Goal: Task Accomplishment & Management: Use online tool/utility

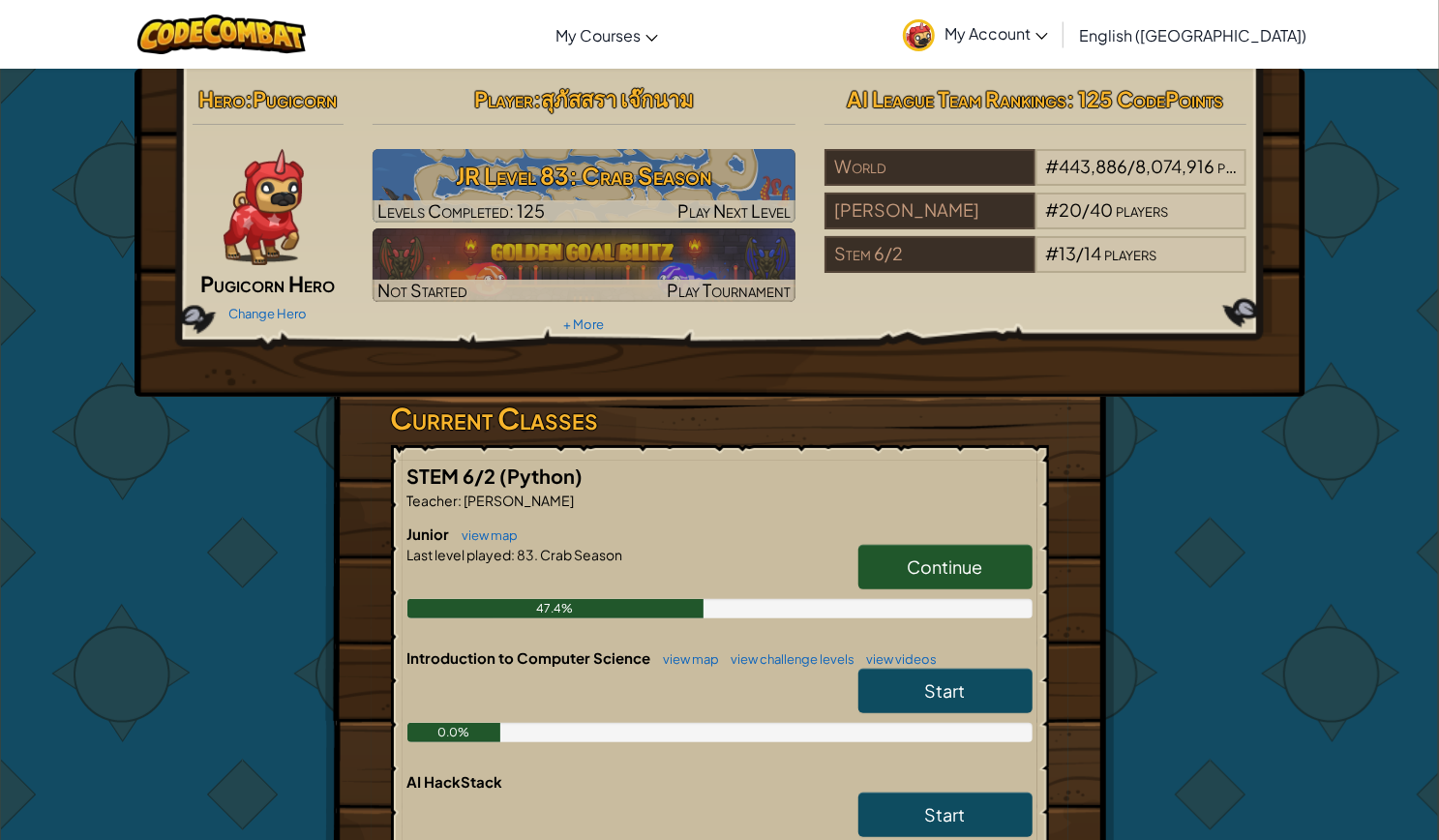
click at [957, 555] on span "Continue" at bounding box center [945, 566] width 75 height 23
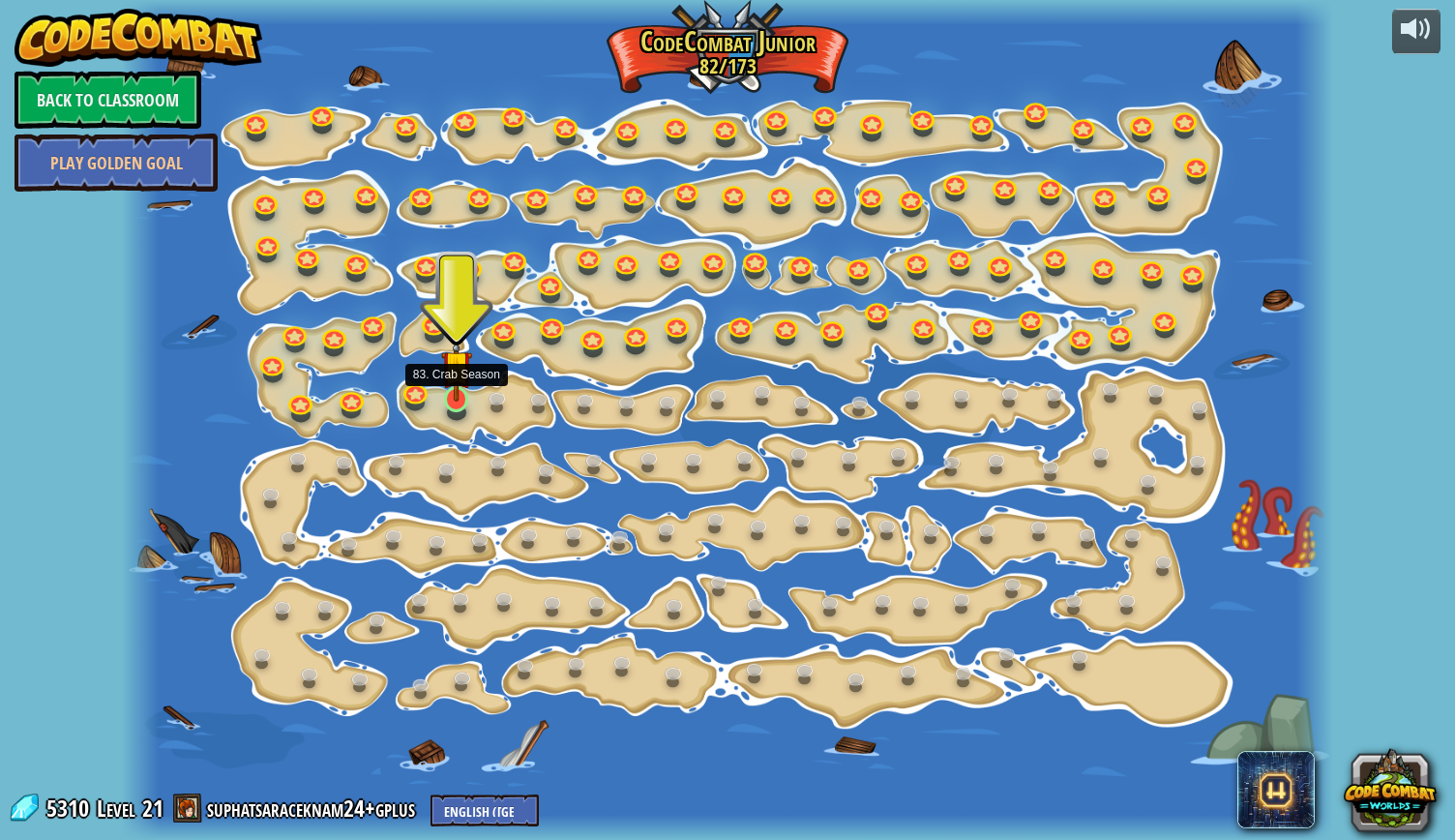
click at [461, 399] on img at bounding box center [456, 366] width 31 height 71
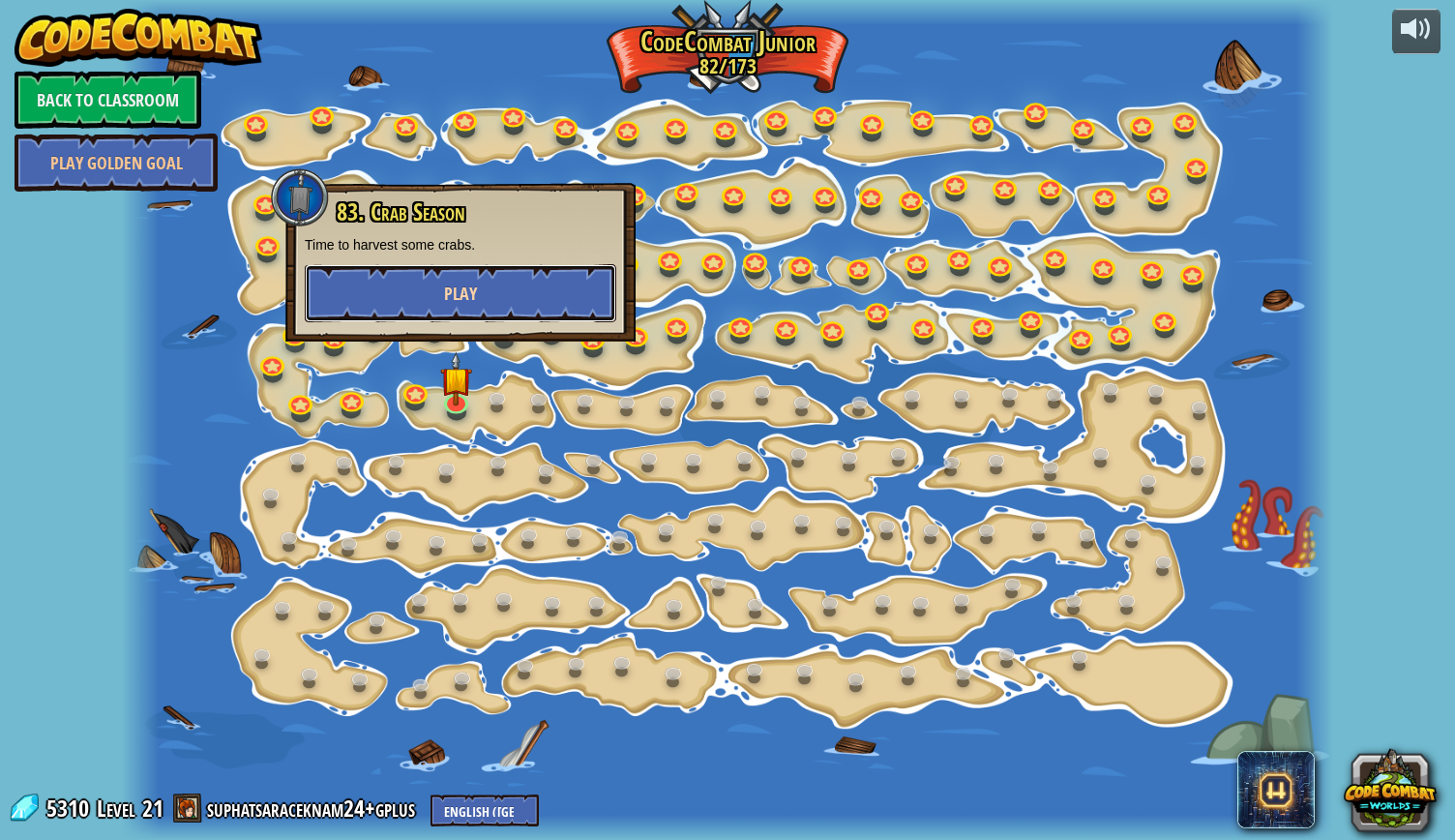
click at [469, 299] on span "Play" at bounding box center [460, 294] width 33 height 24
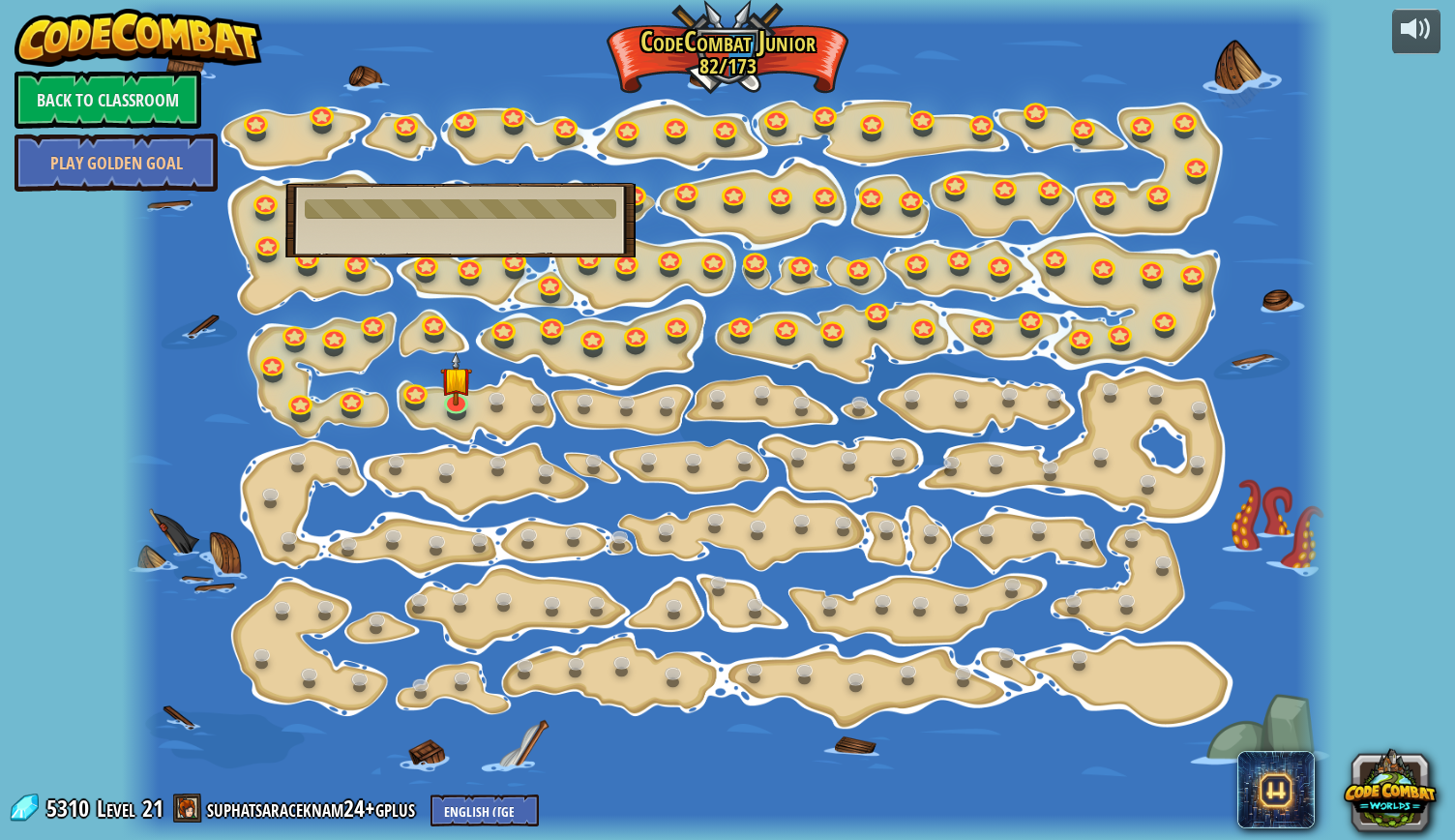
click at [499, 702] on div at bounding box center [727, 420] width 1211 height 840
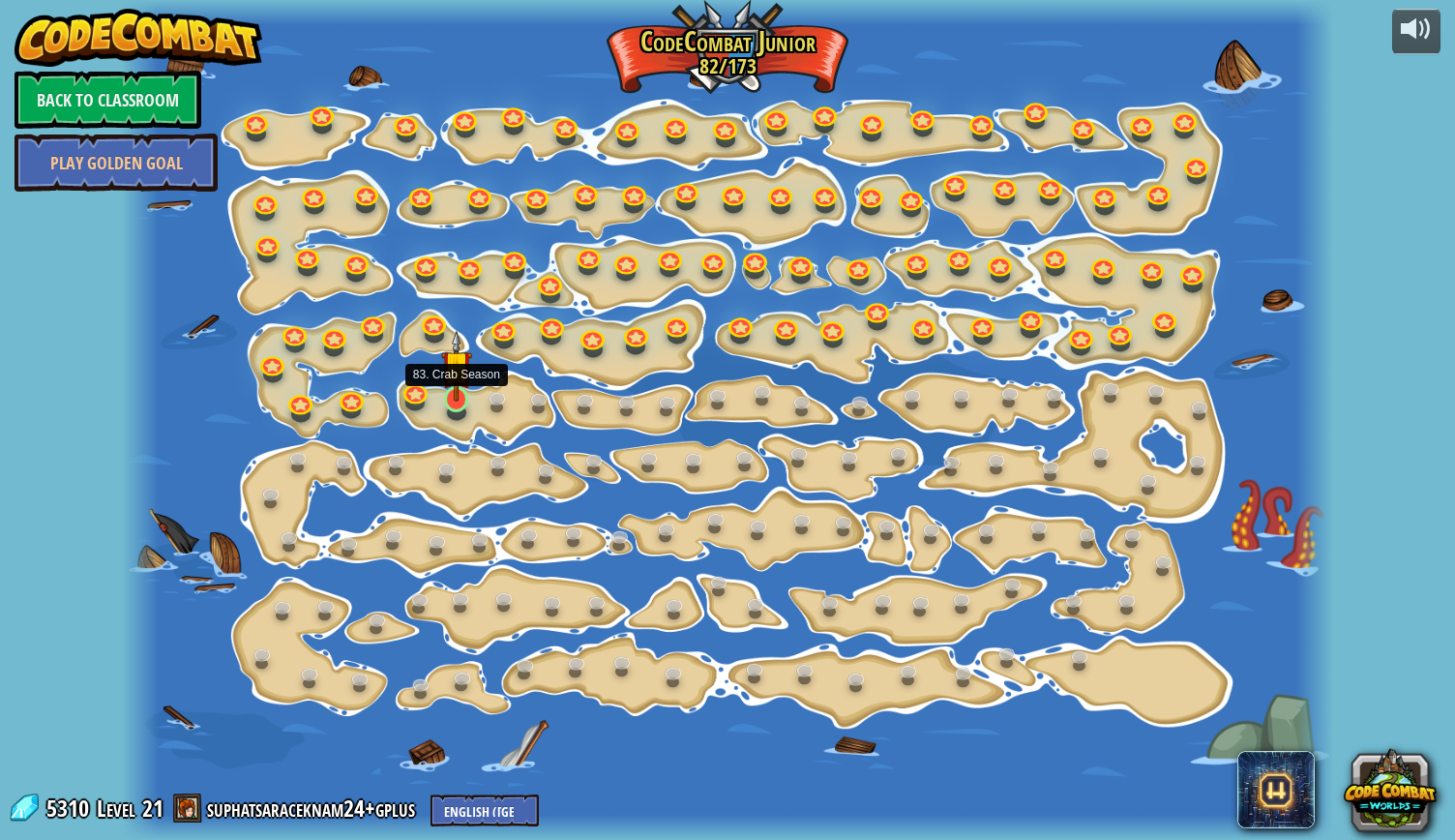
click at [448, 391] on img at bounding box center [456, 366] width 31 height 71
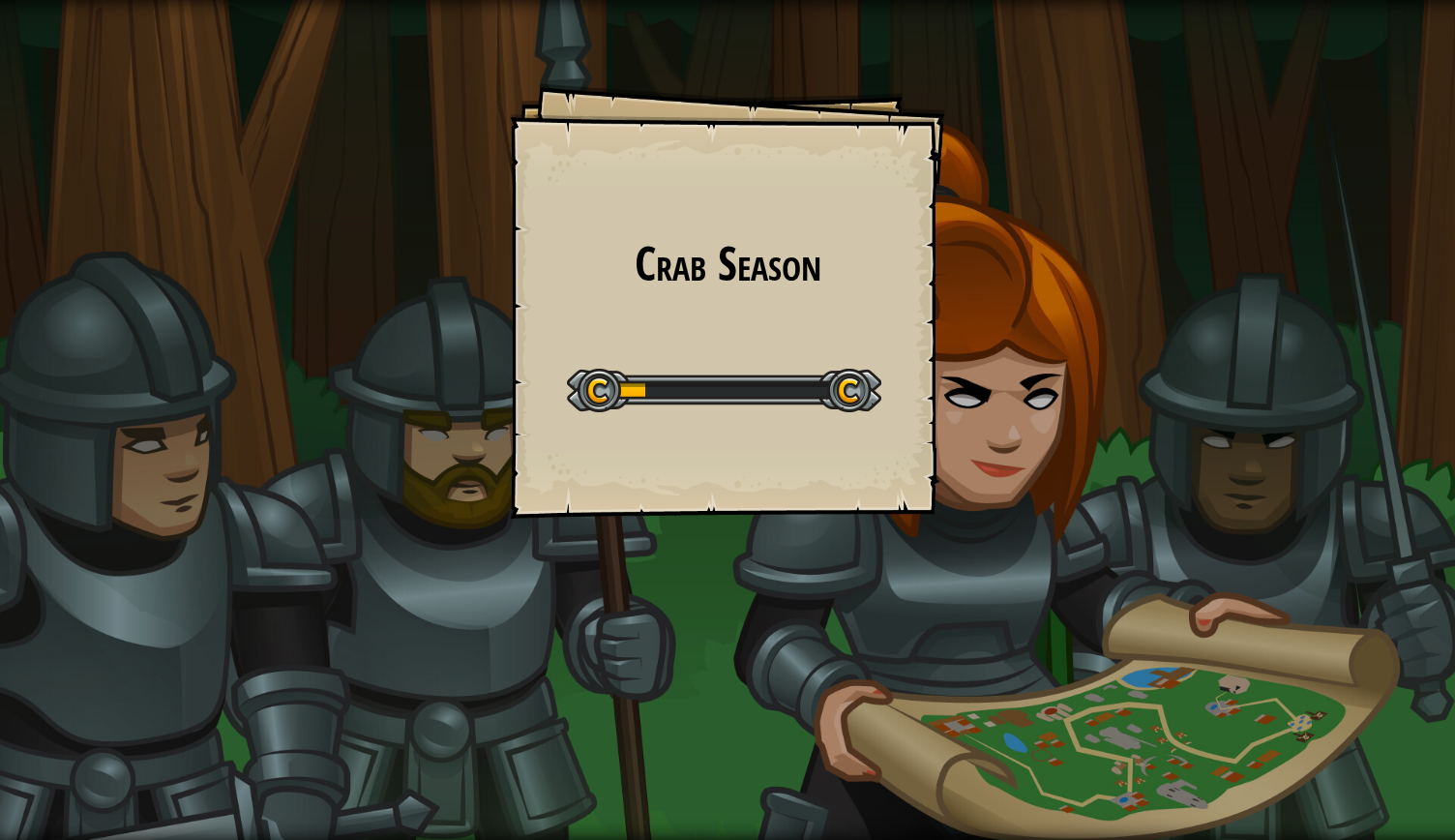
click at [940, 344] on div "Crab Season Goals Start Level Error loading from server. Try refreshing the pag…" at bounding box center [728, 300] width 436 height 436
drag, startPoint x: 881, startPoint y: 338, endPoint x: 1082, endPoint y: 253, distance: 218.2
click at [1082, 253] on div "Crab Season Goals Start Level Error loading from server. Try refreshing the pag…" at bounding box center [728, 420] width 1455 height 840
click at [1270, 411] on div "Crab Season Goals Start Level Error loading from server. Try refreshing the pag…" at bounding box center [728, 420] width 1455 height 840
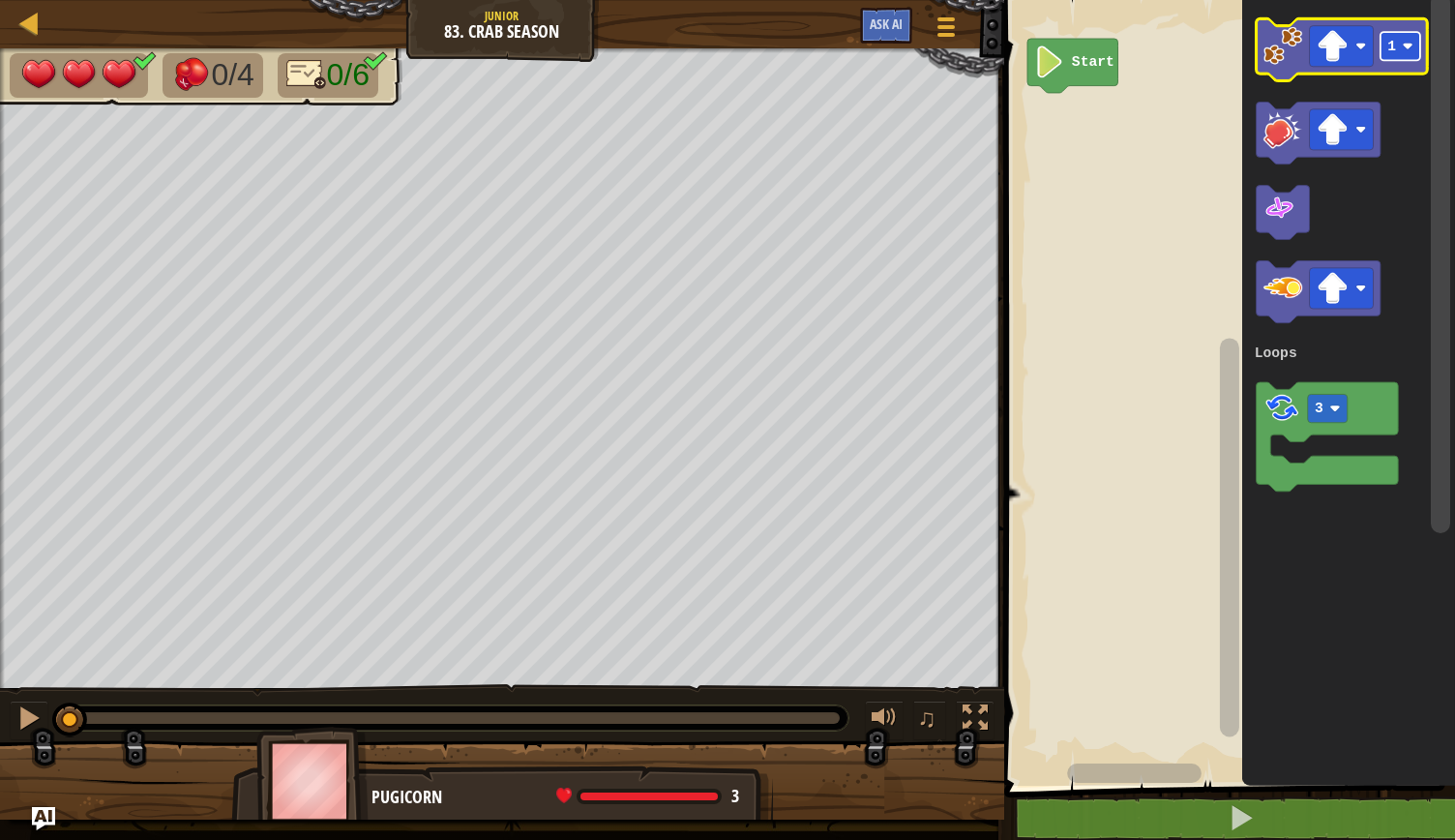
click at [1416, 42] on rect "Blockly Workspace" at bounding box center [1401, 45] width 40 height 28
click at [1370, 66] on rect "Blockly Workspace" at bounding box center [1341, 45] width 64 height 41
click at [1275, 69] on icon "Blockly Workspace" at bounding box center [1341, 49] width 171 height 62
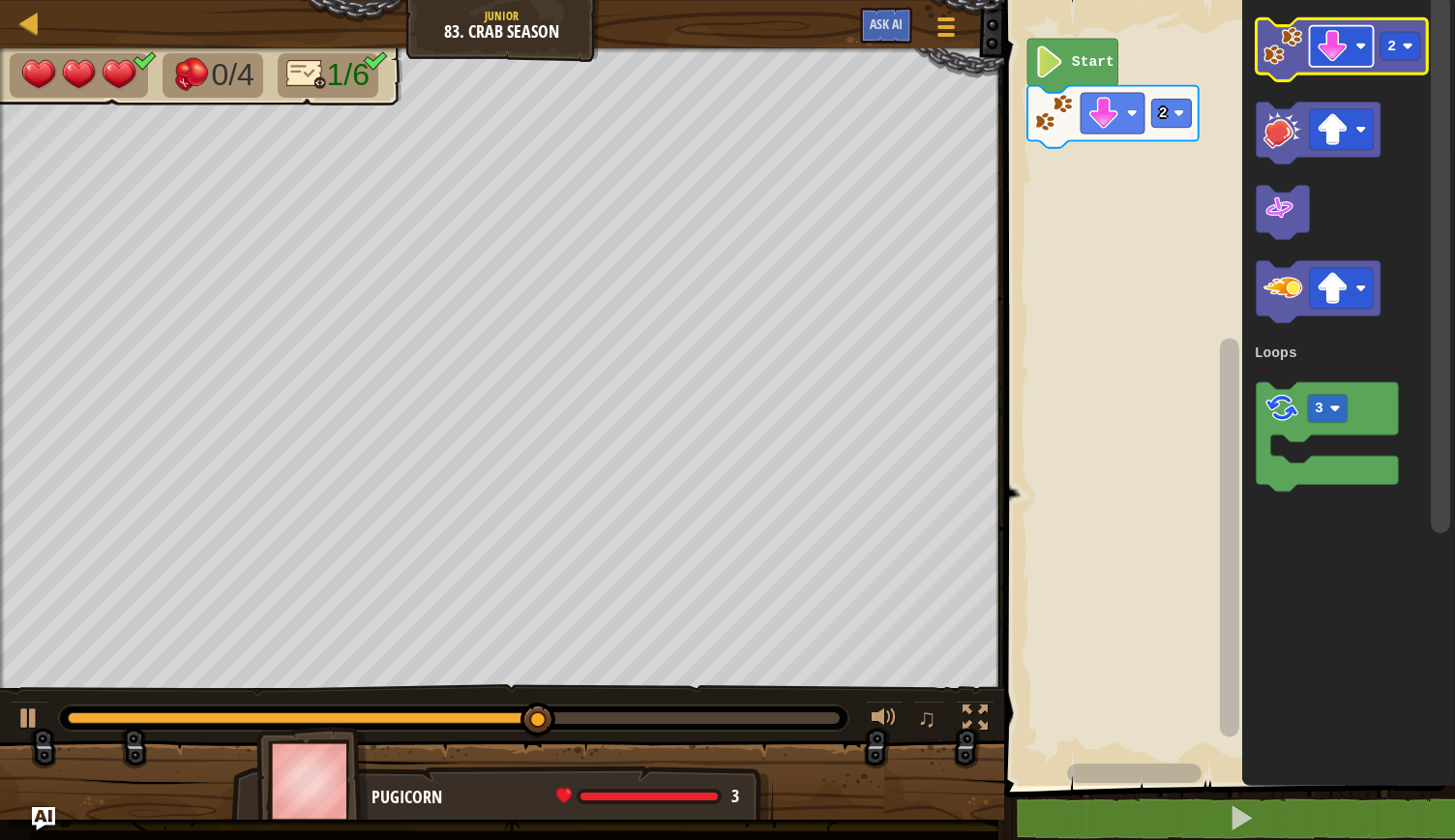
click at [1359, 57] on rect "Blockly Workspace" at bounding box center [1341, 45] width 64 height 41
click at [1407, 53] on rect "Blockly Workspace" at bounding box center [1401, 45] width 40 height 28
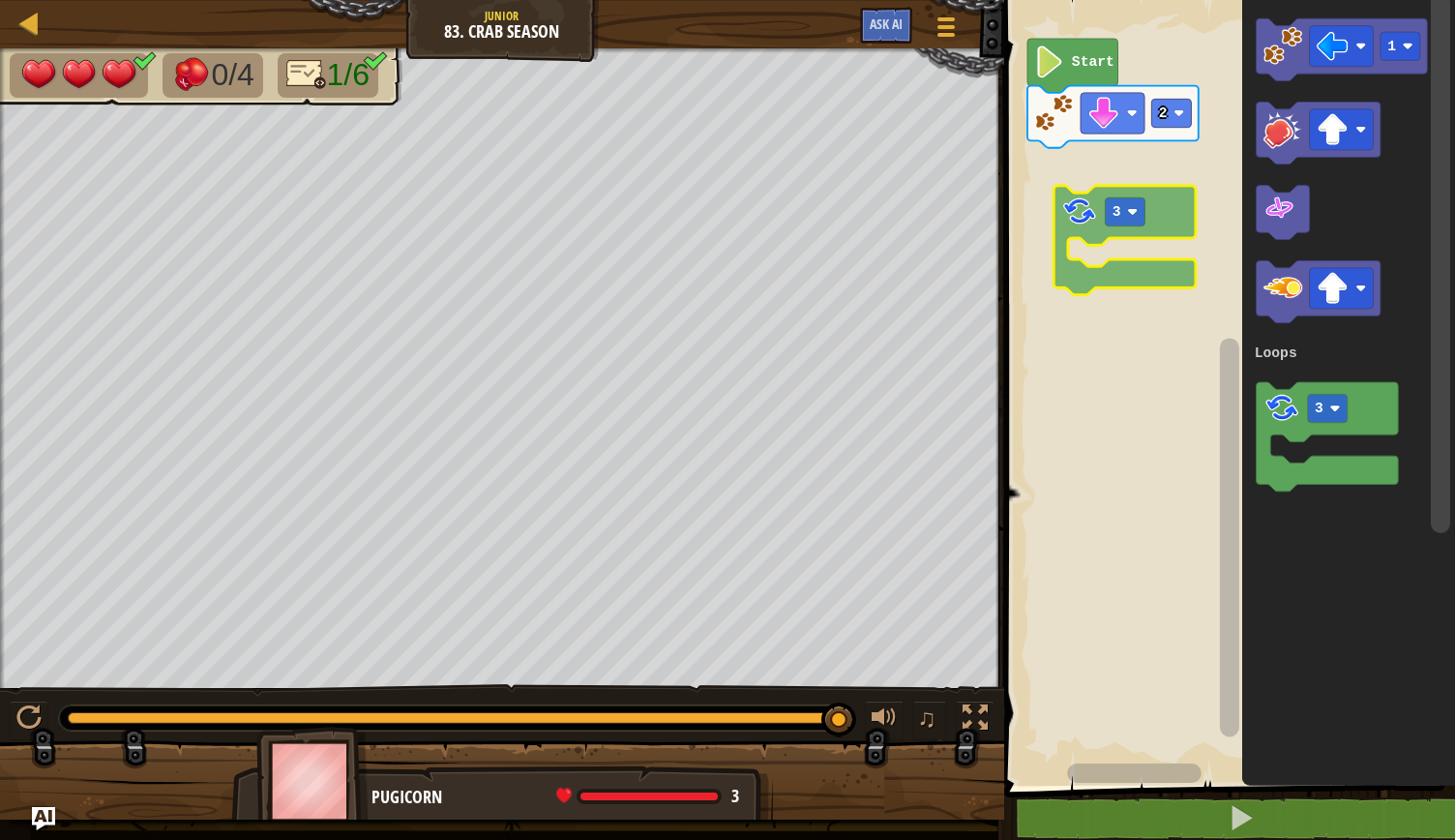
click at [1060, 184] on div "Loops Start 2 1 3 Loops 3" at bounding box center [1227, 387] width 457 height 796
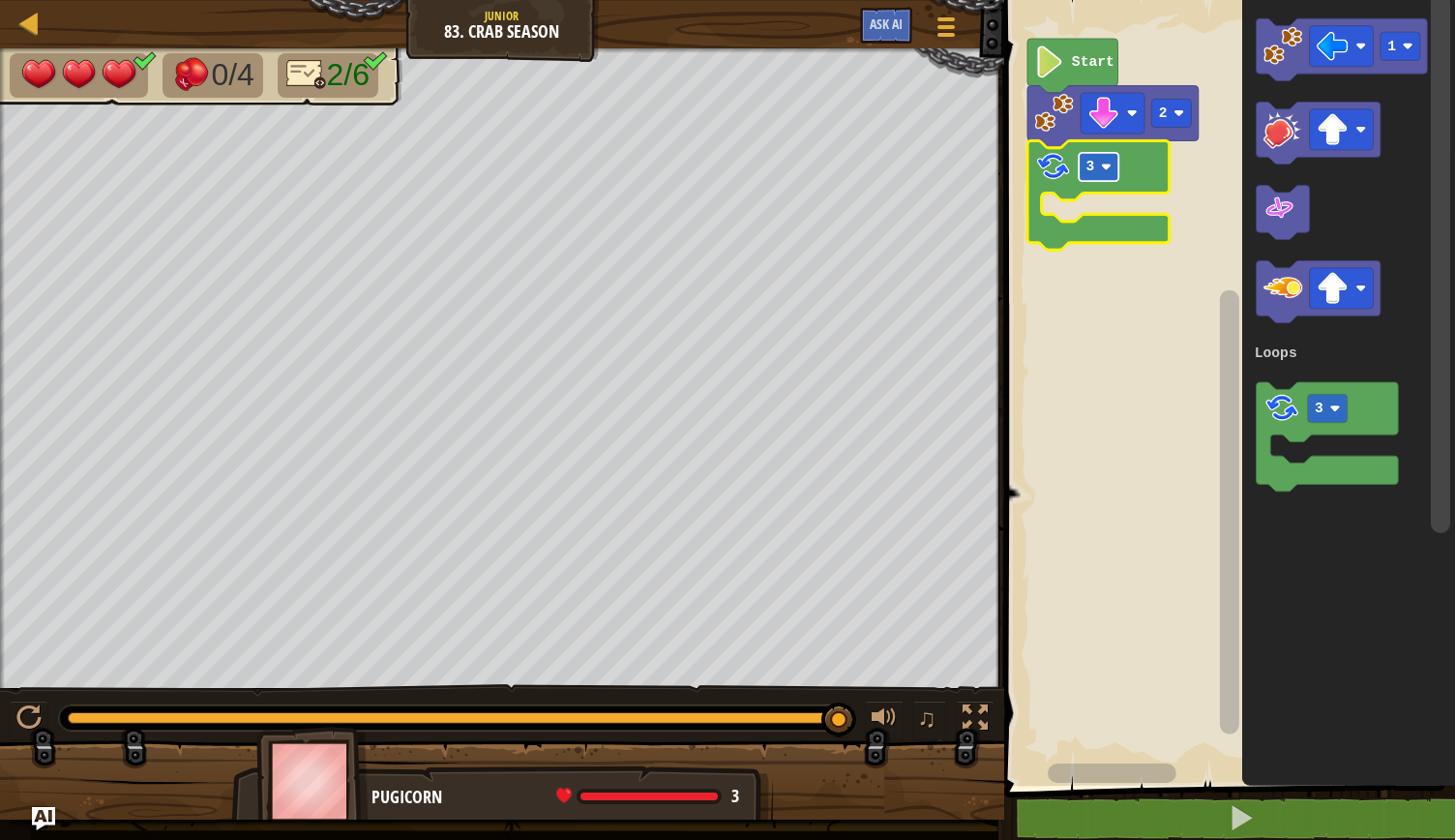
click at [1103, 168] on image "Blockly Workspace" at bounding box center [1106, 166] width 11 height 11
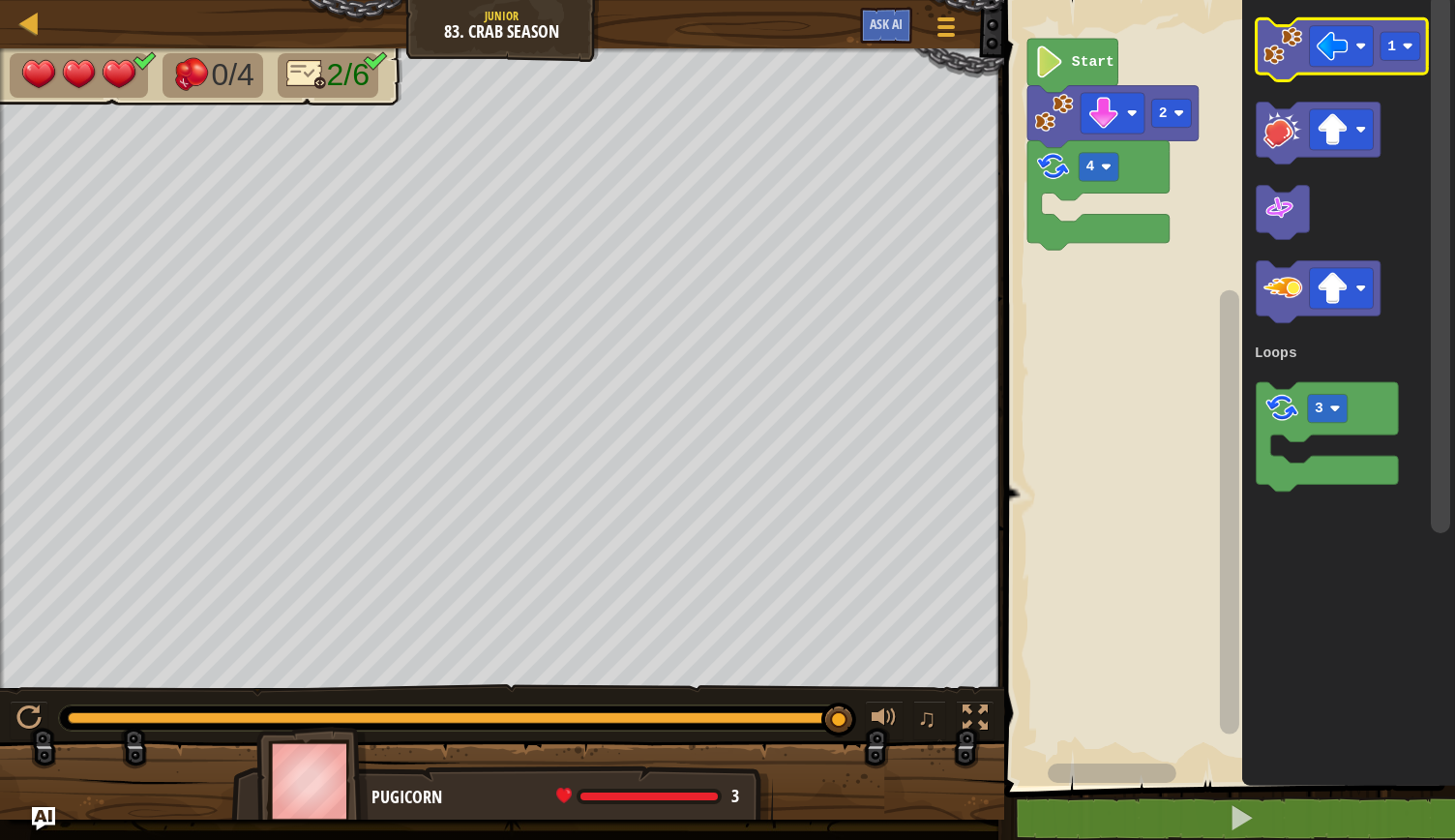
click at [1265, 63] on image "Blockly Workspace" at bounding box center [1283, 44] width 39 height 39
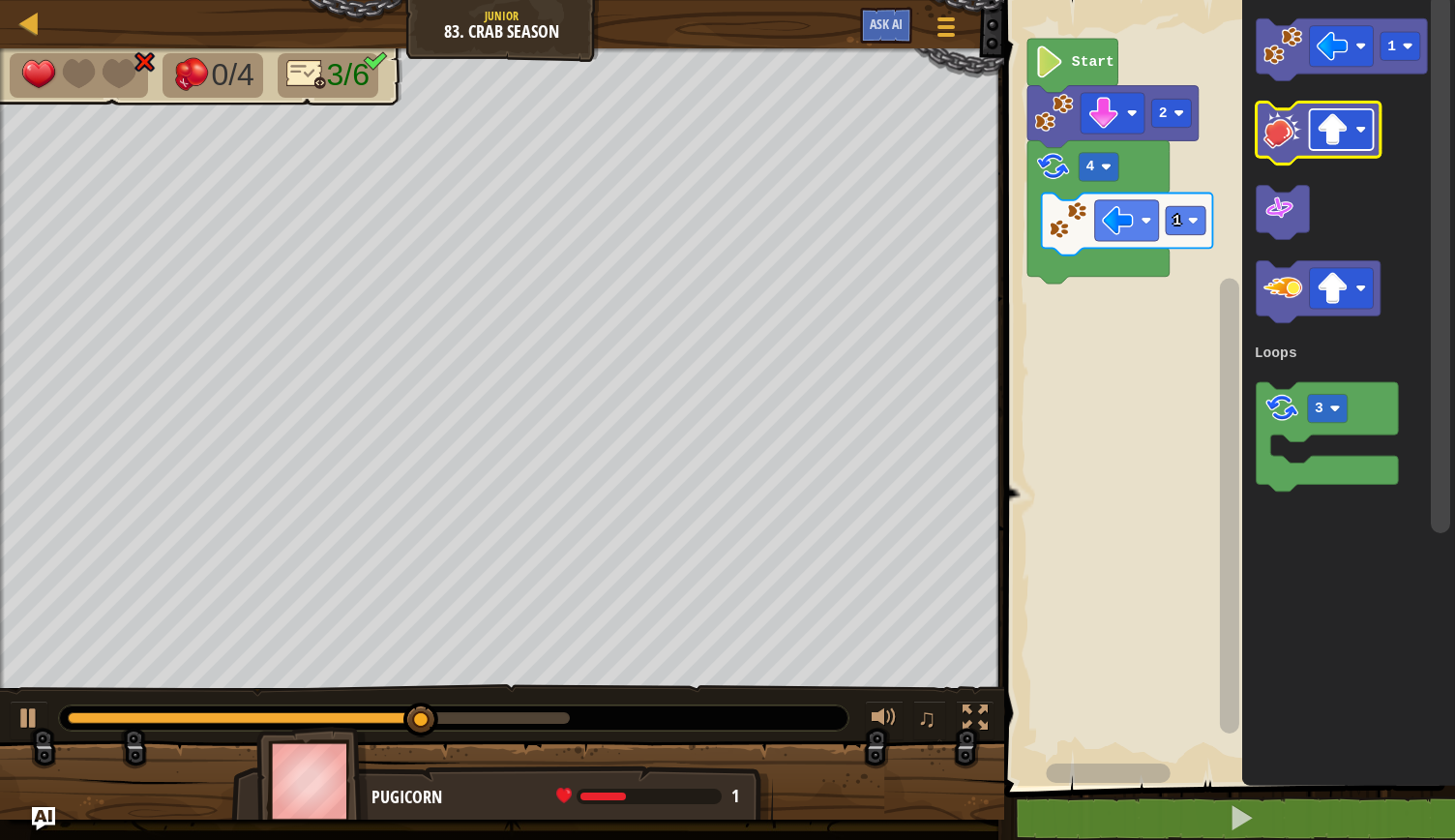
click at [1367, 125] on rect "Blockly Workspace" at bounding box center [1341, 129] width 64 height 41
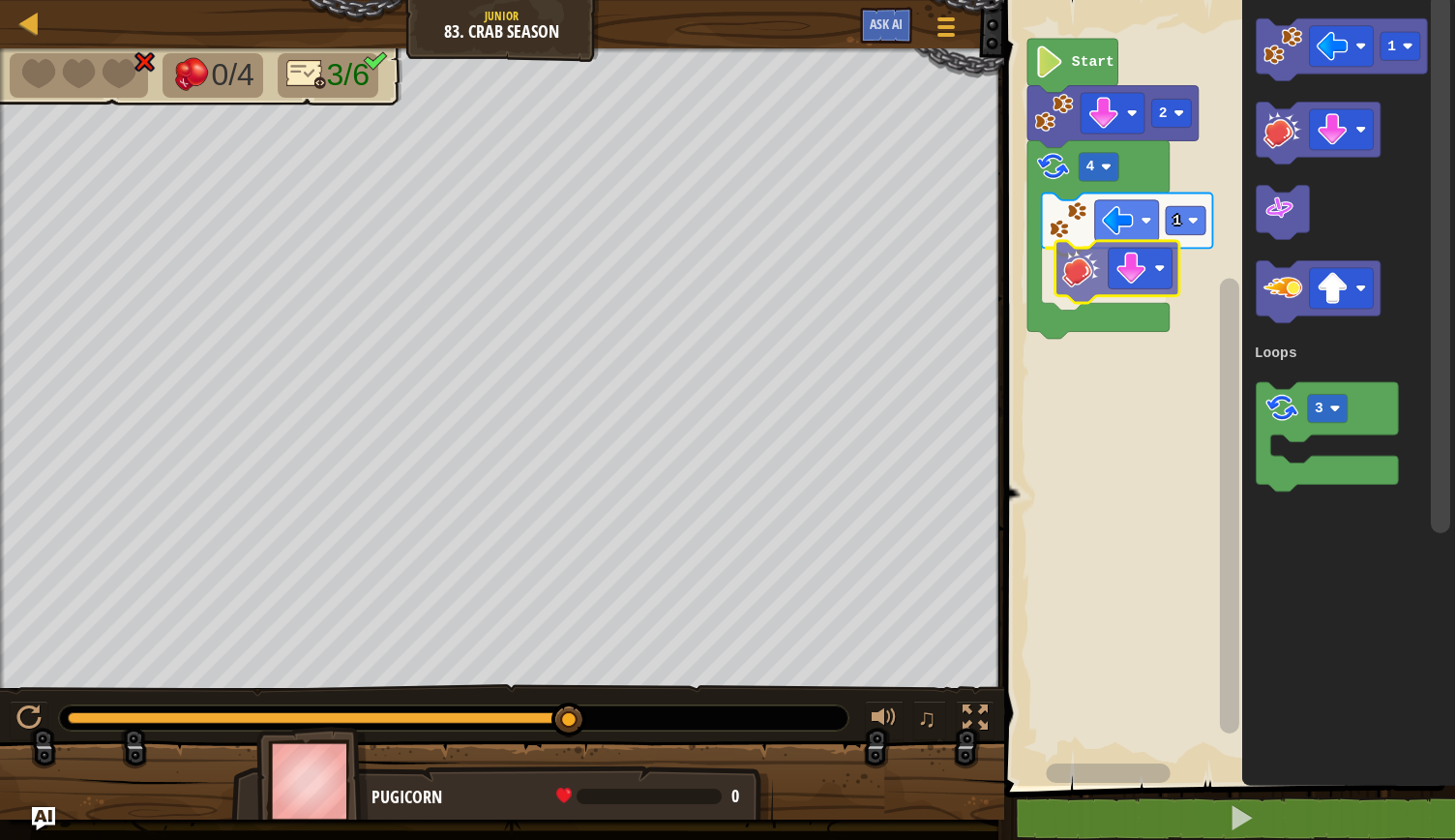
click at [1086, 294] on div "Loops Start 2 4 1 1 3 Loops" at bounding box center [1227, 387] width 457 height 796
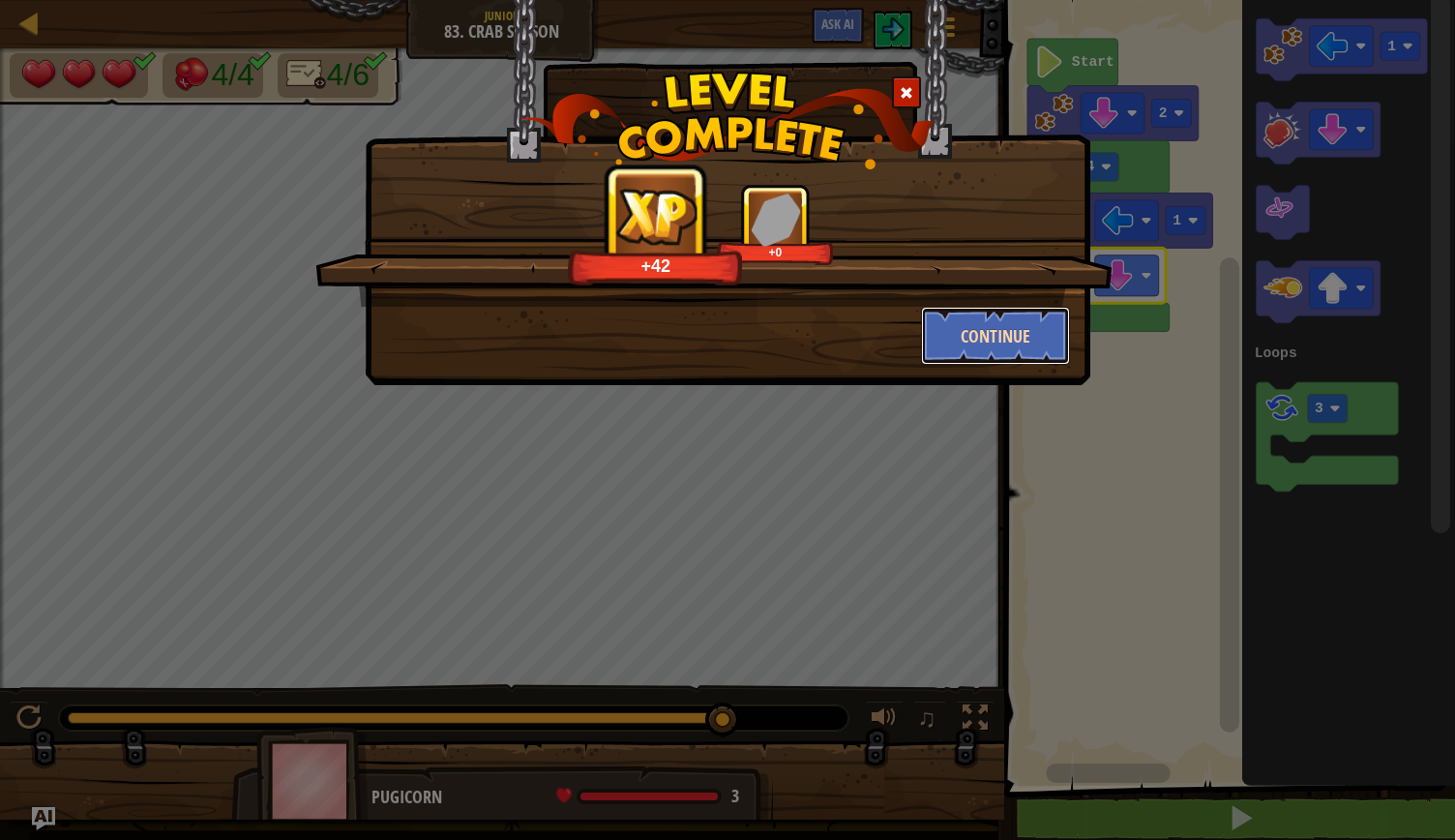
click at [994, 341] on button "Continue" at bounding box center [996, 335] width 150 height 58
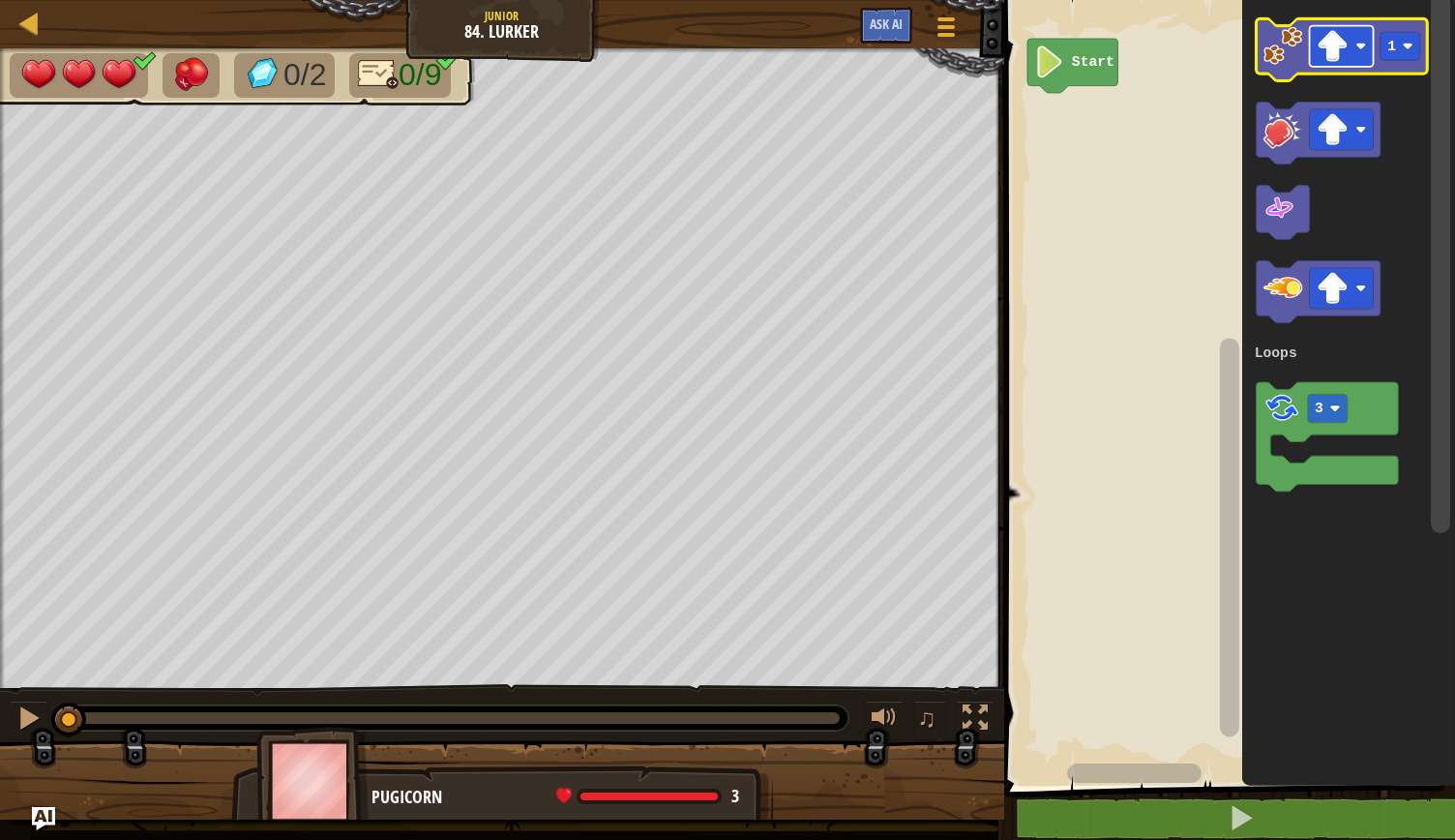
click at [1351, 57] on rect "Blockly Workspace" at bounding box center [1341, 45] width 64 height 41
click at [1410, 43] on image "Blockly Workspace" at bounding box center [1409, 45] width 11 height 11
click at [1298, 65] on image "Blockly Workspace" at bounding box center [1283, 44] width 39 height 39
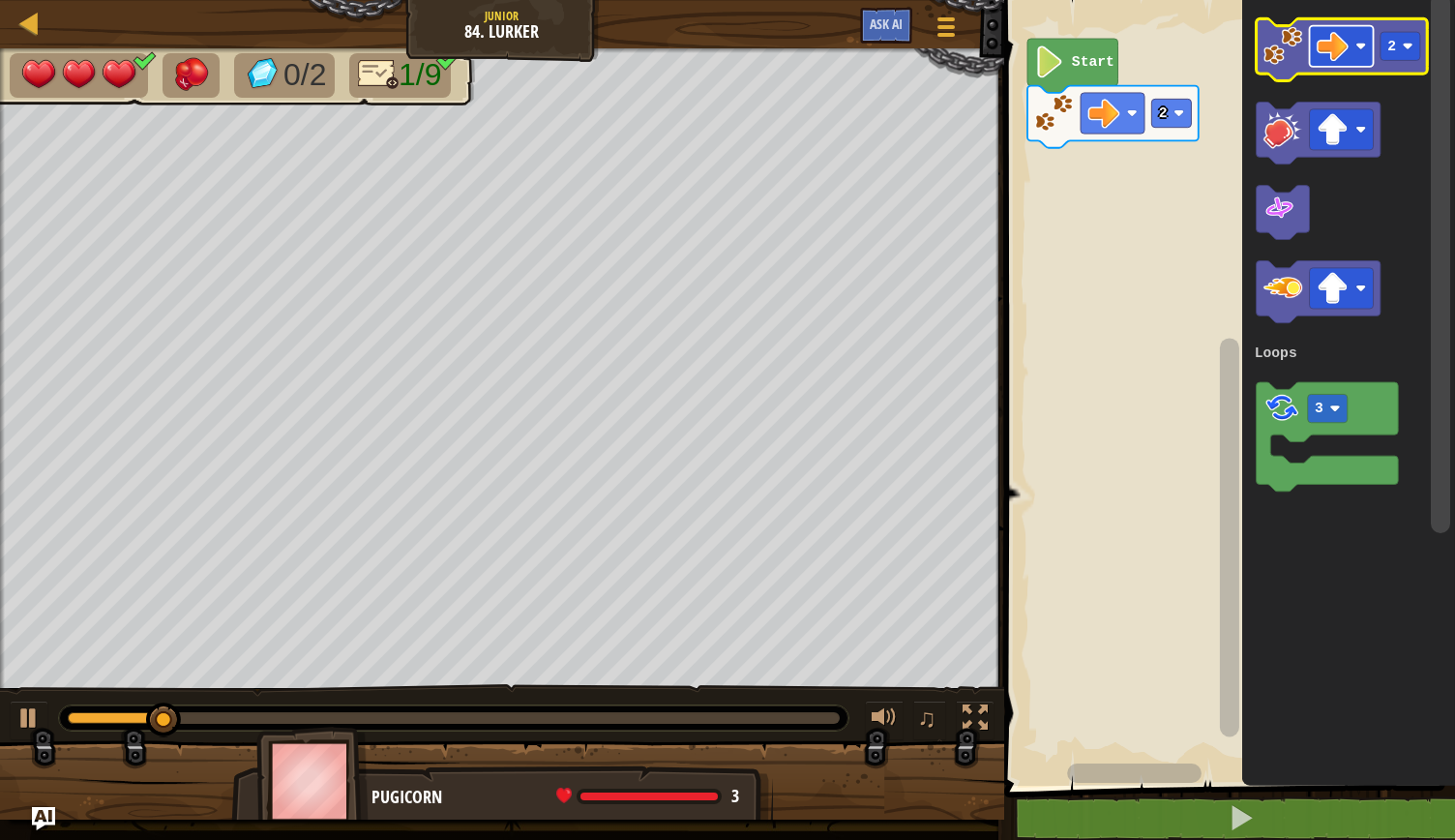
click at [1360, 47] on image "Blockly Workspace" at bounding box center [1361, 45] width 11 height 11
click at [1404, 46] on image "Blockly Workspace" at bounding box center [1409, 45] width 11 height 11
click at [1280, 69] on icon "Blockly Workspace" at bounding box center [1341, 49] width 171 height 62
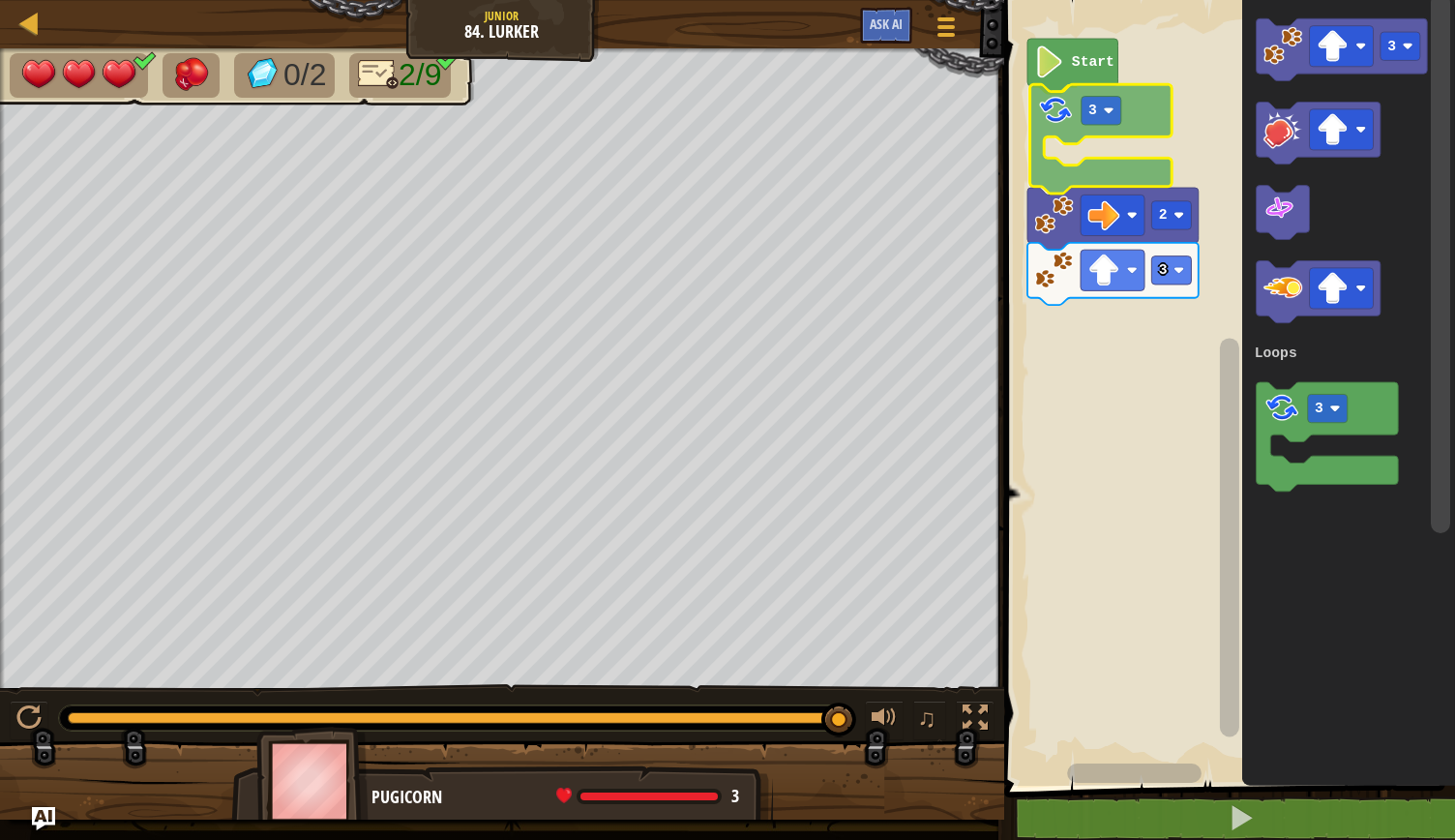
click at [1050, 106] on div "Loops Start 3 2 3 3 3 Loops 3" at bounding box center [1227, 387] width 457 height 796
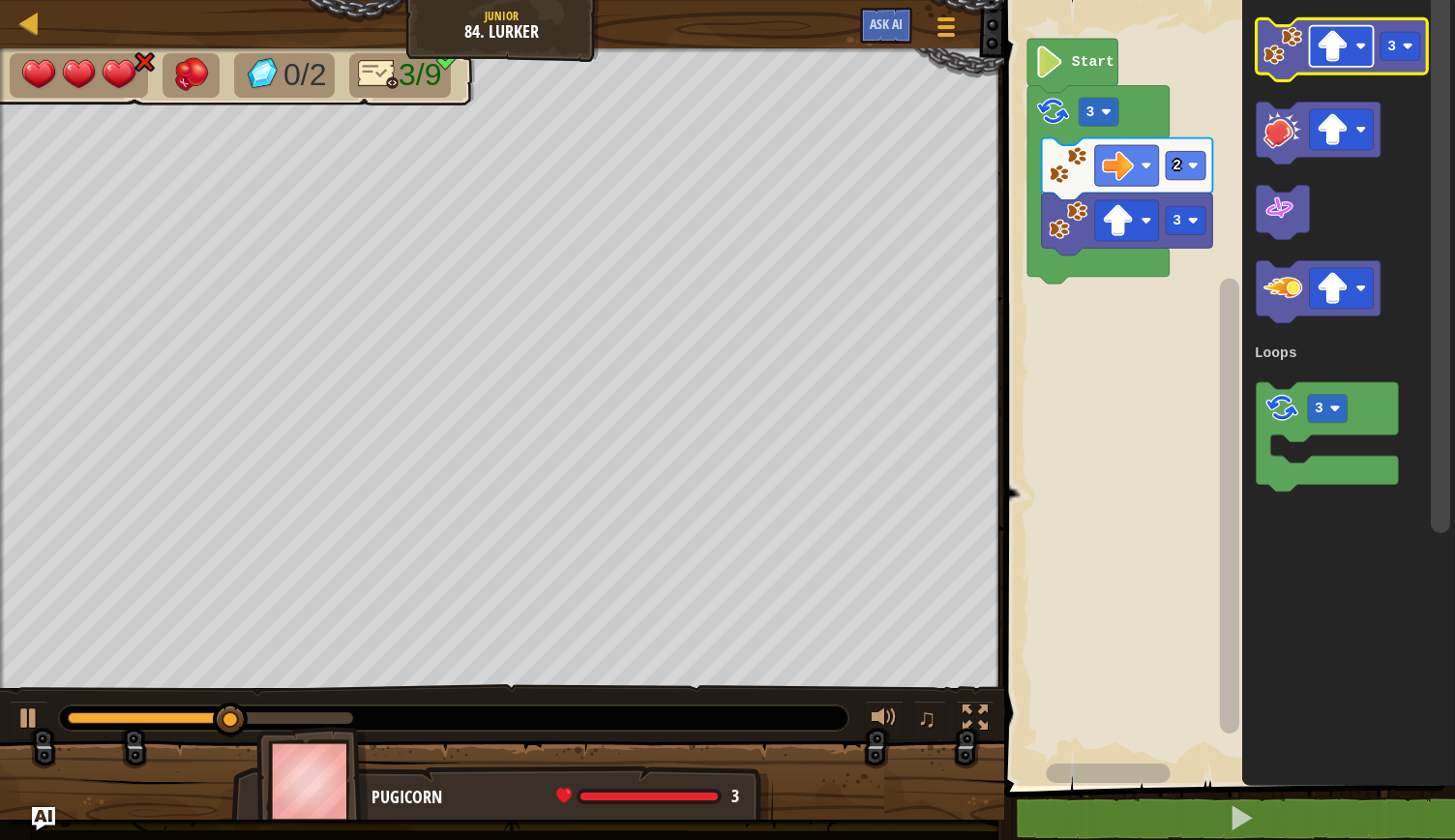
click at [1361, 59] on rect "Blockly Workspace" at bounding box center [1341, 45] width 64 height 41
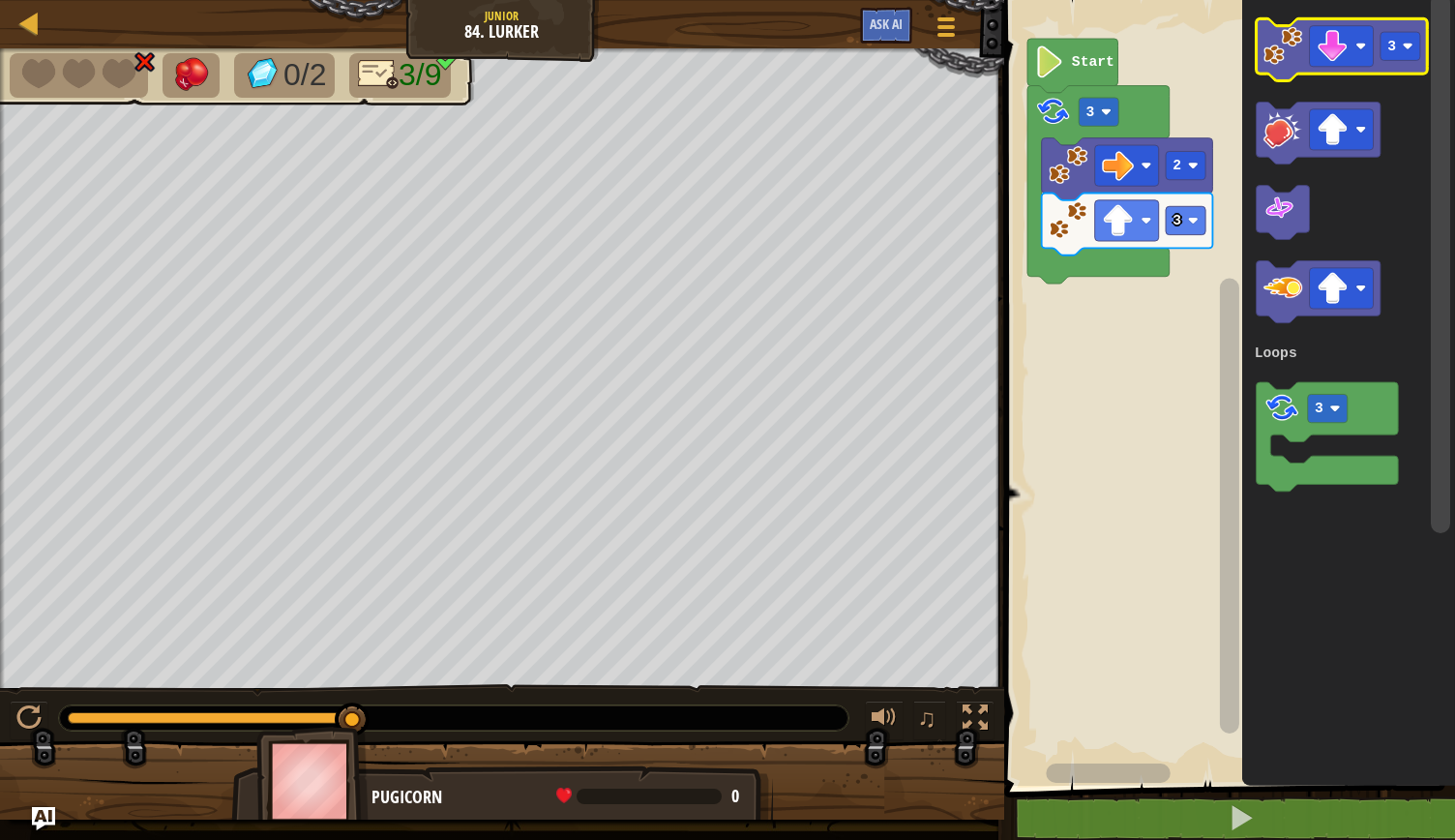
click at [1283, 57] on image "Blockly Workspace" at bounding box center [1283, 44] width 39 height 39
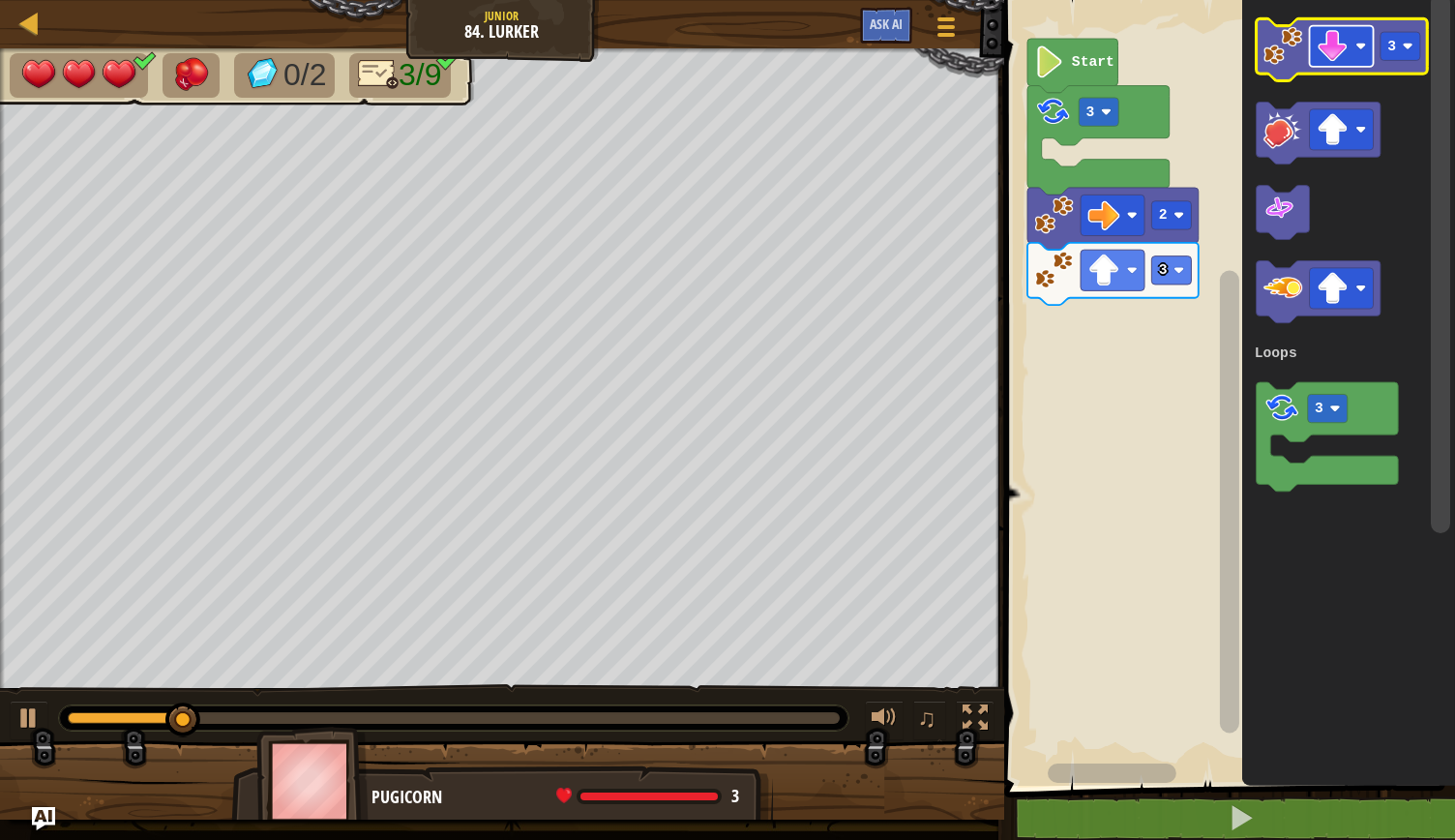
click at [1351, 42] on rect "Blockly Workspace" at bounding box center [1341, 45] width 64 height 41
click at [1409, 59] on rect "Blockly Workspace" at bounding box center [1401, 45] width 40 height 28
click at [1293, 58] on image "Blockly Workspace" at bounding box center [1283, 44] width 39 height 39
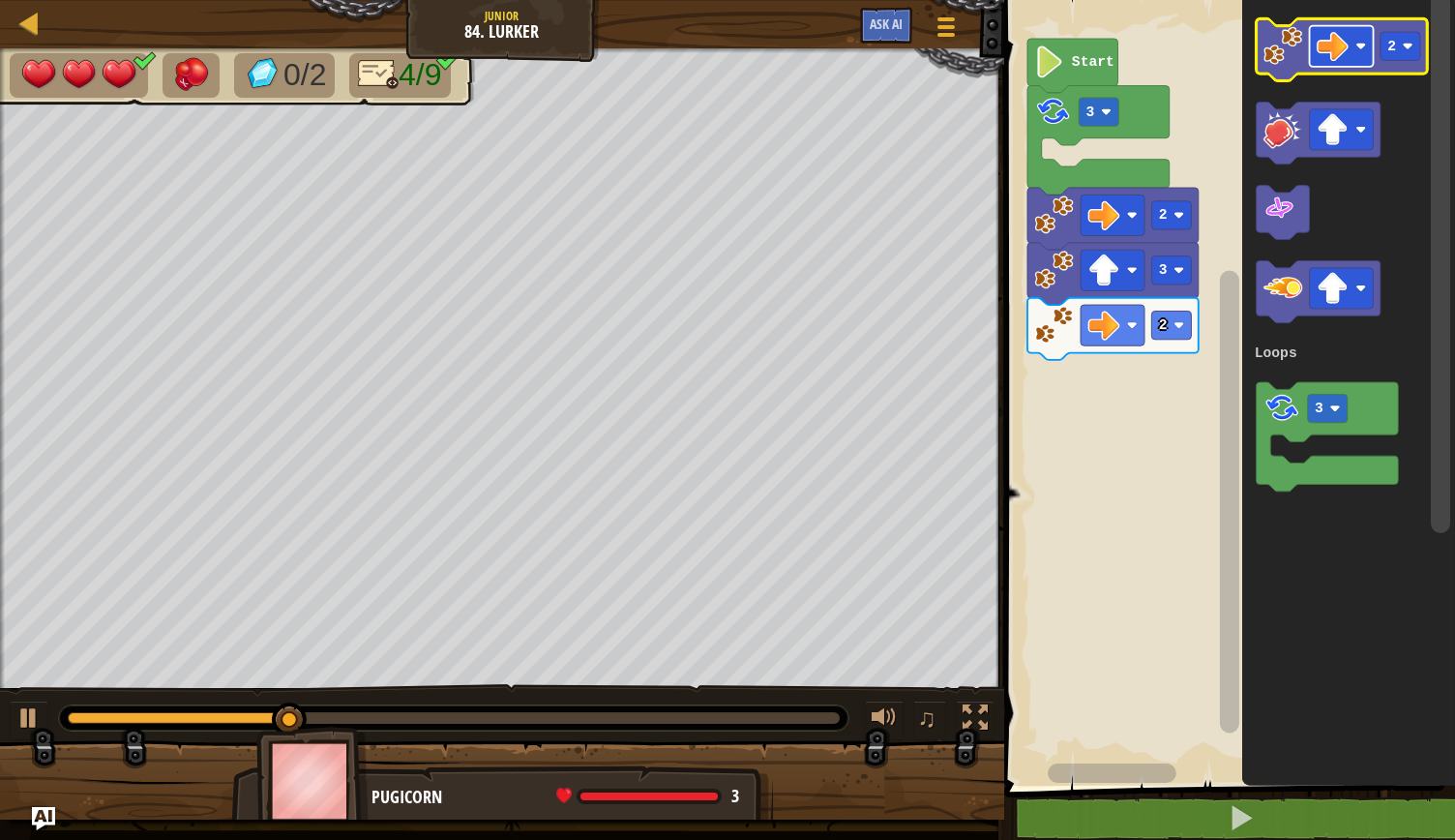
click at [1362, 46] on image "Blockly Workspace" at bounding box center [1361, 45] width 11 height 11
click at [1416, 44] on rect "Blockly Workspace" at bounding box center [1401, 45] width 40 height 28
click at [1289, 67] on icon "Blockly Workspace" at bounding box center [1341, 49] width 171 height 62
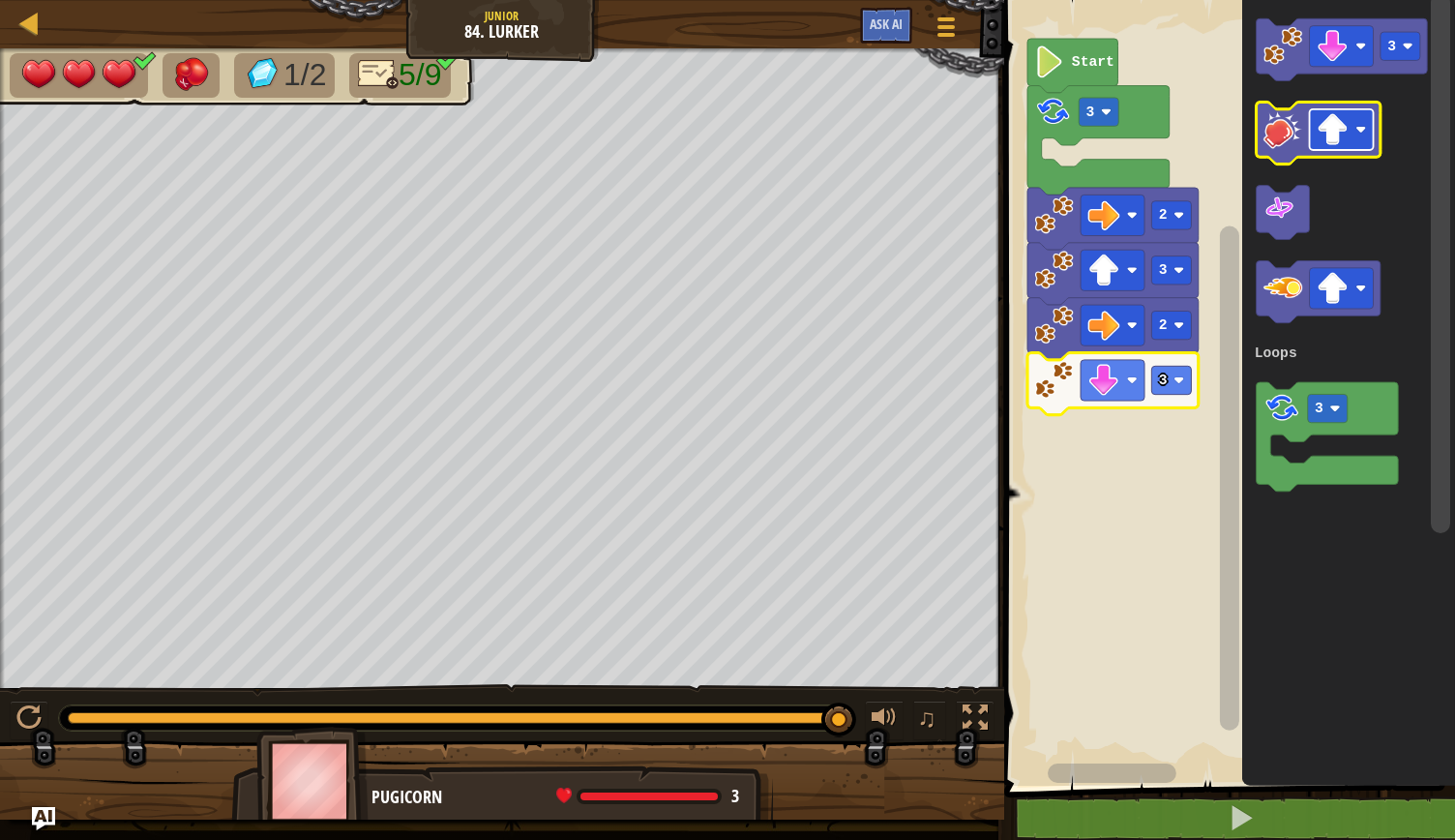
click at [1362, 124] on rect "Blockly Workspace" at bounding box center [1341, 129] width 64 height 41
click at [1279, 161] on icon "Blockly Workspace" at bounding box center [1318, 133] width 124 height 62
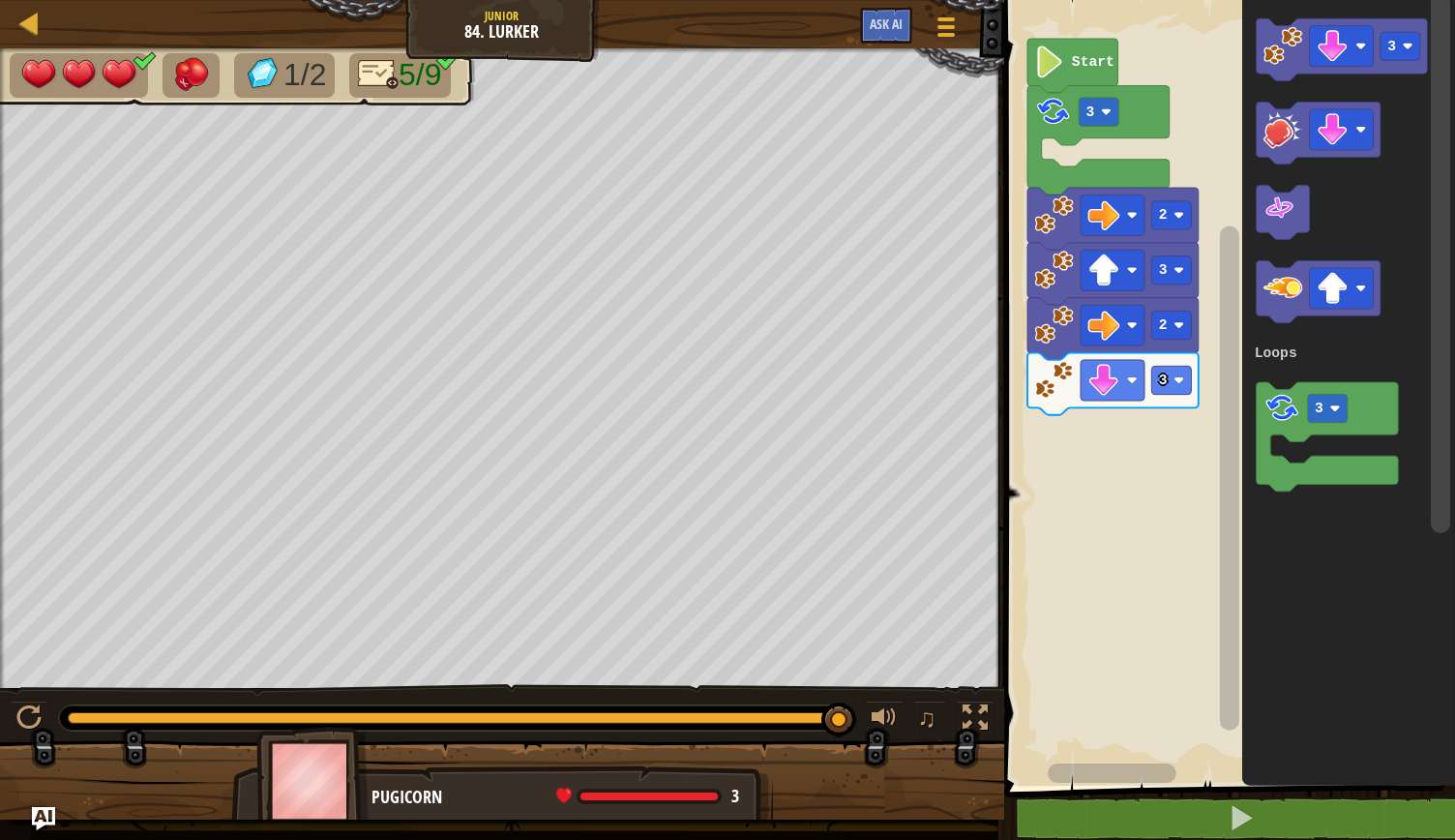
click at [1039, 510] on rect "Blockly Workspace" at bounding box center [1227, 387] width 457 height 796
click at [1063, 527] on rect "Blockly Workspace" at bounding box center [1227, 387] width 457 height 796
click at [1368, 45] on rect "Blockly Workspace" at bounding box center [1341, 45] width 64 height 41
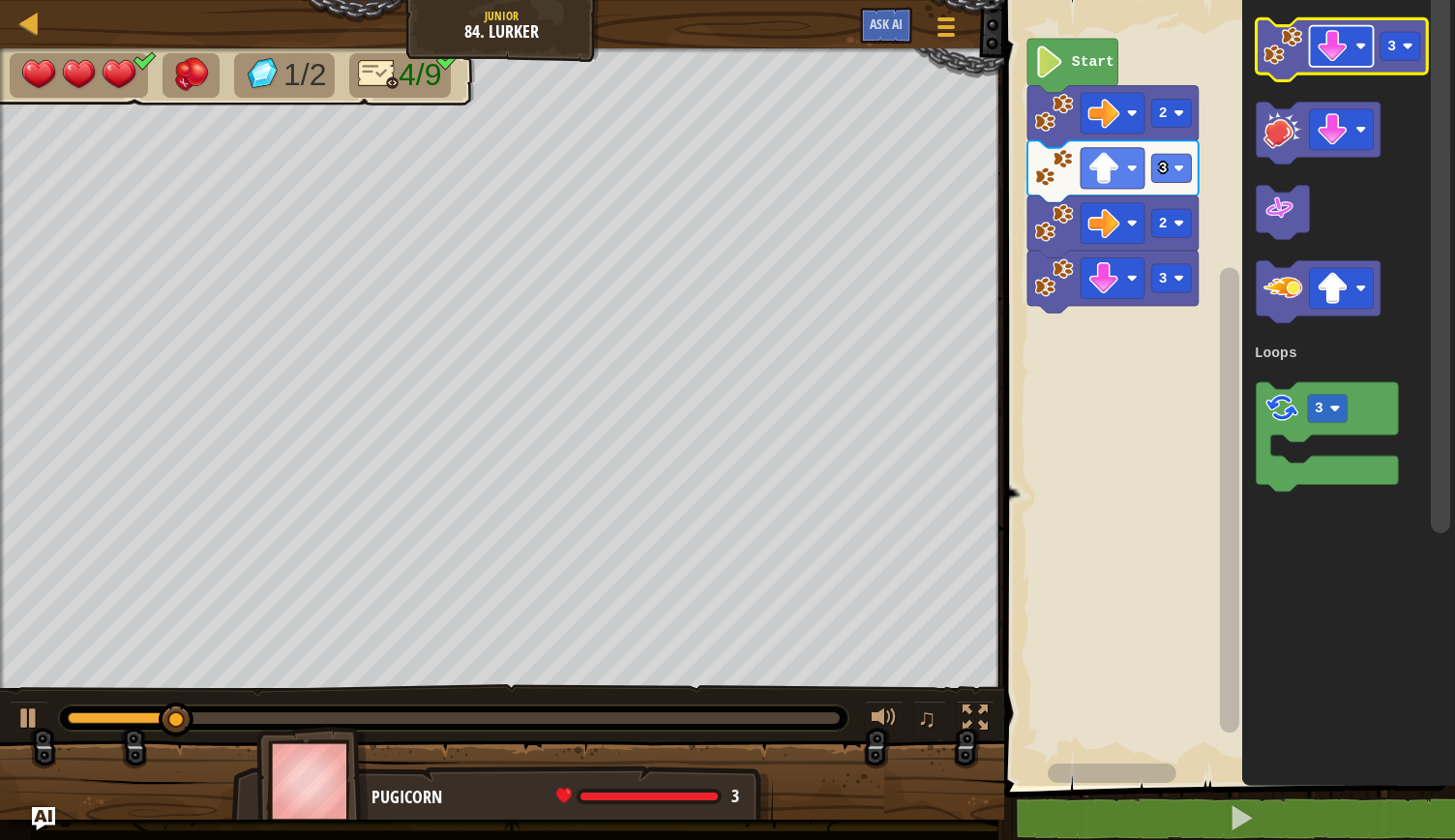
click at [1362, 38] on rect "Blockly Workspace" at bounding box center [1341, 45] width 64 height 41
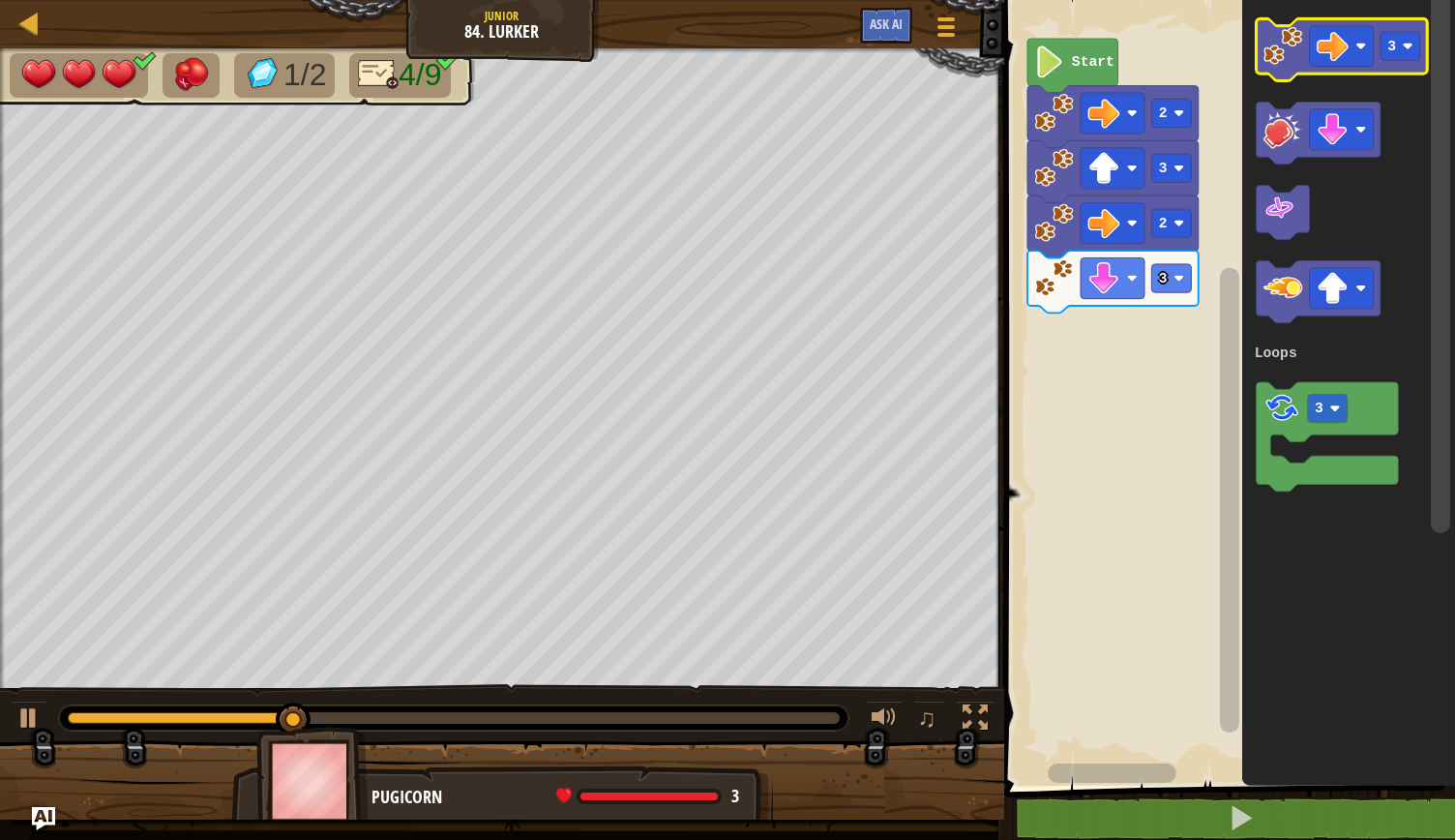
click at [1269, 41] on image "Blockly Workspace" at bounding box center [1283, 44] width 39 height 39
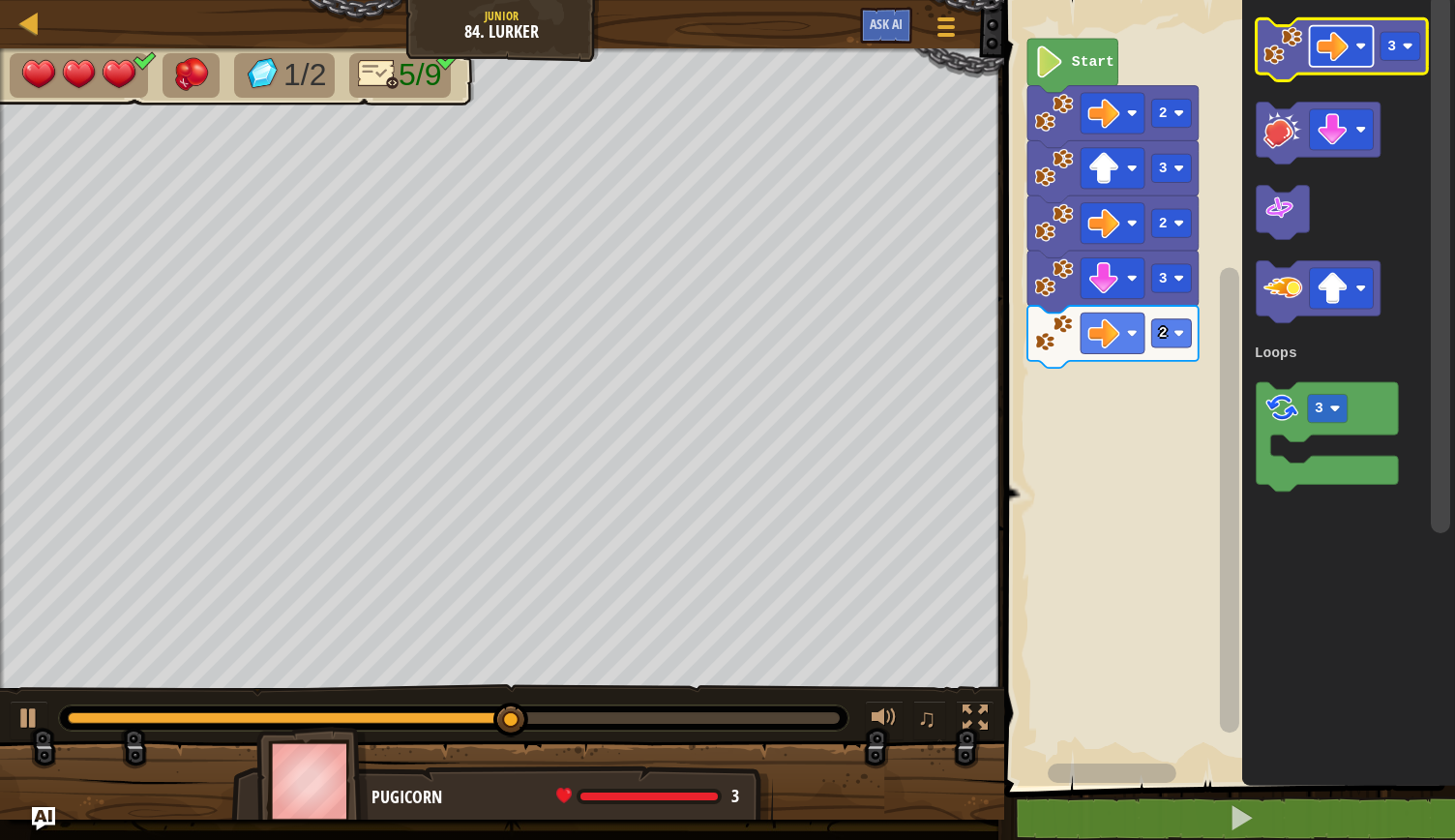
click at [1357, 38] on rect "Blockly Workspace" at bounding box center [1341, 45] width 64 height 41
click at [1276, 70] on icon "Blockly Workspace" at bounding box center [1341, 49] width 171 height 62
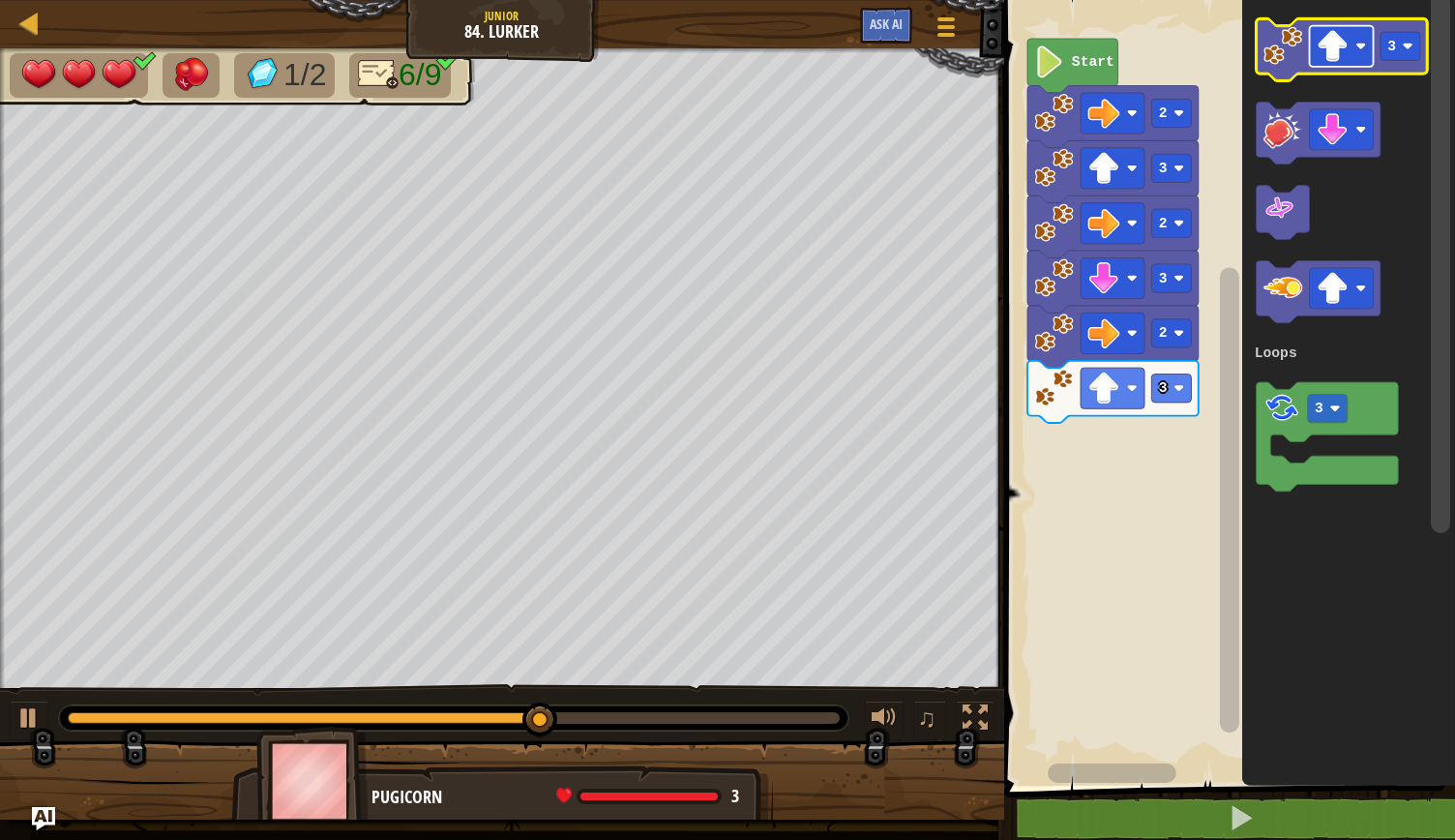
click at [1357, 47] on image "Blockly Workspace" at bounding box center [1361, 45] width 11 height 11
click at [1406, 39] on rect "Blockly Workspace" at bounding box center [1401, 45] width 40 height 28
click at [1277, 42] on image "Blockly Workspace" at bounding box center [1283, 44] width 39 height 39
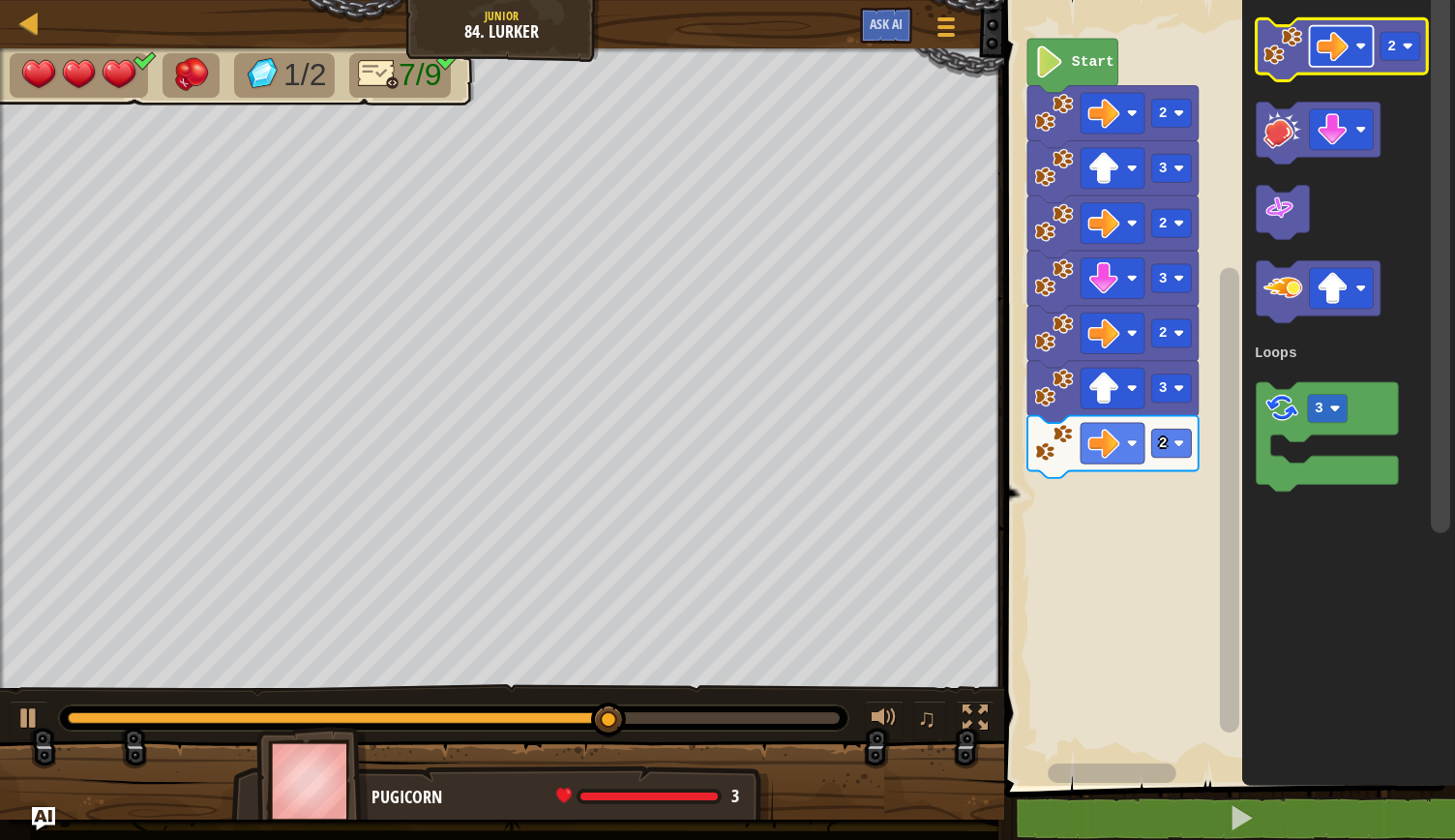
click at [1359, 41] on image "Blockly Workspace" at bounding box center [1361, 45] width 11 height 11
click at [1412, 46] on image "Blockly Workspace" at bounding box center [1409, 45] width 11 height 11
click at [1290, 67] on icon "Blockly Workspace" at bounding box center [1341, 49] width 171 height 62
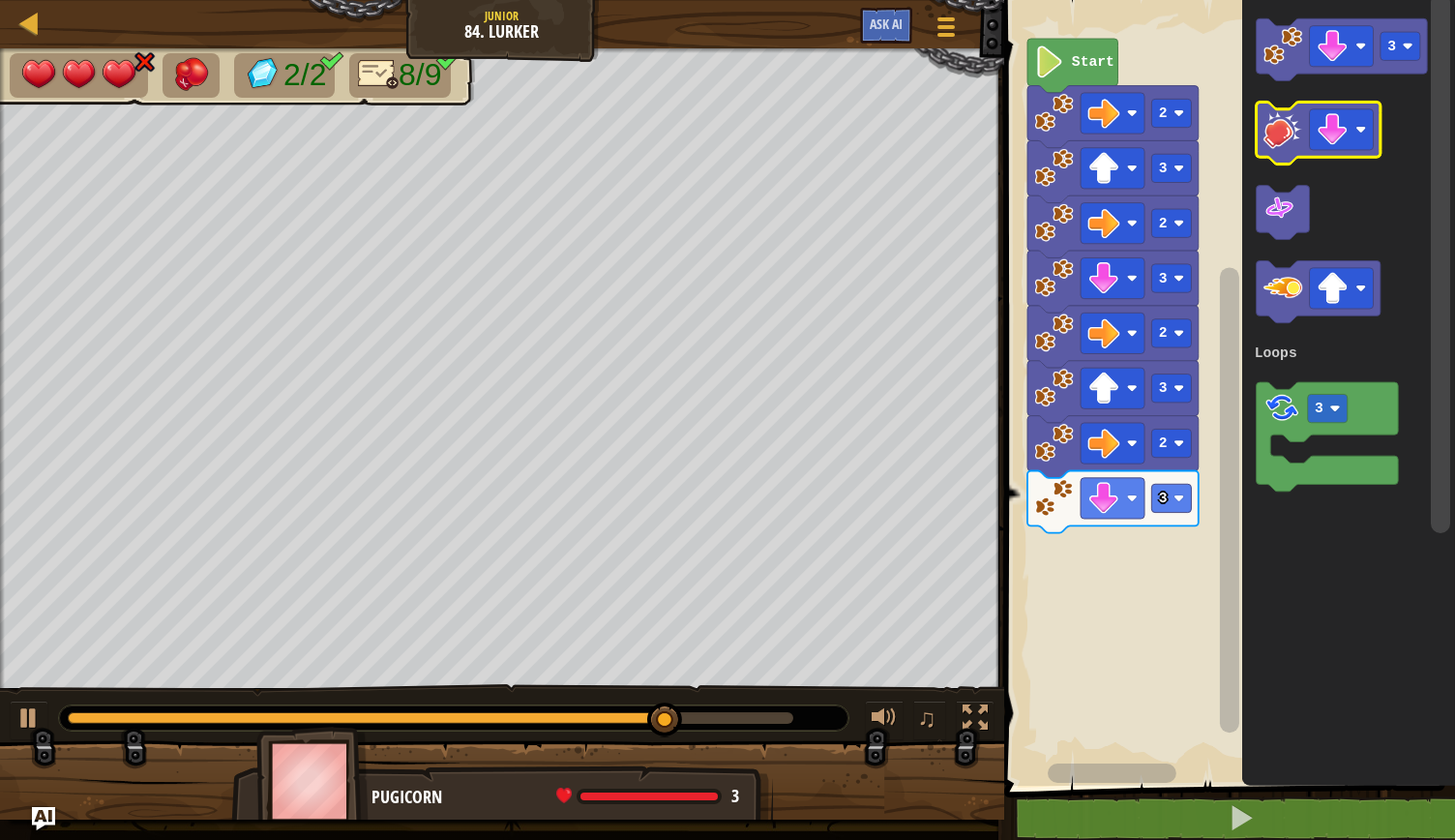
click at [1280, 150] on icon "Blockly Workspace" at bounding box center [1318, 133] width 124 height 62
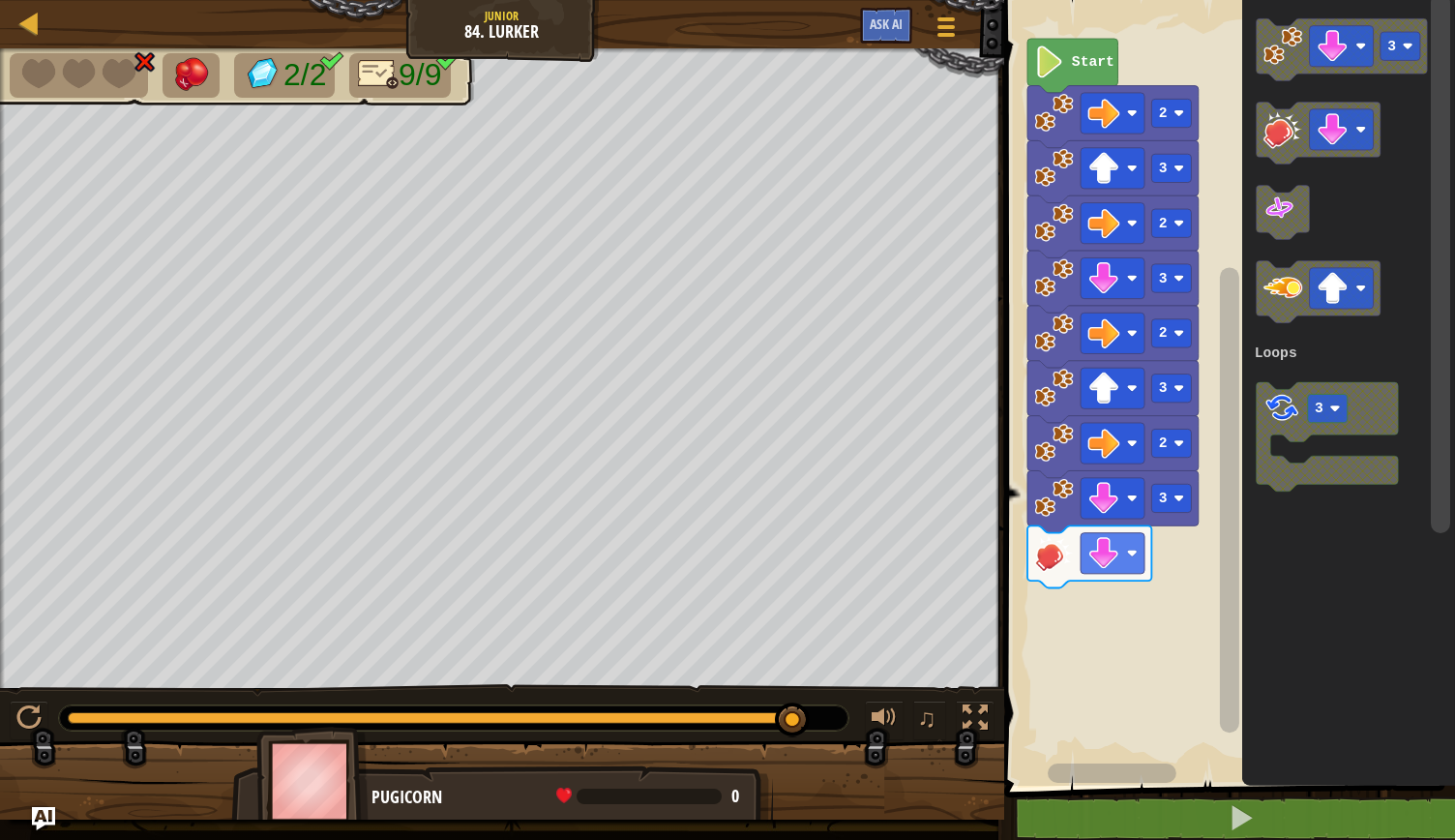
click at [1186, 629] on rect "Blockly Workspace" at bounding box center [1227, 387] width 457 height 796
click at [1177, 494] on image "Blockly Workspace" at bounding box center [1179, 497] width 11 height 11
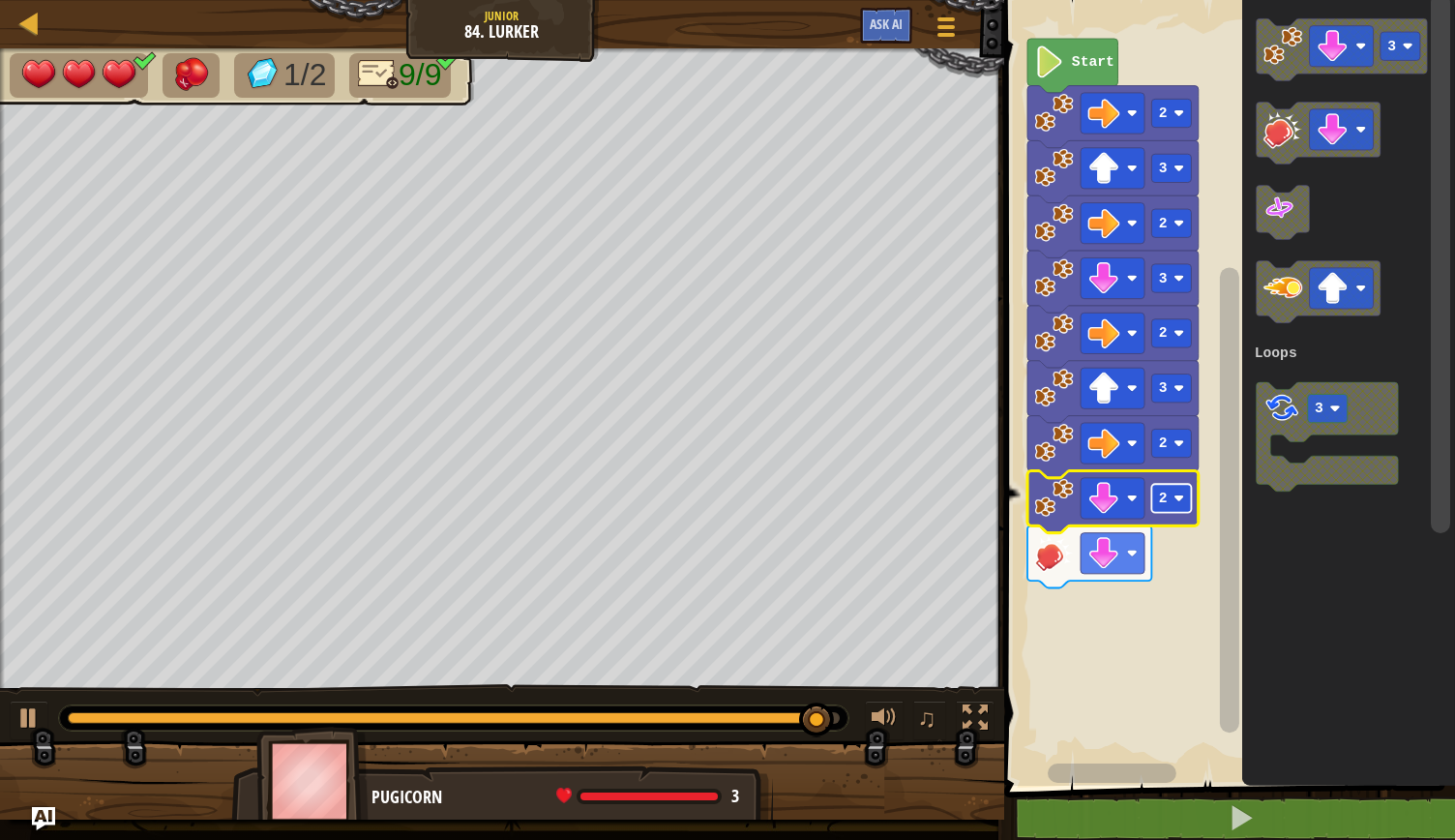
click at [1181, 488] on rect "Blockly Workspace" at bounding box center [1171, 497] width 40 height 28
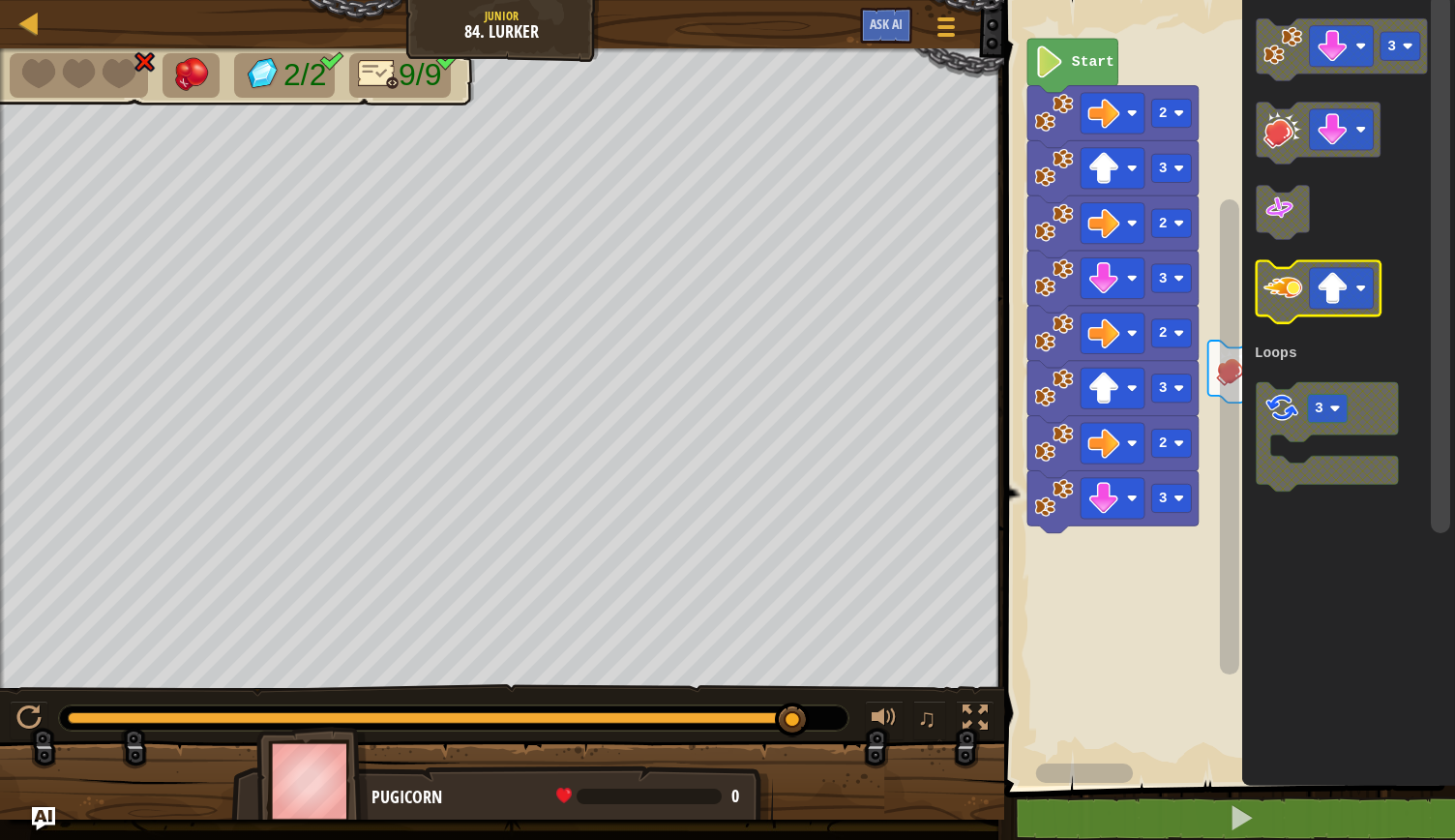
click at [1361, 290] on image "Blockly Workspace" at bounding box center [1361, 289] width 11 height 11
click at [1289, 302] on image "Blockly Workspace" at bounding box center [1283, 287] width 39 height 39
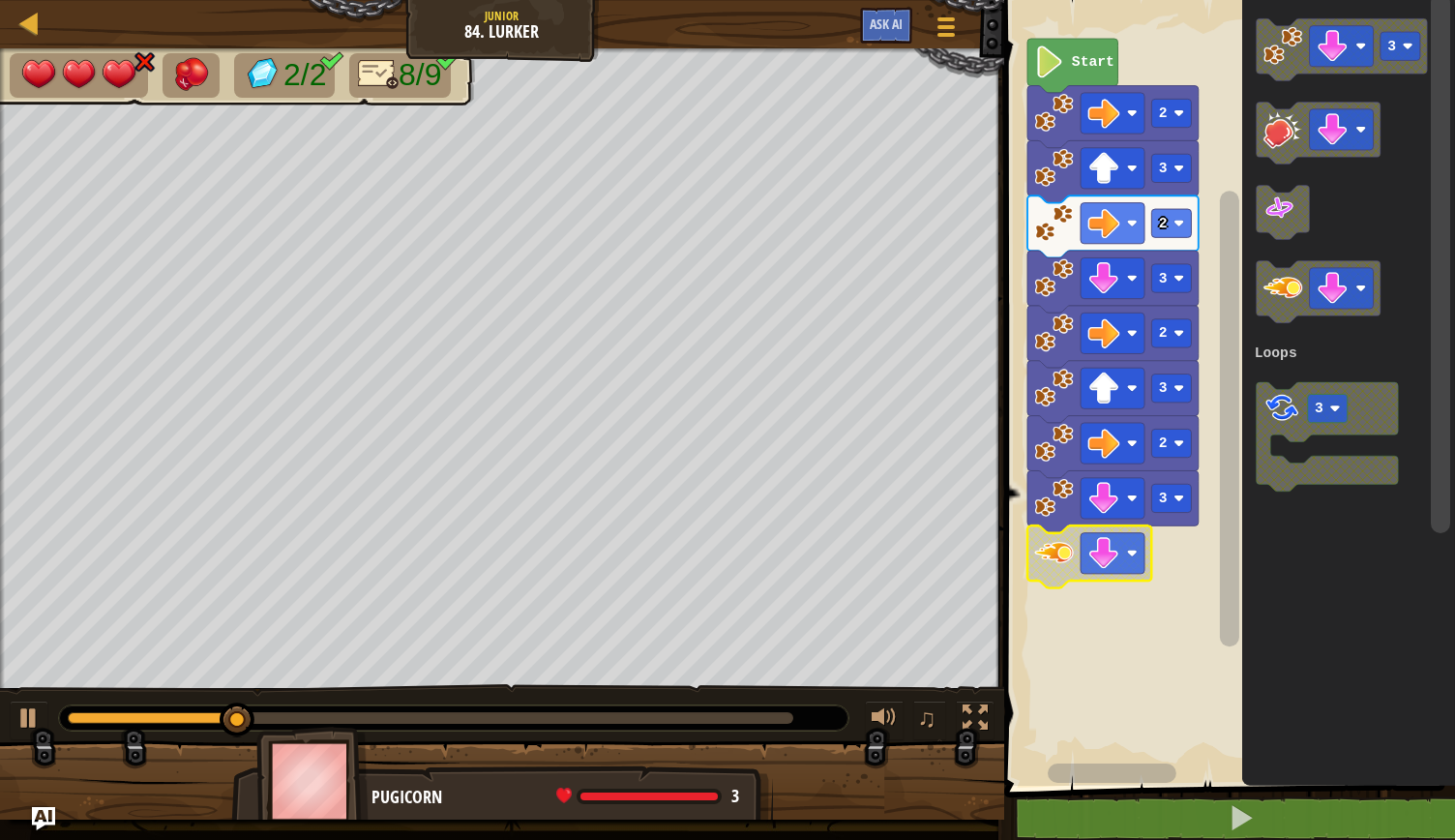
click at [1109, 676] on rect "Blockly Workspace" at bounding box center [1227, 387] width 457 height 796
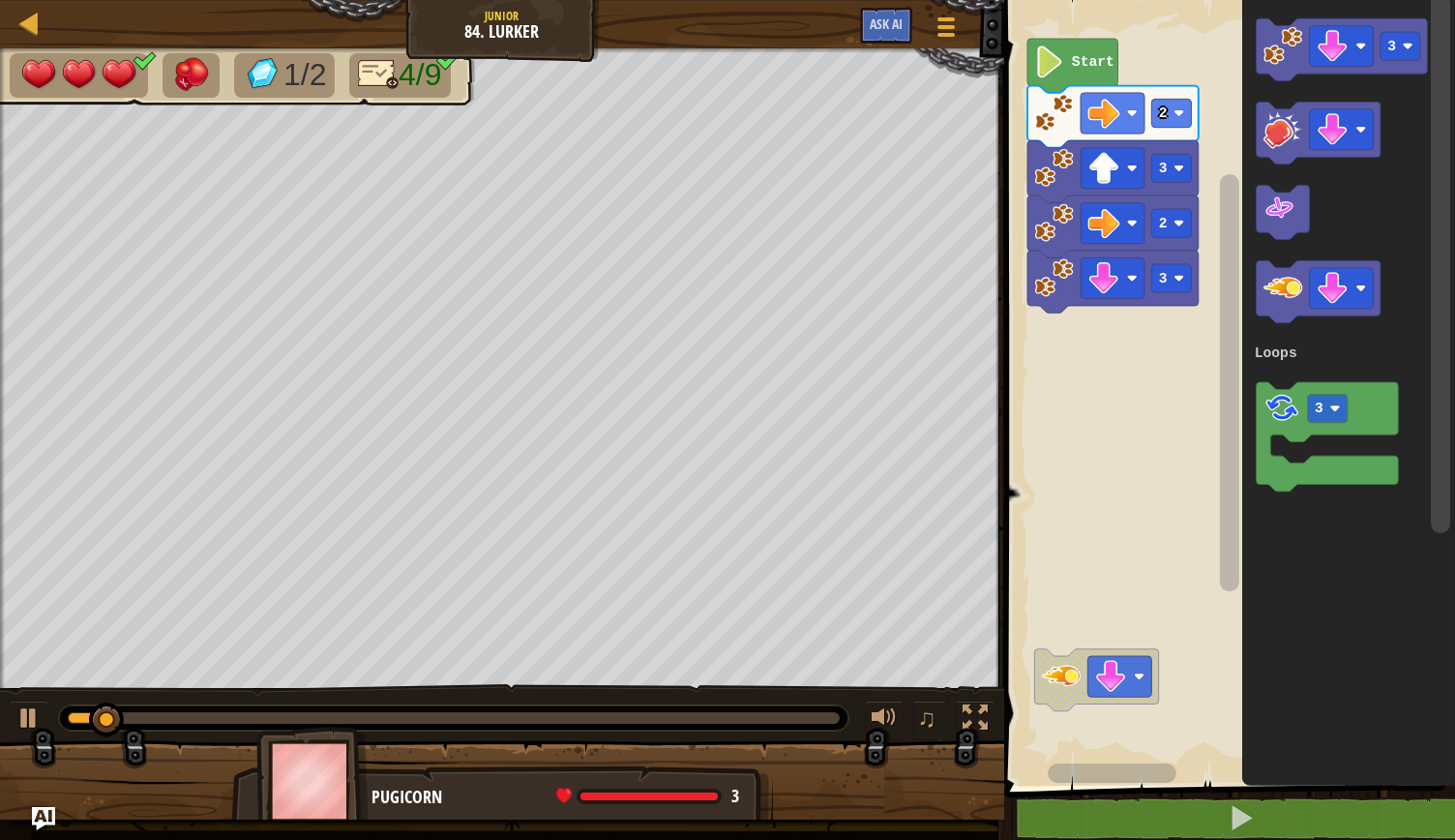
click at [1140, 546] on rect "Blockly Workspace" at bounding box center [1227, 387] width 457 height 796
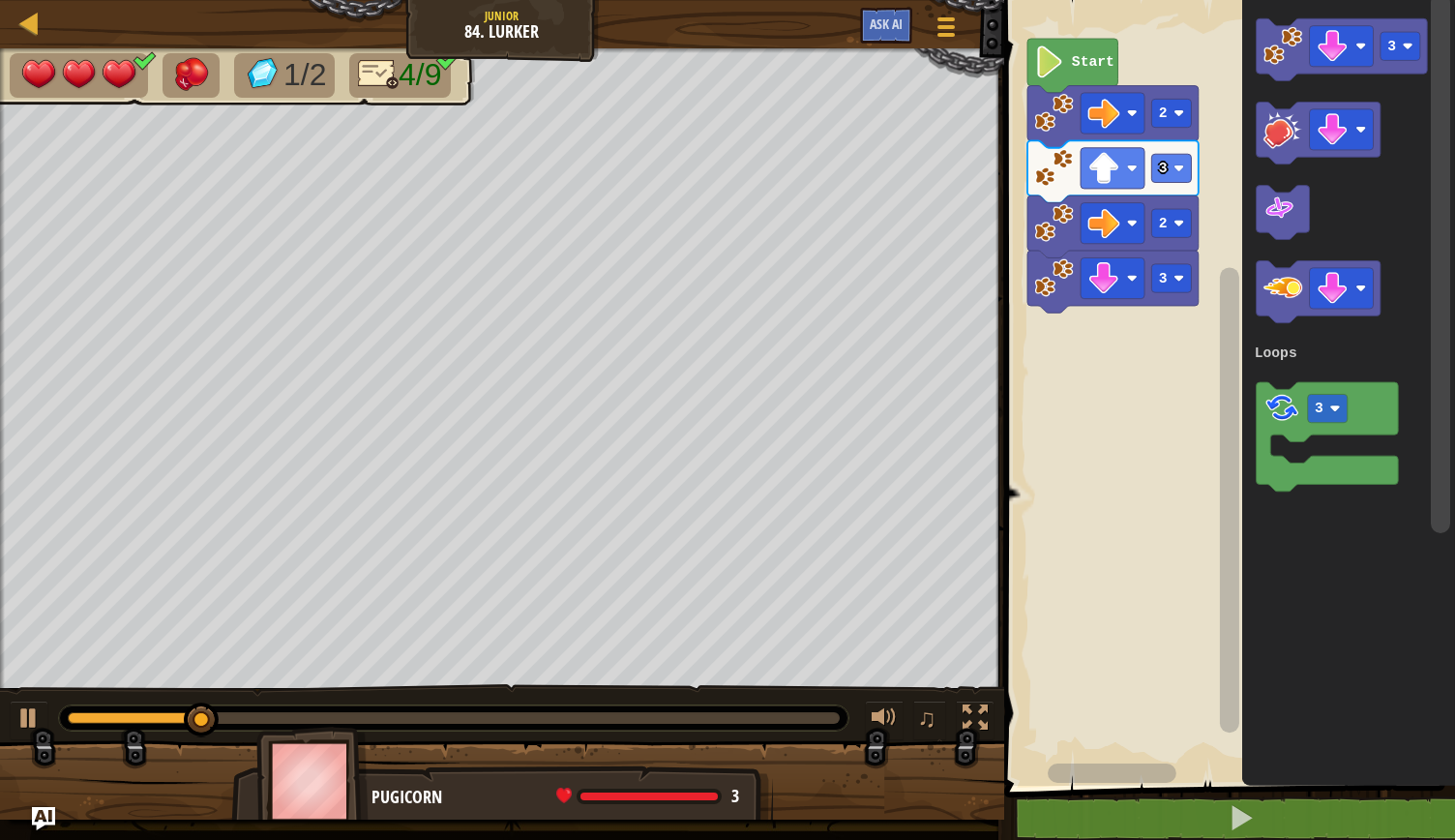
click at [1090, 589] on rect "Blockly Workspace" at bounding box center [1227, 387] width 457 height 796
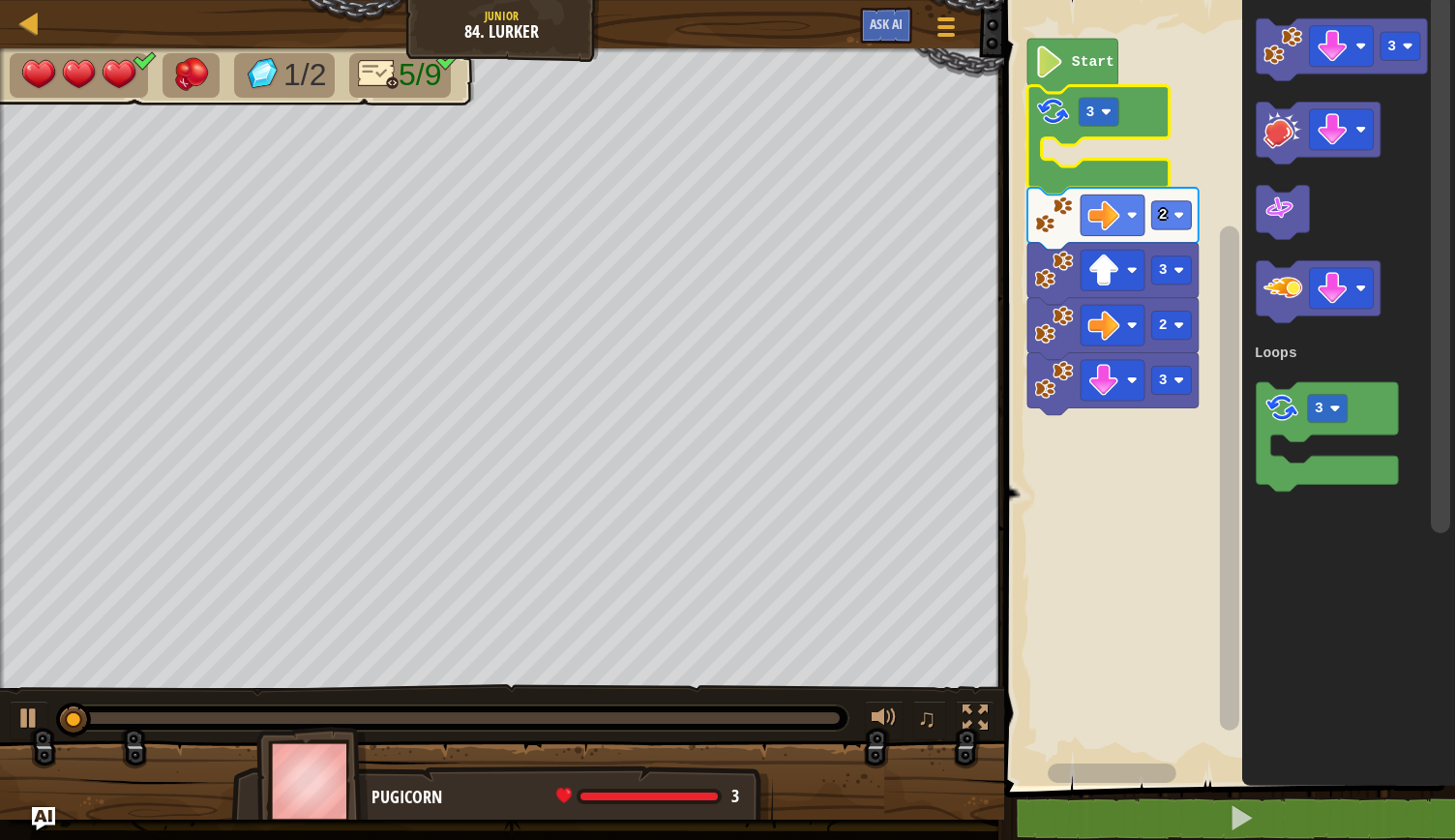
click at [1114, 115] on rect "Blockly Workspace" at bounding box center [1099, 112] width 40 height 28
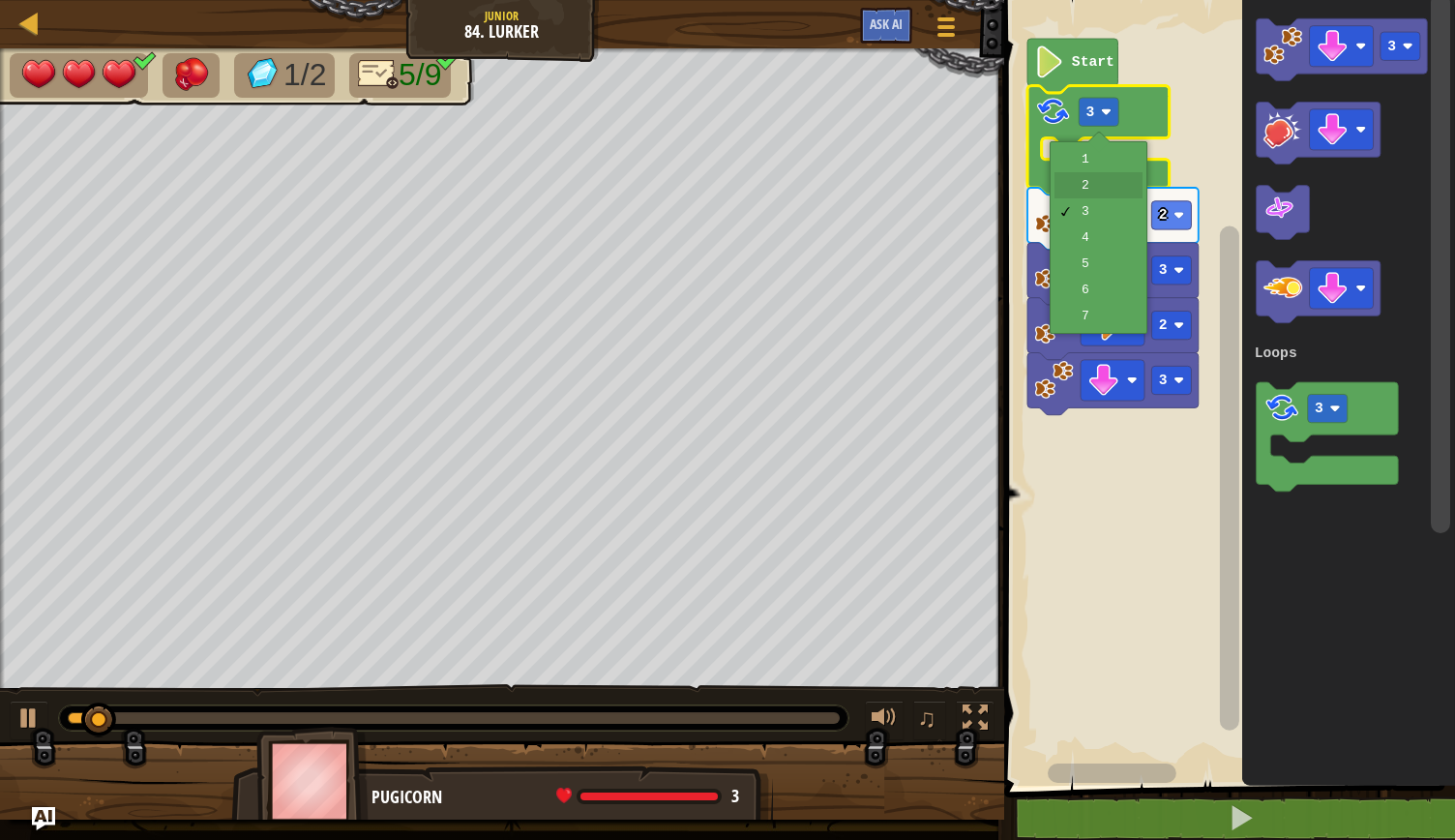
click at [1099, 191] on icon "Blockly Workspace" at bounding box center [1113, 218] width 171 height 62
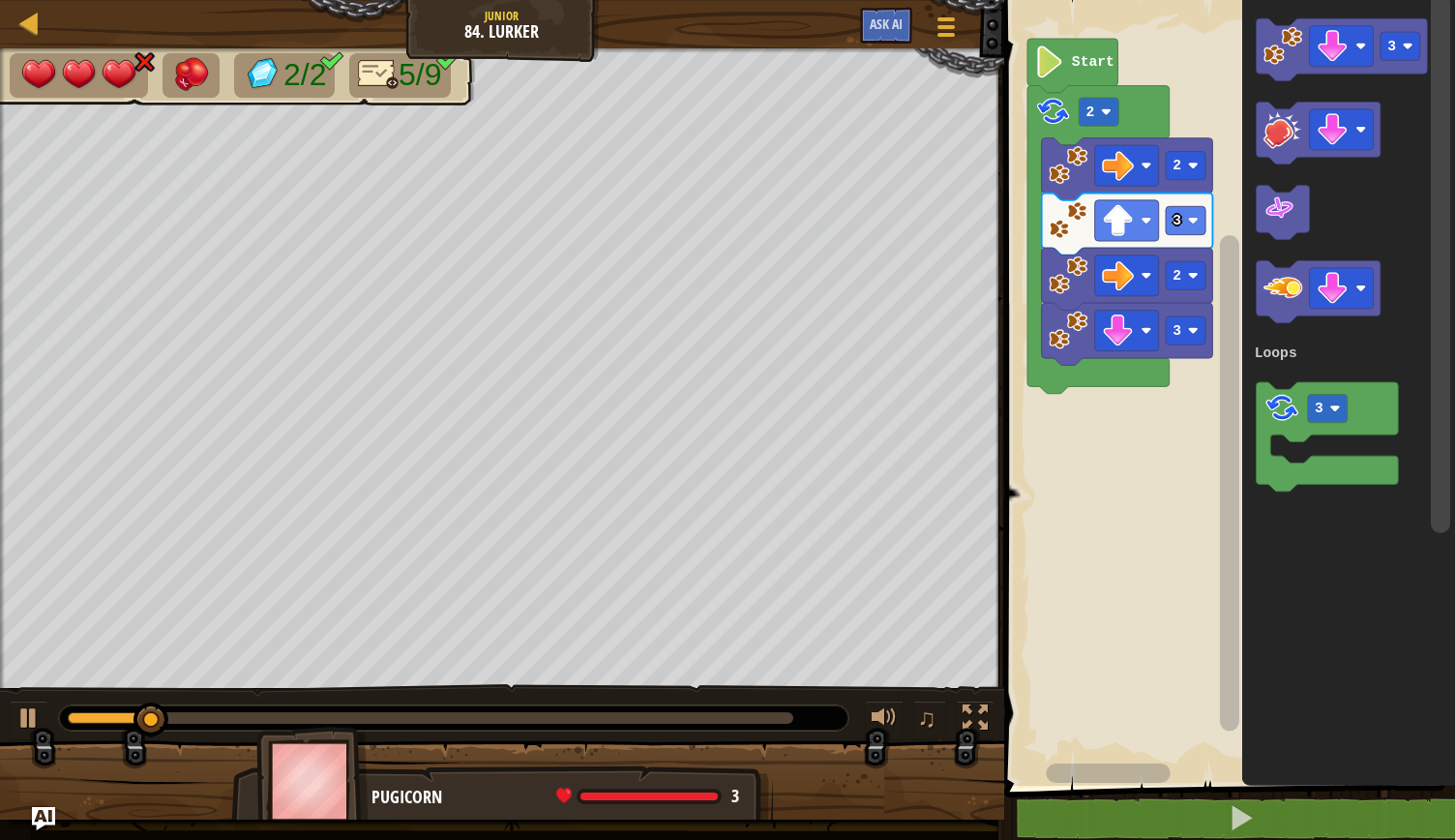
click at [1116, 497] on rect "Blockly Workspace" at bounding box center [1227, 387] width 457 height 796
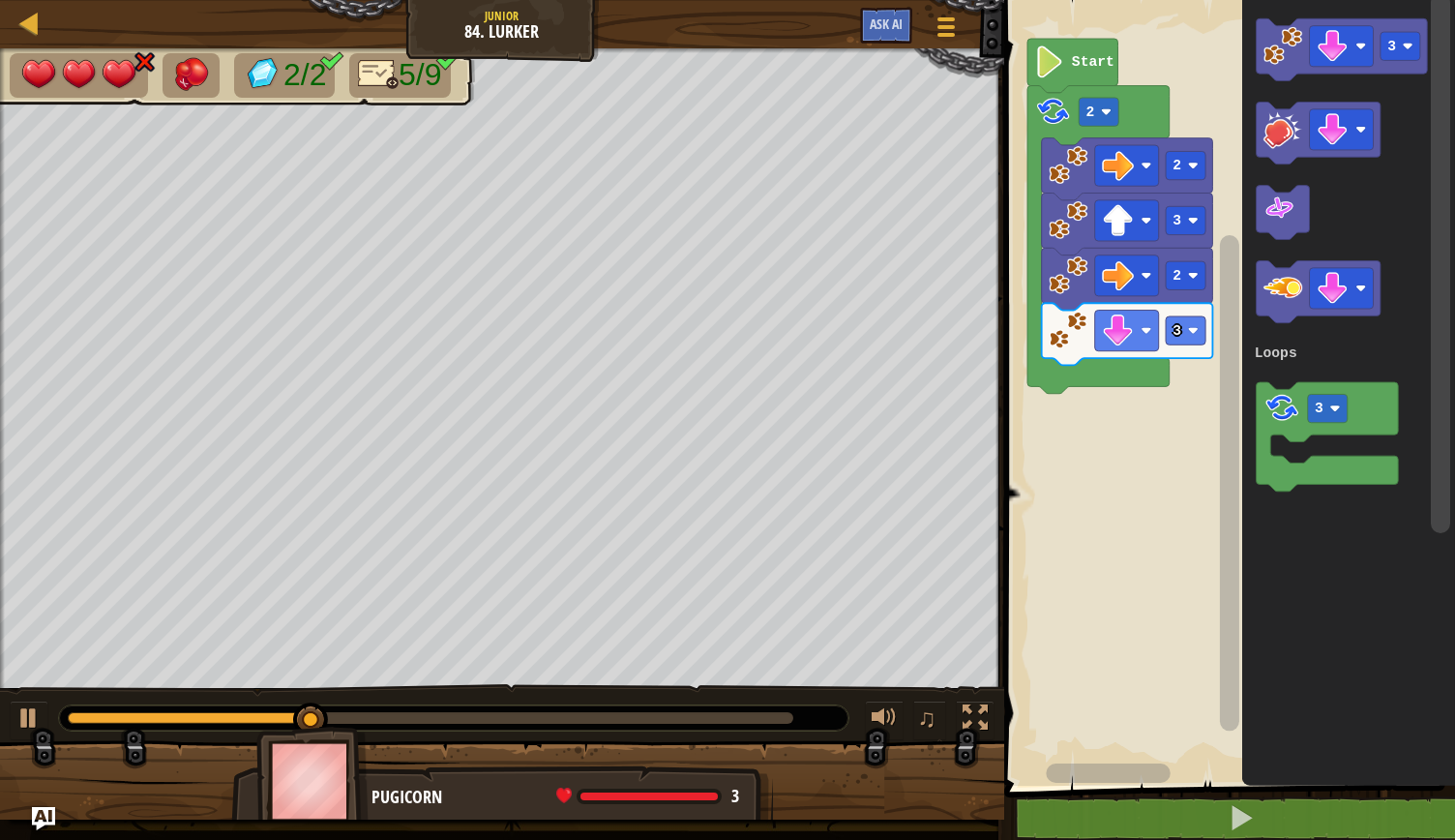
click at [1273, 140] on image "Blockly Workspace" at bounding box center [1283, 128] width 39 height 39
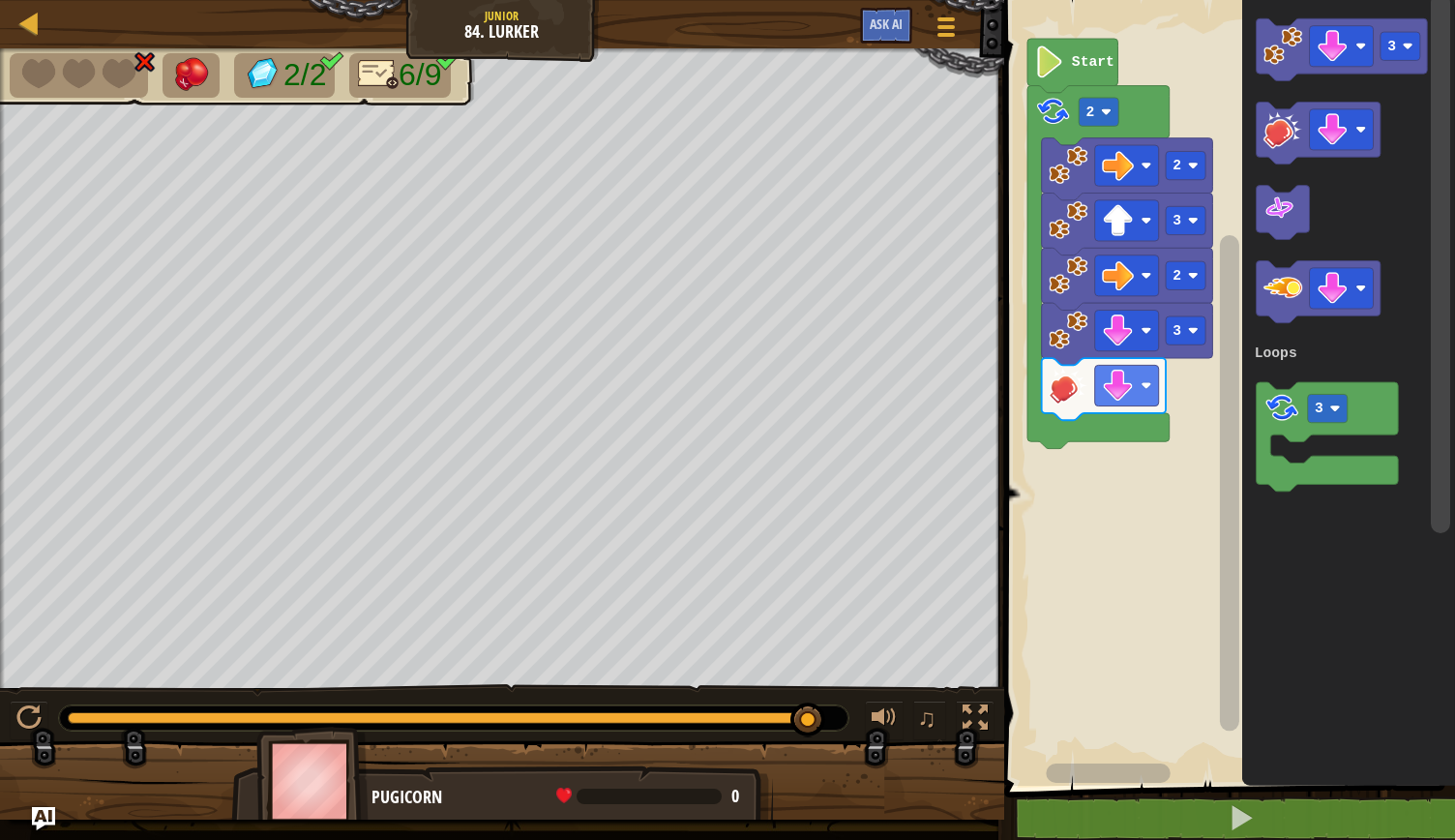
click at [1279, 298] on image "Blockly Workspace" at bounding box center [1283, 287] width 39 height 39
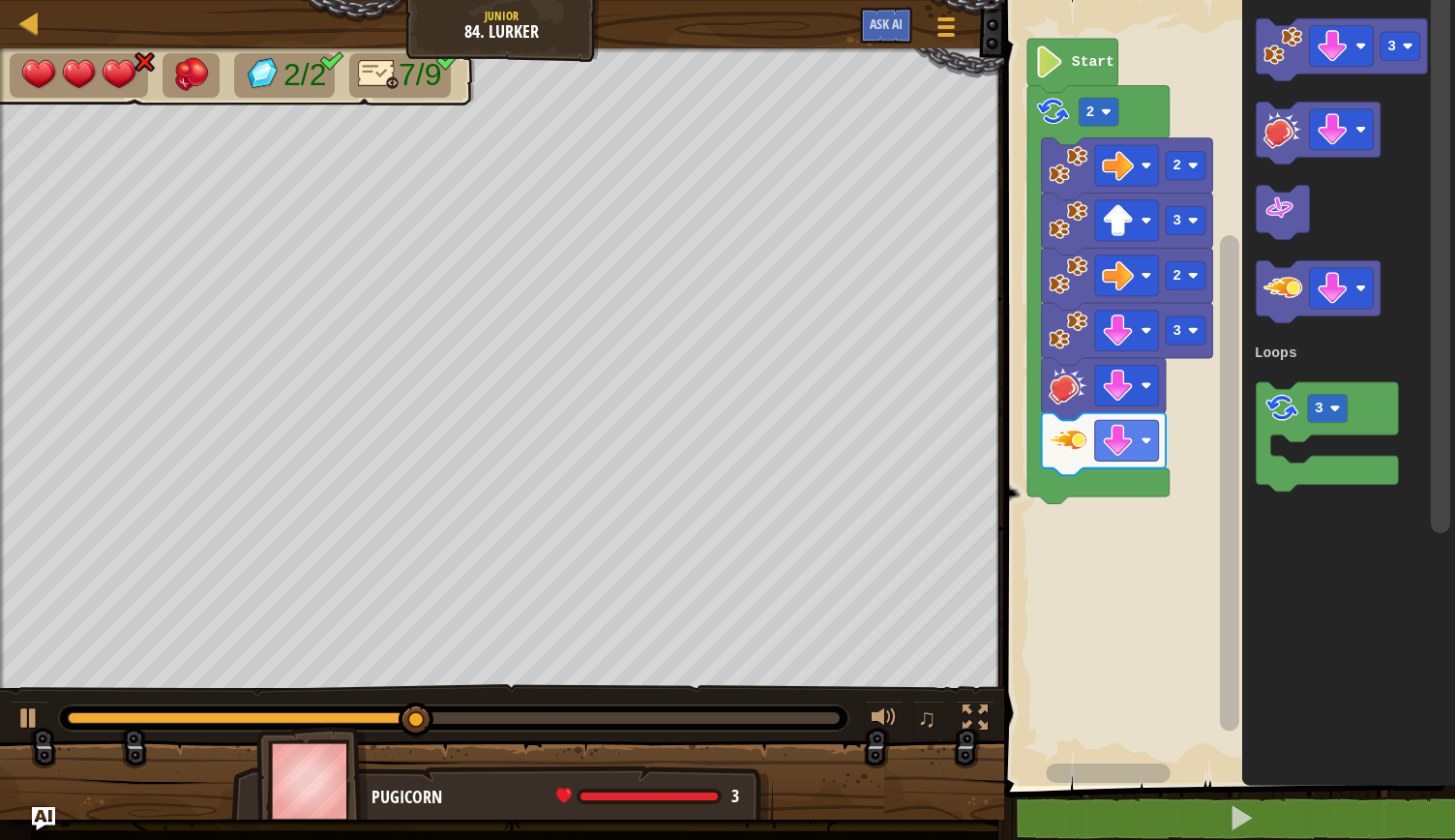
click at [1119, 618] on rect "Blockly Workspace" at bounding box center [1227, 387] width 457 height 796
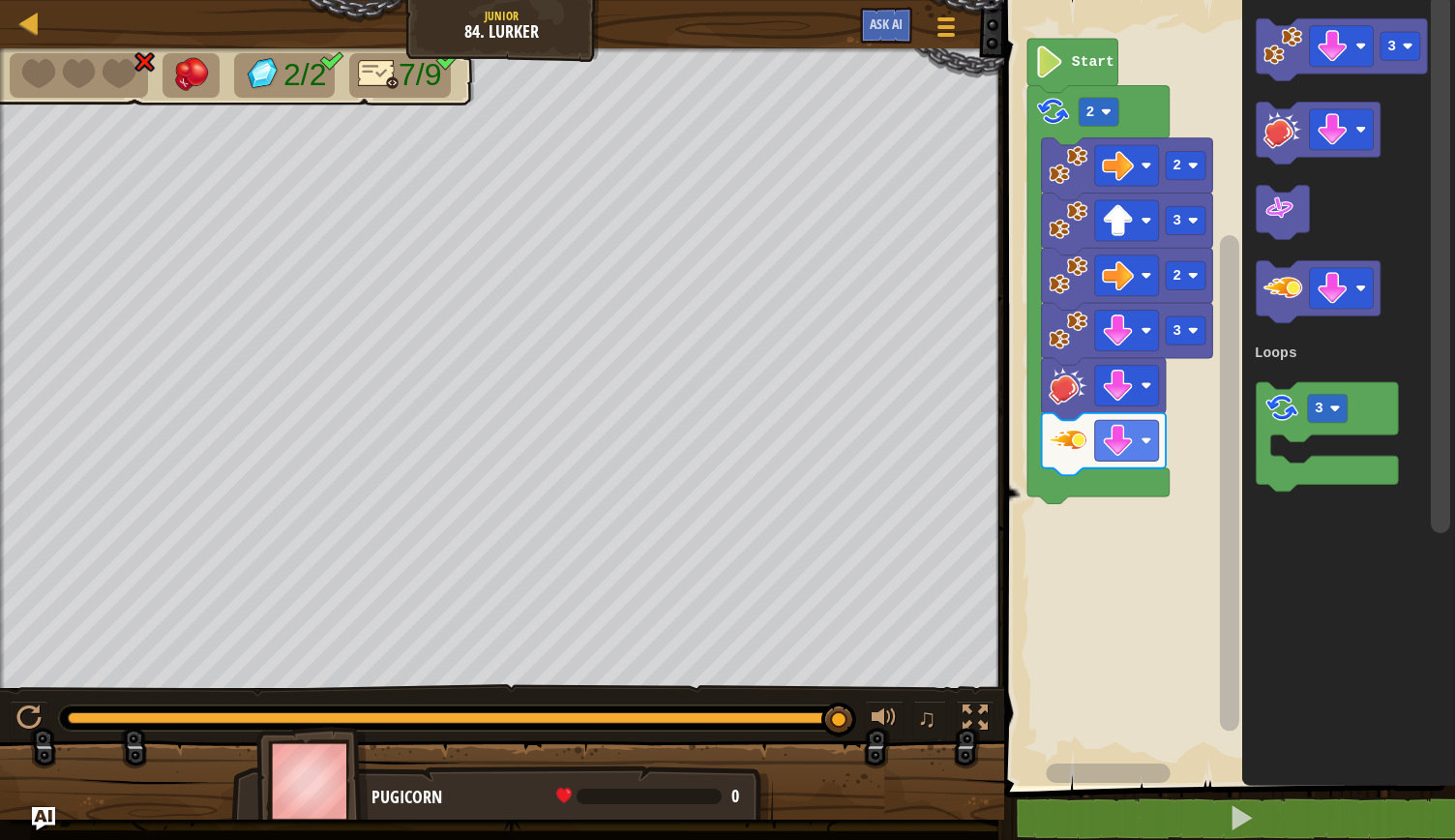
click at [1051, 522] on rect "Blockly Workspace" at bounding box center [1227, 387] width 457 height 796
click at [1059, 537] on rect "Blockly Workspace" at bounding box center [1227, 387] width 457 height 796
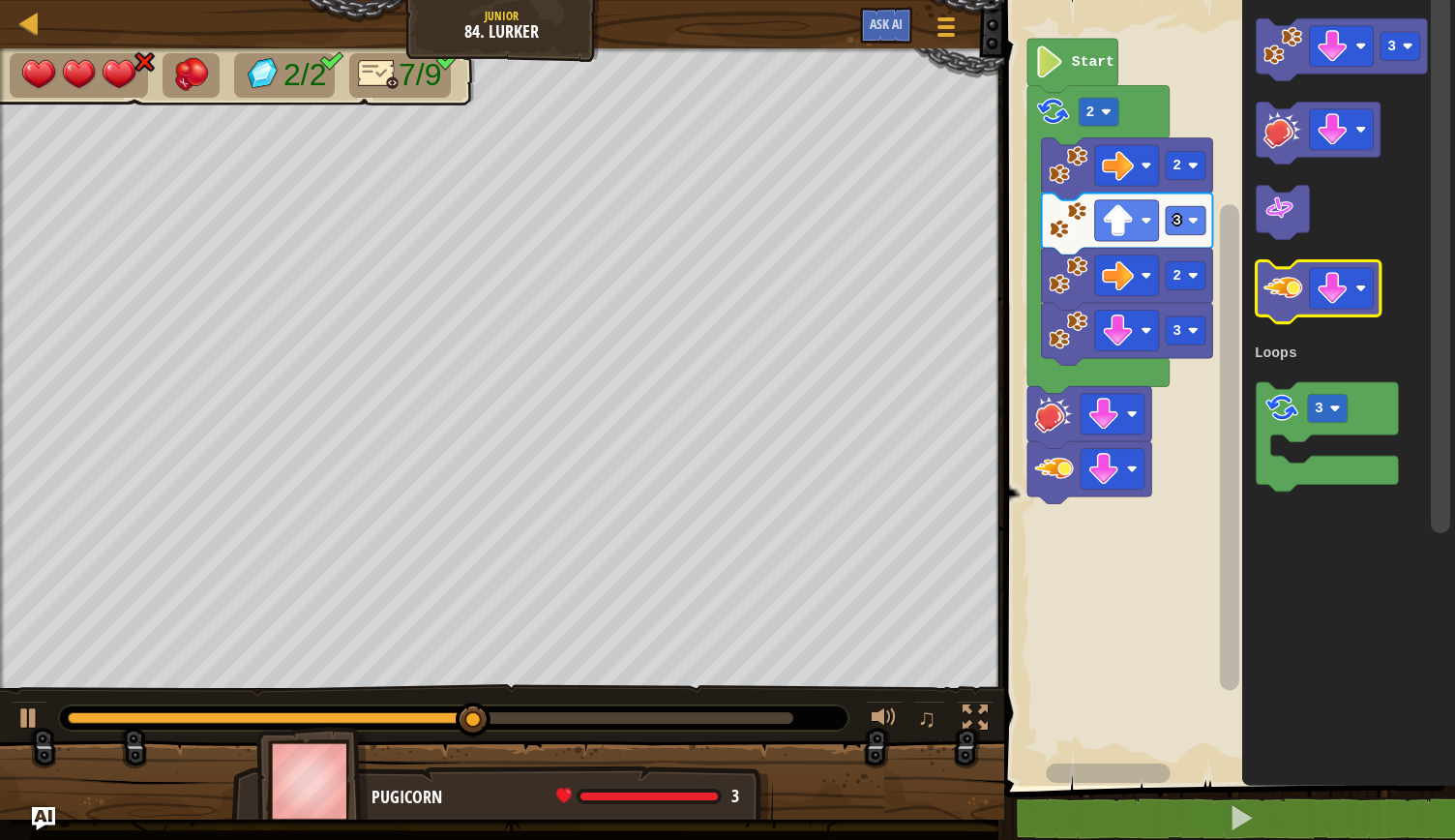
click at [1282, 288] on image "Blockly Workspace" at bounding box center [1283, 287] width 39 height 39
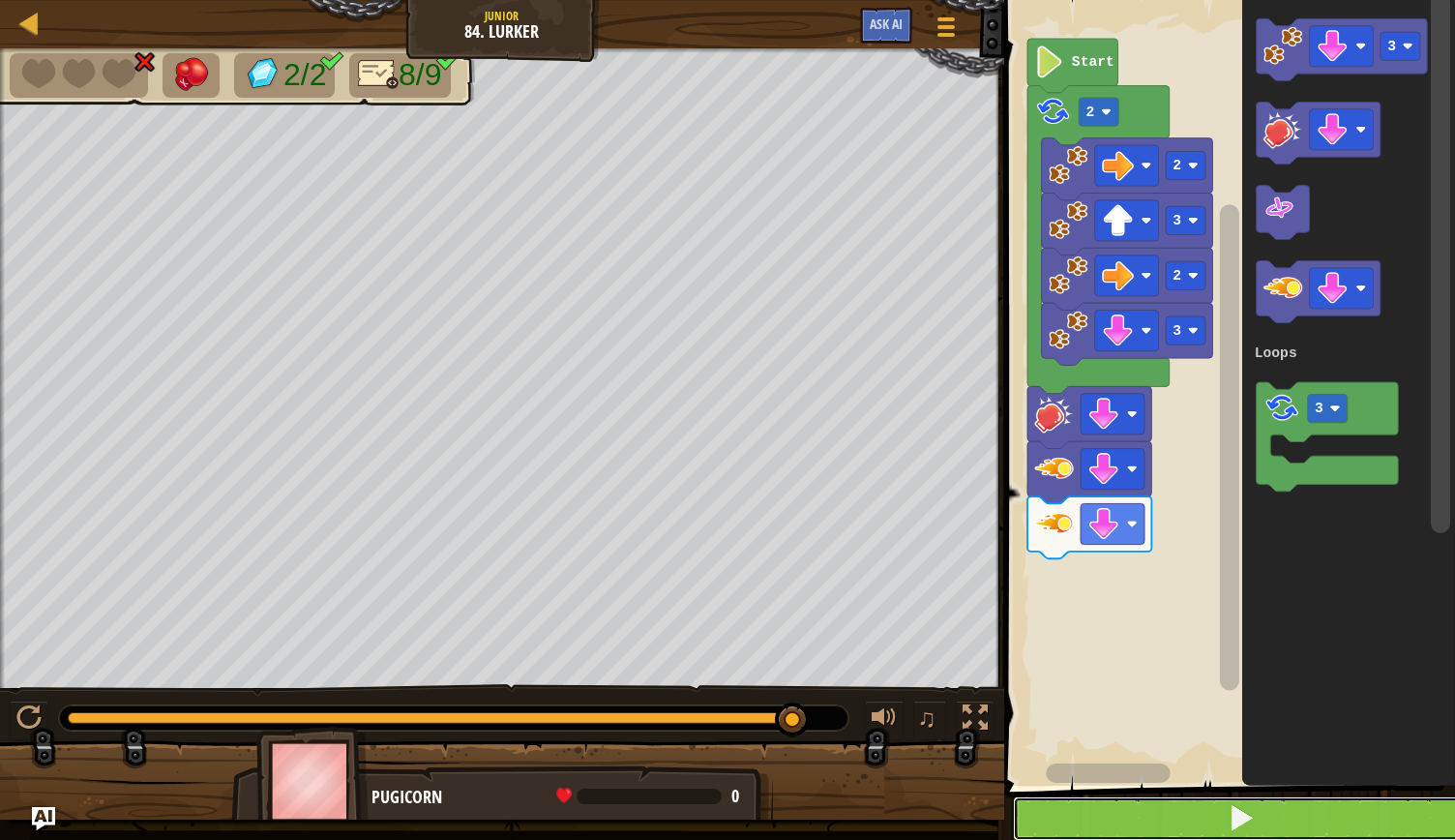
click at [1159, 803] on button at bounding box center [1241, 818] width 457 height 44
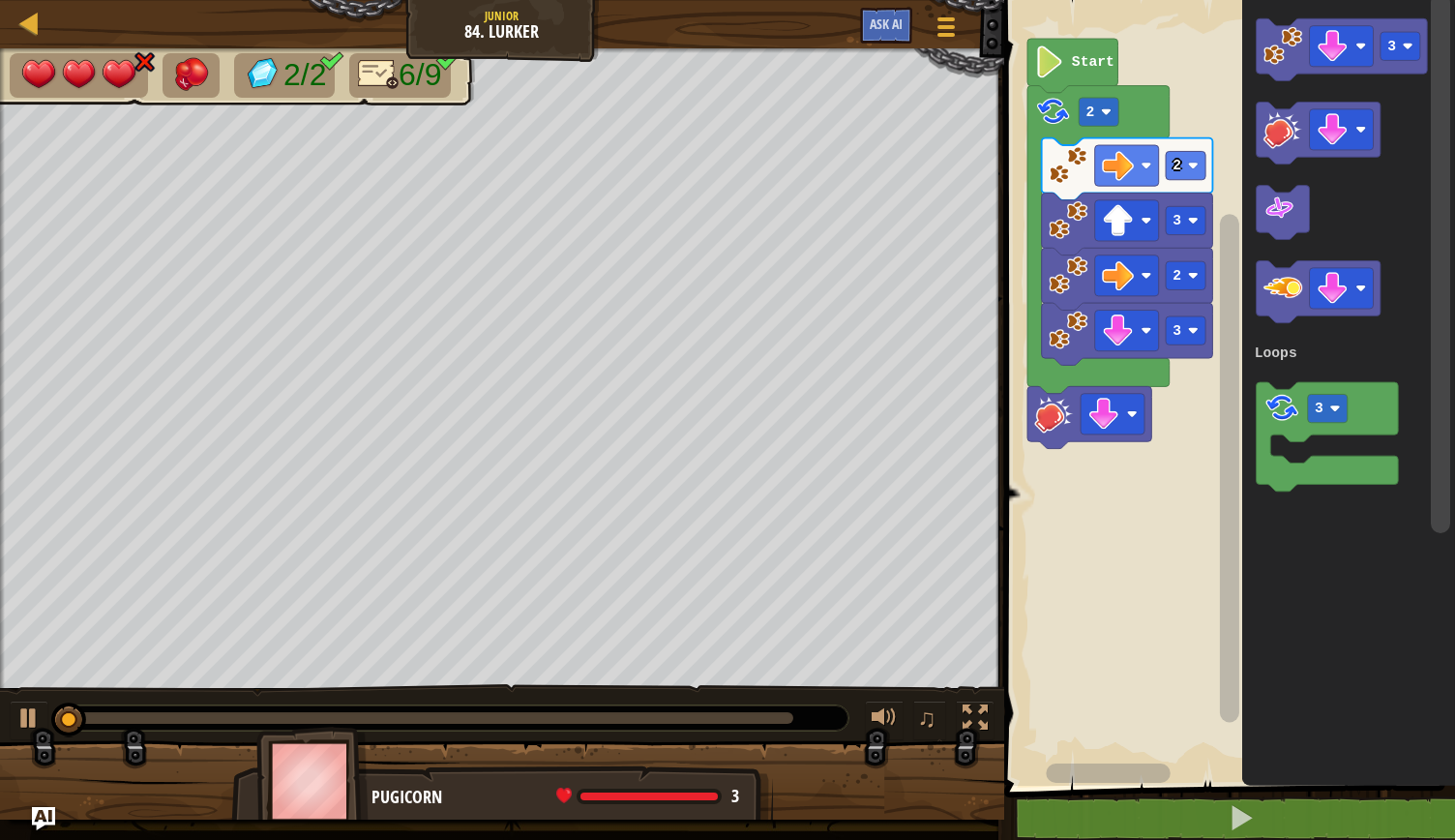
click at [1290, 149] on icon "Blockly Workspace" at bounding box center [1318, 133] width 124 height 62
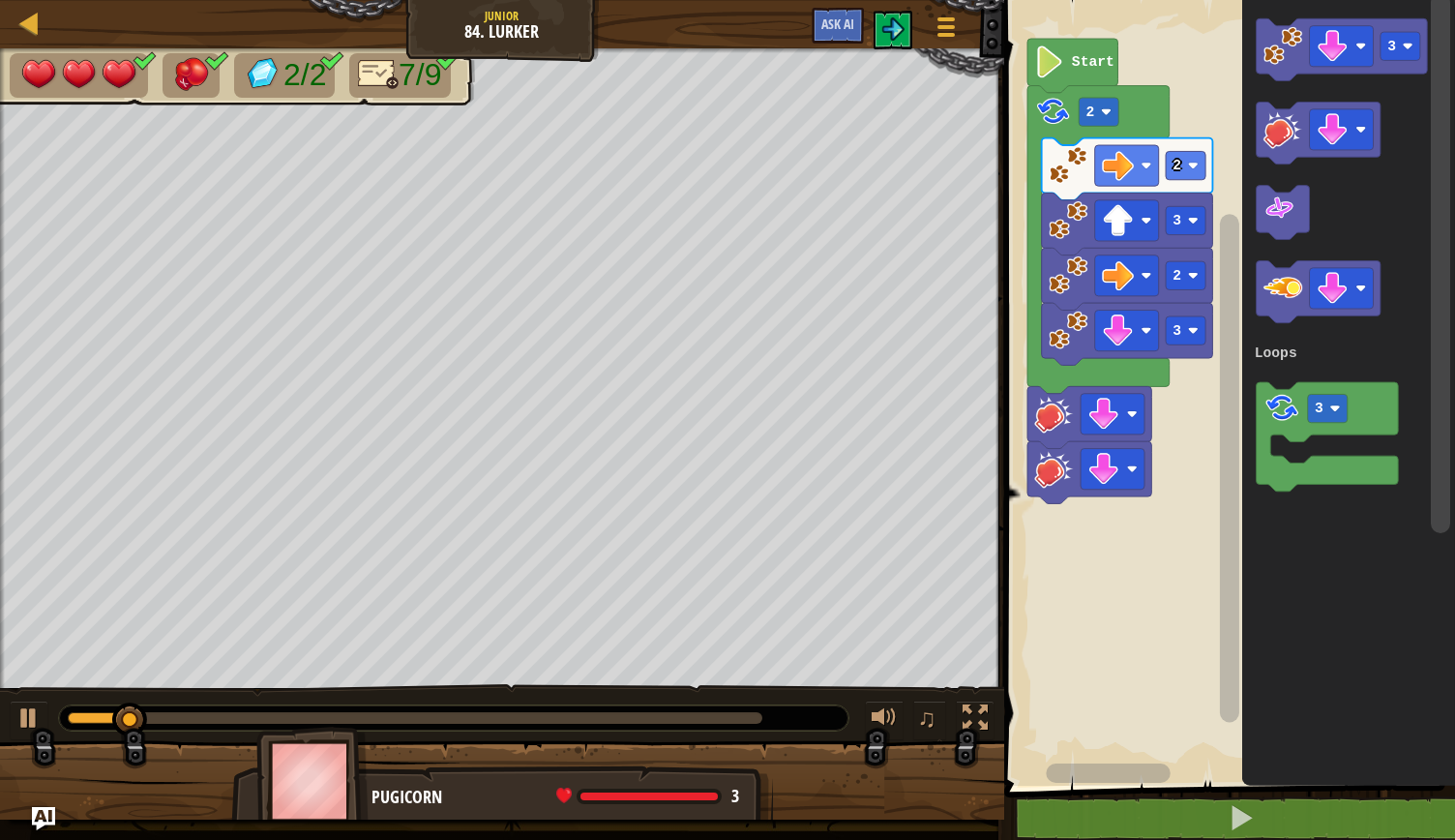
click at [1283, 134] on image "Blockly Workspace" at bounding box center [1283, 128] width 39 height 39
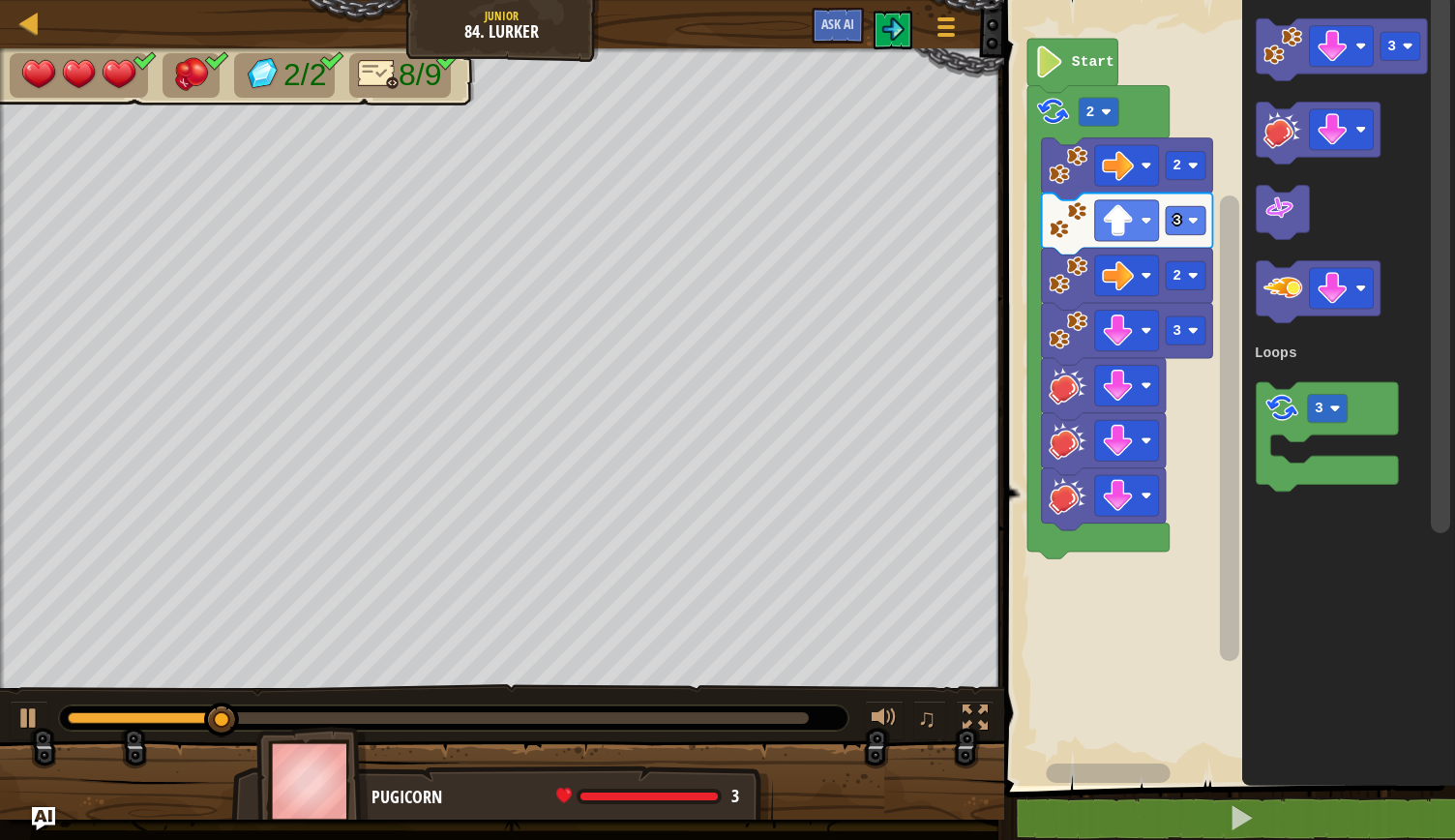
click at [1136, 643] on rect "Blockly Workspace" at bounding box center [1227, 387] width 457 height 796
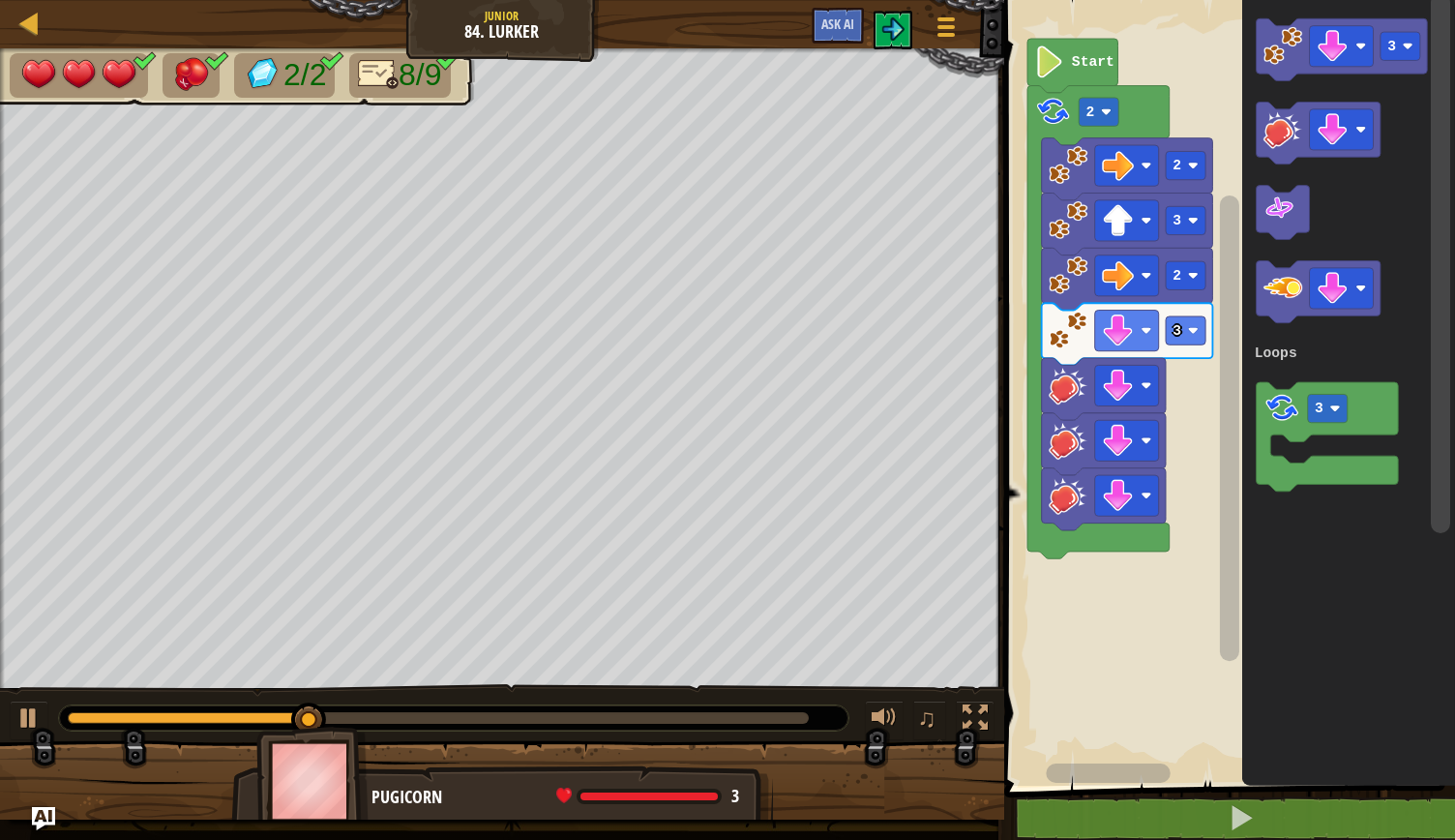
click at [1146, 643] on rect "Blockly Workspace" at bounding box center [1227, 387] width 457 height 796
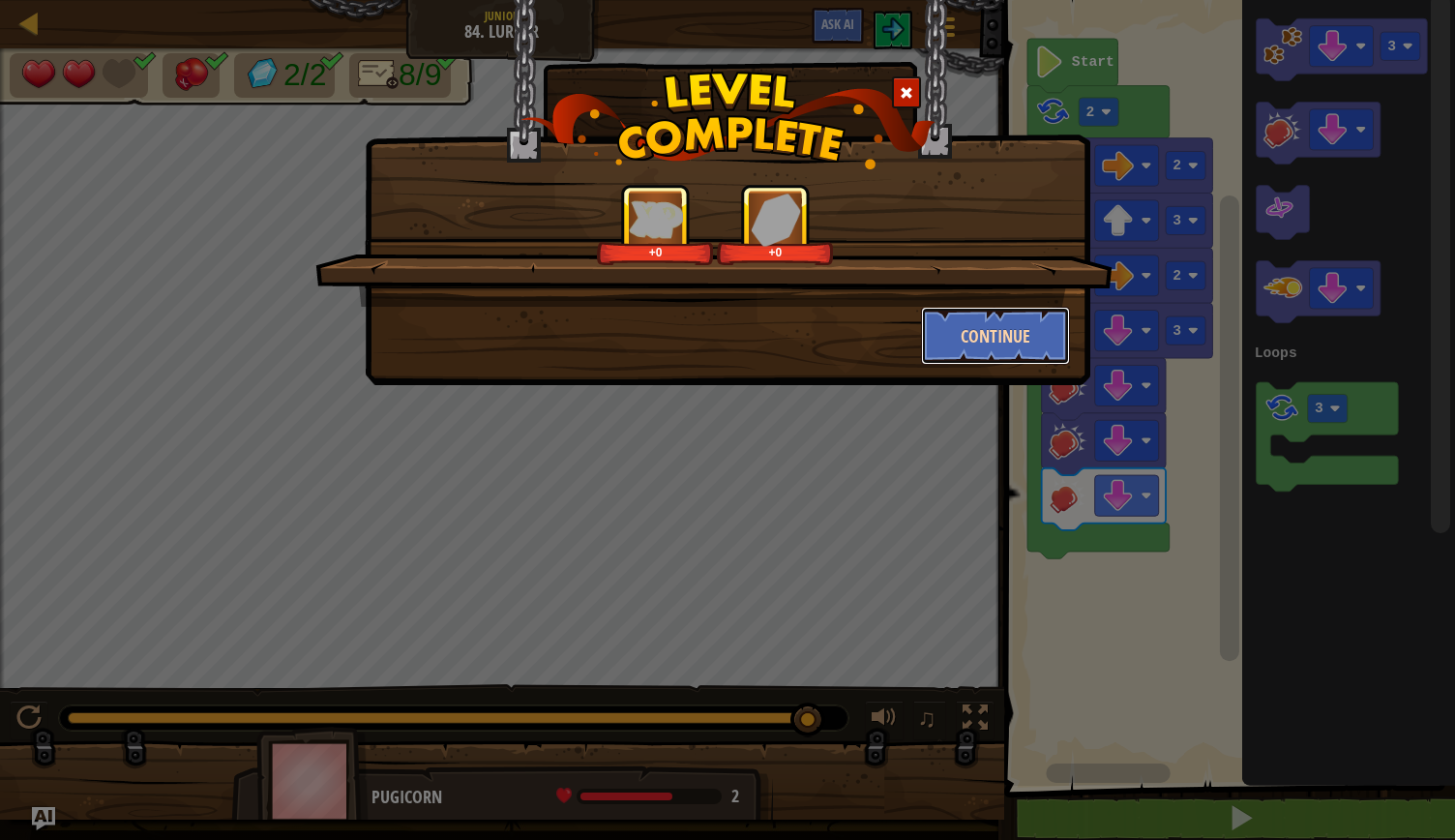
click at [1013, 335] on button "Continue" at bounding box center [996, 335] width 150 height 58
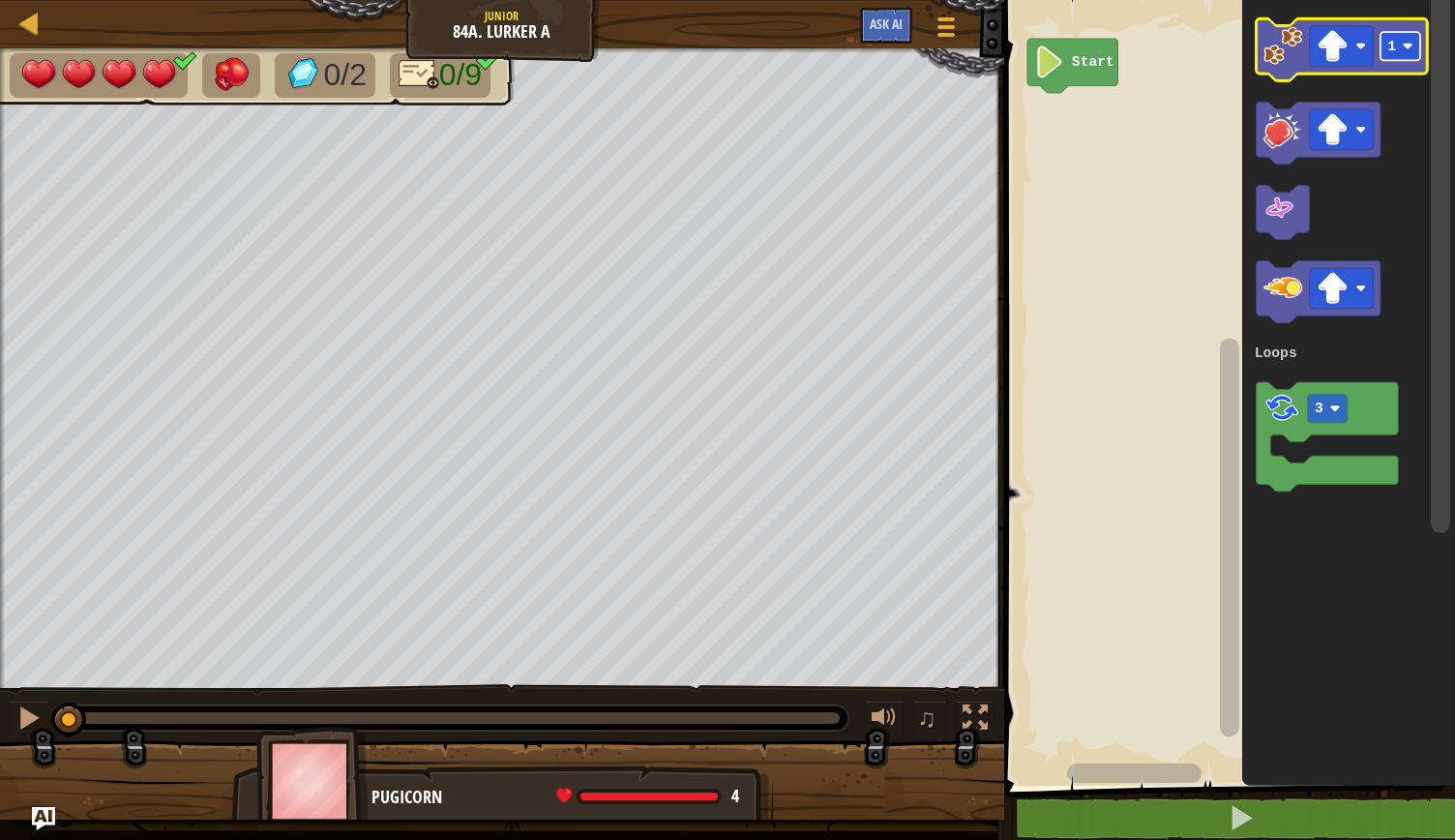
click at [1418, 45] on rect "Blockly Workspace" at bounding box center [1401, 45] width 40 height 28
click at [1285, 60] on image "Blockly Workspace" at bounding box center [1283, 44] width 39 height 39
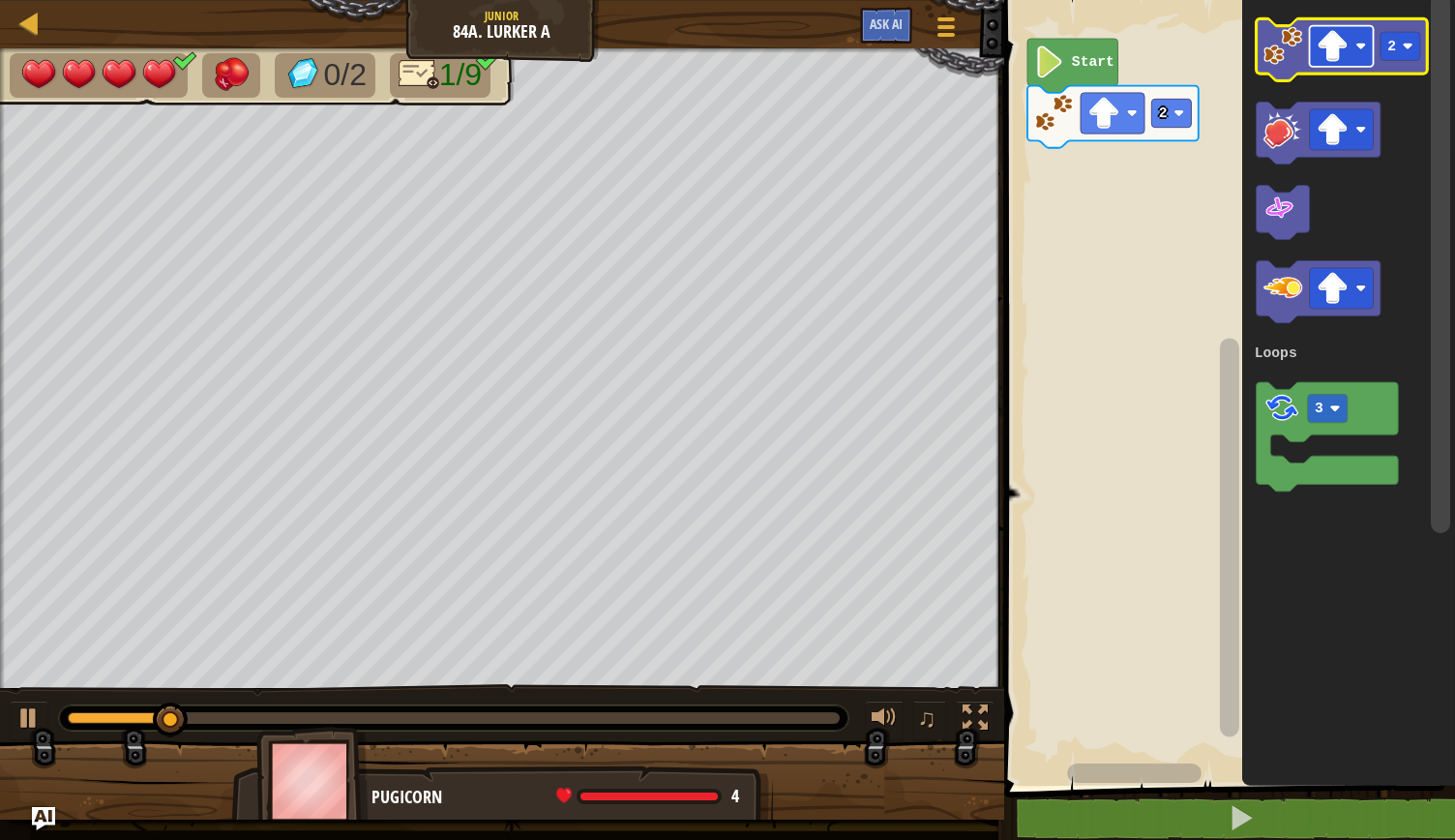
click at [1364, 45] on image "Blockly Workspace" at bounding box center [1361, 45] width 11 height 11
click at [1418, 51] on rect "Blockly Workspace" at bounding box center [1401, 45] width 40 height 28
click at [1299, 58] on image "Blockly Workspace" at bounding box center [1283, 44] width 39 height 39
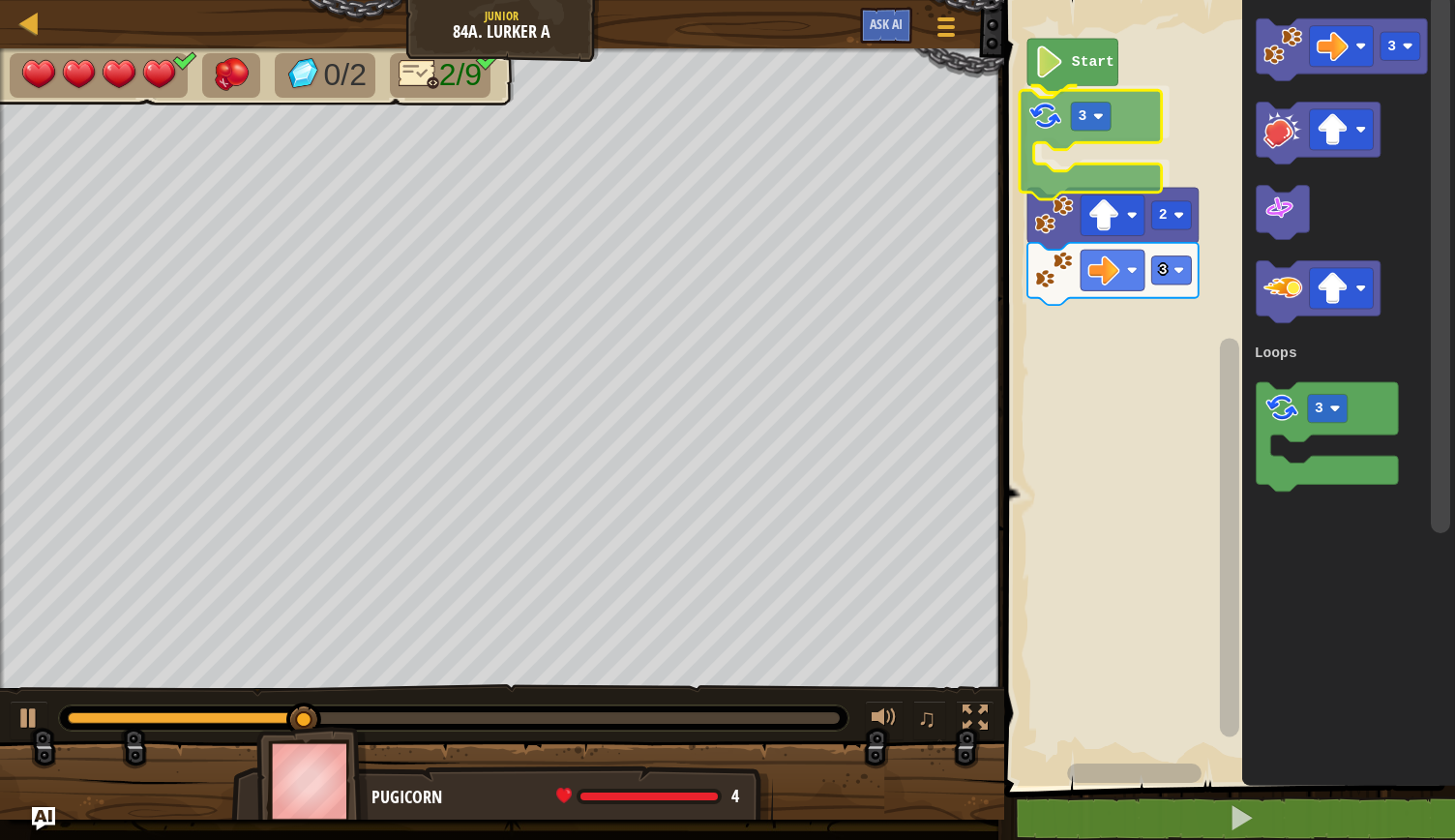
click at [1057, 142] on div "Loops Start 3 2 3 3 3 Loops 3" at bounding box center [1227, 387] width 457 height 796
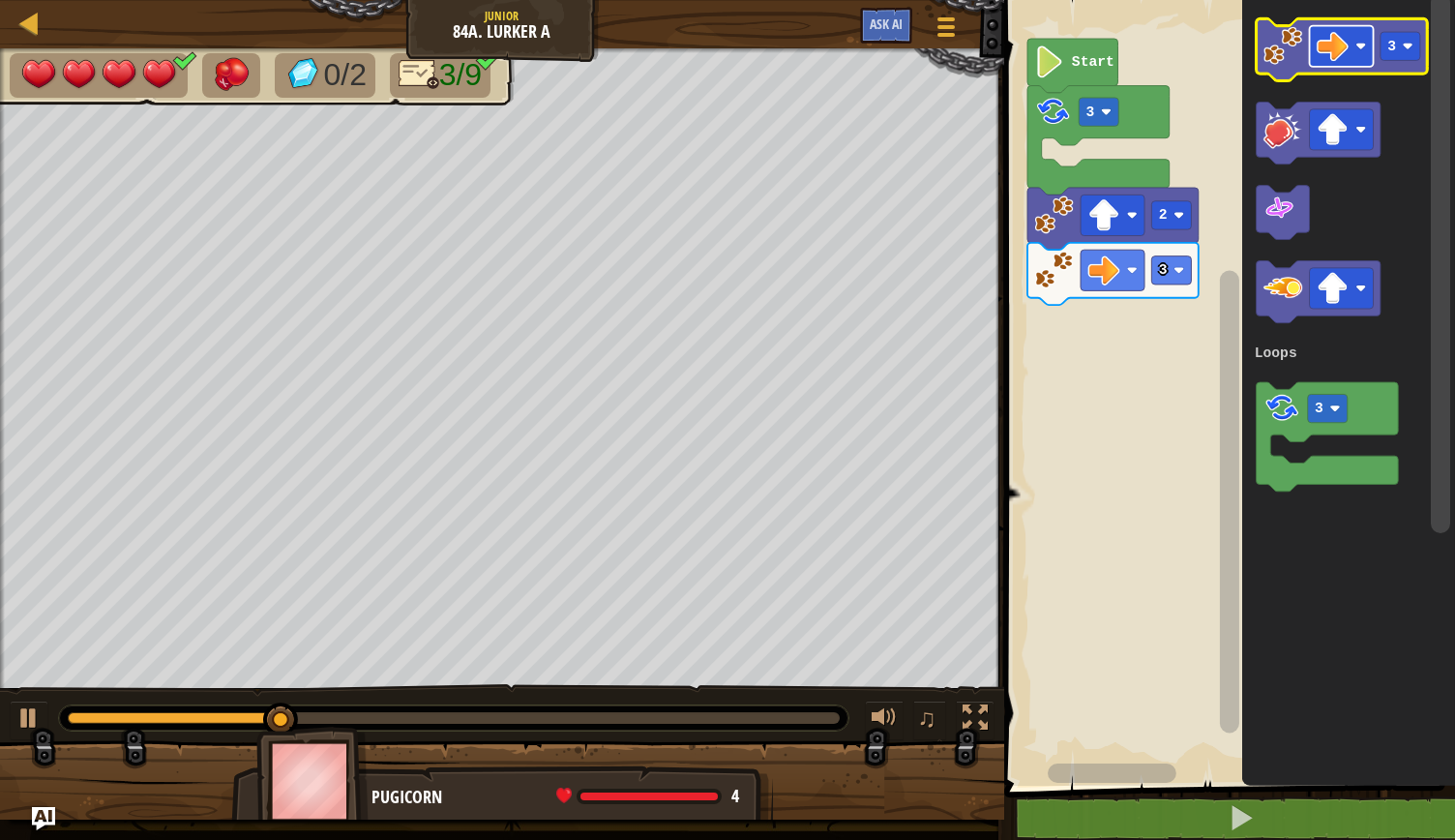
click at [1358, 43] on image "Blockly Workspace" at bounding box center [1361, 45] width 11 height 11
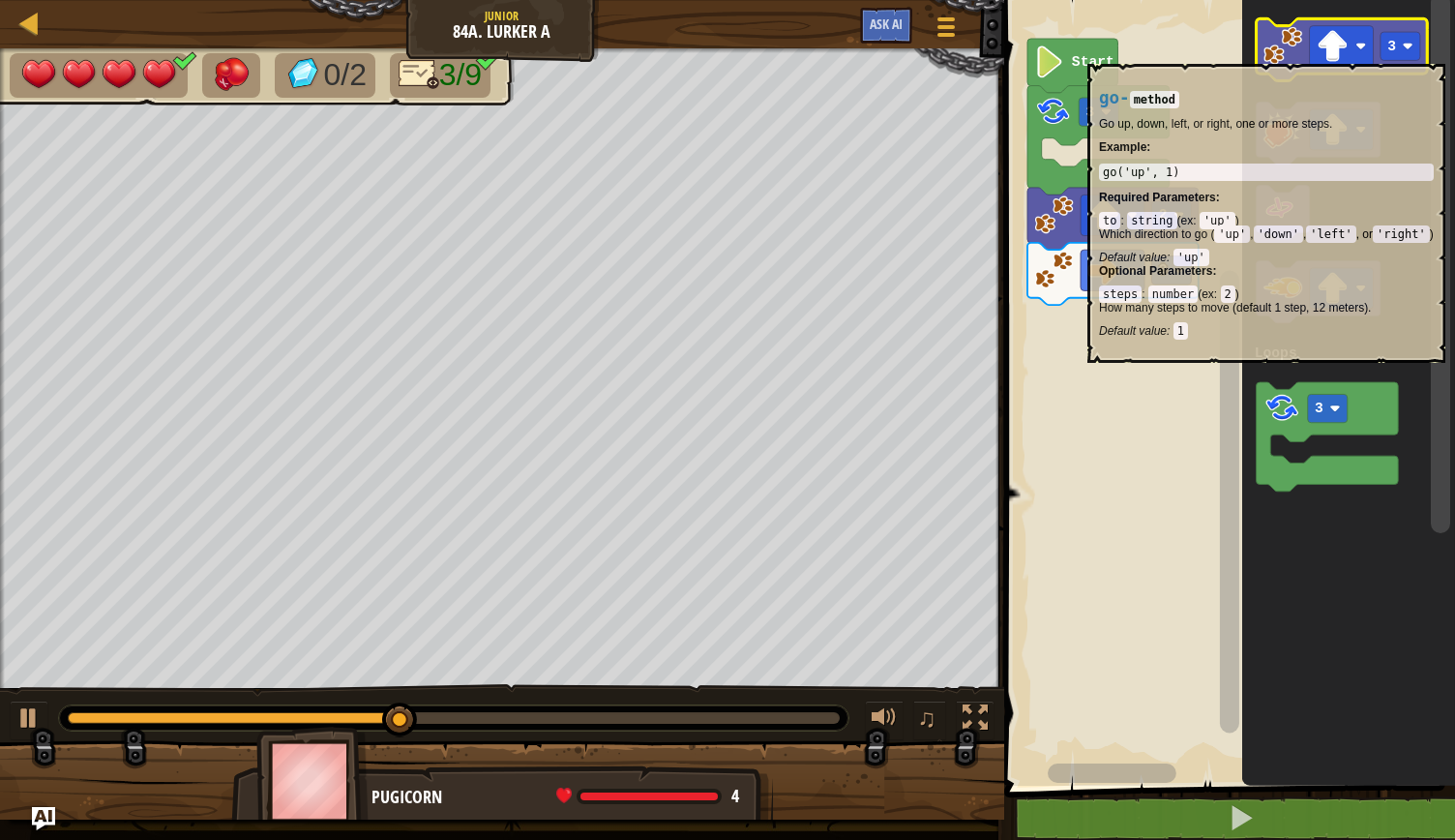
click at [1295, 53] on image "Blockly Workspace" at bounding box center [1283, 44] width 39 height 39
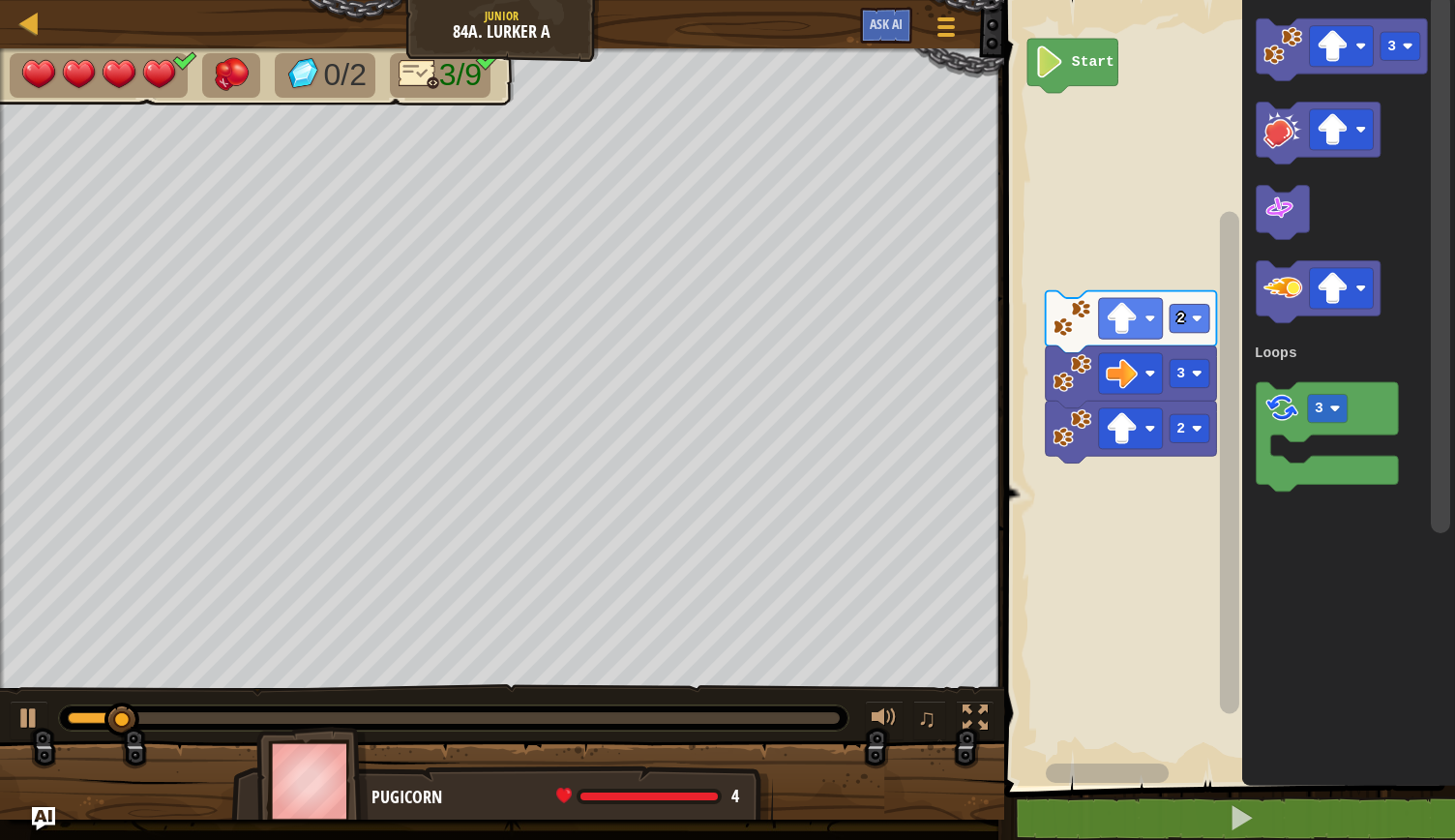
click at [1360, 45] on image "Blockly Workspace" at bounding box center [1361, 45] width 11 height 11
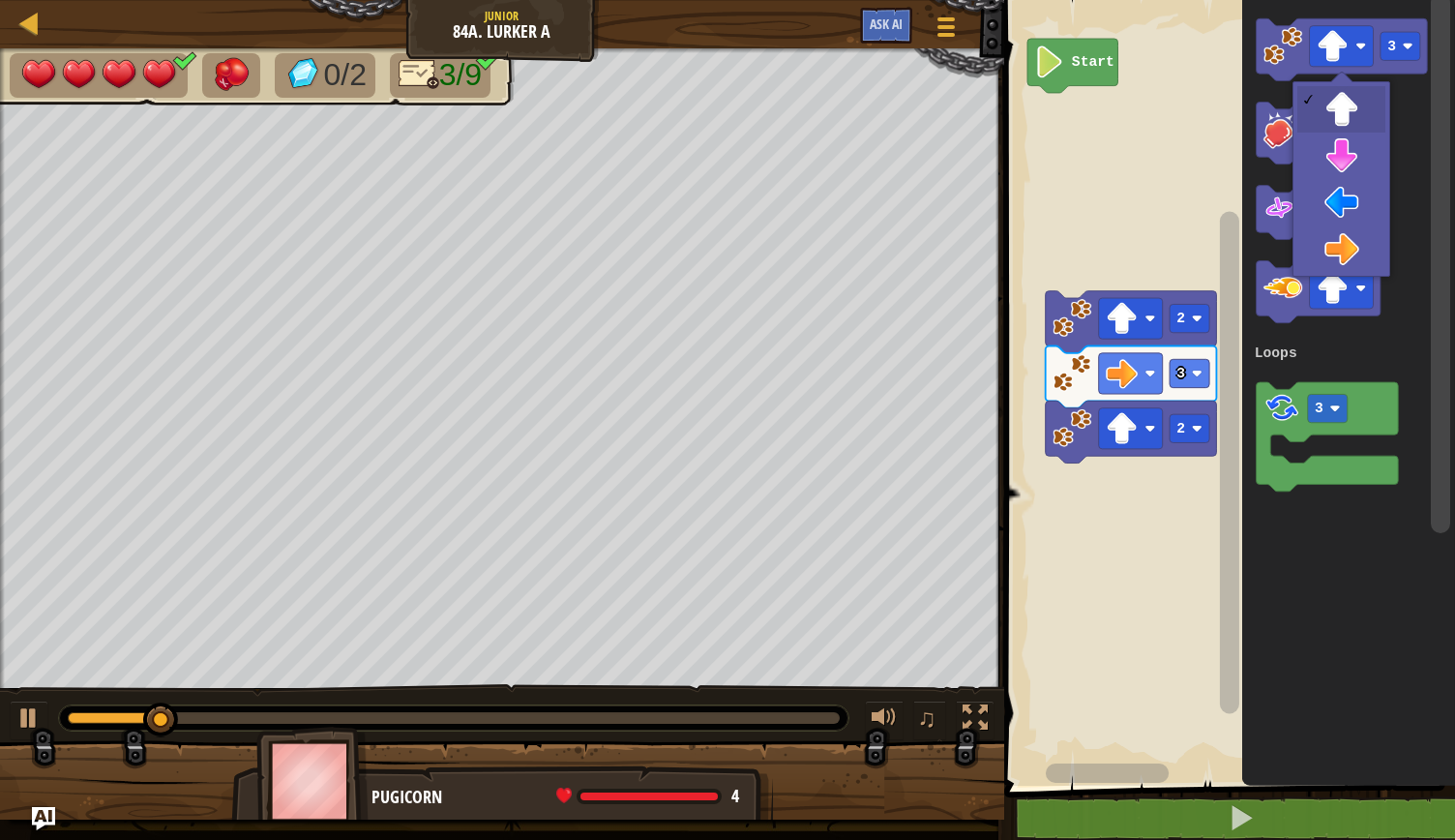
click at [1343, 202] on icon "Blockly Workspace" at bounding box center [1348, 387] width 213 height 796
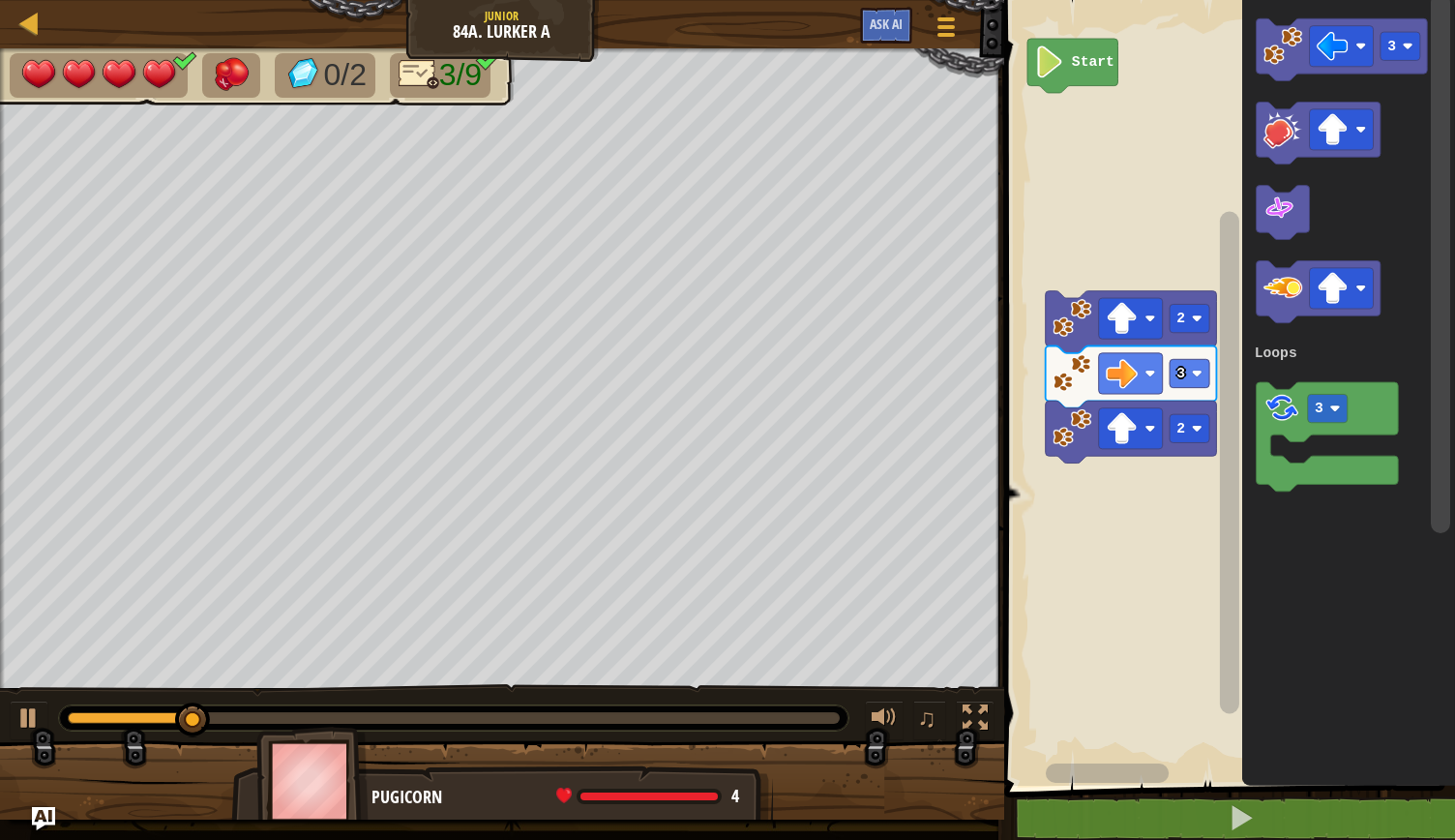
click at [1287, 51] on image "Blockly Workspace" at bounding box center [1283, 44] width 39 height 39
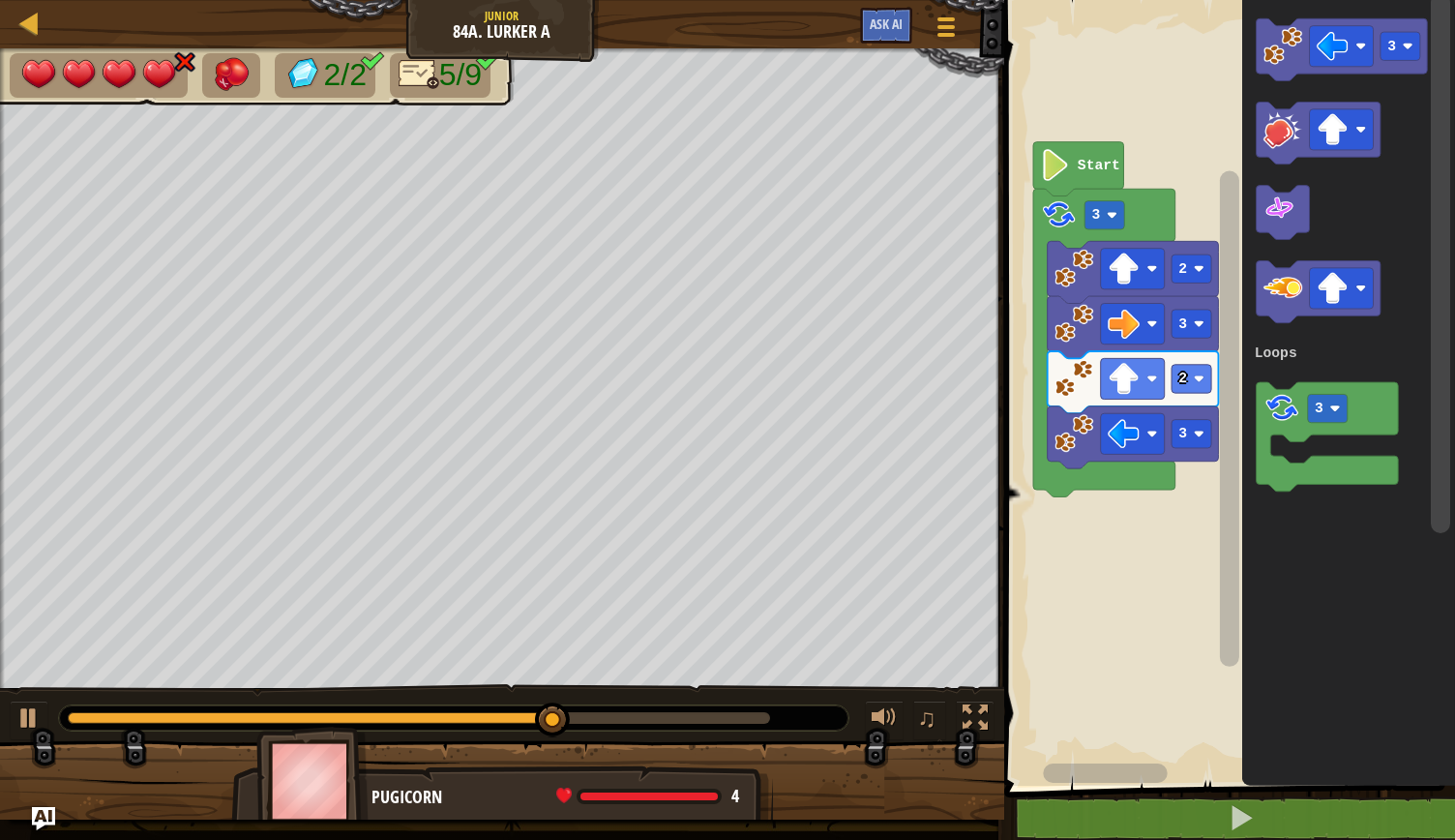
click at [1358, 133] on image "Blockly Workspace" at bounding box center [1361, 128] width 11 height 11
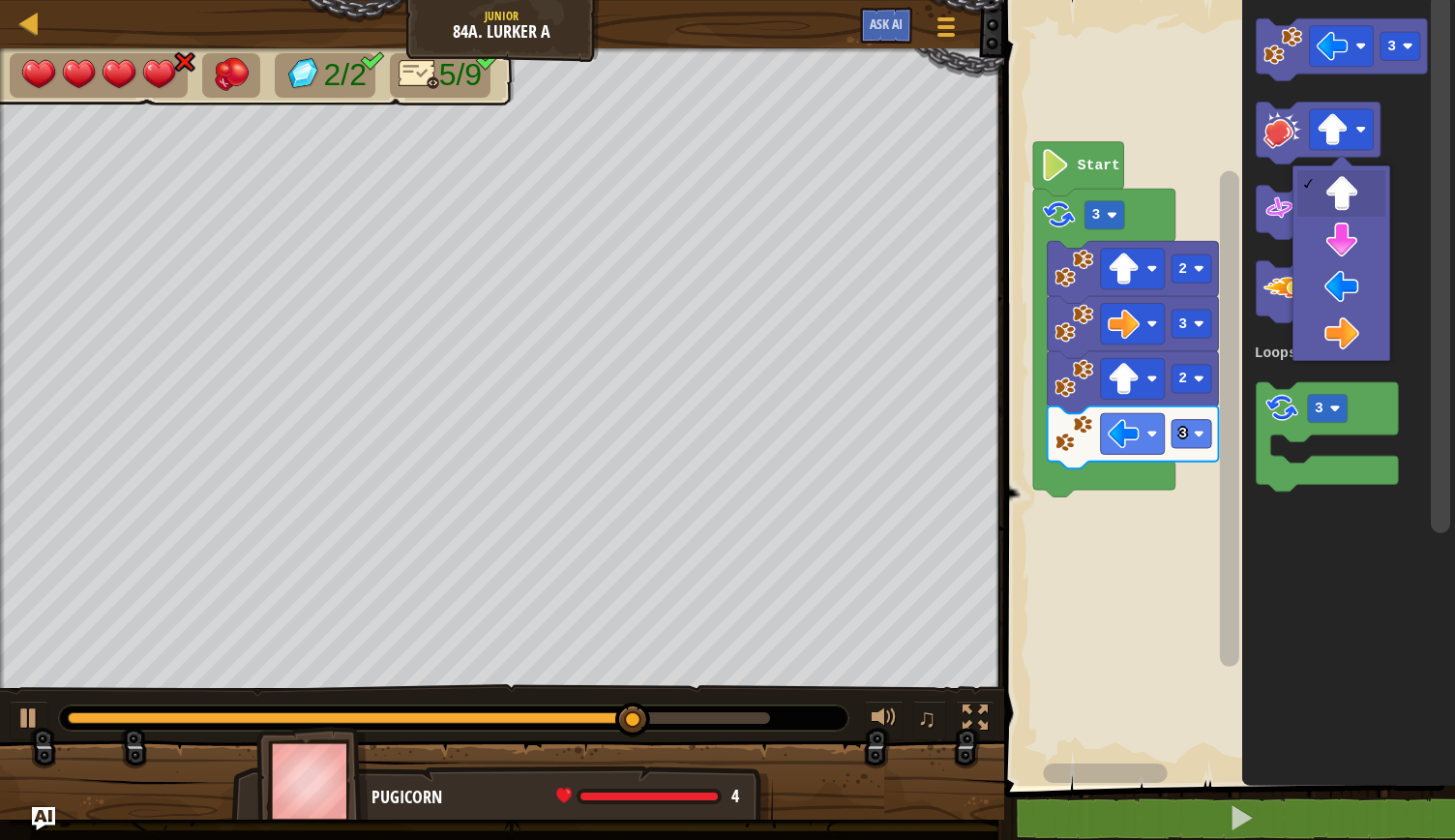
click at [1349, 291] on rect "Blockly Workspace" at bounding box center [1341, 288] width 64 height 41
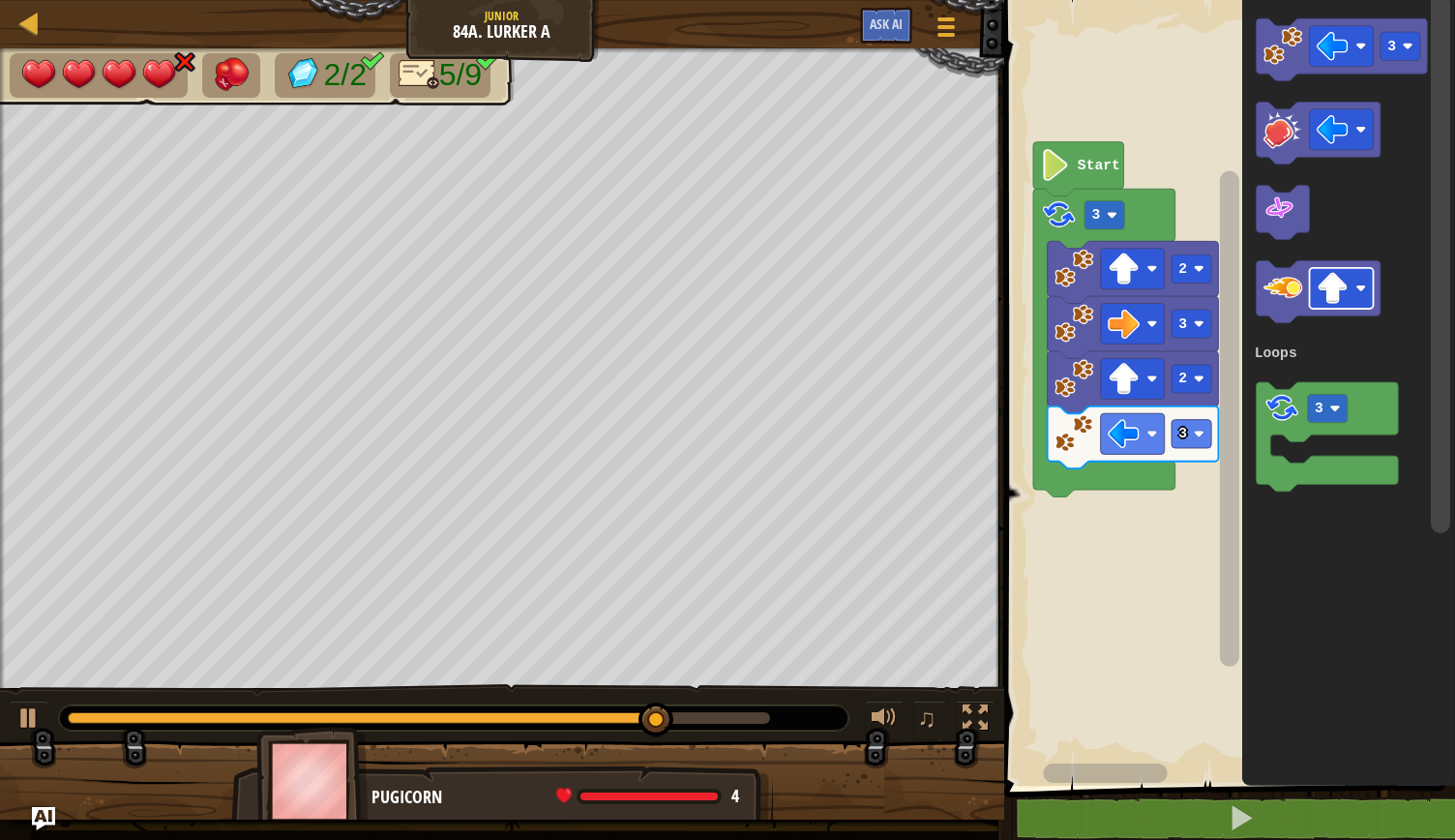
click at [1262, 145] on icon "Blockly Workspace" at bounding box center [1318, 133] width 124 height 62
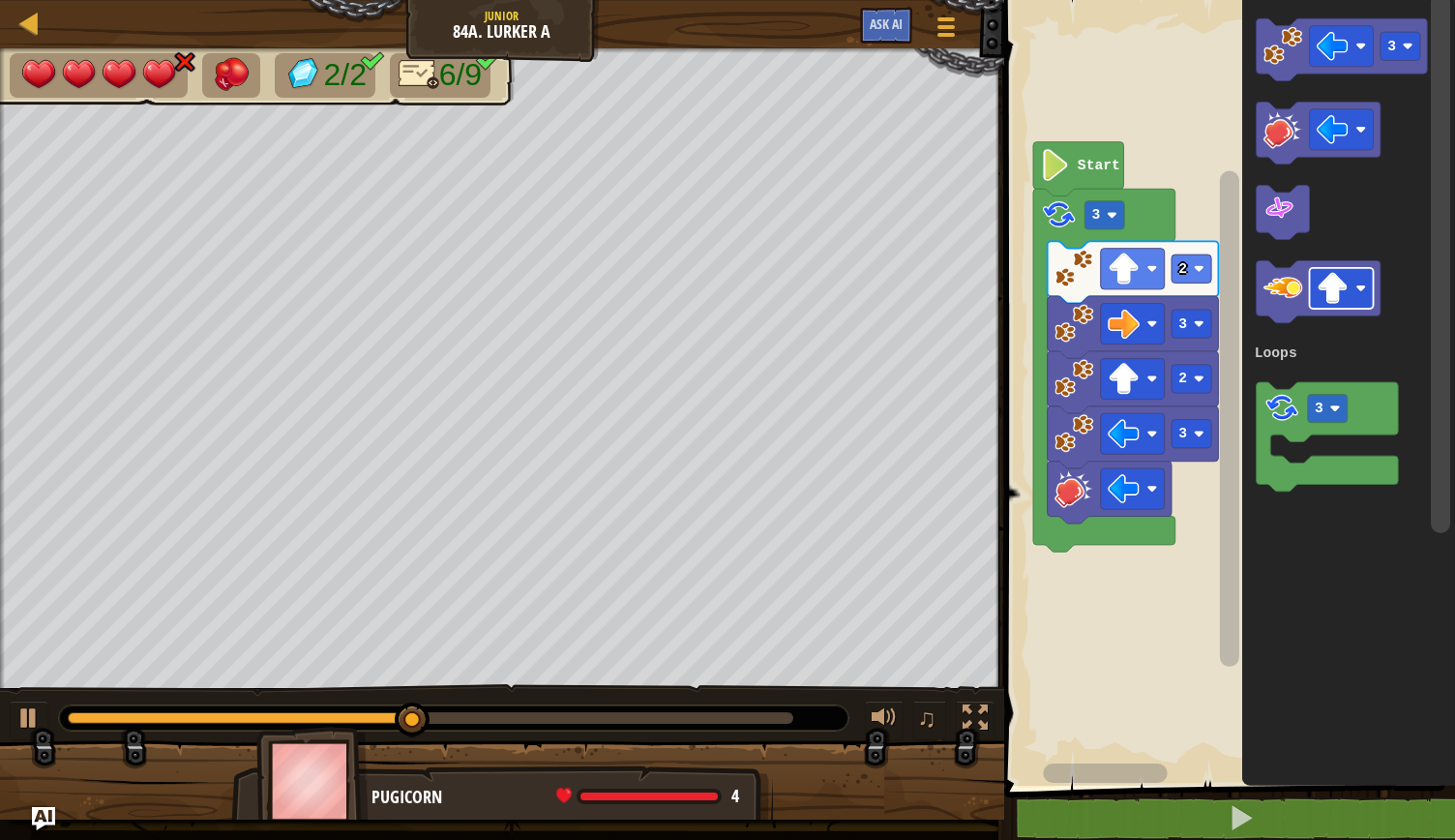
click at [1271, 144] on image "Blockly Workspace" at bounding box center [1283, 128] width 39 height 39
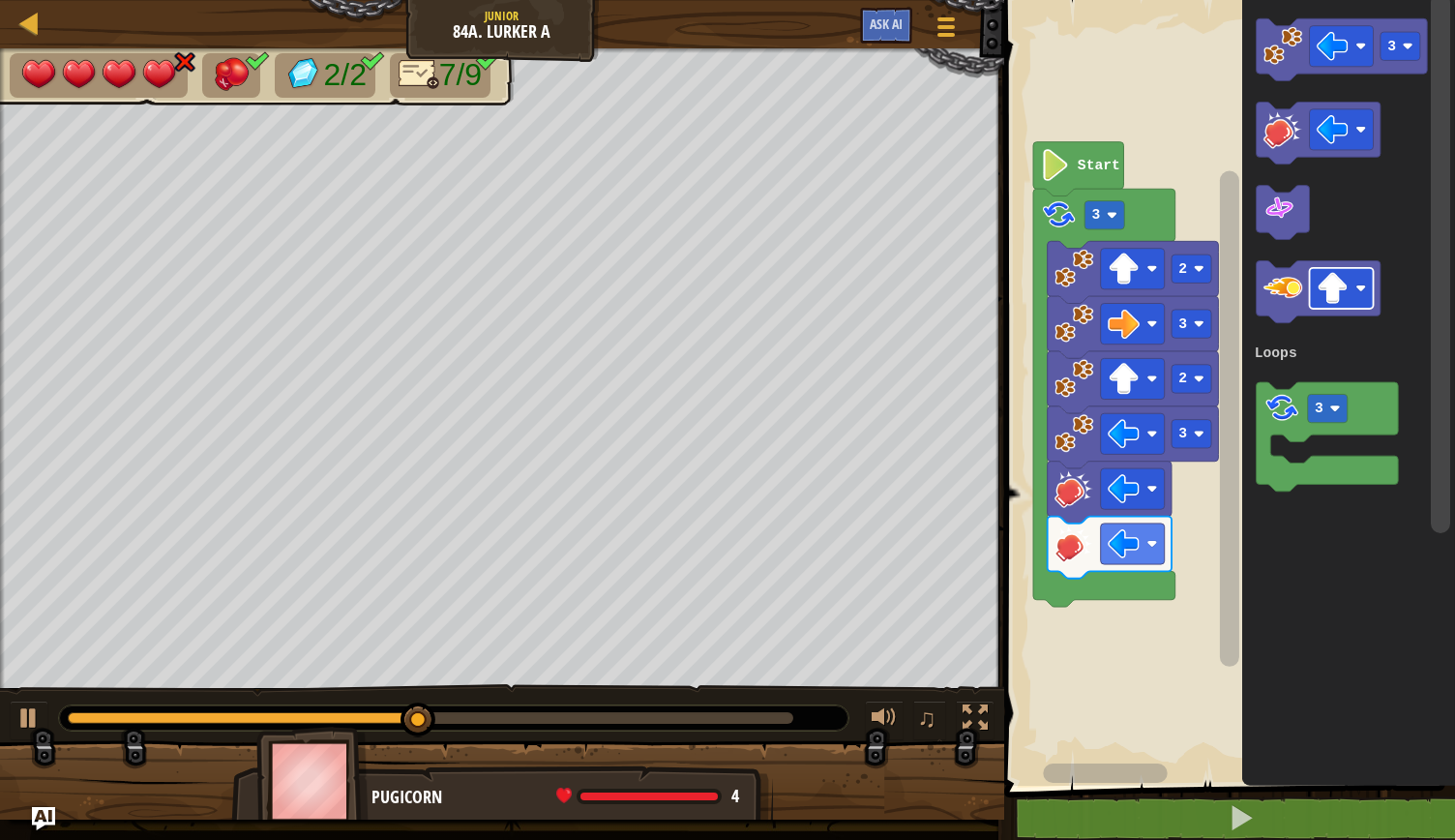
click at [1279, 139] on image "Blockly Workspace" at bounding box center [1283, 128] width 39 height 39
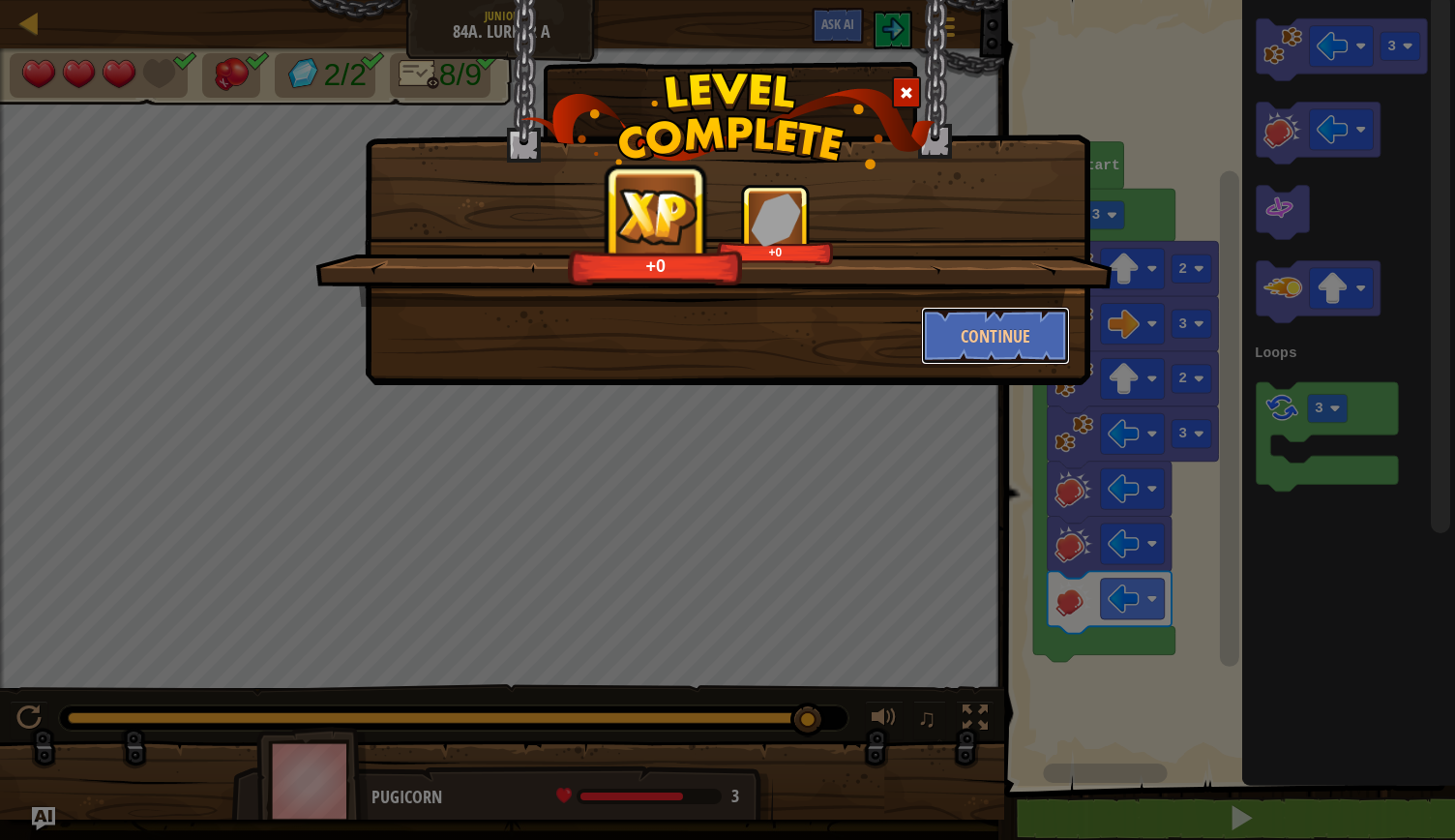
click at [1015, 314] on button "Continue" at bounding box center [996, 335] width 150 height 58
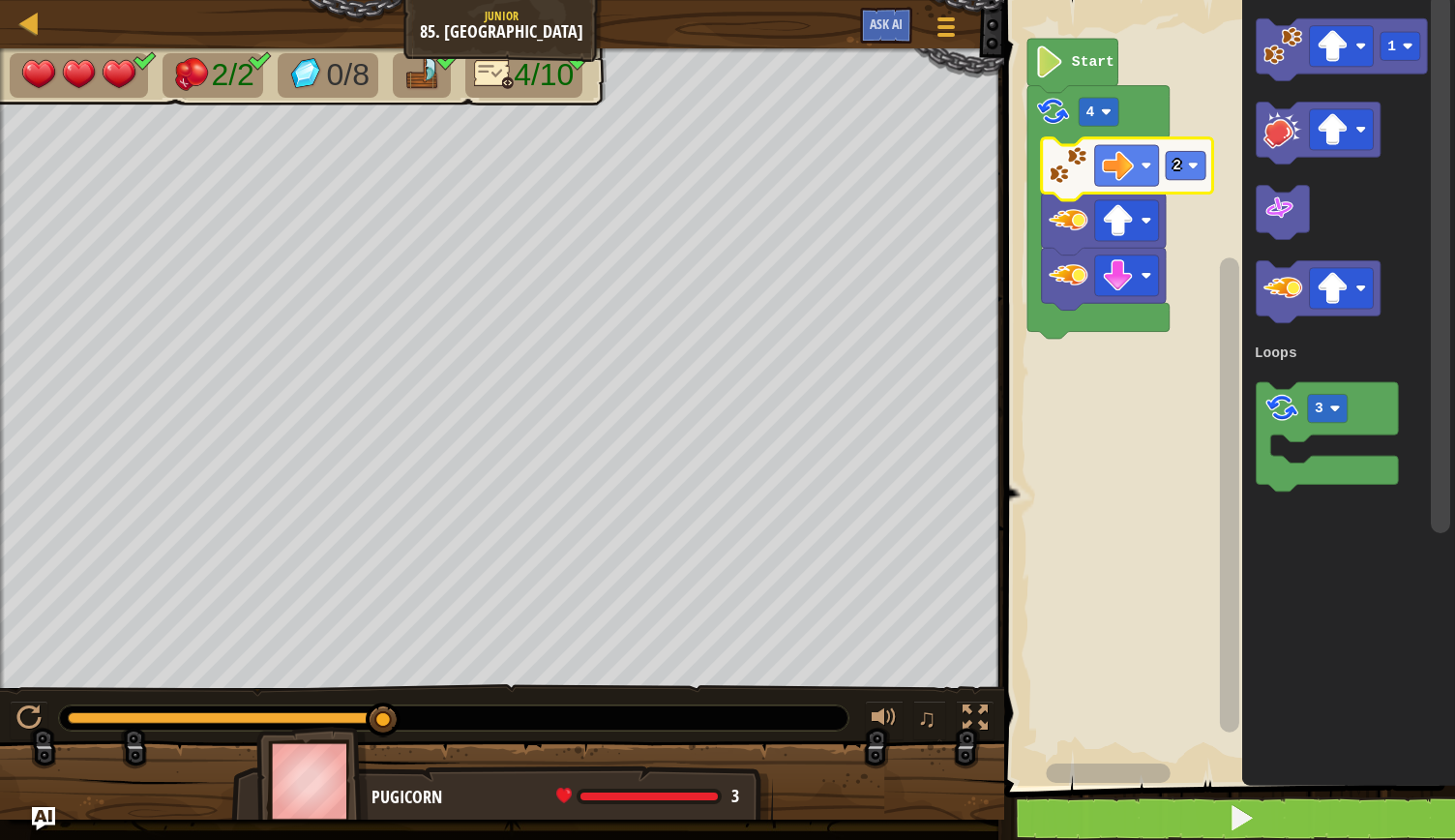
click at [1131, 588] on rect "Blockly Workspace" at bounding box center [1227, 387] width 457 height 796
click at [1283, 59] on image "Blockly Workspace" at bounding box center [1283, 44] width 39 height 39
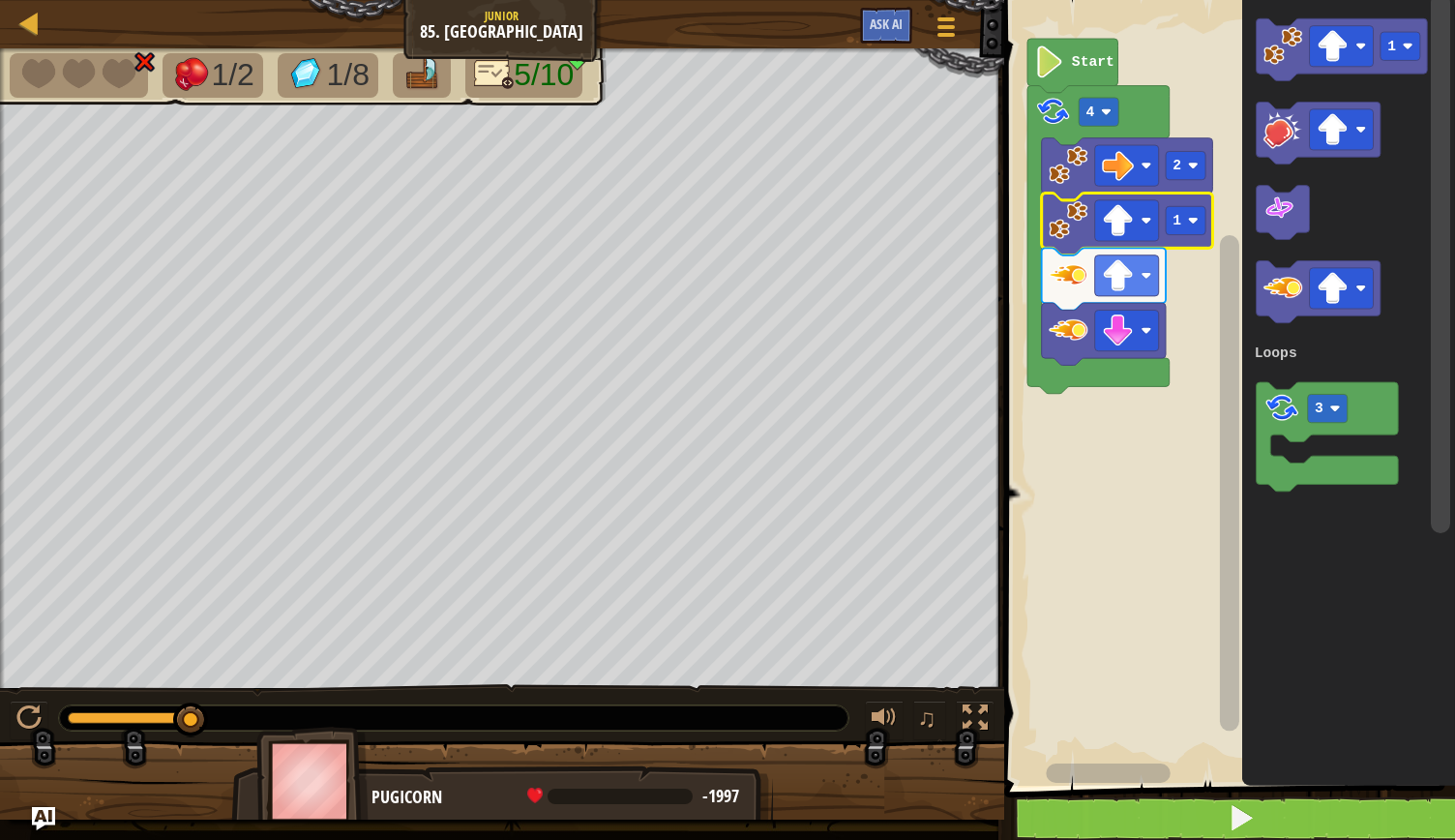
click at [0, 0] on div at bounding box center [0, 0] width 0 height 0
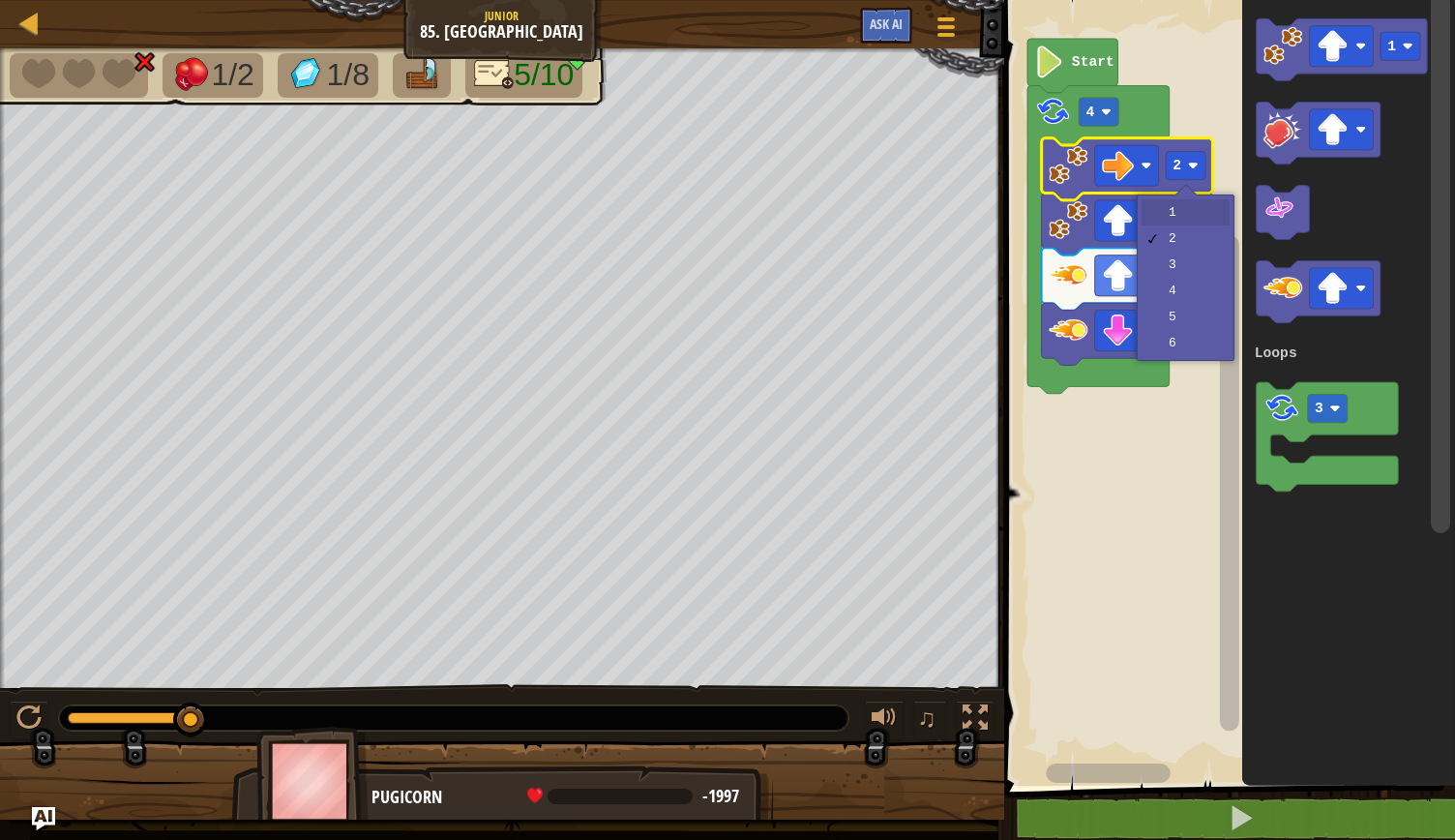
click at [1189, 210] on rect "Blockly Workspace" at bounding box center [1186, 220] width 40 height 28
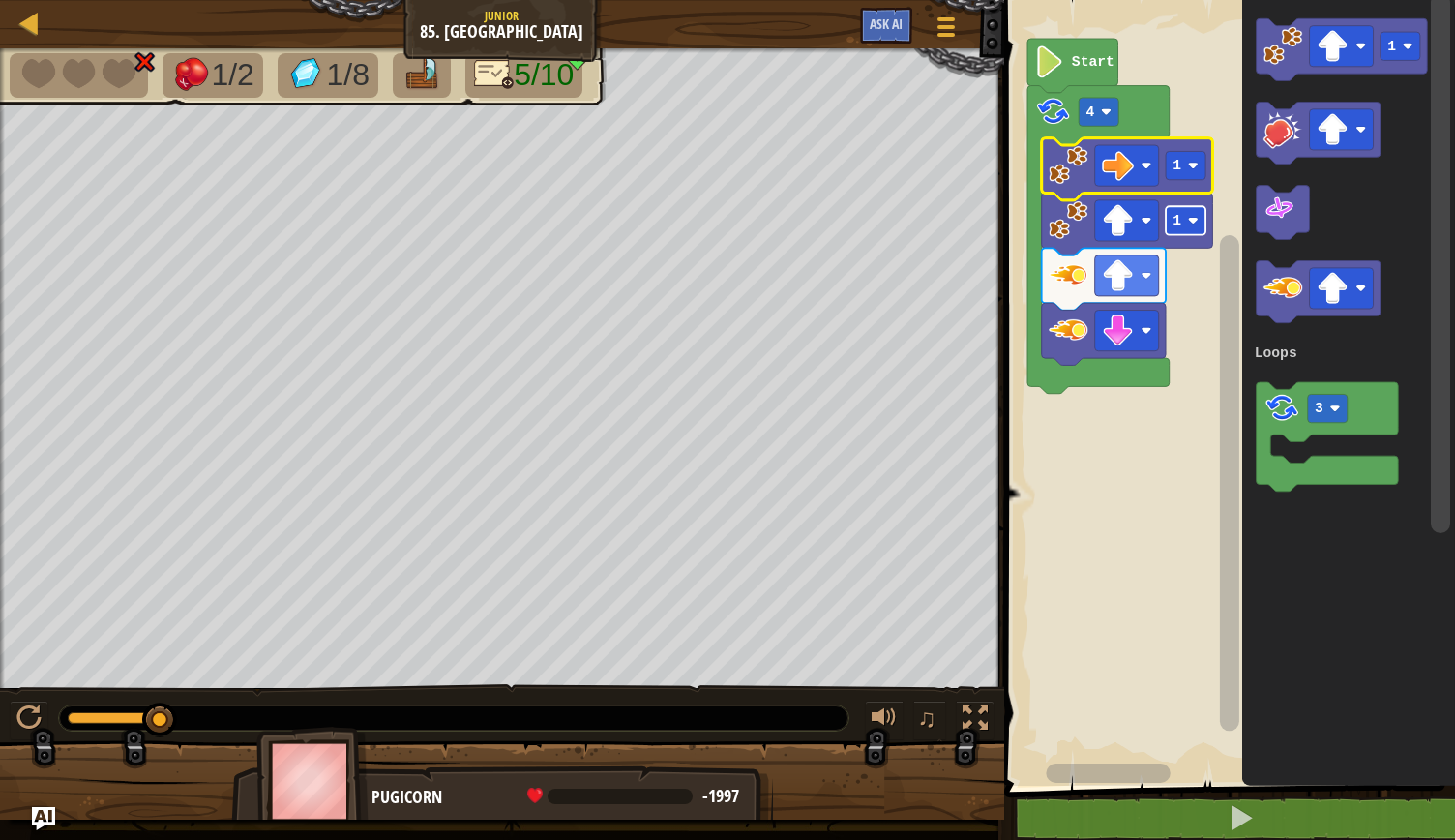
click at [1148, 541] on rect "Blockly Workspace" at bounding box center [1227, 387] width 457 height 796
click at [1154, 538] on rect "Blockly Workspace" at bounding box center [1227, 387] width 457 height 796
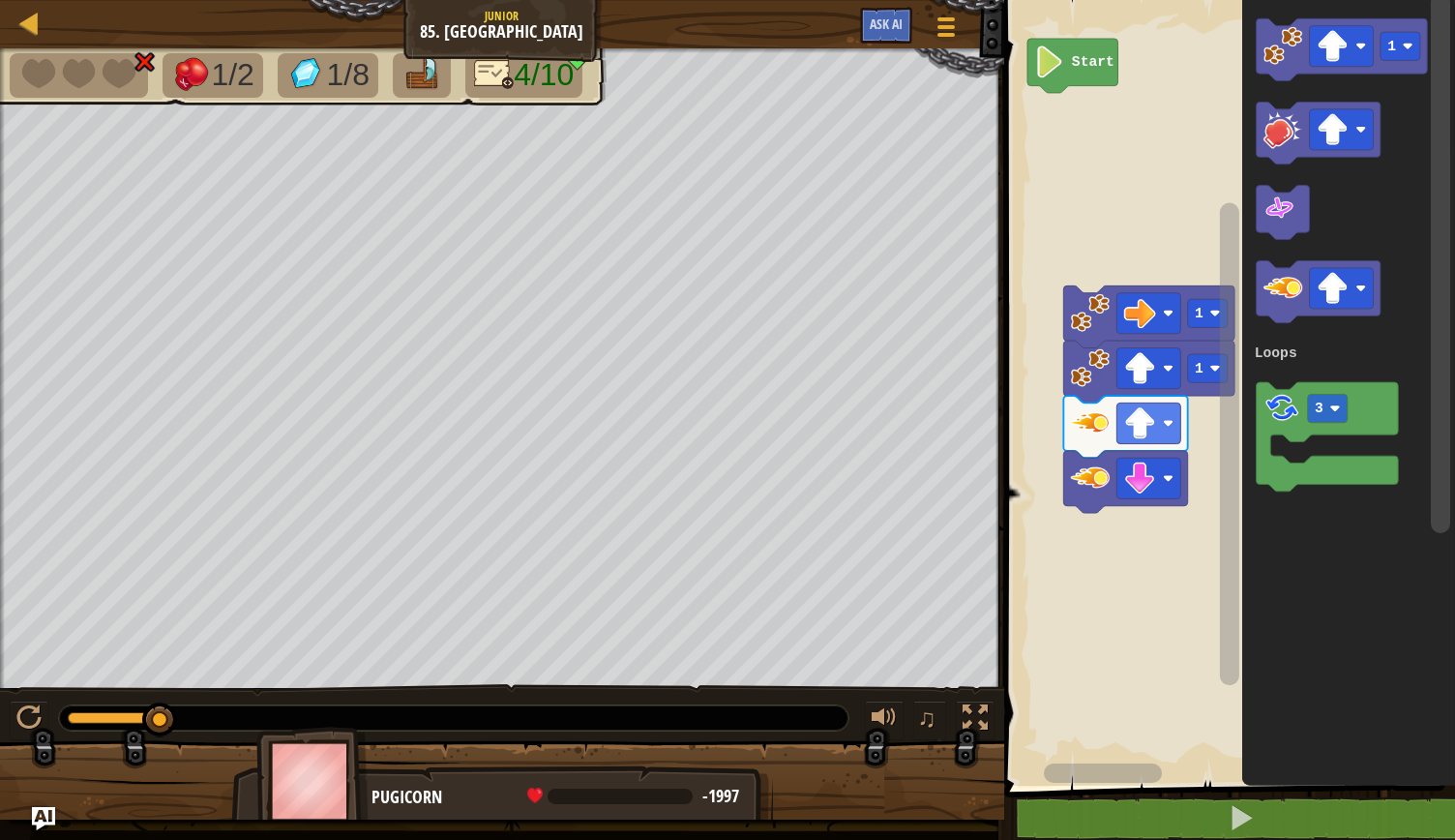
click at [1141, 532] on rect "Blockly Workspace" at bounding box center [1227, 387] width 457 height 796
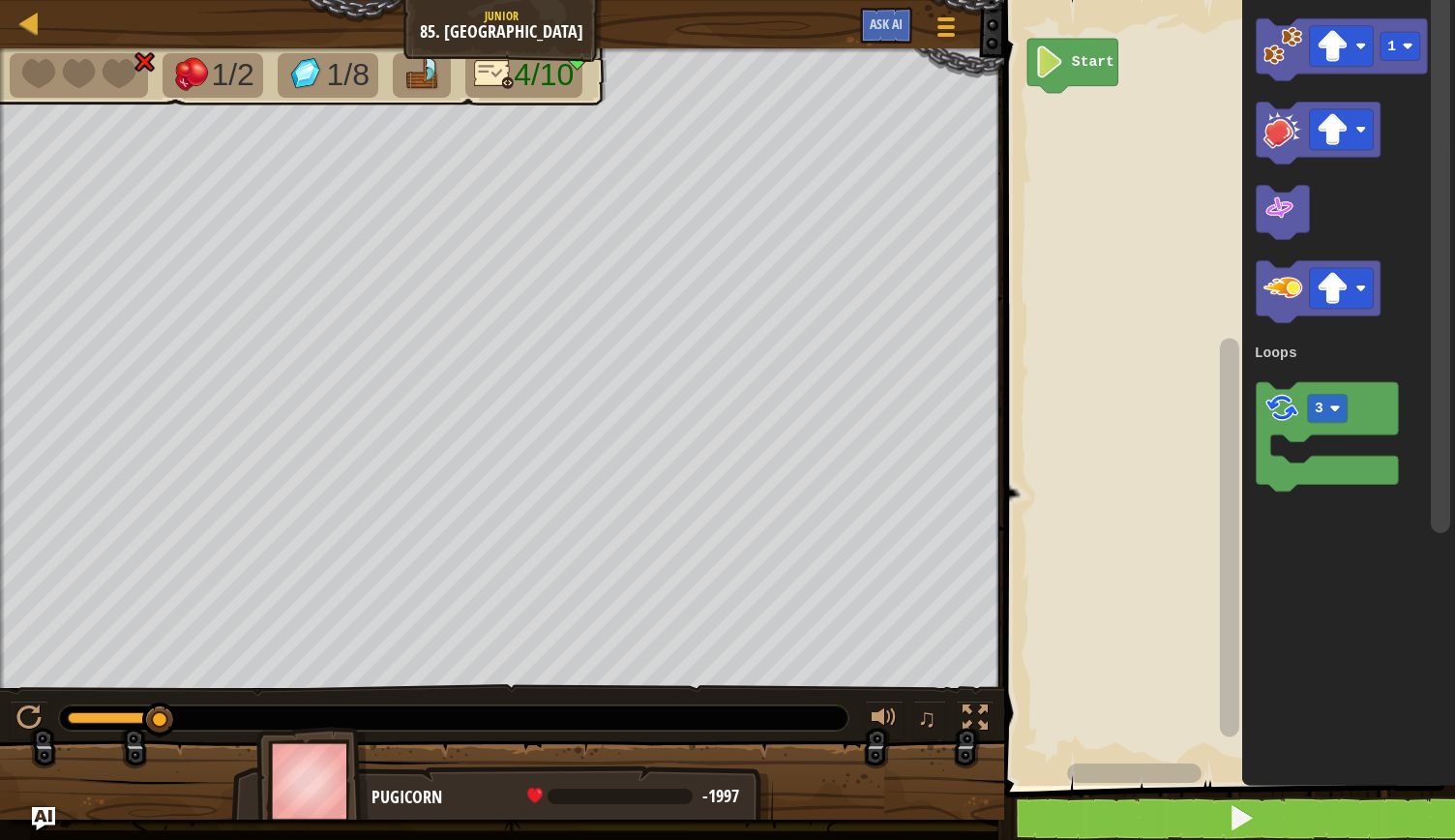
click at [1261, 805] on button at bounding box center [1241, 818] width 457 height 44
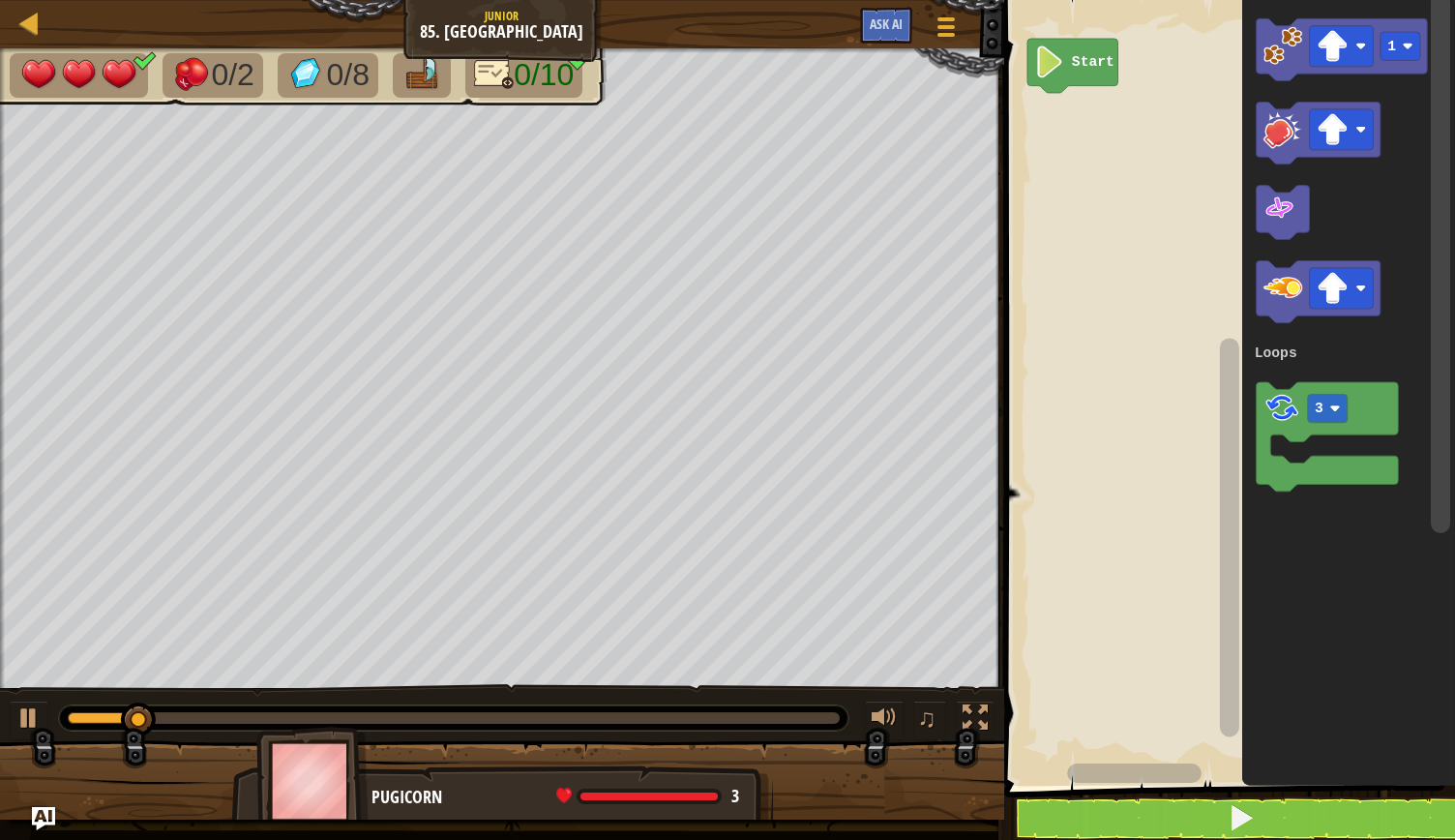
click at [1286, 291] on image "Blockly Workspace" at bounding box center [1283, 287] width 39 height 39
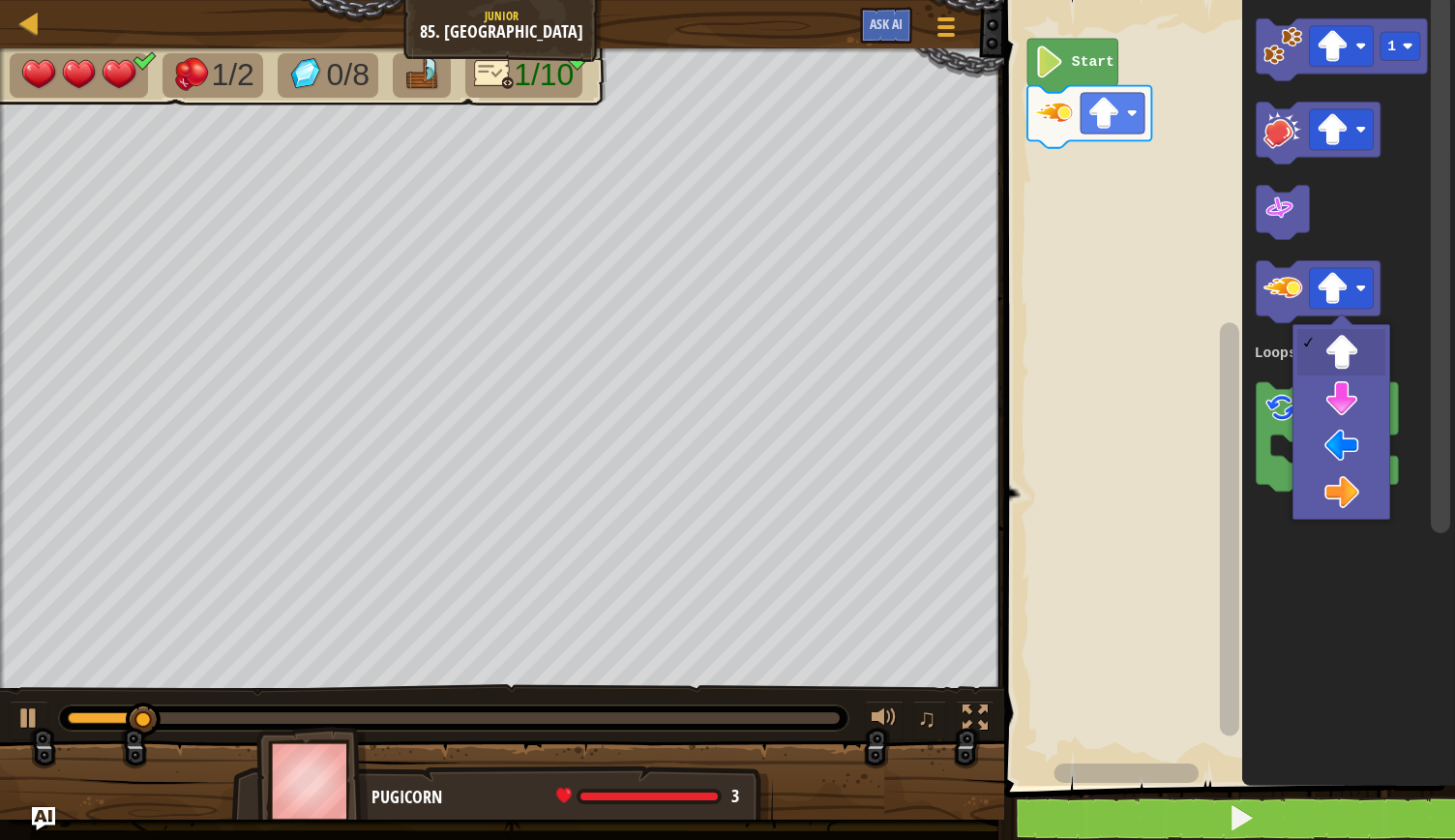
click at [1373, 289] on rect "Blockly Workspace" at bounding box center [1341, 288] width 64 height 41
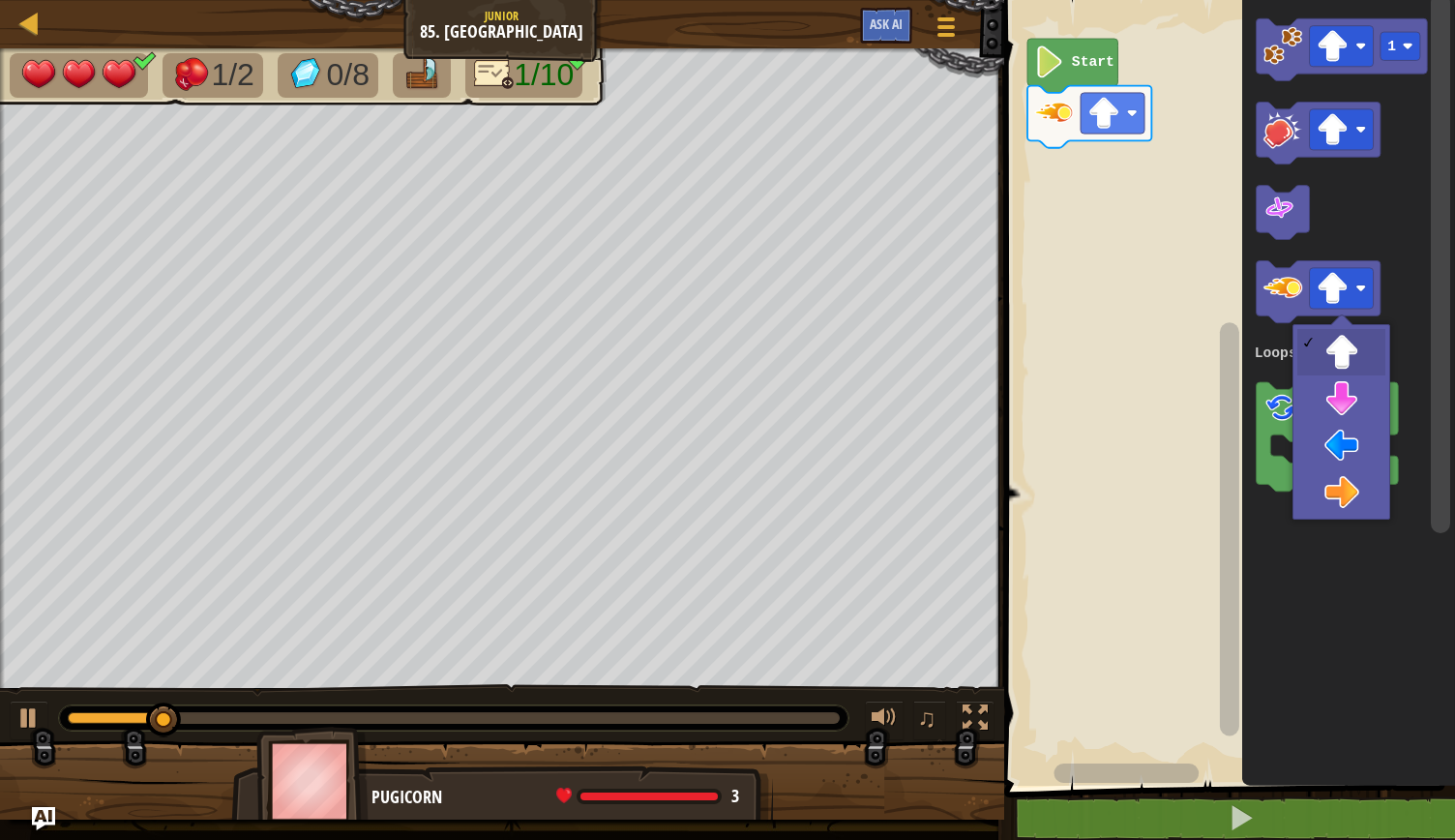
click at [1358, 391] on icon "Blockly Workspace" at bounding box center [1327, 437] width 142 height 110
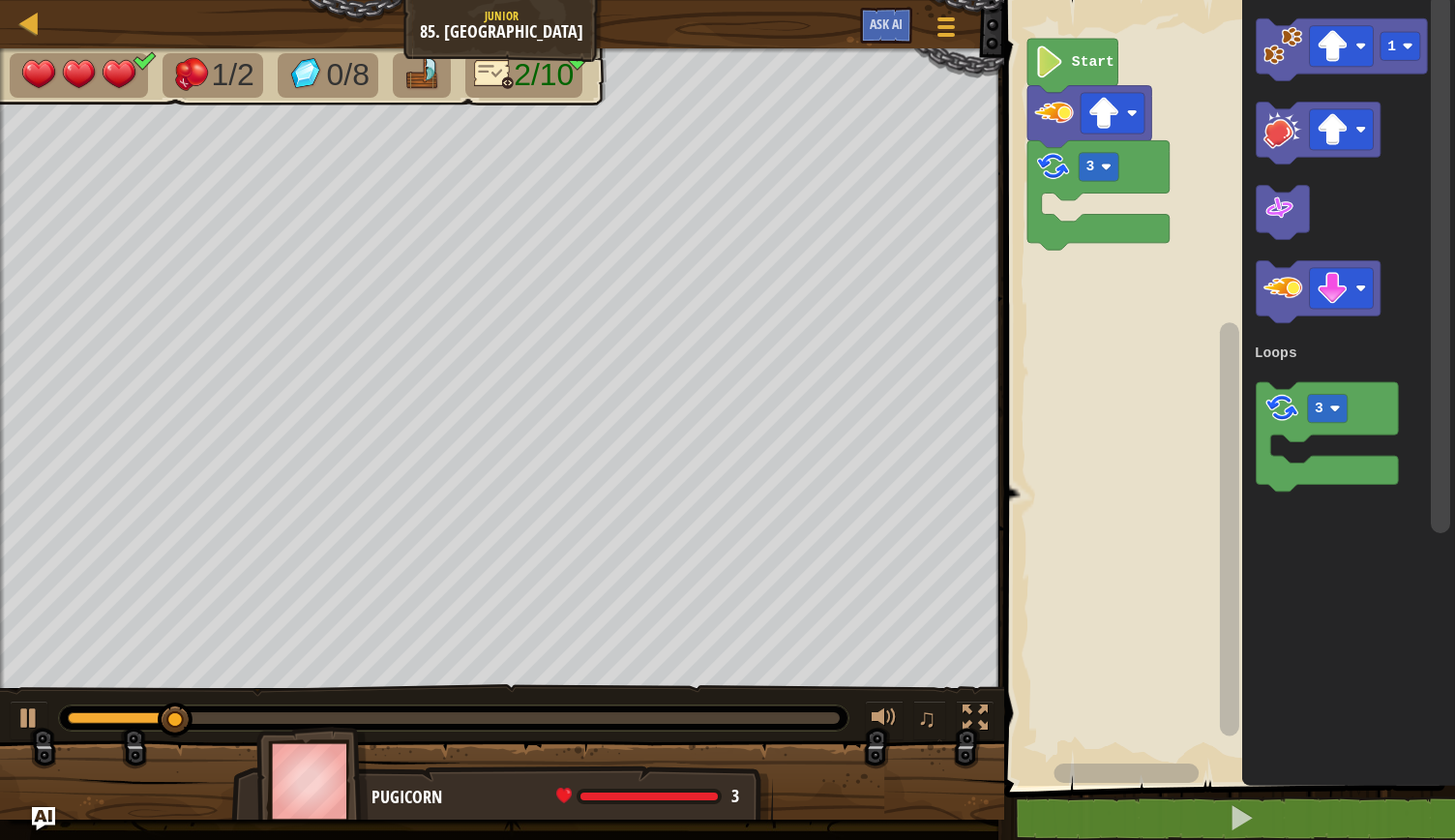
click at [1278, 299] on image "Blockly Workspace" at bounding box center [1283, 287] width 39 height 39
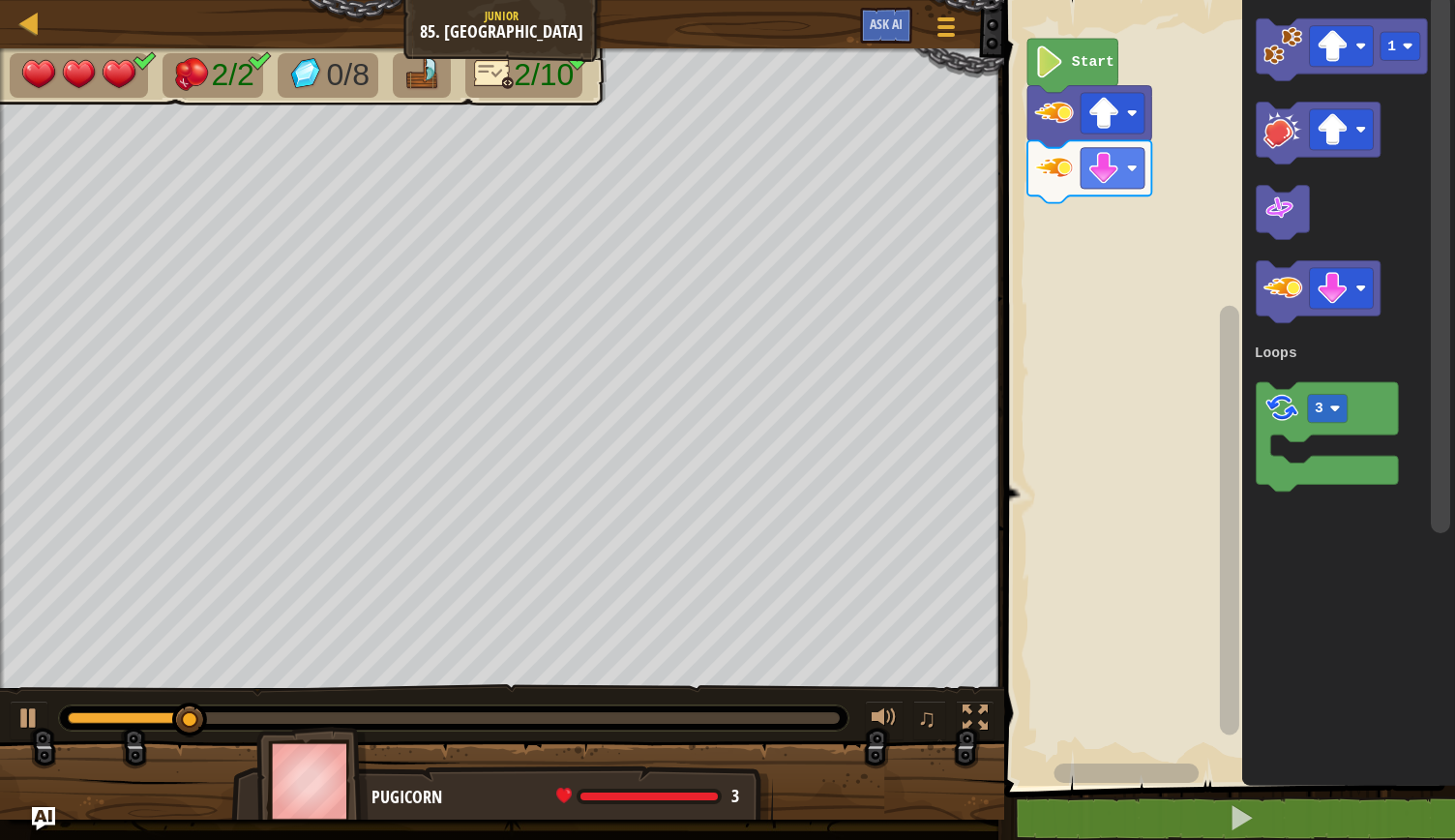
click at [1117, 385] on rect "Blockly Workspace" at bounding box center [1227, 387] width 457 height 796
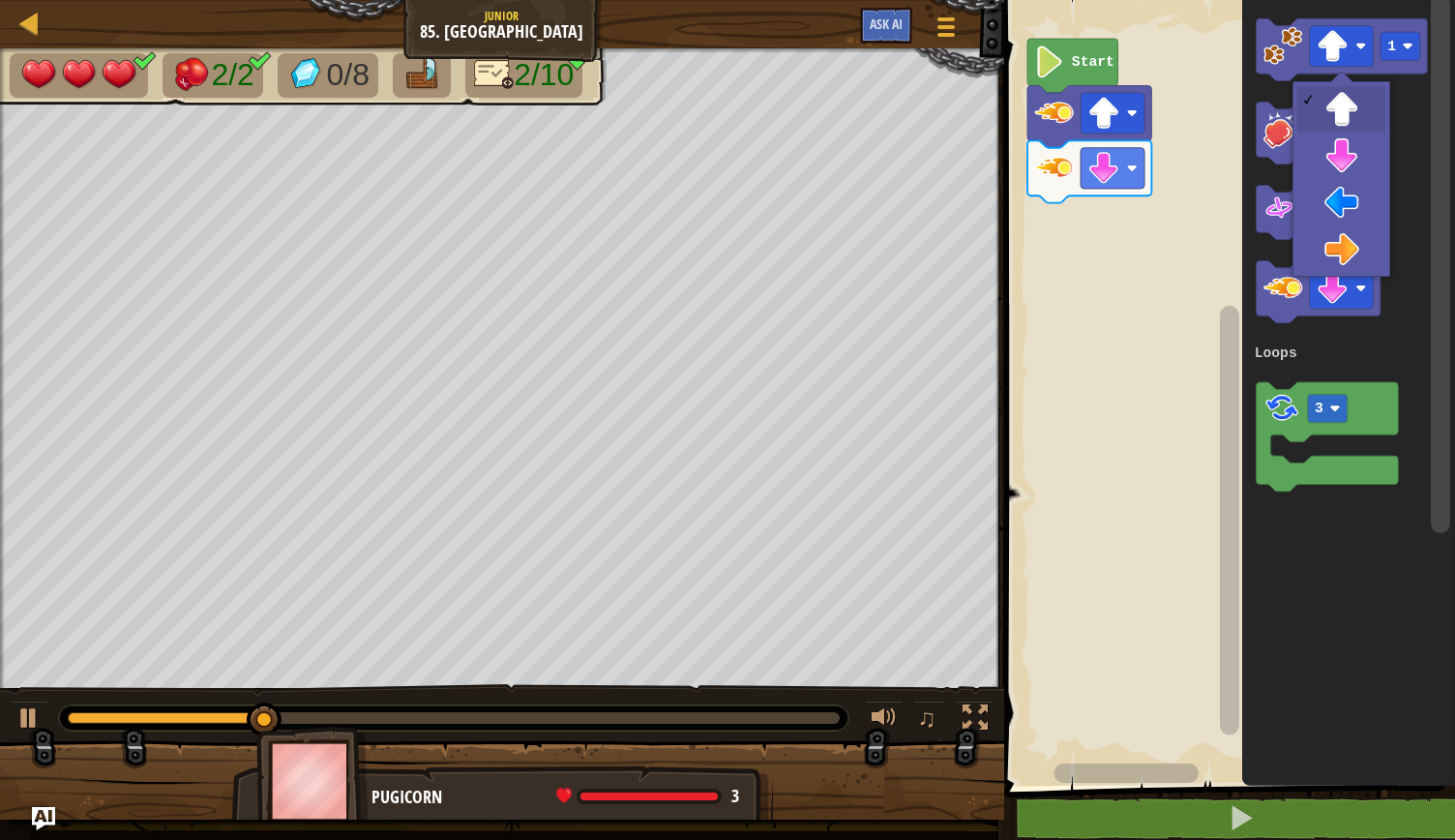
click at [1361, 53] on rect "Blockly Workspace" at bounding box center [1341, 45] width 64 height 41
click at [1342, 248] on icon "Blockly Workspace" at bounding box center [1348, 387] width 213 height 796
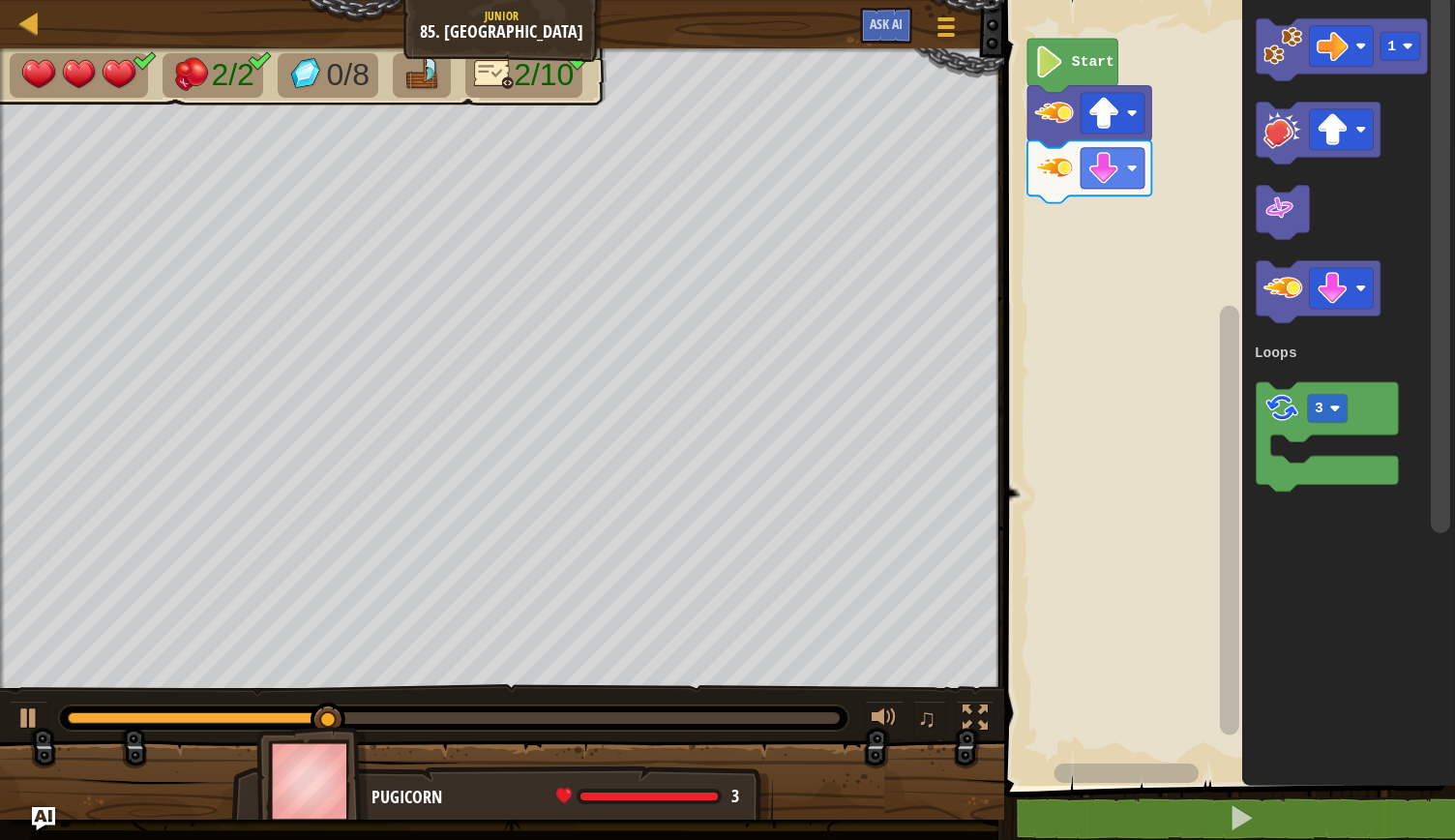
click at [1279, 52] on image "Blockly Workspace" at bounding box center [1283, 44] width 39 height 39
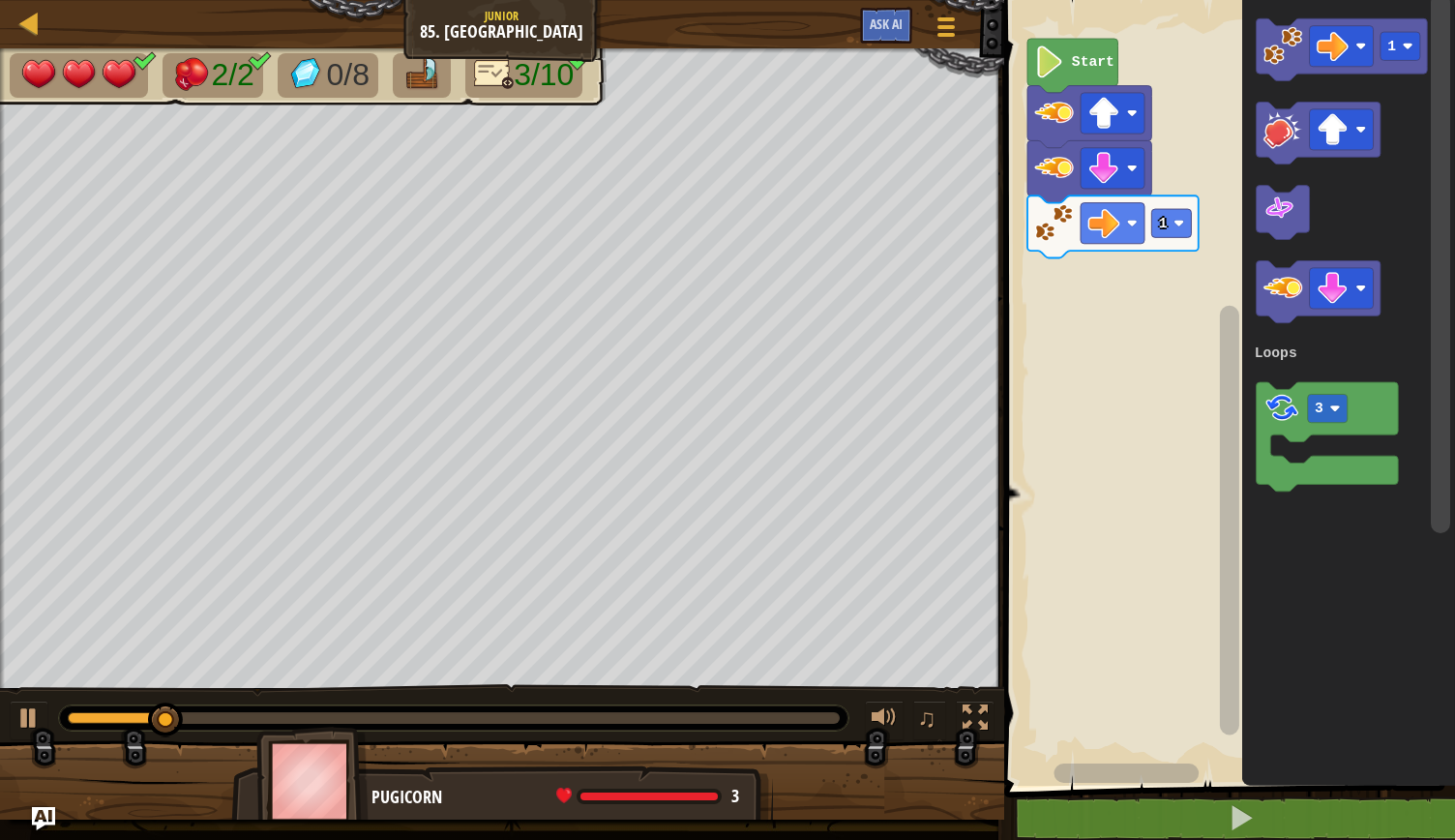
click at [1364, 46] on image "Blockly Workspace" at bounding box center [1361, 45] width 11 height 11
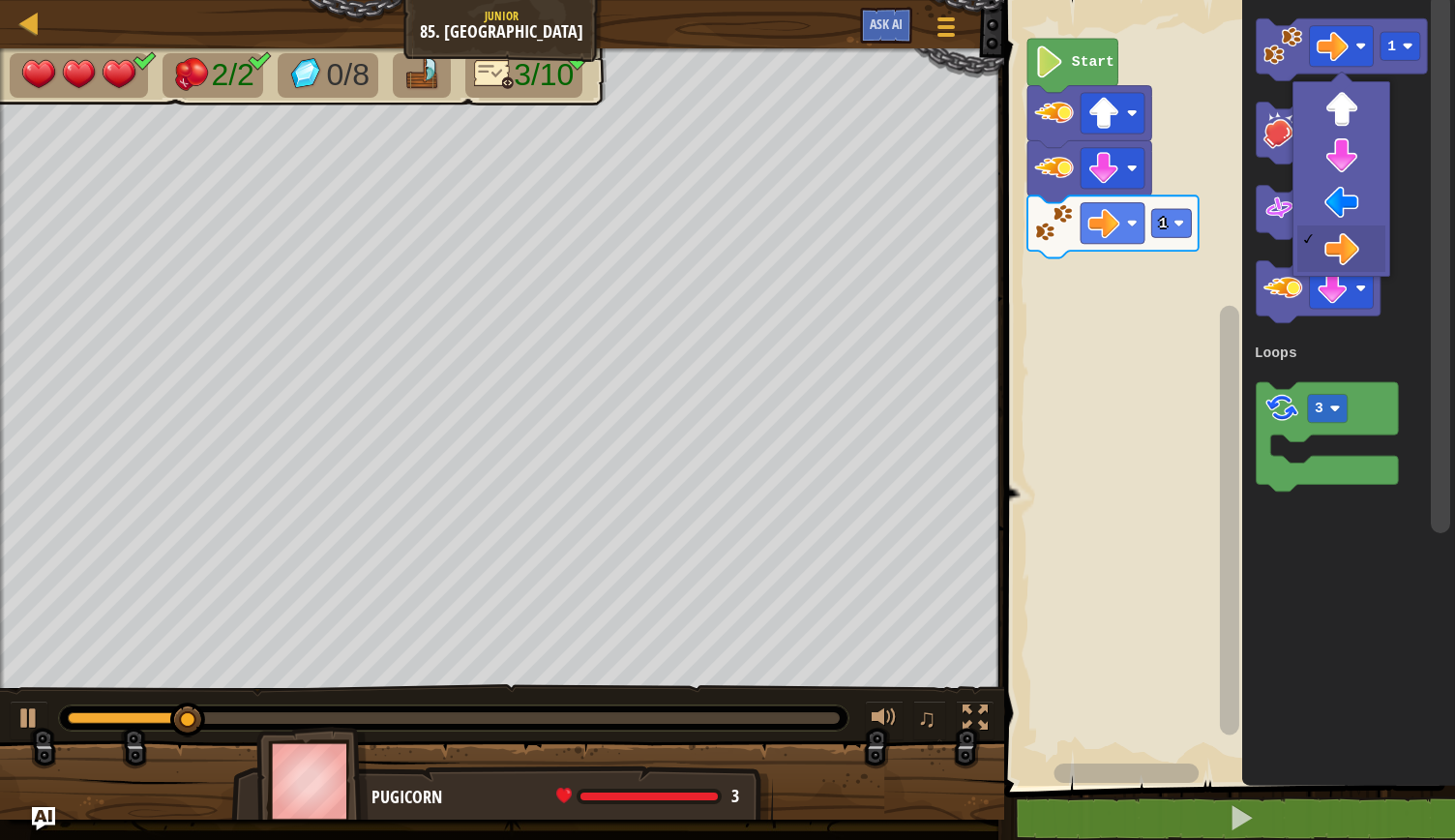
click at [1358, 107] on icon "Blockly Workspace" at bounding box center [1318, 133] width 124 height 62
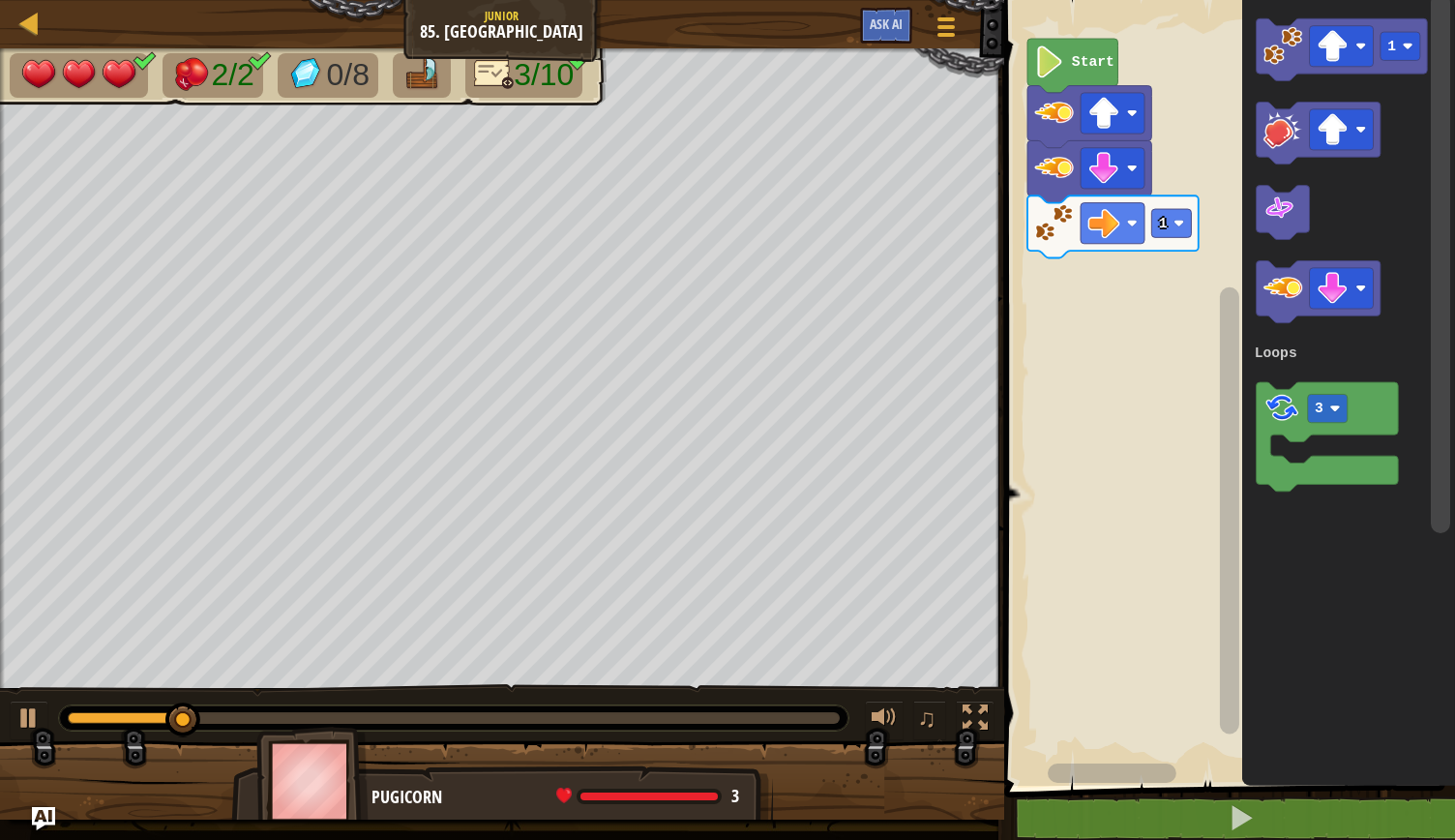
click at [1282, 64] on image "Blockly Workspace" at bounding box center [1283, 44] width 39 height 39
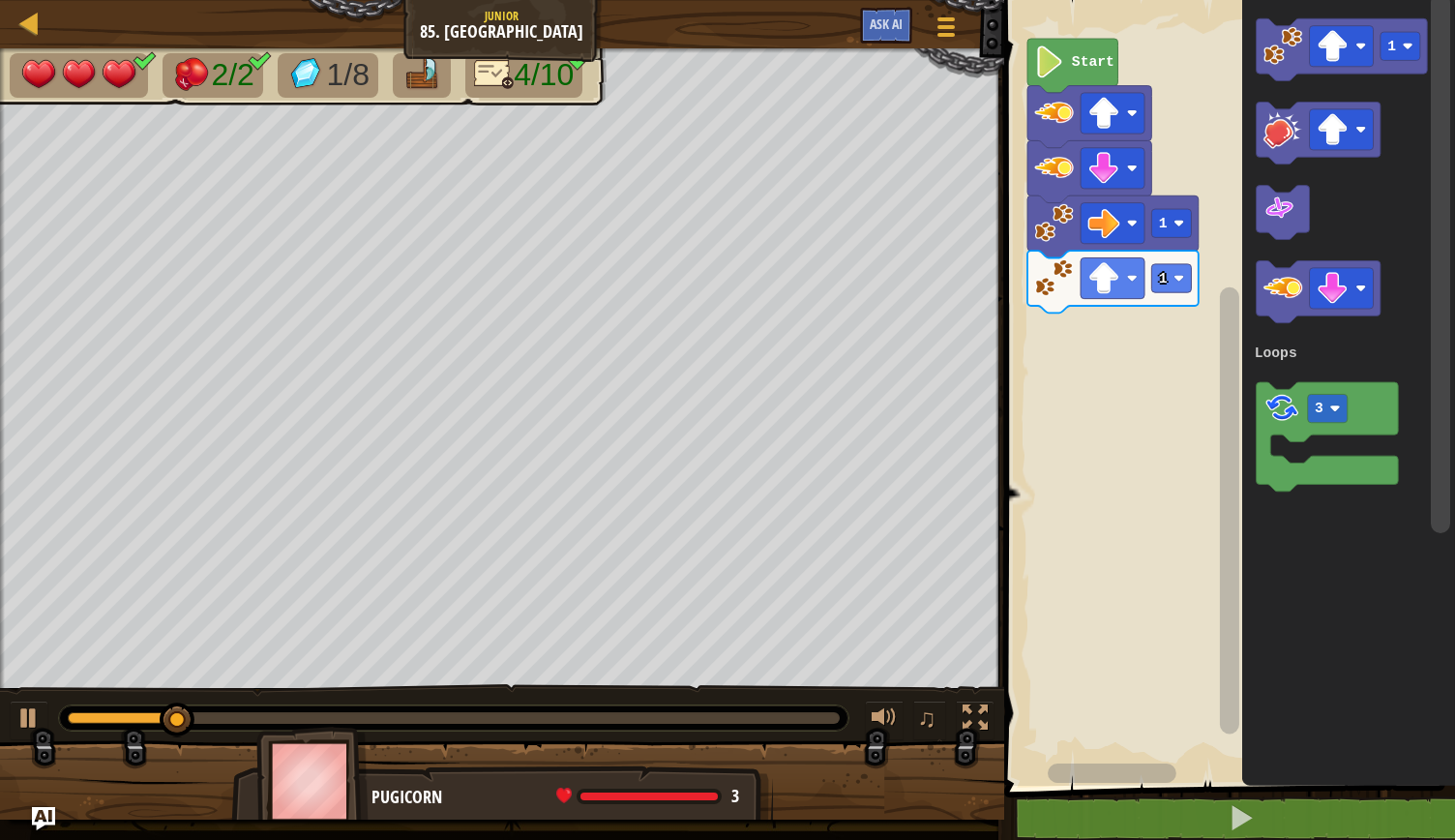
click at [1364, 52] on rect "Blockly Workspace" at bounding box center [1341, 45] width 64 height 41
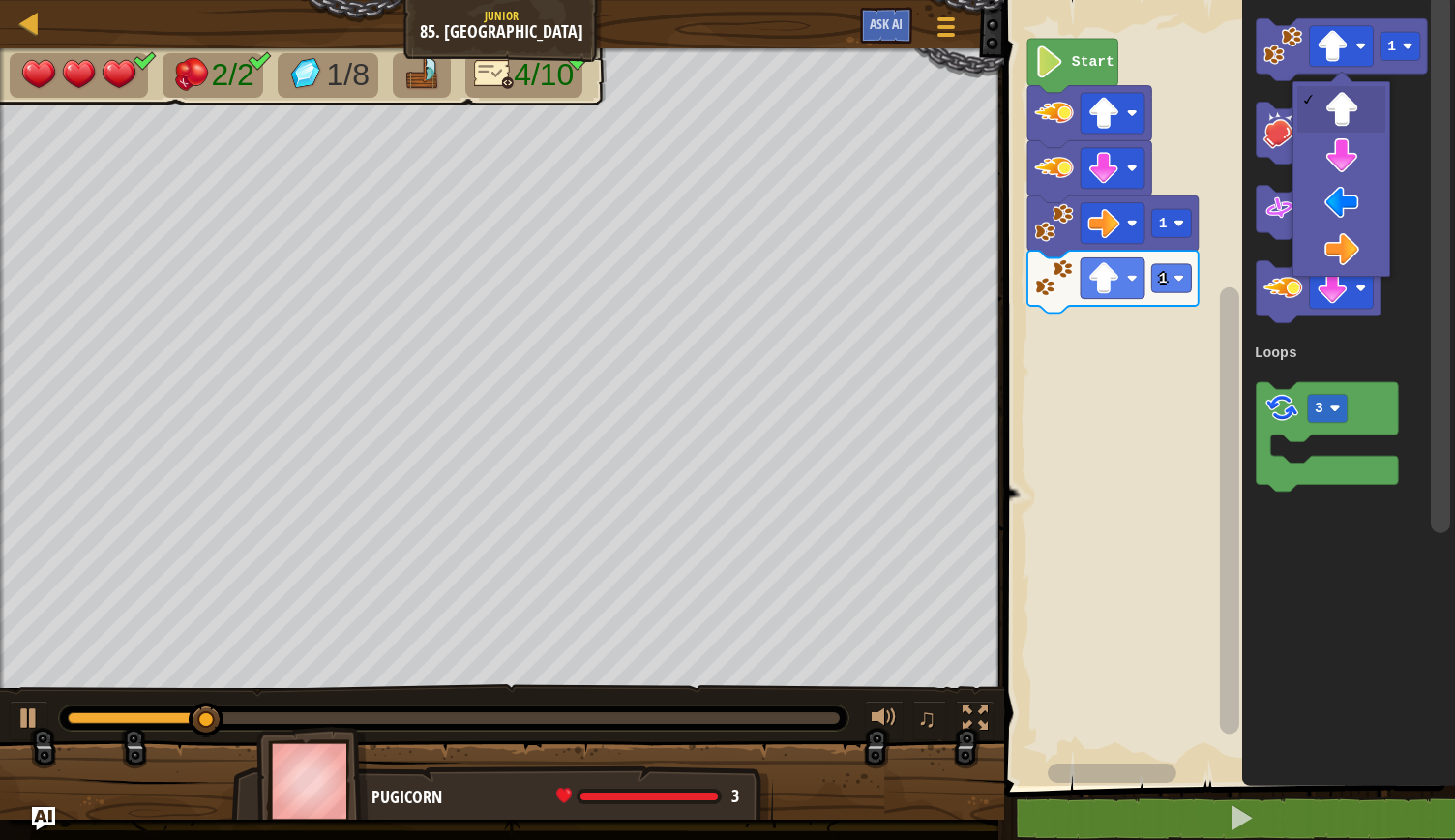
click at [1349, 164] on icon "Blockly Workspace" at bounding box center [1348, 387] width 213 height 796
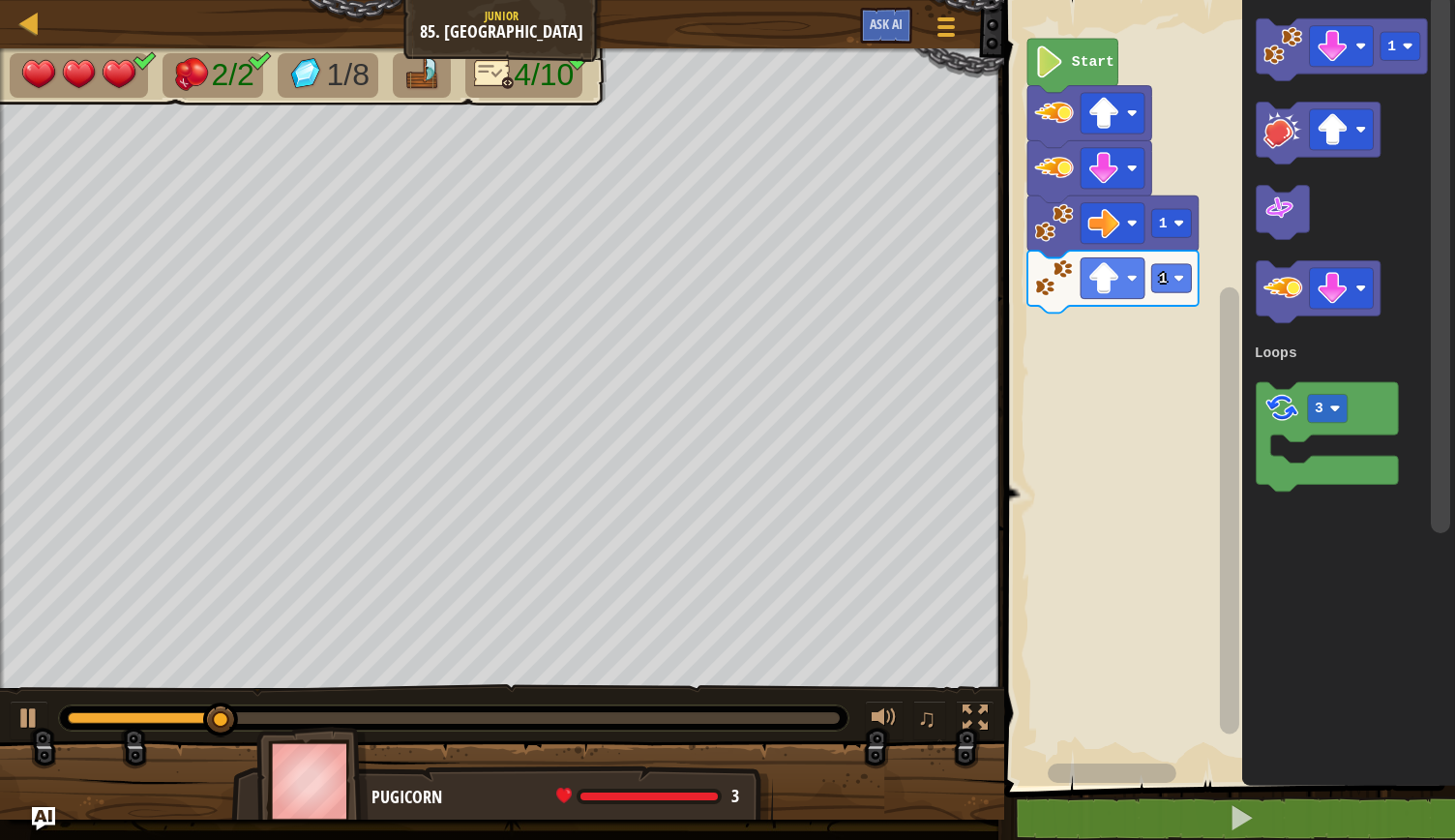
click at [1282, 60] on image "Blockly Workspace" at bounding box center [1283, 44] width 39 height 39
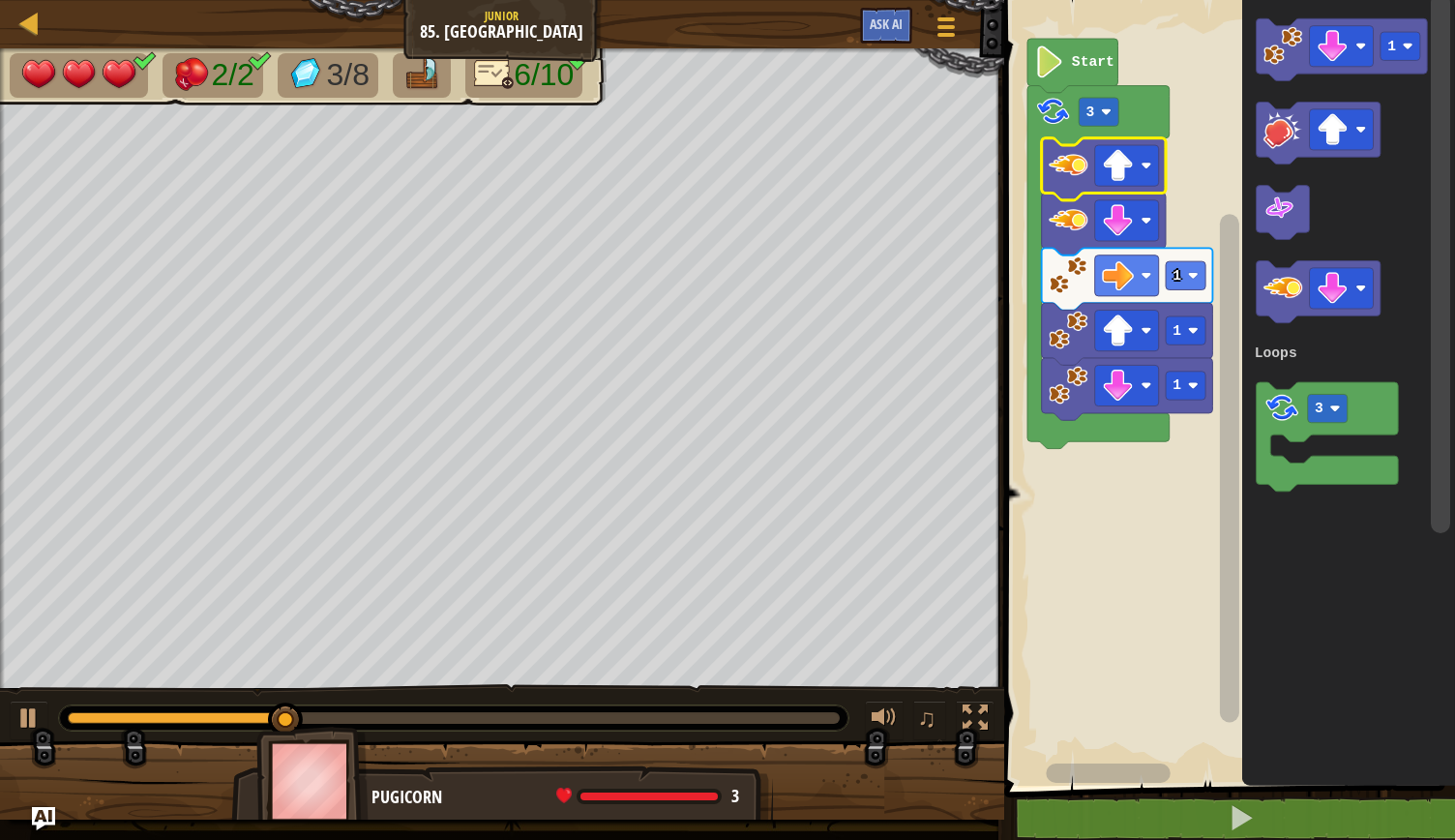
click at [1195, 380] on image "Blockly Workspace" at bounding box center [1193, 385] width 11 height 11
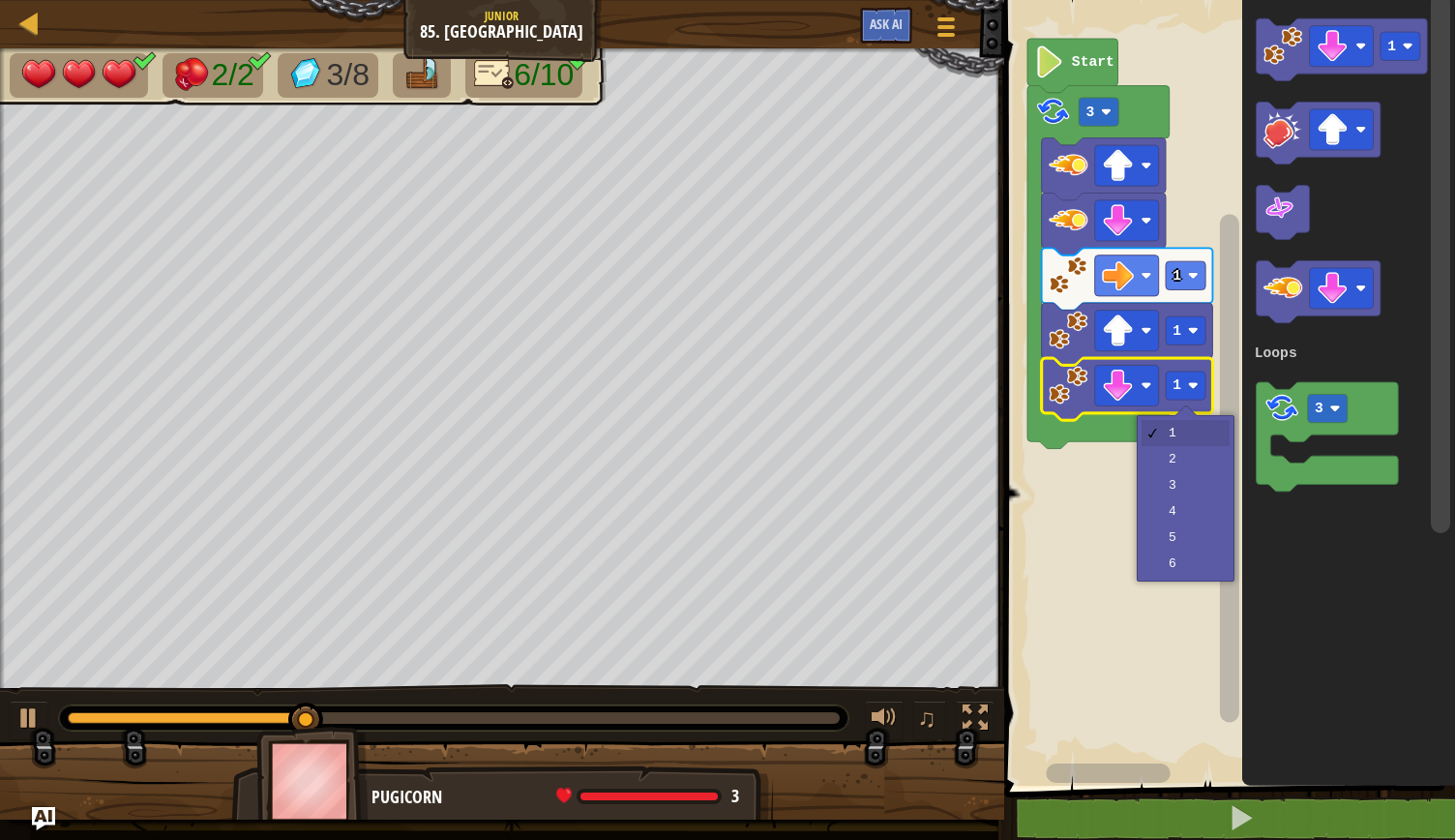
click at [1180, 462] on rect "Blockly Workspace" at bounding box center [1227, 387] width 457 height 796
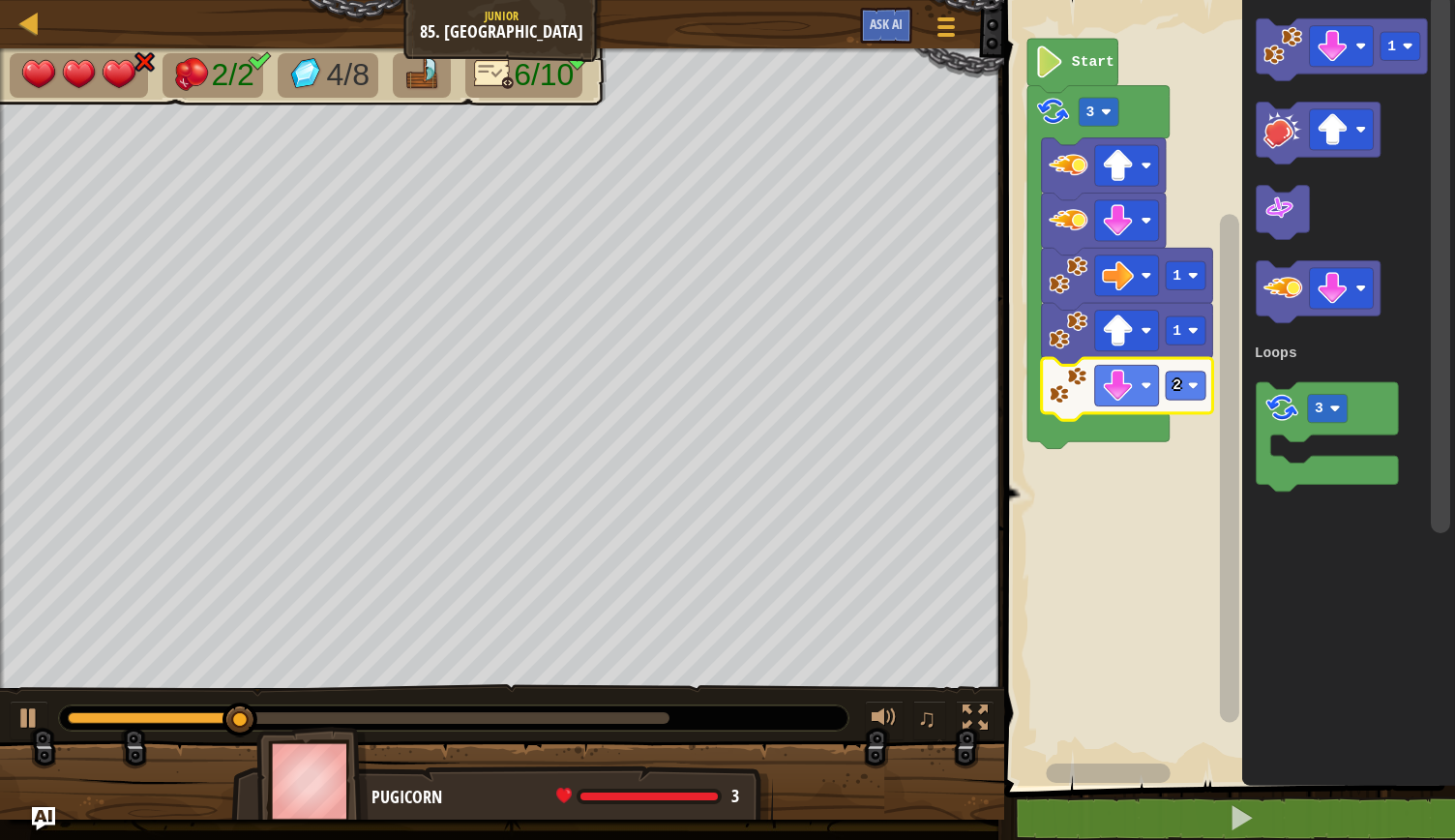
click at [1127, 544] on rect "Blockly Workspace" at bounding box center [1227, 387] width 457 height 796
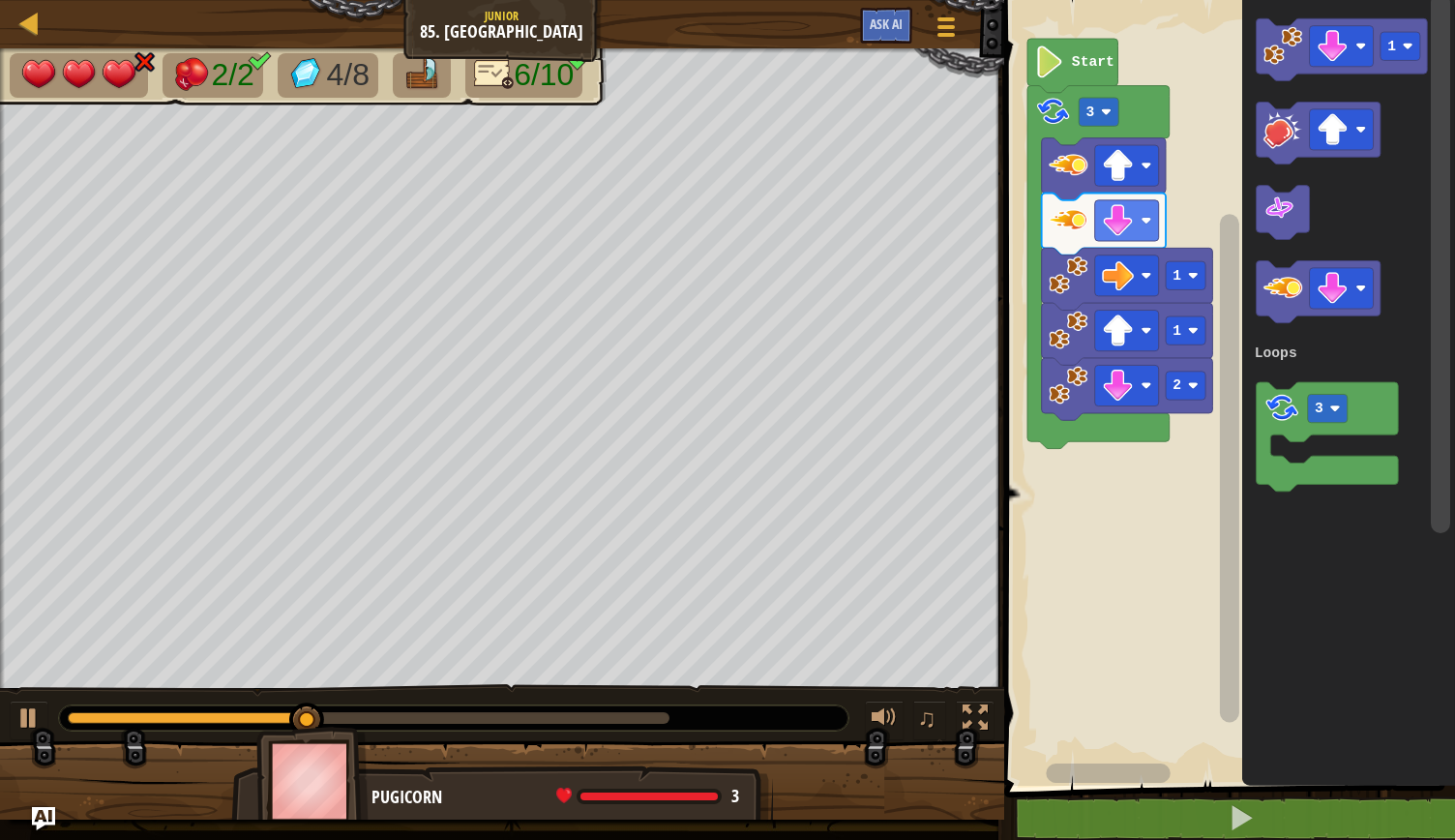
click at [1150, 530] on rect "Blockly Workspace" at bounding box center [1227, 387] width 457 height 796
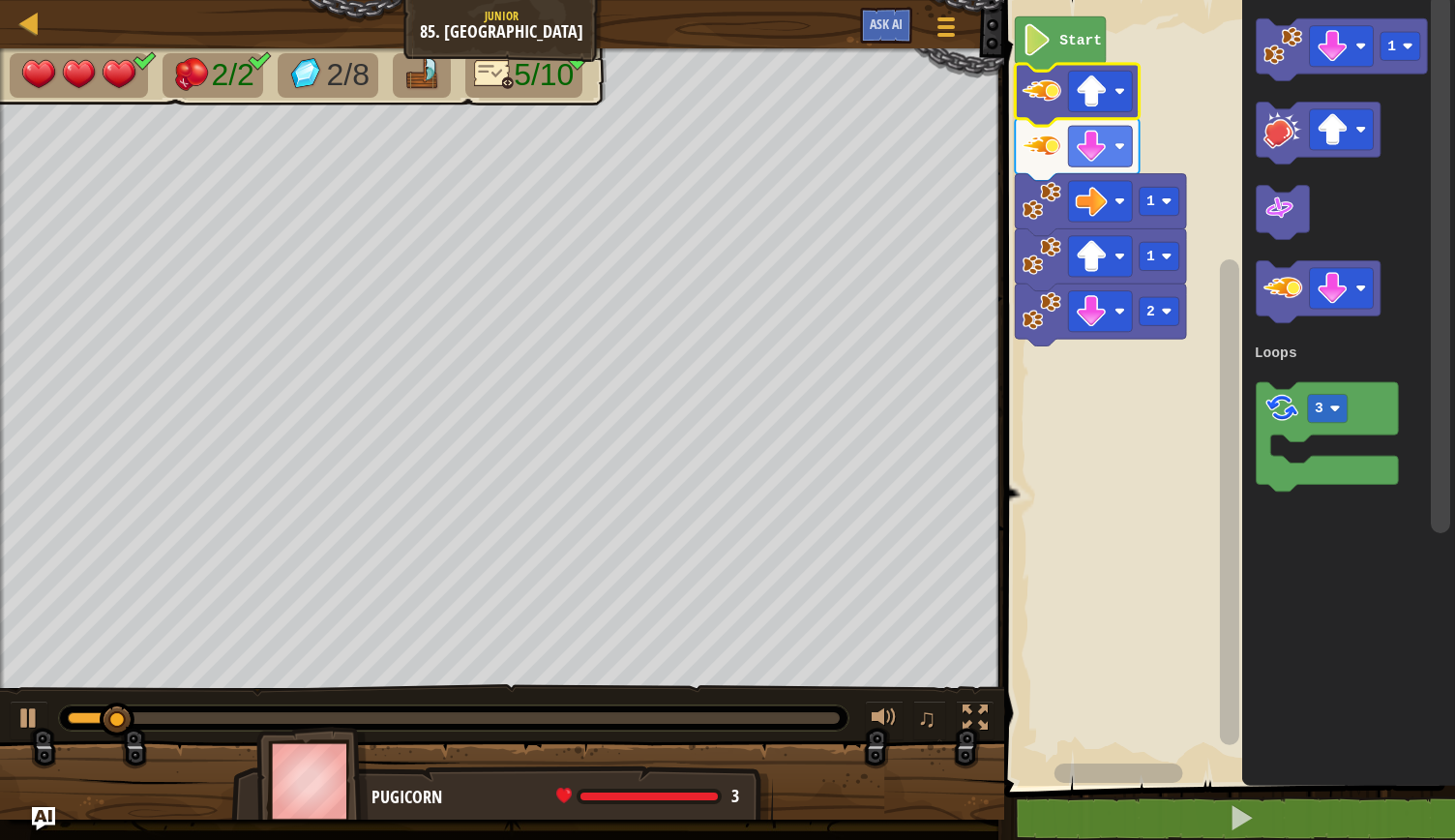
click at [1119, 534] on rect "Blockly Workspace" at bounding box center [1227, 387] width 457 height 796
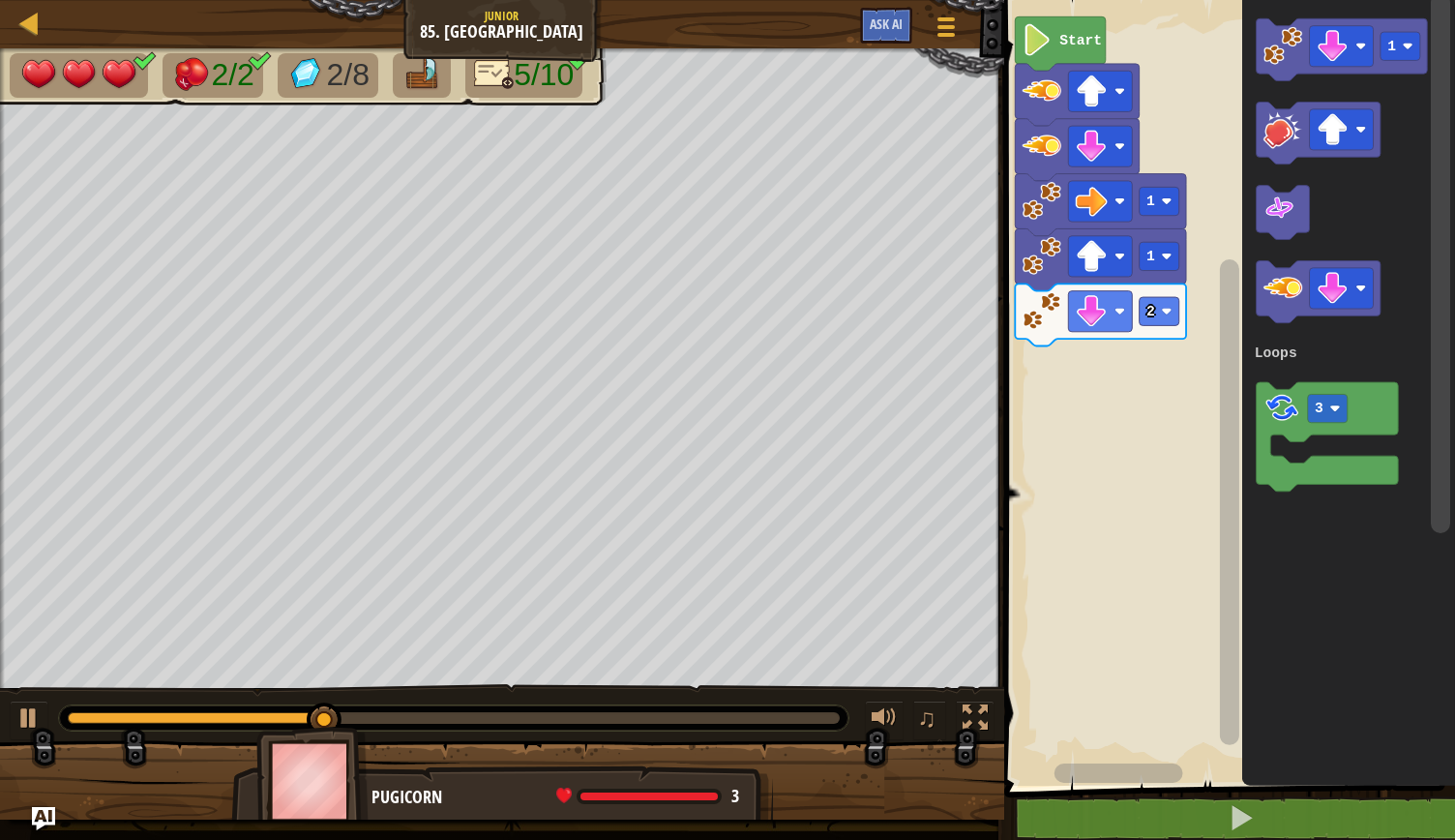
click at [1363, 50] on image "Blockly Workspace" at bounding box center [1361, 45] width 11 height 11
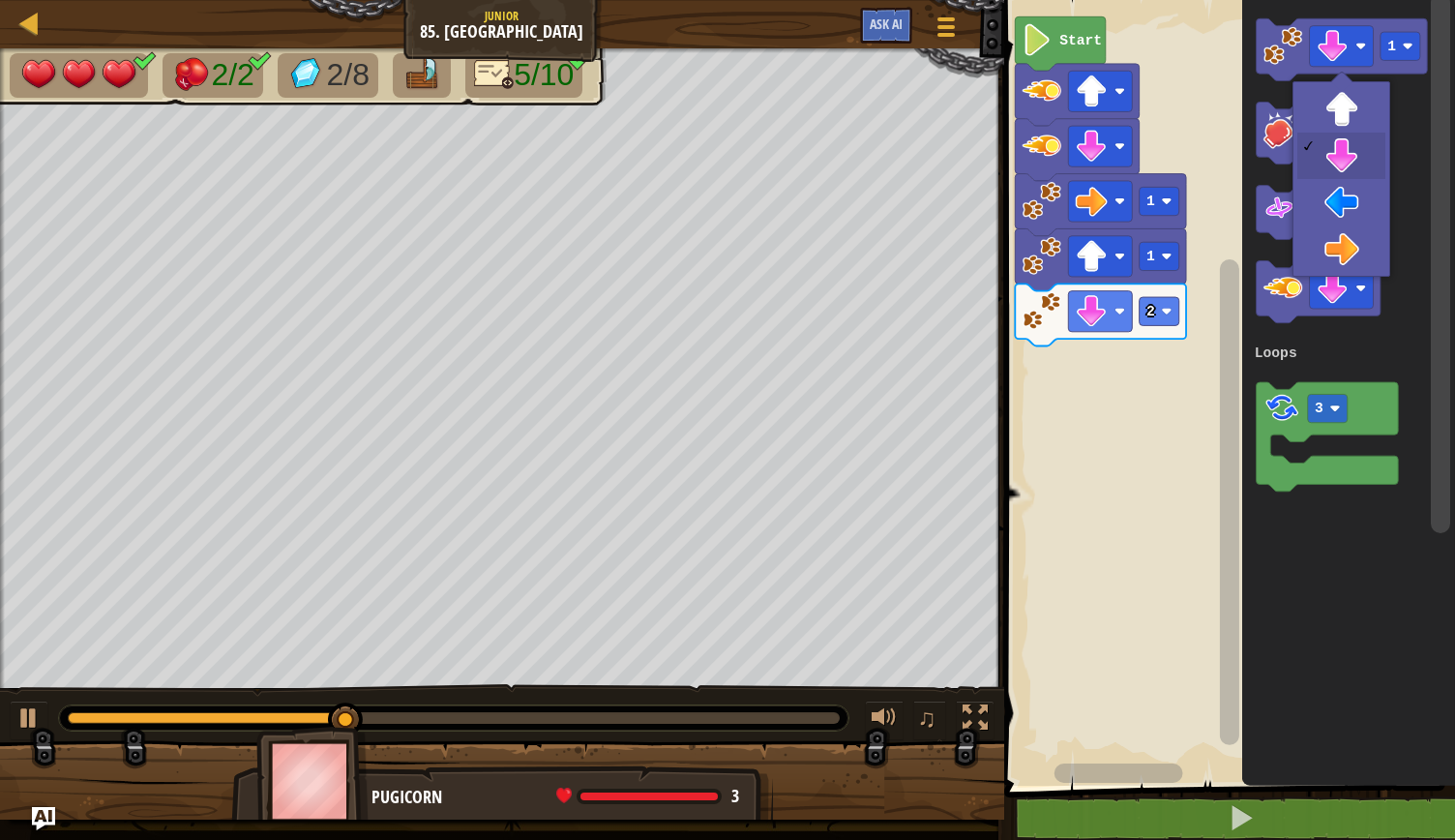
click at [1357, 114] on rect "Blockly Workspace" at bounding box center [1341, 129] width 64 height 41
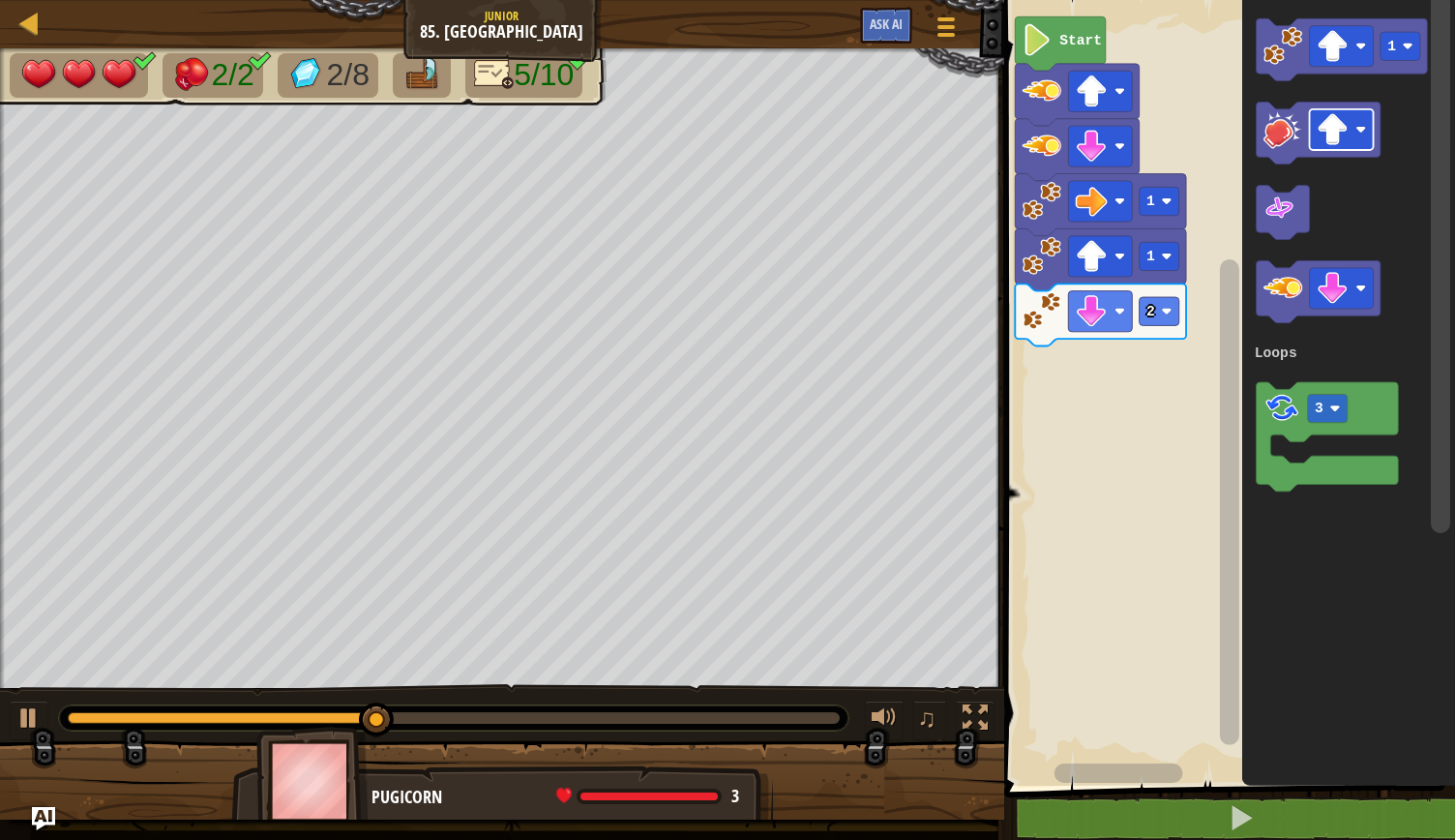
click at [1283, 57] on image "Blockly Workspace" at bounding box center [1283, 44] width 39 height 39
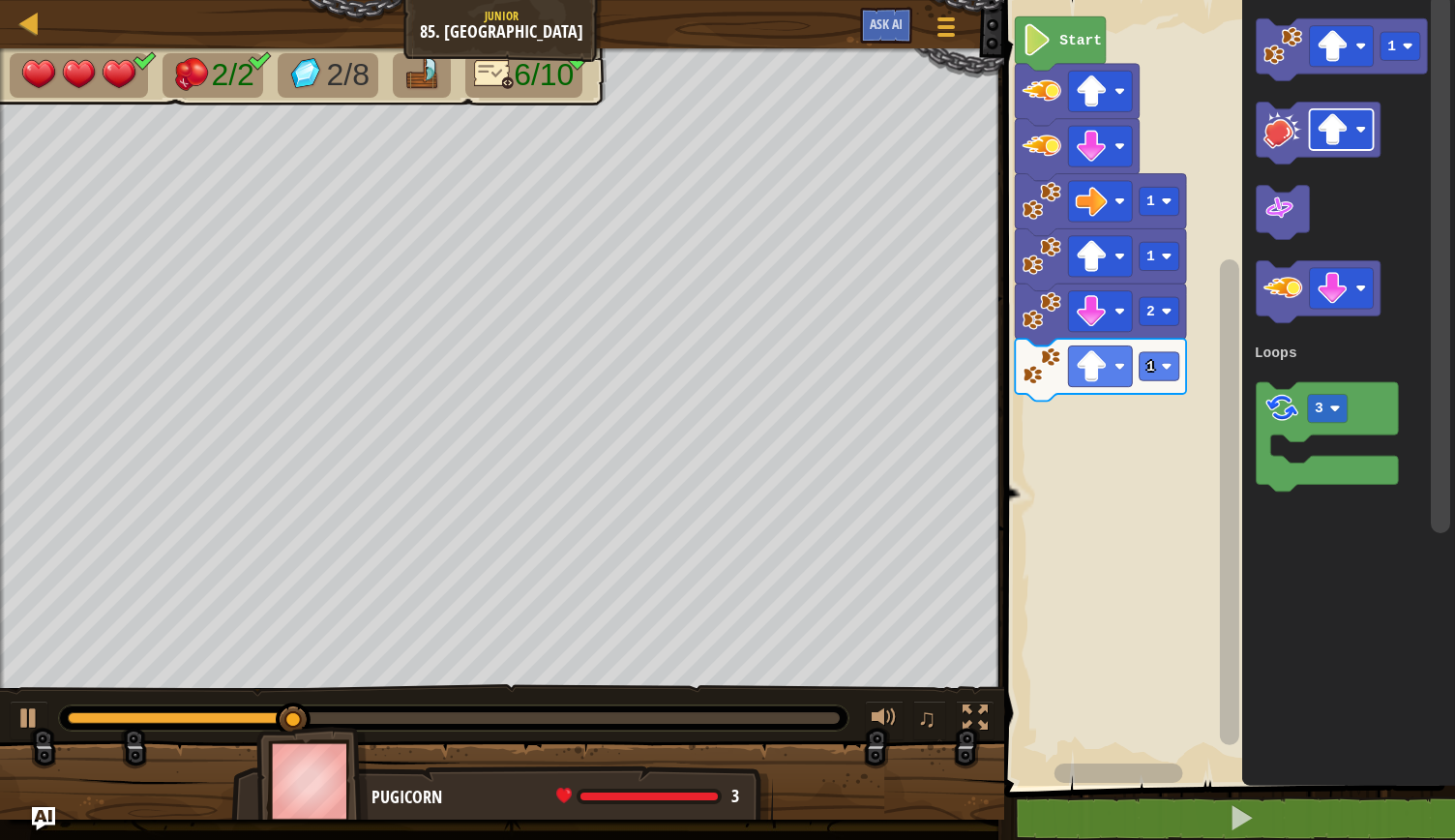
click at [1367, 55] on rect "Blockly Workspace" at bounding box center [1341, 45] width 64 height 41
click at [1349, 246] on icon "Blockly Workspace" at bounding box center [1348, 387] width 213 height 796
click at [1281, 64] on image "Blockly Workspace" at bounding box center [1283, 44] width 39 height 39
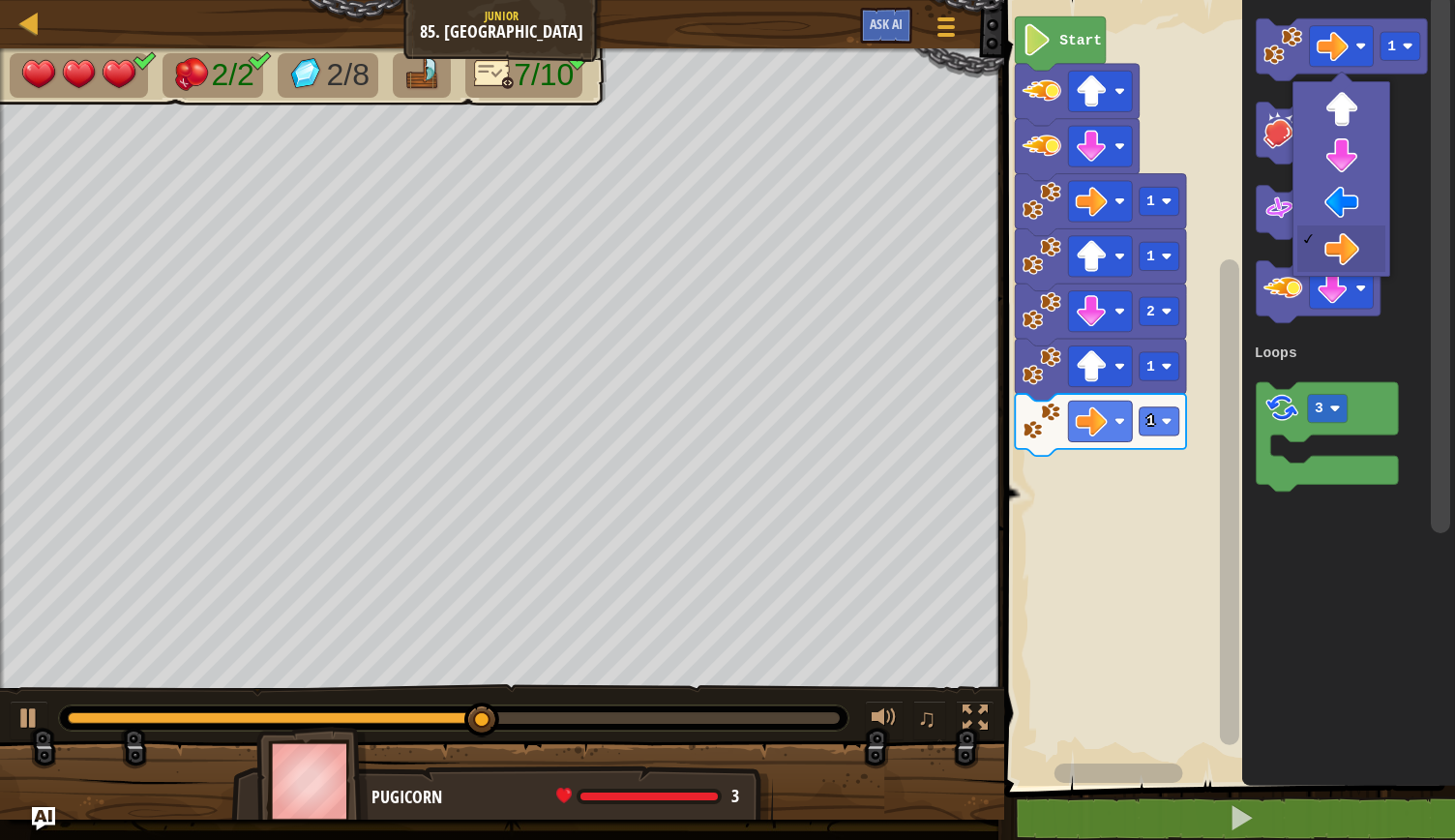
click at [1362, 48] on image "Blockly Workspace" at bounding box center [1361, 45] width 11 height 11
click at [1360, 103] on icon "Blockly Workspace" at bounding box center [1318, 133] width 124 height 62
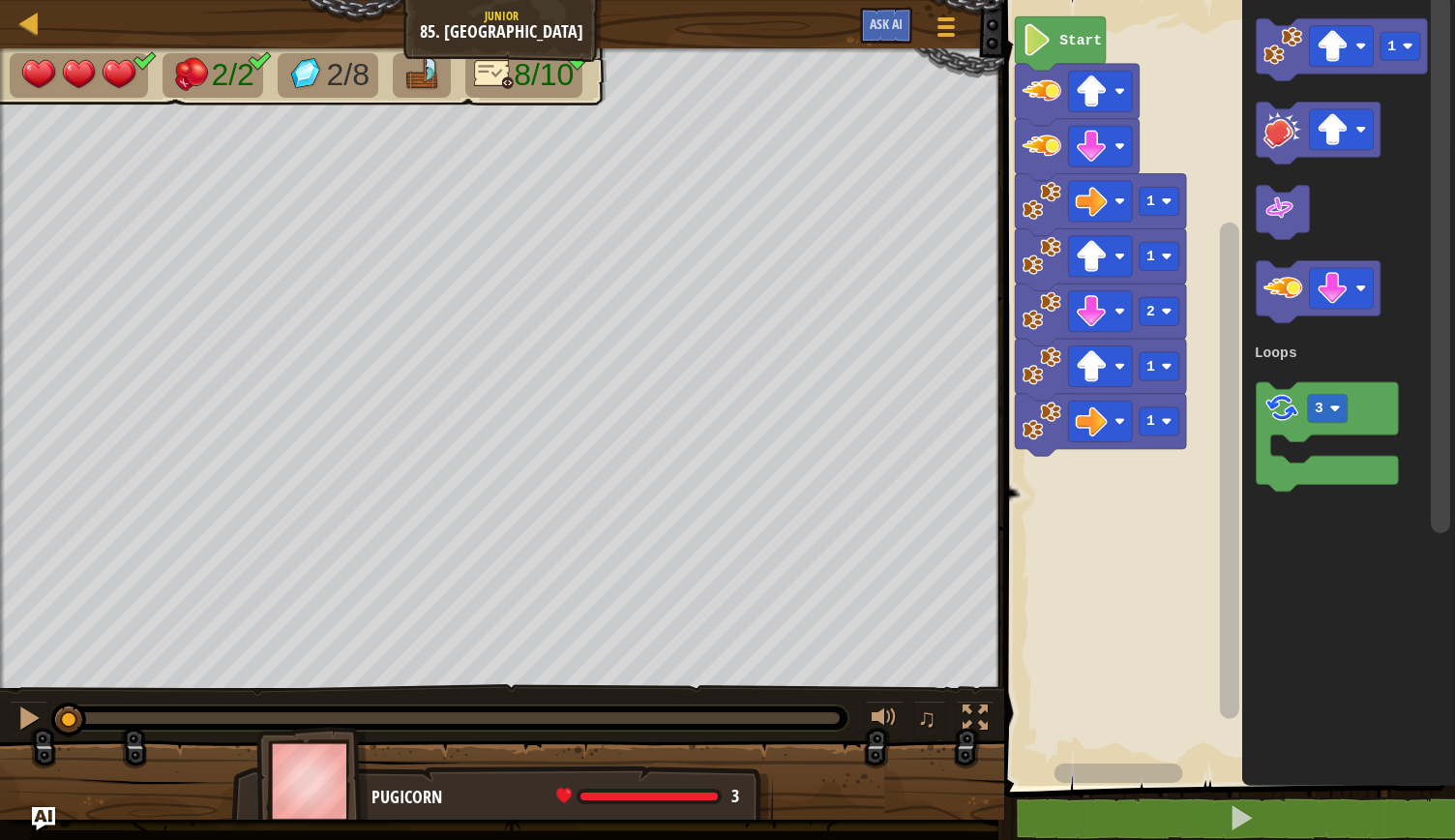
click at [1293, 54] on image "Blockly Workspace" at bounding box center [1283, 44] width 39 height 39
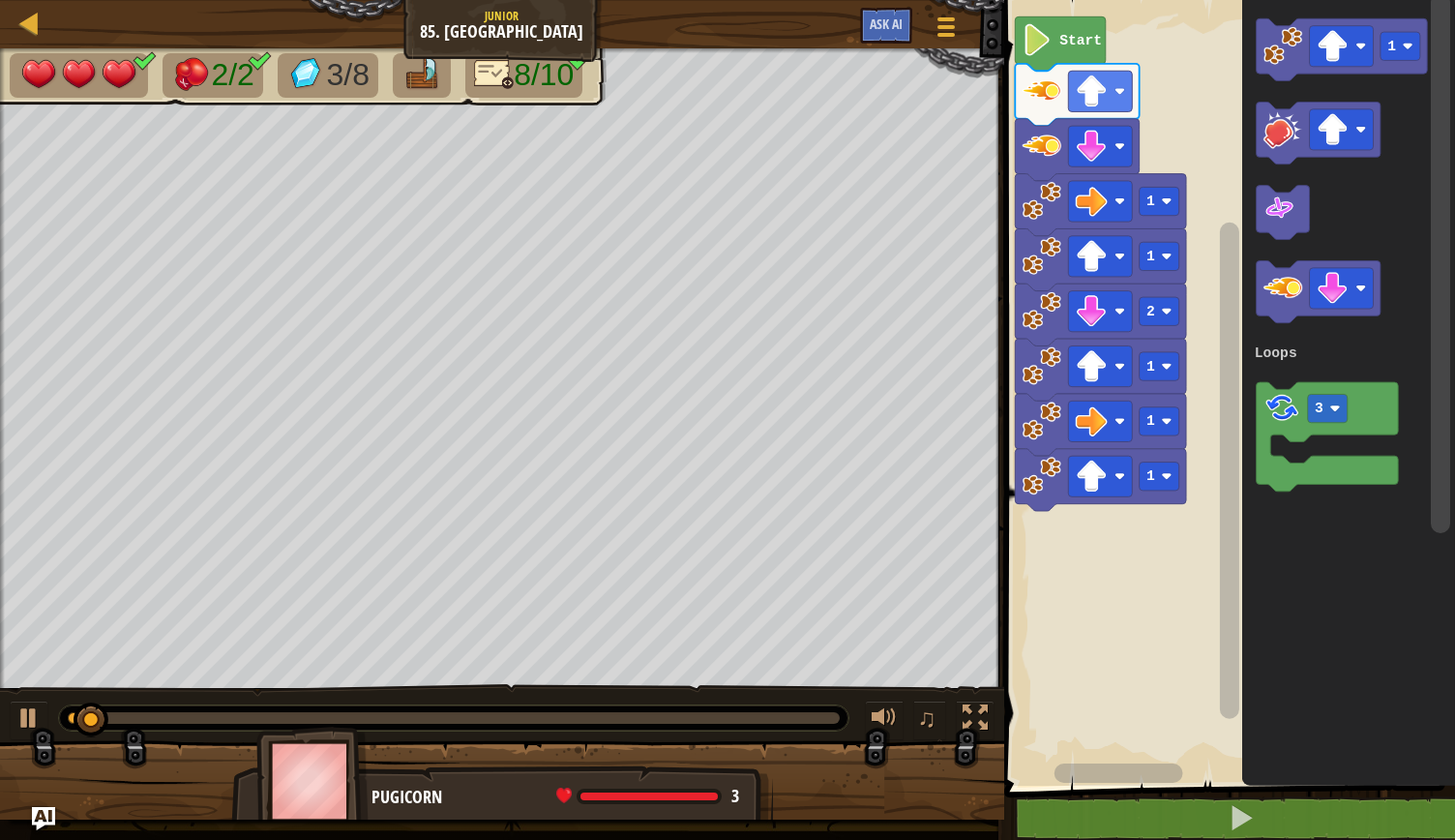
click at [1361, 56] on rect "Blockly Workspace" at bounding box center [1341, 45] width 64 height 41
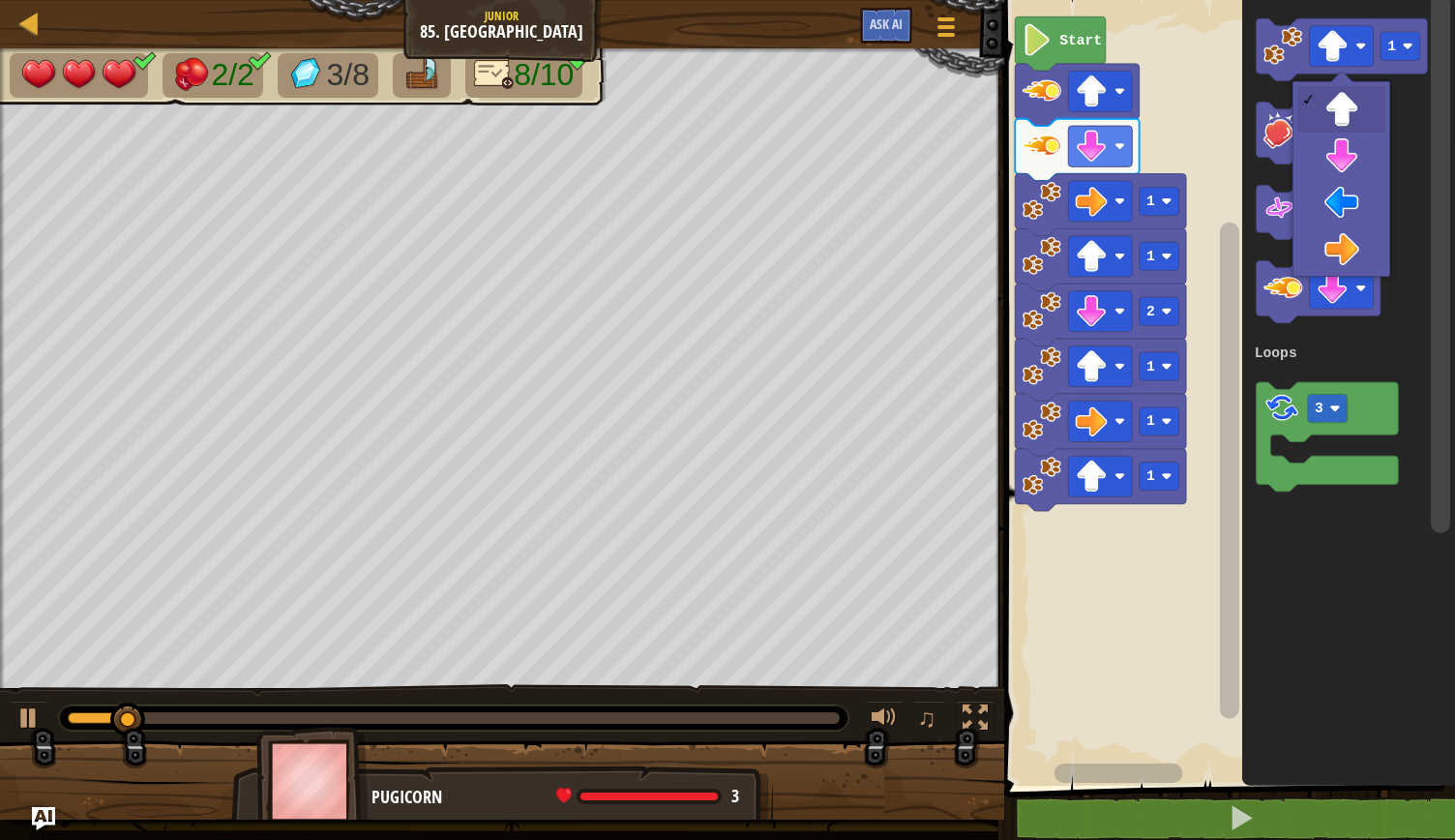
click at [1343, 158] on rect "Blockly Workspace" at bounding box center [1318, 133] width 124 height 62
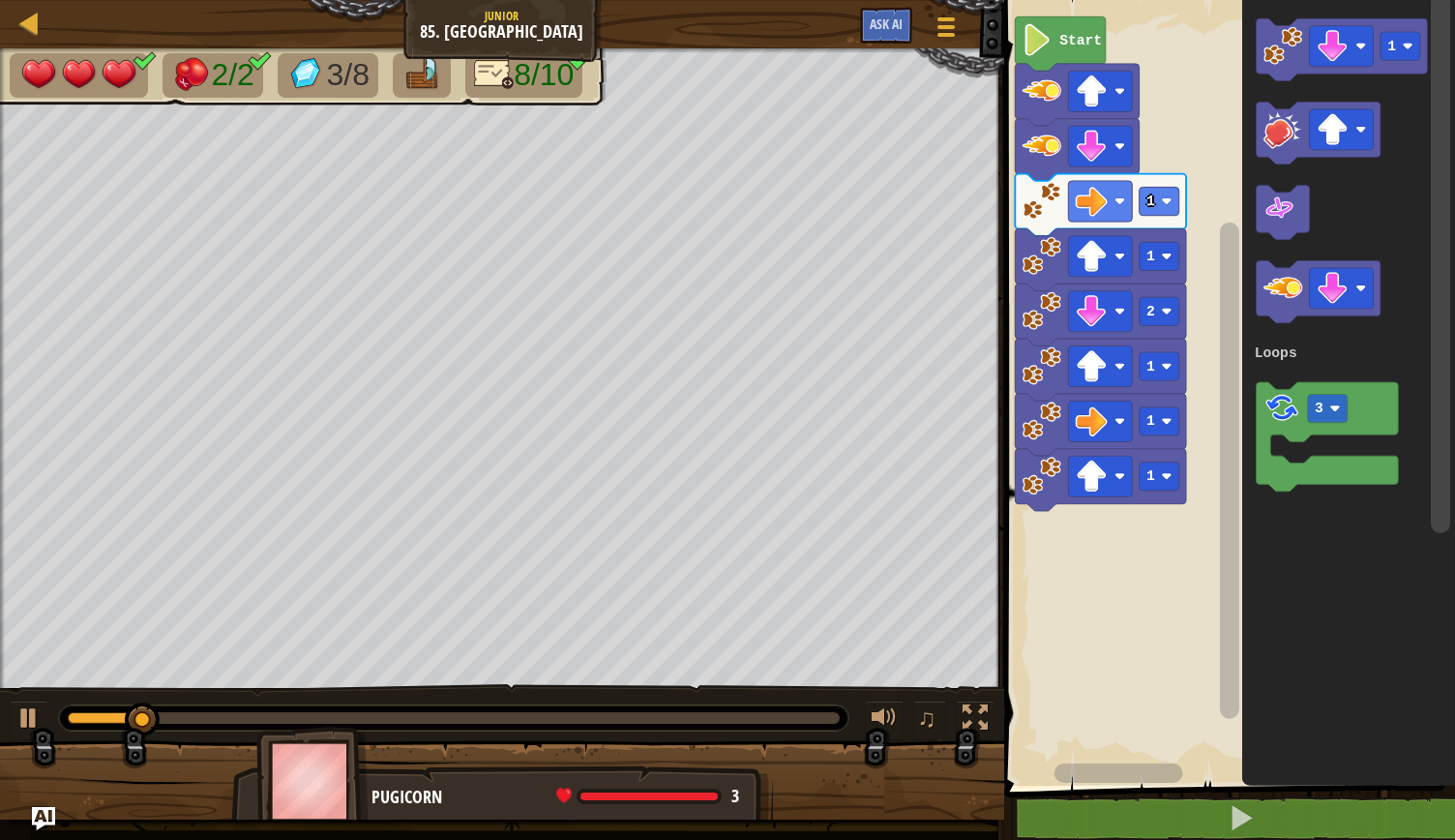
click at [1285, 61] on image "Blockly Workspace" at bounding box center [1283, 44] width 39 height 39
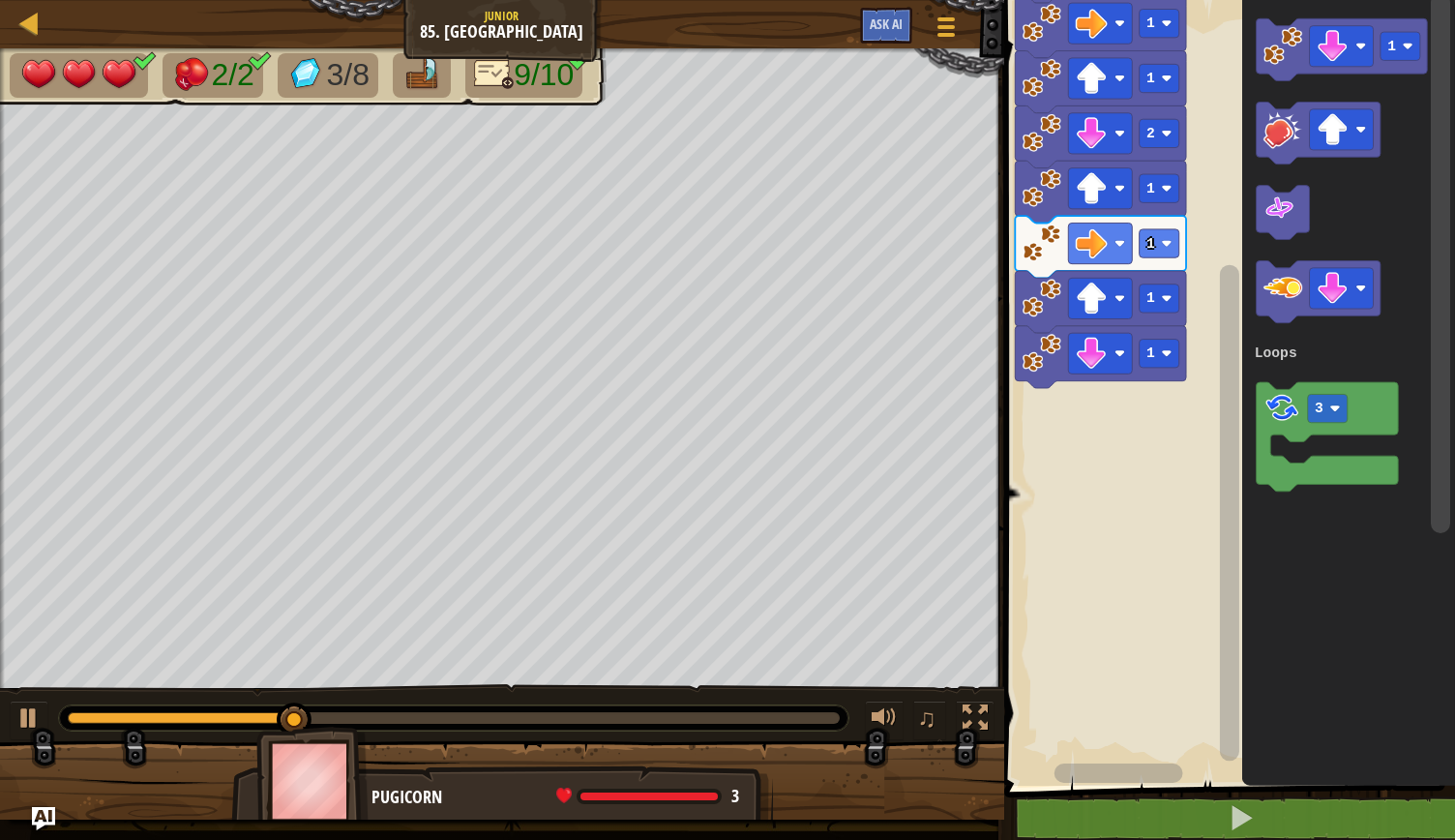
click at [1166, 353] on image "Blockly Workspace" at bounding box center [1166, 353] width 11 height 11
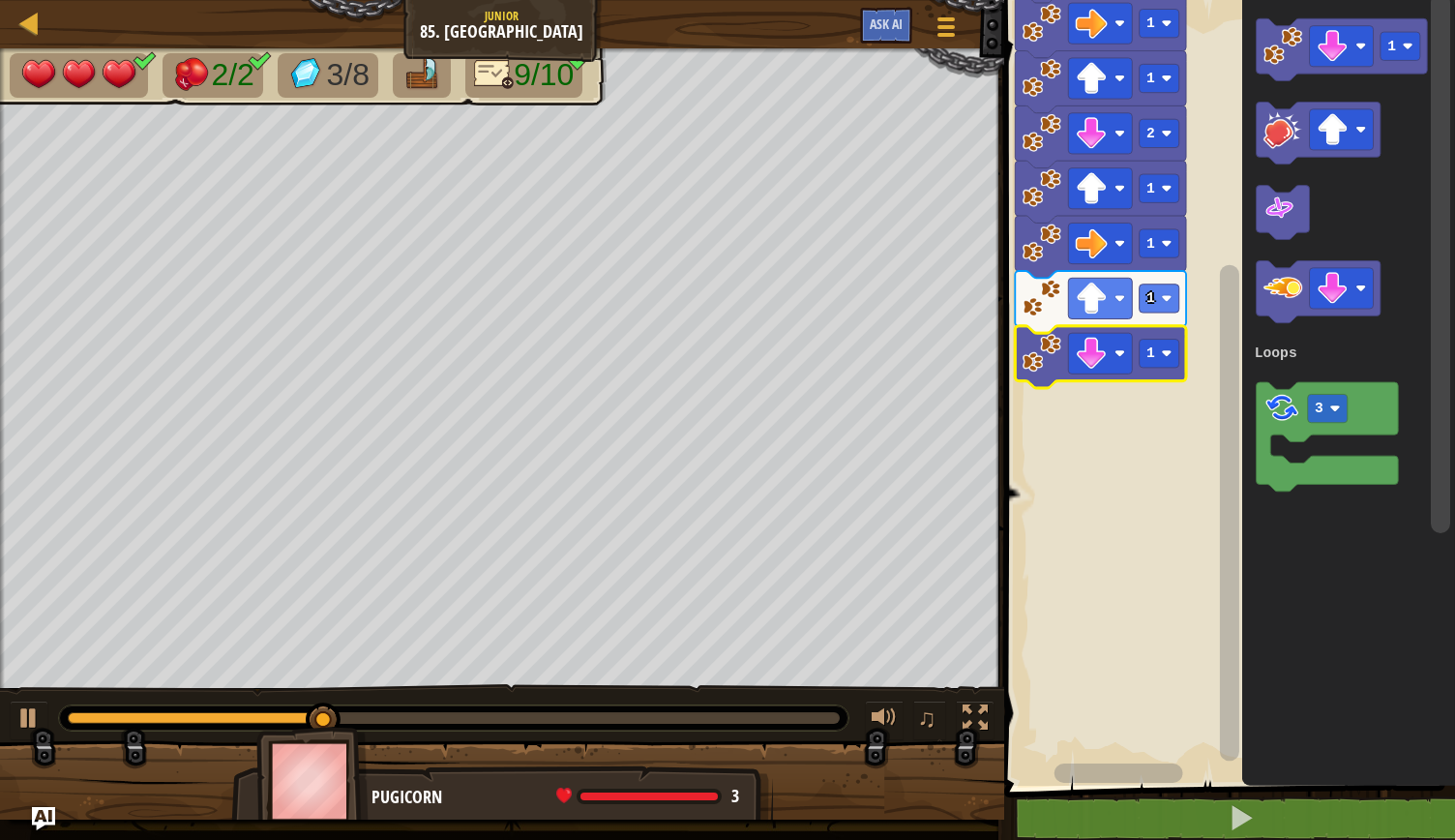
click at [1168, 432] on rect "Blockly Workspace" at bounding box center [1227, 387] width 457 height 796
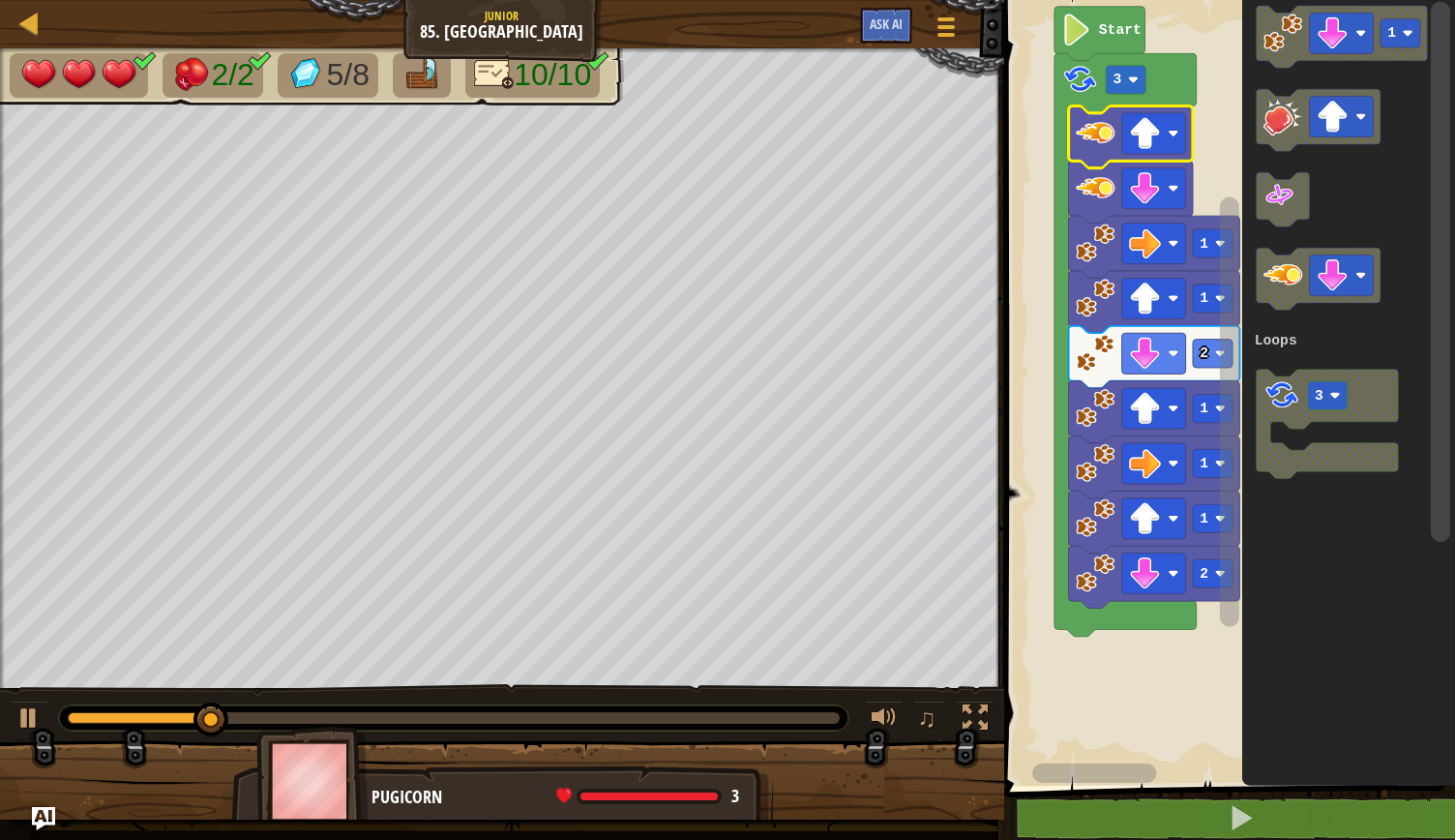
click at [1149, 718] on rect "Blockly Workspace" at bounding box center [1227, 387] width 457 height 796
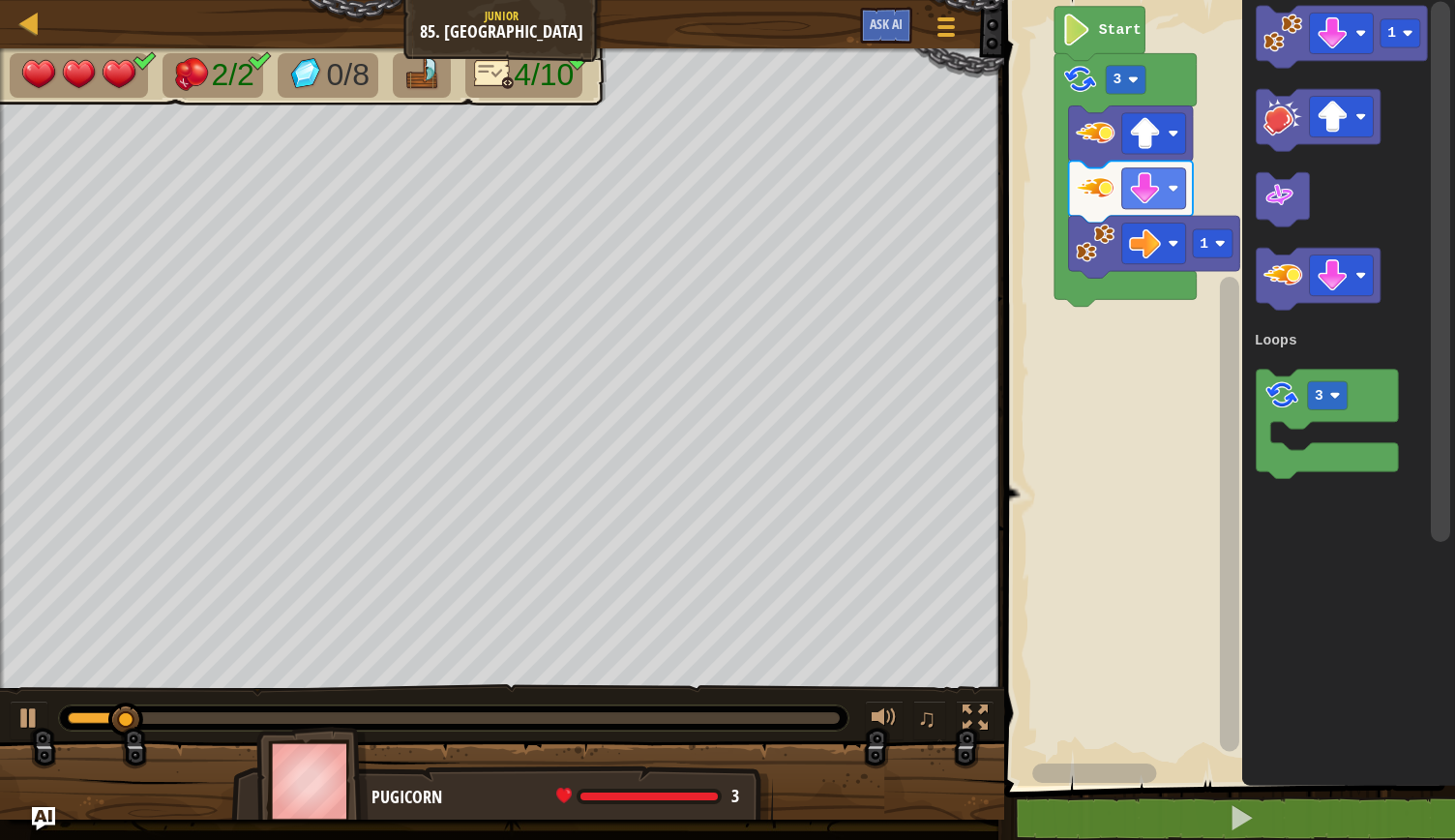
click at [1130, 393] on rect "Blockly Workspace" at bounding box center [1227, 387] width 457 height 796
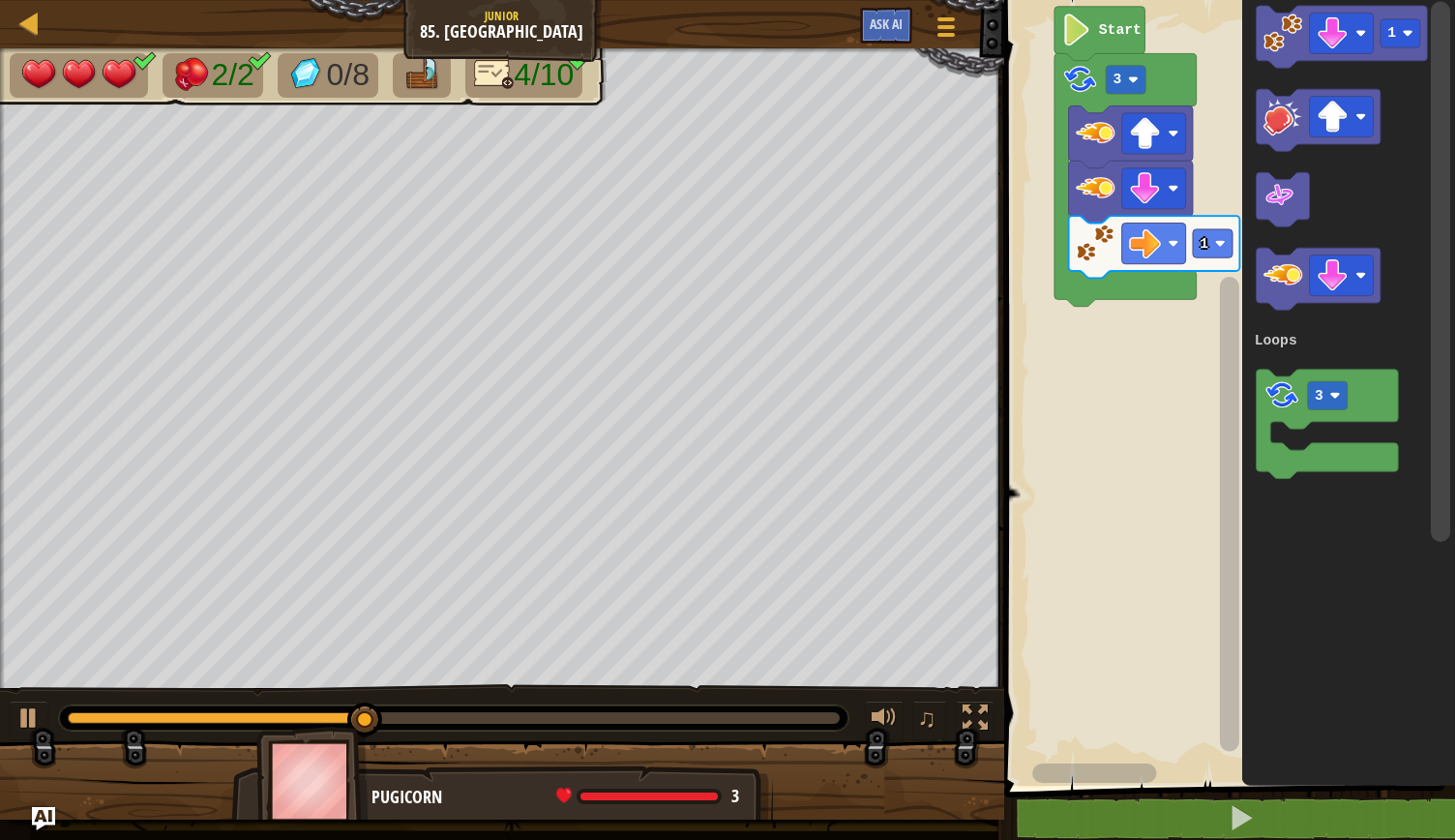
click at [1132, 360] on rect "Blockly Workspace" at bounding box center [1227, 387] width 457 height 796
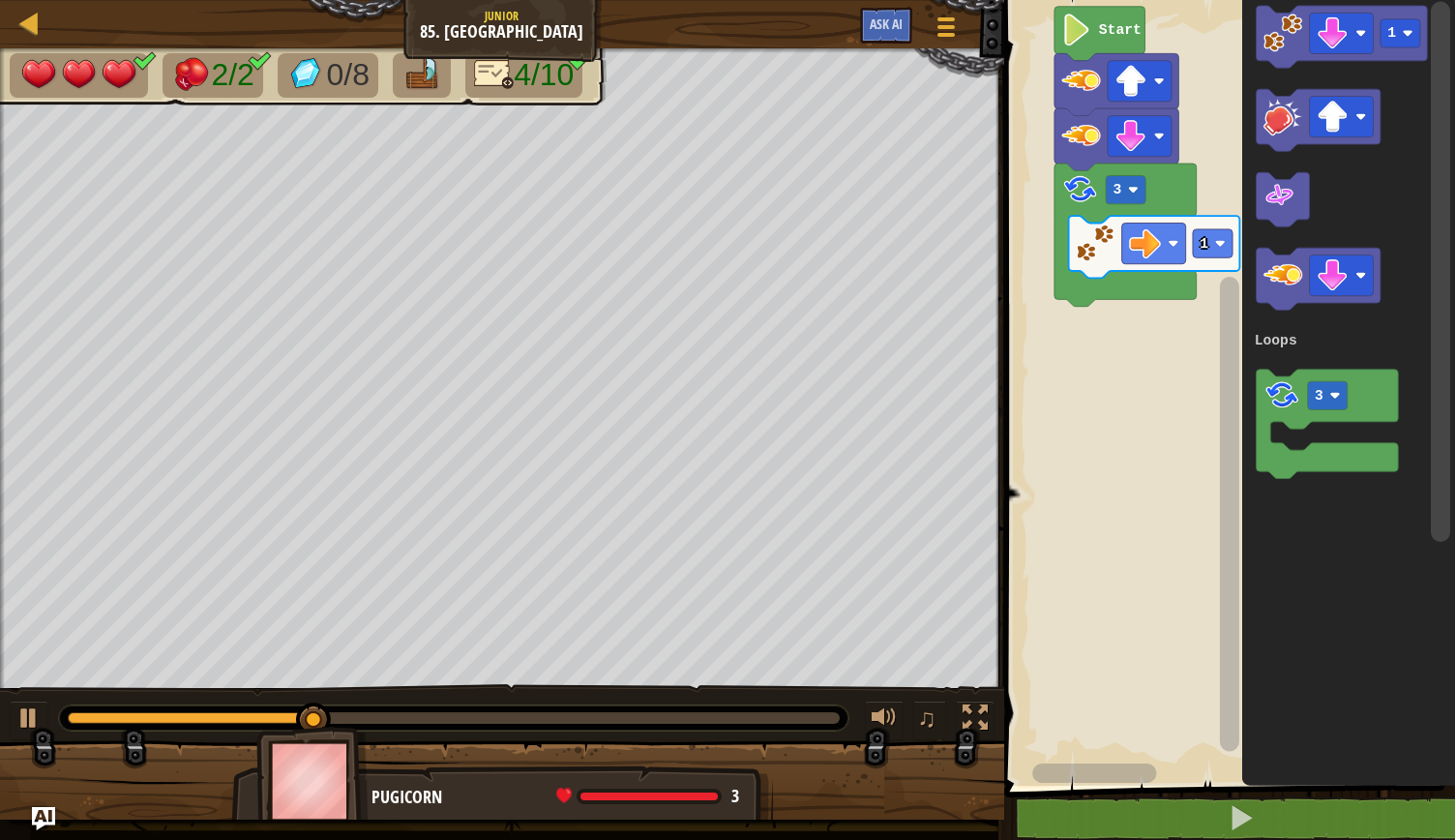
click at [1291, 40] on image "Blockly Workspace" at bounding box center [1283, 33] width 39 height 39
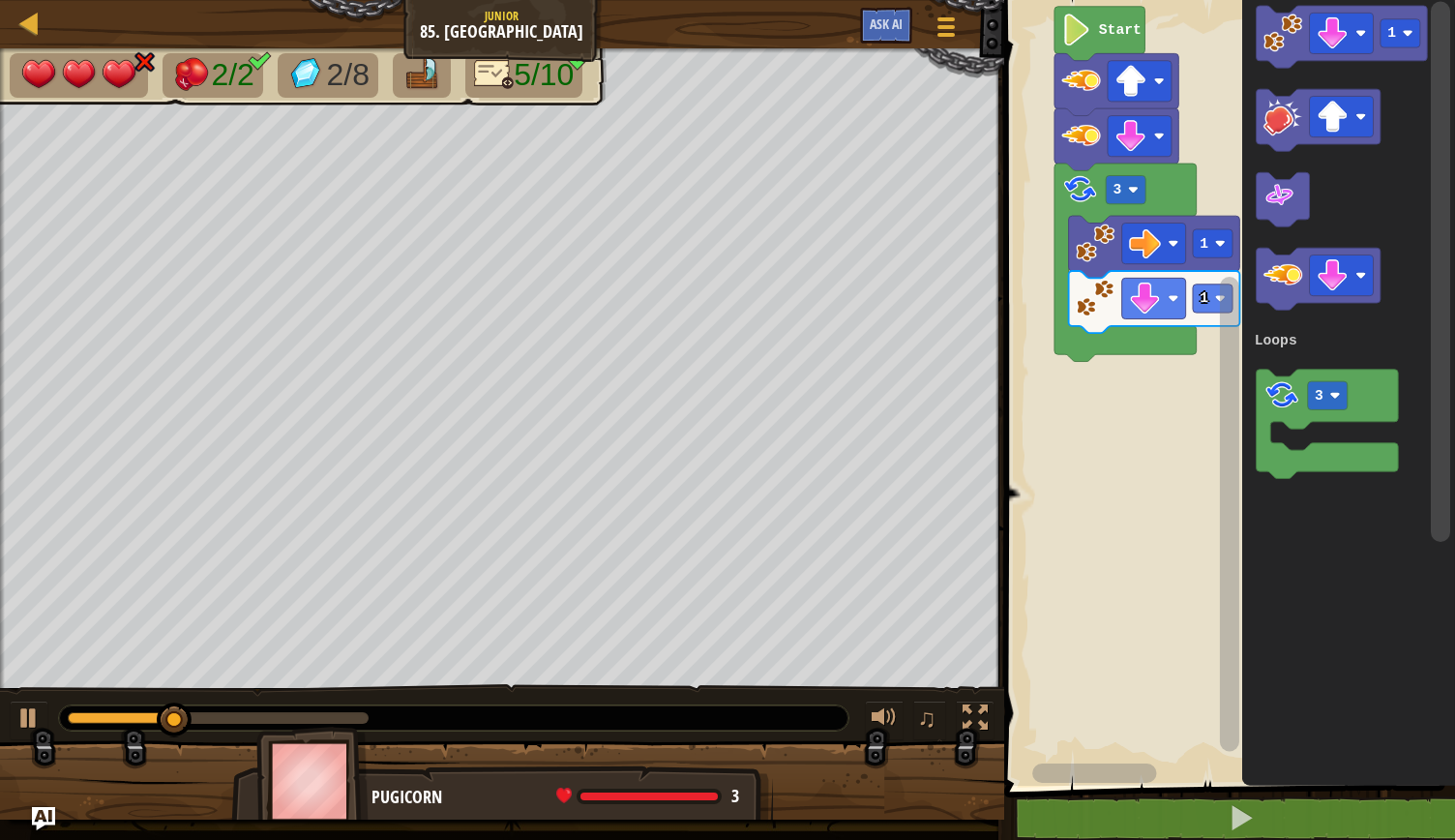
click at [1225, 298] on rect "Blockly Workspace" at bounding box center [1231, 514] width 20 height 474
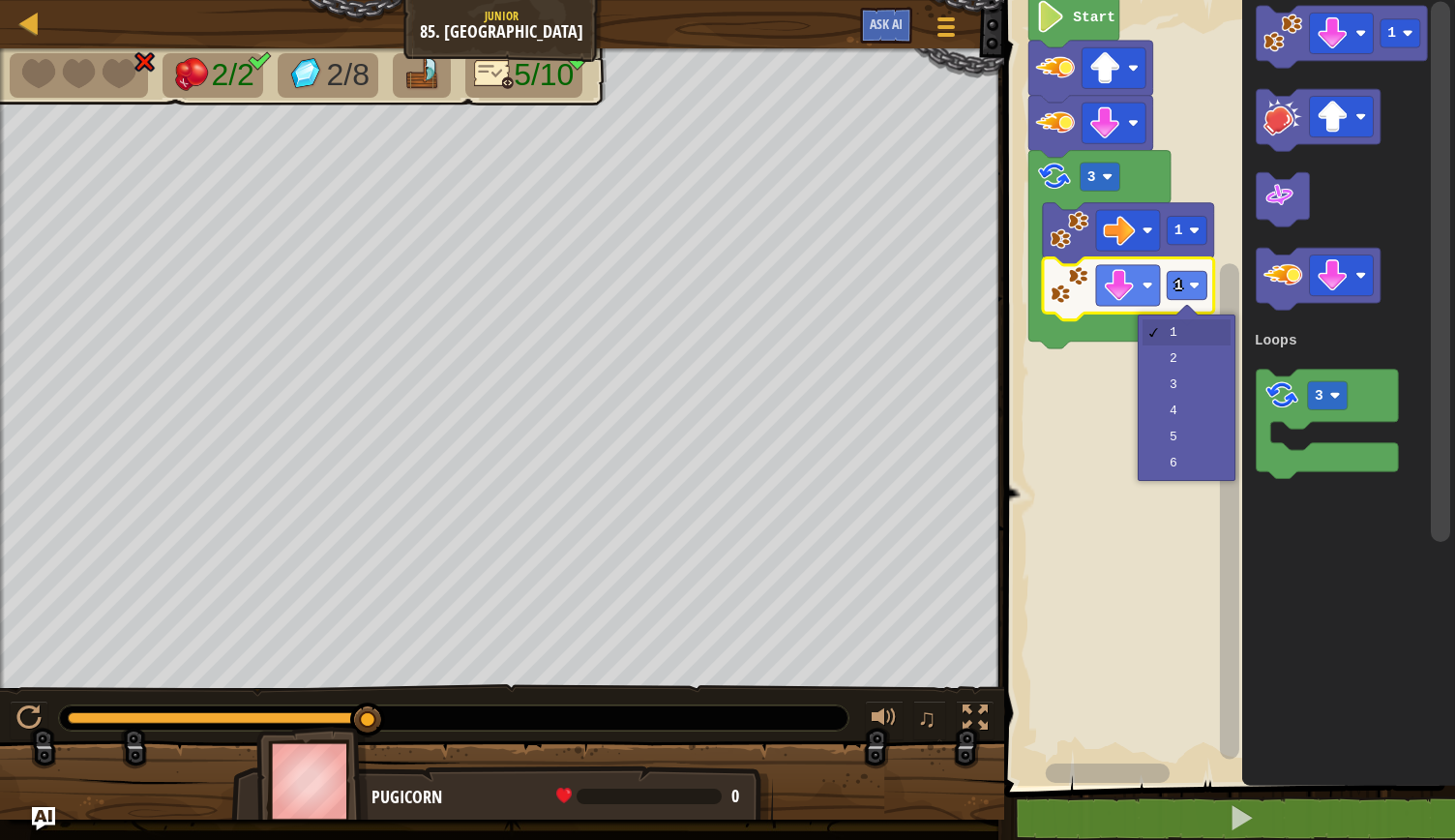
click at [1196, 291] on image "Blockly Workspace" at bounding box center [1194, 285] width 11 height 11
click at [1202, 363] on rect "Blockly Workspace" at bounding box center [1227, 387] width 457 height 796
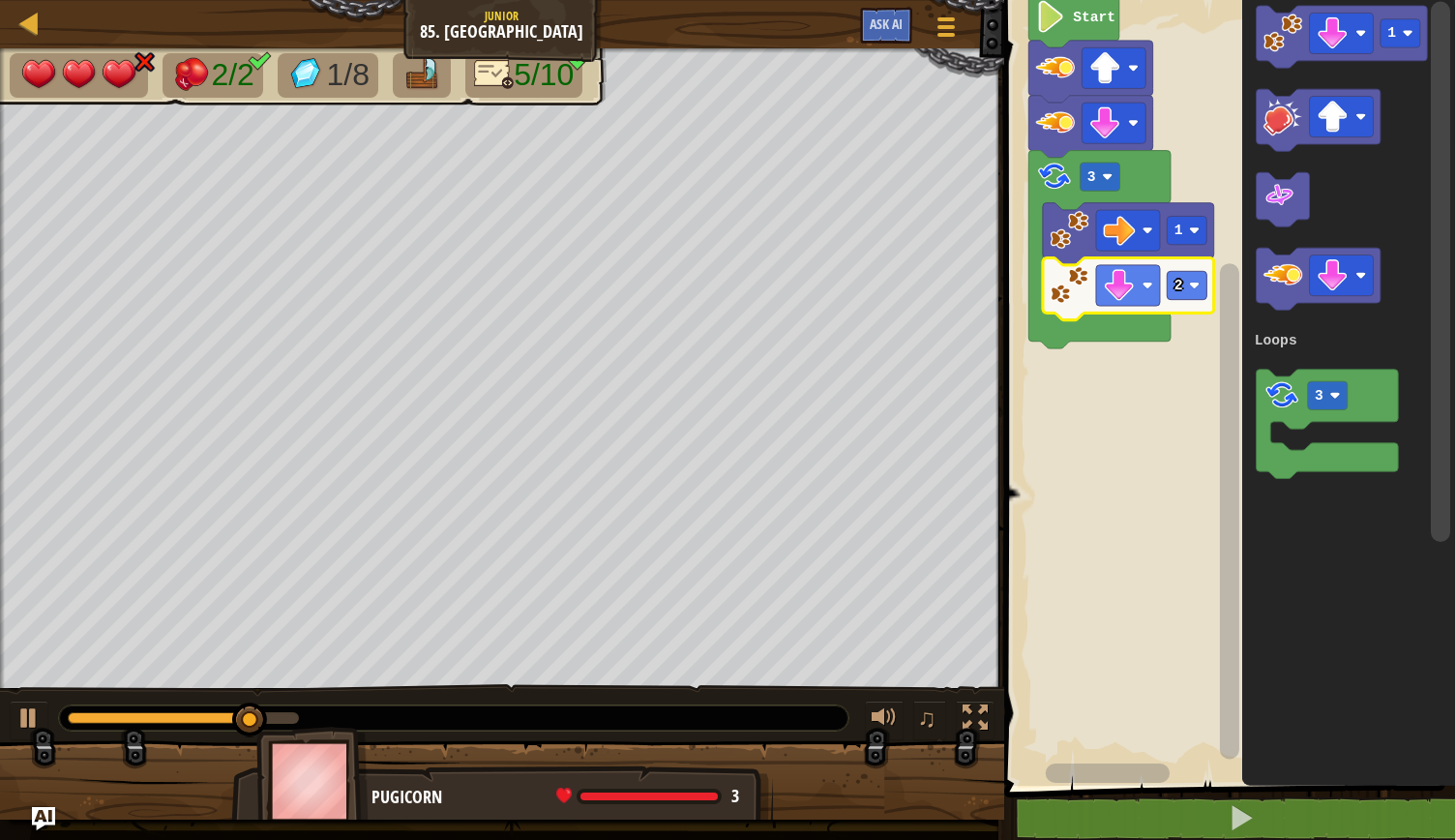
click at [1095, 546] on rect "Blockly Workspace" at bounding box center [1227, 387] width 457 height 796
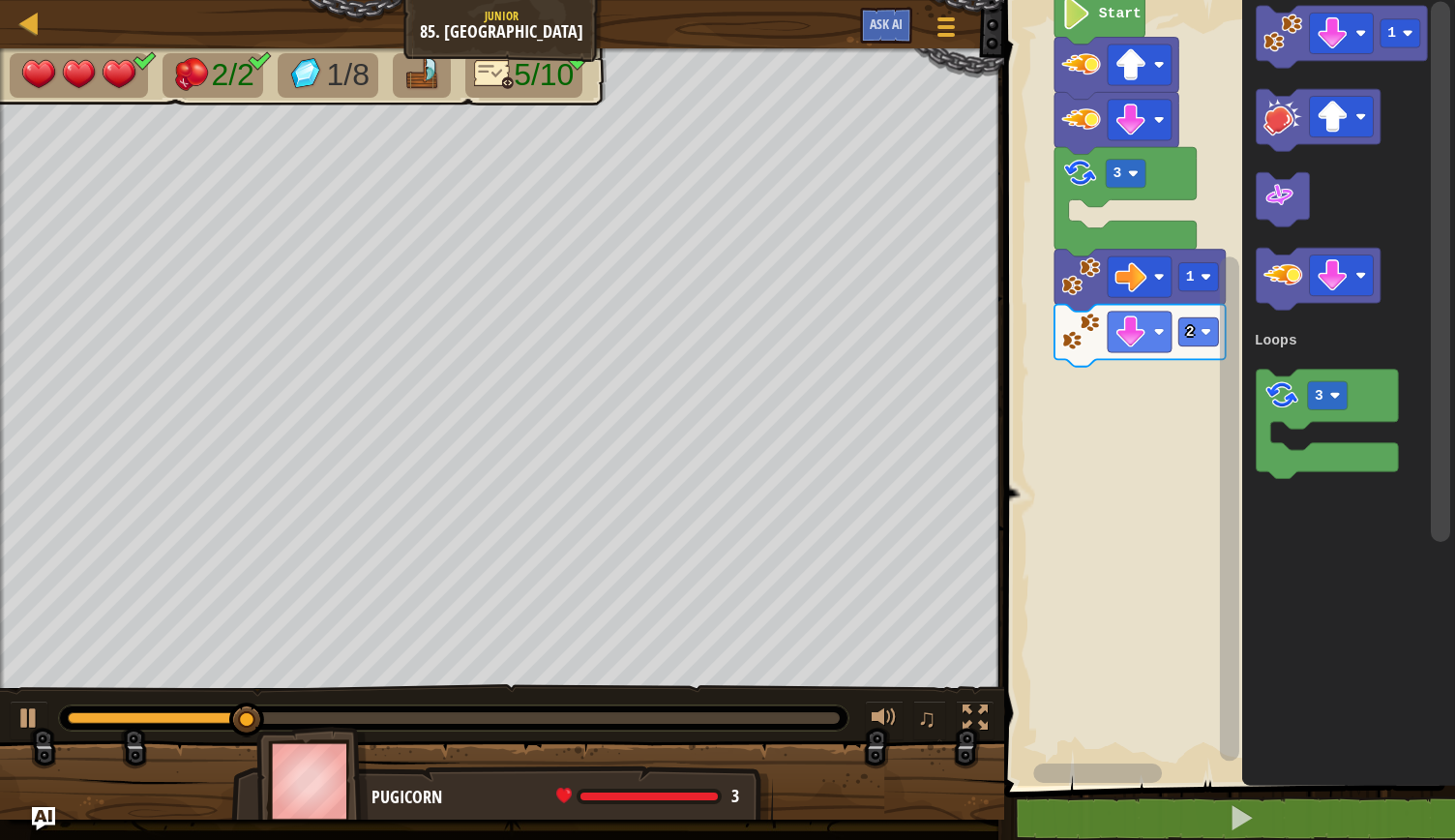
click at [1198, 333] on rect "Blockly Workspace" at bounding box center [1198, 331] width 40 height 28
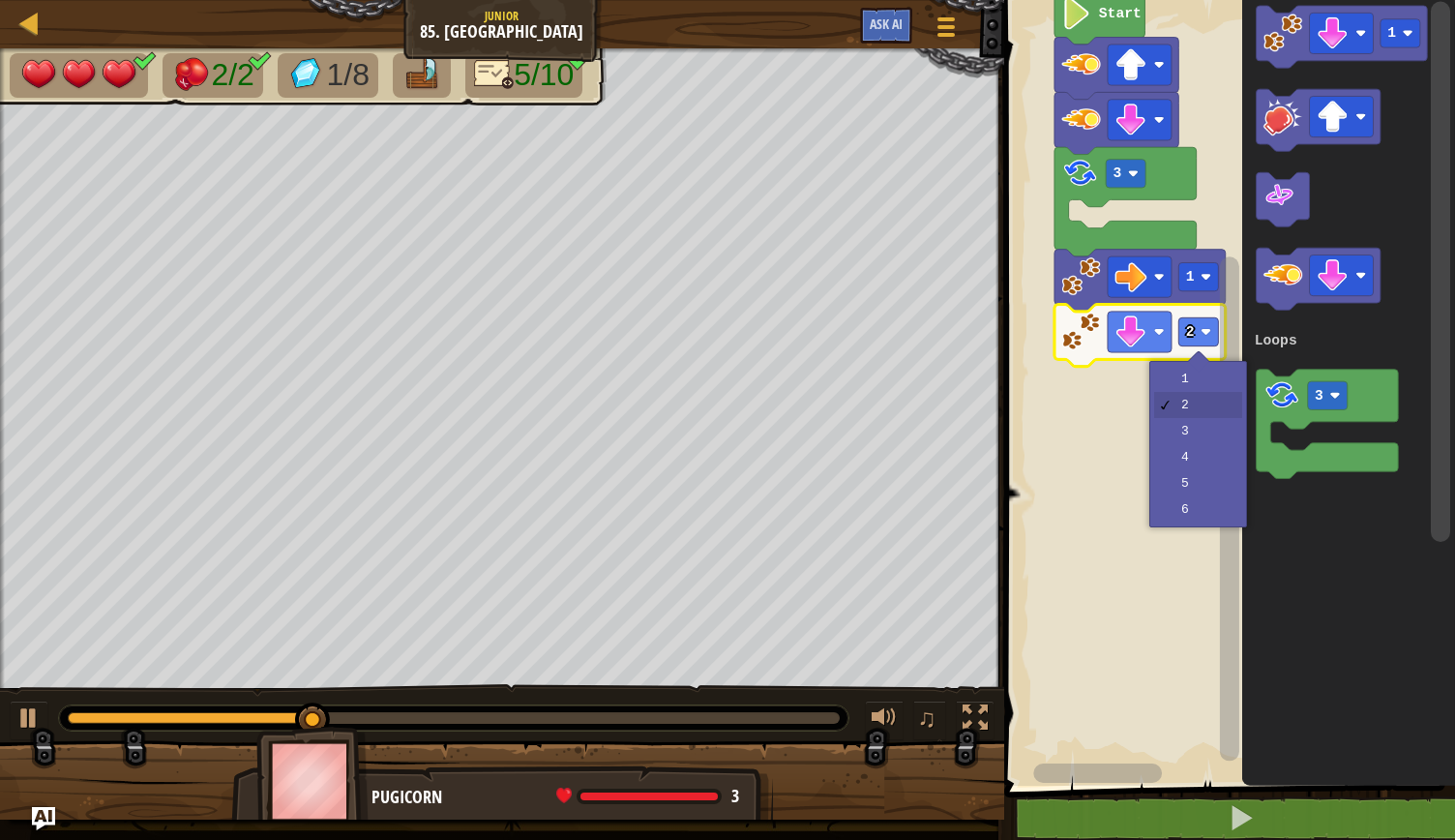
click at [1200, 364] on div at bounding box center [1199, 361] width 23 height 23
click at [1193, 382] on rect "Blockly Workspace" at bounding box center [1227, 387] width 457 height 796
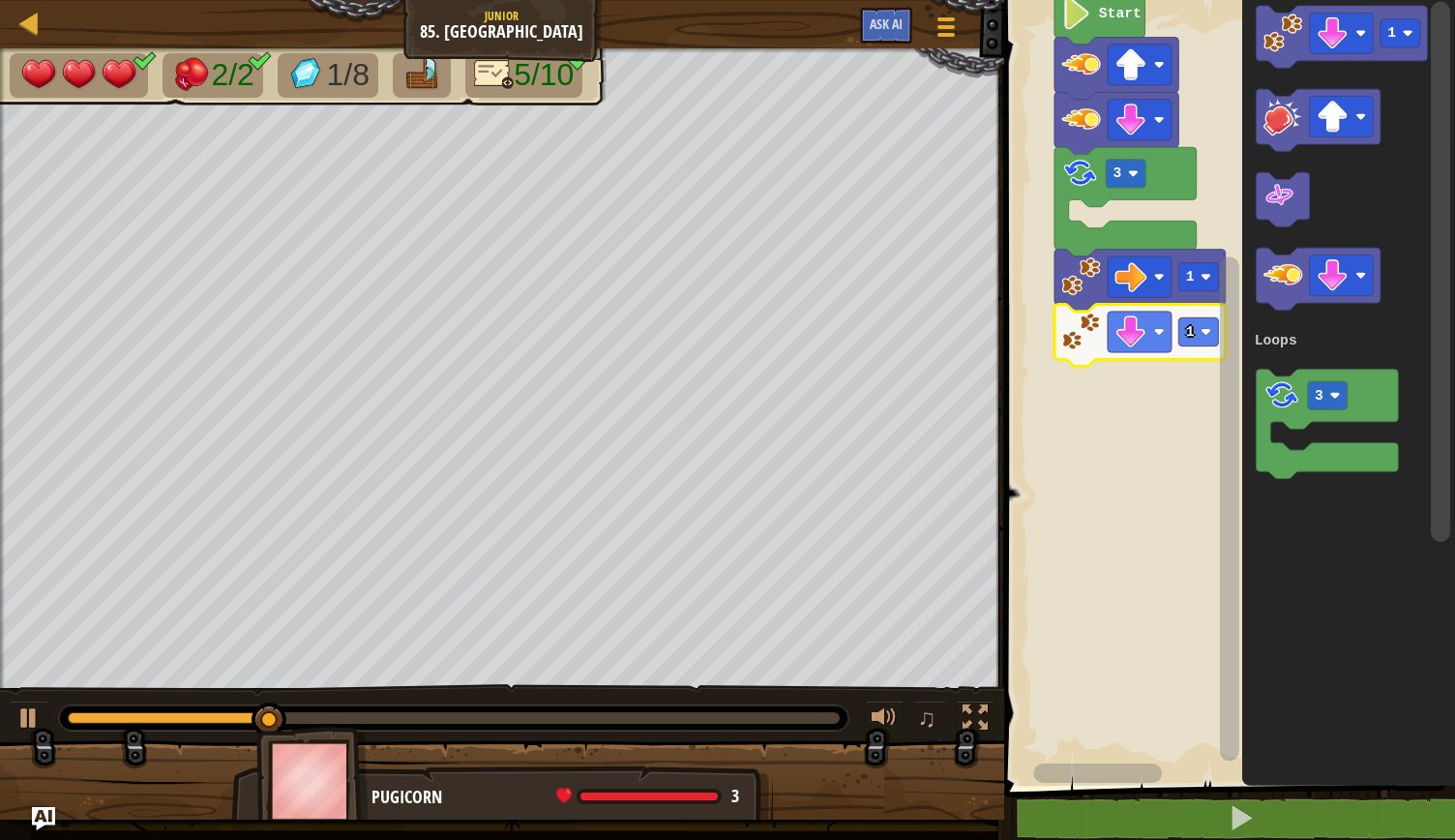
click at [1357, 33] on image "Blockly Workspace" at bounding box center [1361, 33] width 11 height 11
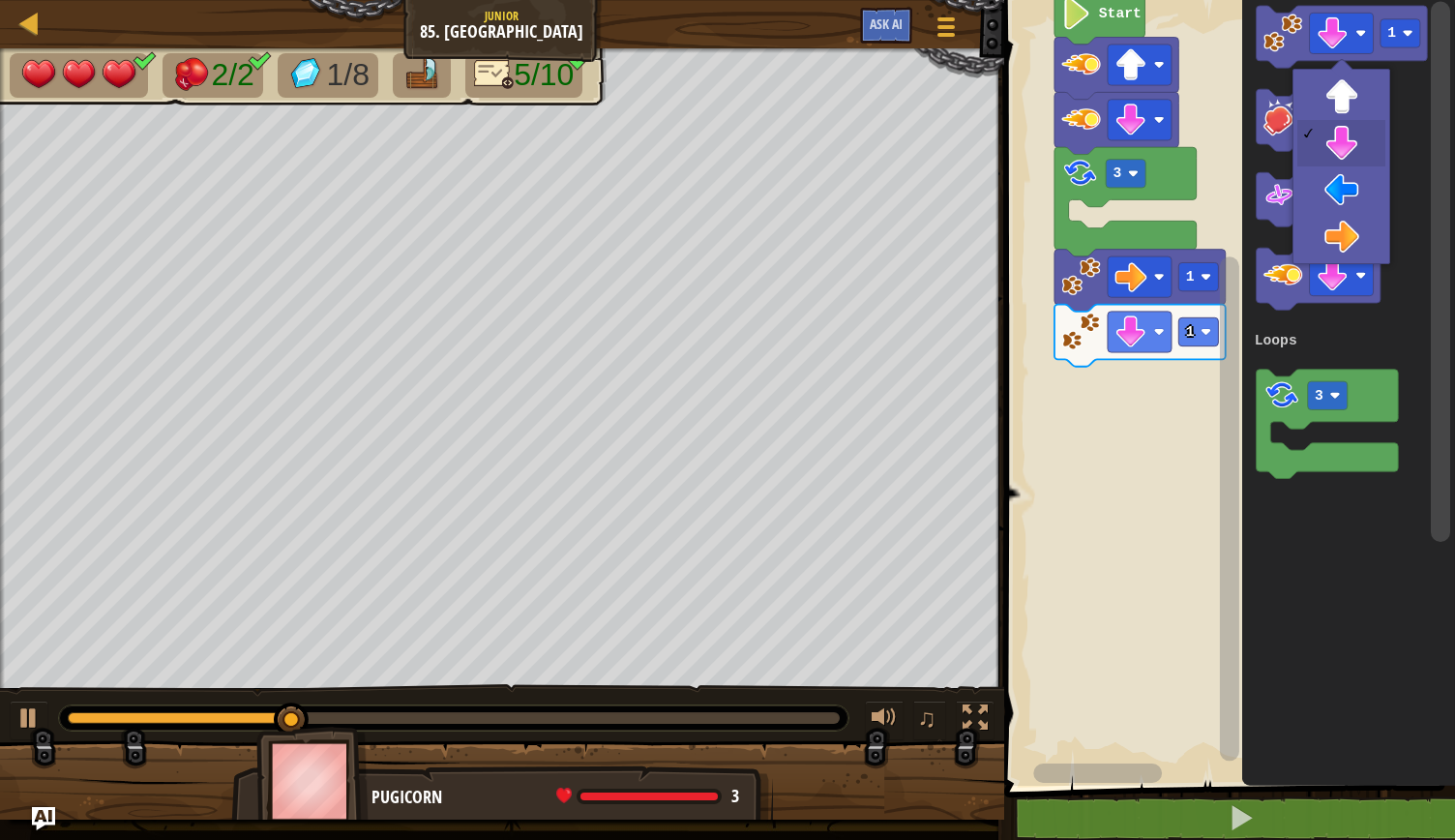
click at [1357, 93] on icon "Blockly Workspace" at bounding box center [1318, 120] width 124 height 62
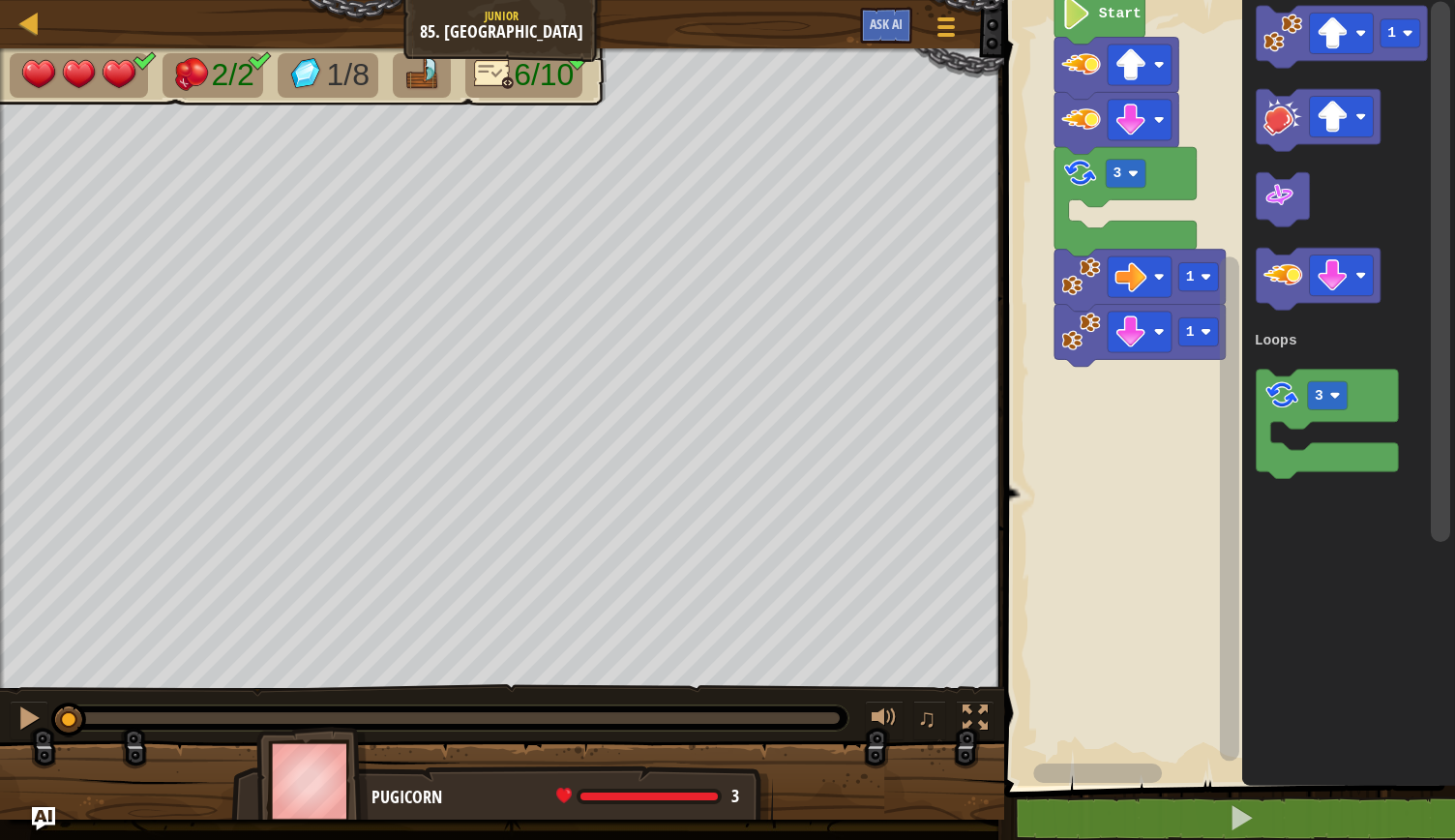
click at [1264, 38] on image "Blockly Workspace" at bounding box center [1283, 33] width 39 height 39
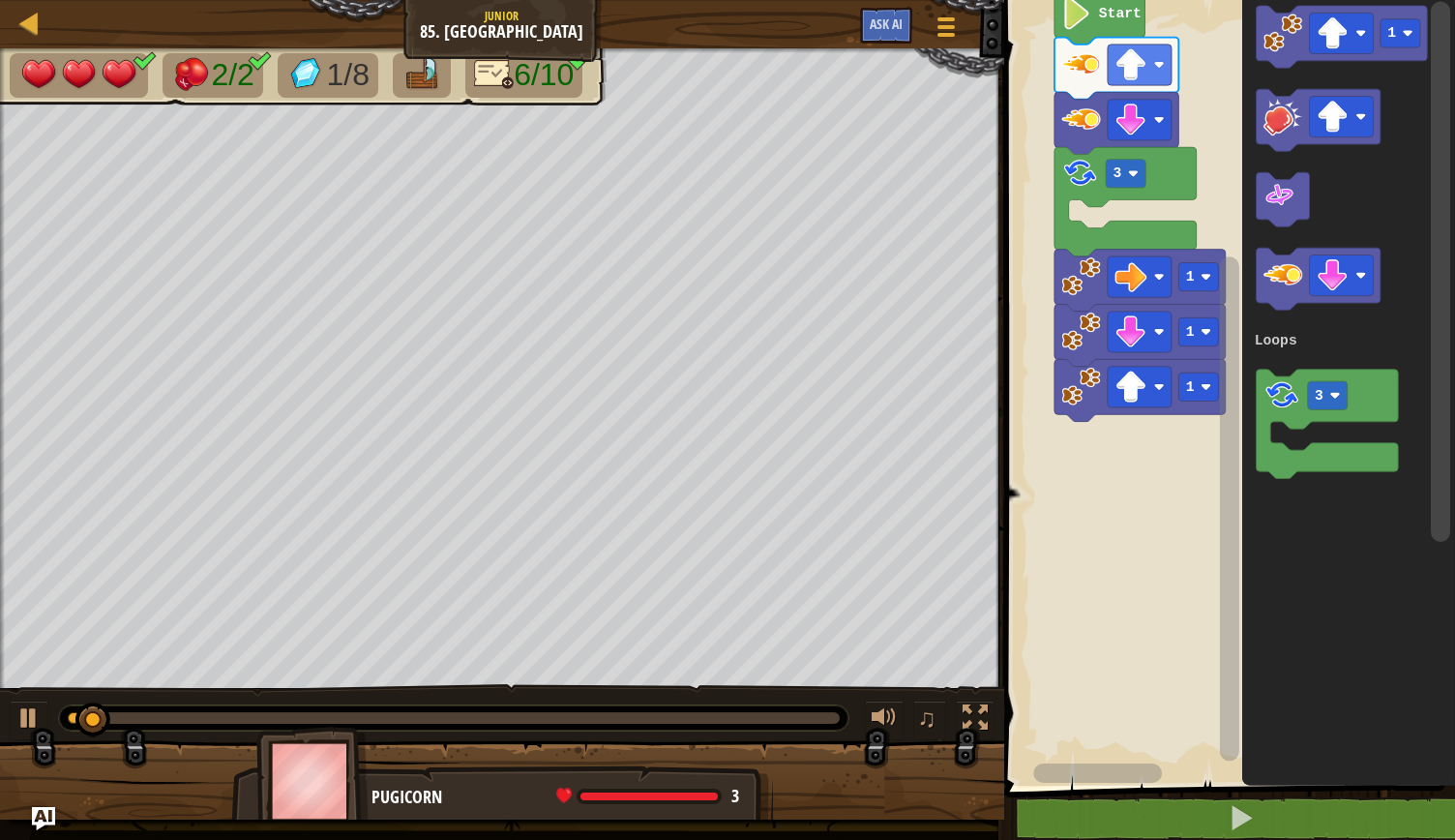
click at [1132, 568] on rect "Blockly Workspace" at bounding box center [1227, 387] width 457 height 796
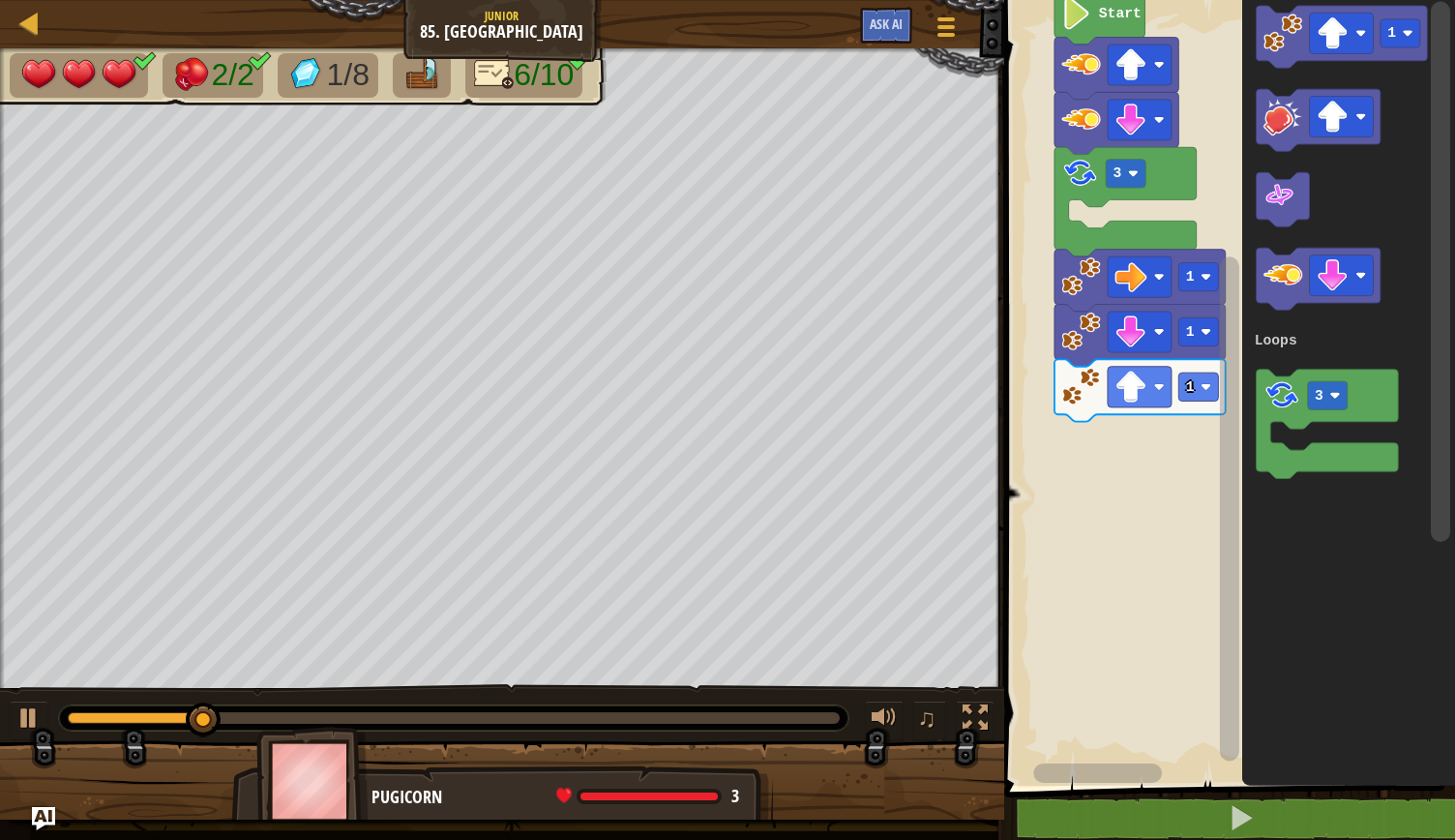
click at [0, 0] on div at bounding box center [0, 0] width 0 height 0
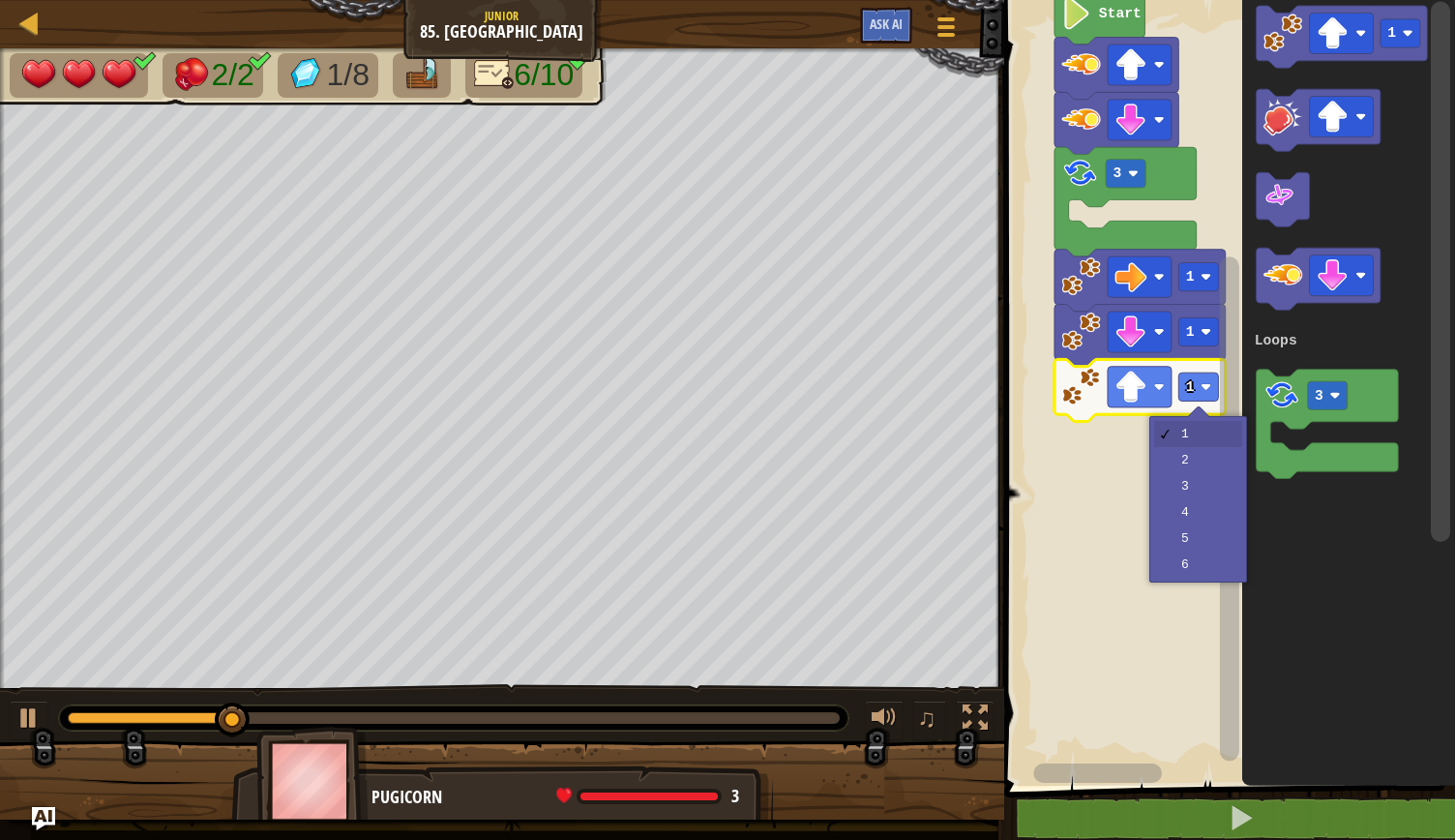
click at [1194, 453] on rect "Blockly Workspace" at bounding box center [1227, 387] width 457 height 796
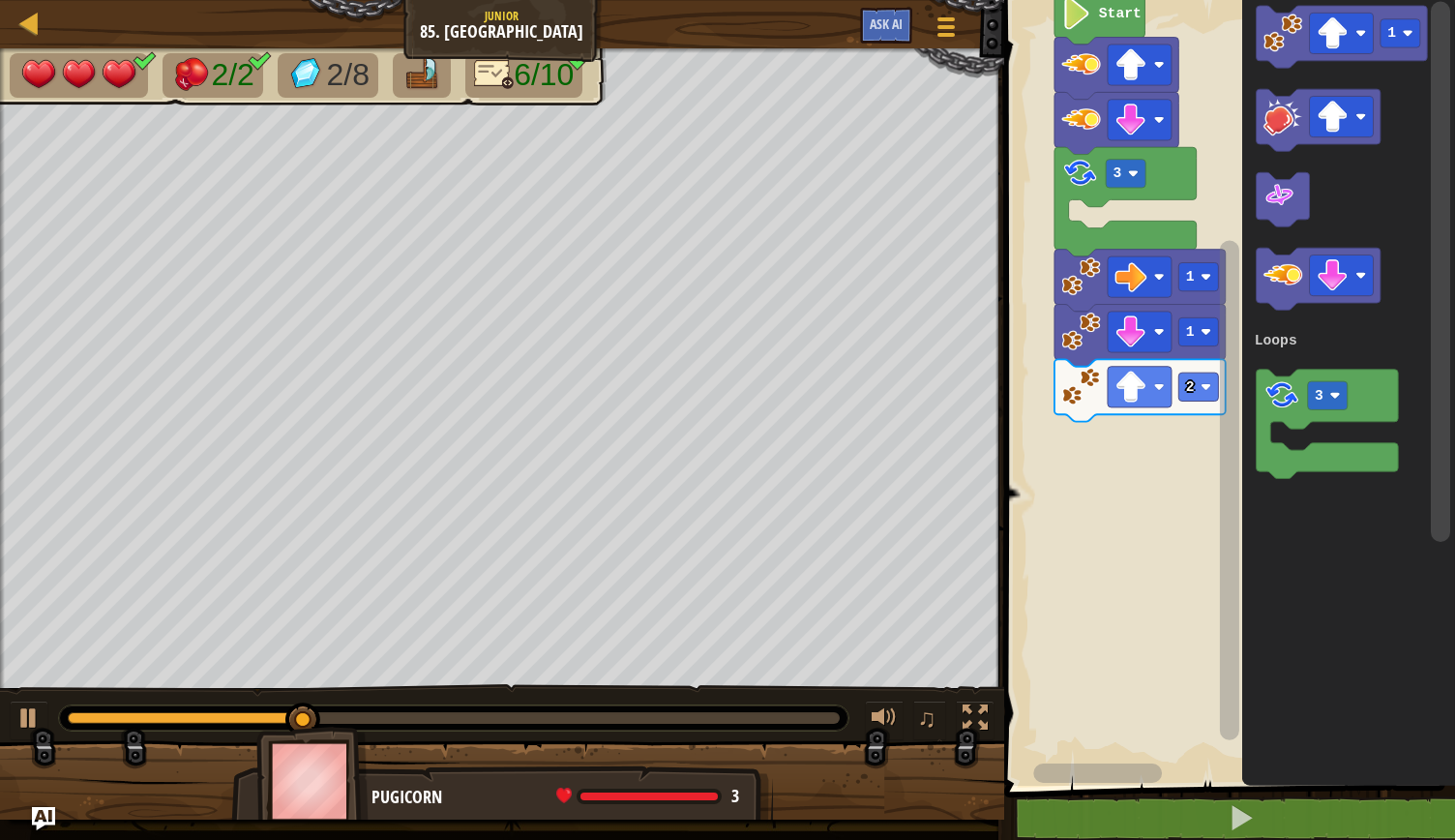
click at [1103, 453] on rect "Blockly Workspace" at bounding box center [1227, 387] width 457 height 796
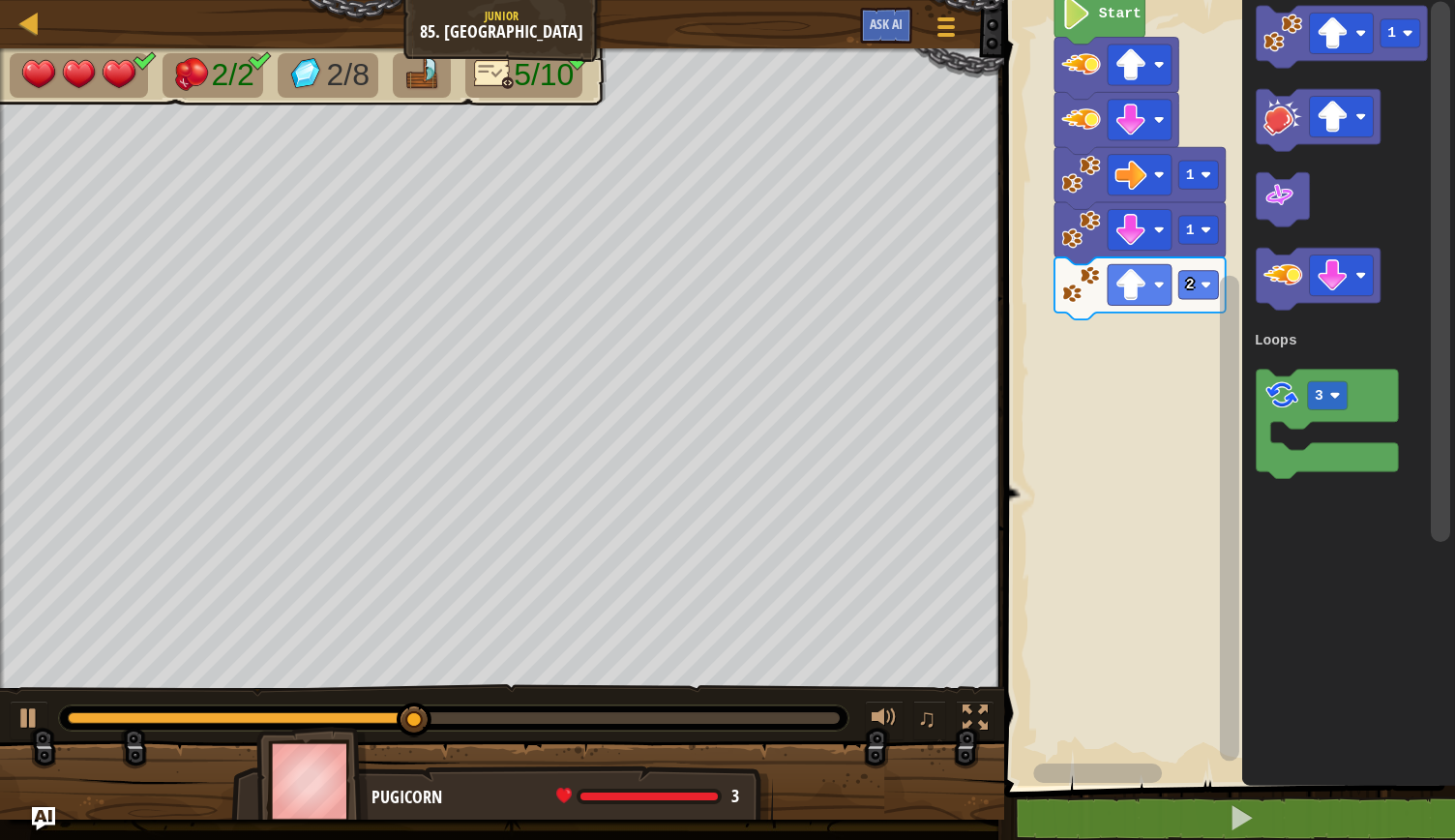
click at [1132, 480] on rect "Blockly Workspace" at bounding box center [1227, 387] width 457 height 796
click at [1376, 31] on icon "Blockly Workspace" at bounding box center [1341, 37] width 171 height 62
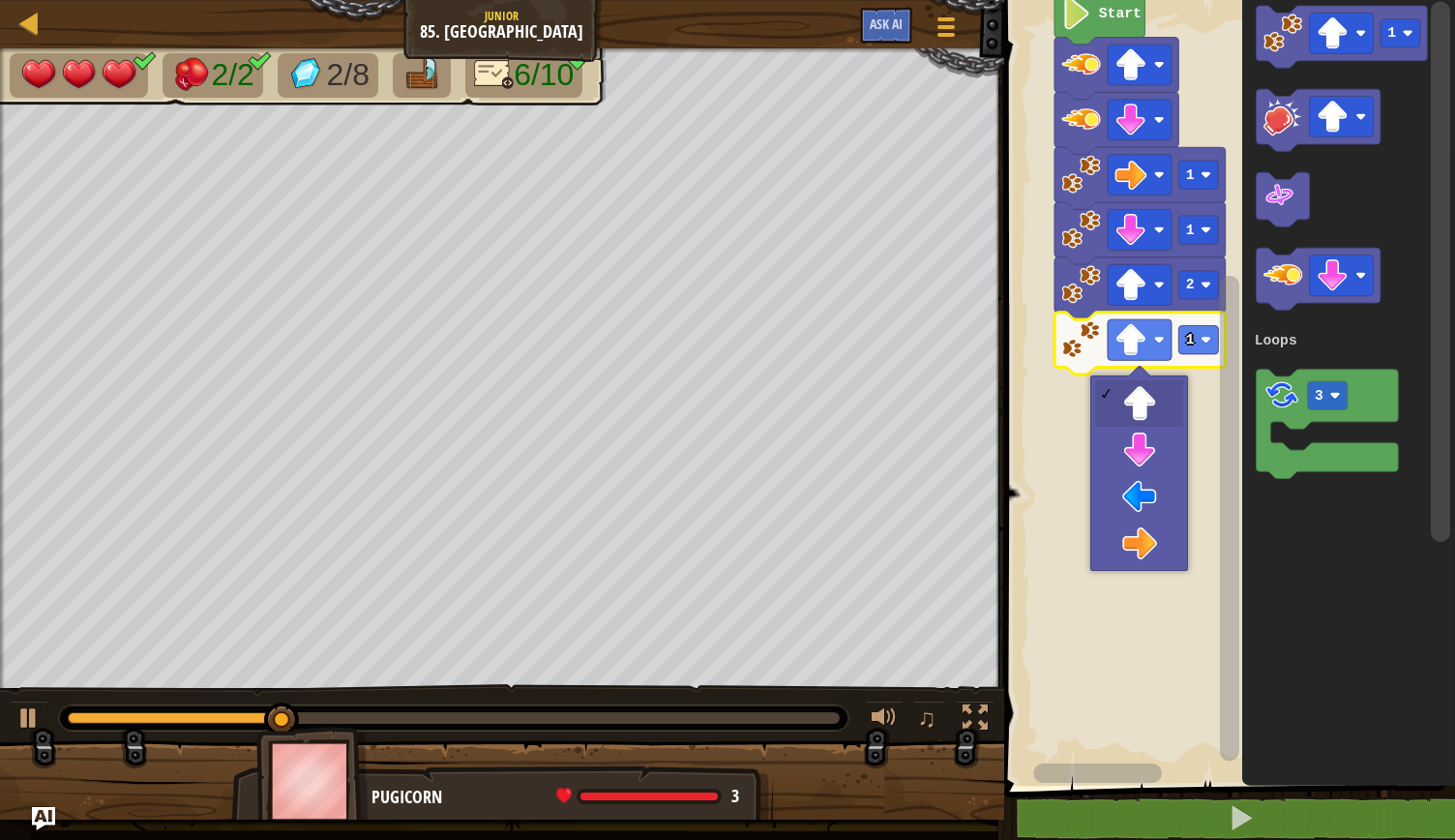
click at [1157, 336] on image "Blockly Workspace" at bounding box center [1159, 340] width 11 height 11
click at [1155, 447] on rect "Blockly Workspace" at bounding box center [1227, 387] width 457 height 796
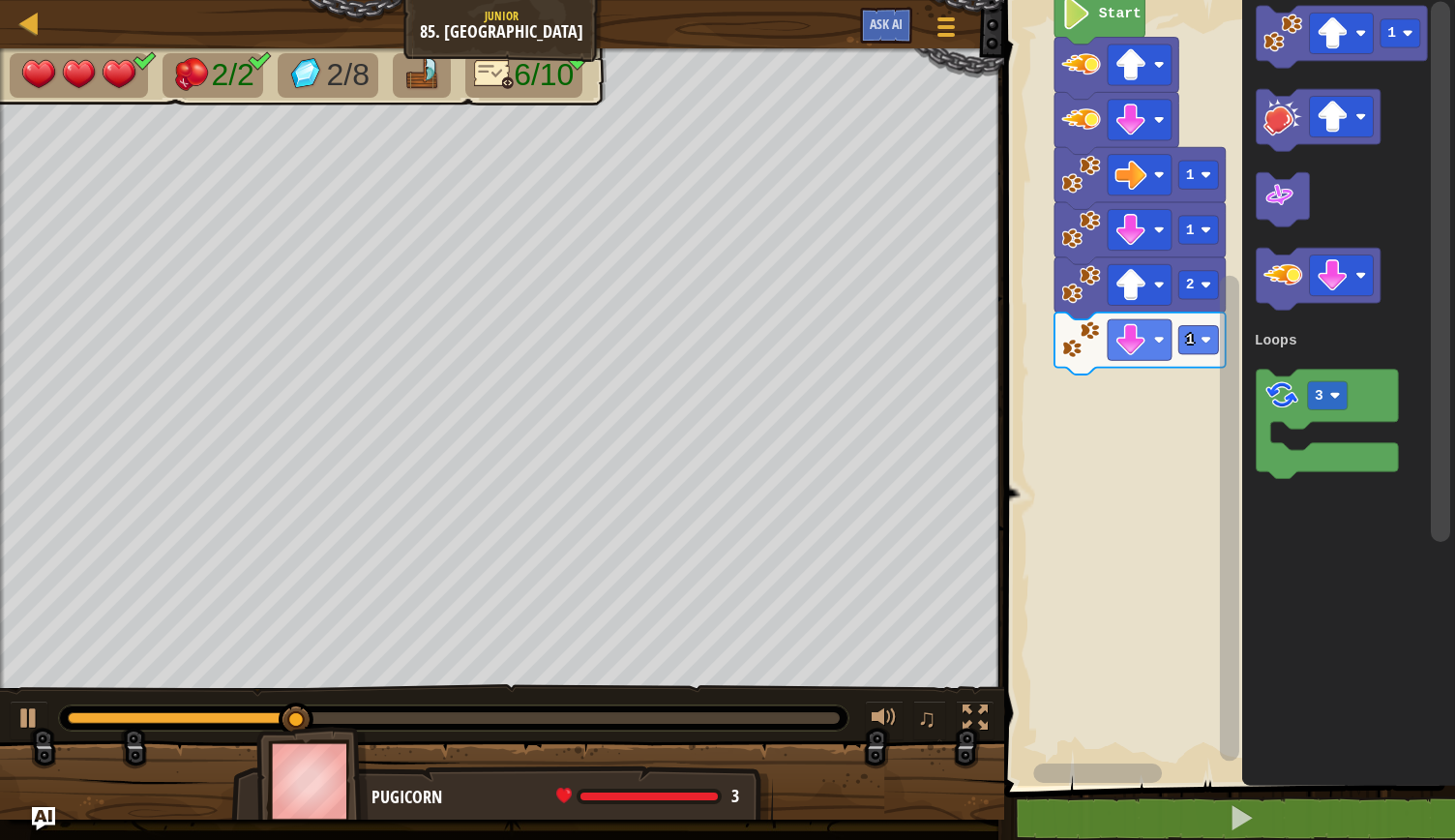
click at [1120, 539] on rect "Blockly Workspace" at bounding box center [1227, 387] width 457 height 796
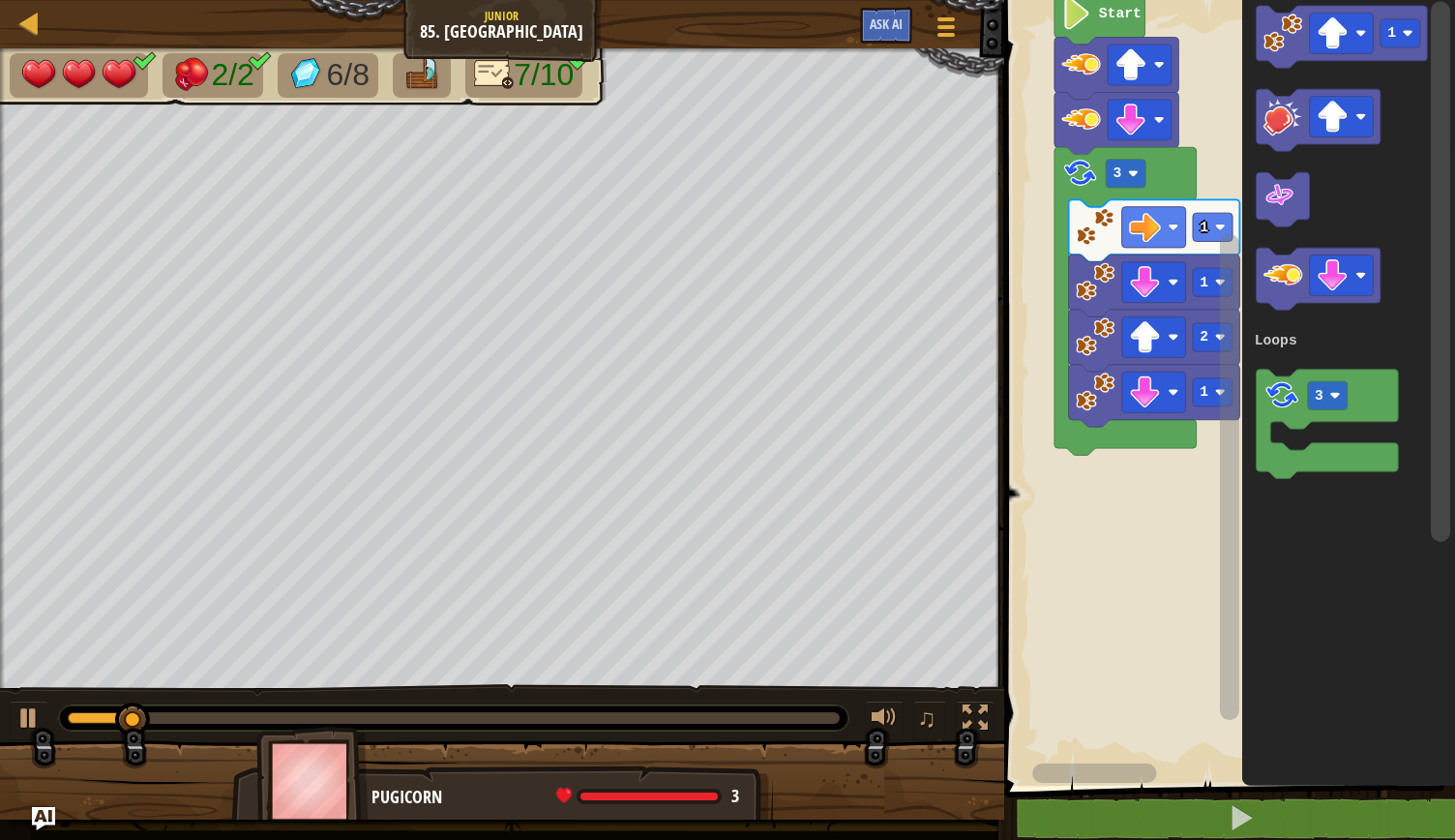
click at [1125, 605] on rect "Blockly Workspace" at bounding box center [1227, 387] width 457 height 796
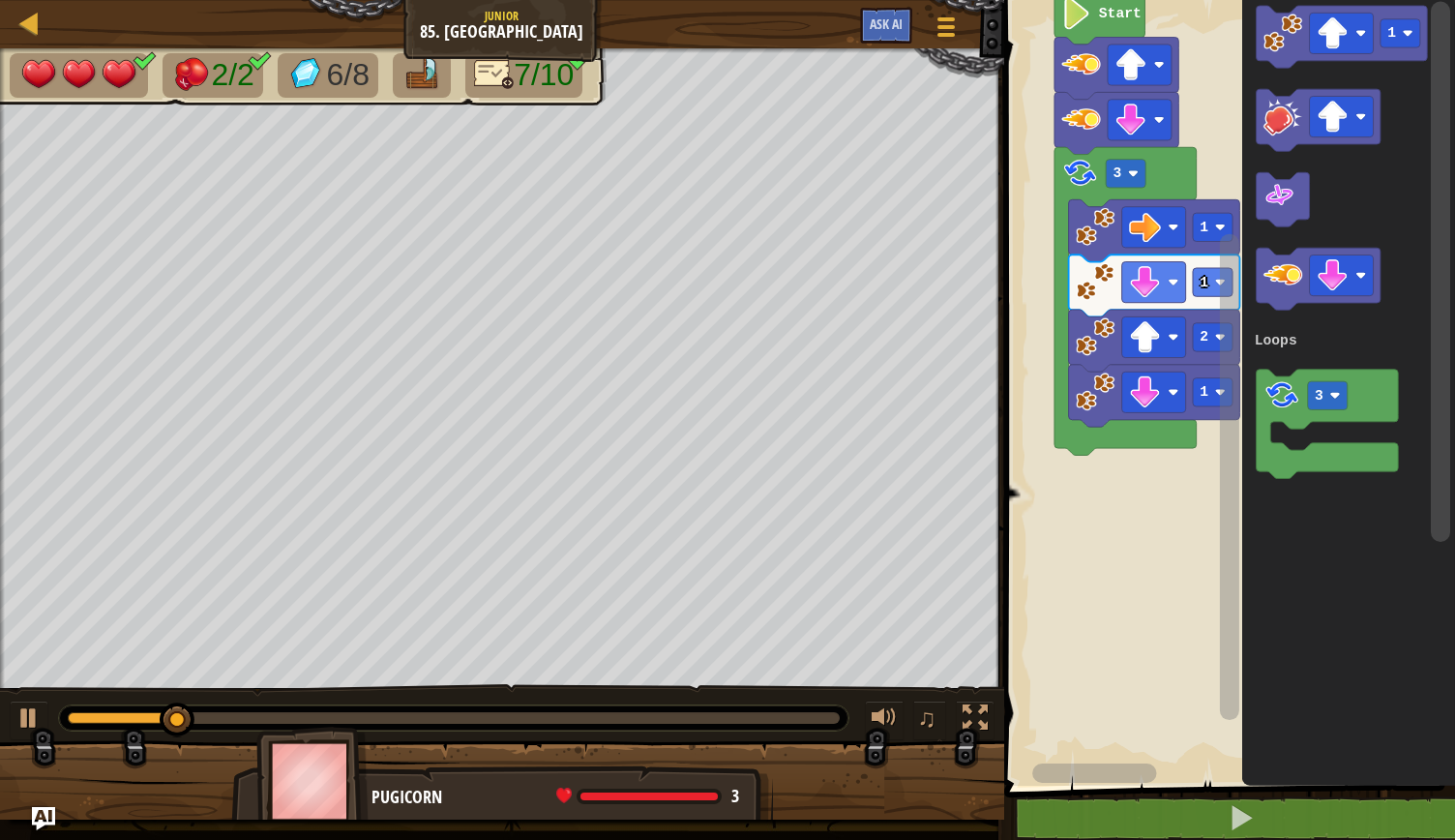
click at [1140, 174] on rect "Blockly Workspace" at bounding box center [1126, 174] width 40 height 28
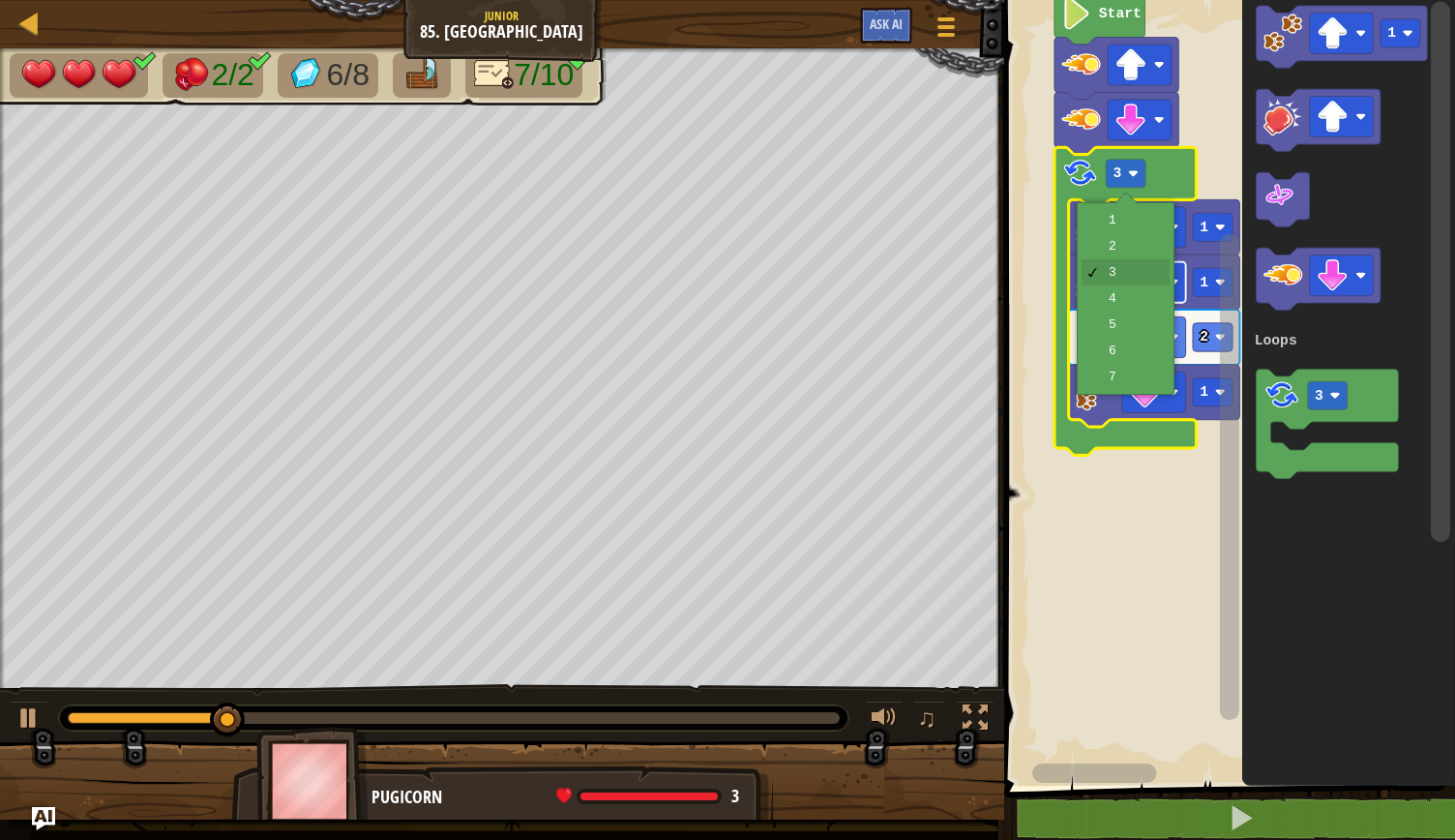
click at [1129, 296] on image "Blockly Workspace" at bounding box center [1145, 282] width 32 height 32
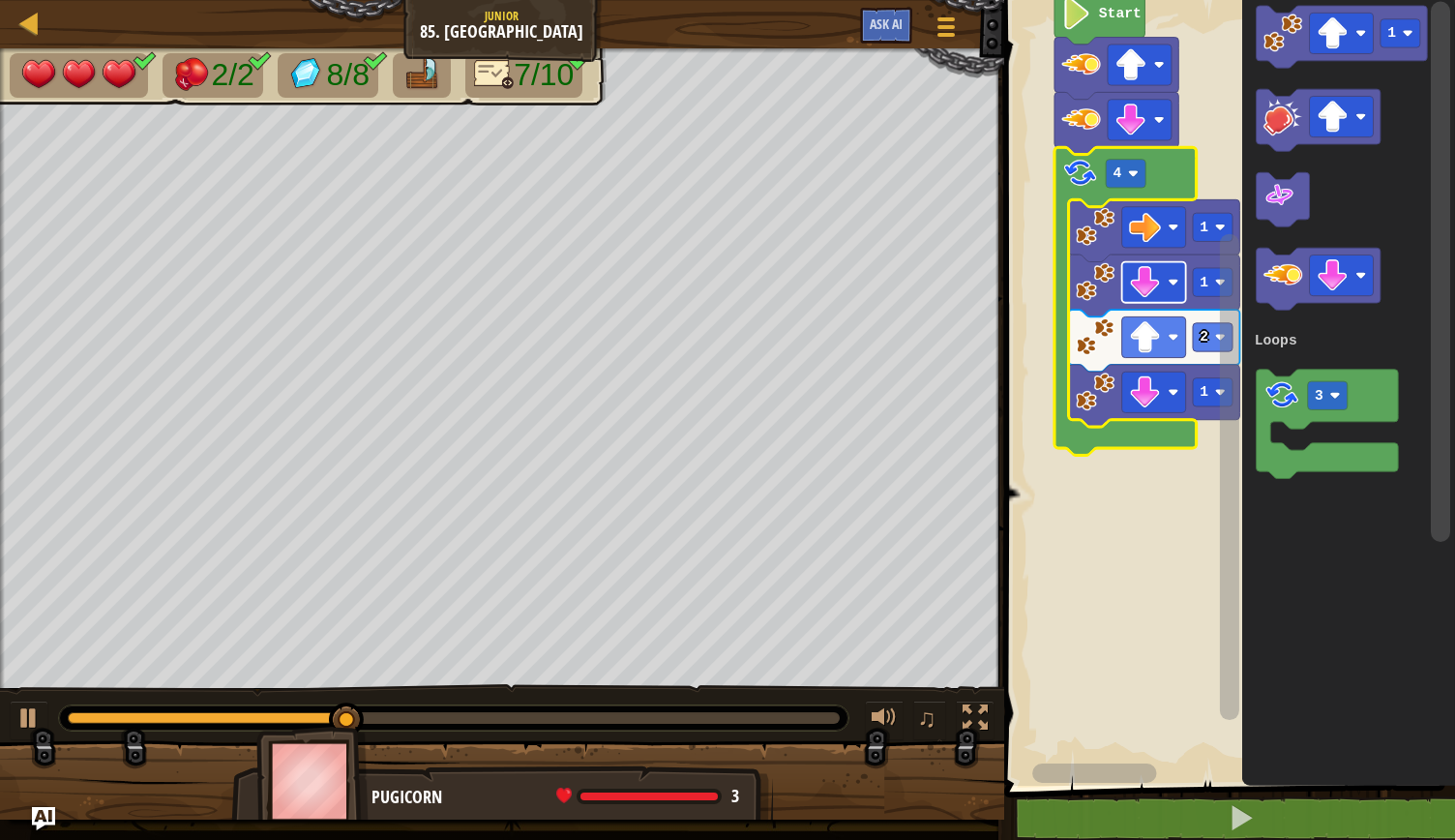
click at [1357, 38] on image "Blockly Workspace" at bounding box center [1361, 33] width 11 height 11
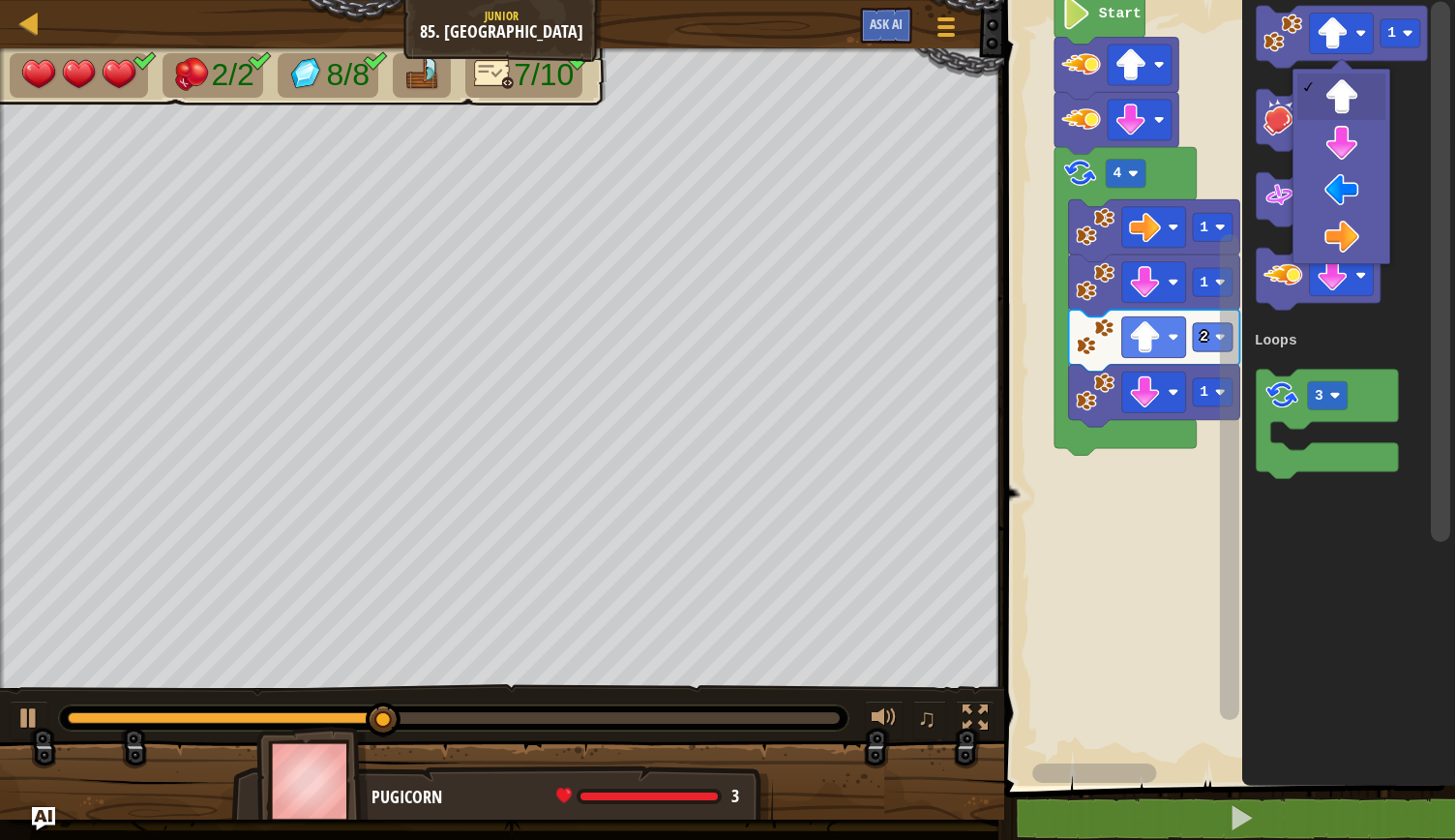
click at [1349, 232] on icon "Blockly Workspace" at bounding box center [1348, 387] width 213 height 796
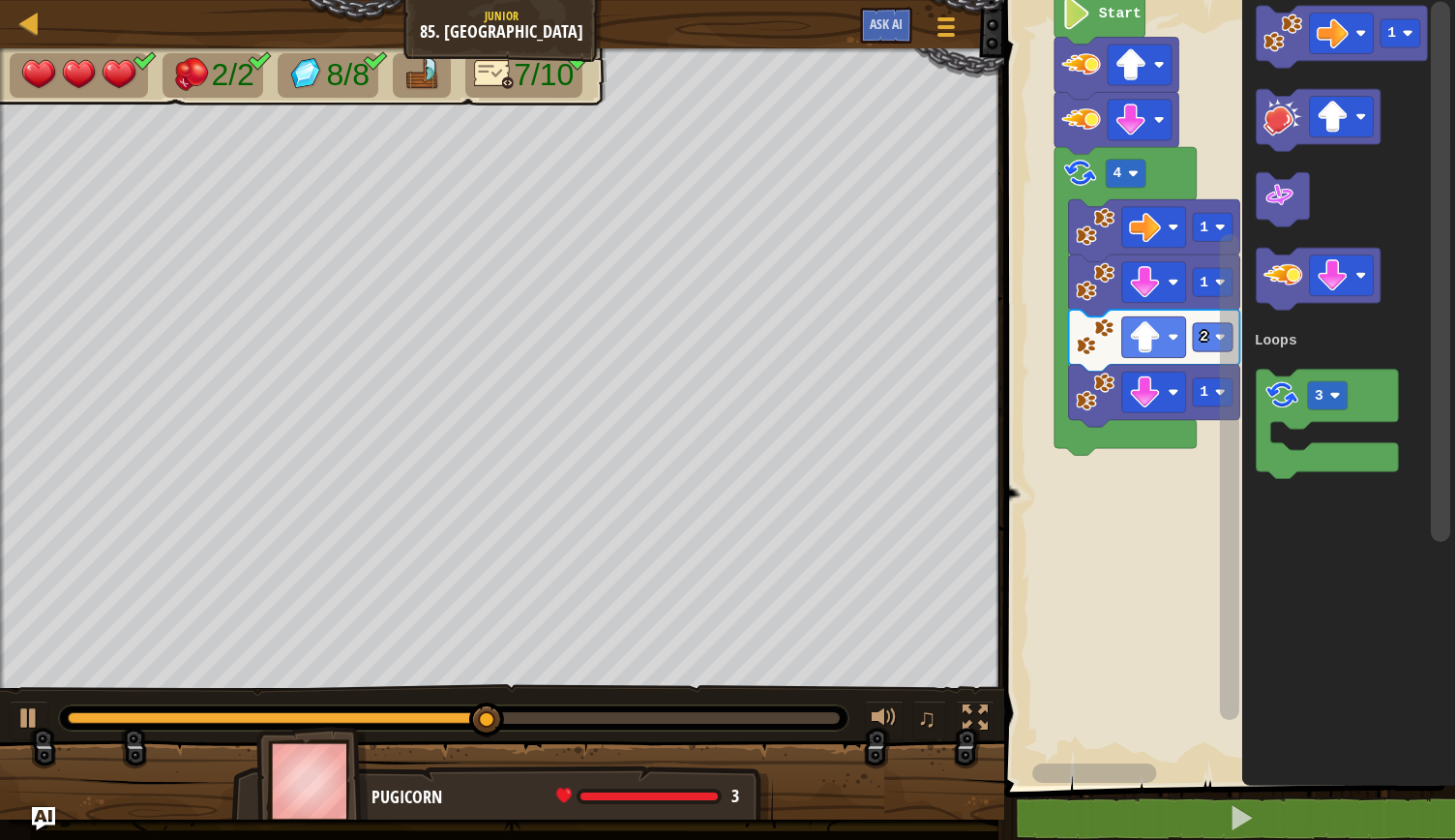
click at [1409, 33] on image "Blockly Workspace" at bounding box center [1409, 33] width 11 height 11
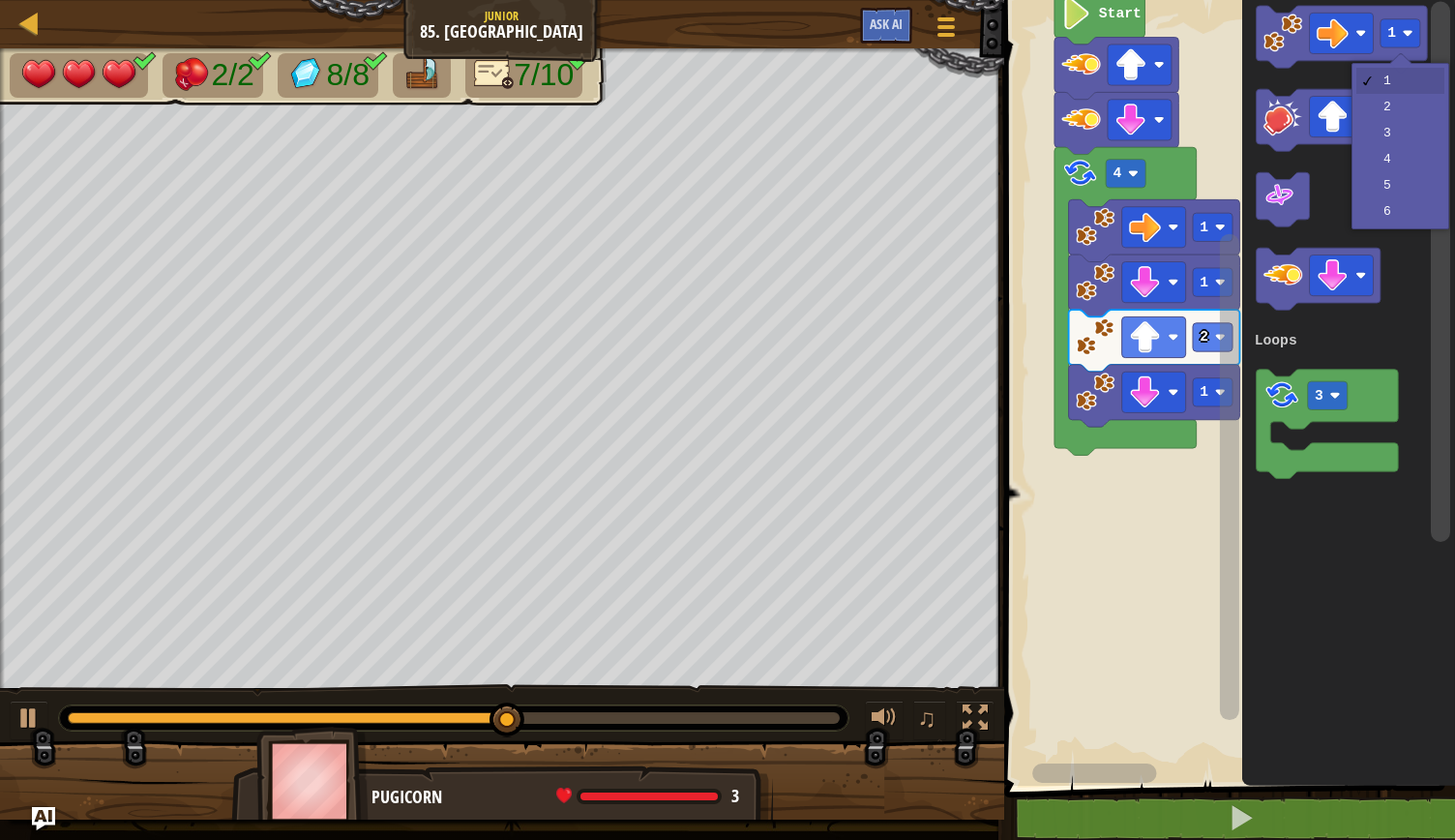
click at [1404, 105] on icon "Blockly Workspace" at bounding box center [1348, 387] width 213 height 796
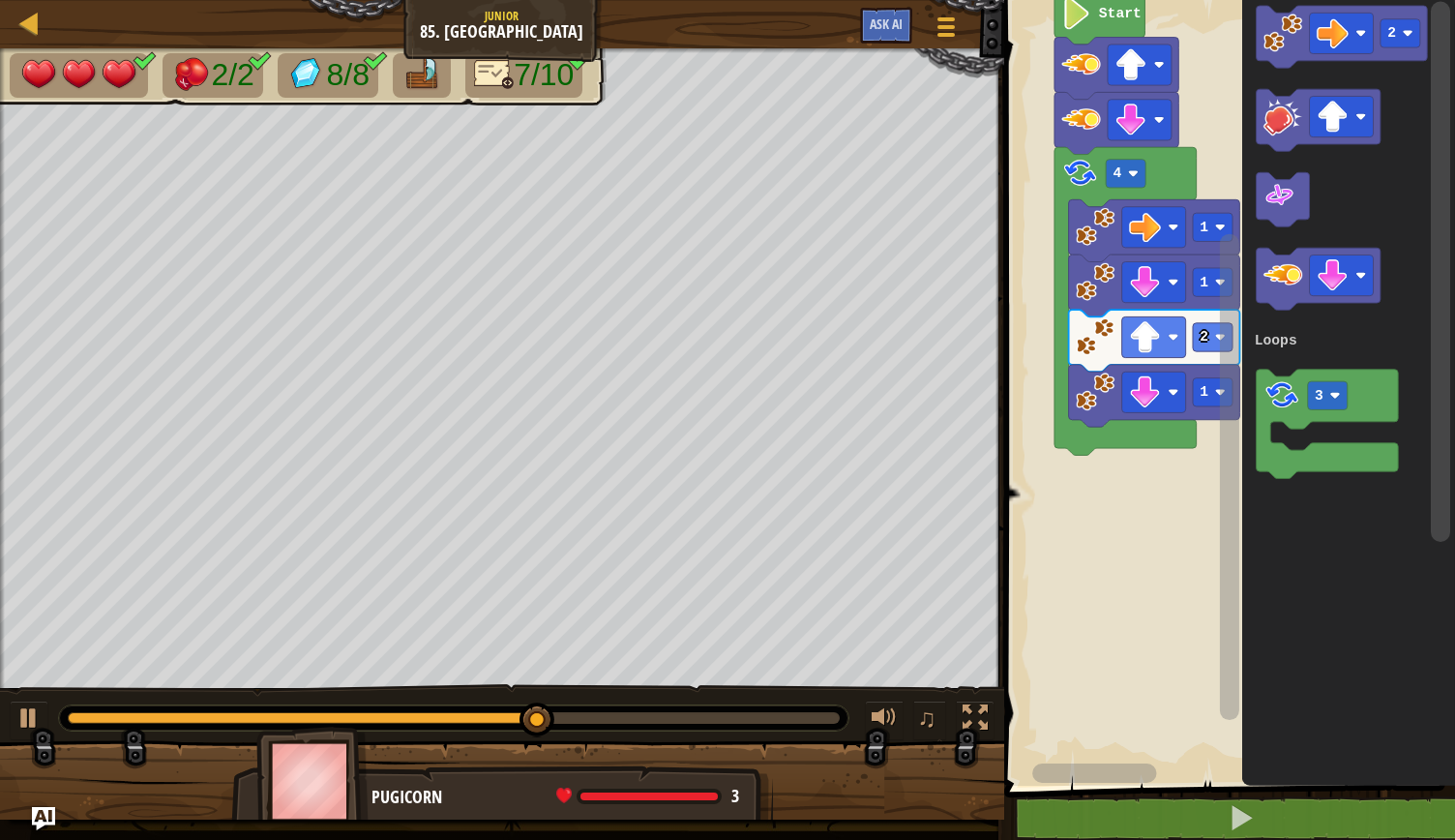
click at [1276, 41] on image "Blockly Workspace" at bounding box center [1283, 33] width 39 height 39
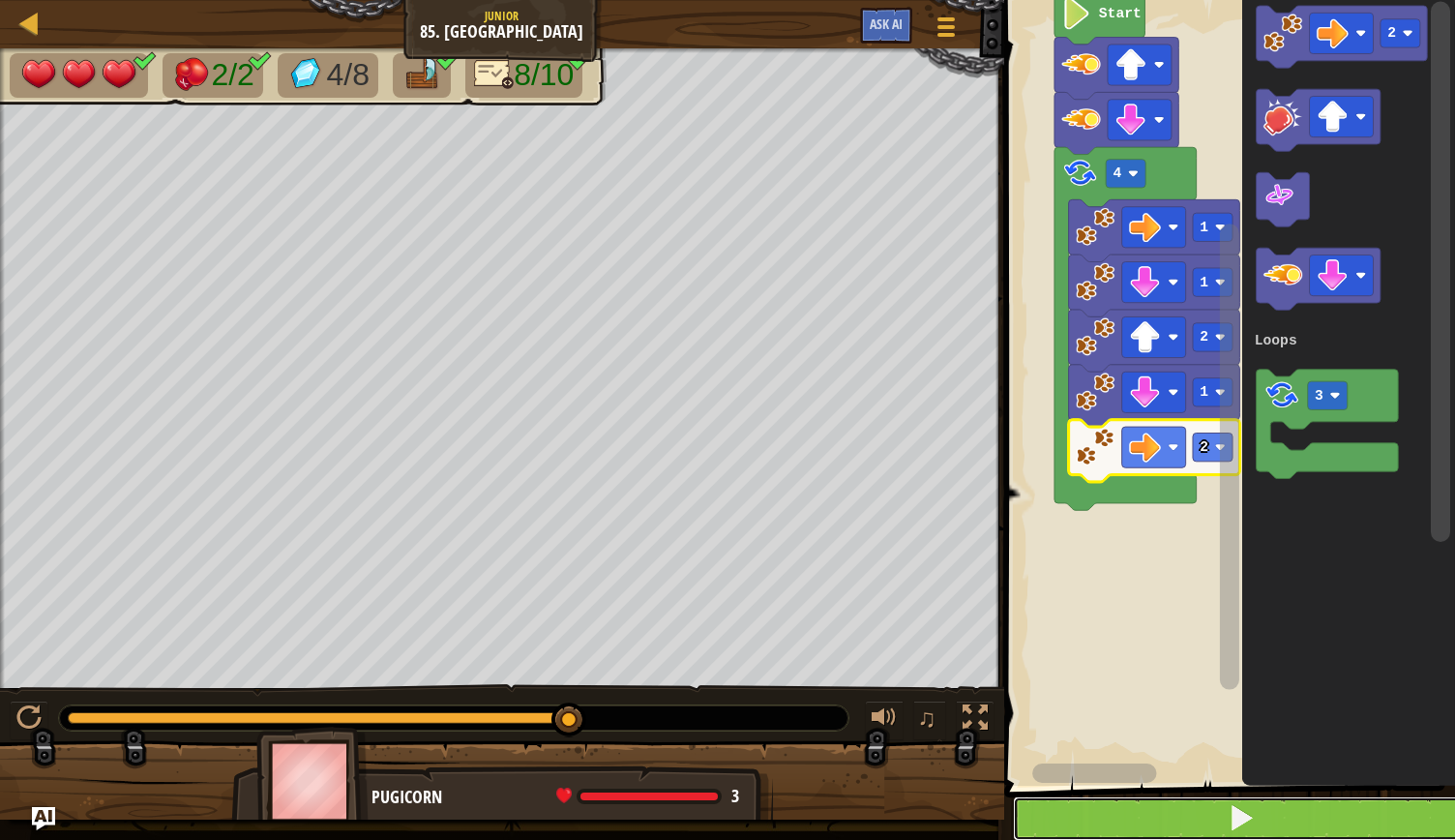
click at [1141, 824] on button at bounding box center [1241, 818] width 457 height 44
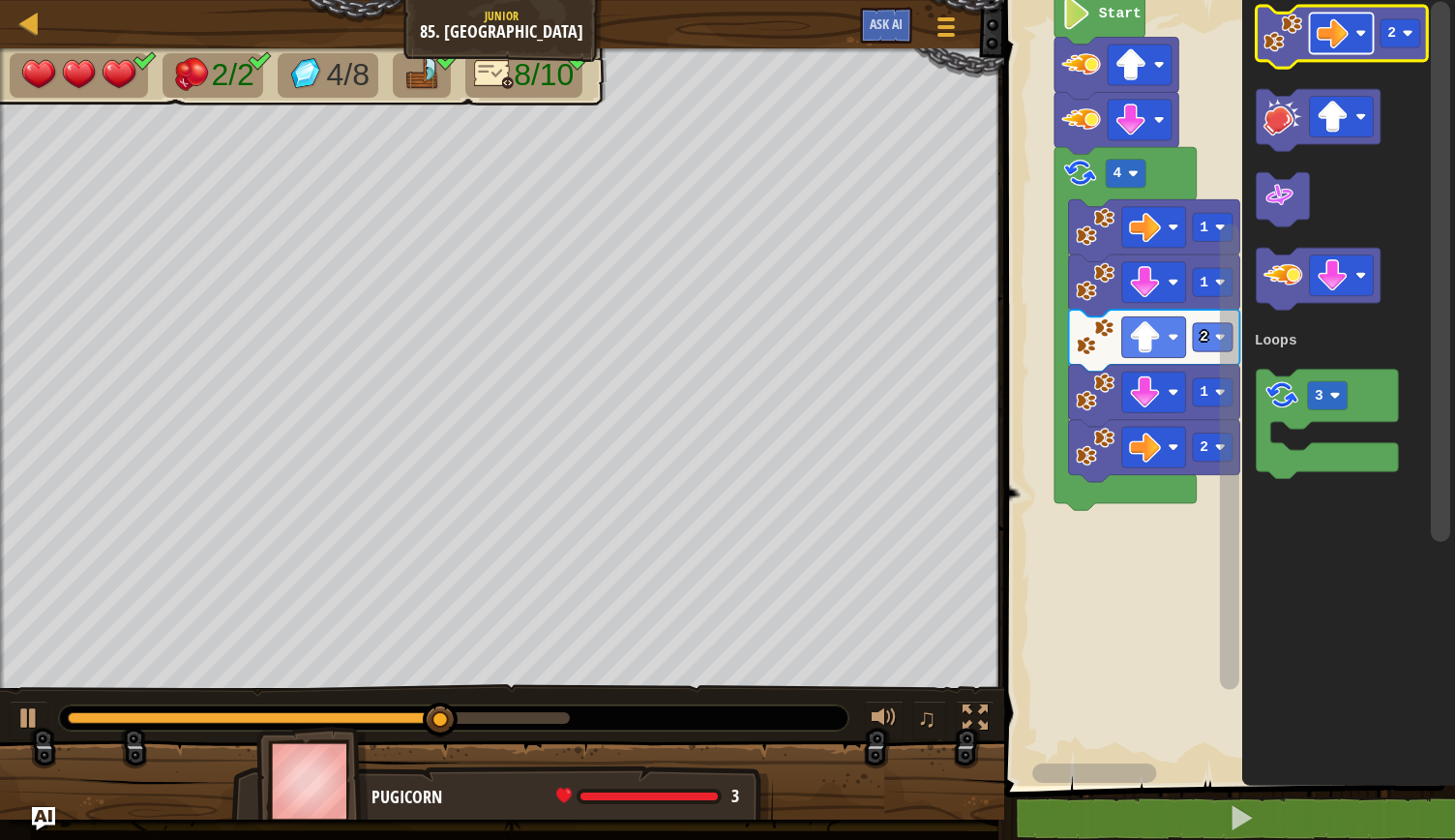
click at [1358, 39] on rect "Blockly Workspace" at bounding box center [1341, 33] width 64 height 41
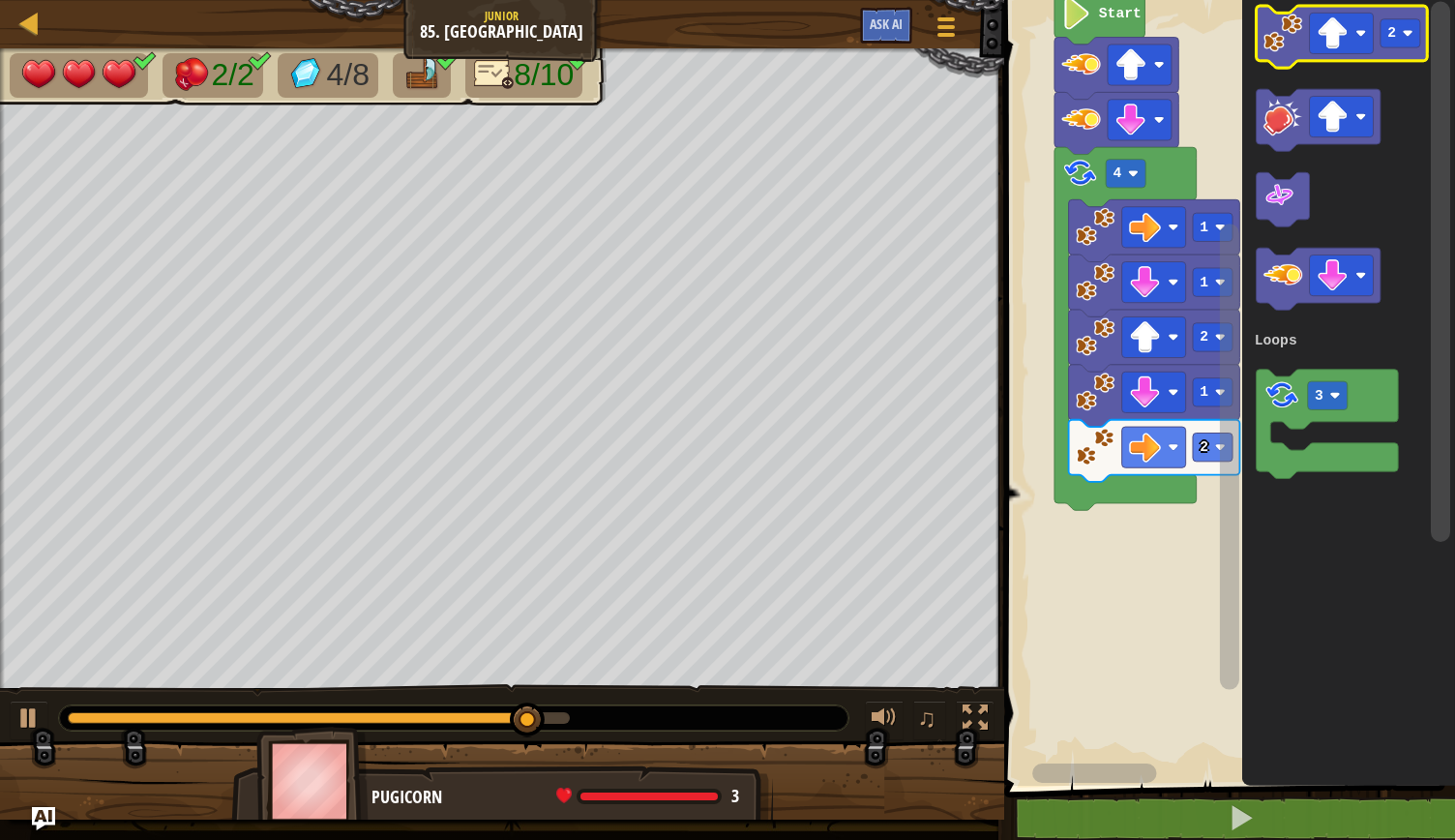
click at [1290, 51] on image "Blockly Workspace" at bounding box center [1283, 33] width 39 height 39
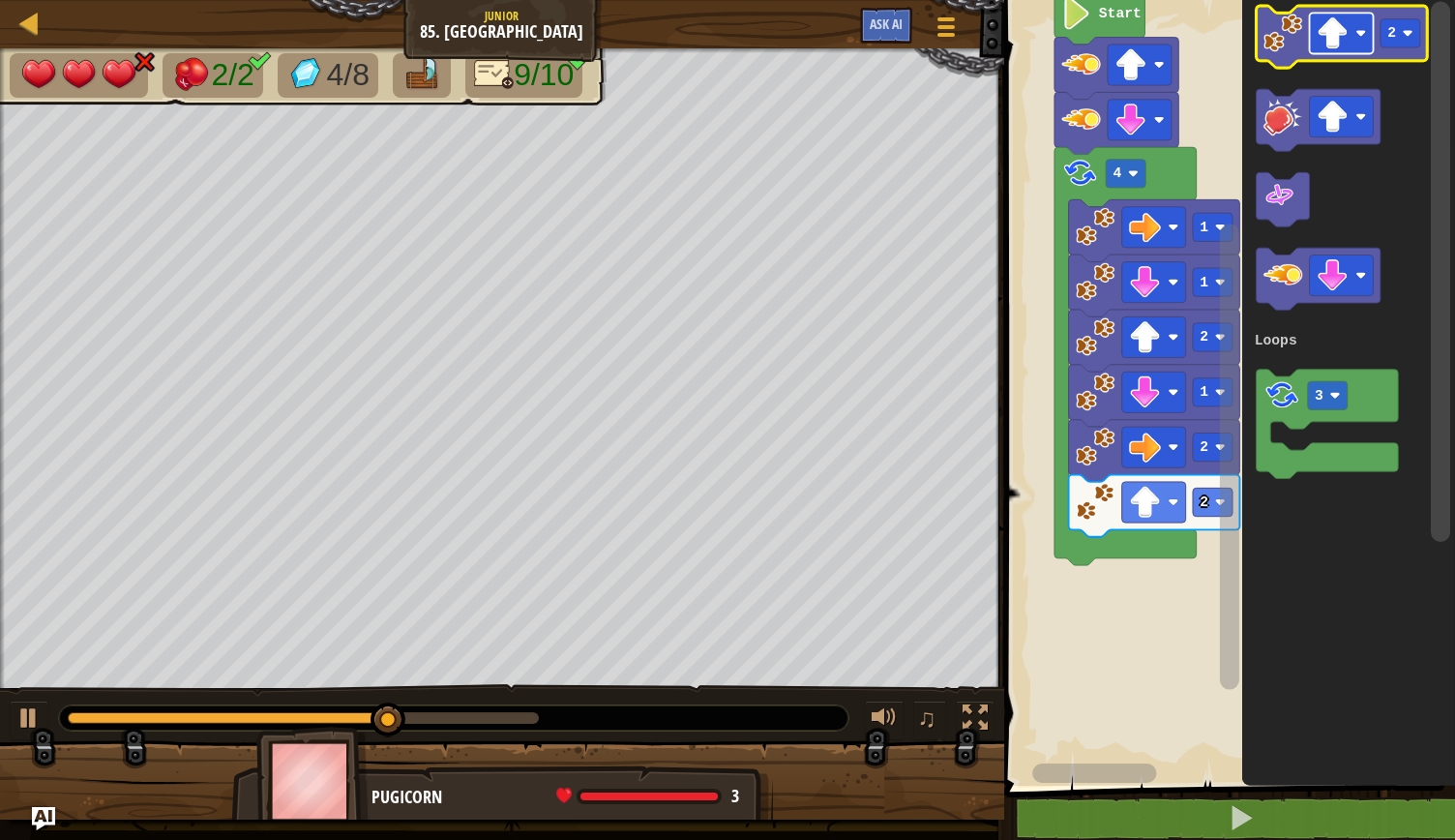
click at [1366, 24] on rect "Blockly Workspace" at bounding box center [1341, 33] width 64 height 41
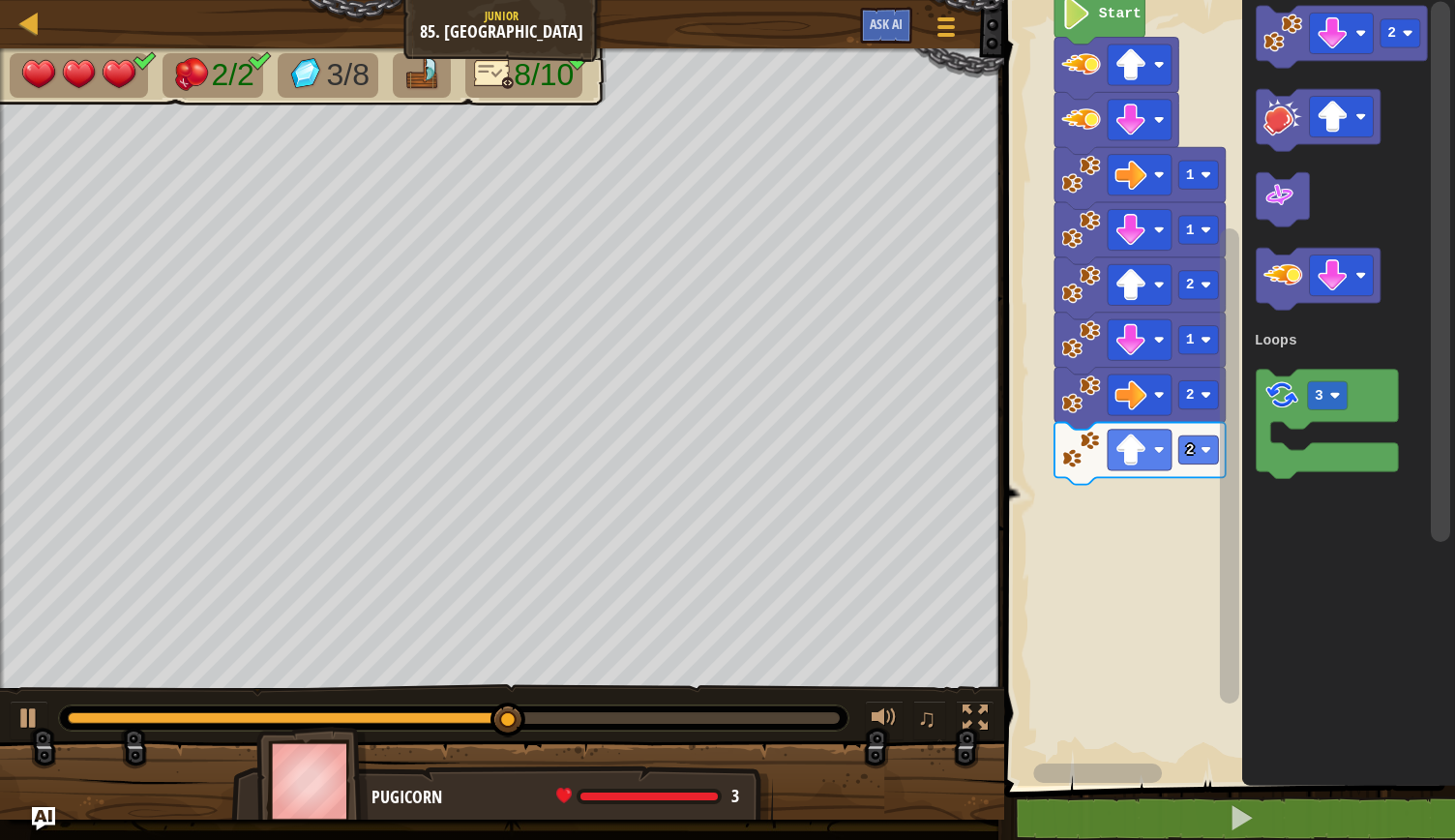
click at [1128, 606] on rect "Blockly Workspace" at bounding box center [1227, 387] width 457 height 796
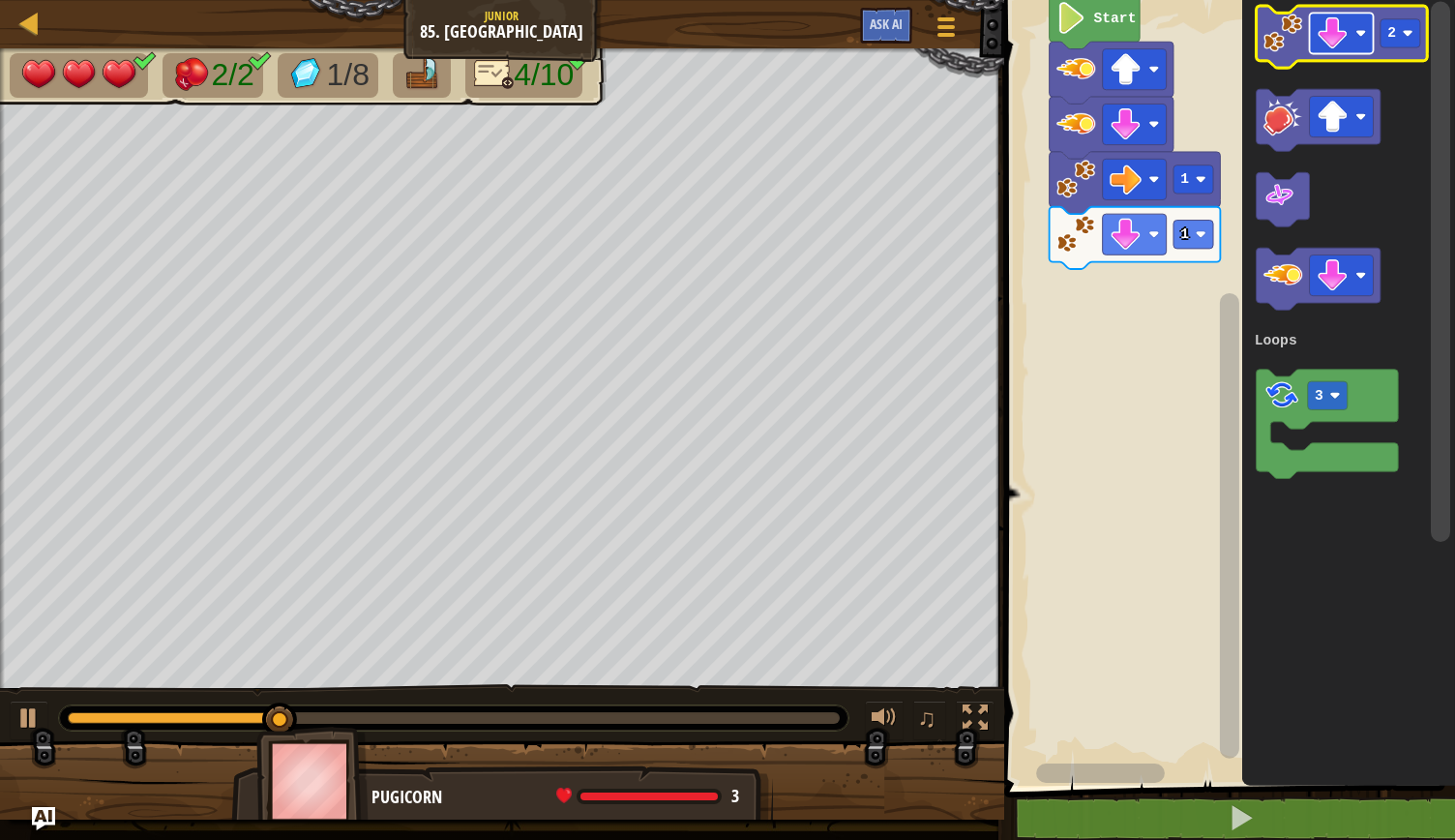
click at [1352, 42] on rect "Blockly Workspace" at bounding box center [1341, 33] width 64 height 41
click at [1293, 42] on image "Blockly Workspace" at bounding box center [1283, 33] width 39 height 39
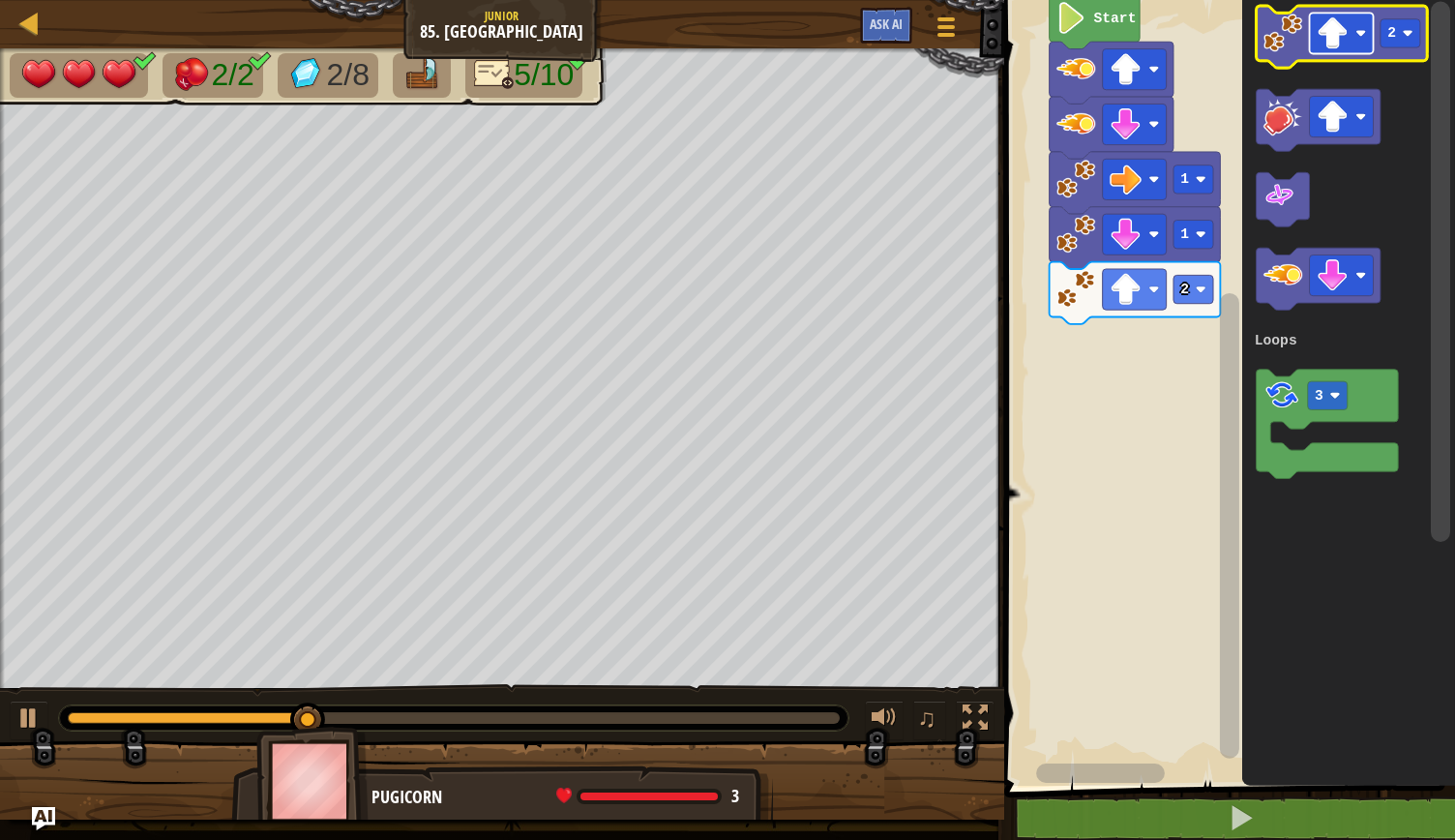
click at [1364, 28] on image "Blockly Workspace" at bounding box center [1361, 33] width 11 height 11
click at [1407, 42] on rect "Blockly Workspace" at bounding box center [1401, 34] width 40 height 28
click at [1312, 34] on rect "Blockly Workspace" at bounding box center [1341, 33] width 64 height 41
click at [1282, 38] on image "Blockly Workspace" at bounding box center [1283, 33] width 39 height 39
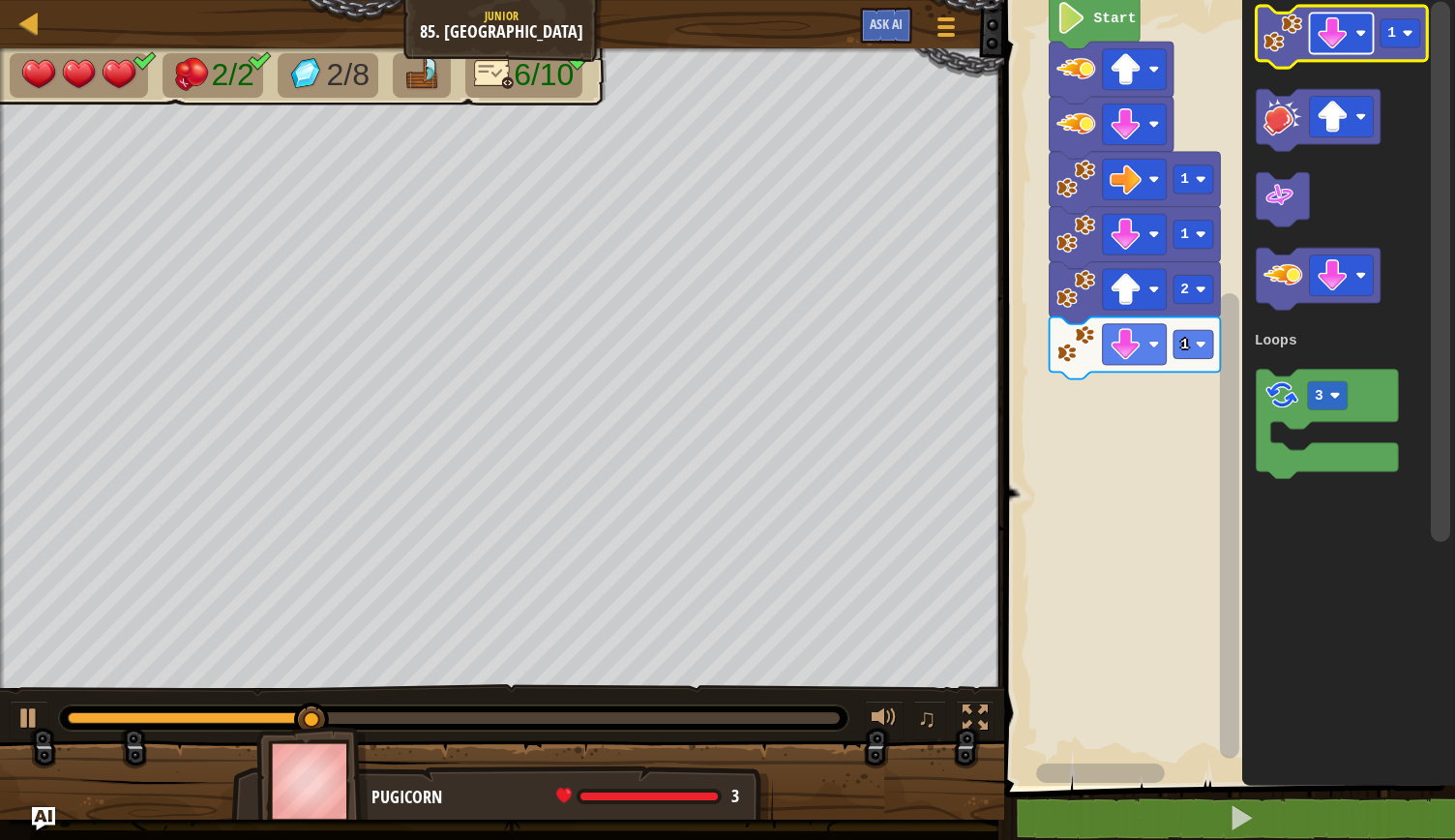
click at [1360, 40] on rect "Blockly Workspace" at bounding box center [1341, 33] width 64 height 41
click at [1290, 61] on icon "Blockly Workspace" at bounding box center [1341, 37] width 171 height 62
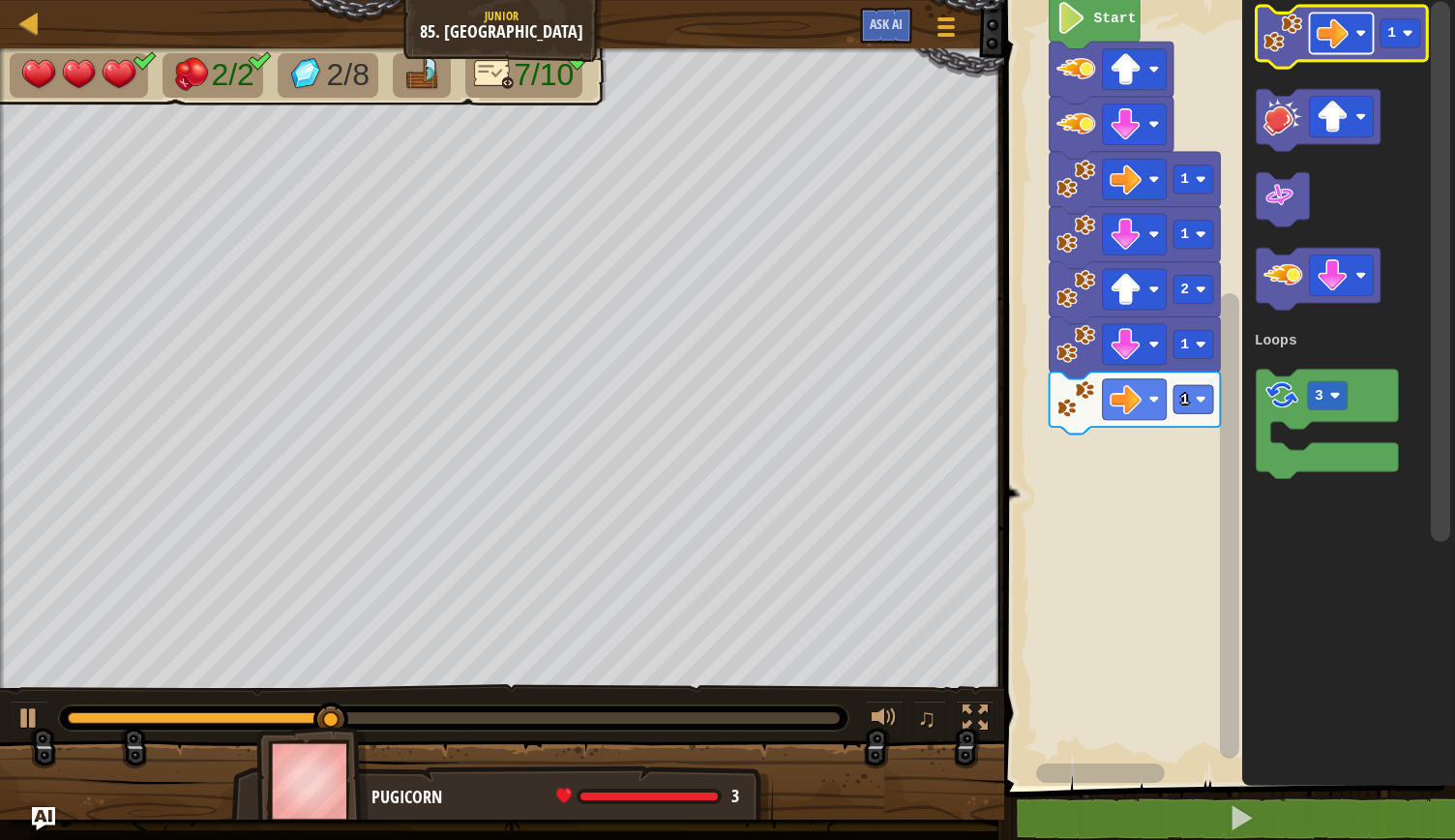
click at [1364, 31] on image "Blockly Workspace" at bounding box center [1361, 33] width 11 height 11
click at [1294, 34] on image "Blockly Workspace" at bounding box center [1283, 33] width 39 height 39
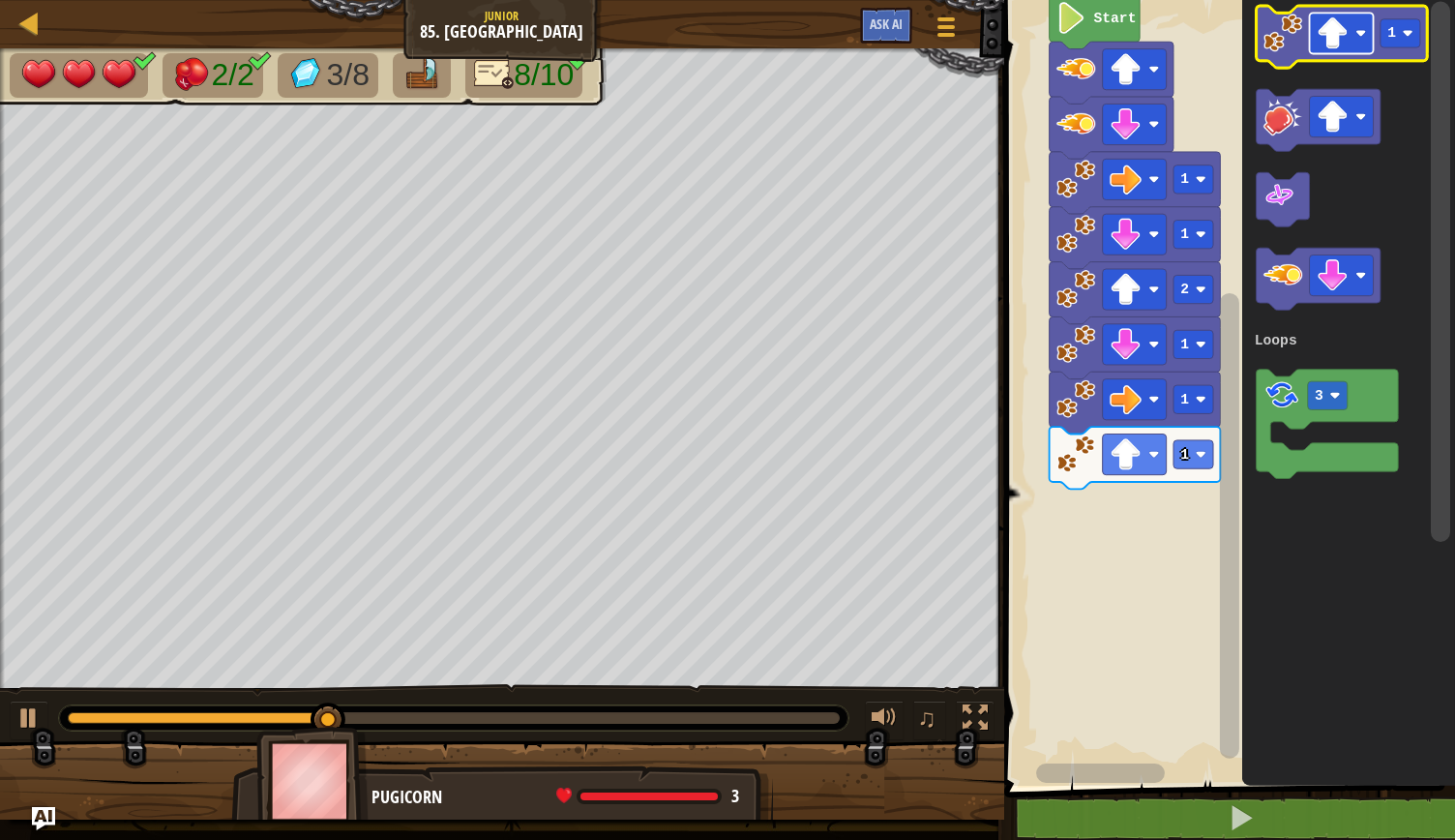
click at [1364, 34] on image "Blockly Workspace" at bounding box center [1361, 33] width 11 height 11
click at [1410, 37] on image "Blockly Workspace" at bounding box center [1409, 33] width 11 height 11
click at [1279, 52] on icon "Blockly Workspace" at bounding box center [1341, 37] width 171 height 62
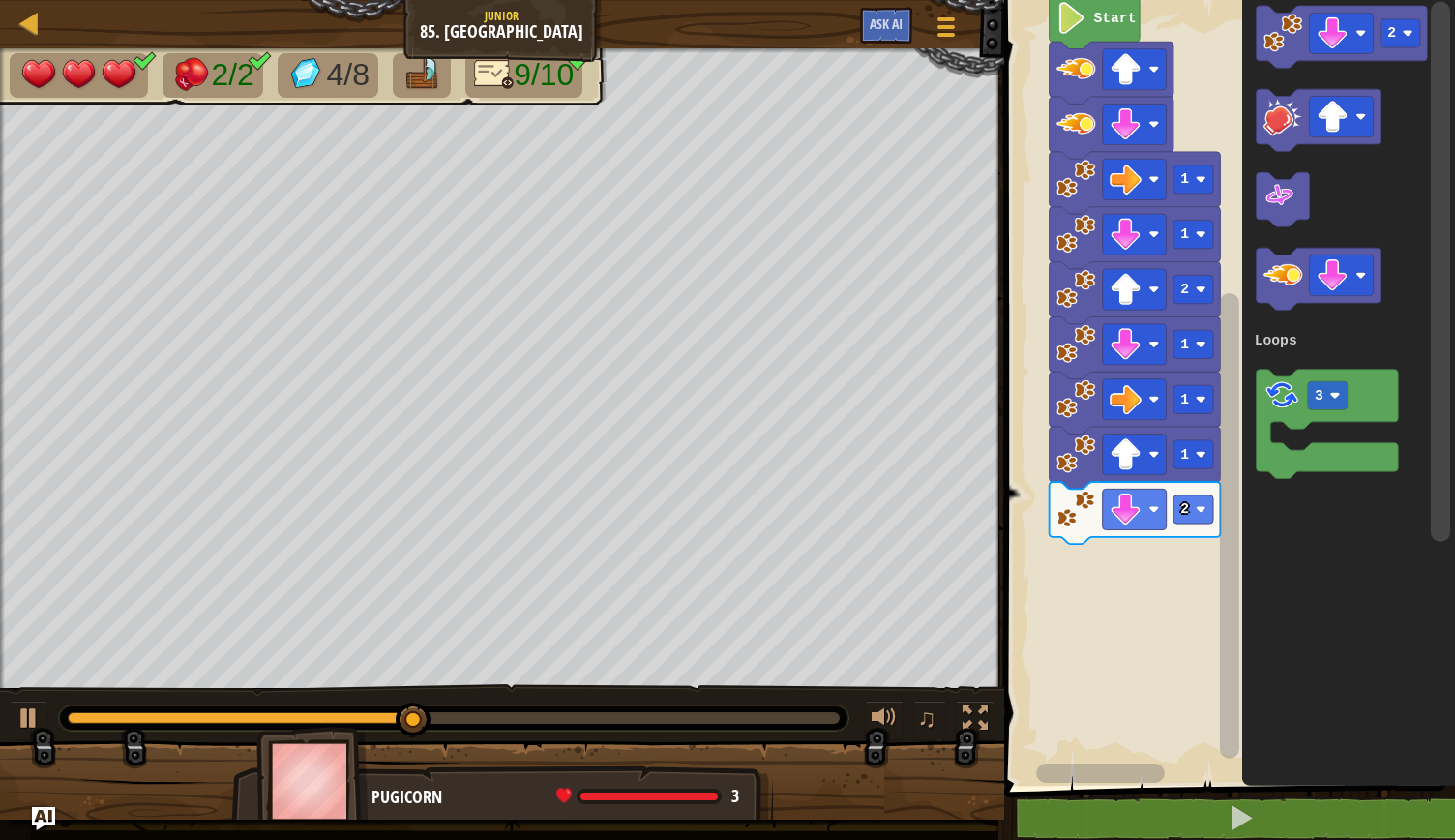
drag, startPoint x: 1228, startPoint y: 433, endPoint x: 1232, endPoint y: 479, distance: 46.2
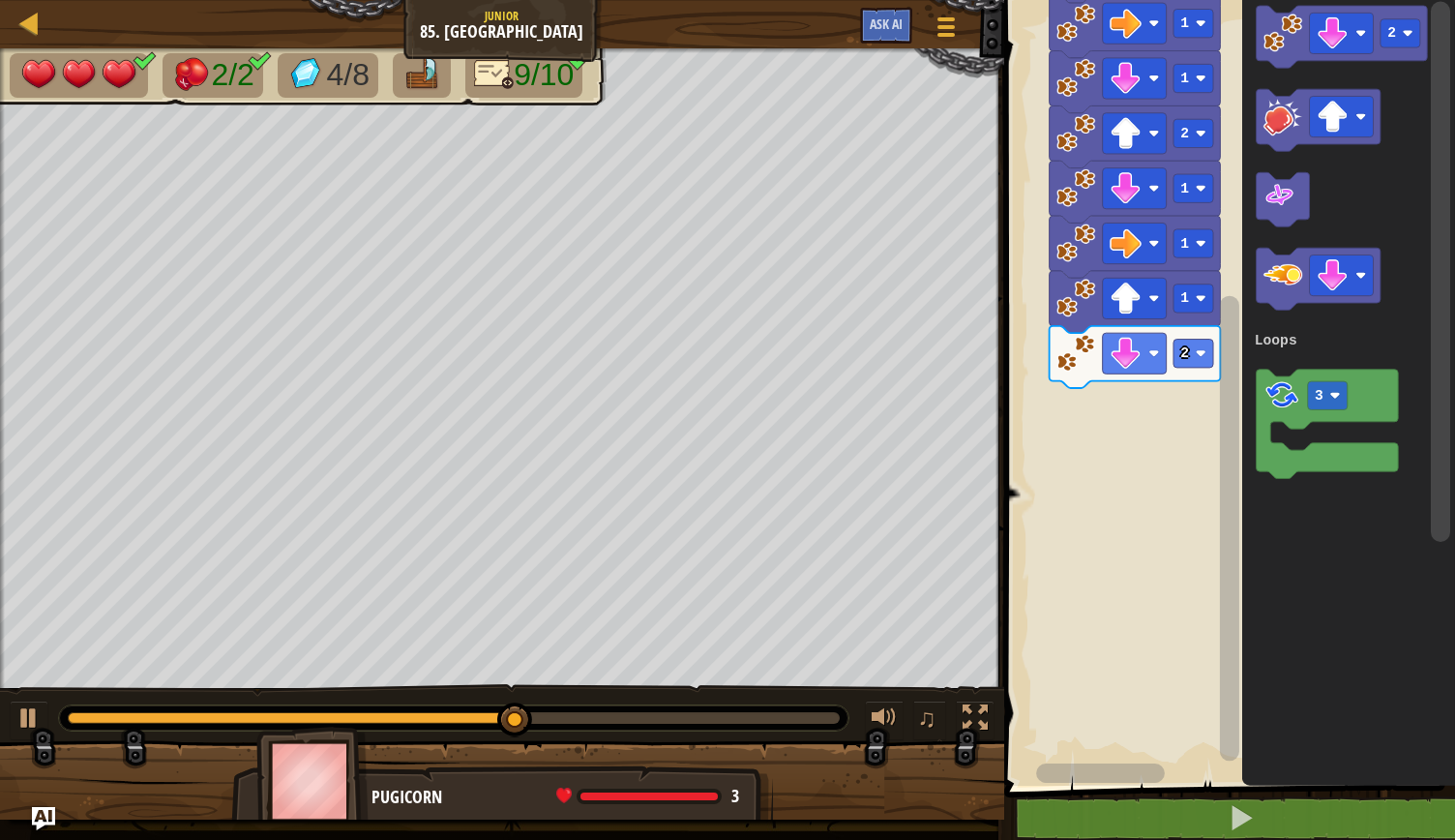
click at [1227, 570] on rect "Blockly Workspace" at bounding box center [1231, 529] width 20 height 465
click at [1360, 31] on image "Blockly Workspace" at bounding box center [1361, 33] width 11 height 11
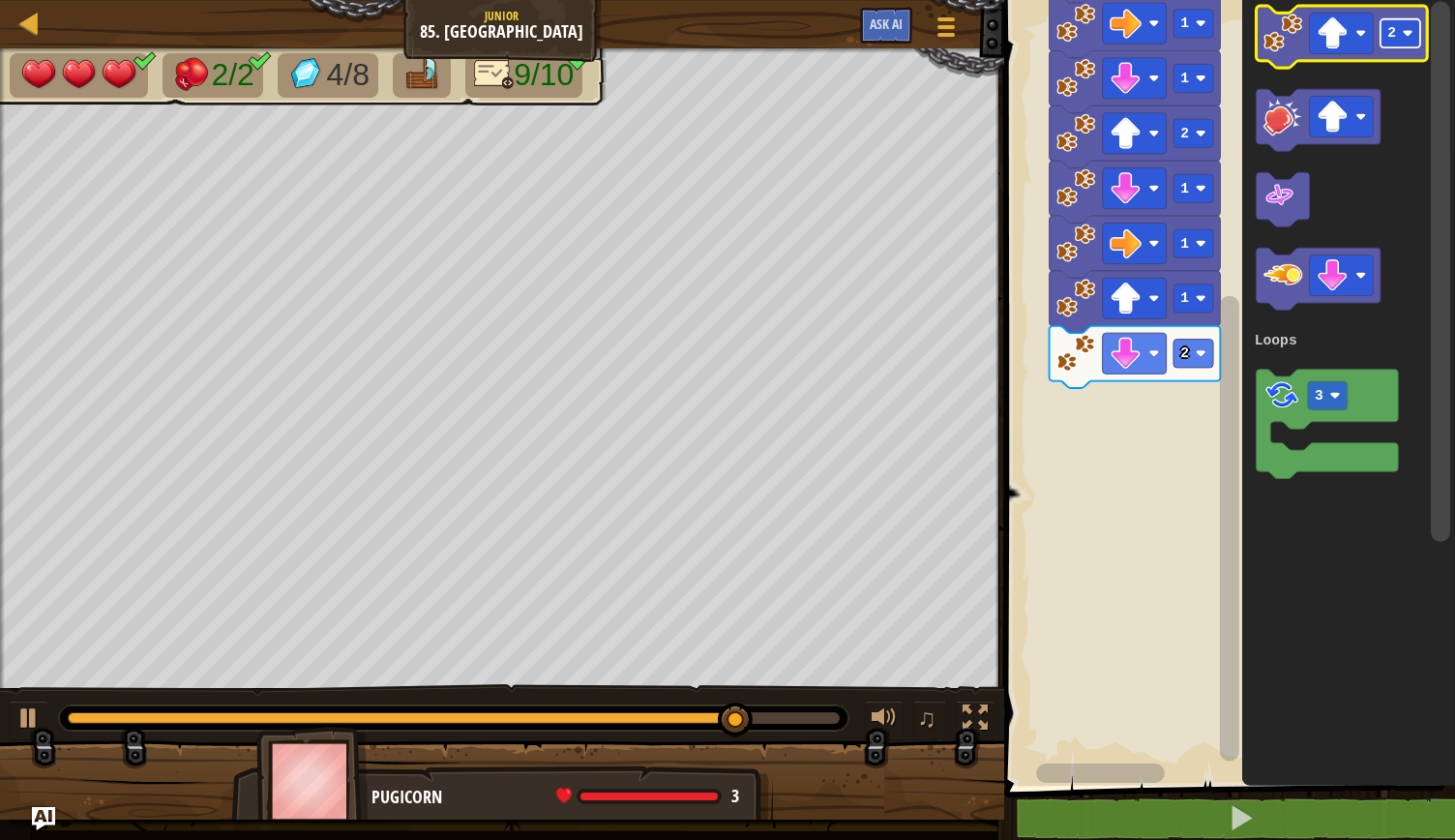
click at [1414, 38] on rect "Blockly Workspace" at bounding box center [1401, 34] width 40 height 28
click at [1285, 47] on image "Blockly Workspace" at bounding box center [1283, 33] width 39 height 39
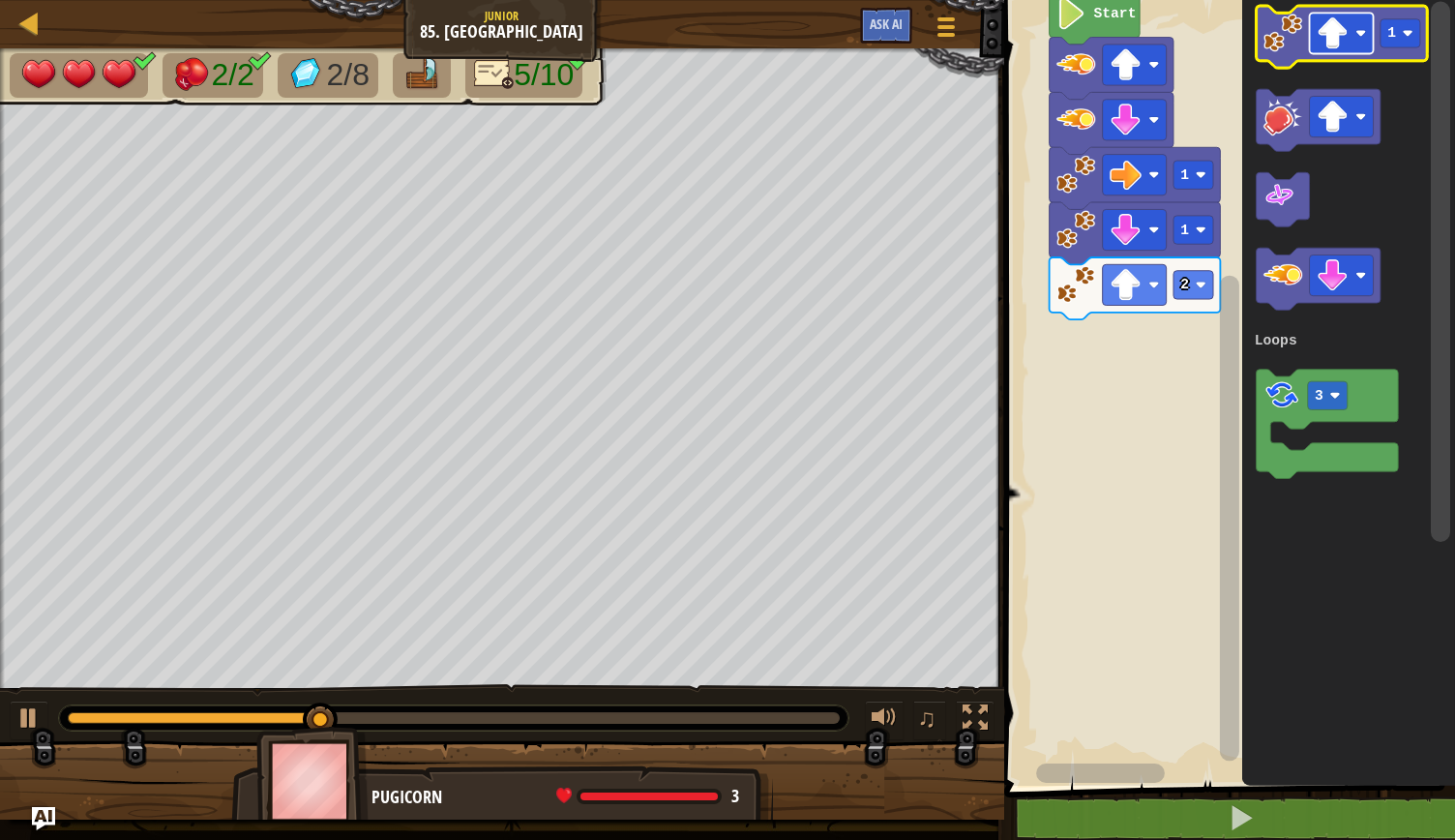
click at [1360, 39] on rect "Blockly Workspace" at bounding box center [1341, 33] width 64 height 41
click at [1271, 49] on image "Blockly Workspace" at bounding box center [1283, 33] width 39 height 39
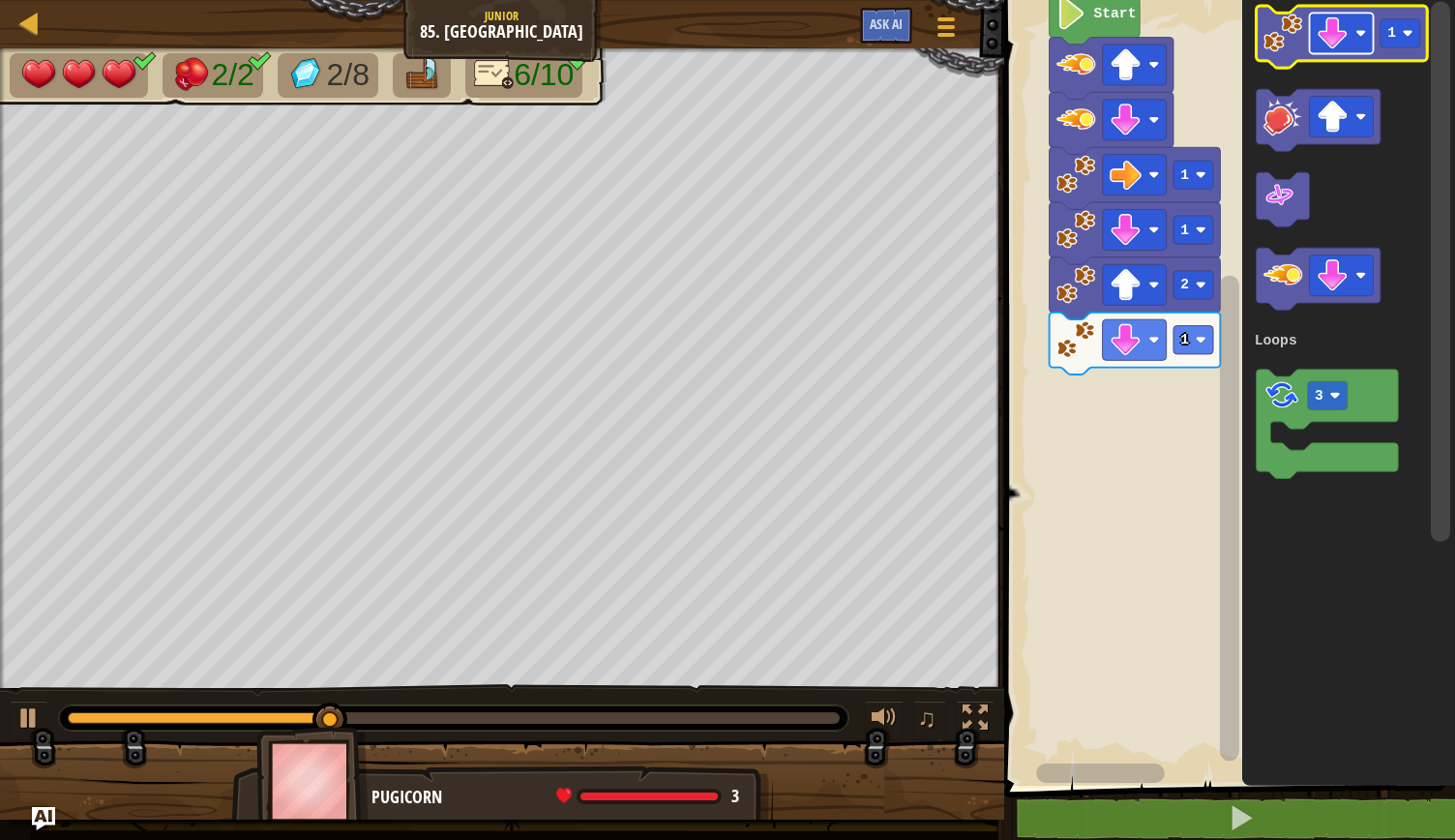
click at [1366, 30] on image "Blockly Workspace" at bounding box center [1361, 33] width 11 height 11
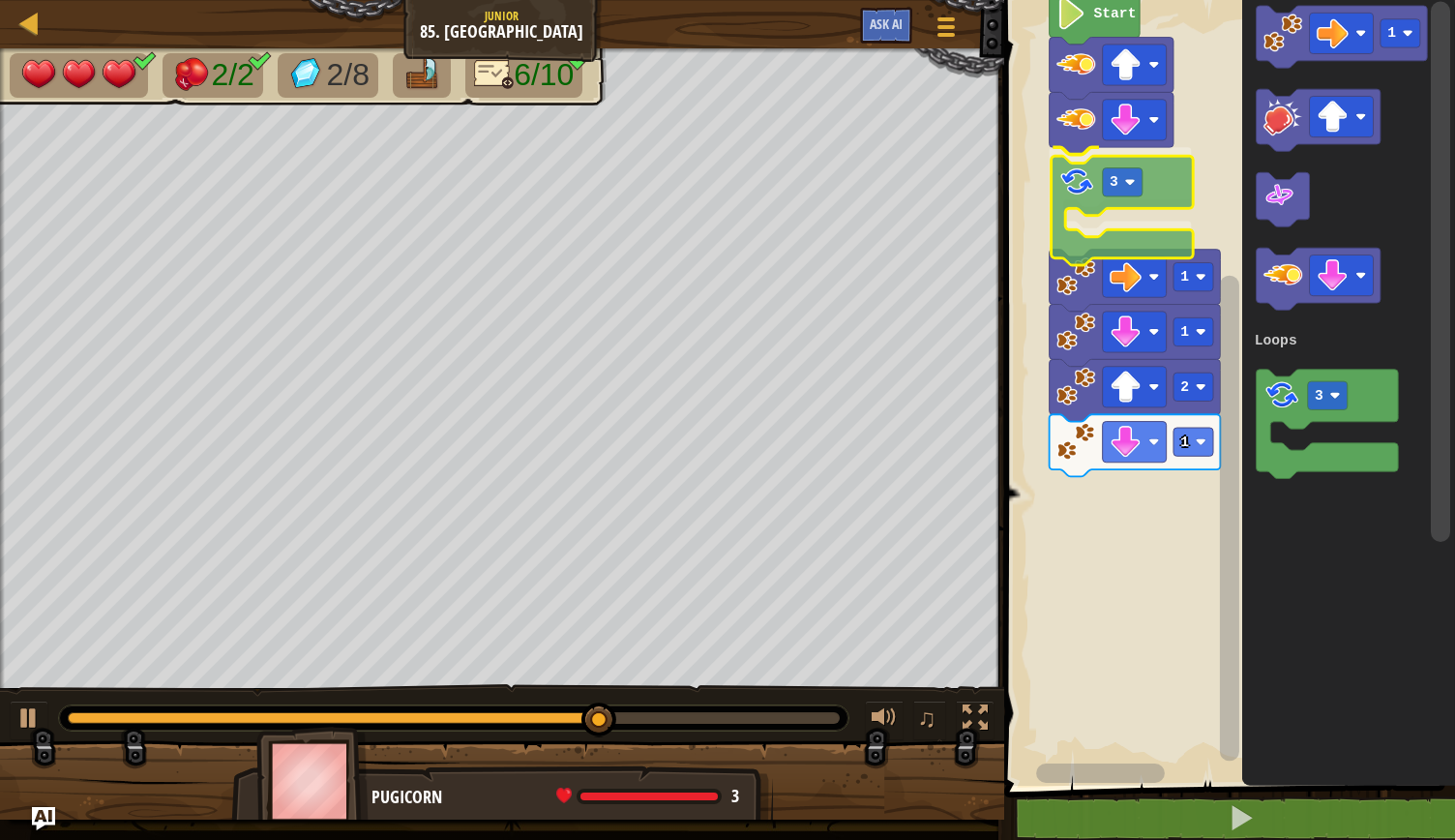
click at [1078, 182] on div "Loops 3 1 2 1 1 Start 1 3 Loops 3" at bounding box center [1227, 387] width 457 height 796
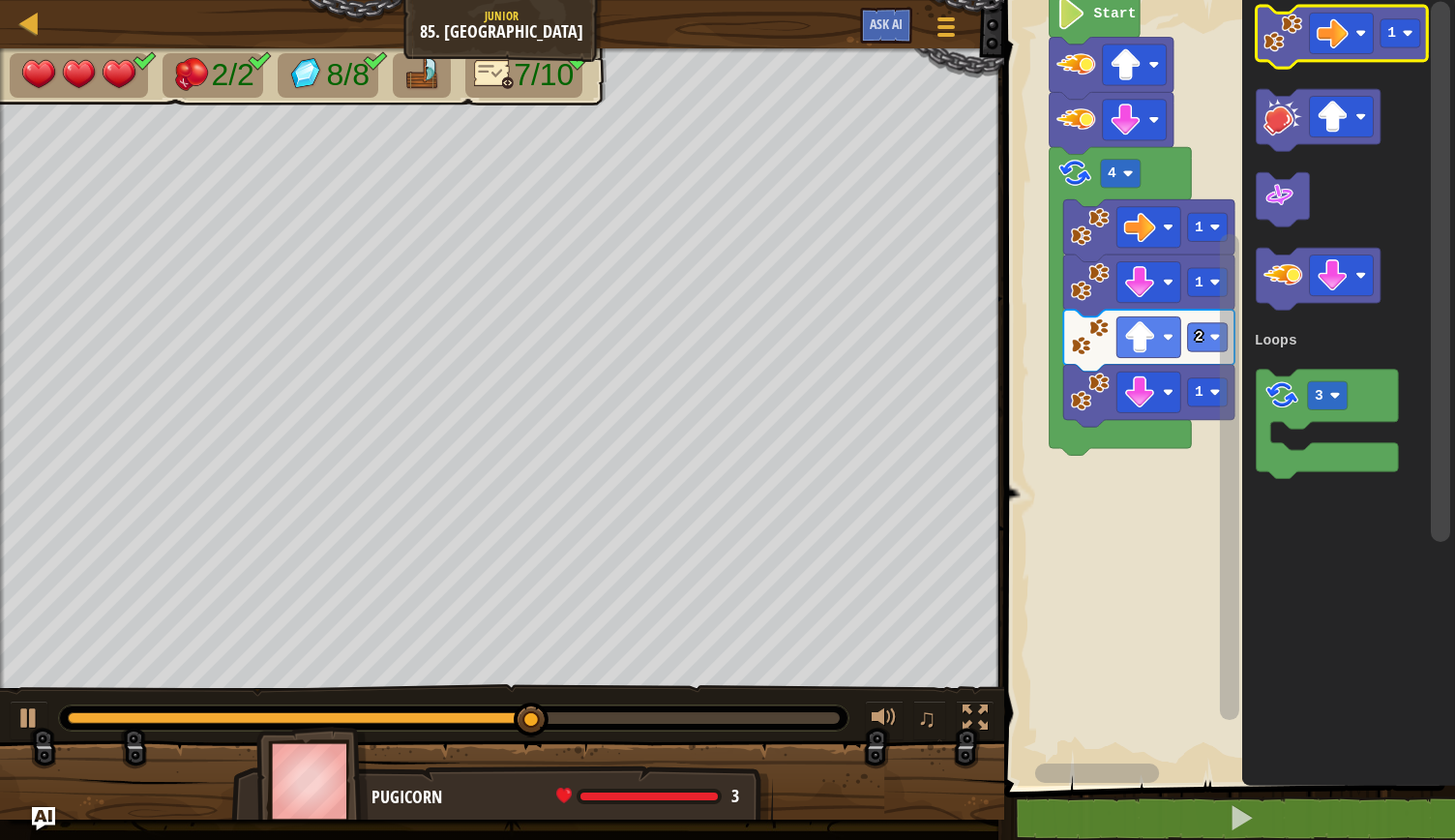
click at [1276, 38] on image "Blockly Workspace" at bounding box center [1283, 33] width 39 height 39
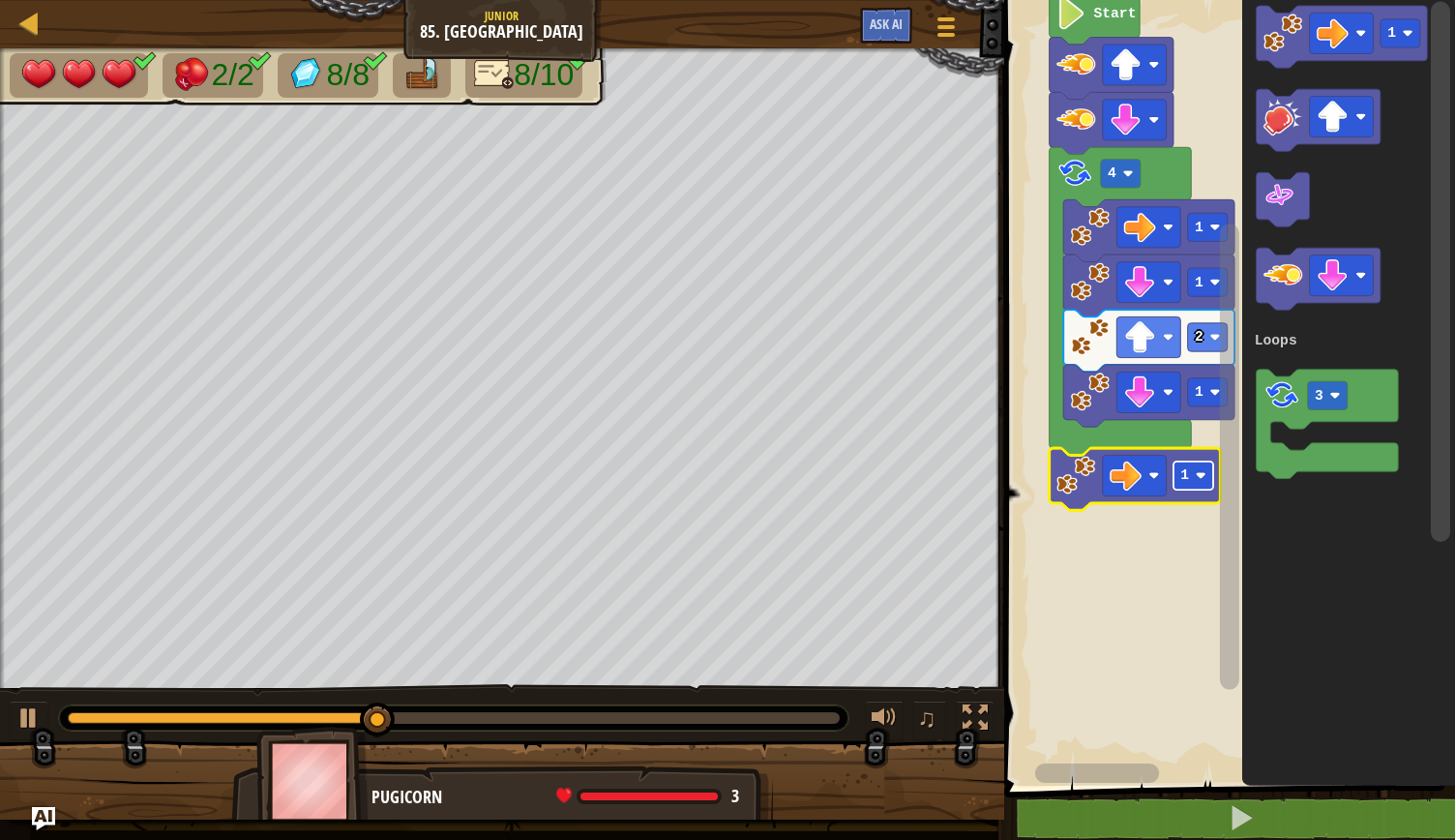
click at [1200, 475] on image "Blockly Workspace" at bounding box center [1201, 475] width 11 height 11
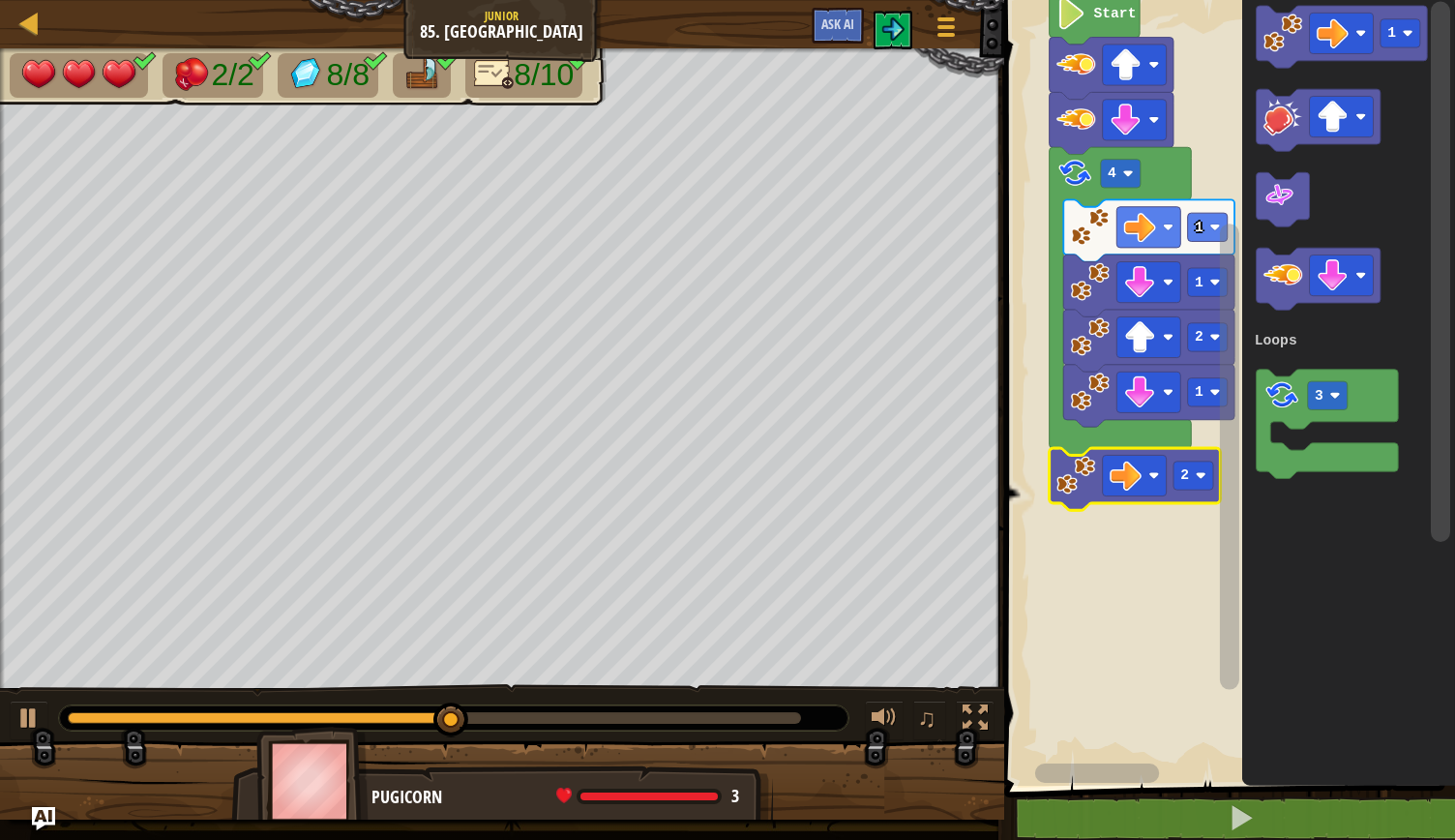
click at [1138, 582] on rect "Blockly Workspace" at bounding box center [1227, 387] width 457 height 796
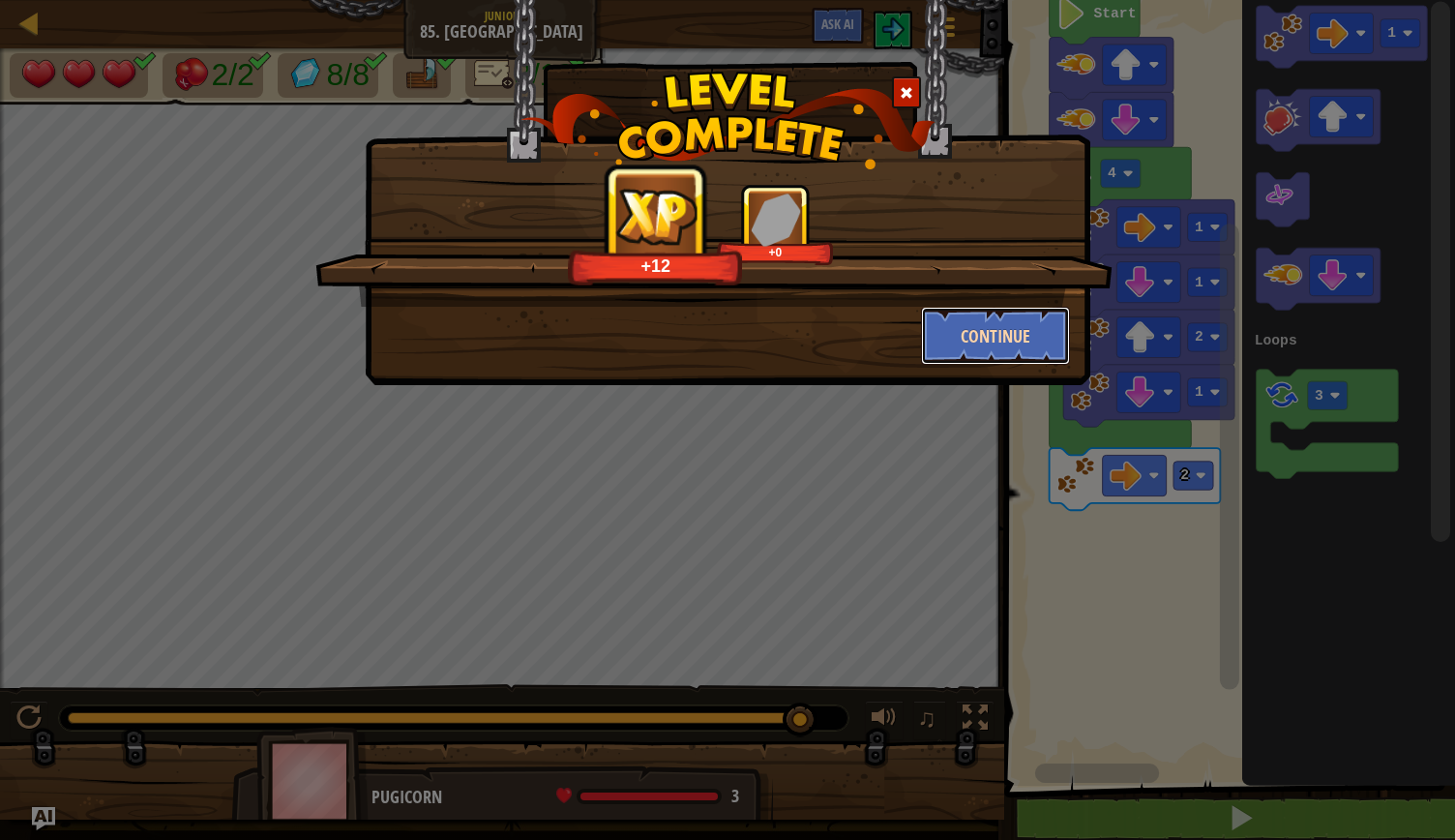
click at [981, 334] on button "Continue" at bounding box center [996, 335] width 150 height 58
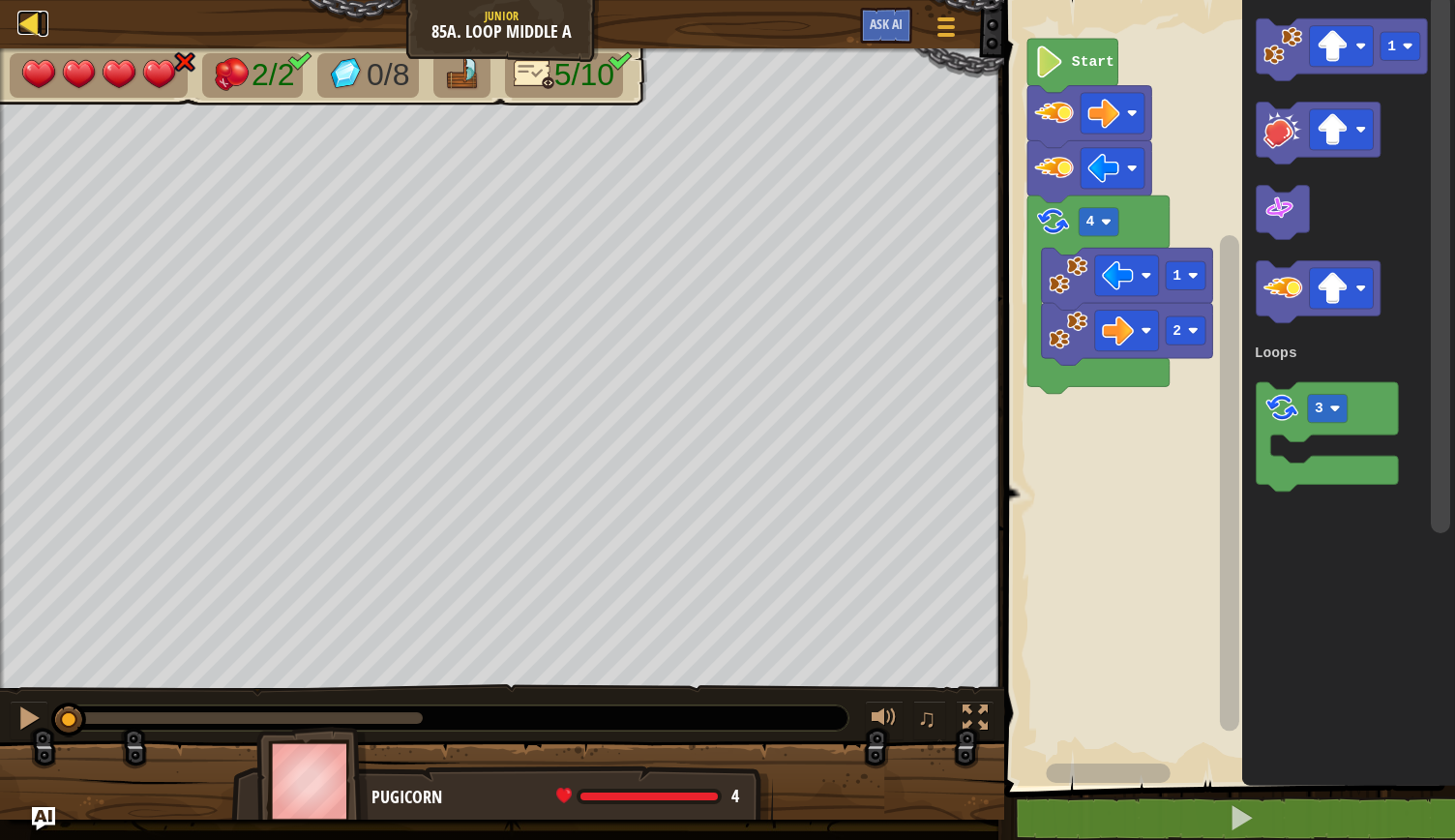
click at [31, 31] on div at bounding box center [30, 23] width 24 height 24
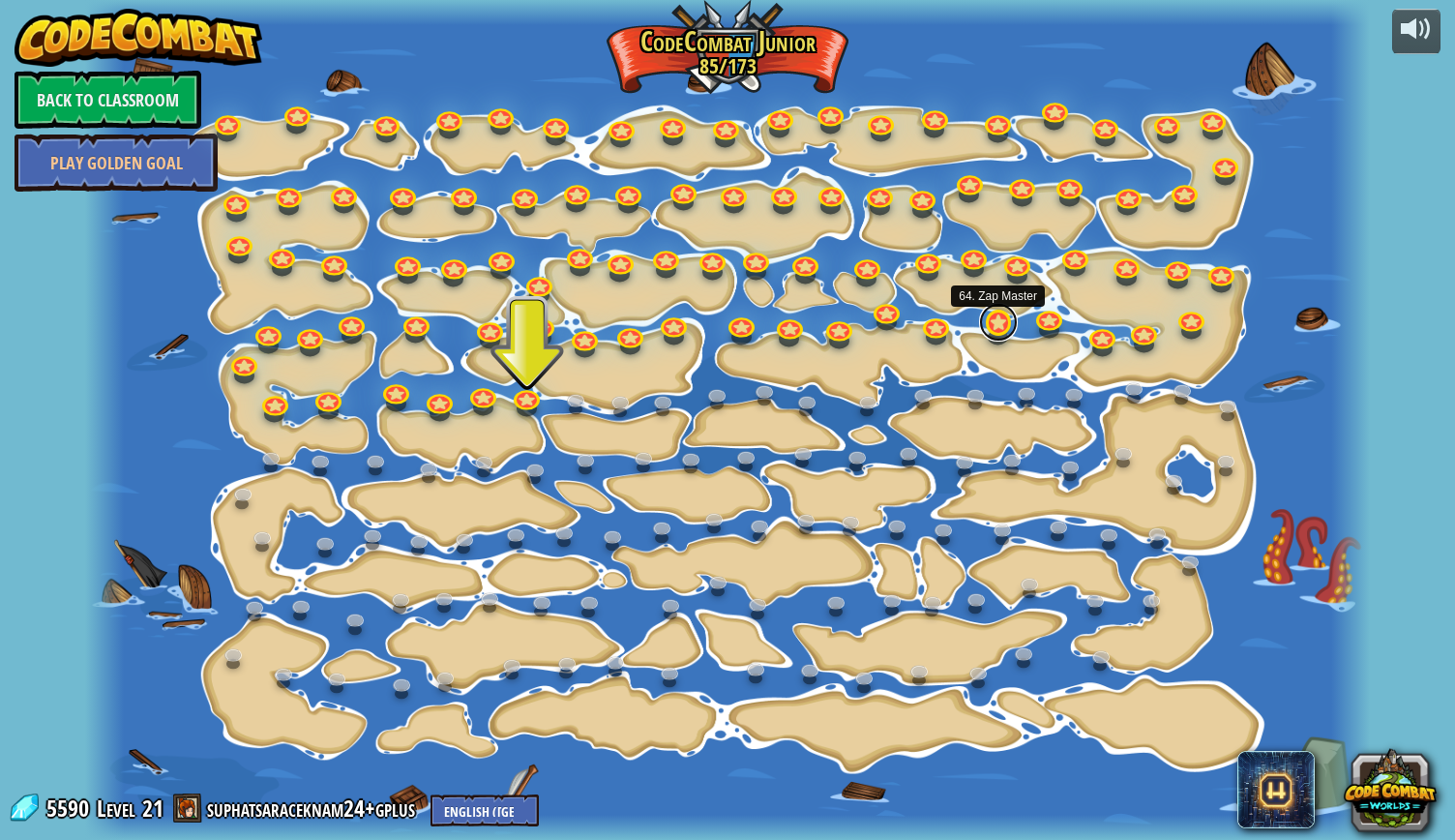
click at [1002, 318] on link at bounding box center [998, 321] width 39 height 39
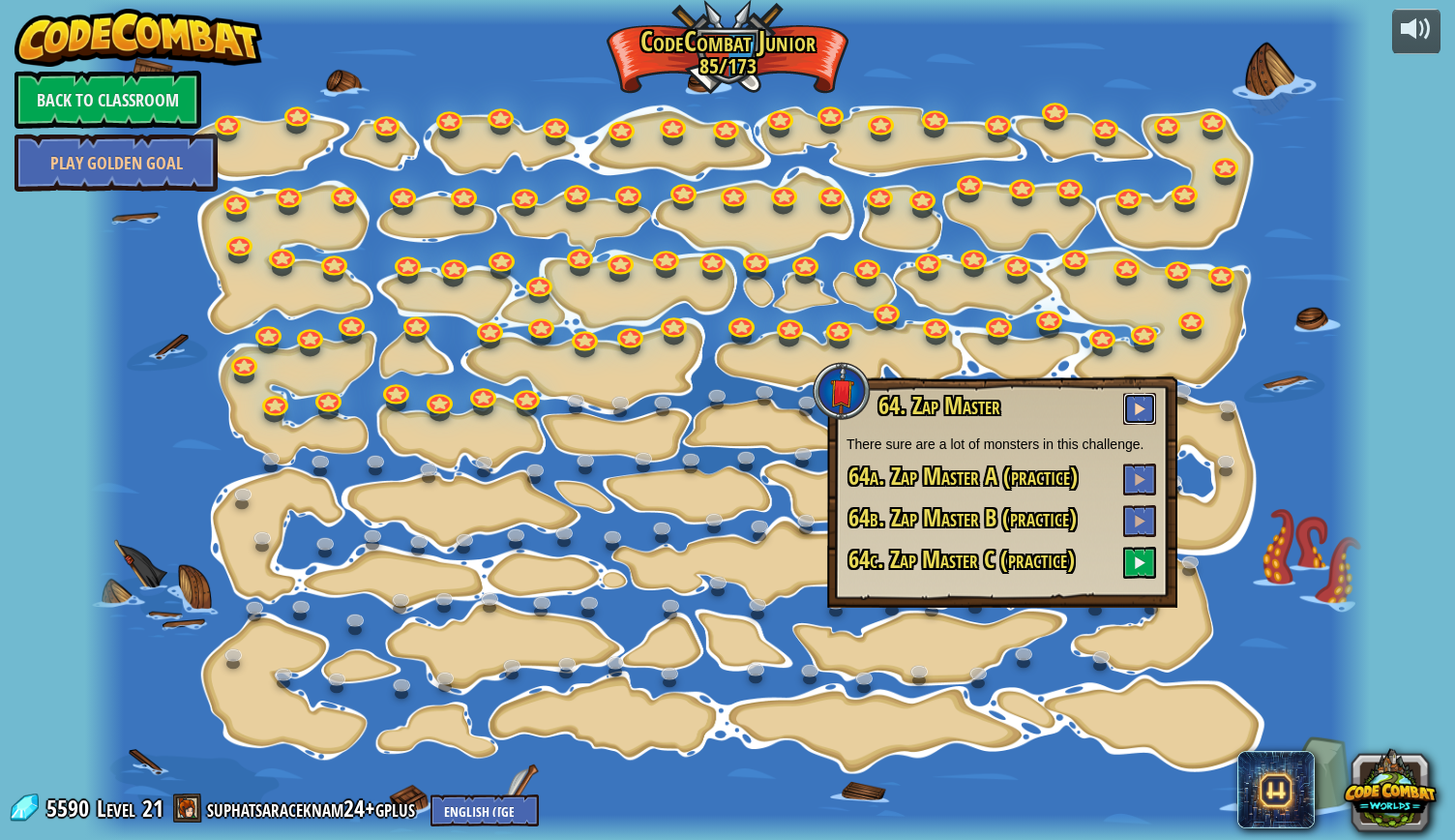
click at [1132, 412] on button at bounding box center [1140, 408] width 33 height 32
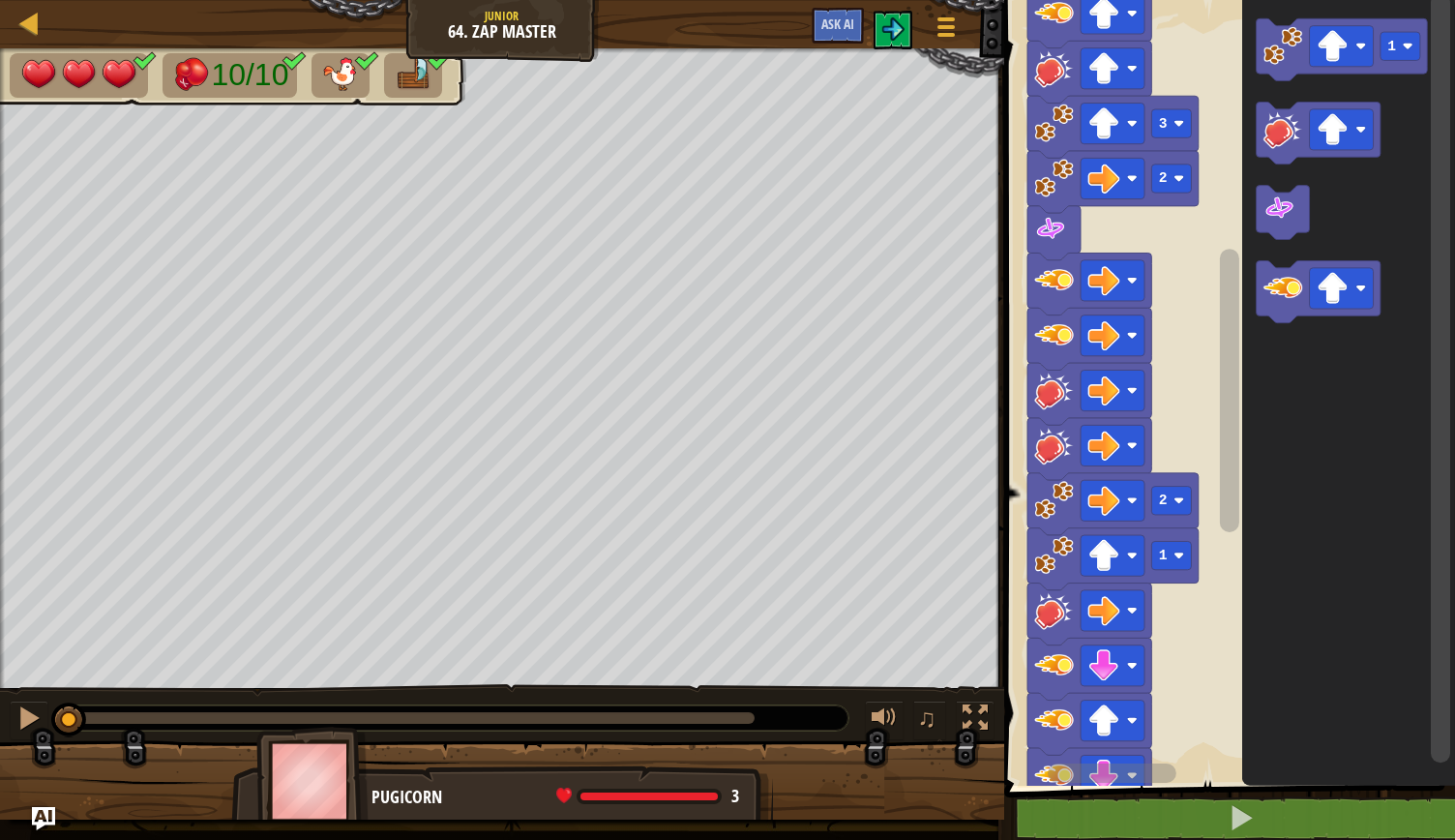
click at [1221, 436] on rect "Blockly Workspace" at bounding box center [1231, 390] width 20 height 284
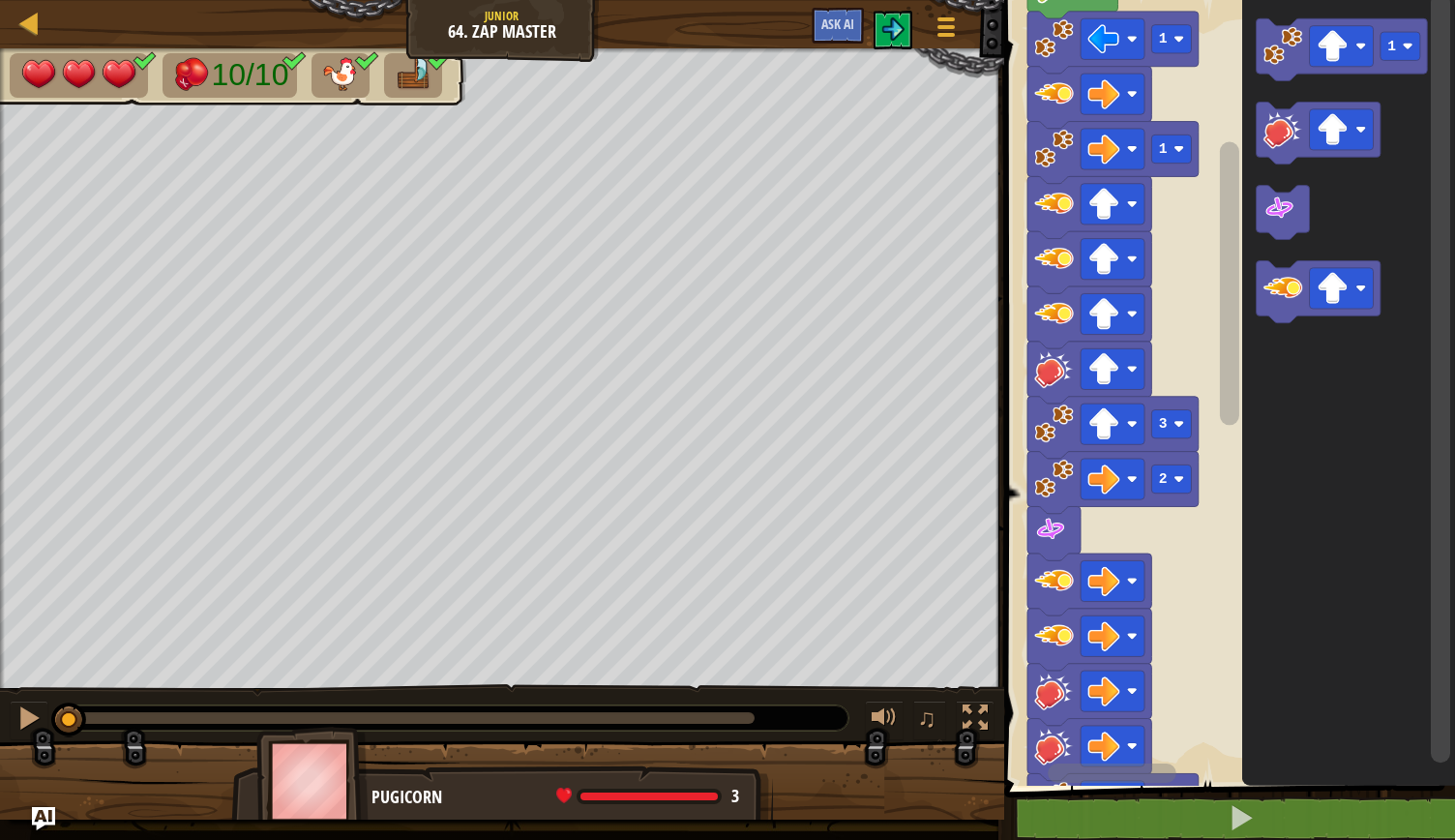
click at [1197, 330] on div "4 1 1 1 2 2 3 1 1 Start 1" at bounding box center [1227, 387] width 457 height 796
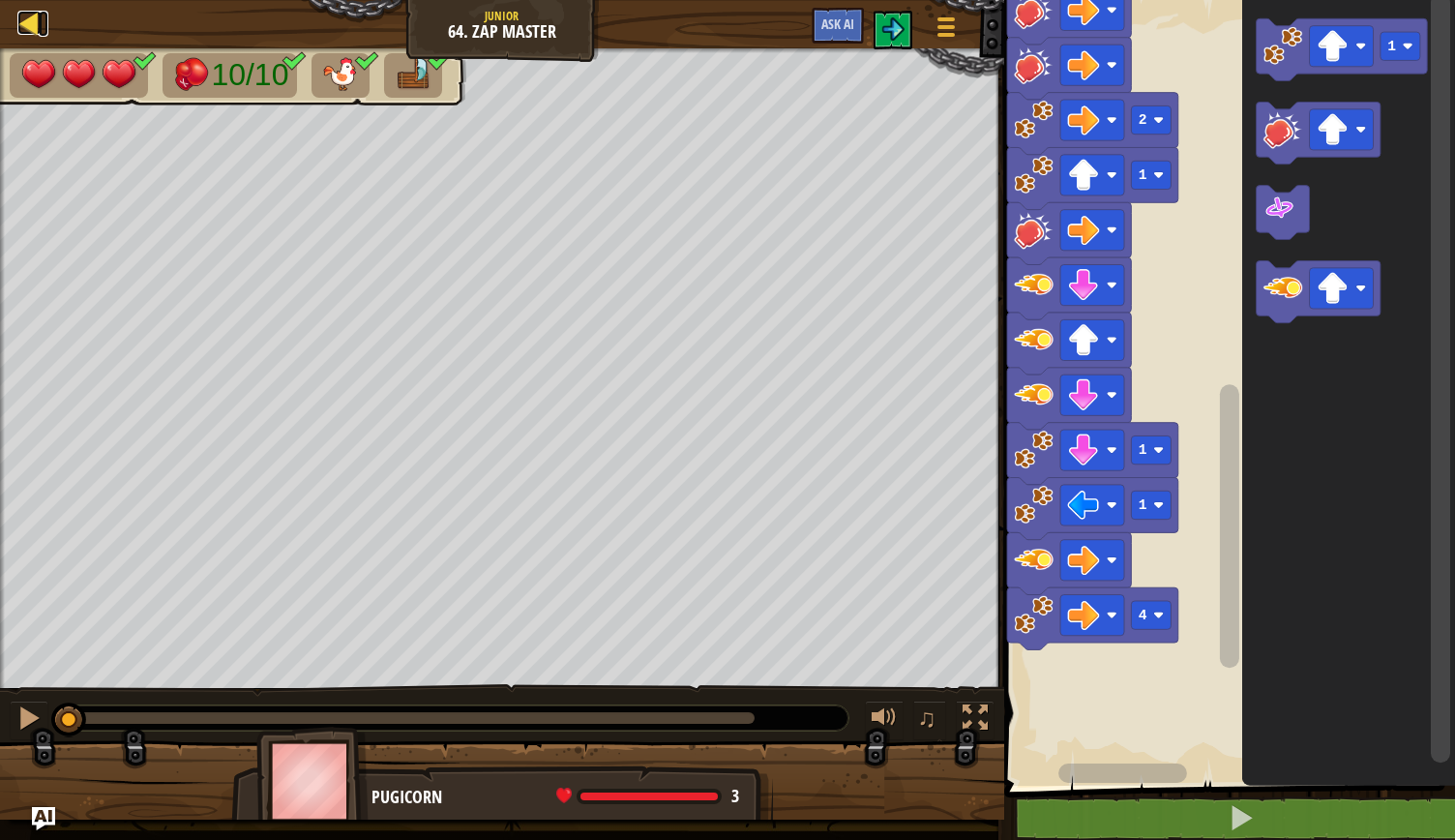
click at [25, 26] on div at bounding box center [30, 23] width 24 height 24
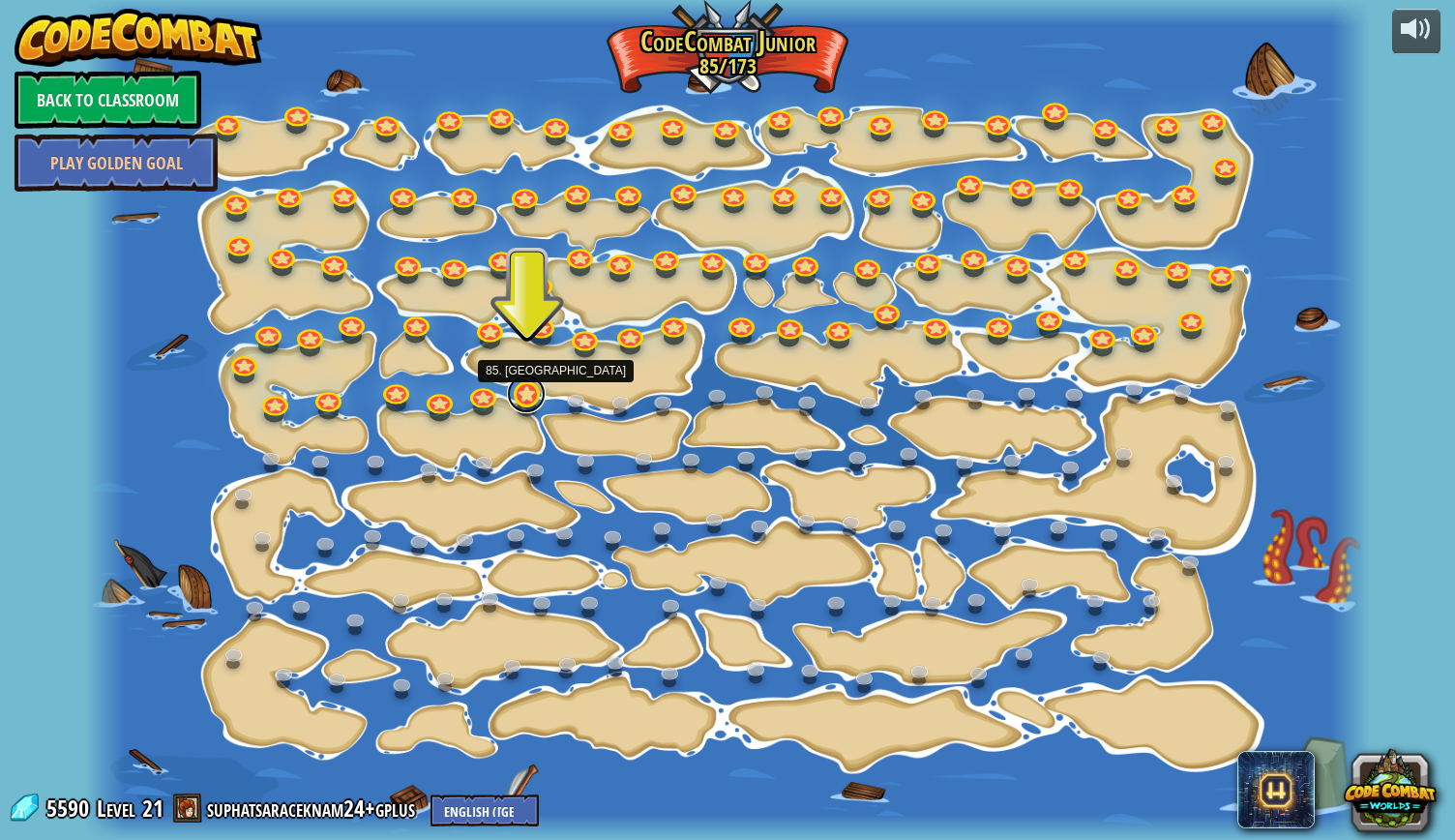
click at [530, 400] on link at bounding box center [526, 393] width 39 height 39
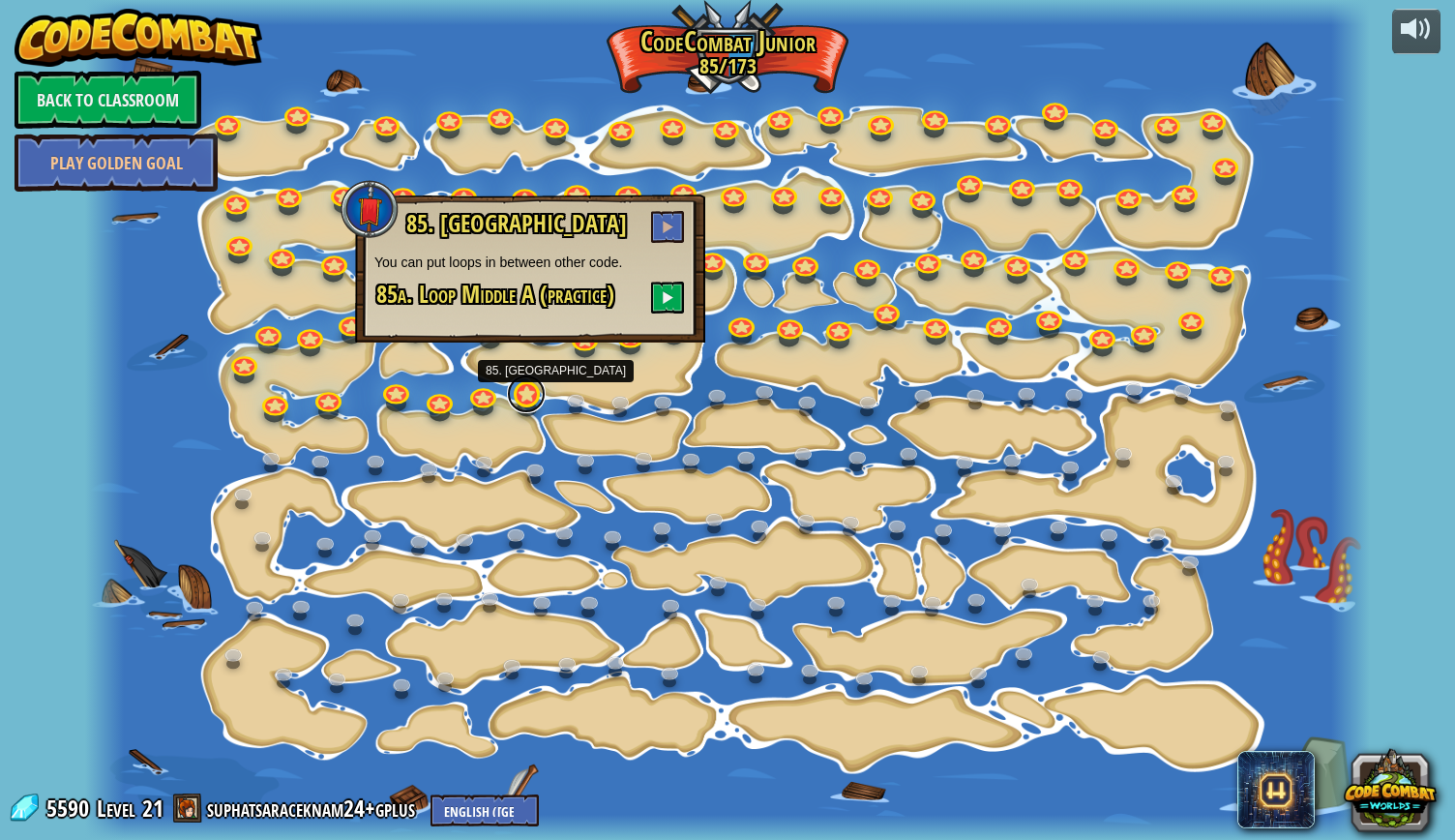
click at [531, 395] on link at bounding box center [526, 393] width 39 height 39
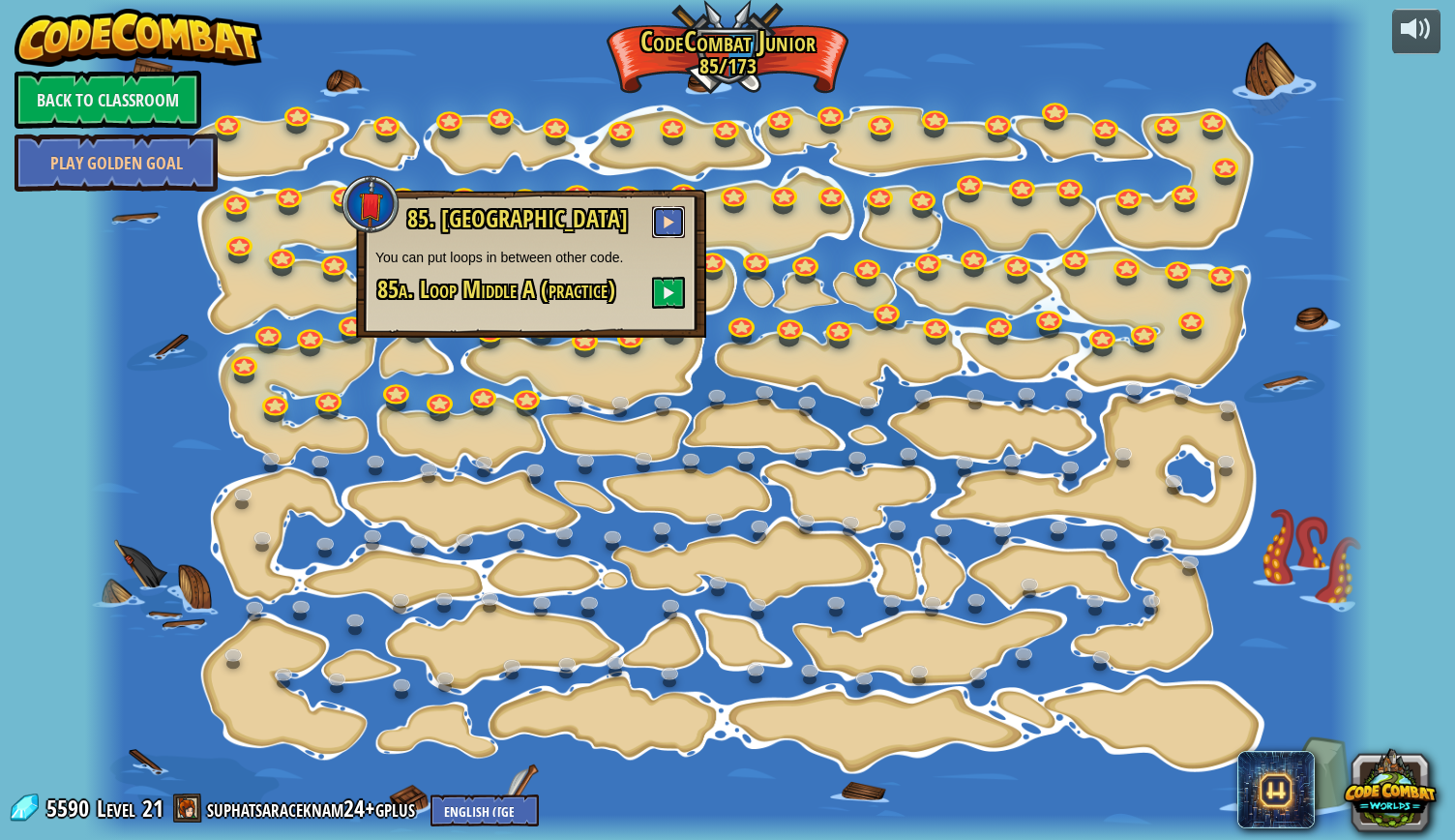
click at [671, 226] on span at bounding box center [669, 221] width 14 height 14
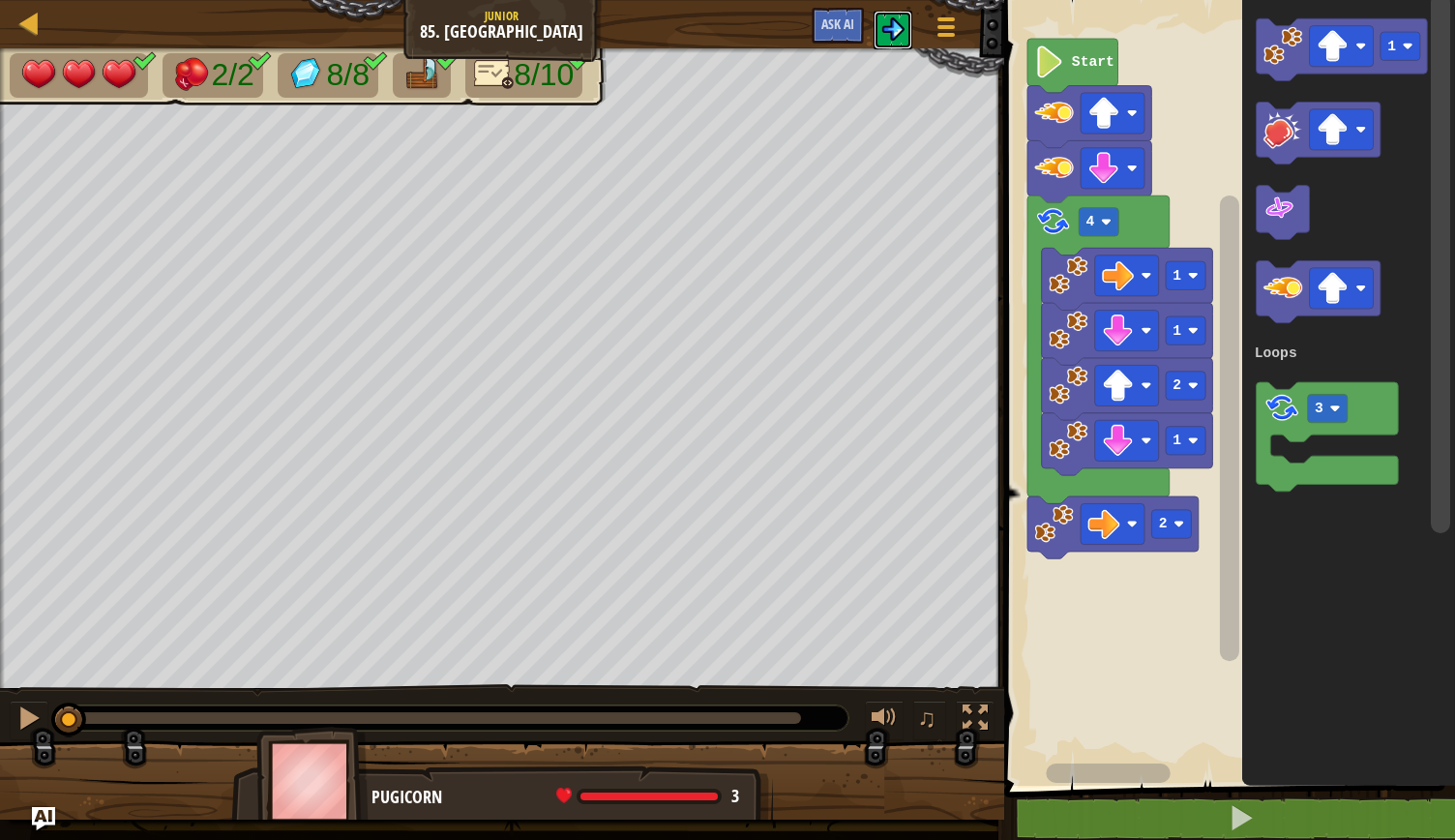
click at [897, 34] on img at bounding box center [893, 29] width 23 height 23
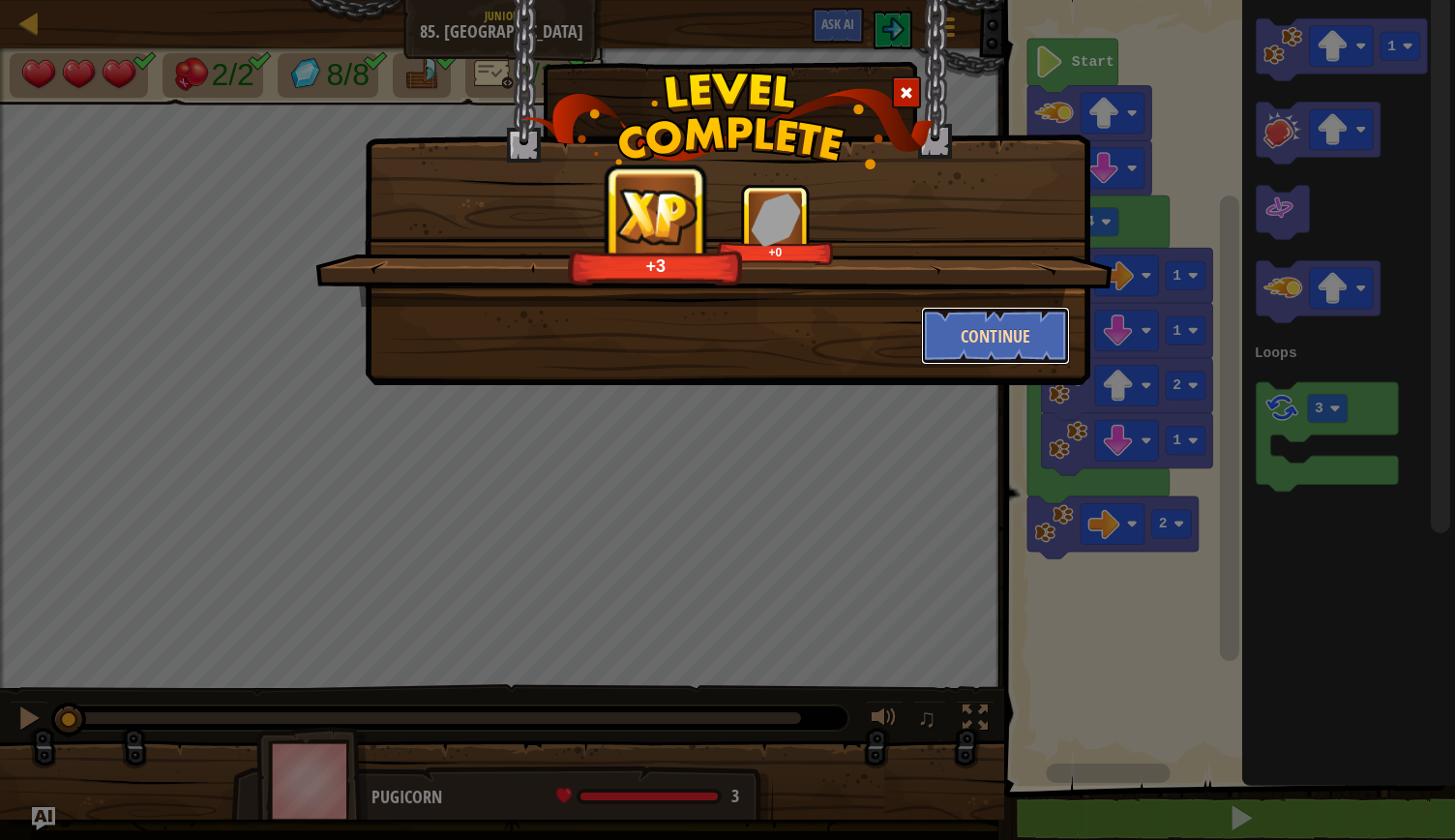
click at [984, 336] on button "Continue" at bounding box center [996, 335] width 150 height 58
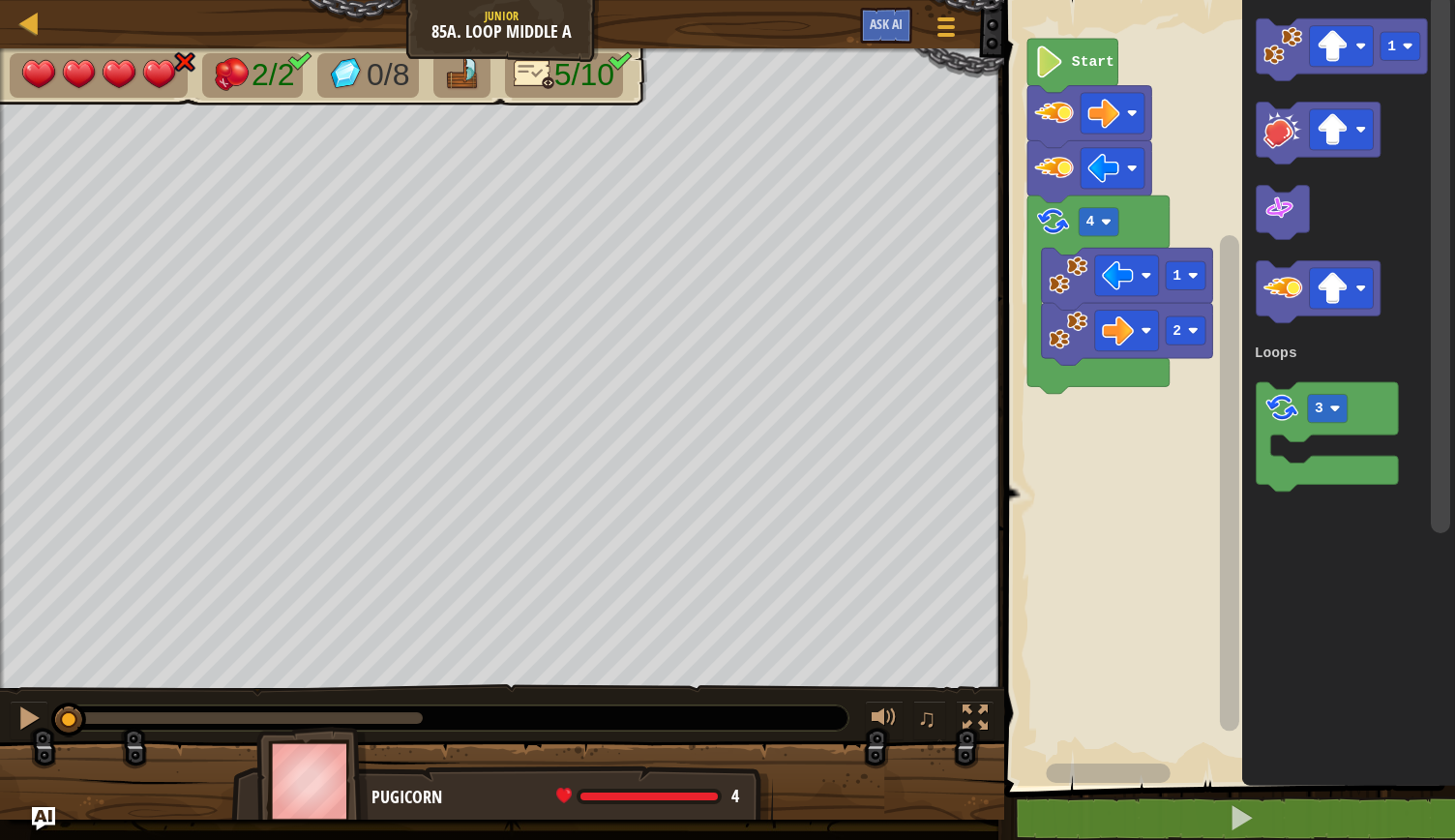
click at [8, 21] on div "Map Junior 85a. Loop Middle A Game Menu Ask AI" at bounding box center [502, 24] width 1004 height 48
click at [22, 21] on div at bounding box center [30, 23] width 24 height 24
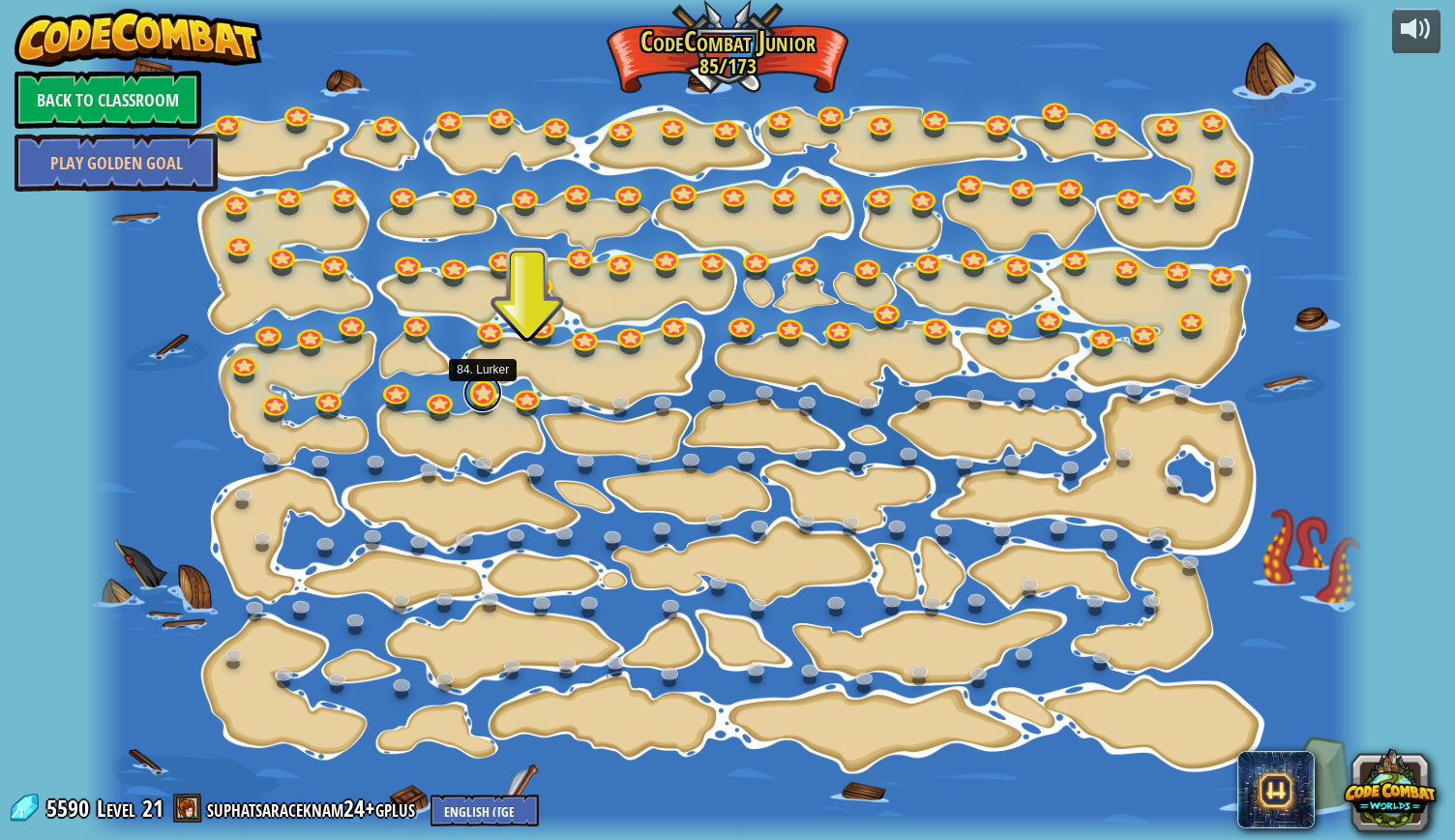
click at [474, 391] on link at bounding box center [482, 392] width 39 height 39
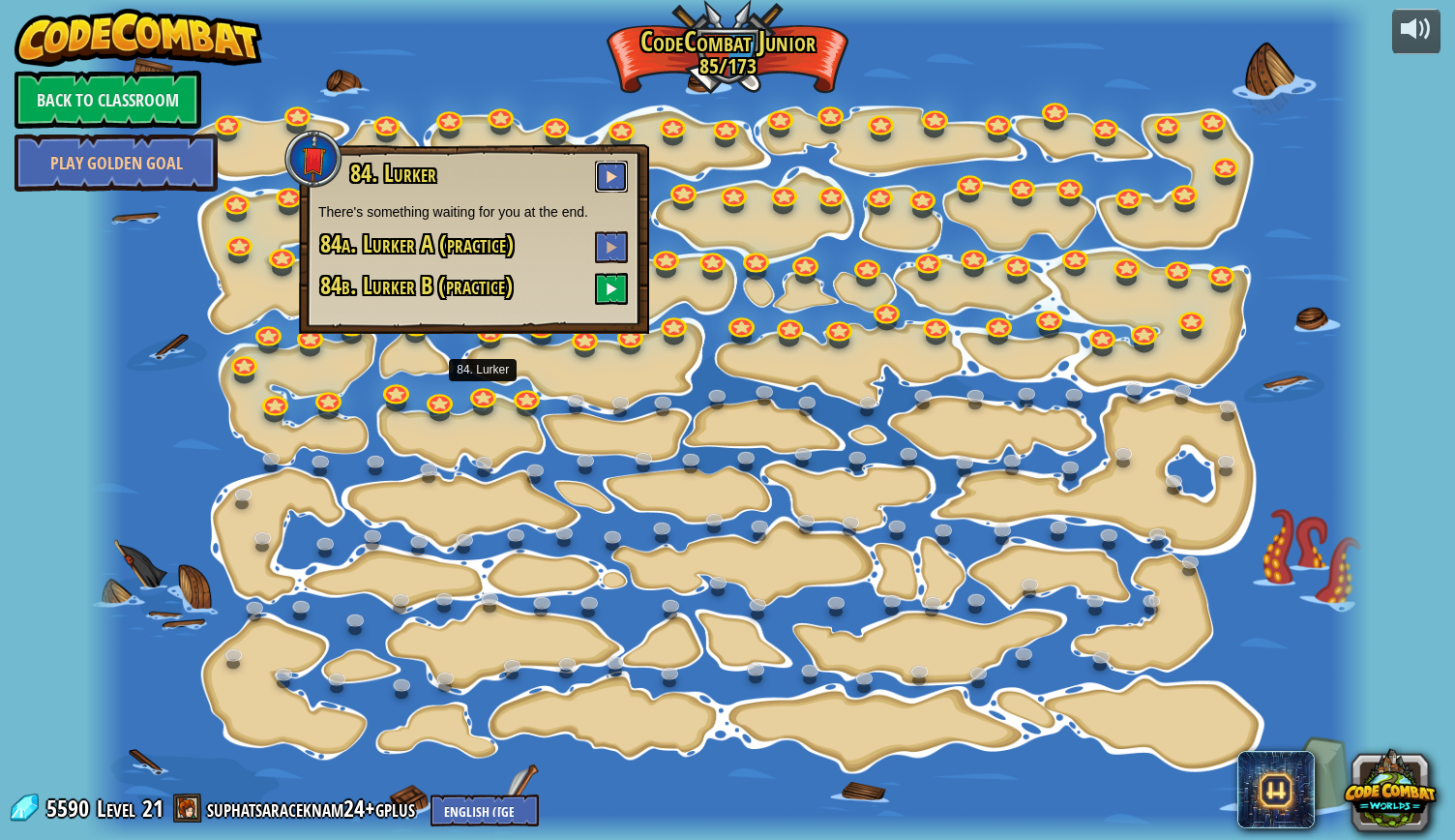
click at [618, 173] on span at bounding box center [612, 176] width 14 height 14
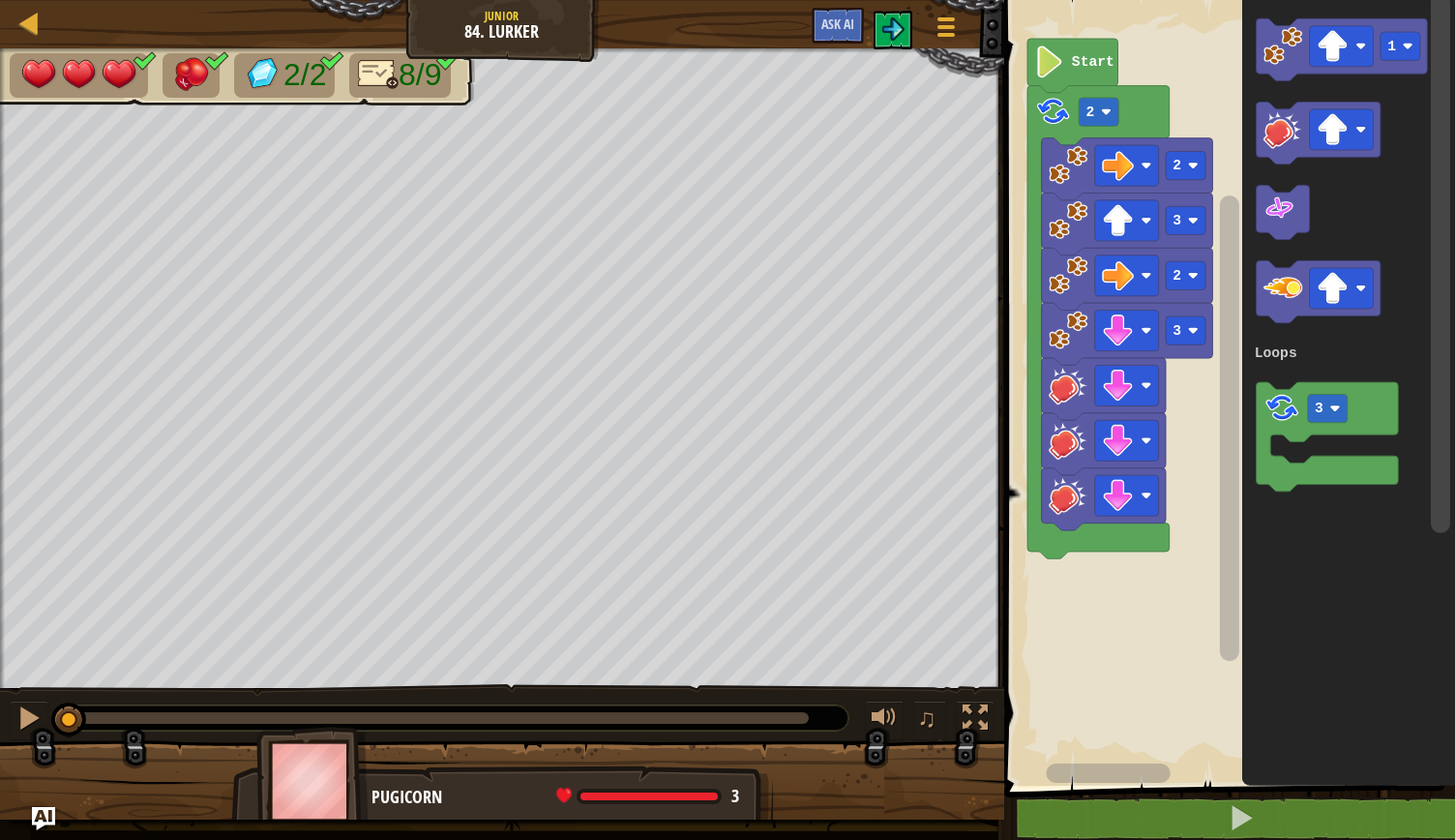
click at [1146, 606] on rect "Blockly Workspace" at bounding box center [1227, 387] width 457 height 796
click at [31, 23] on div at bounding box center [30, 23] width 24 height 24
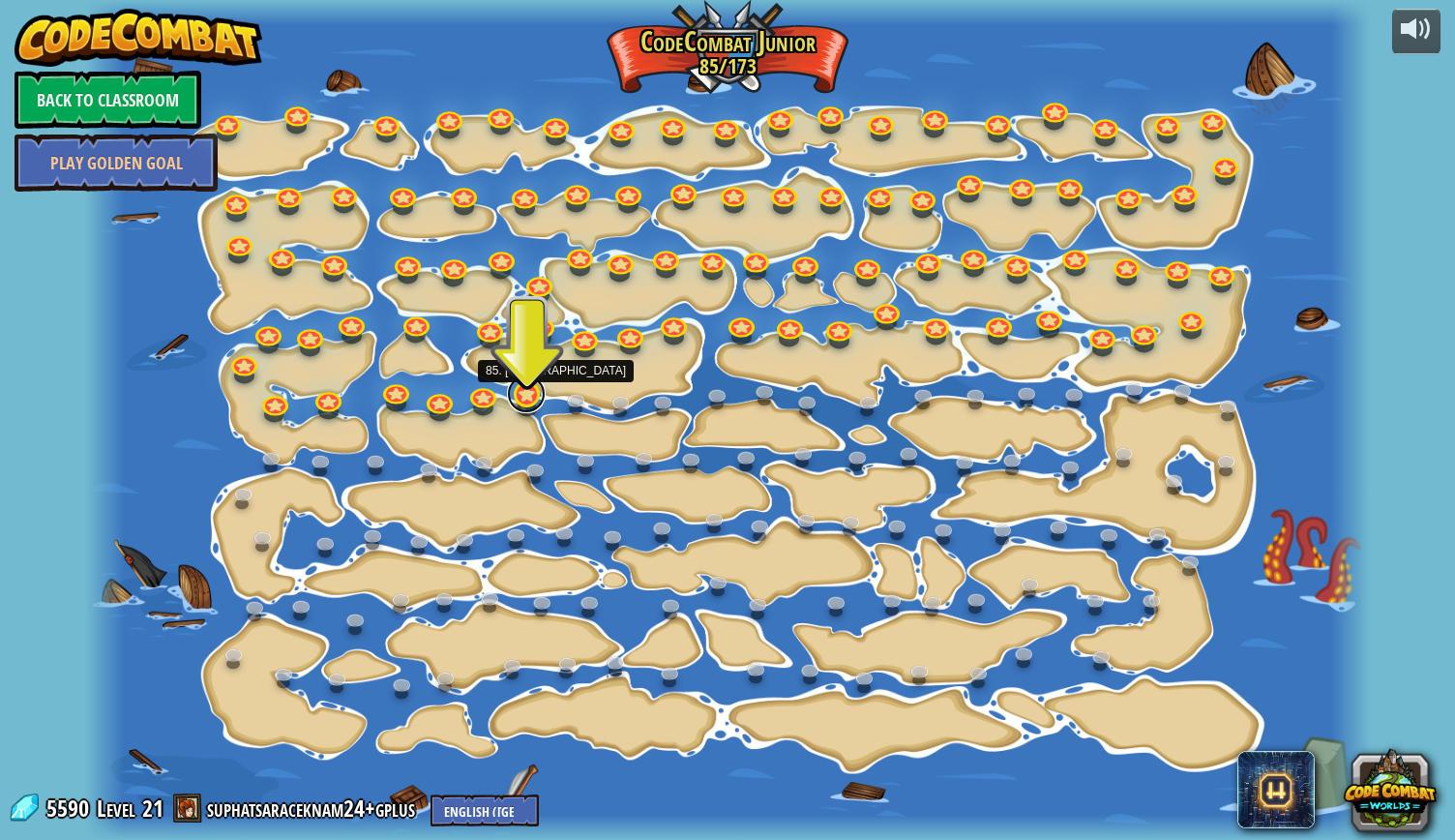
click at [527, 391] on link at bounding box center [526, 393] width 39 height 39
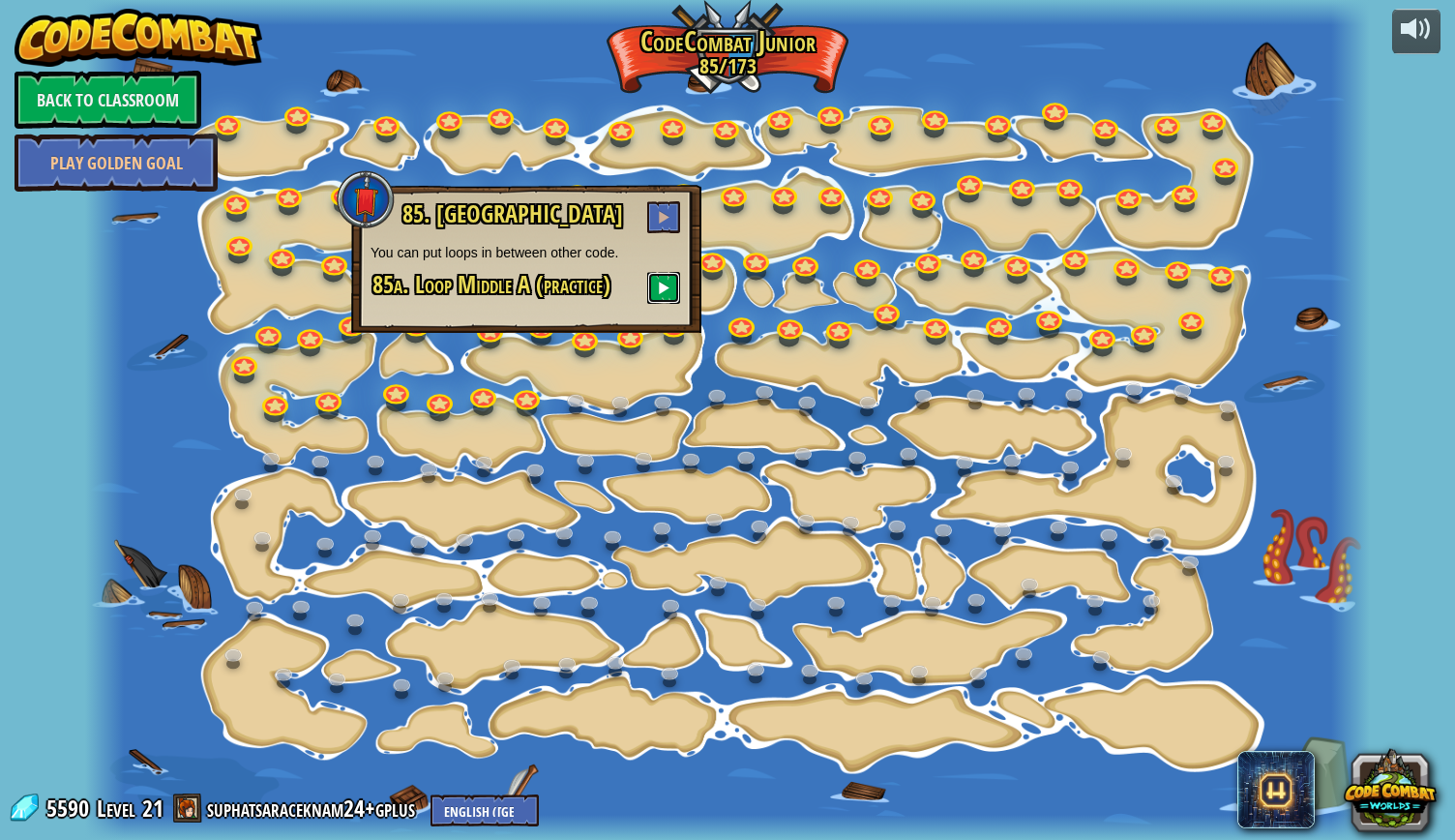
click at [668, 290] on span at bounding box center [664, 288] width 14 height 14
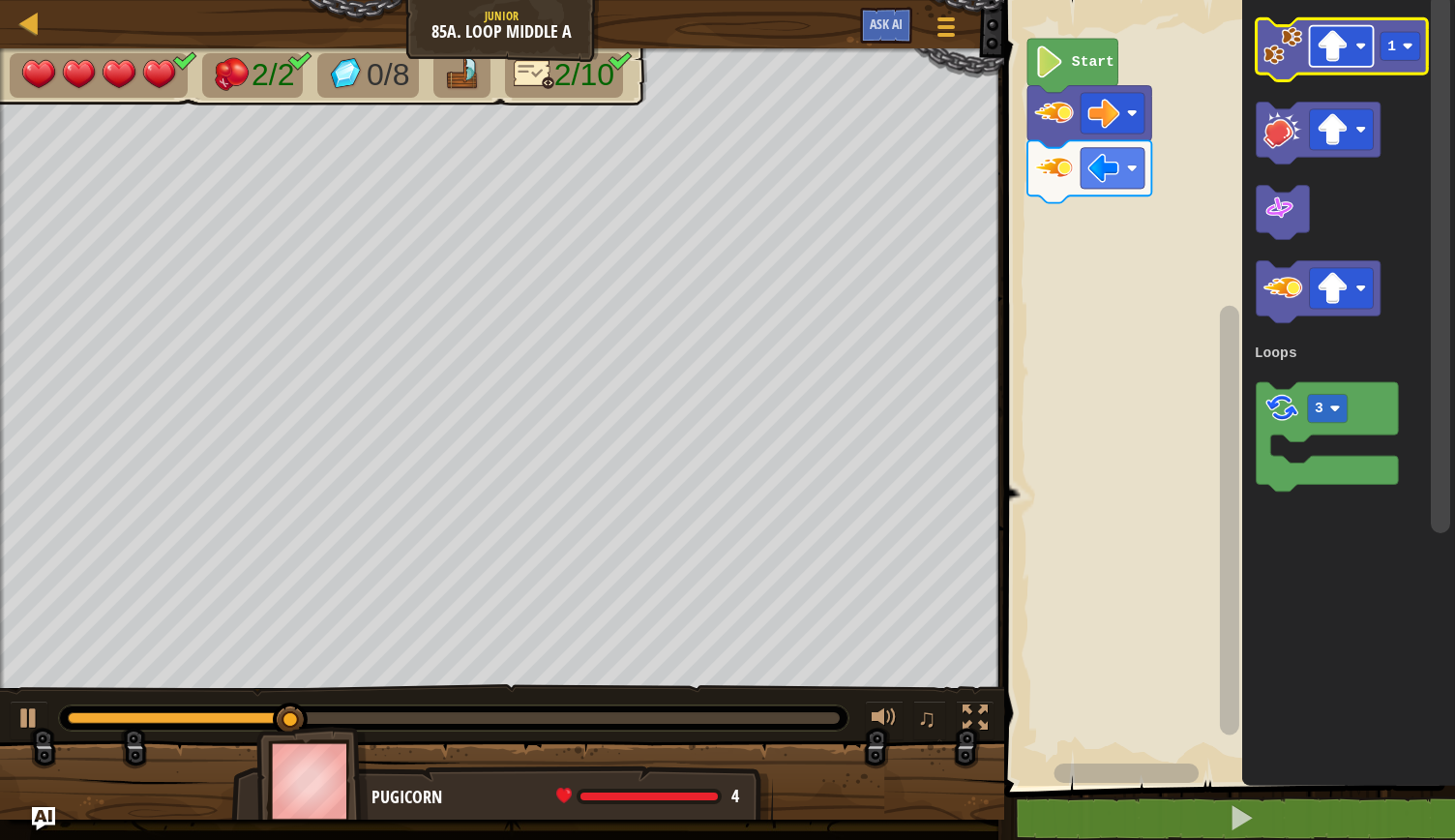
click at [1362, 57] on rect "Blockly Workspace" at bounding box center [1341, 45] width 64 height 41
click at [1287, 69] on icon "Blockly Workspace" at bounding box center [1341, 49] width 171 height 62
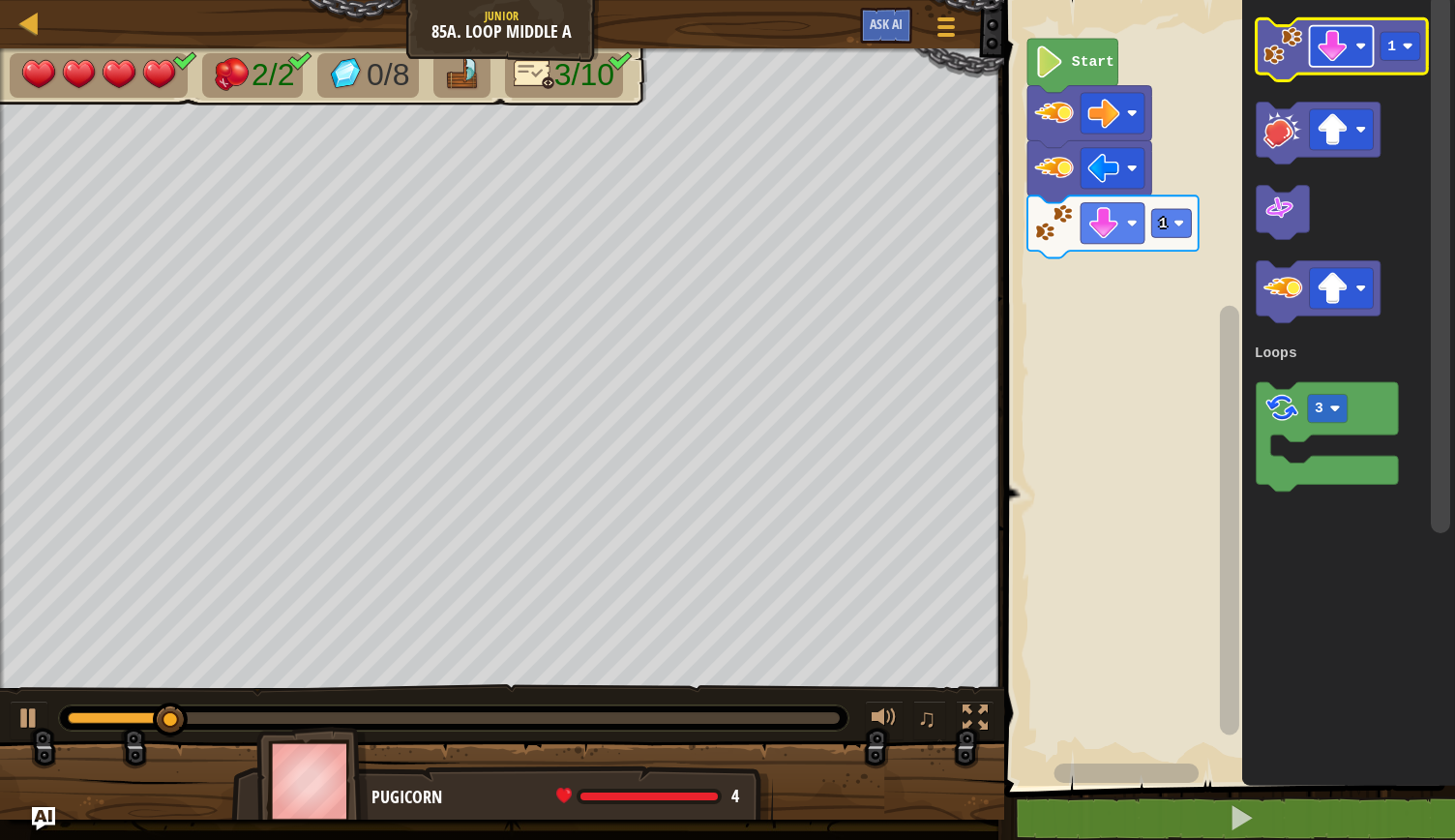
click at [1369, 47] on rect "Blockly Workspace" at bounding box center [1341, 45] width 64 height 41
click at [1296, 64] on image "Blockly Workspace" at bounding box center [1283, 44] width 39 height 39
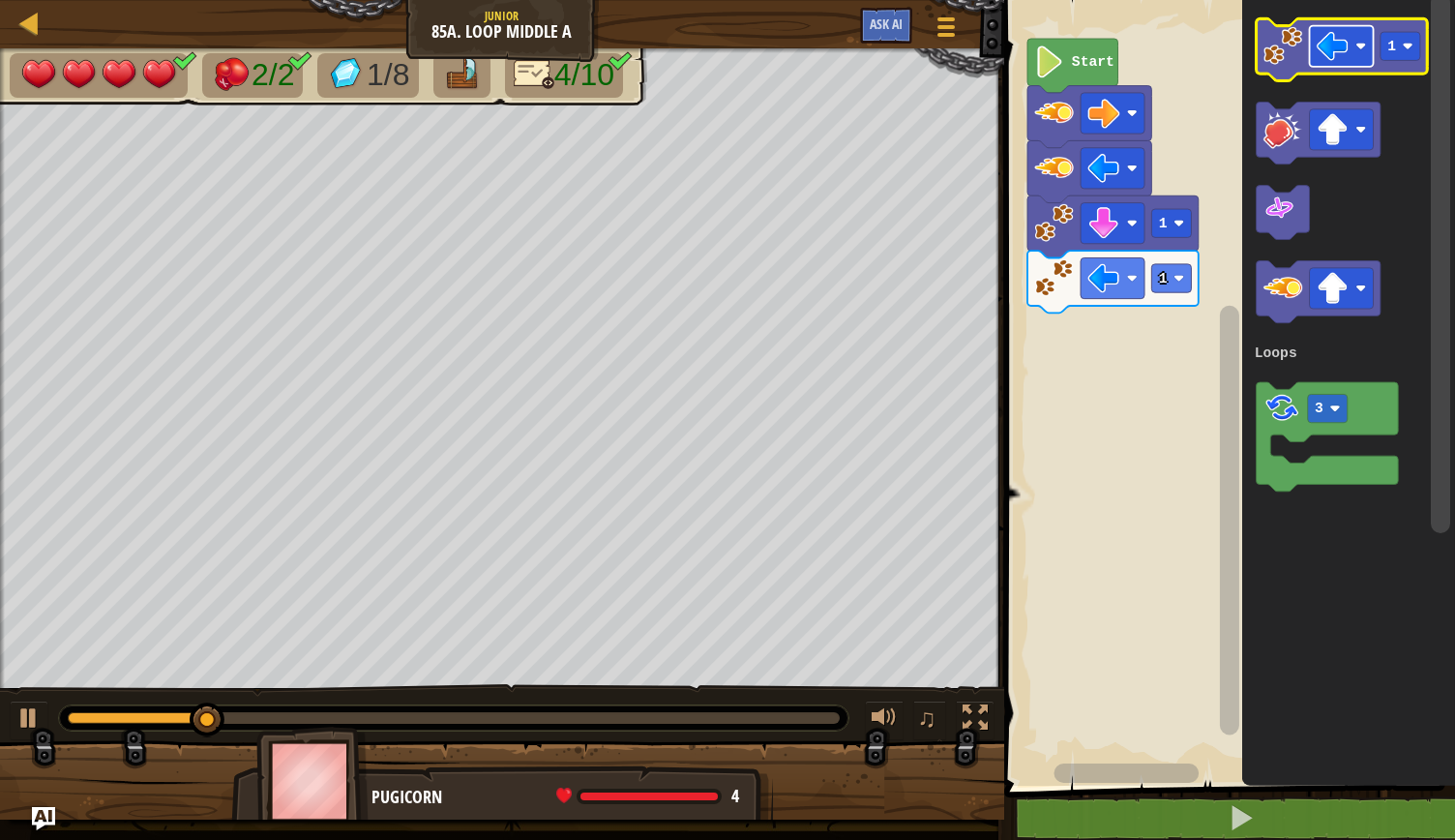
click at [1362, 38] on rect "Blockly Workspace" at bounding box center [1341, 45] width 64 height 41
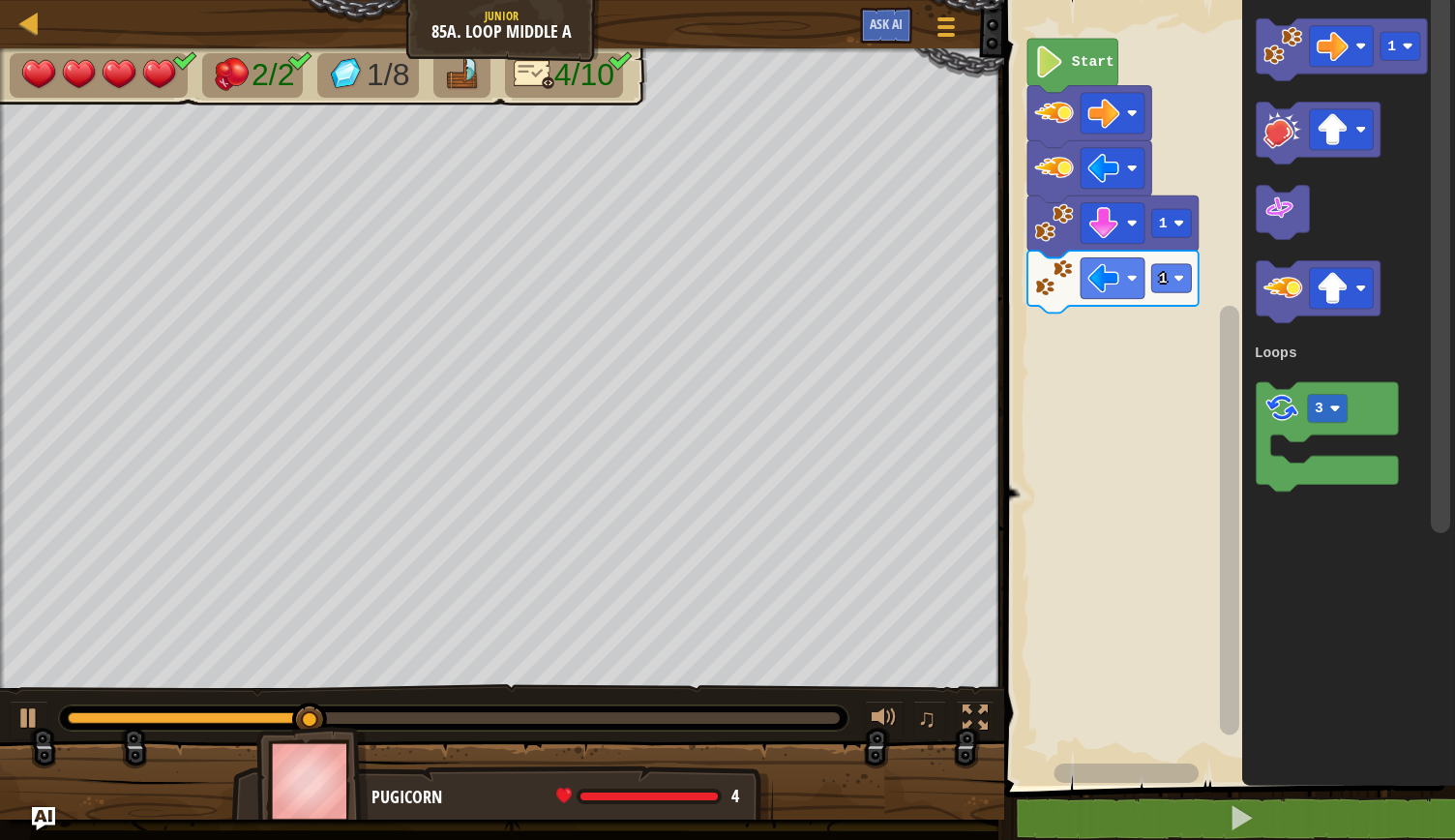
click at [1266, 80] on icon "Blockly Workspace" at bounding box center [1348, 387] width 213 height 796
click at [1269, 75] on rect "Blockly Workspace" at bounding box center [1341, 49] width 171 height 62
click at [1277, 70] on icon "Blockly Workspace" at bounding box center [1341, 49] width 171 height 62
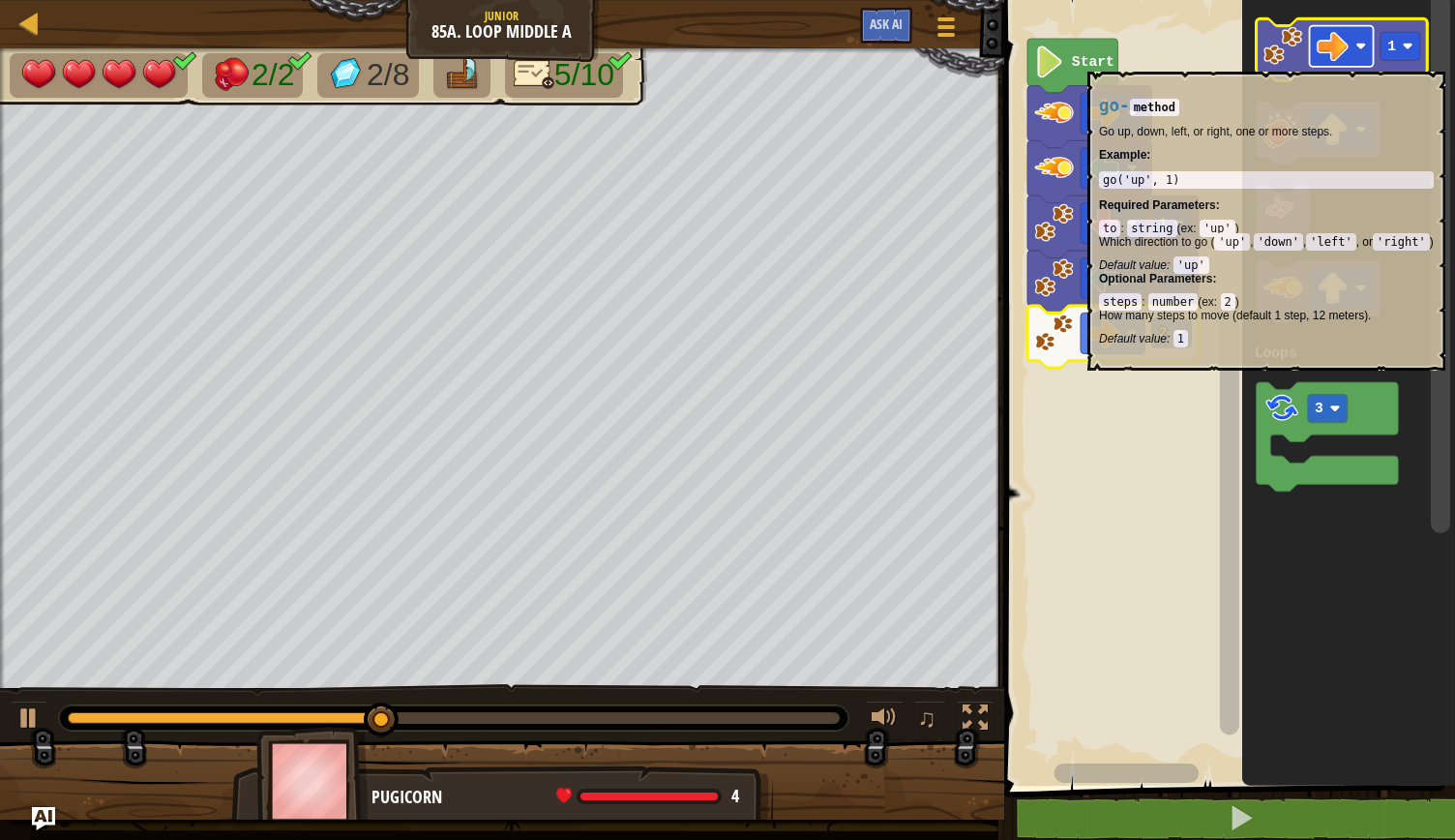
click at [1355, 57] on rect "Blockly Workspace" at bounding box center [1341, 45] width 64 height 41
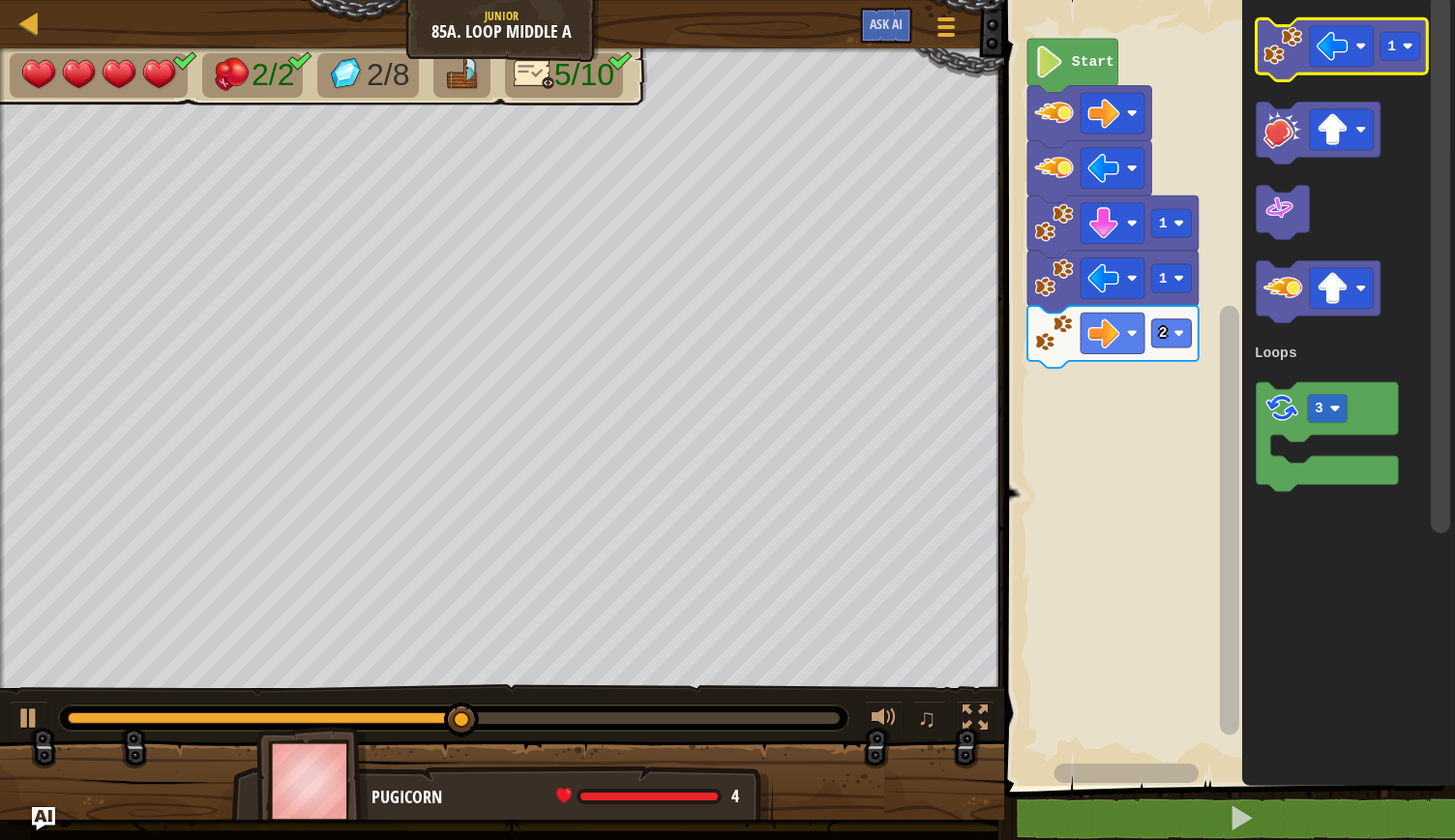
click at [1276, 59] on image "Blockly Workspace" at bounding box center [1283, 44] width 39 height 39
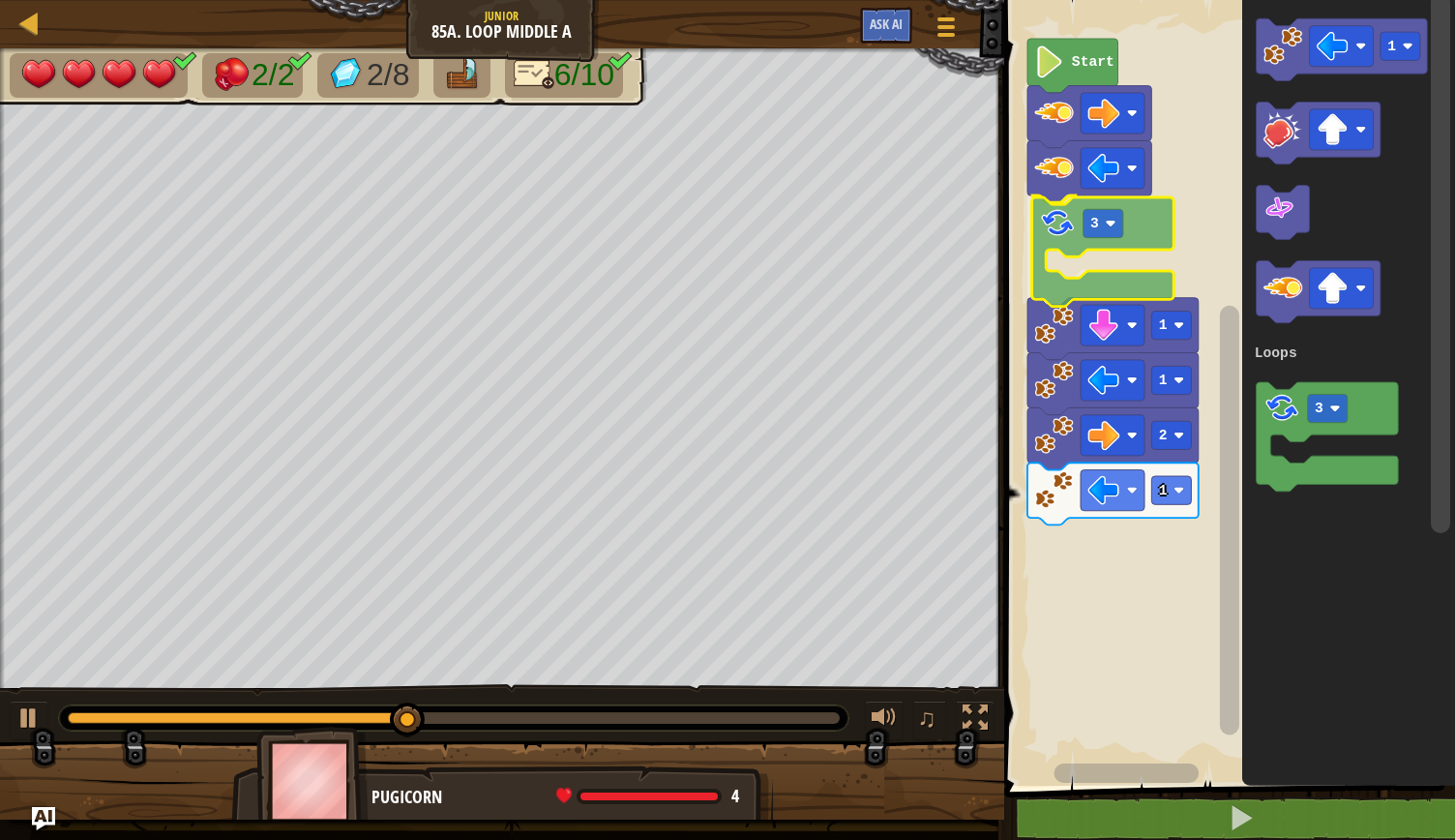
click at [1070, 219] on div "Loops Start 3 1 1 2 1 1 3 Loops 3" at bounding box center [1227, 387] width 457 height 796
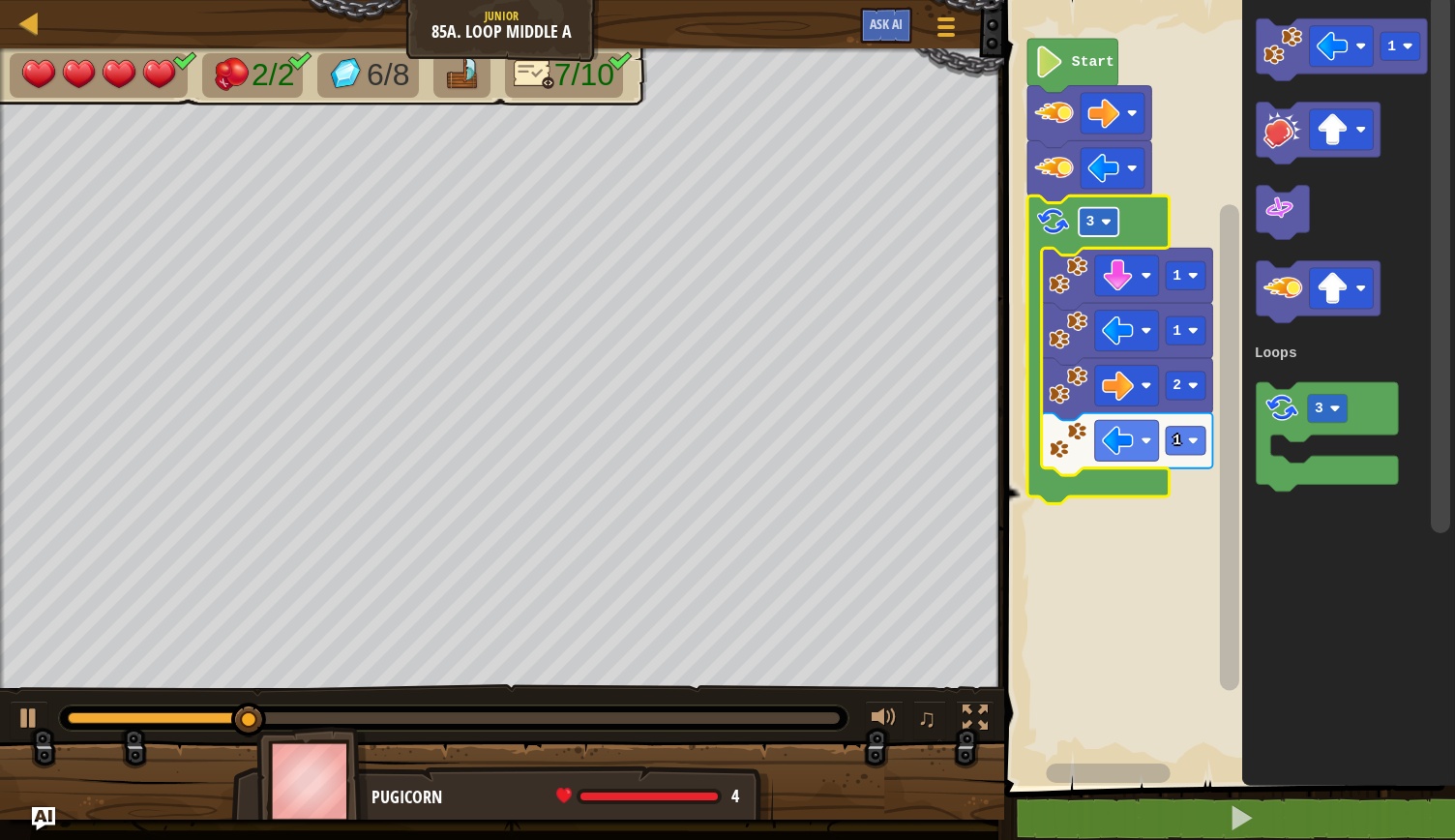
click at [1118, 226] on rect "Blockly Workspace" at bounding box center [1099, 221] width 40 height 28
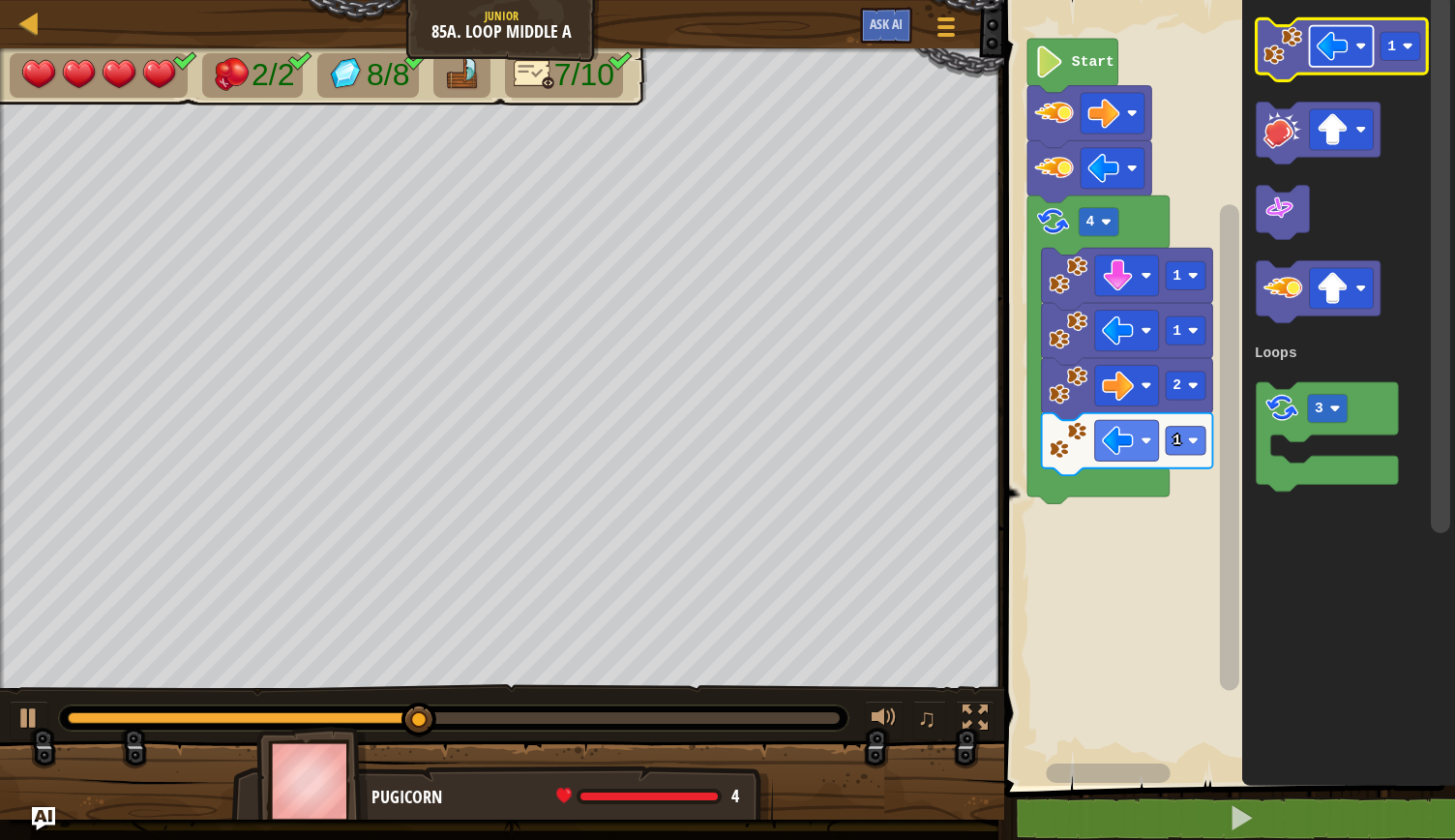
click at [1359, 45] on image "Blockly Workspace" at bounding box center [1361, 45] width 11 height 11
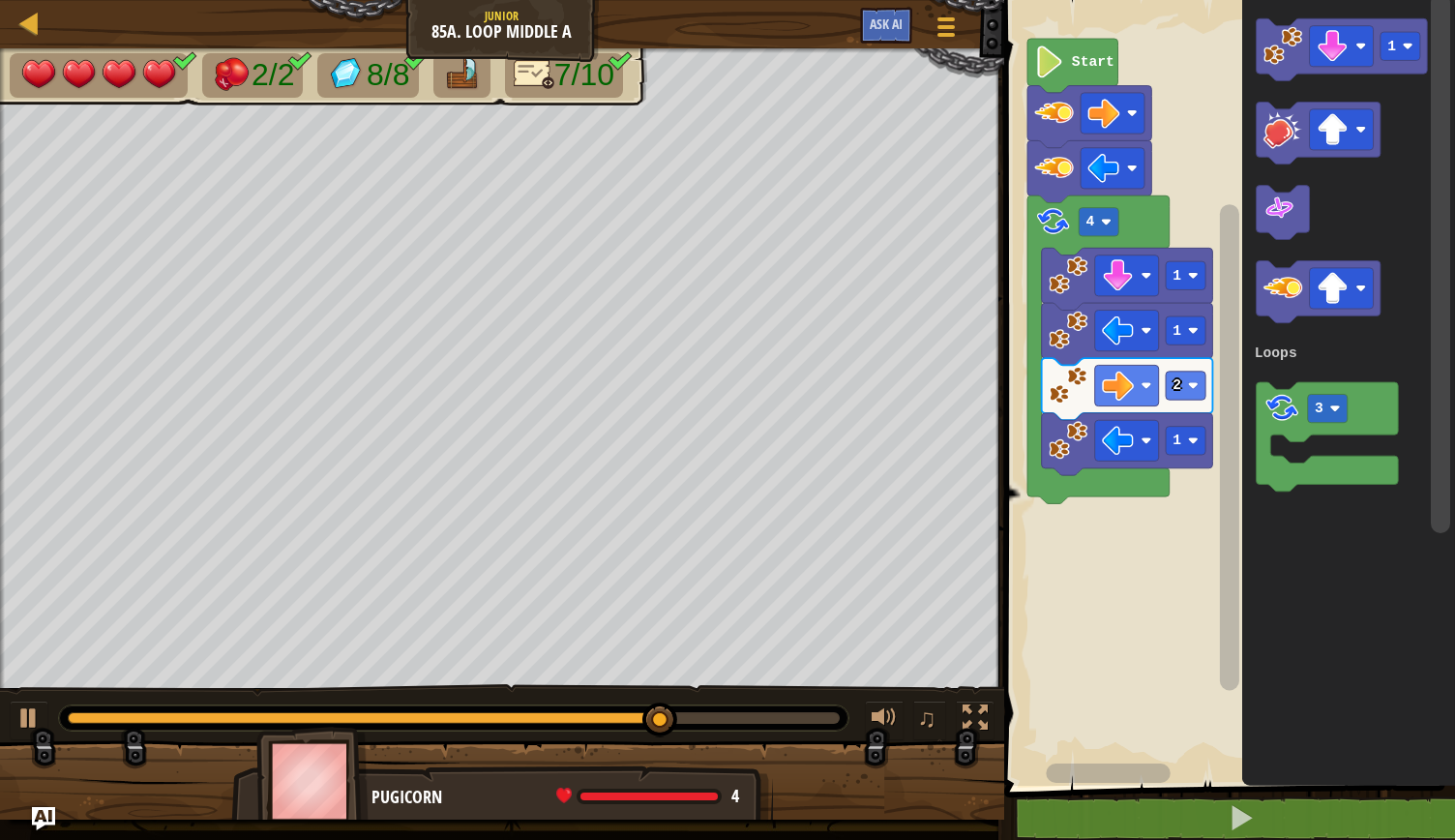
click at [1140, 546] on div "Loops Start 4 1 1 2 1 1 3 Loops" at bounding box center [1227, 387] width 457 height 796
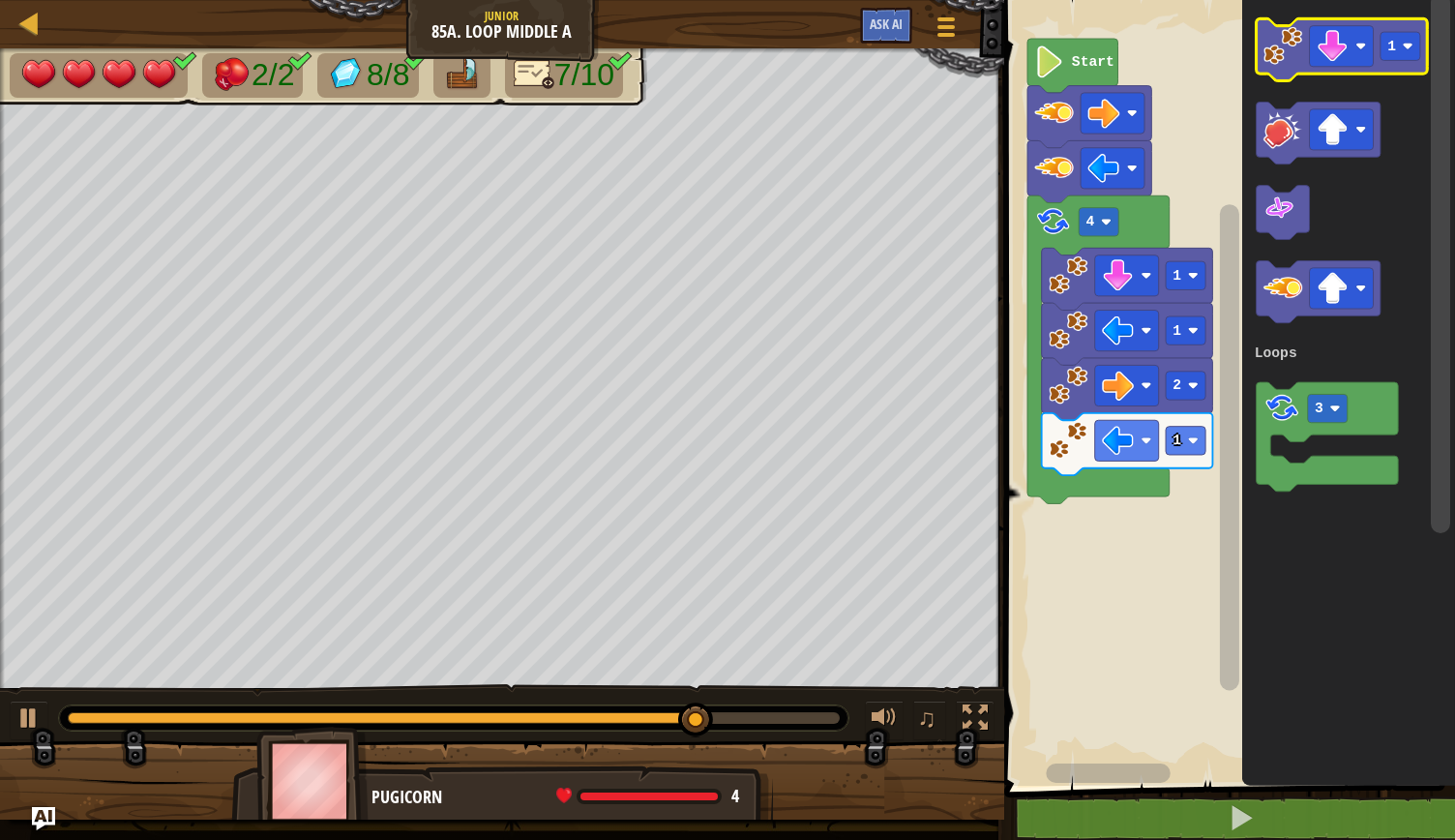
click at [1300, 47] on image "Blockly Workspace" at bounding box center [1283, 44] width 39 height 39
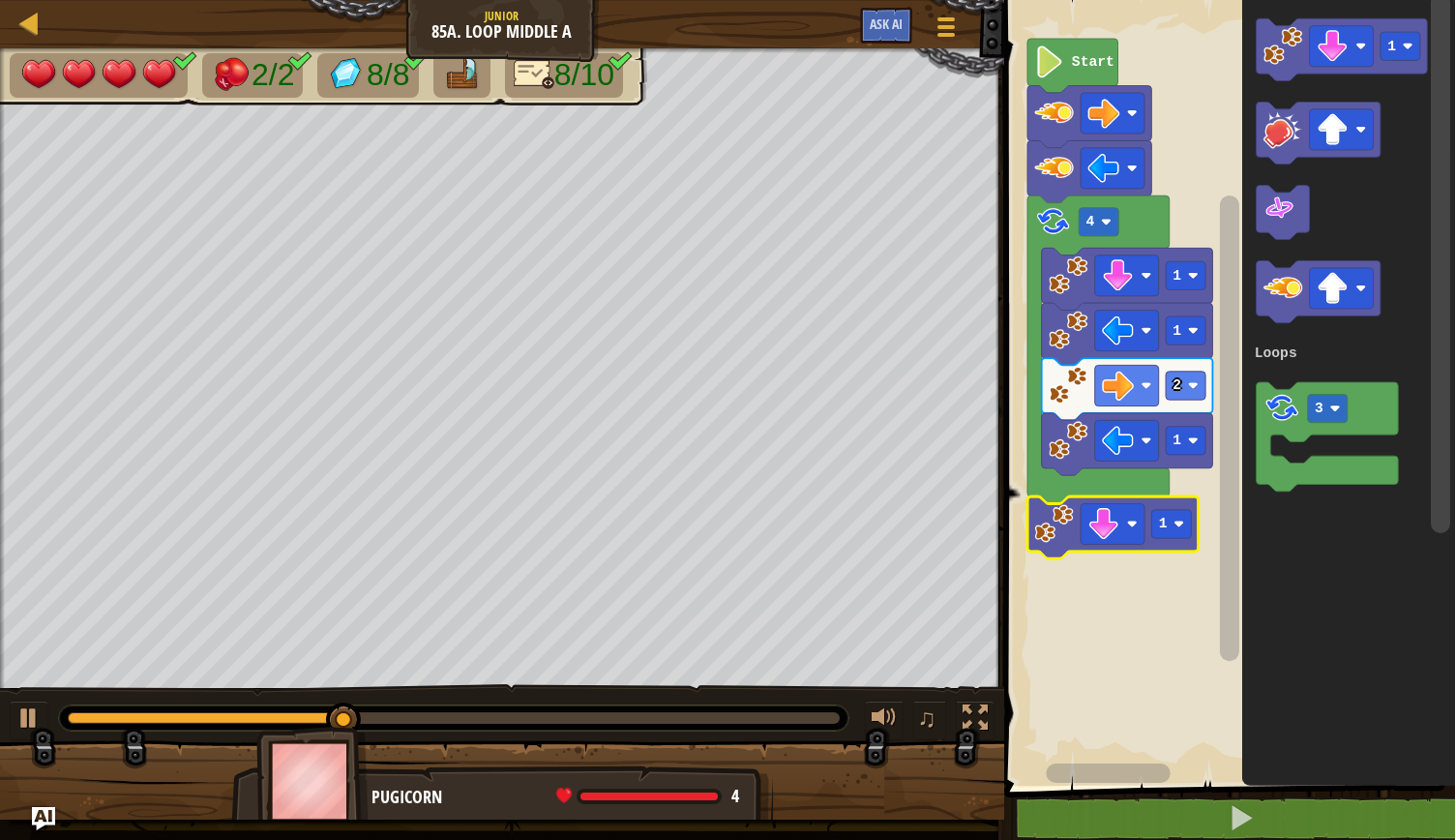
click at [1181, 534] on rect "Blockly Workspace" at bounding box center [1171, 524] width 40 height 28
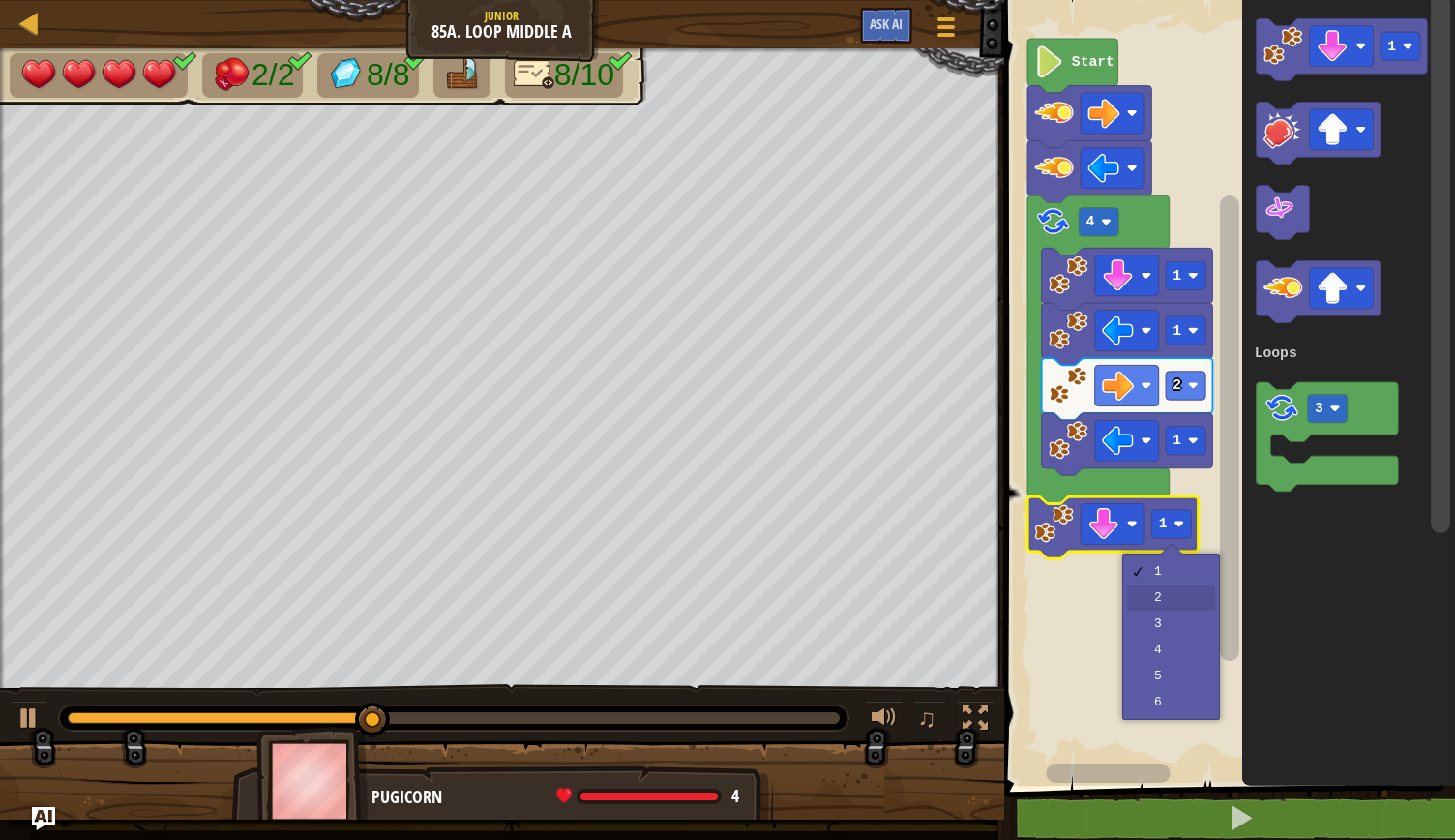
click at [1182, 601] on rect "Blockly Workspace" at bounding box center [1227, 387] width 457 height 796
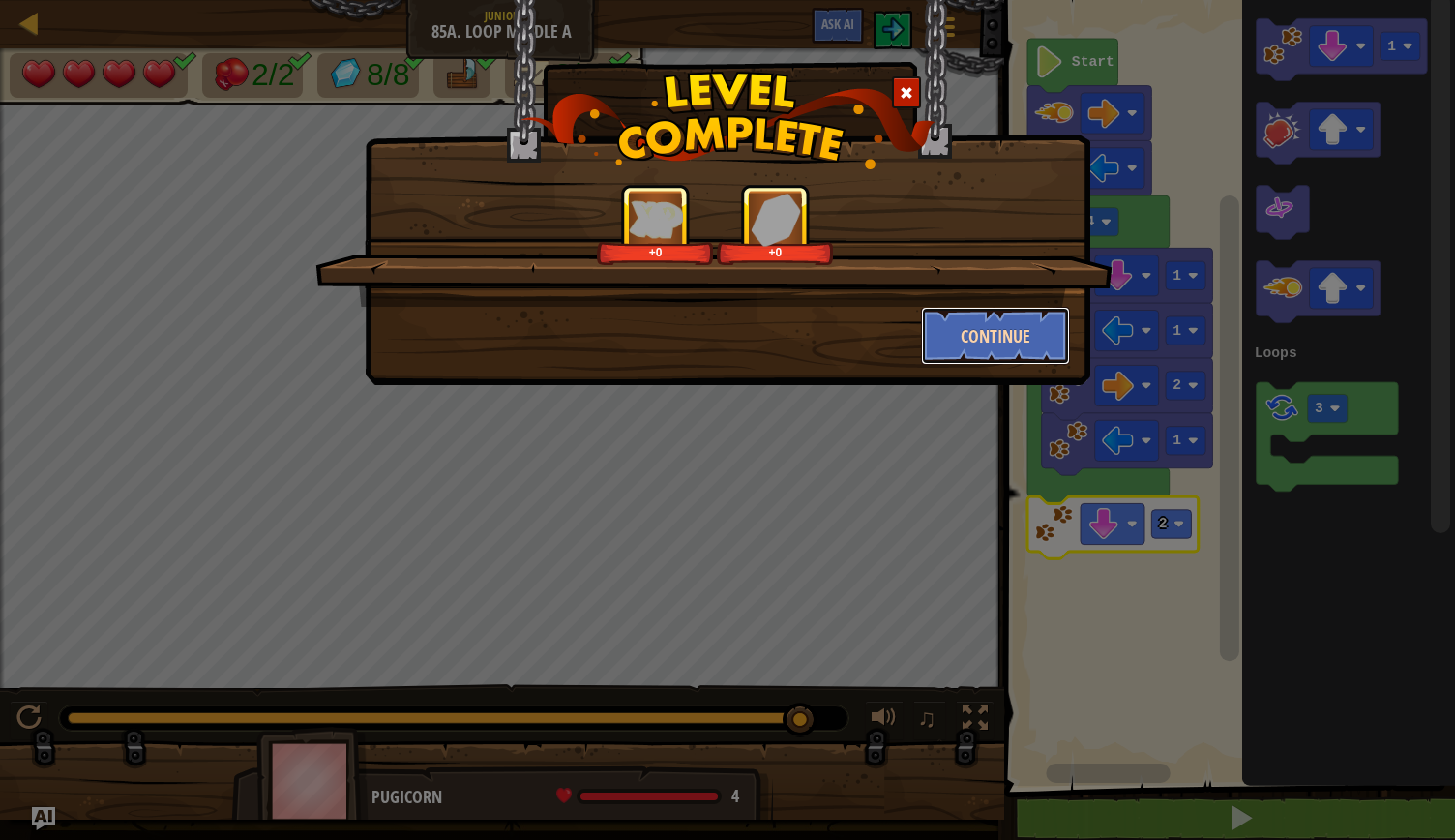
click at [1012, 329] on button "Continue" at bounding box center [996, 335] width 150 height 58
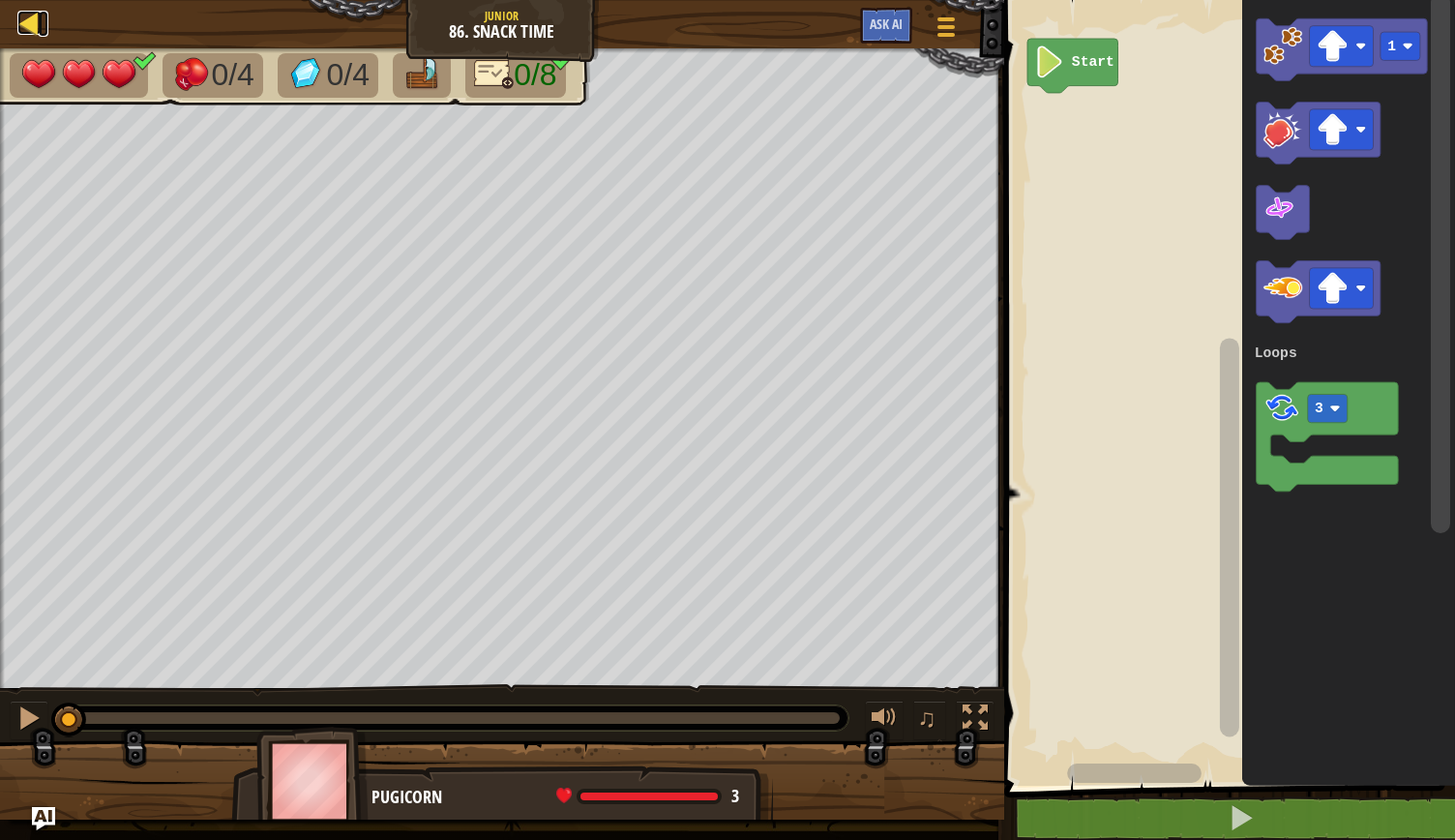
click at [23, 29] on div at bounding box center [30, 23] width 24 height 24
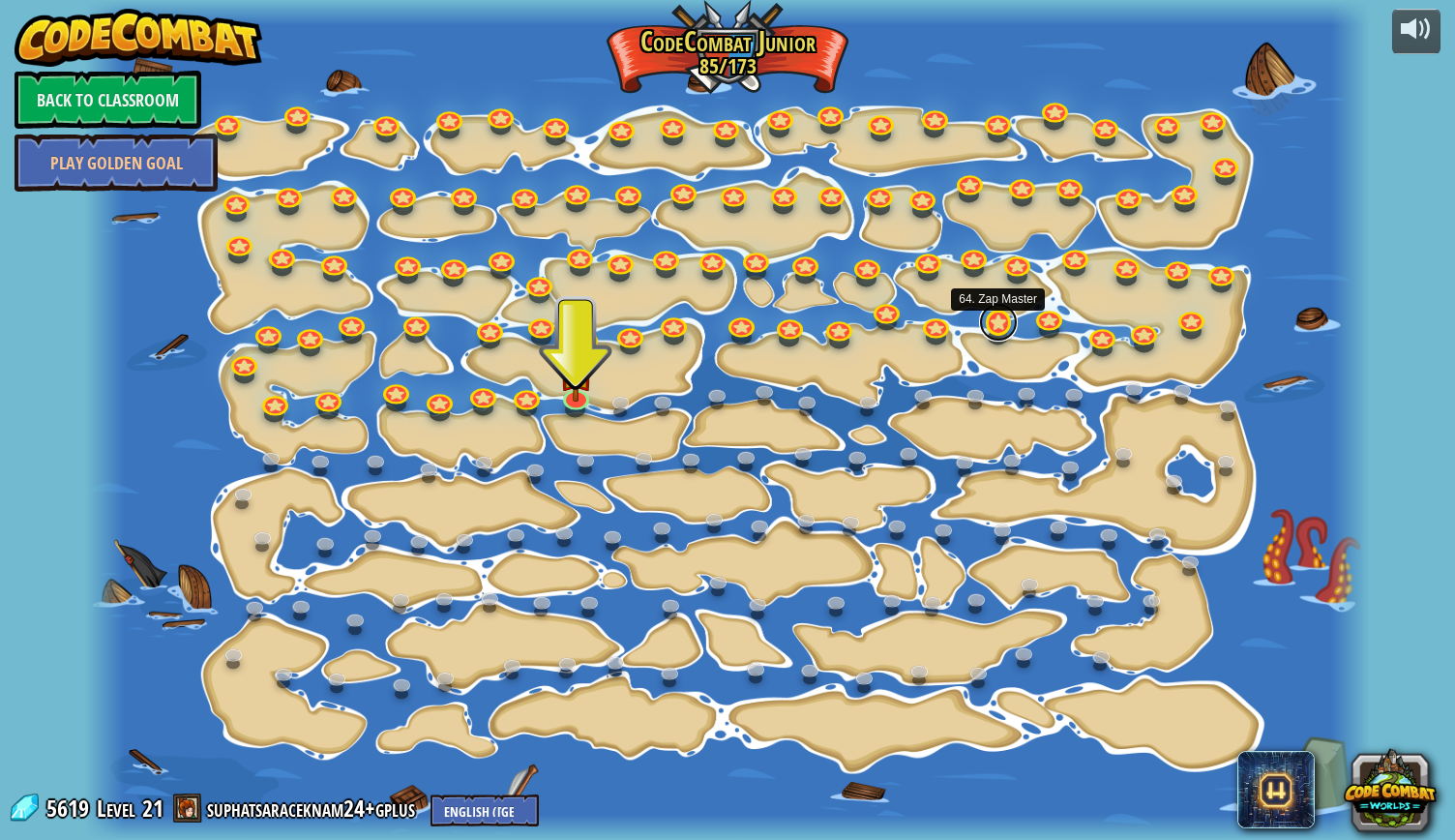
click at [993, 322] on link at bounding box center [998, 321] width 39 height 39
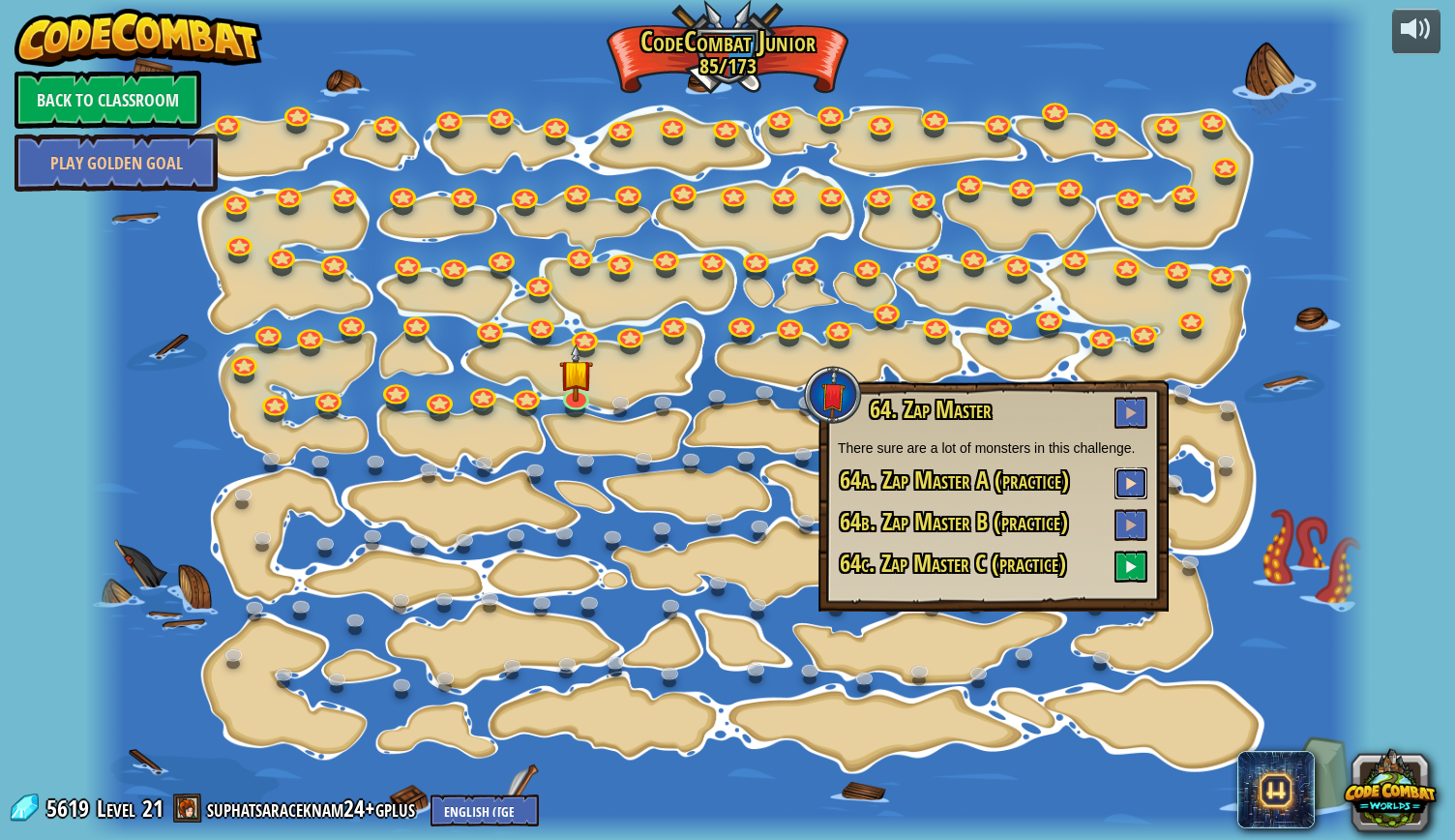
click at [1132, 481] on span at bounding box center [1132, 483] width 14 height 14
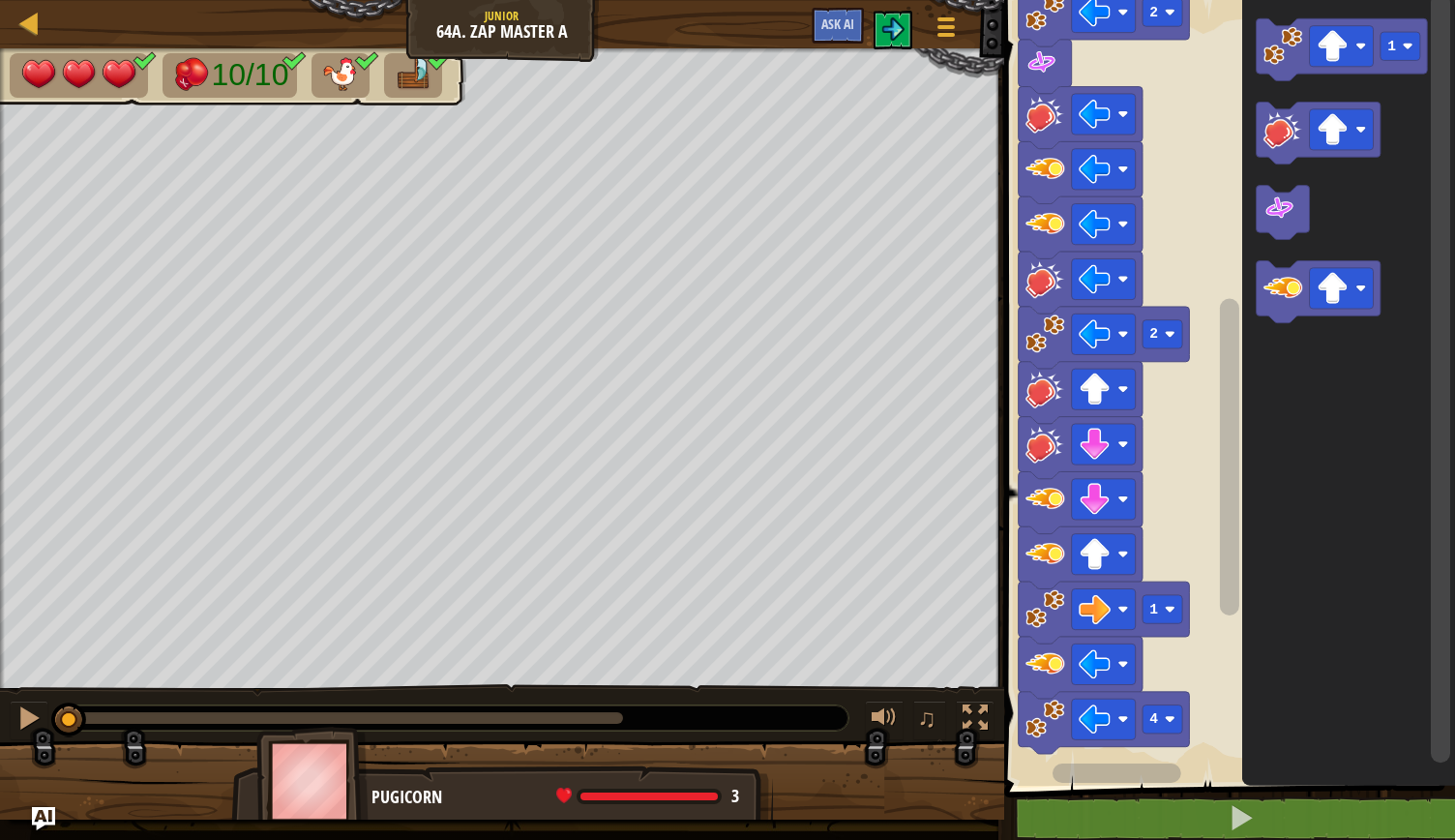
click at [1186, 662] on rect "Blockly Workspace" at bounding box center [1227, 387] width 457 height 796
click at [25, 18] on div at bounding box center [30, 23] width 24 height 24
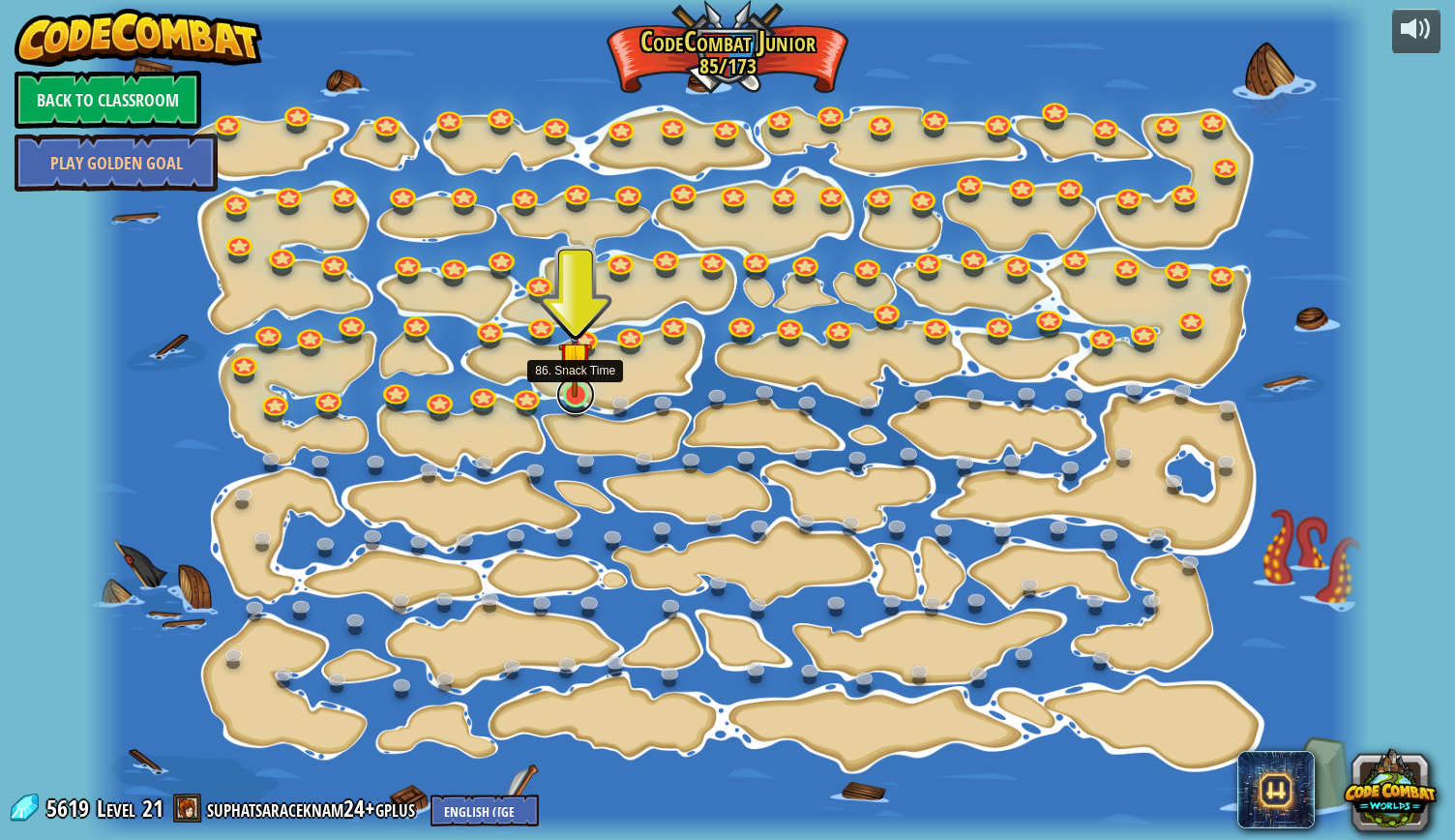
click at [576, 403] on link at bounding box center [575, 394] width 39 height 39
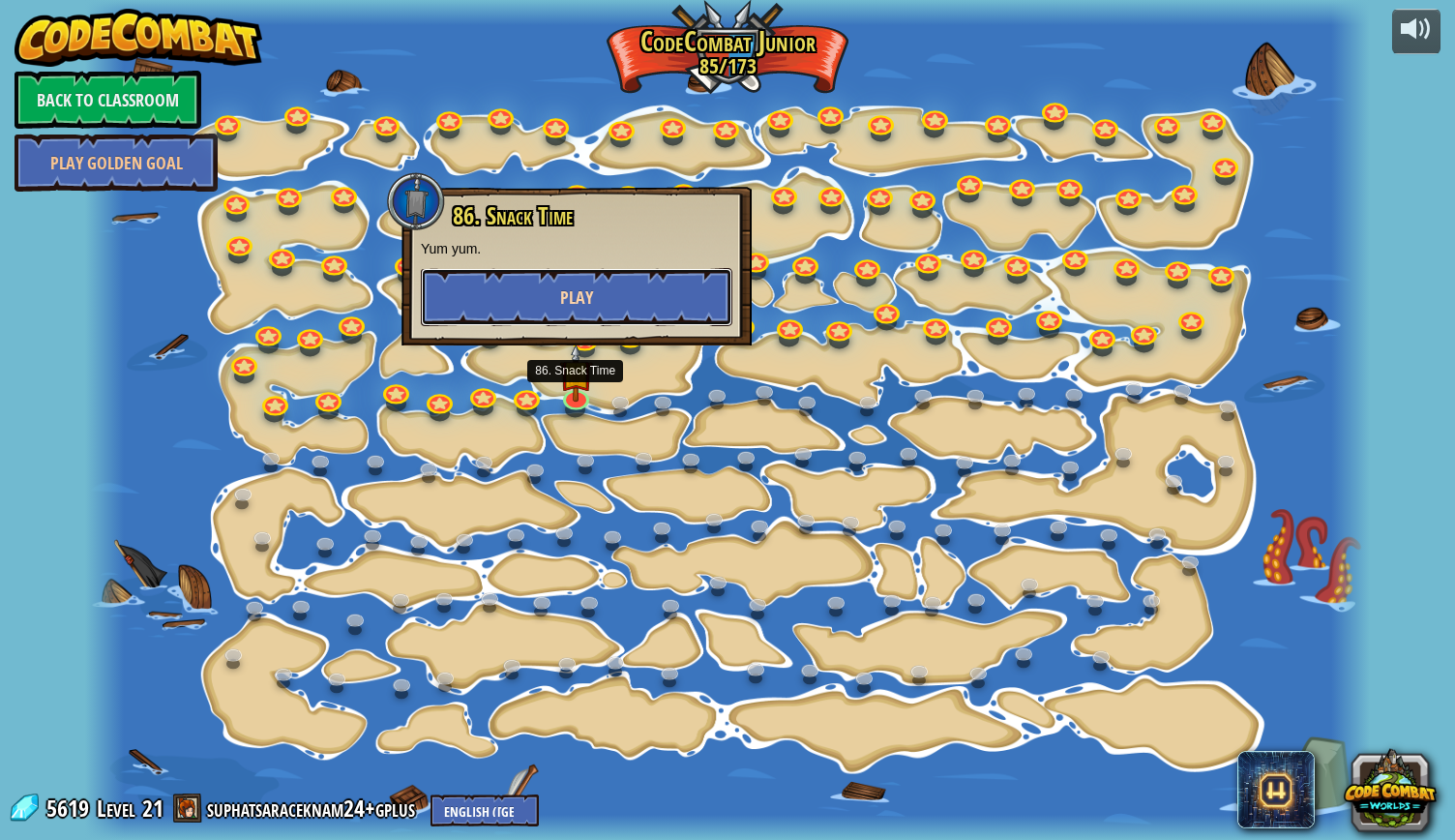
click at [652, 312] on button "Play" at bounding box center [576, 296] width 311 height 58
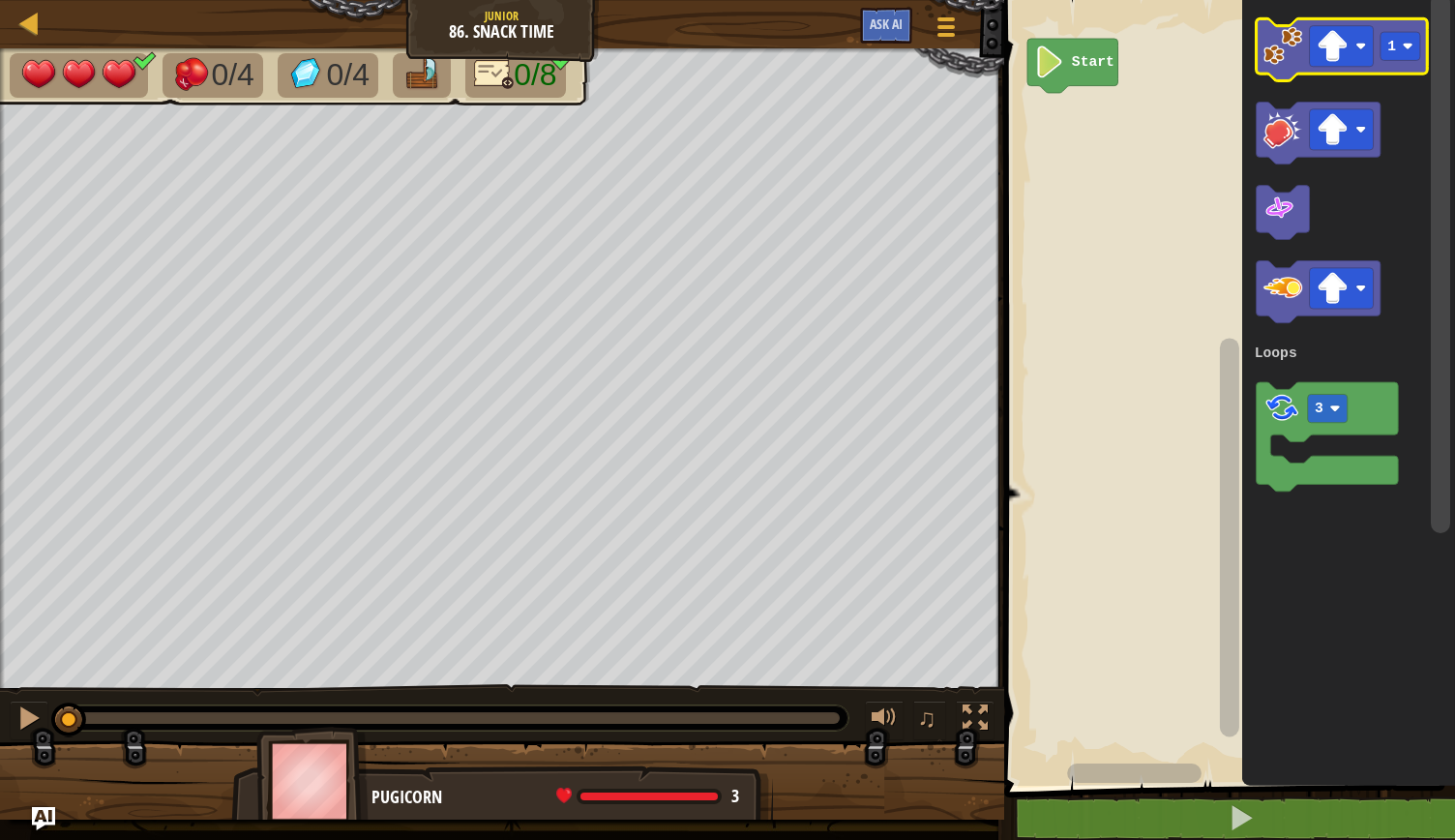
click at [1279, 52] on image "Blockly Workspace" at bounding box center [1283, 44] width 39 height 39
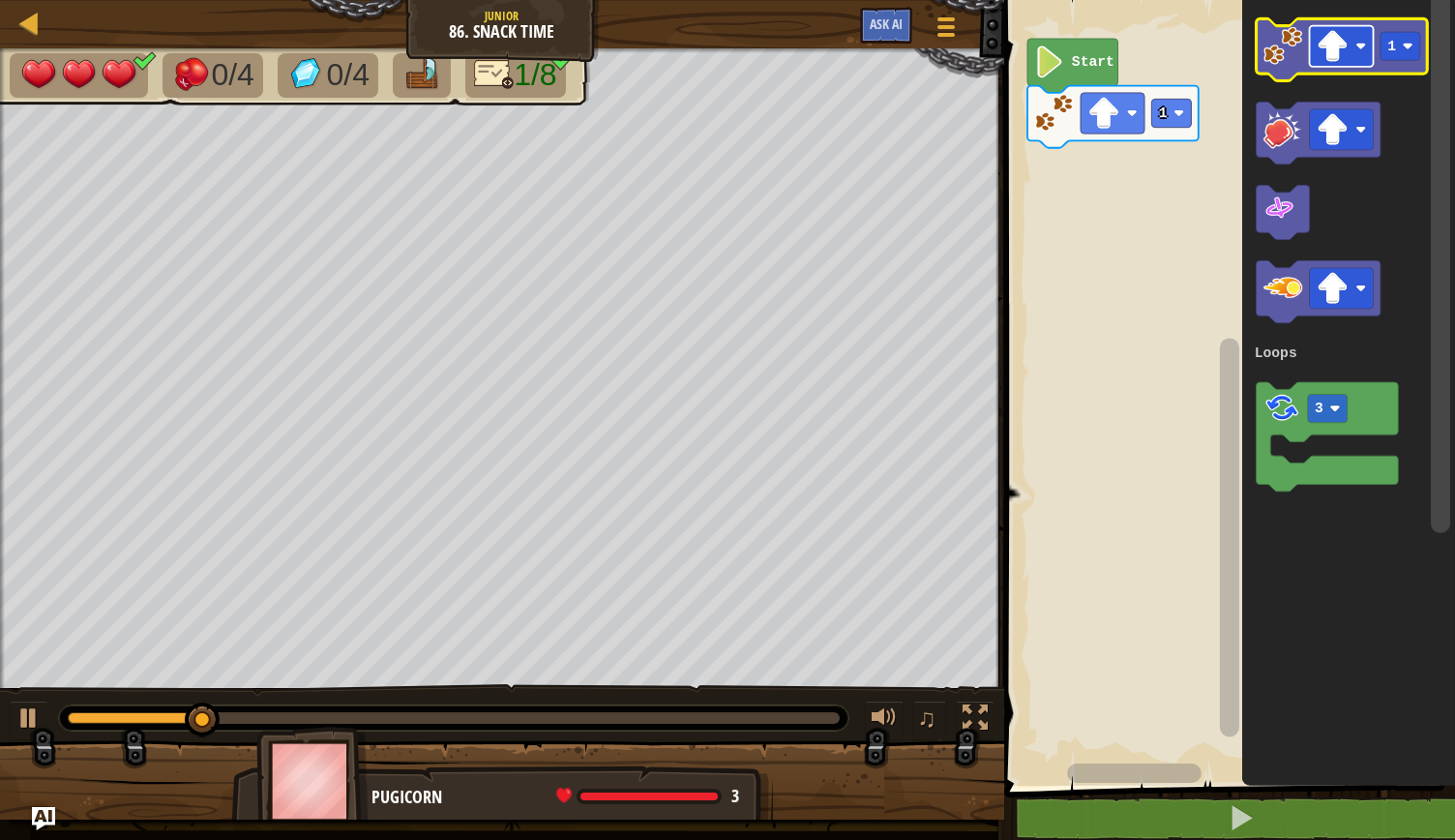
click at [1364, 39] on rect "Blockly Workspace" at bounding box center [1341, 45] width 64 height 41
click at [1409, 62] on icon "Blockly Workspace" at bounding box center [1341, 49] width 171 height 62
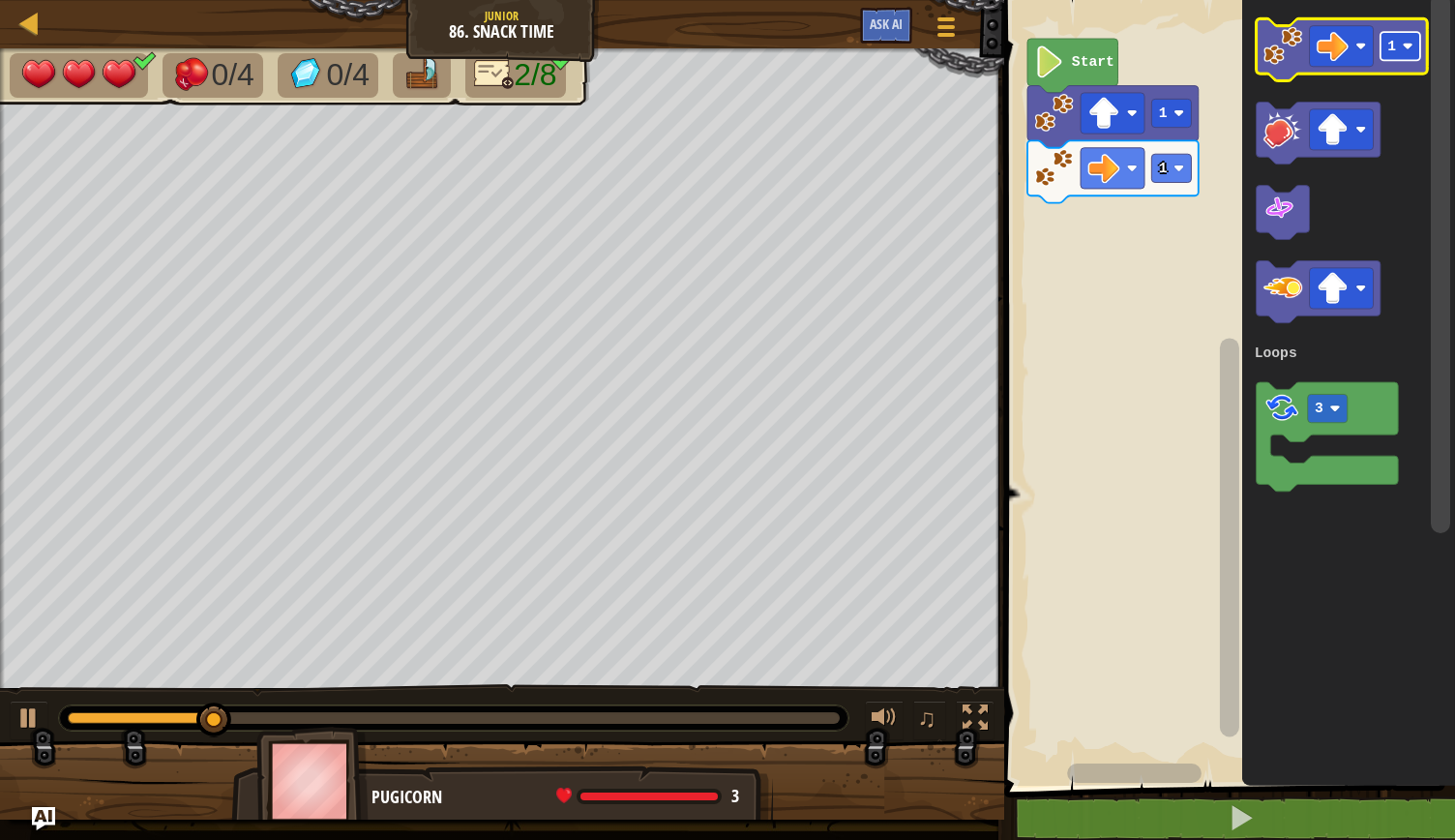
click at [1409, 43] on image "Blockly Workspace" at bounding box center [1409, 45] width 11 height 11
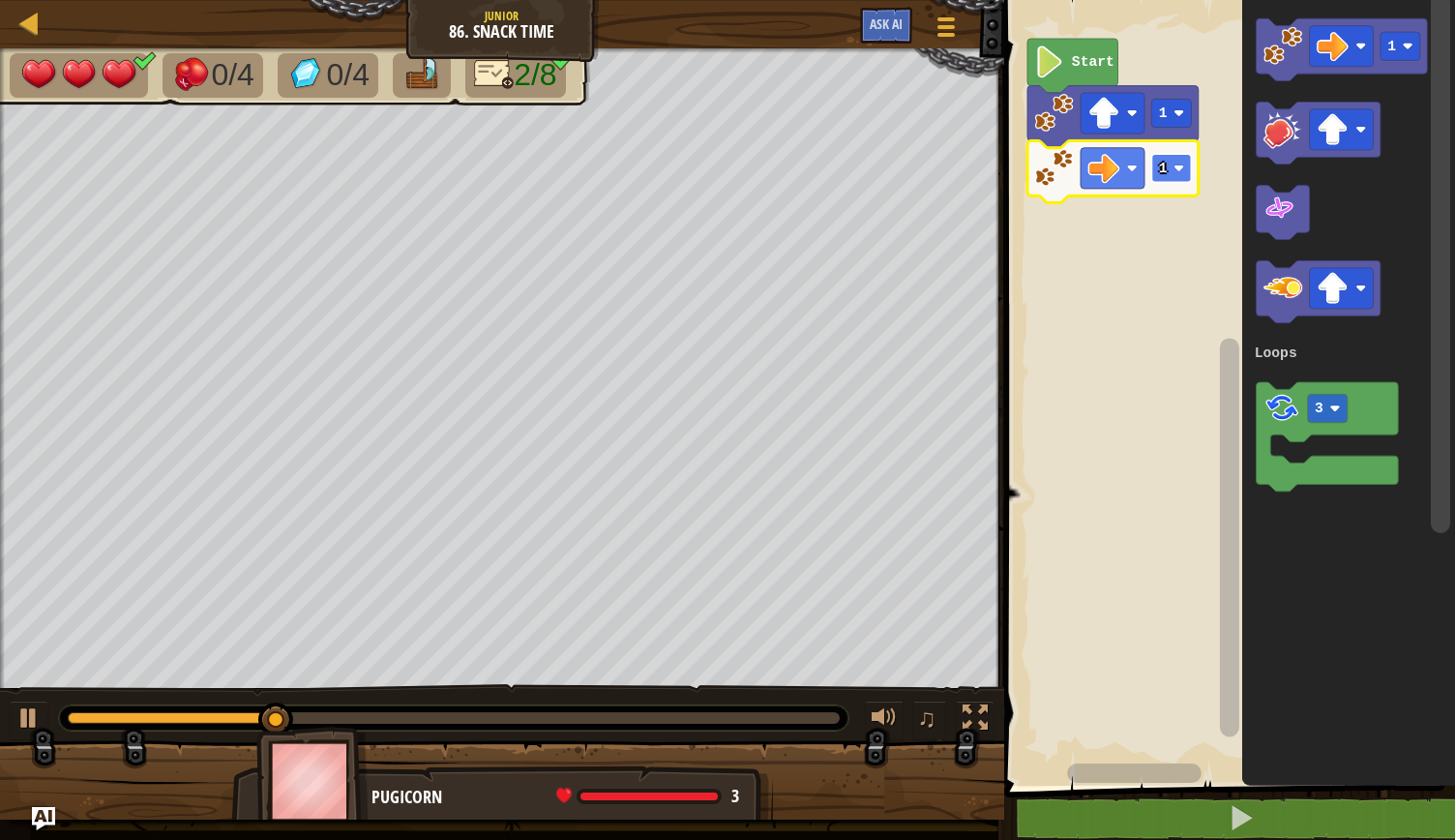
click at [1186, 167] on rect "Blockly Workspace" at bounding box center [1171, 168] width 40 height 28
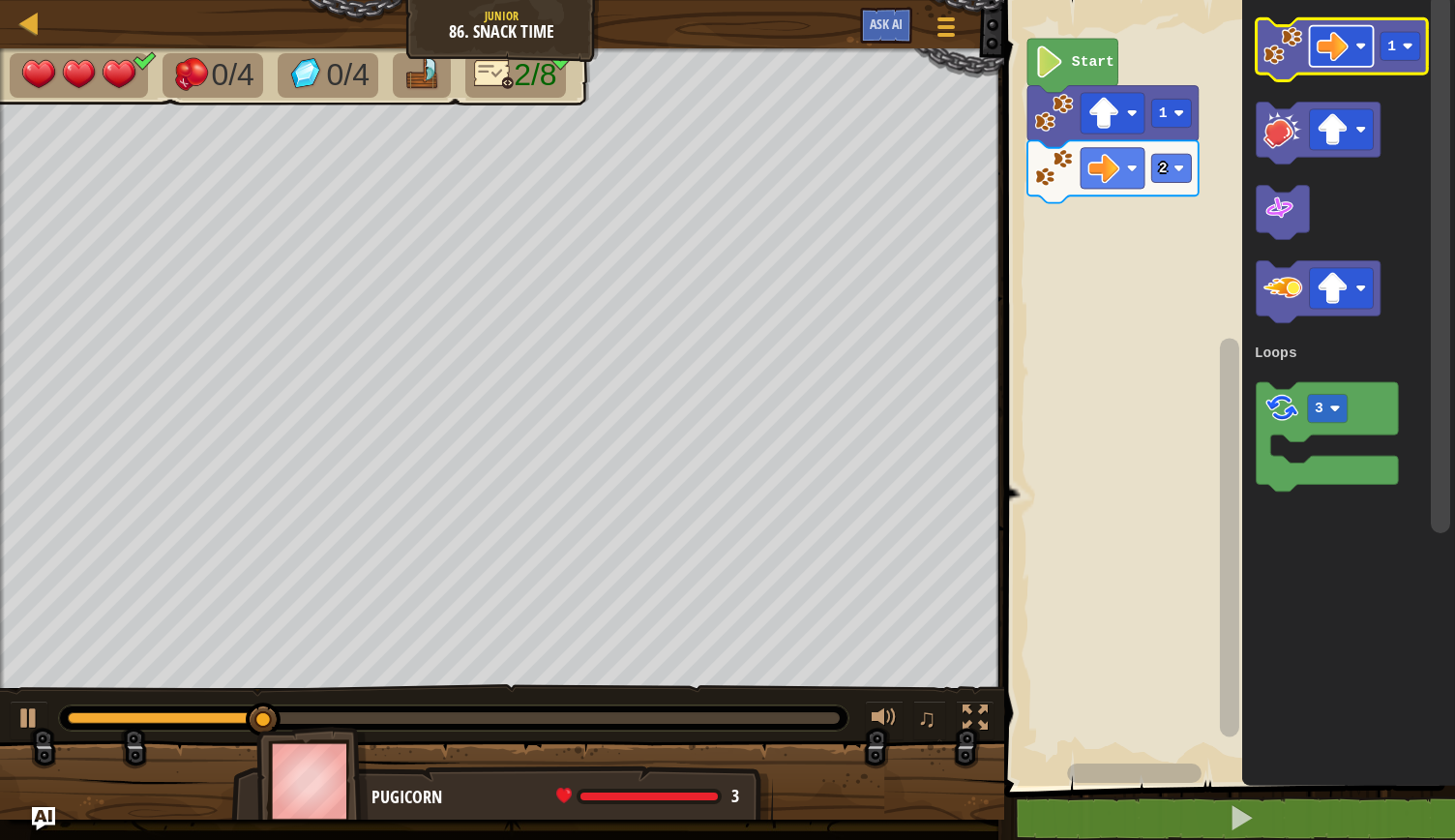
click at [1363, 55] on rect "Blockly Workspace" at bounding box center [1341, 45] width 64 height 41
click at [1280, 51] on image "Blockly Workspace" at bounding box center [1283, 44] width 39 height 39
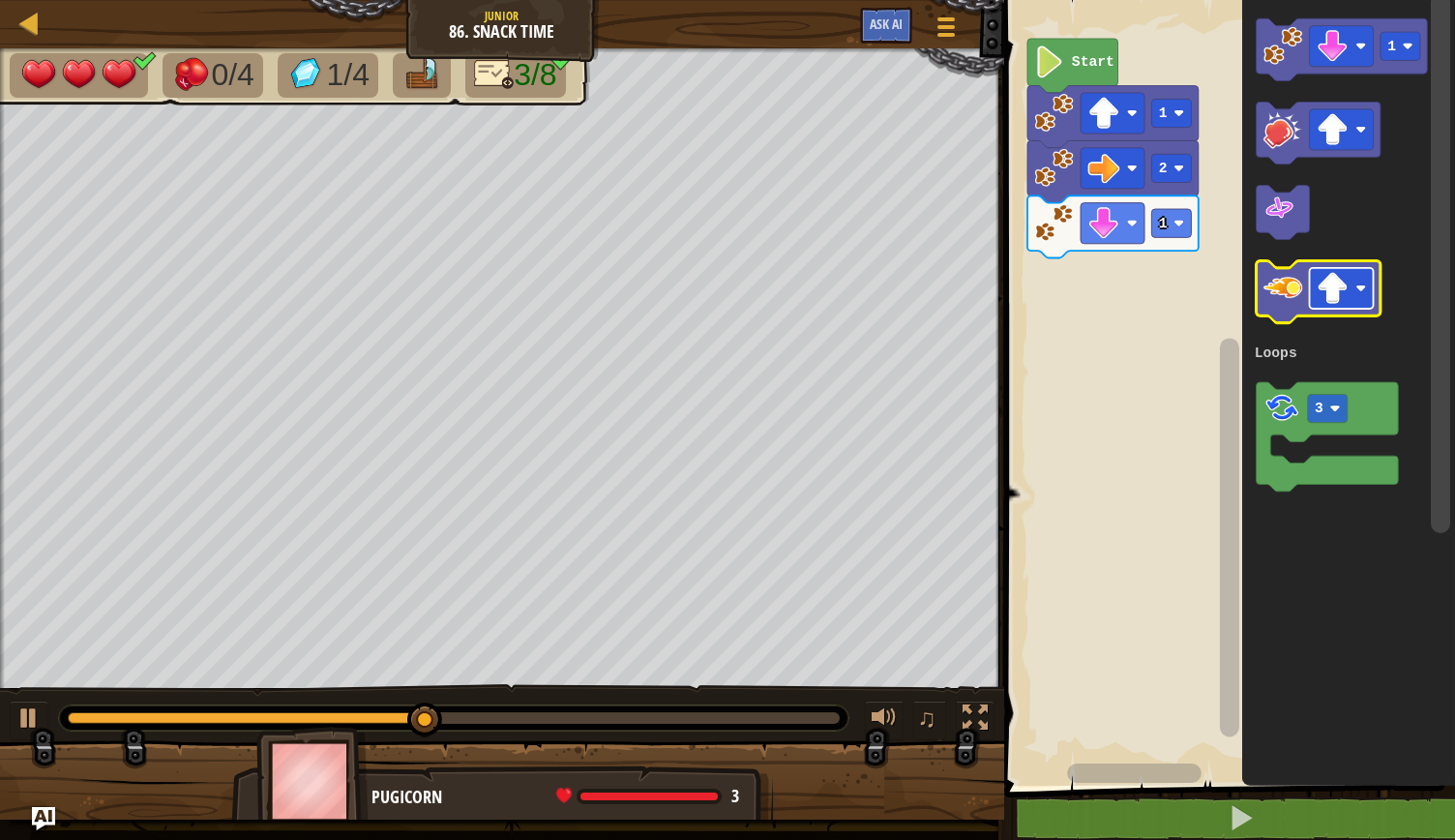
click at [1360, 284] on image "Blockly Workspace" at bounding box center [1361, 289] width 11 height 11
click at [1277, 312] on icon "Blockly Workspace" at bounding box center [1318, 292] width 124 height 62
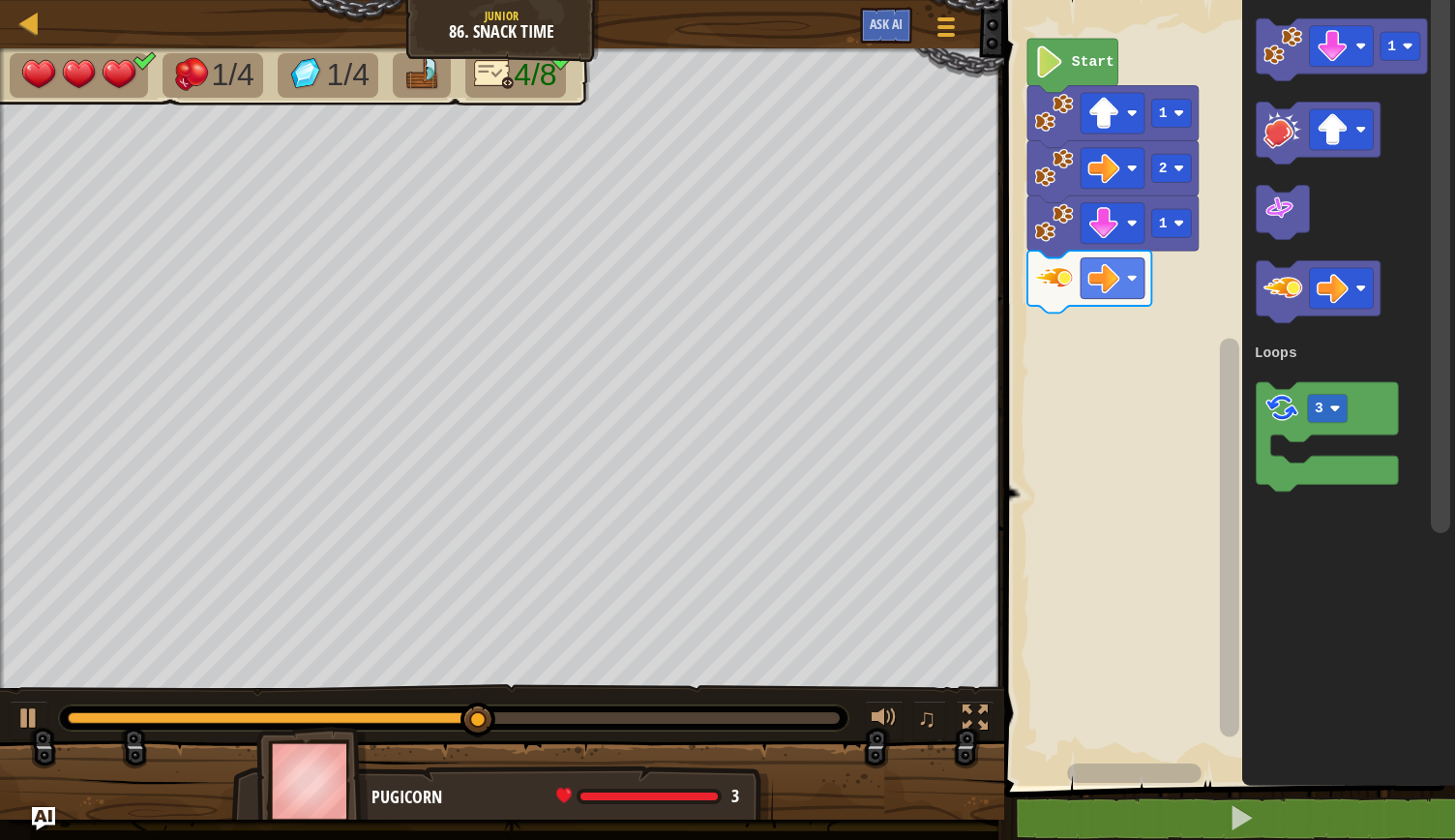
click at [1216, 277] on rect "Blockly Workspace" at bounding box center [1227, 387] width 457 height 796
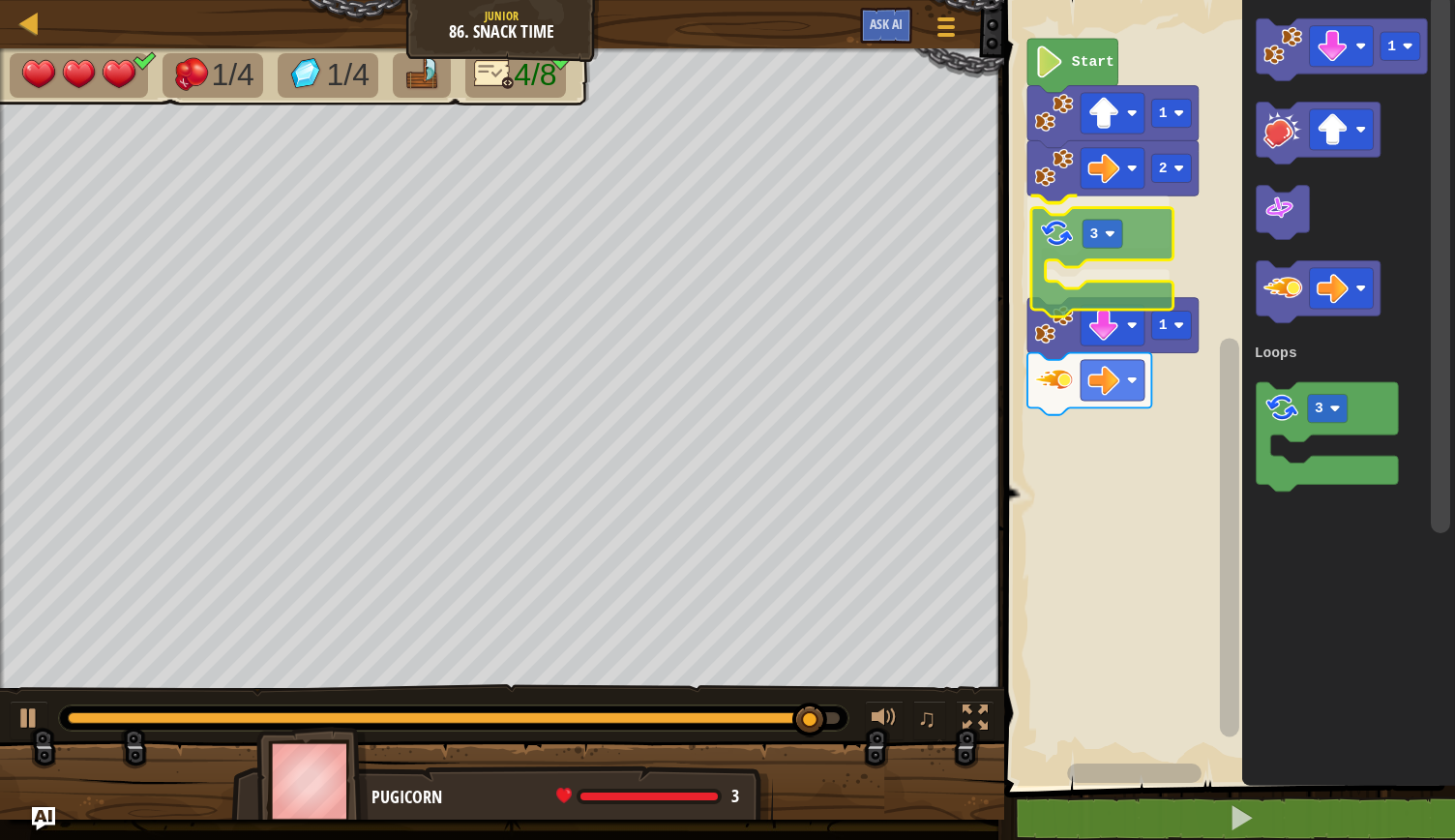
click at [1051, 241] on div "Loops Start 1 2 3 1 1 3 Loops 3" at bounding box center [1227, 387] width 457 height 796
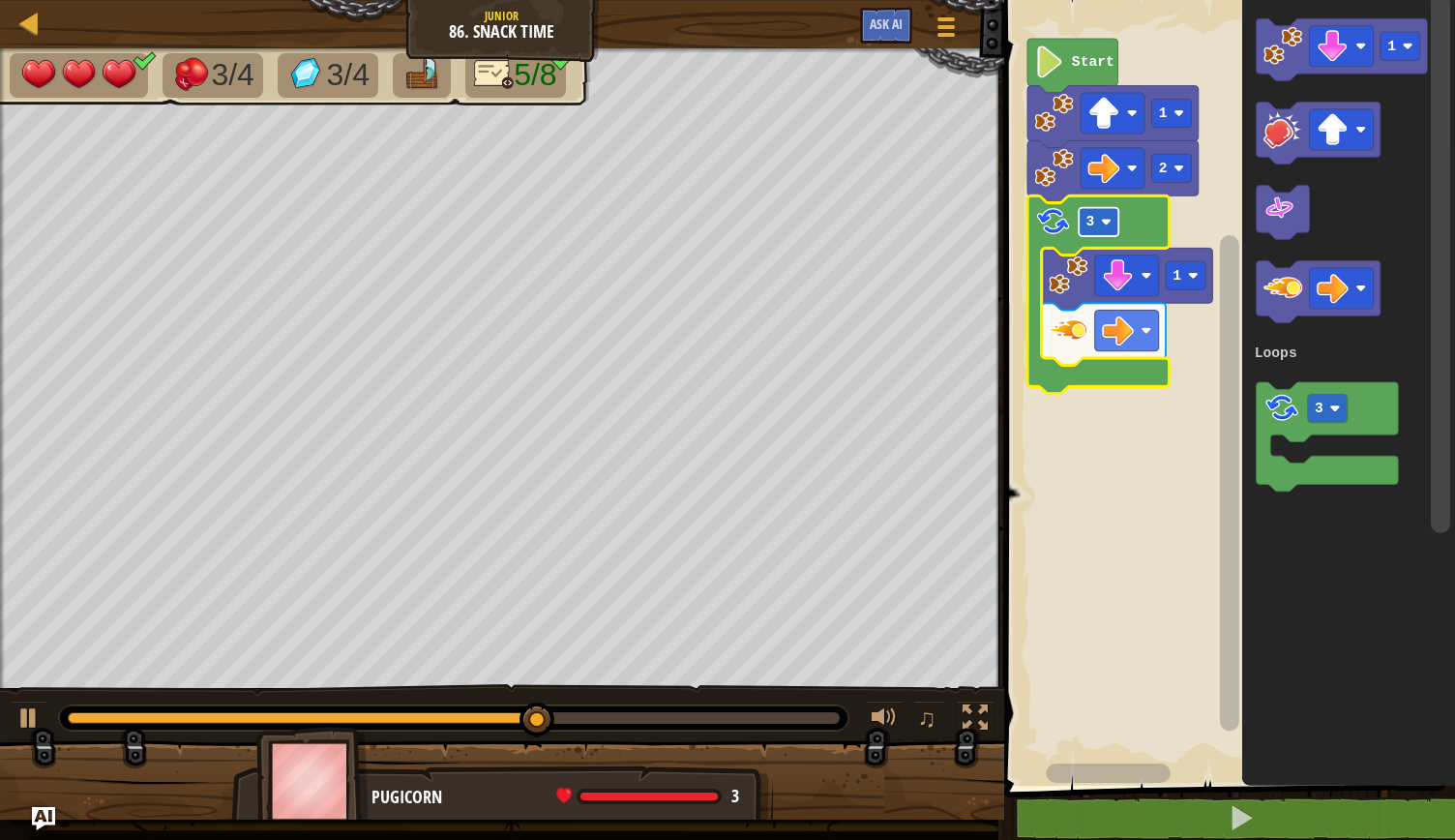
click at [1109, 225] on image "Blockly Workspace" at bounding box center [1106, 221] width 11 height 11
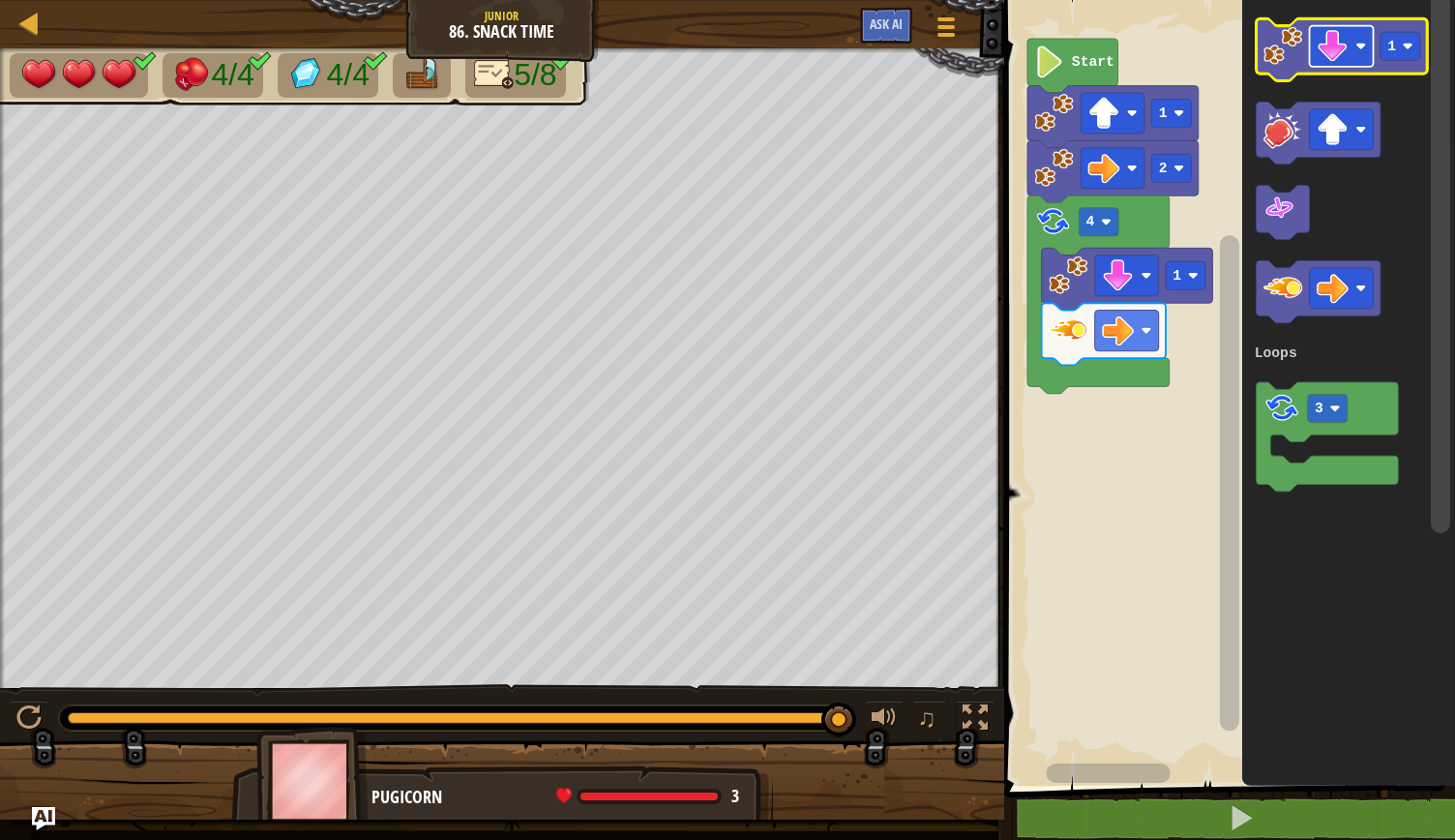
click at [1364, 52] on rect "Blockly Workspace" at bounding box center [1341, 45] width 64 height 41
click at [1262, 170] on icon "1 3 Loops" at bounding box center [1348, 387] width 213 height 796
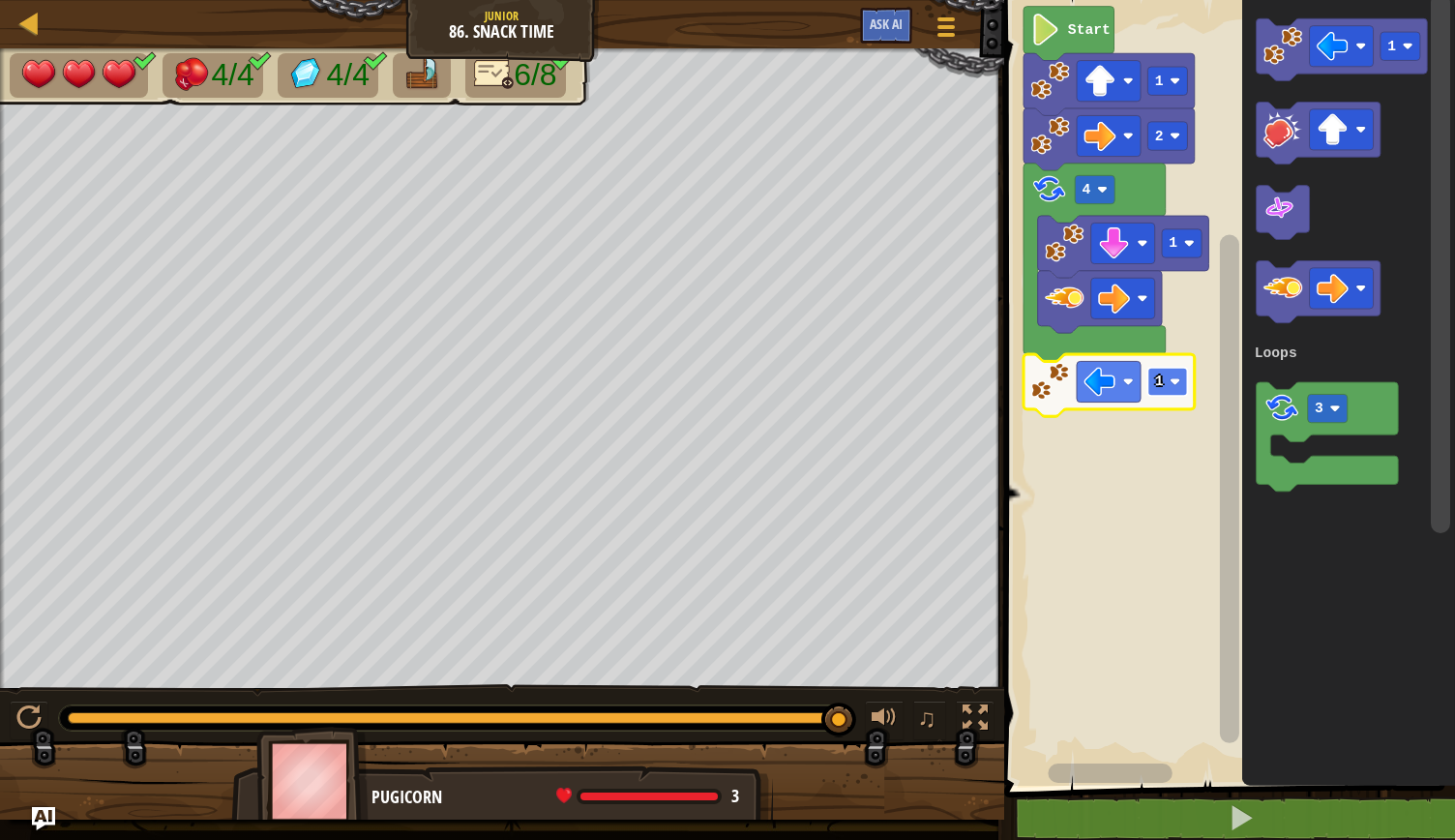
click at [1174, 385] on image "Blockly Workspace" at bounding box center [1175, 381] width 11 height 11
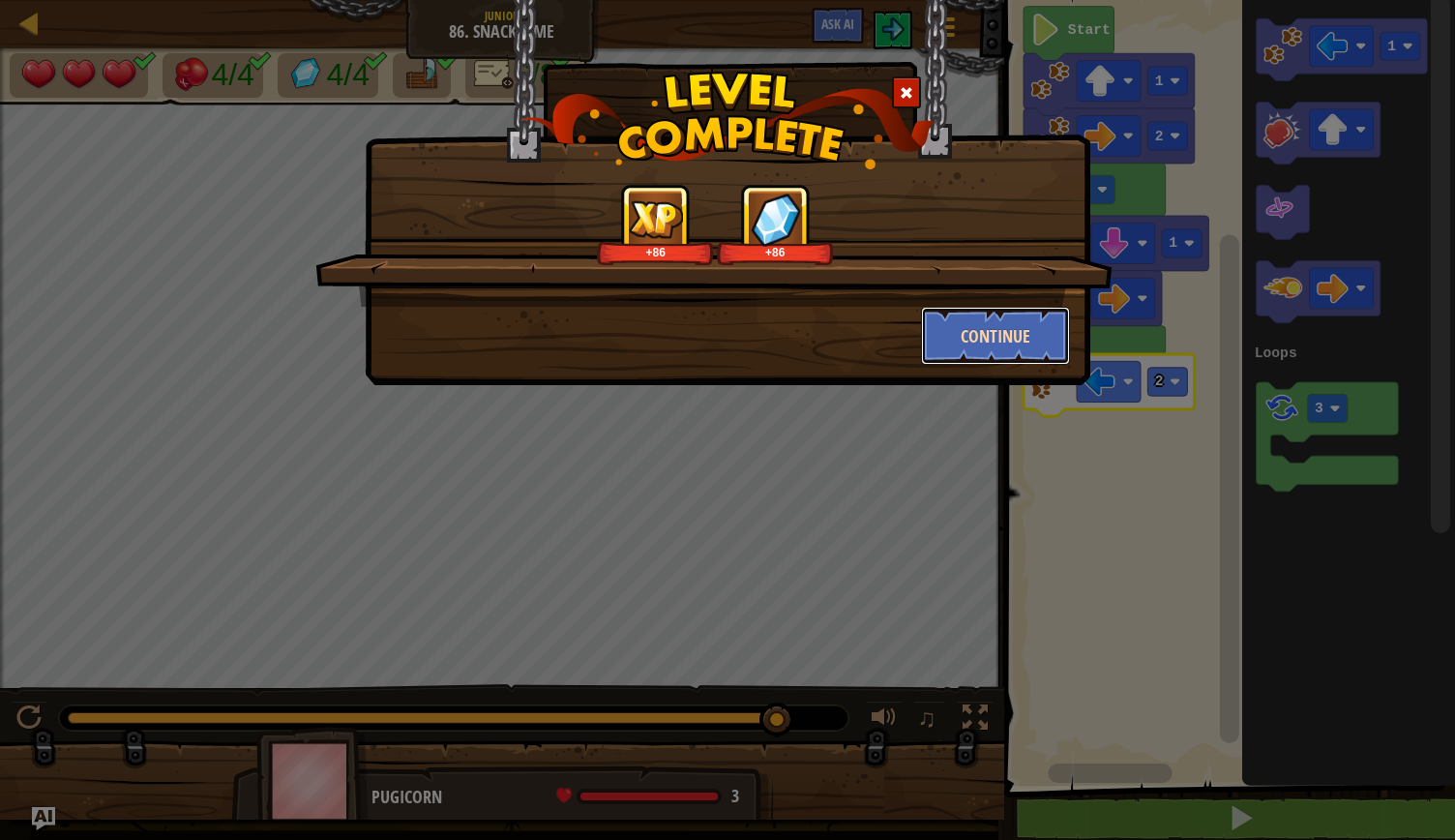
click at [969, 318] on button "Continue" at bounding box center [996, 335] width 150 height 58
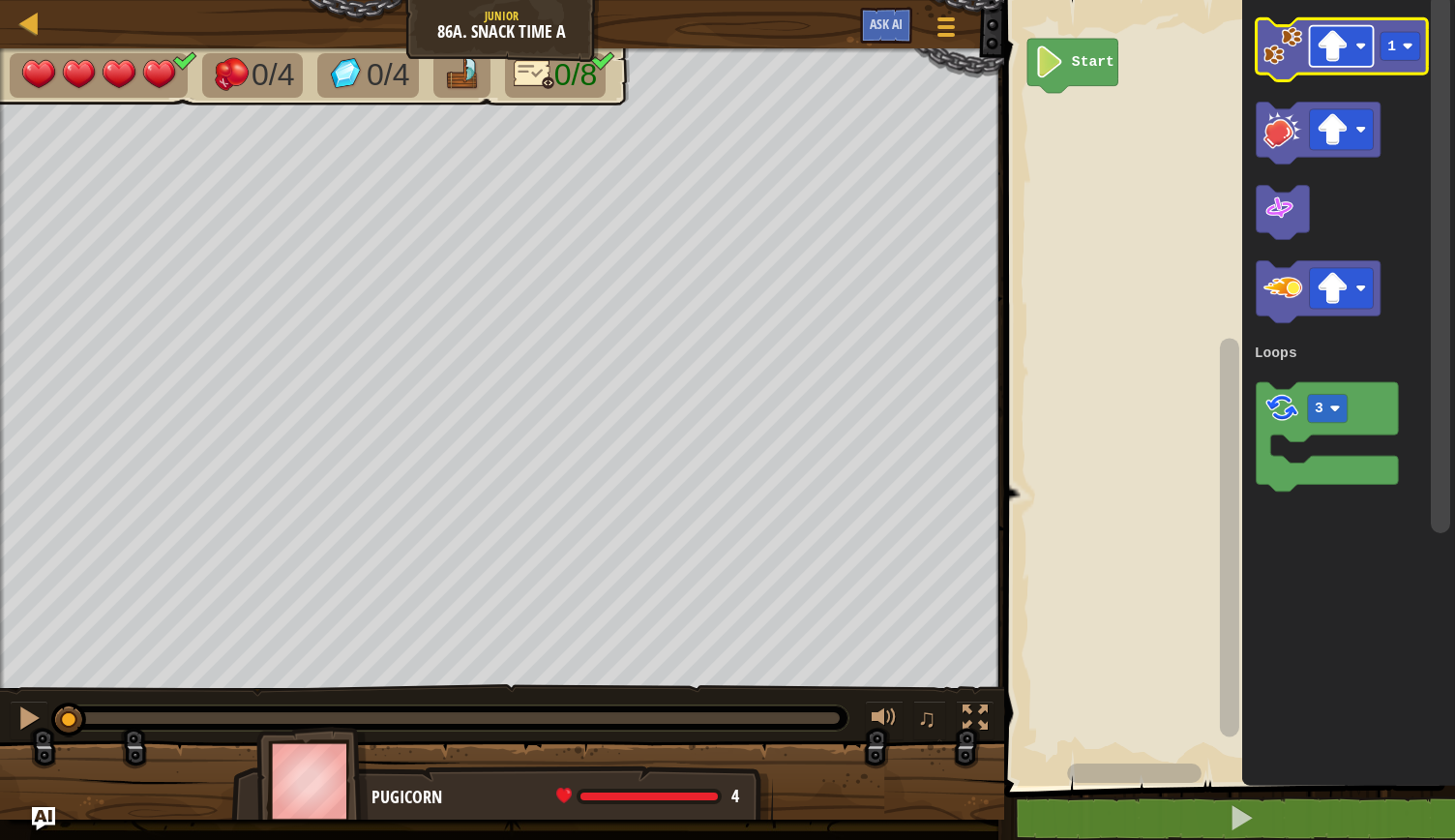
click at [1354, 51] on rect "Blockly Workspace" at bounding box center [1341, 45] width 64 height 41
click at [1282, 55] on image "Blockly Workspace" at bounding box center [1283, 44] width 39 height 39
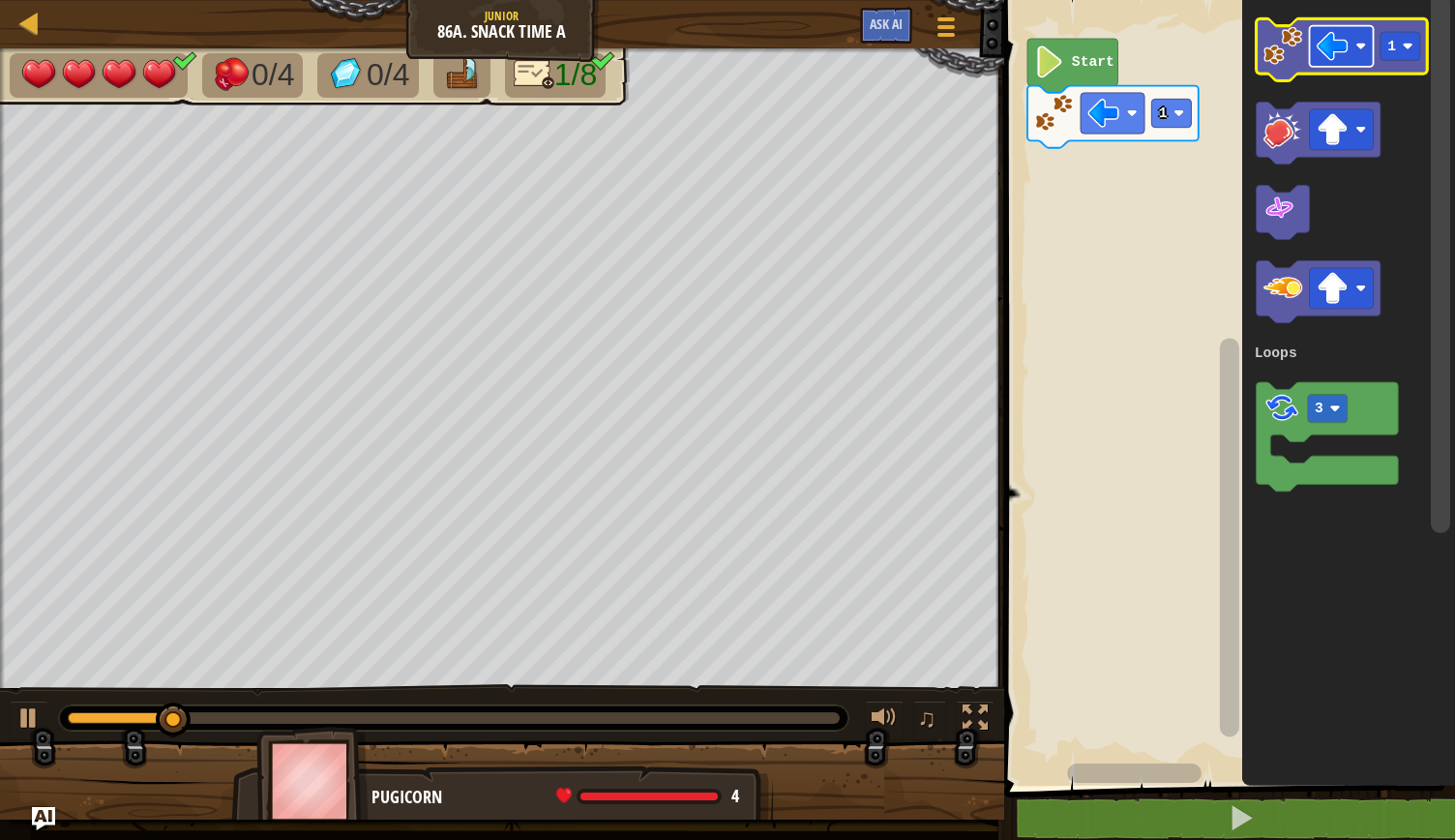
click at [1360, 40] on rect "Blockly Workspace" at bounding box center [1341, 45] width 64 height 41
click at [1412, 42] on rect "Blockly Workspace" at bounding box center [1401, 45] width 40 height 28
click at [1283, 74] on icon "Blockly Workspace" at bounding box center [1341, 49] width 171 height 62
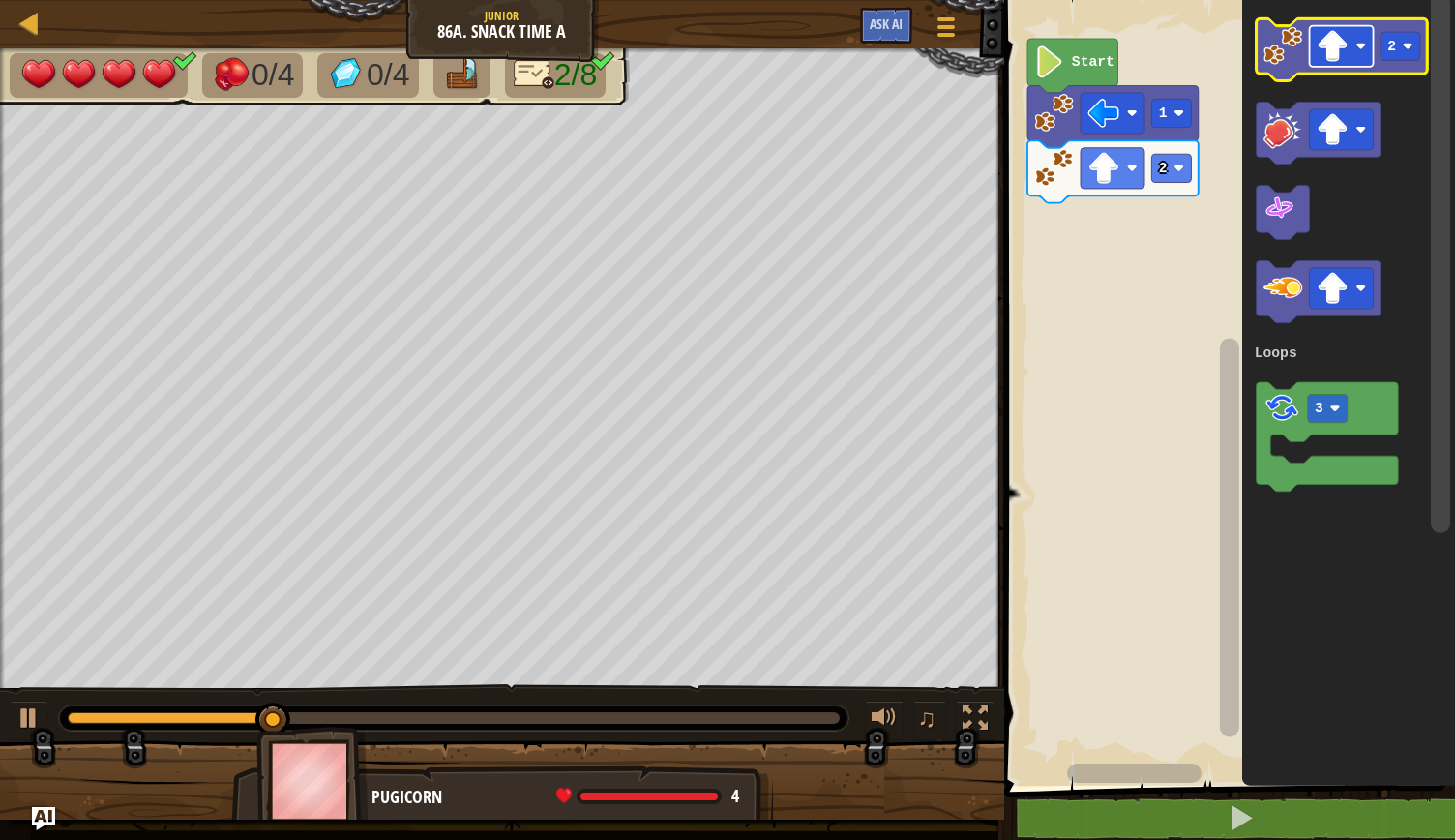
click at [1357, 49] on image "Blockly Workspace" at bounding box center [1361, 45] width 11 height 11
click at [1411, 44] on image "Blockly Workspace" at bounding box center [1409, 45] width 11 height 11
click at [1292, 64] on image "Blockly Workspace" at bounding box center [1283, 44] width 39 height 39
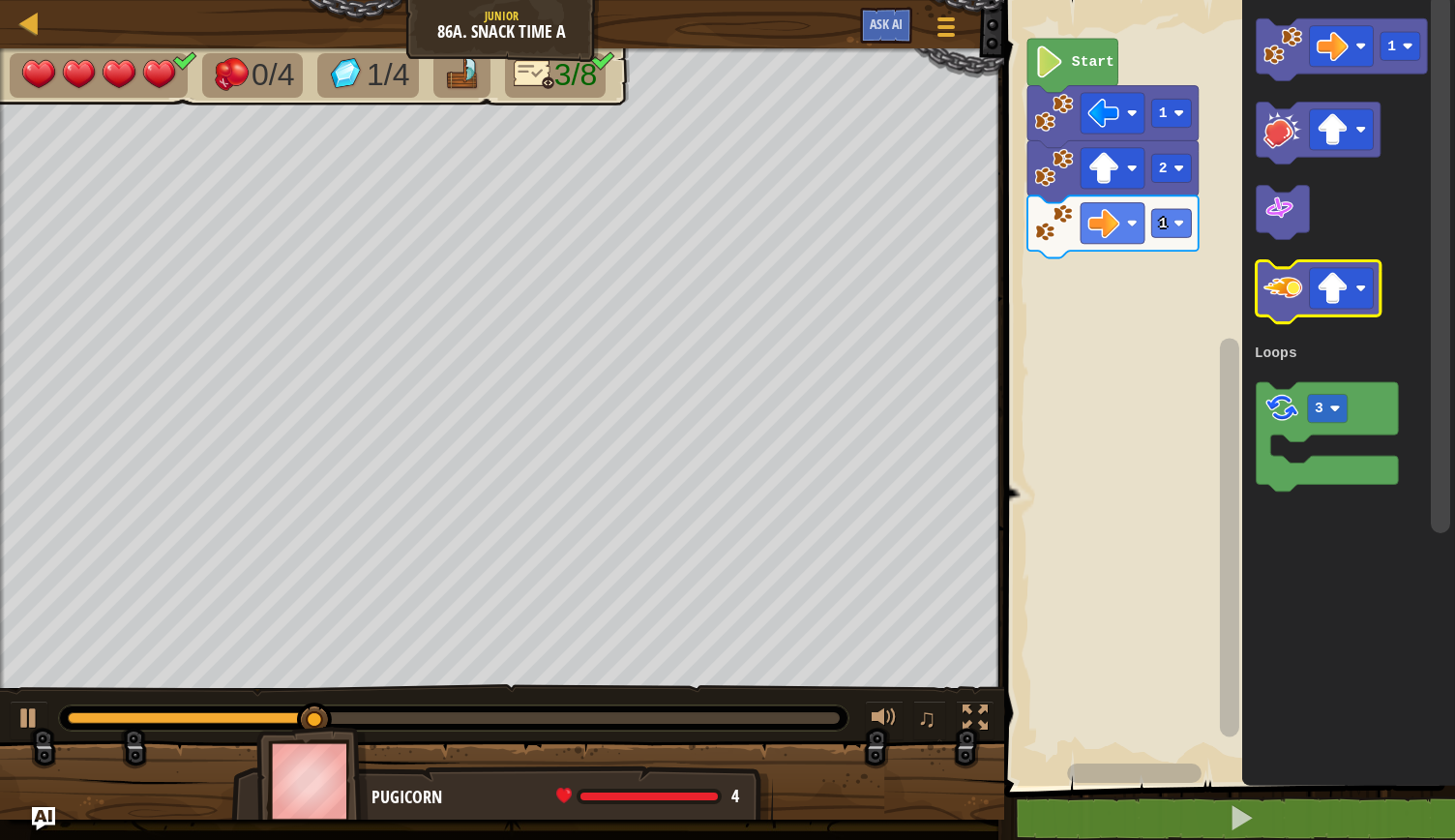
click at [1287, 297] on image "Blockly Workspace" at bounding box center [1283, 287] width 39 height 39
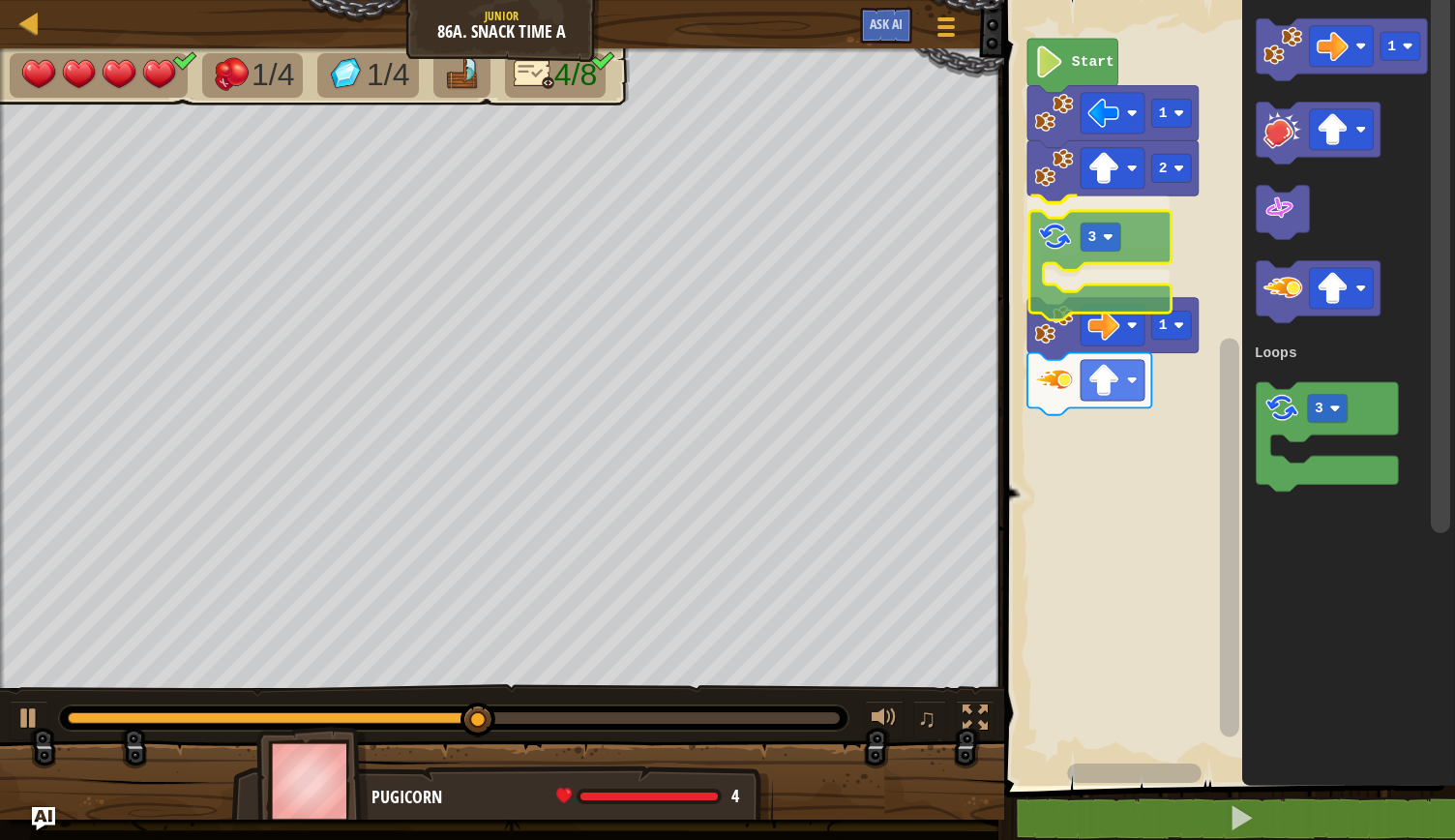
click at [1054, 249] on div "Loops Start 1 2 3 1 1 3 Loops 3" at bounding box center [1227, 387] width 457 height 796
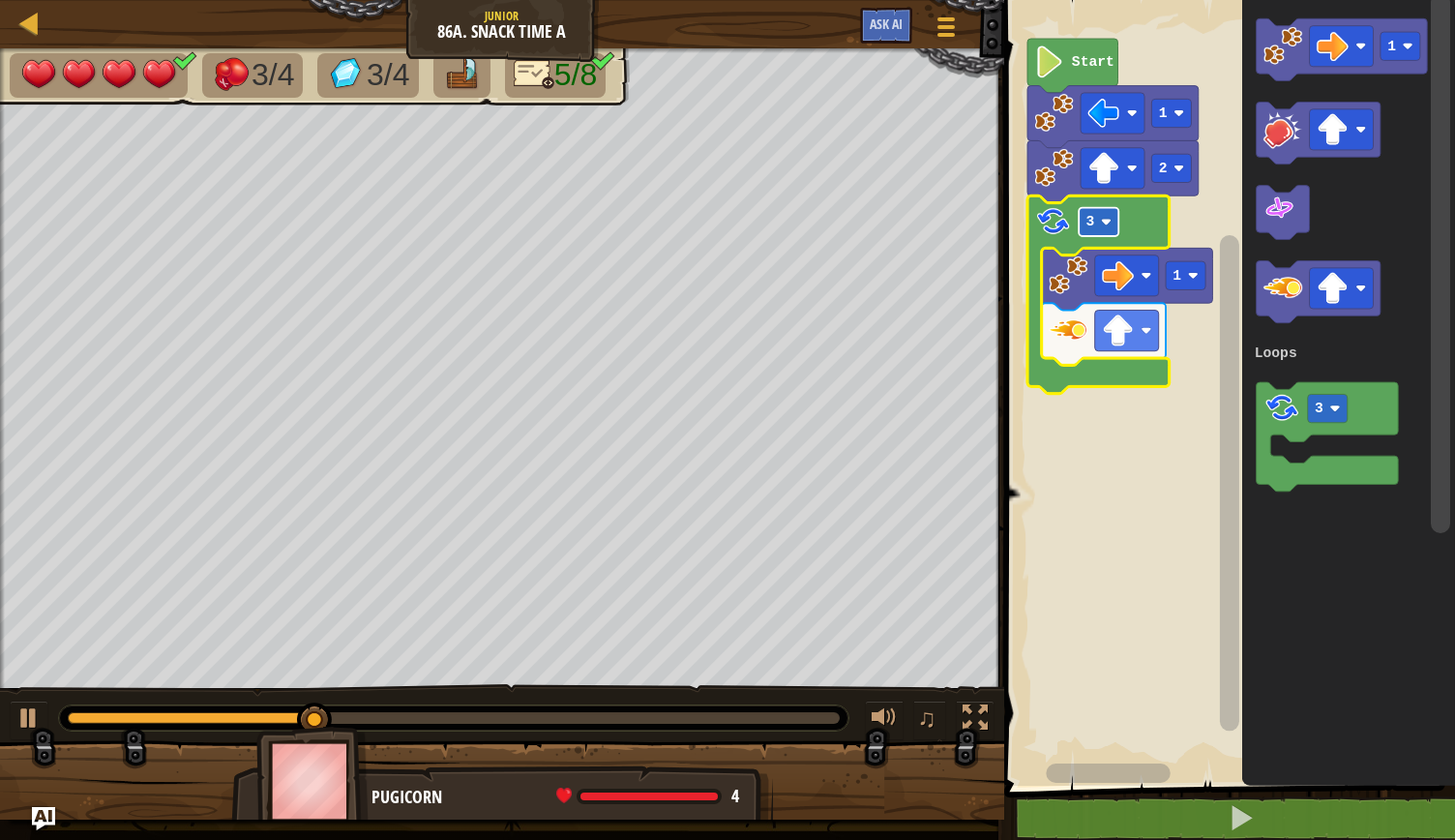
click at [1106, 223] on image "Blockly Workspace" at bounding box center [1106, 221] width 11 height 11
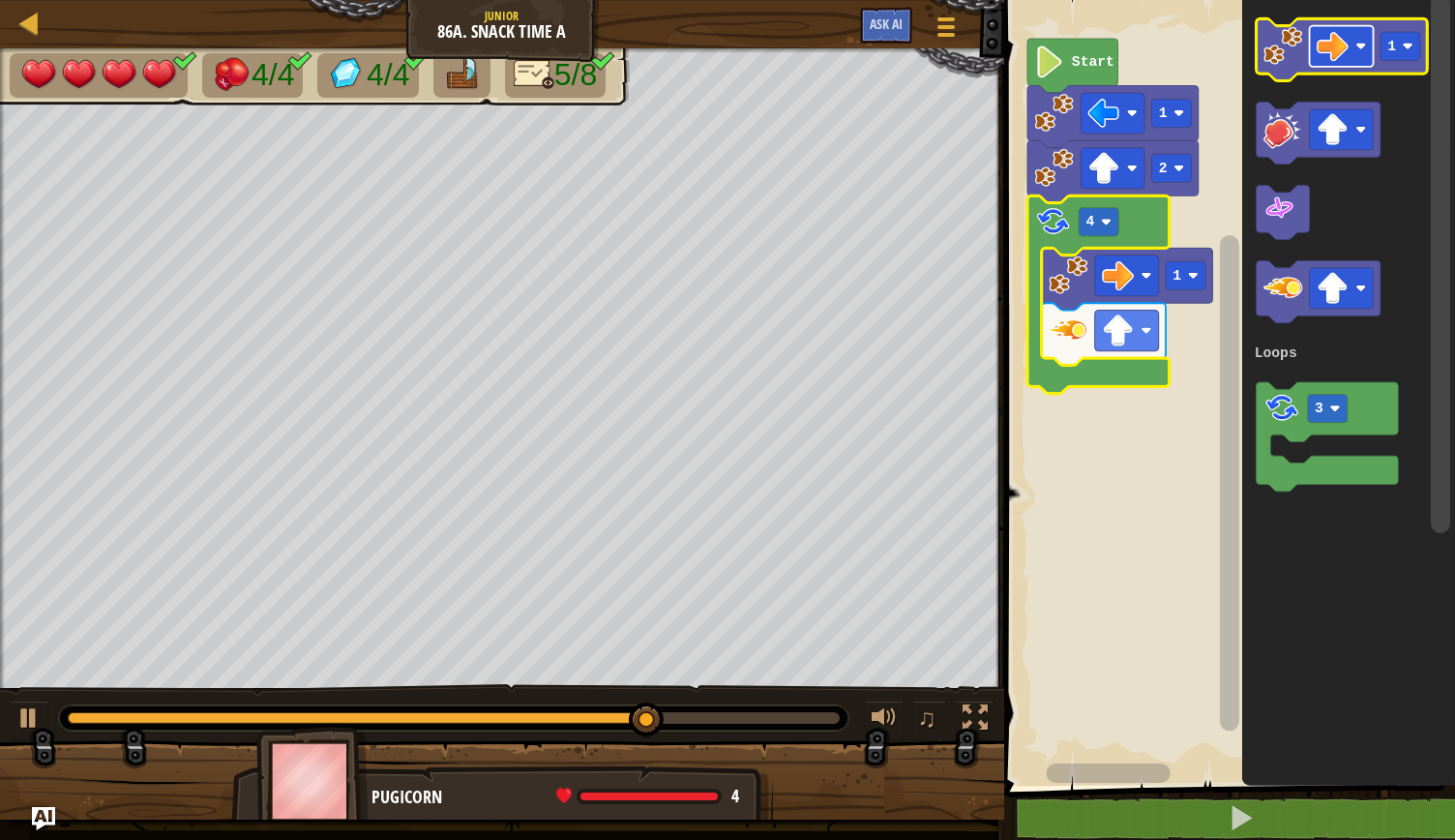
click at [1358, 53] on rect "Blockly Workspace" at bounding box center [1341, 45] width 64 height 41
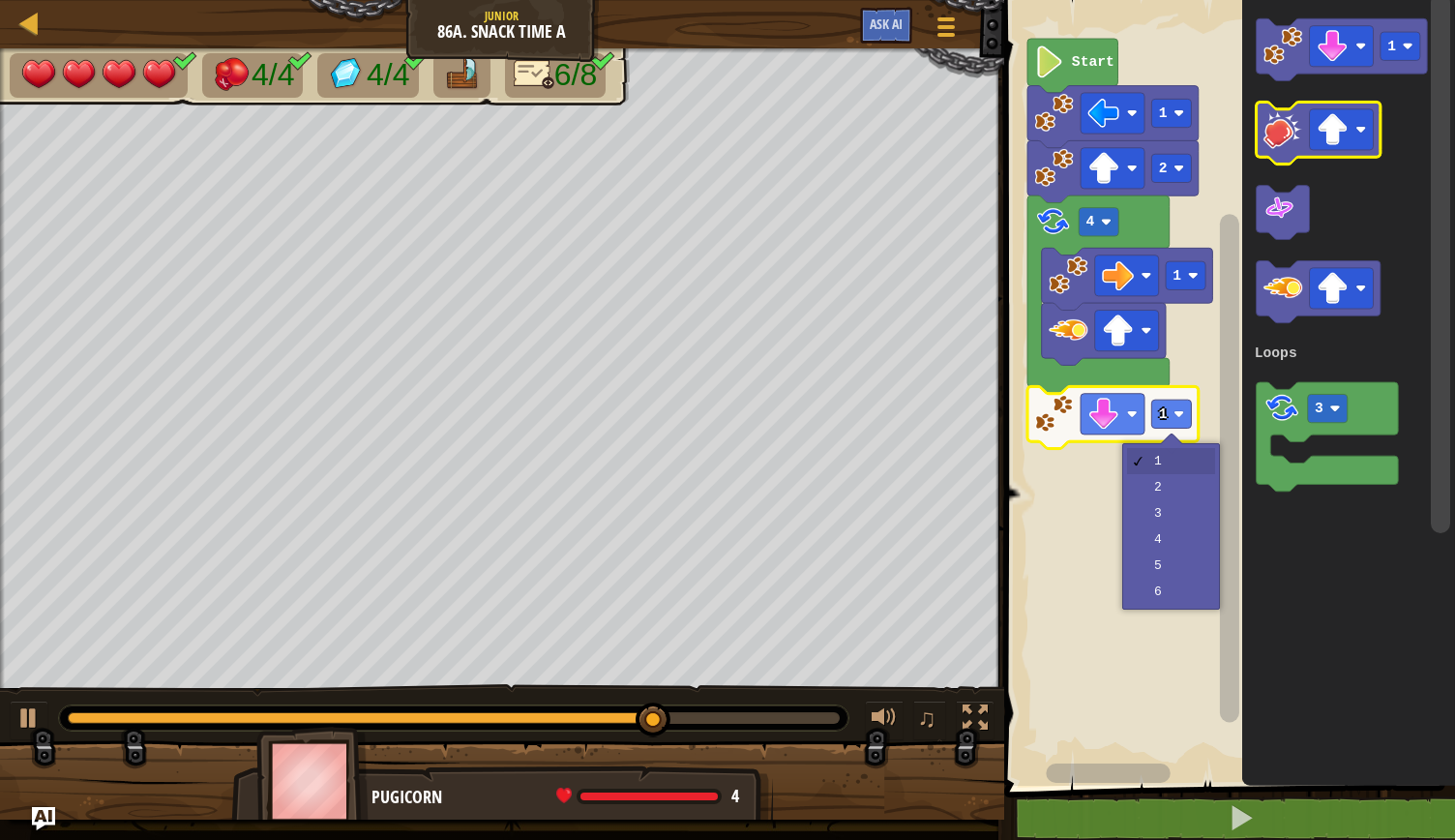
click at [1180, 420] on rect "Blockly Workspace" at bounding box center [1171, 413] width 40 height 28
click at [1178, 493] on rect "Blockly Workspace" at bounding box center [1227, 387] width 457 height 796
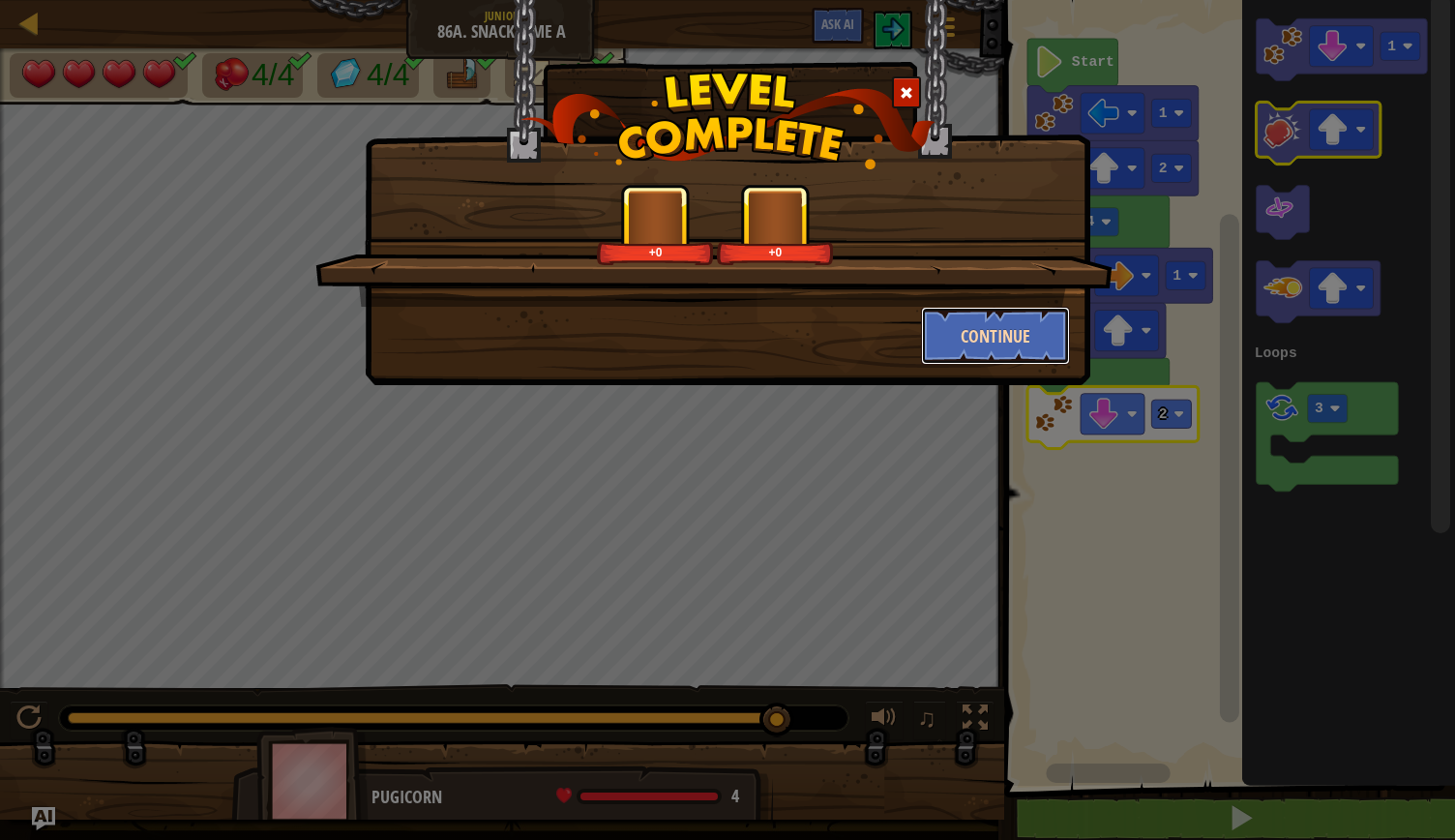
click at [1026, 327] on button "Continue" at bounding box center [996, 335] width 150 height 58
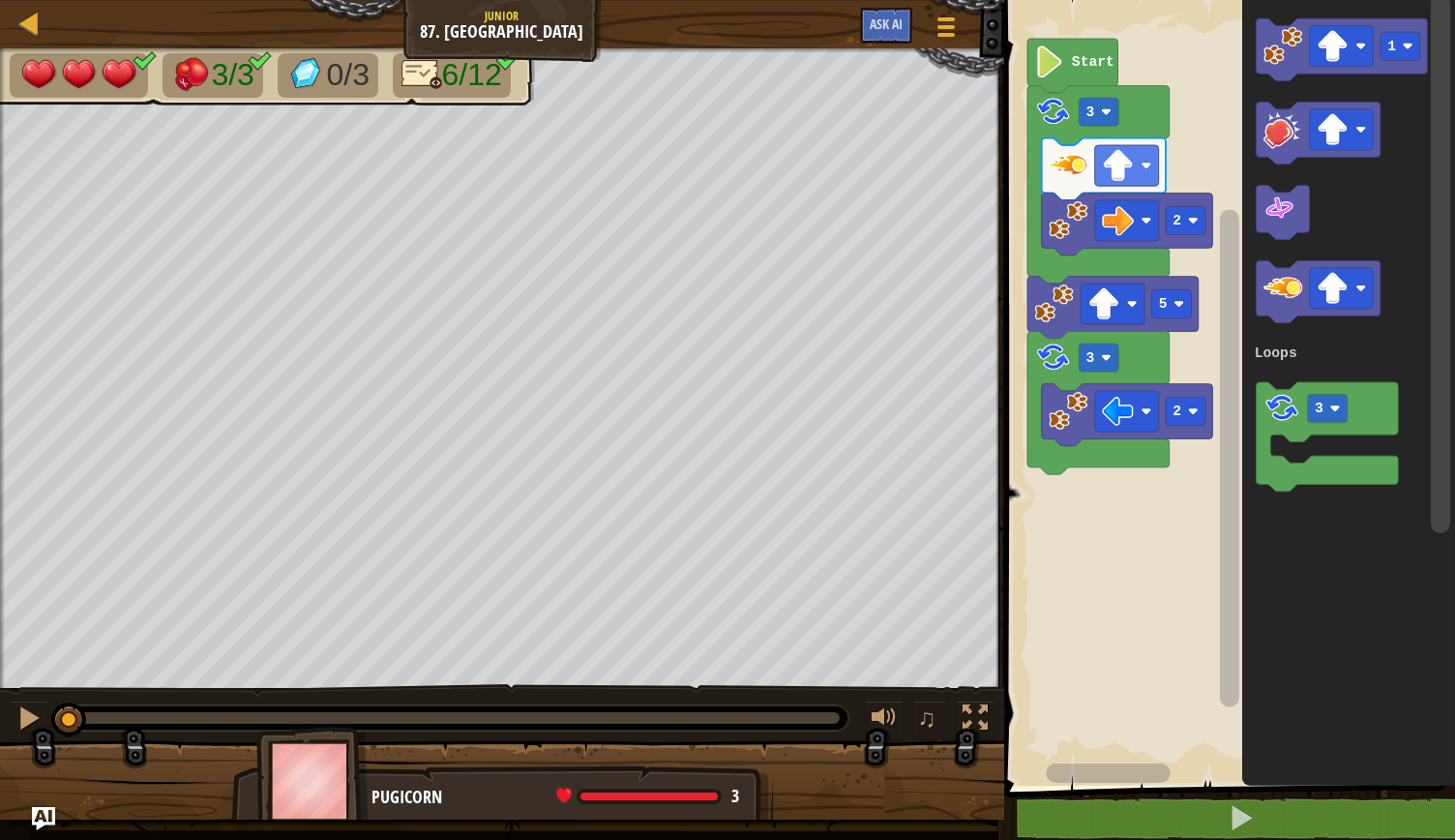
click at [1132, 644] on rect "Blockly Workspace" at bounding box center [1227, 387] width 457 height 796
click at [1144, 653] on rect "Blockly Workspace" at bounding box center [1227, 387] width 457 height 796
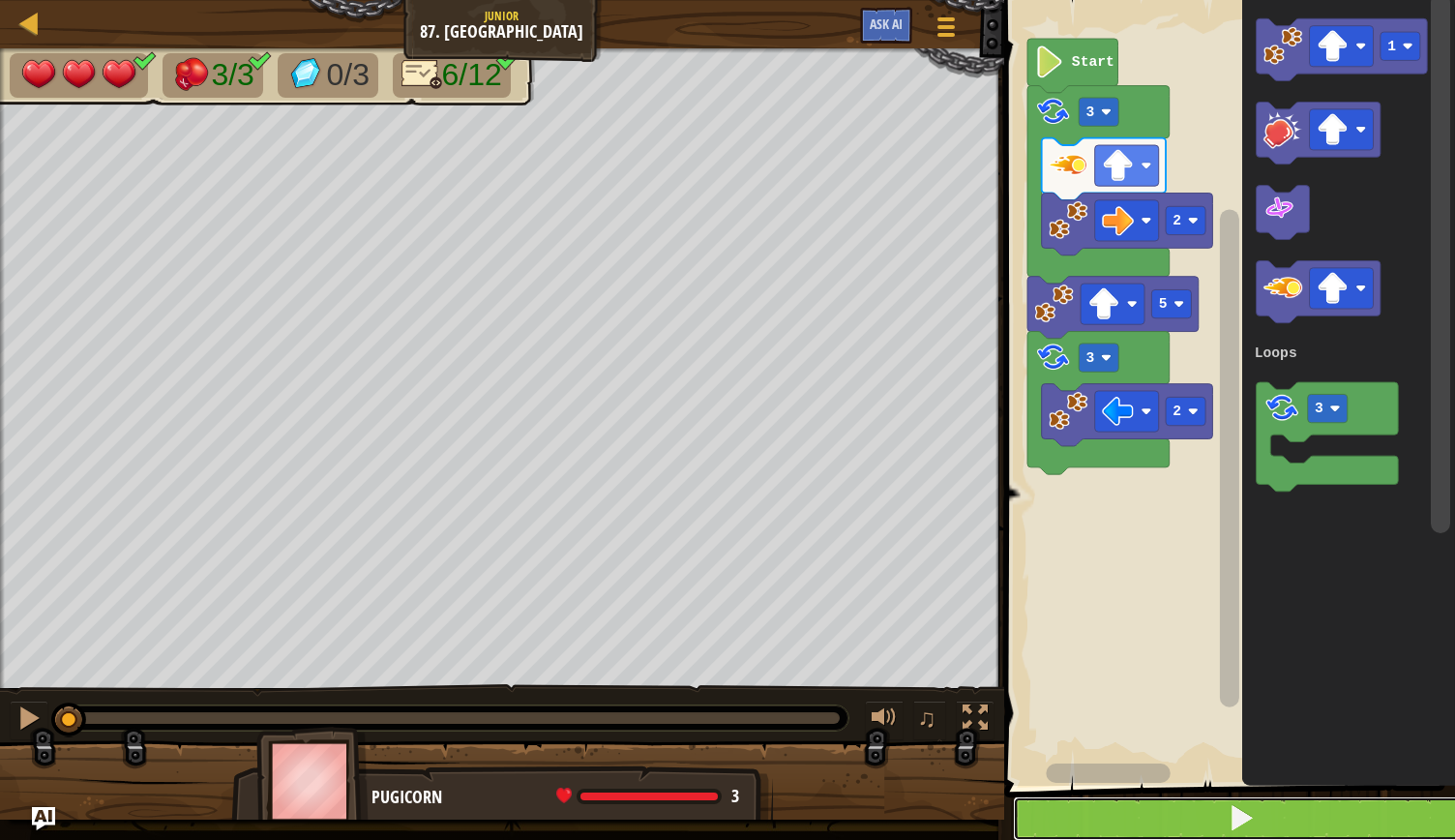
click at [1256, 817] on button at bounding box center [1241, 818] width 457 height 44
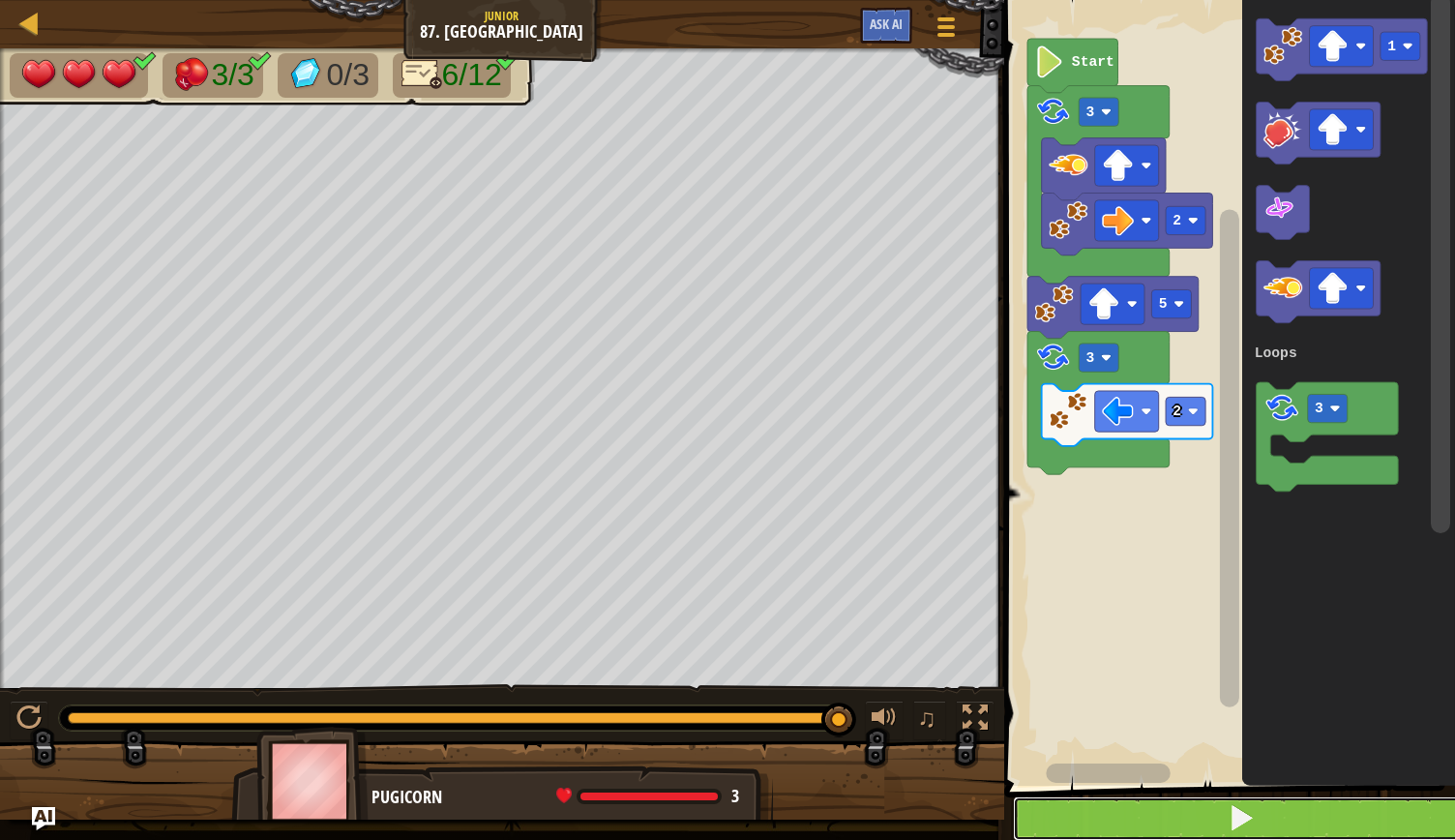
click at [1194, 821] on button at bounding box center [1241, 818] width 457 height 44
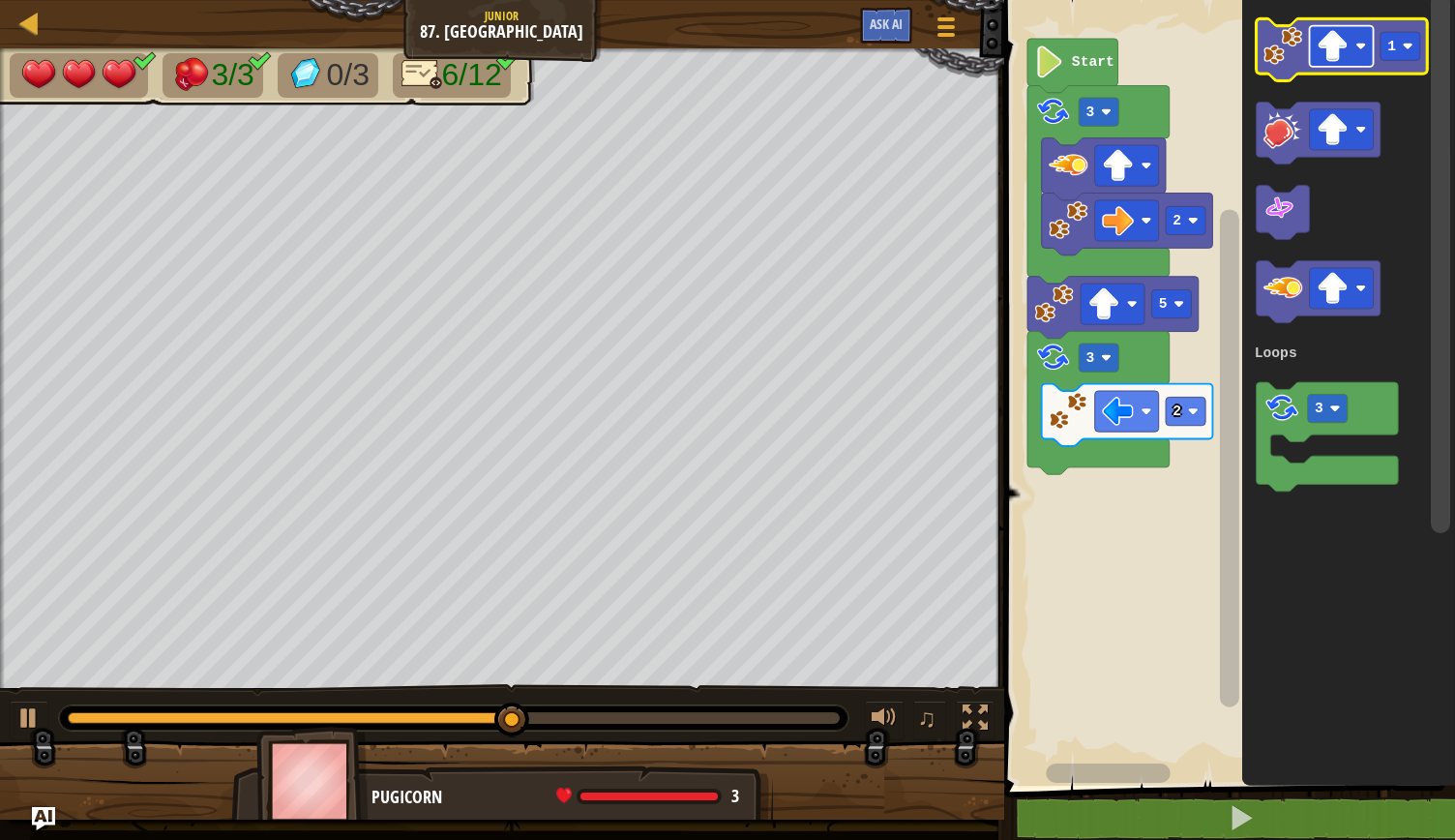
click at [1363, 36] on rect "Blockly Workspace" at bounding box center [1341, 45] width 64 height 41
click at [1287, 66] on icon "Blockly Workspace" at bounding box center [1341, 49] width 171 height 62
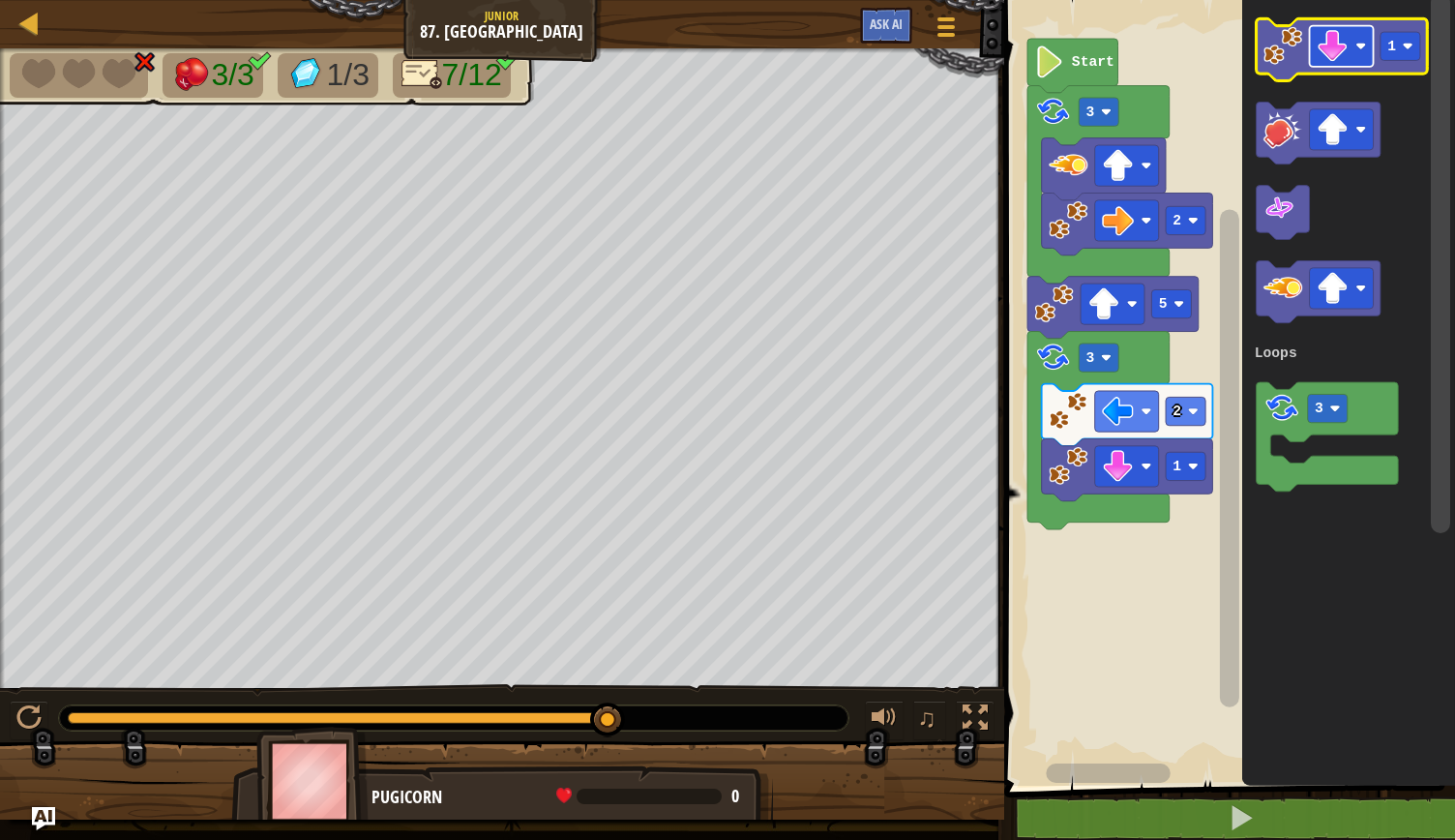
click at [1353, 40] on rect "Blockly Workspace" at bounding box center [1341, 45] width 64 height 41
click at [1293, 58] on image "Blockly Workspace" at bounding box center [1283, 44] width 39 height 39
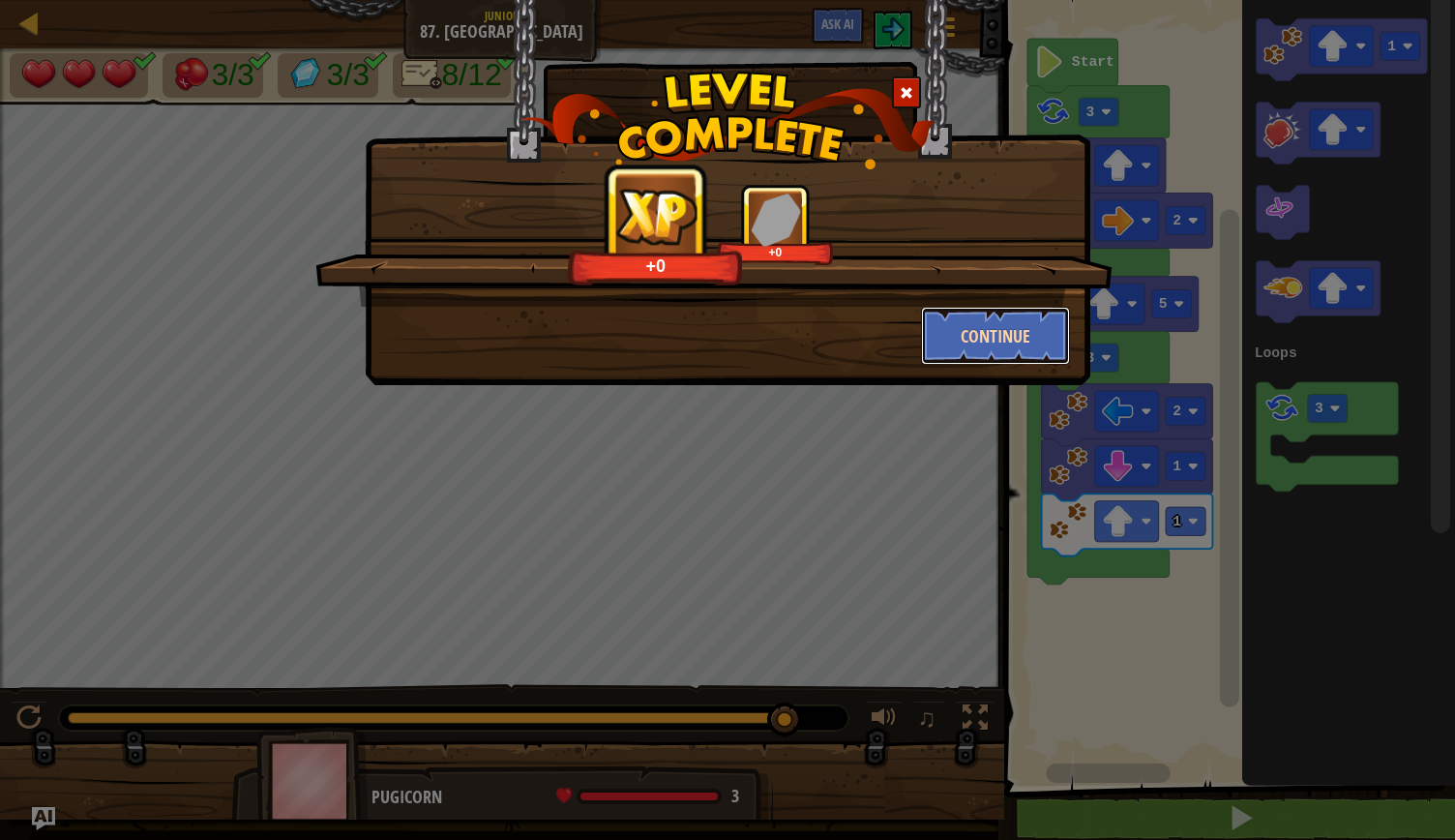
click at [1002, 330] on button "Continue" at bounding box center [996, 335] width 150 height 58
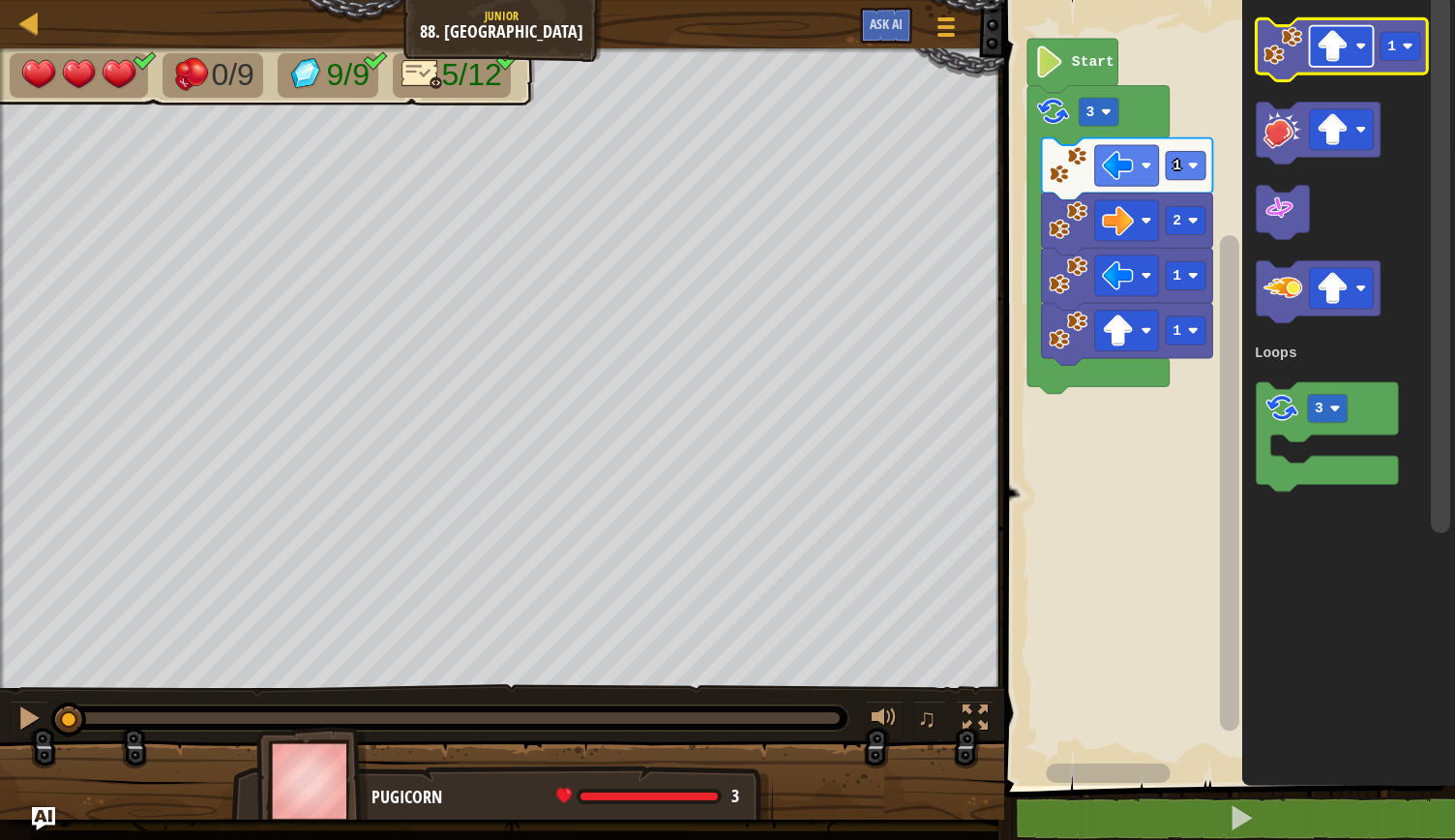
click at [1360, 40] on rect "Blockly Workspace" at bounding box center [1341, 45] width 64 height 41
click at [1294, 48] on image "Blockly Workspace" at bounding box center [1283, 44] width 39 height 39
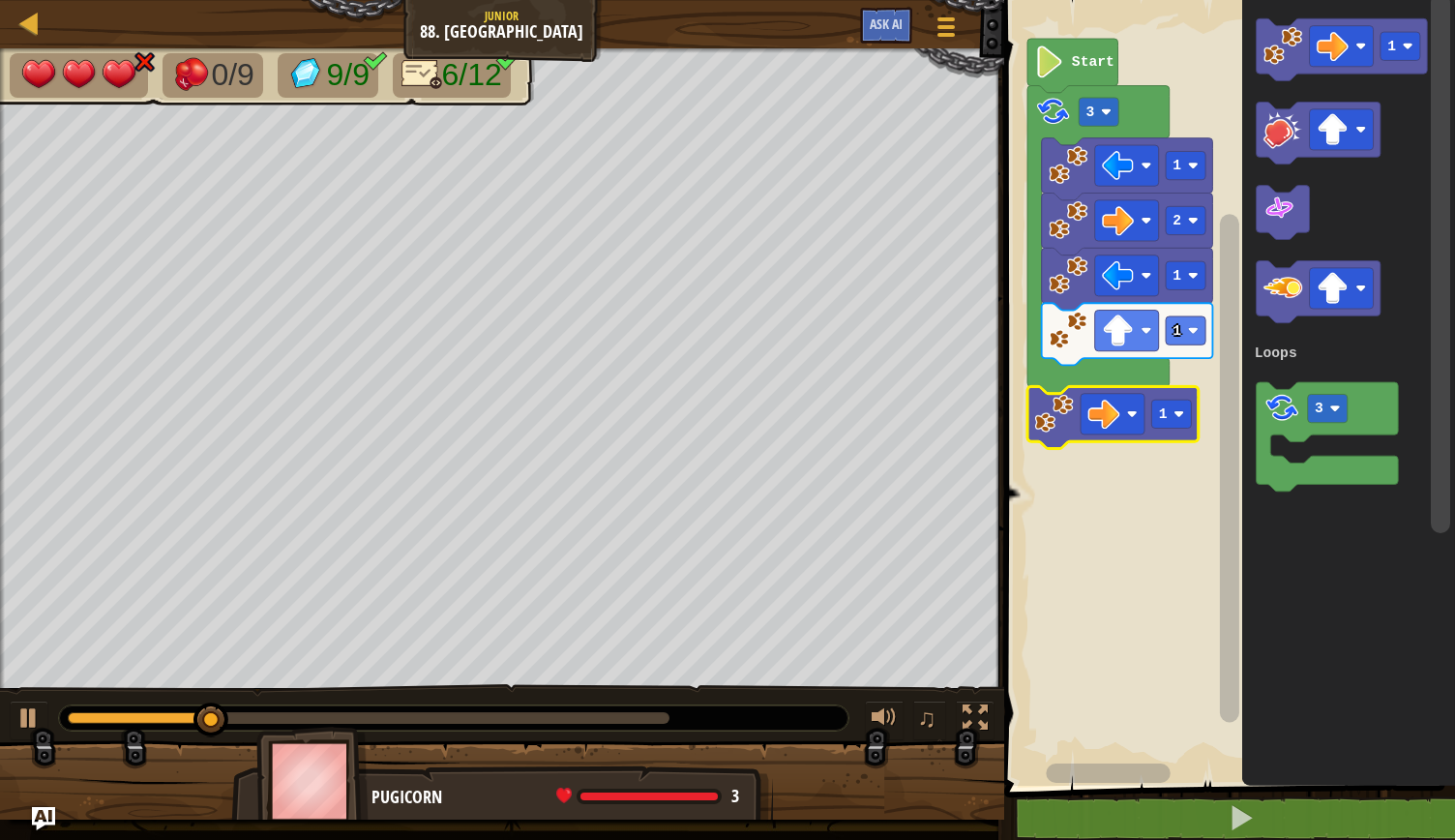
click at [1360, 289] on image "Blockly Workspace" at bounding box center [1361, 289] width 11 height 11
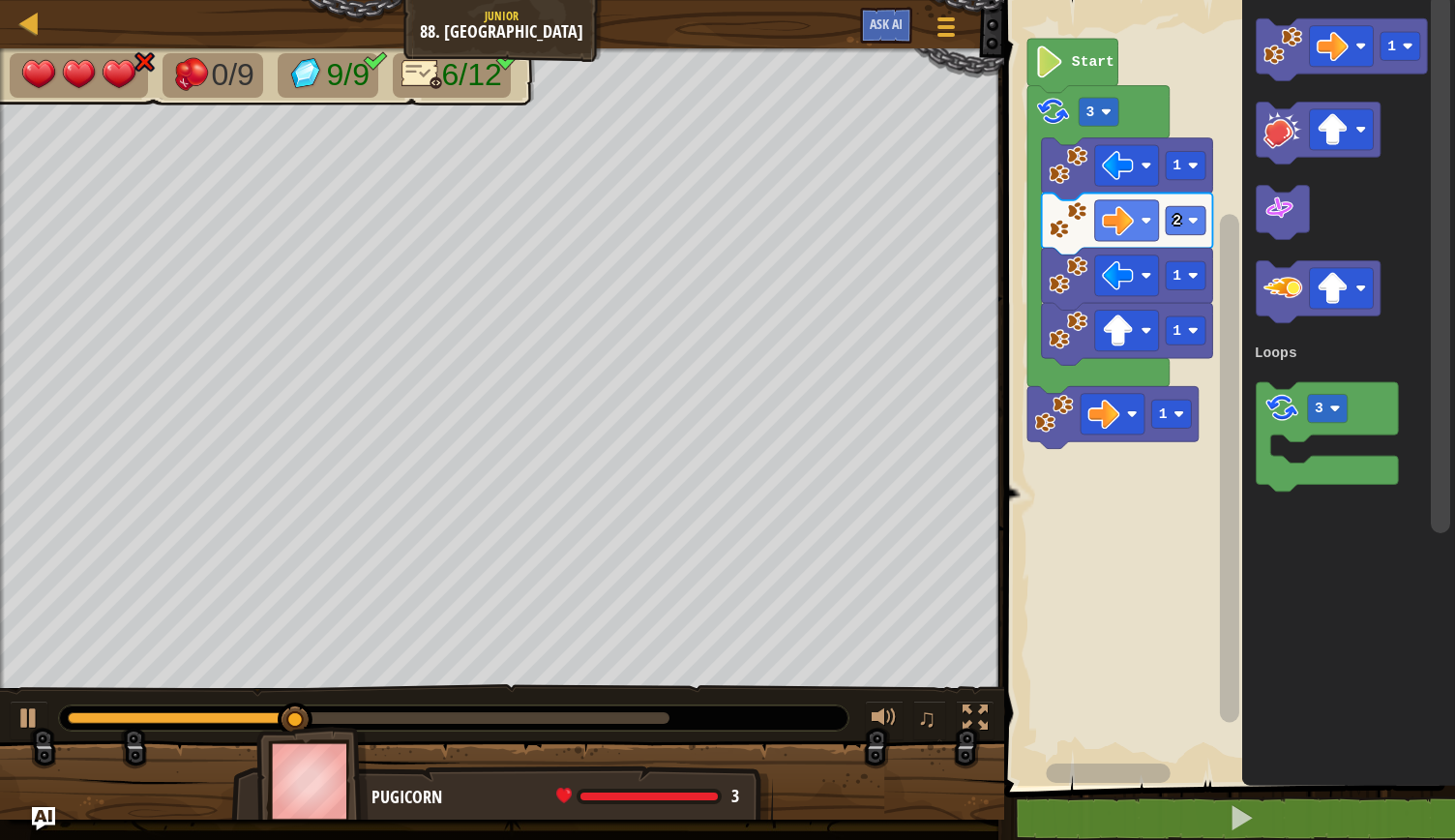
click at [1339, 489] on rect "Blockly Workspace" at bounding box center [1327, 437] width 142 height 110
click at [1278, 308] on icon "Blockly Workspace" at bounding box center [1318, 292] width 124 height 62
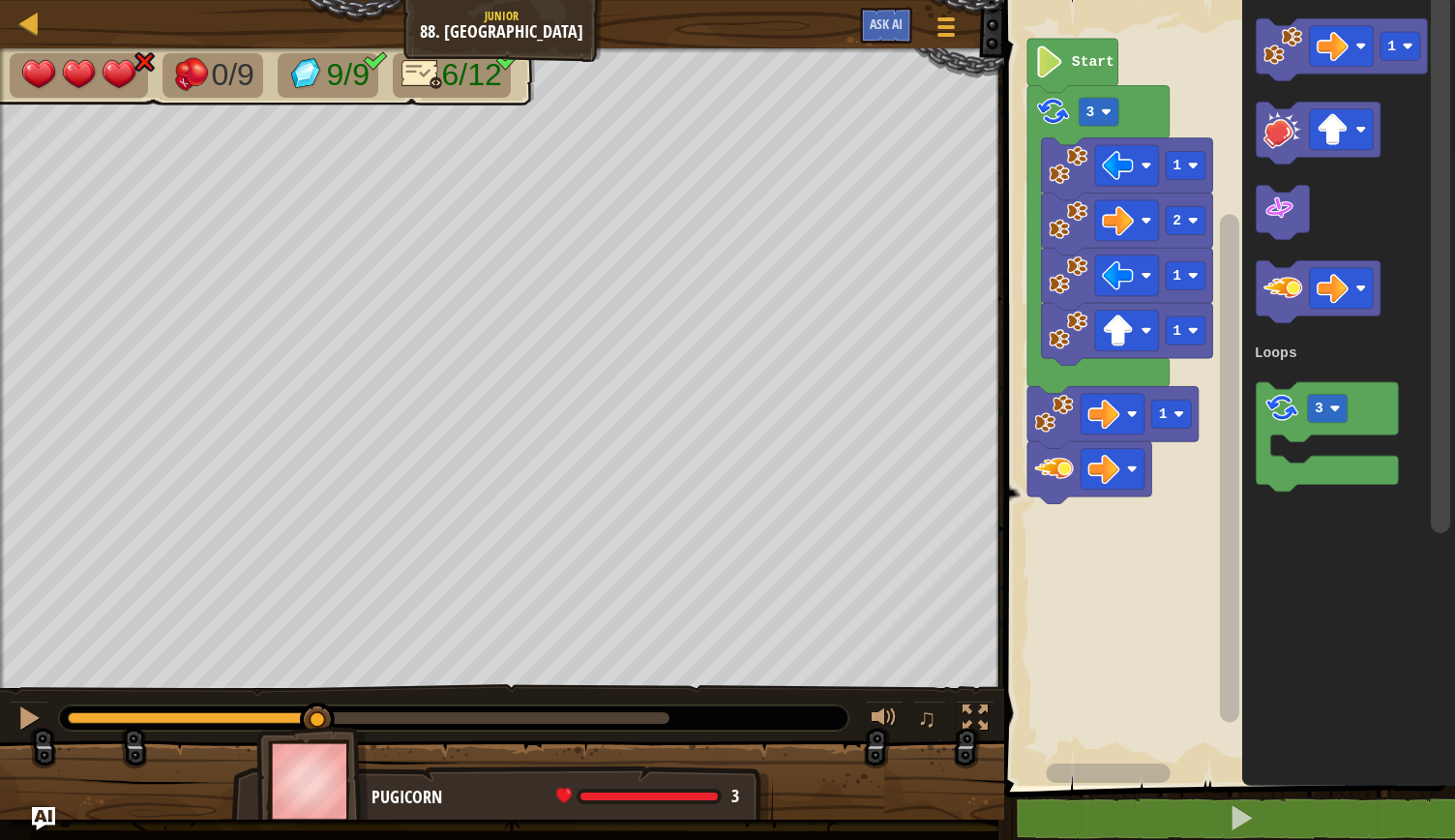
click at [1279, 216] on image "Blockly Workspace" at bounding box center [1280, 209] width 32 height 32
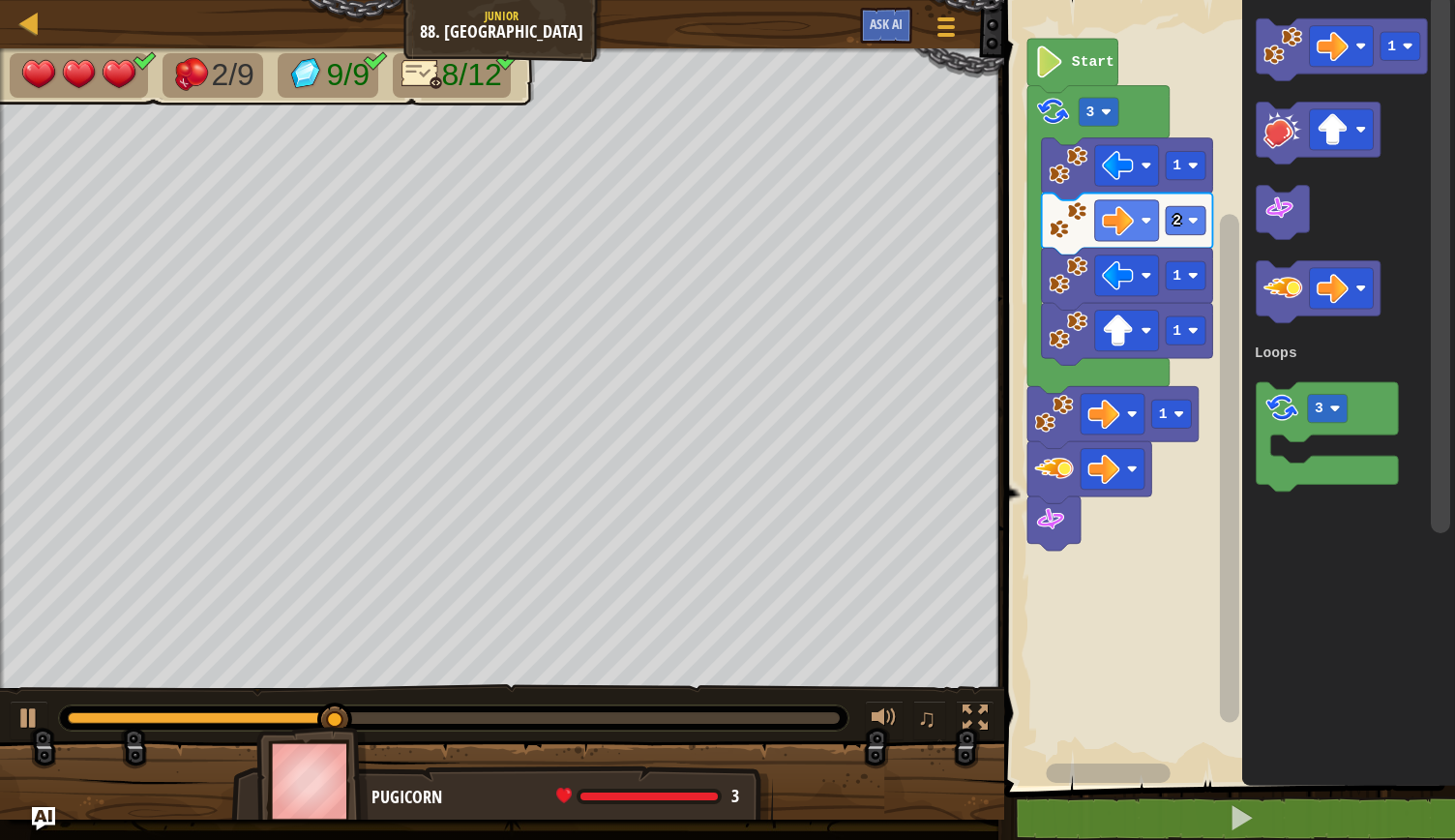
click at [1119, 614] on rect "Blockly Workspace" at bounding box center [1227, 387] width 457 height 796
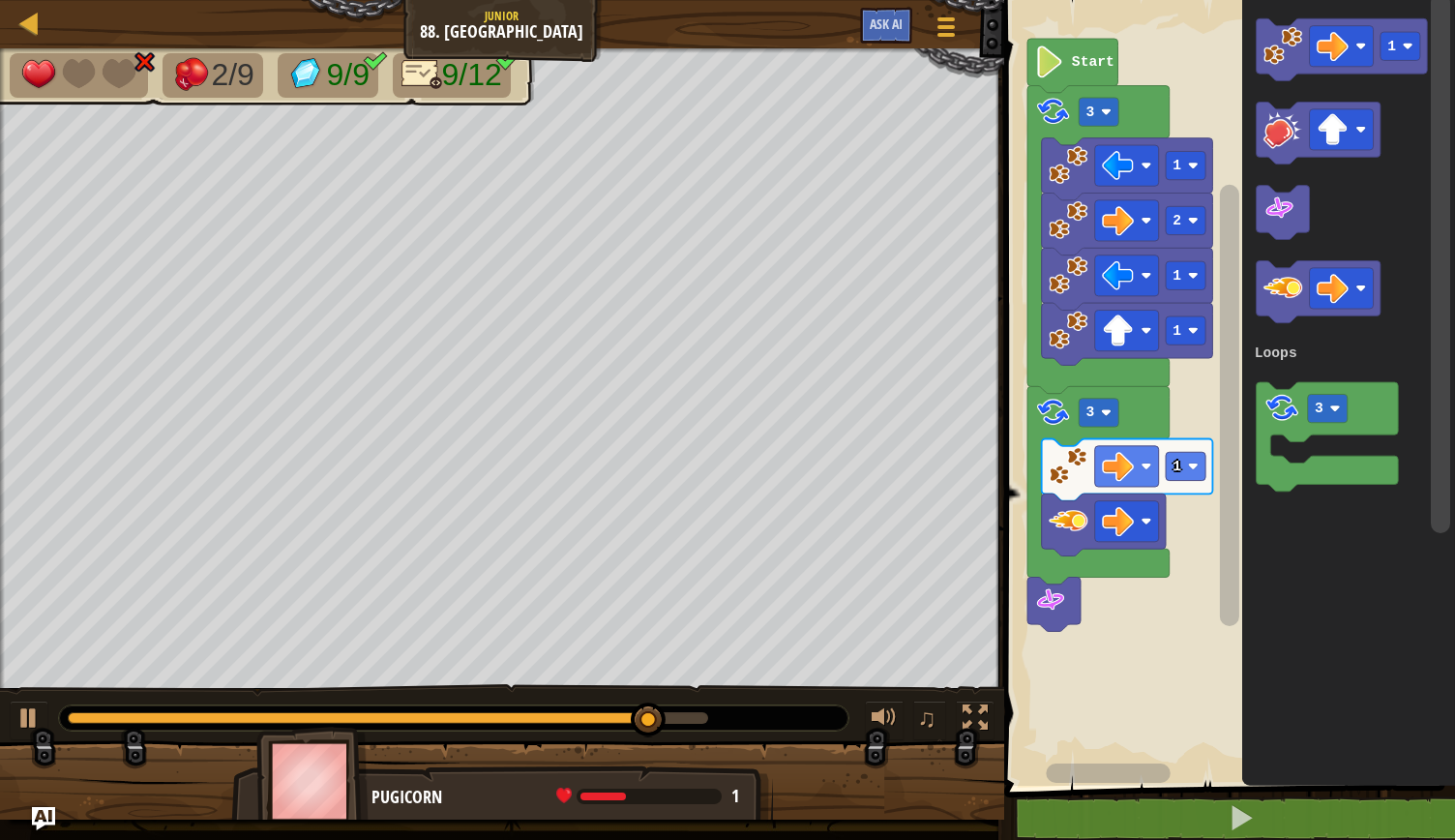
click at [1262, 299] on icon "Blockly Workspace" at bounding box center [1318, 292] width 124 height 62
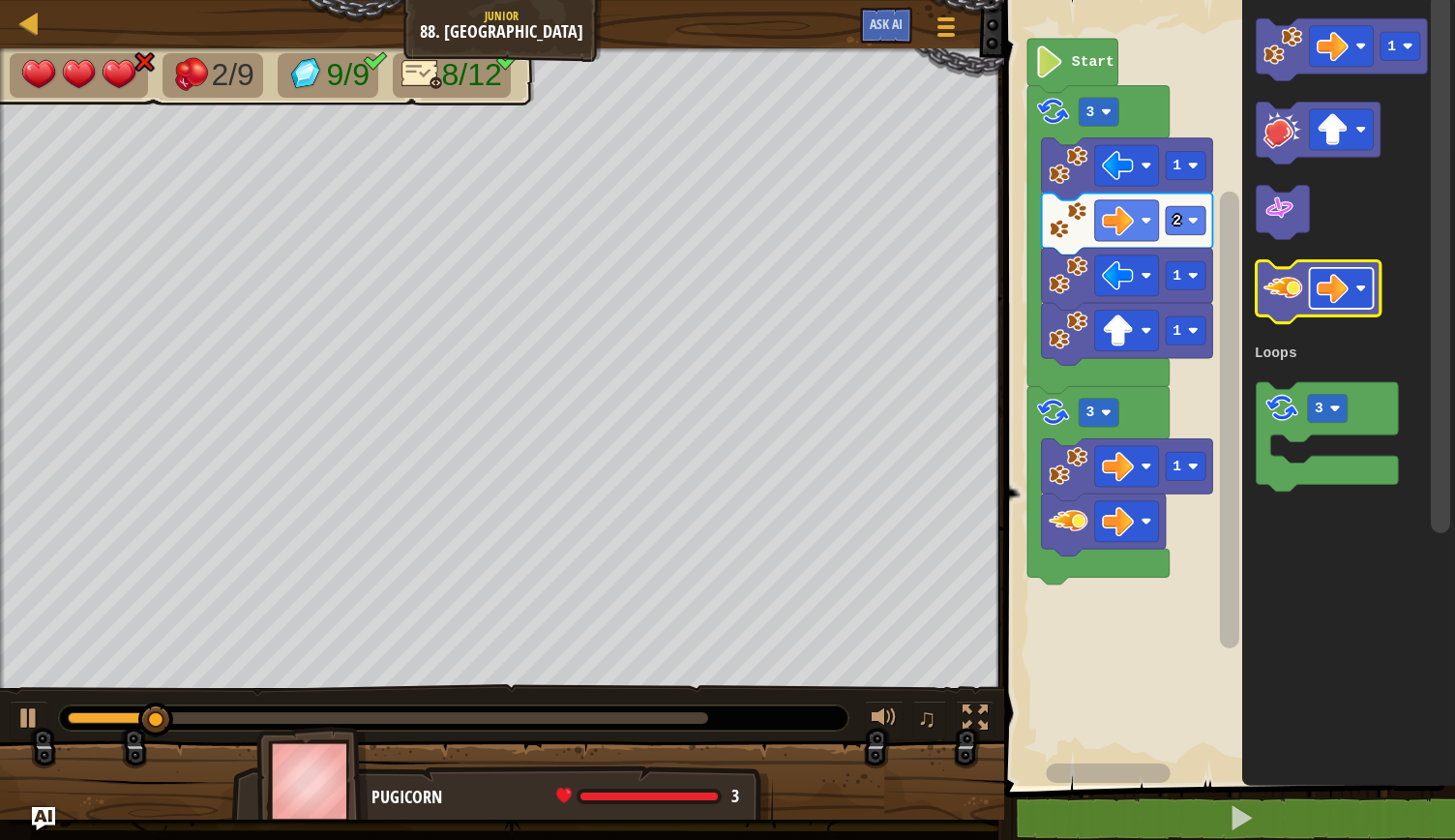
click at [1366, 290] on image "Blockly Workspace" at bounding box center [1361, 289] width 11 height 11
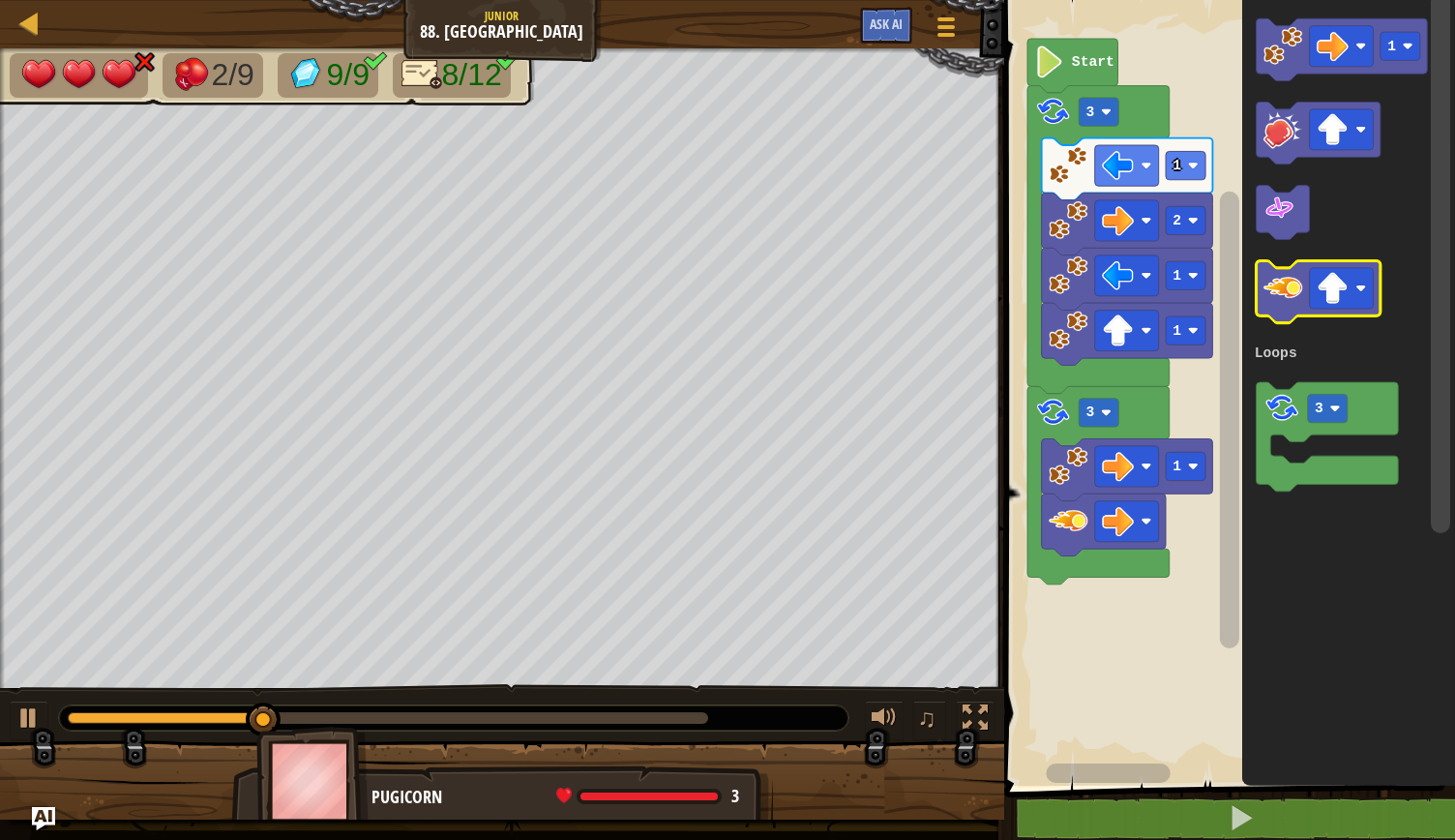
click at [1287, 292] on image "Blockly Workspace" at bounding box center [1283, 287] width 39 height 39
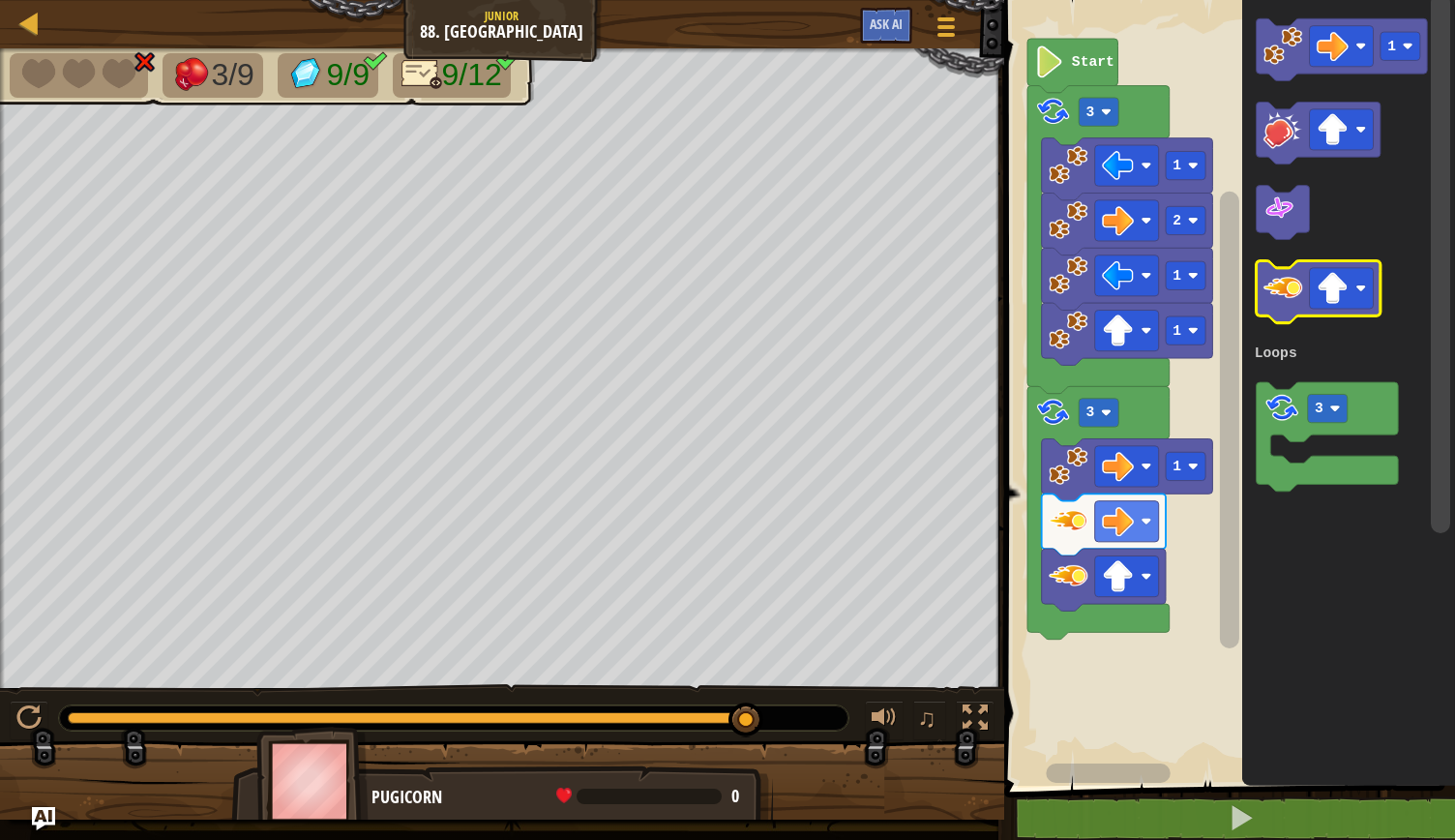
click at [1267, 303] on image "Blockly Workspace" at bounding box center [1283, 287] width 39 height 39
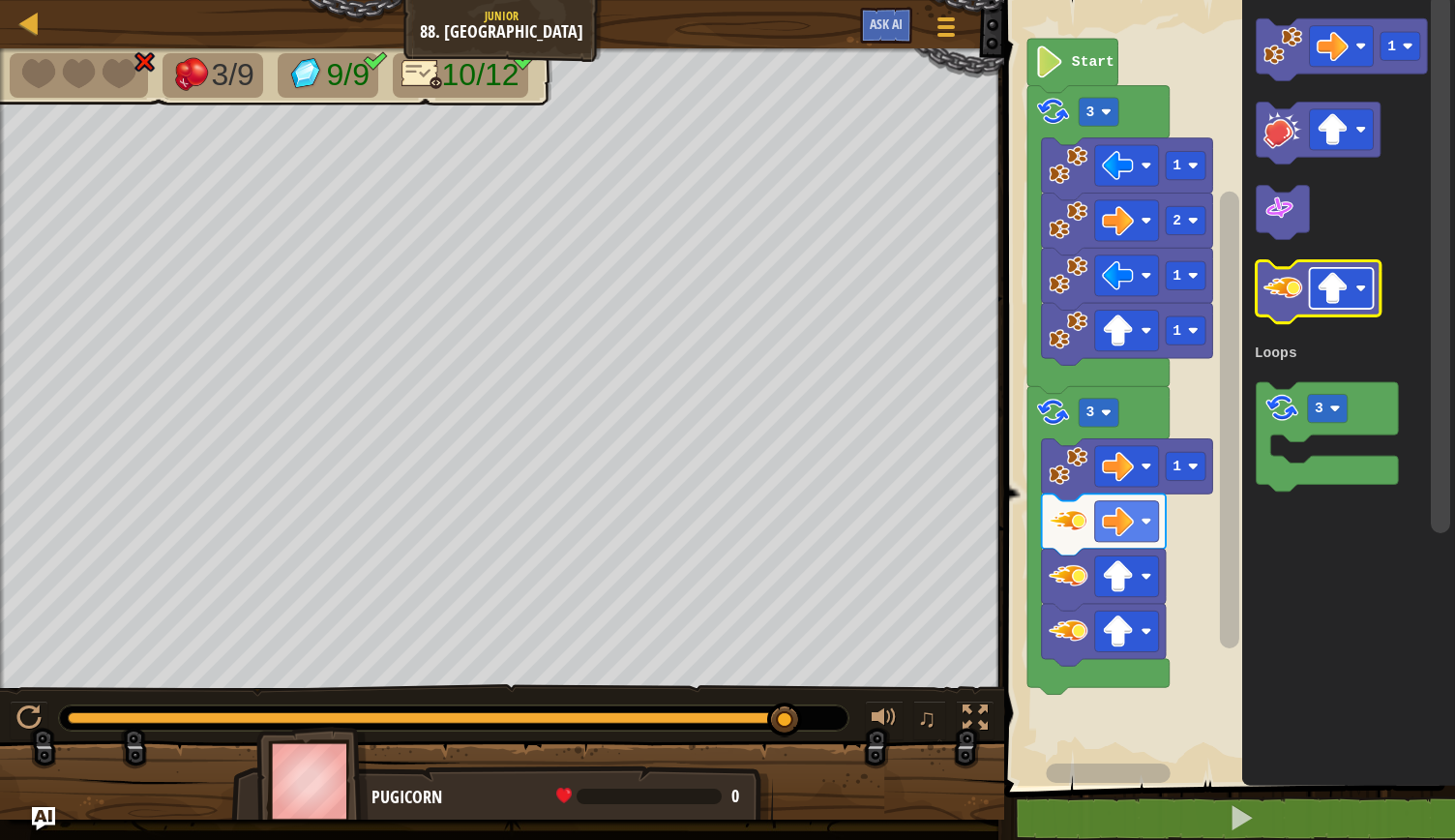
click at [1364, 290] on image "Blockly Workspace" at bounding box center [1361, 289] width 11 height 11
click at [1280, 302] on image "Blockly Workspace" at bounding box center [1283, 287] width 39 height 39
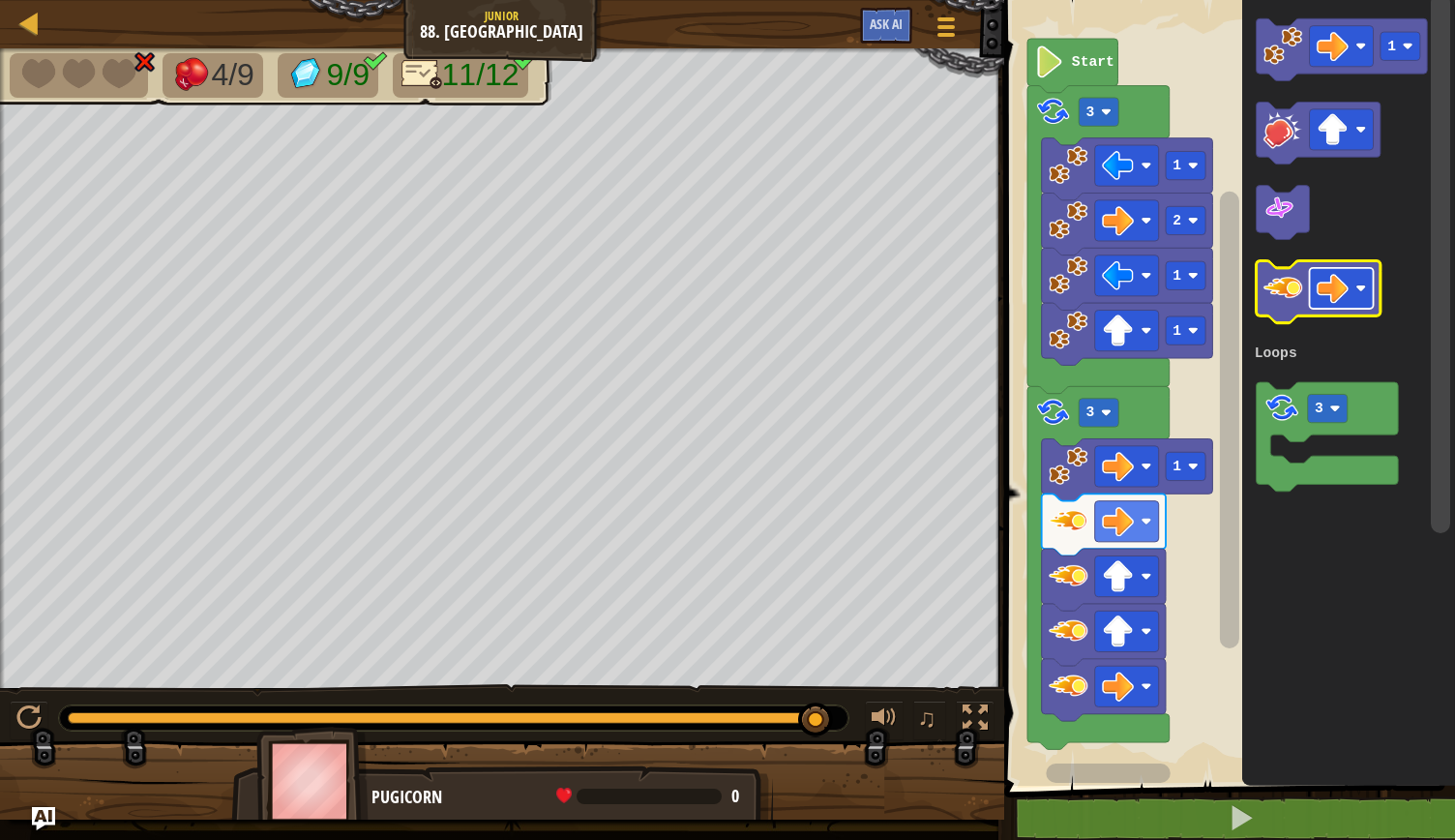
click at [1362, 298] on rect "Blockly Workspace" at bounding box center [1341, 288] width 64 height 41
click at [1297, 311] on icon "Blockly Workspace" at bounding box center [1318, 292] width 124 height 62
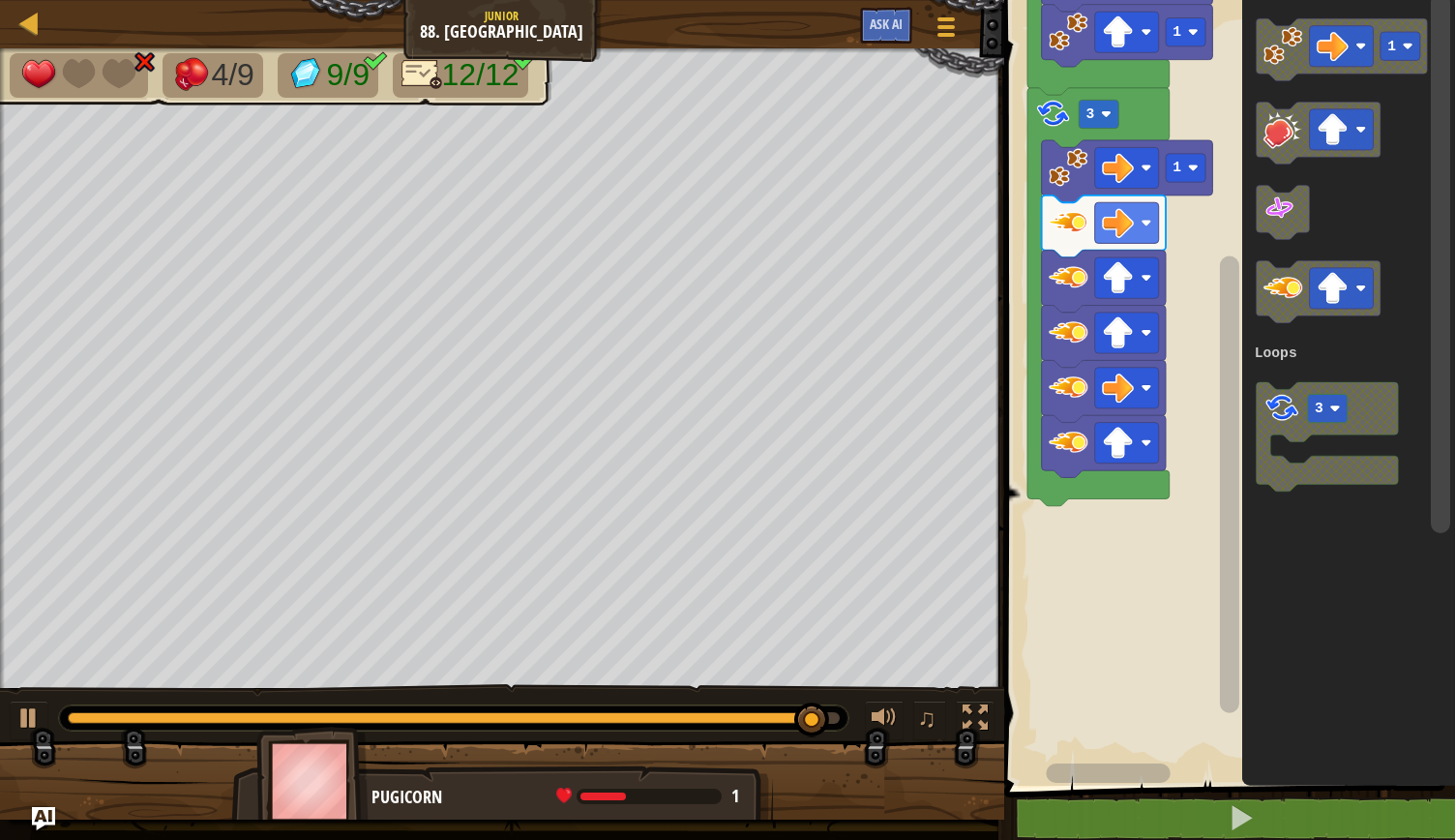
click at [1241, 540] on div "Loops 1 1 2 1 1 3 3 Start 1 3 Loops" at bounding box center [1227, 387] width 457 height 796
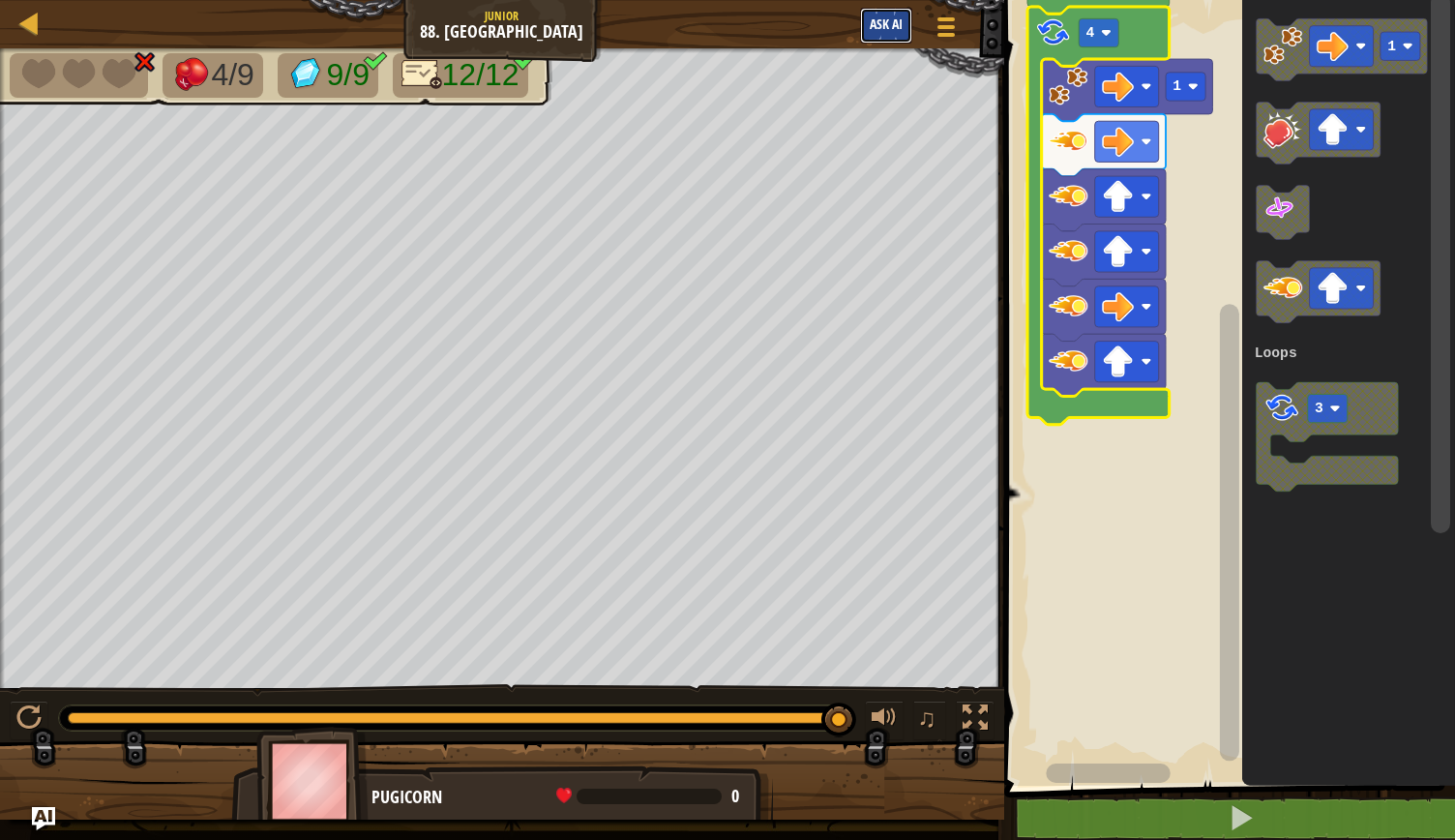
click at [899, 14] on button "Ask AI" at bounding box center [886, 26] width 52 height 36
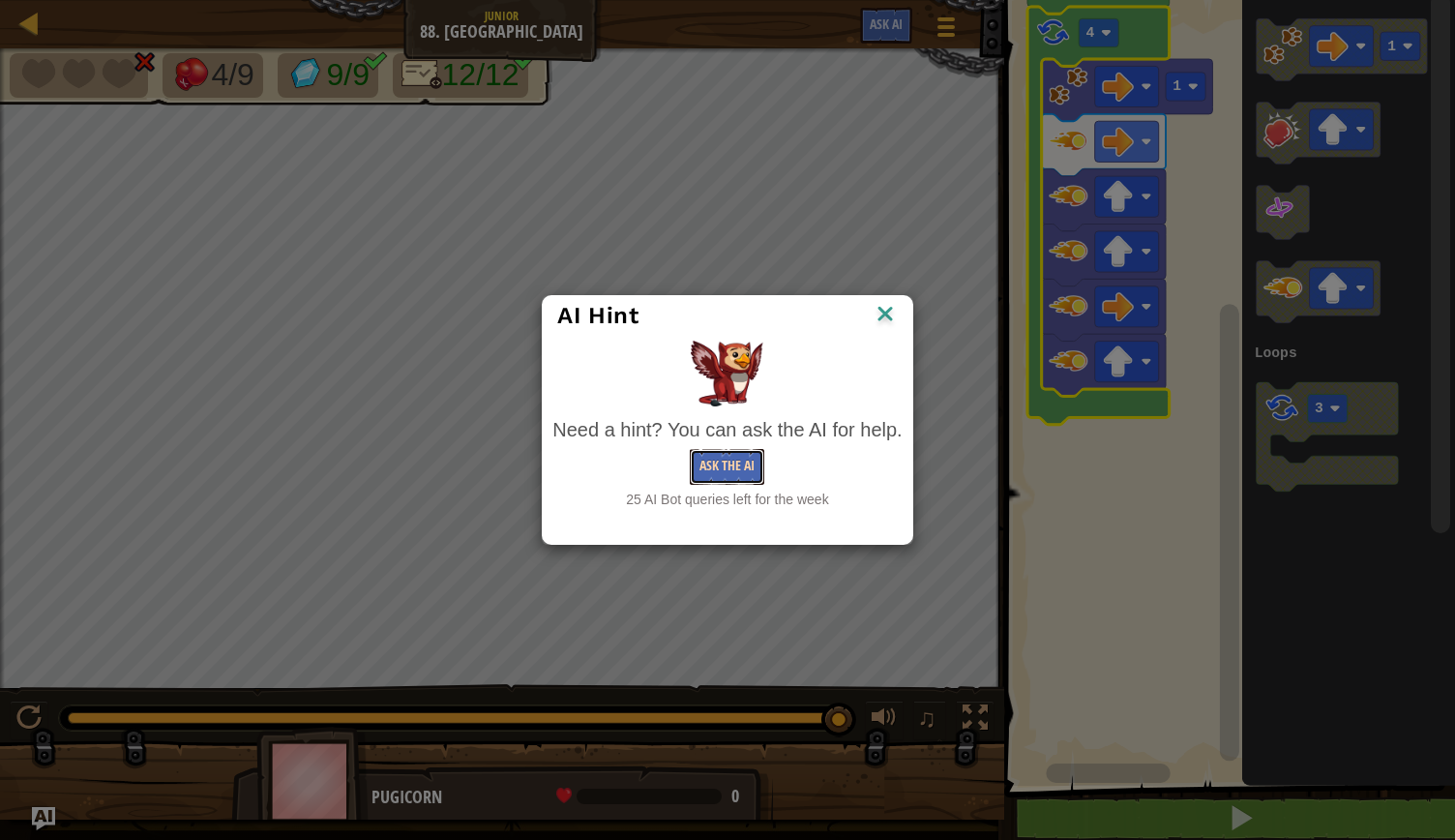
click at [728, 459] on button "Ask the AI" at bounding box center [727, 466] width 74 height 36
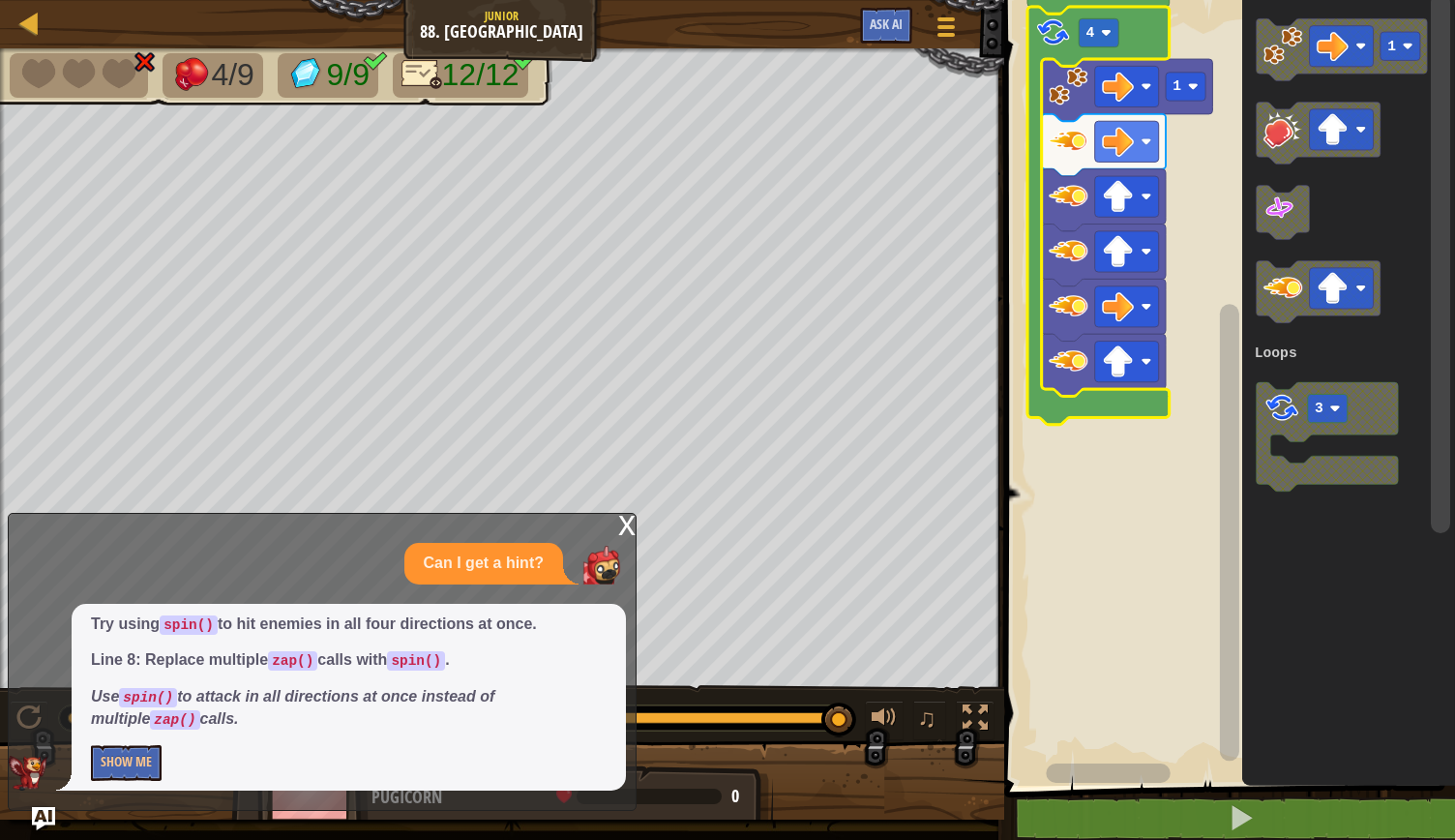
click at [1138, 455] on rect "Blockly Workspace" at bounding box center [1227, 387] width 457 height 796
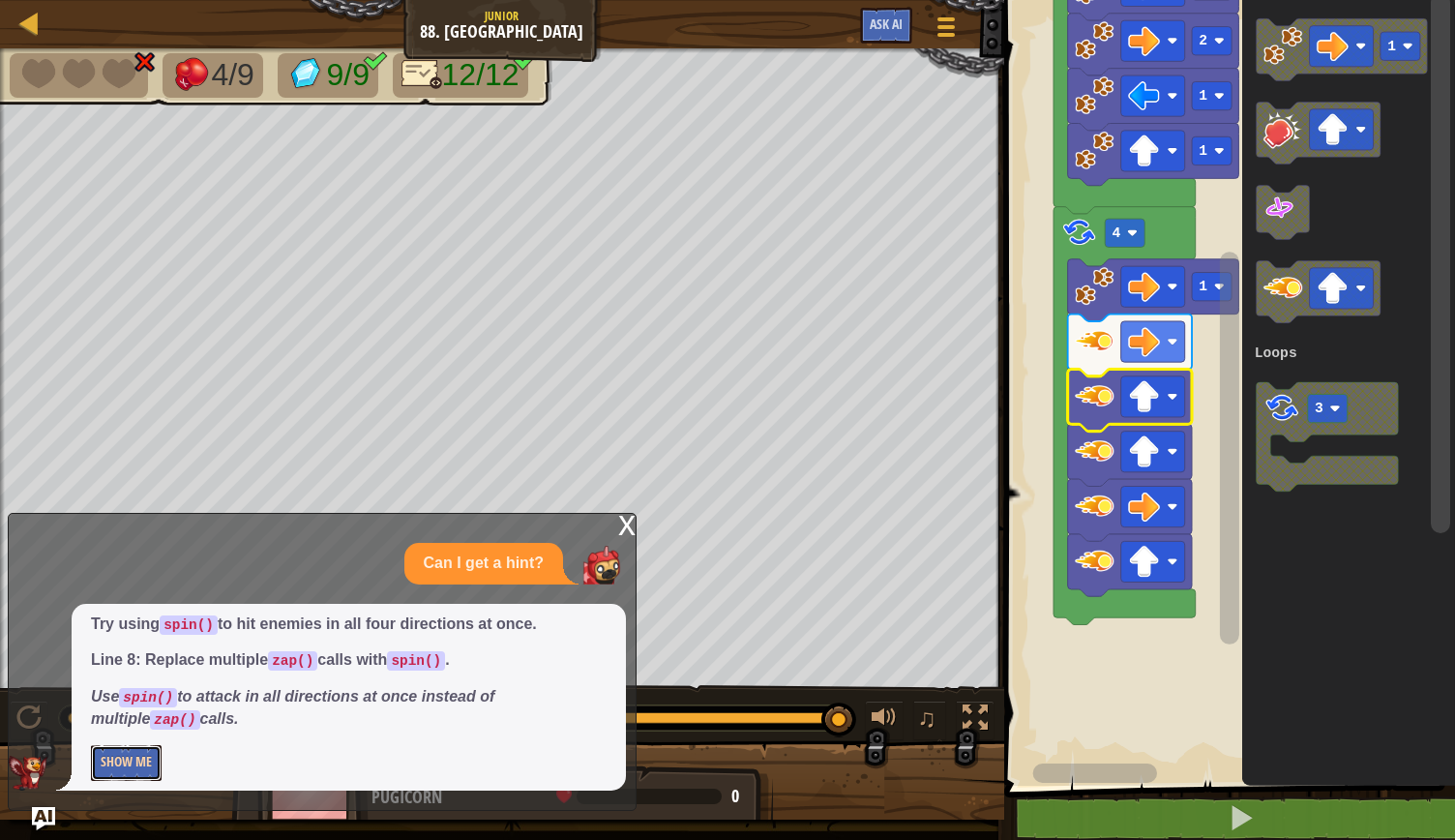
click at [135, 762] on button "Show Me" at bounding box center [126, 763] width 70 height 36
click at [107, 762] on button "Hide" at bounding box center [113, 763] width 44 height 36
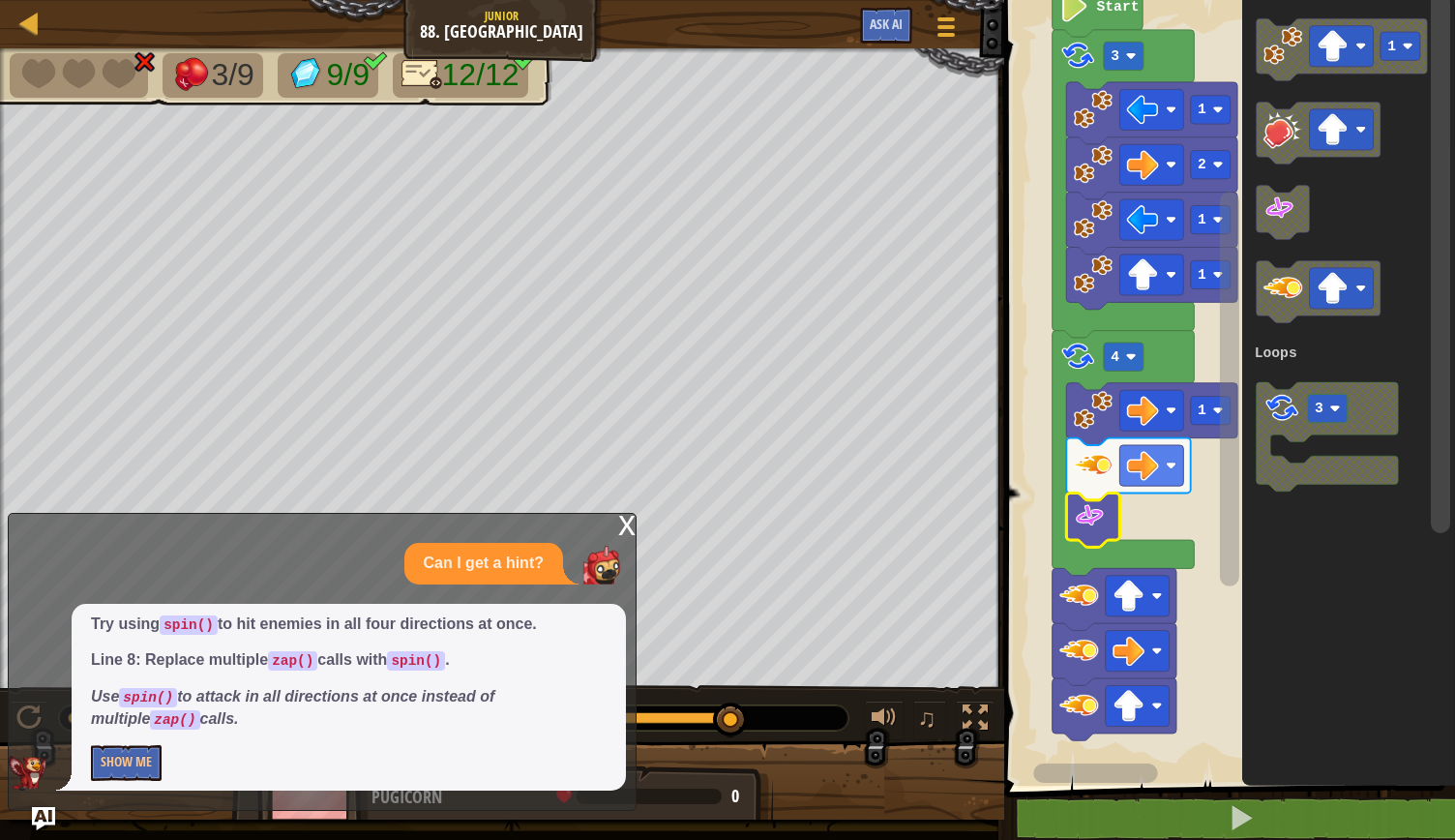
click at [1126, 372] on icon "Blockly Workspace" at bounding box center [1124, 454] width 142 height 245
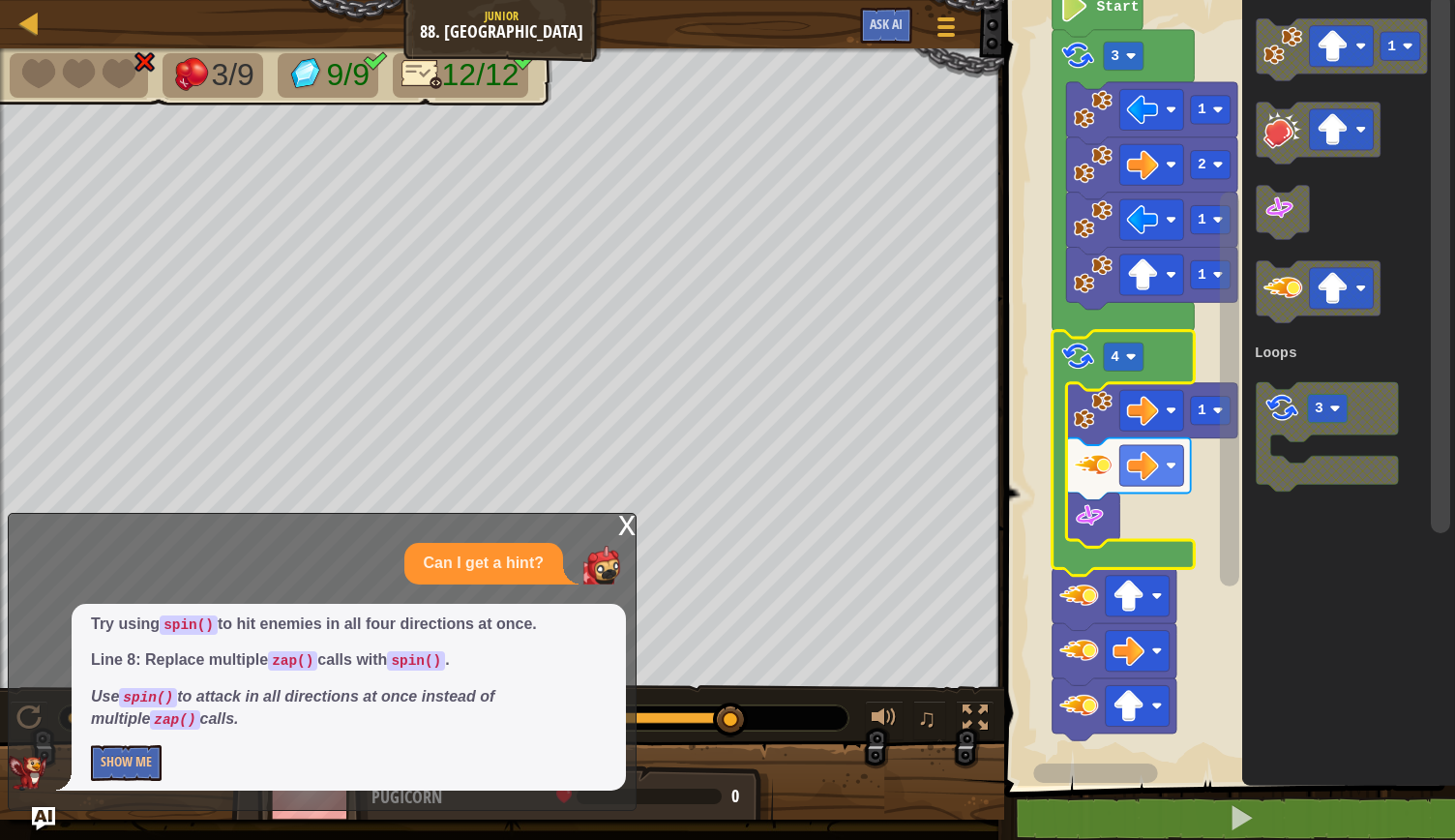
click at [1142, 362] on rect "Blockly Workspace" at bounding box center [1124, 357] width 40 height 28
click at [1136, 510] on rect "Blockly Workspace" at bounding box center [1227, 387] width 457 height 796
click at [1136, 348] on rect "Blockly Workspace" at bounding box center [1124, 357] width 40 height 28
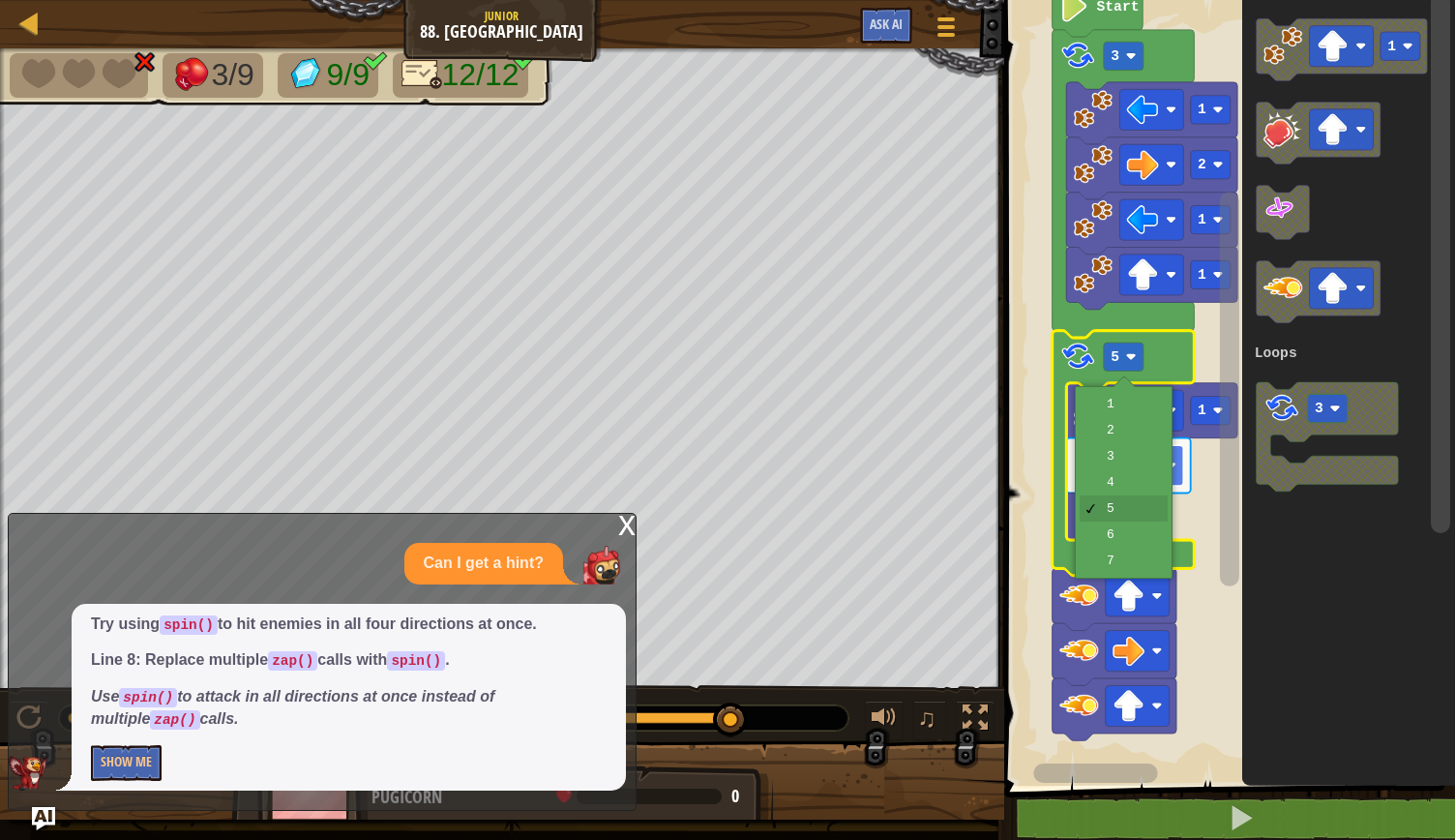
click at [1132, 471] on image "Blockly Workspace" at bounding box center [1144, 465] width 32 height 32
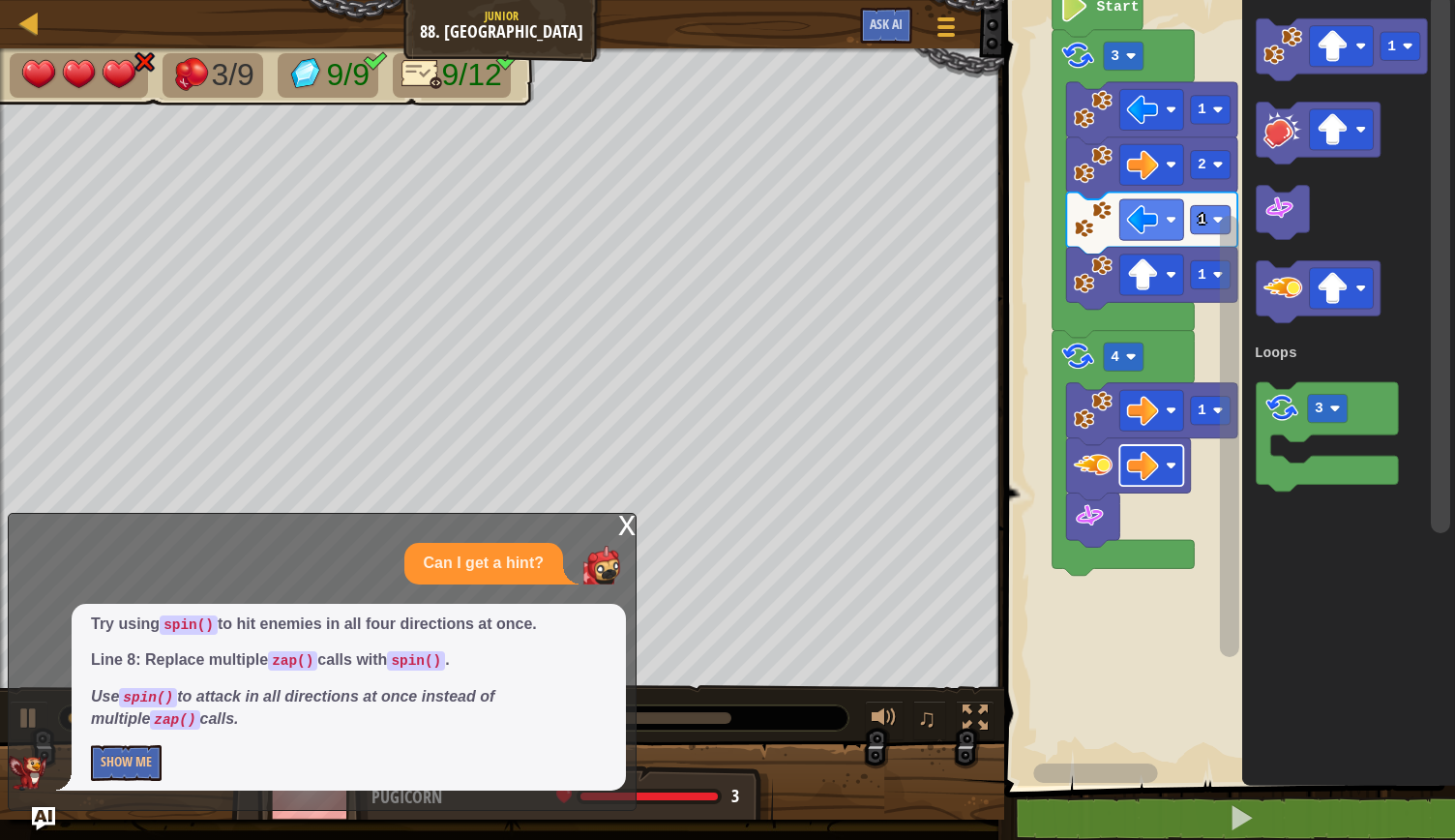
click at [1357, 42] on image "Blockly Workspace" at bounding box center [1361, 45] width 11 height 11
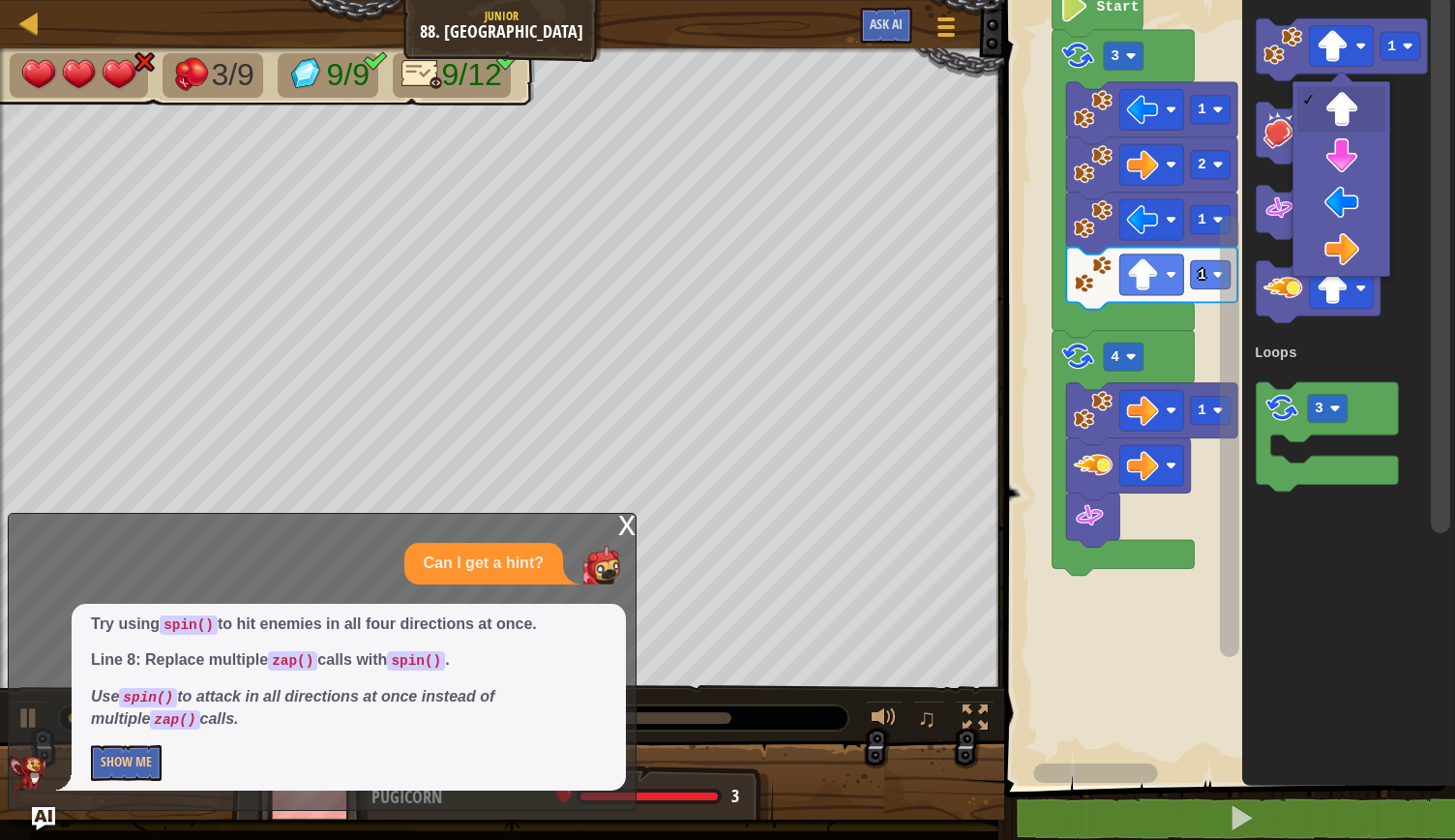
click at [1342, 236] on icon "Blockly Workspace" at bounding box center [1348, 387] width 213 height 796
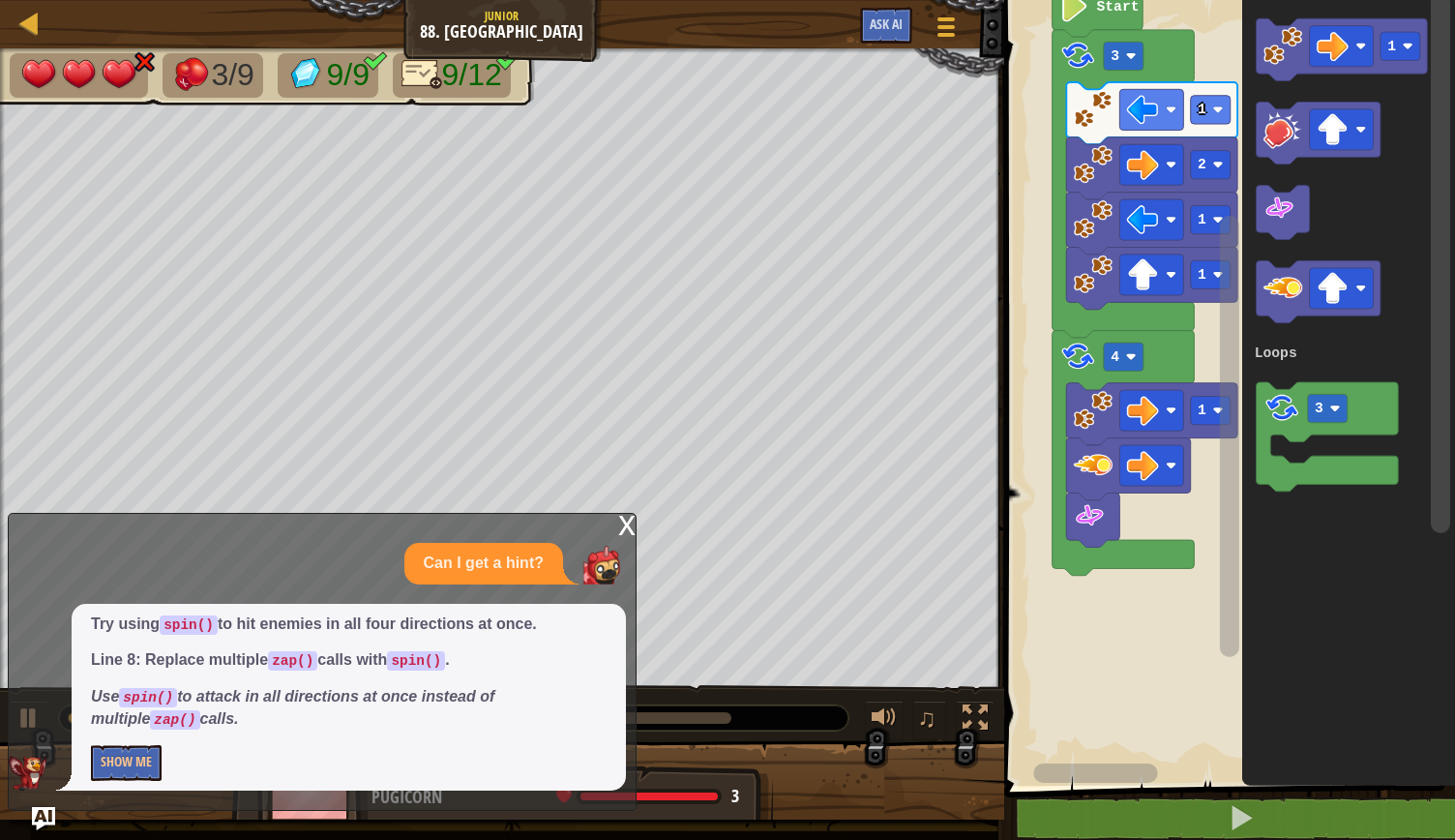
click at [1286, 64] on image "Blockly Workspace" at bounding box center [1283, 44] width 39 height 39
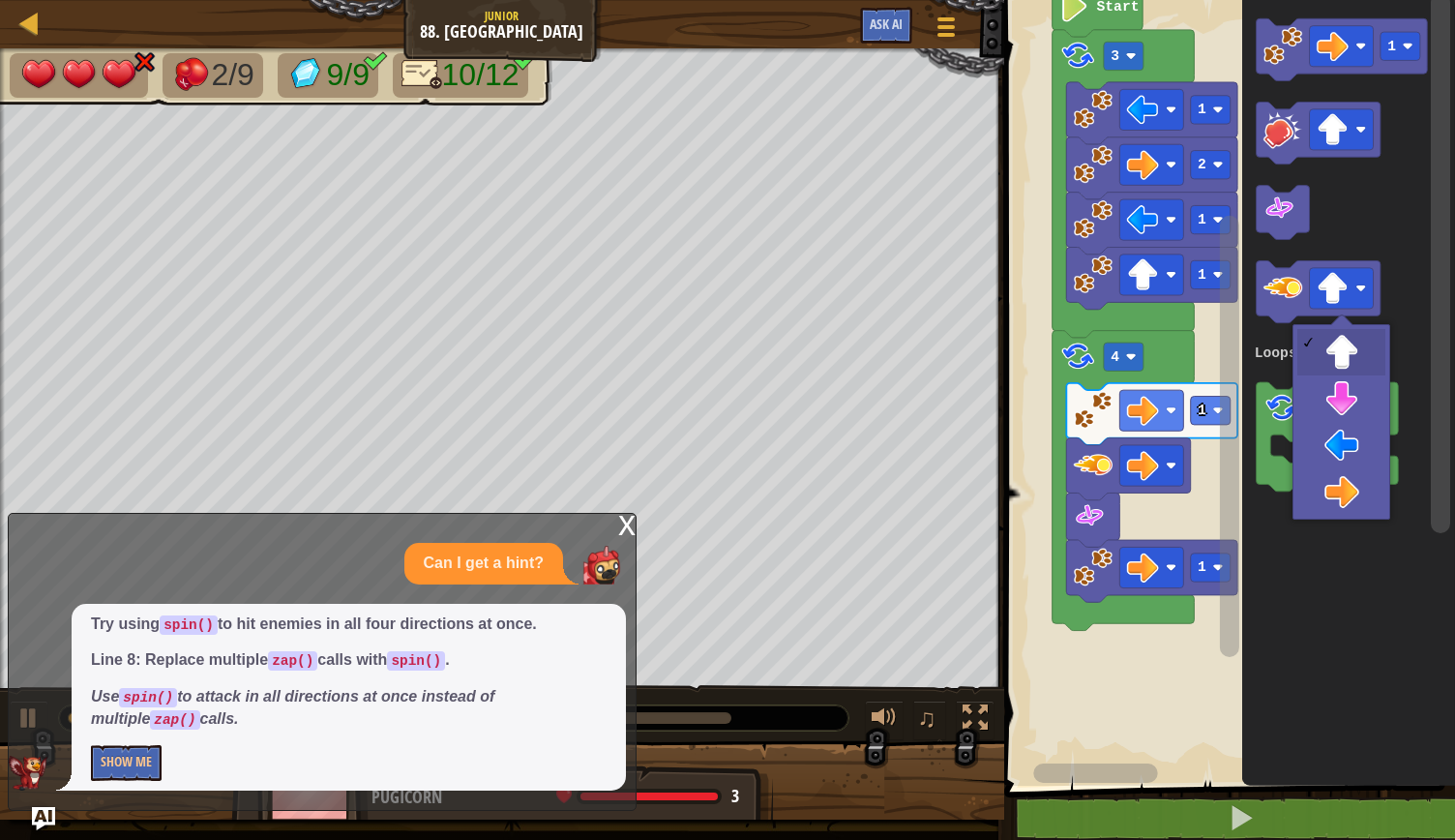
click at [1372, 289] on rect "Blockly Workspace" at bounding box center [1341, 288] width 64 height 41
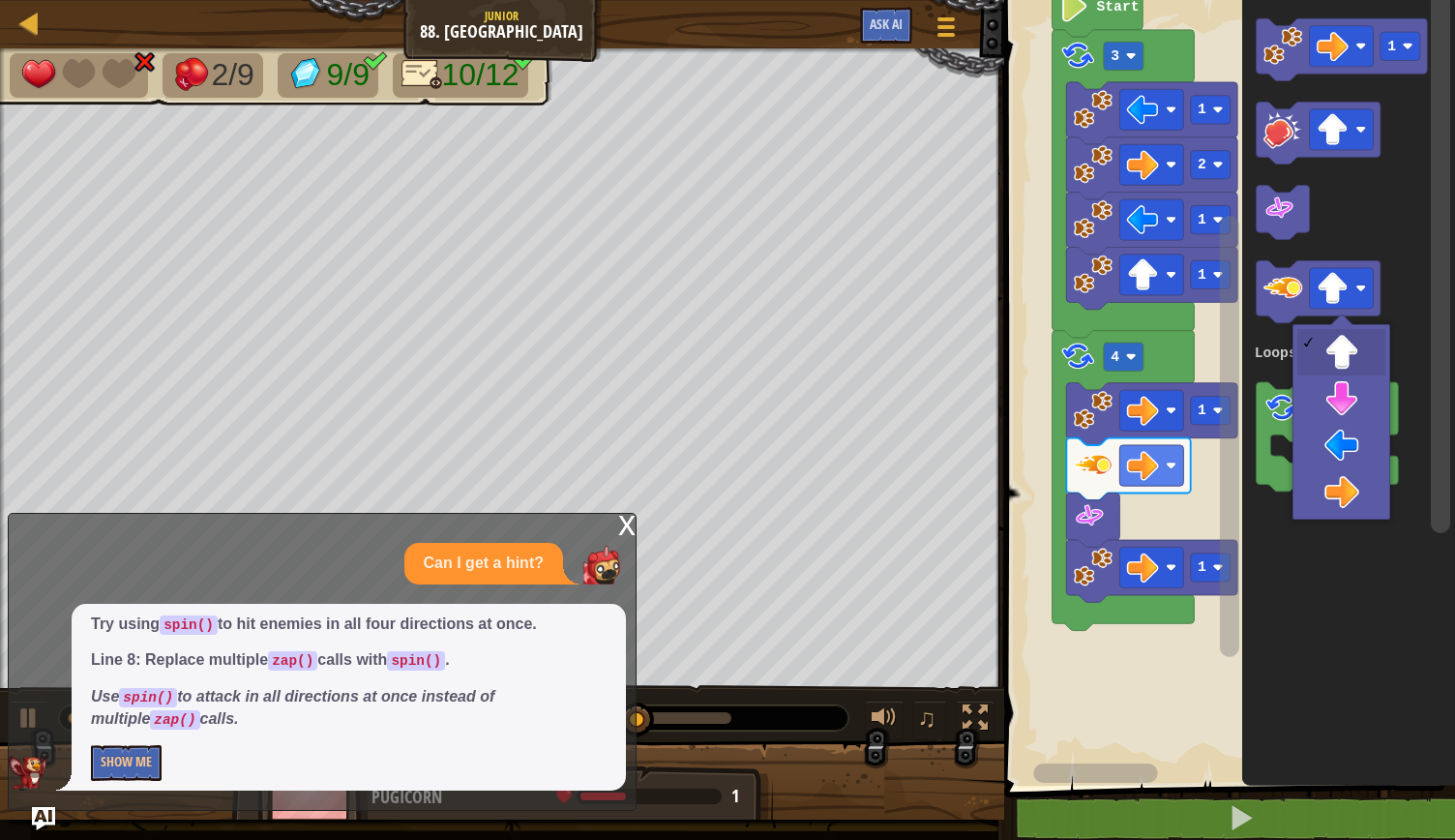
click at [1351, 478] on icon "Blockly Workspace" at bounding box center [1327, 437] width 142 height 110
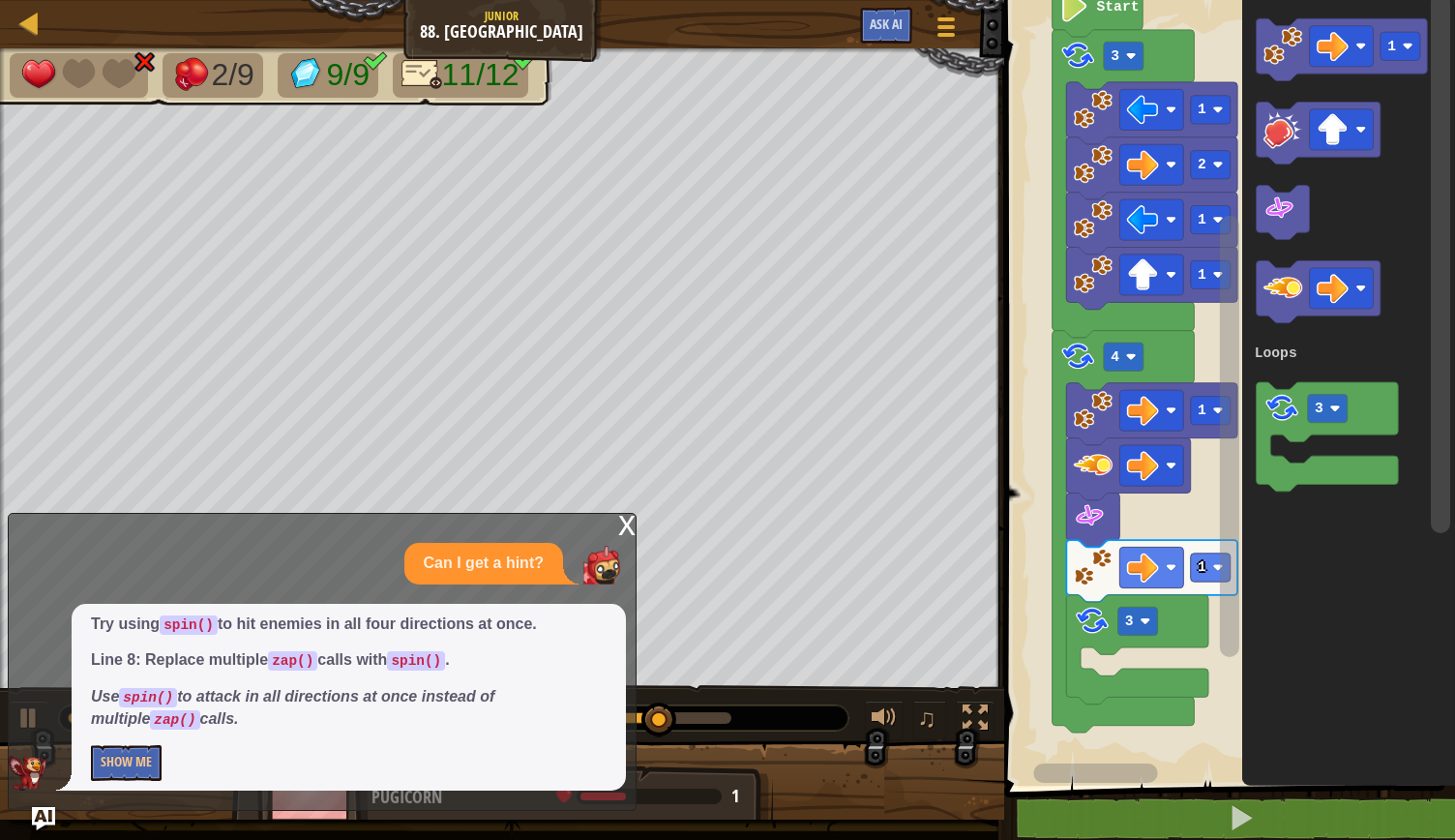
click at [1275, 297] on image "Blockly Workspace" at bounding box center [1283, 287] width 39 height 39
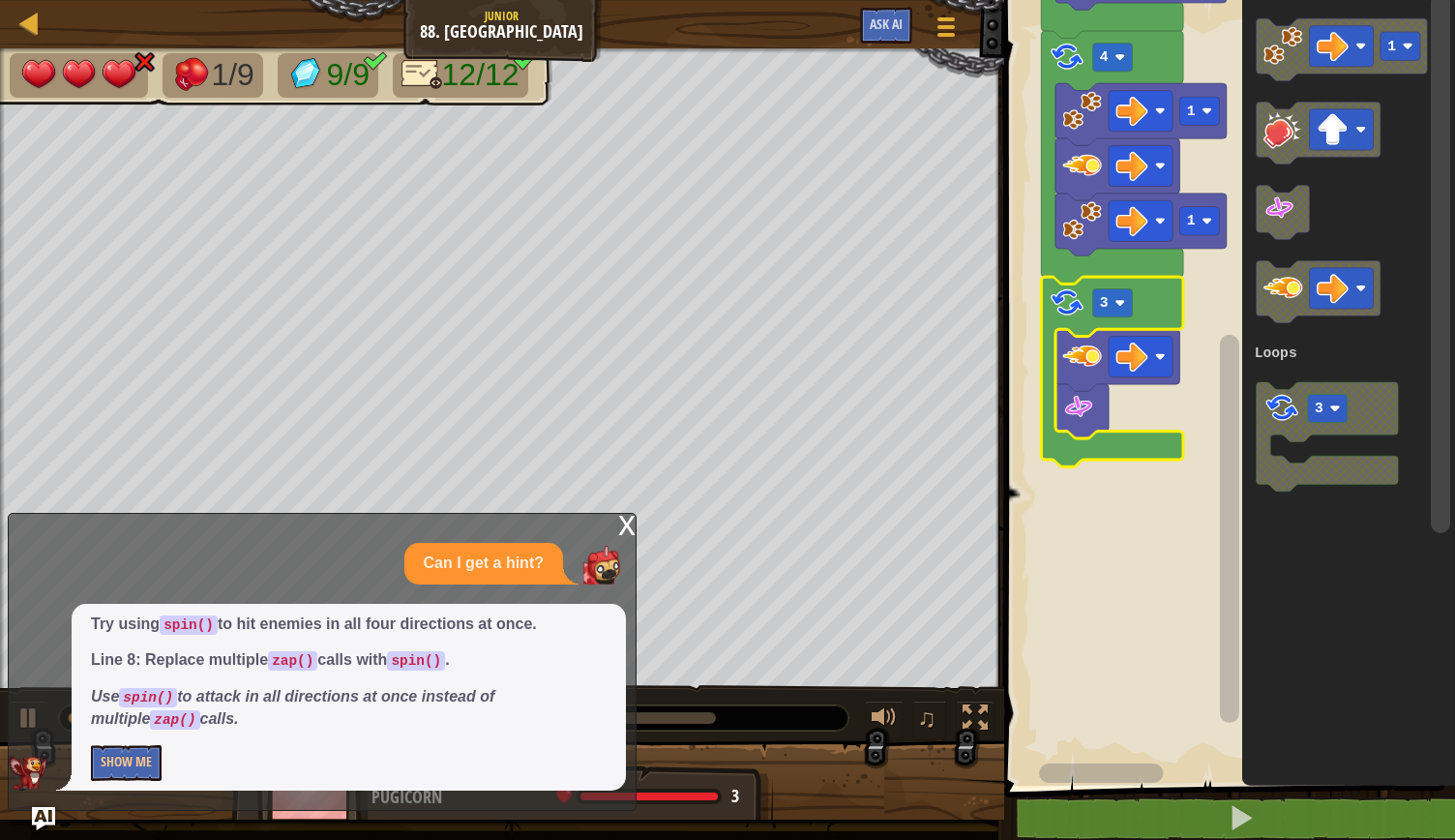
click at [1289, 56] on image "Blockly Workspace" at bounding box center [1283, 44] width 39 height 39
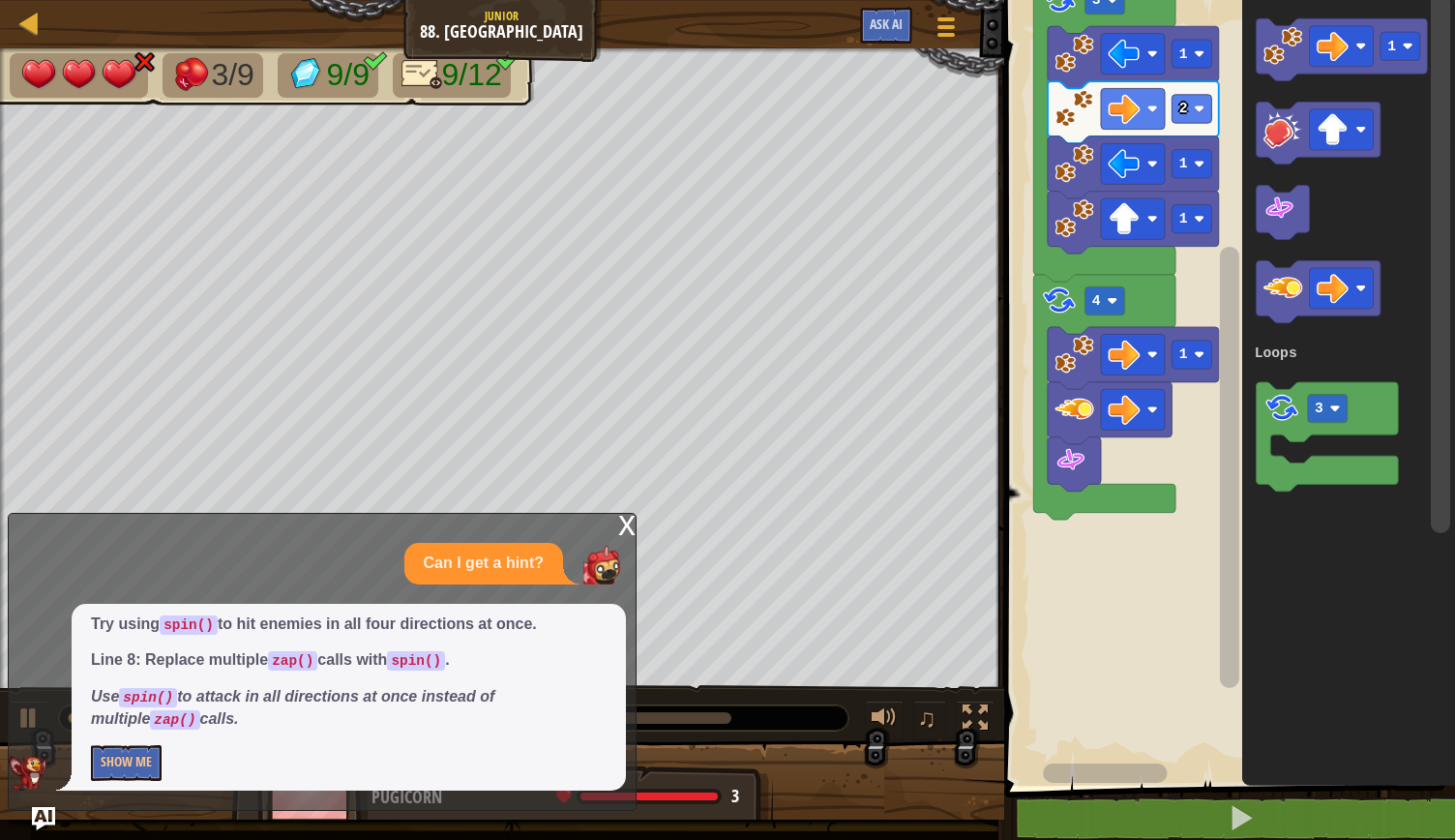
click at [1116, 684] on rect "Blockly Workspace" at bounding box center [1227, 387] width 457 height 796
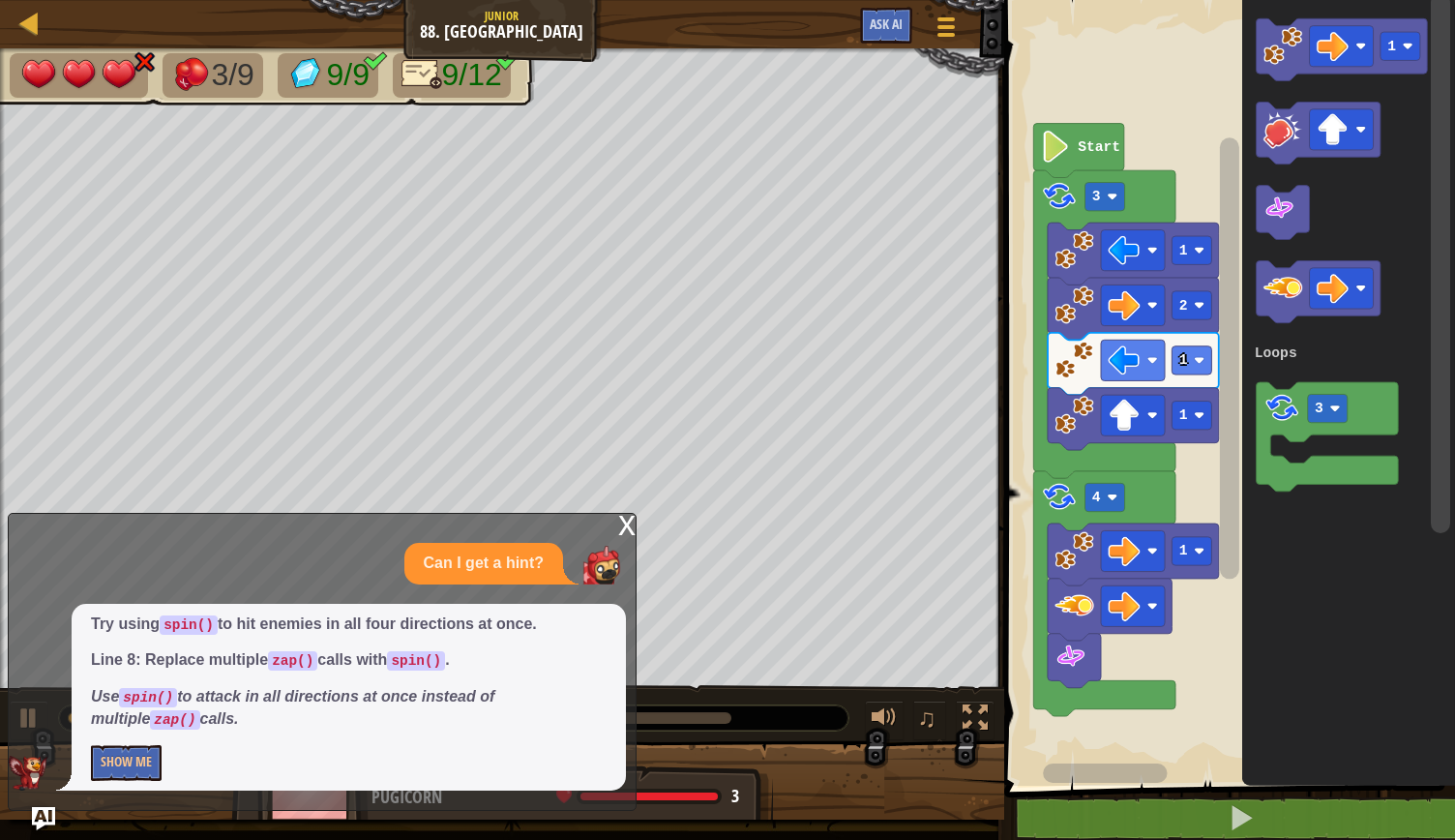
click at [1225, 273] on rect "Blockly Workspace" at bounding box center [1231, 358] width 20 height 441
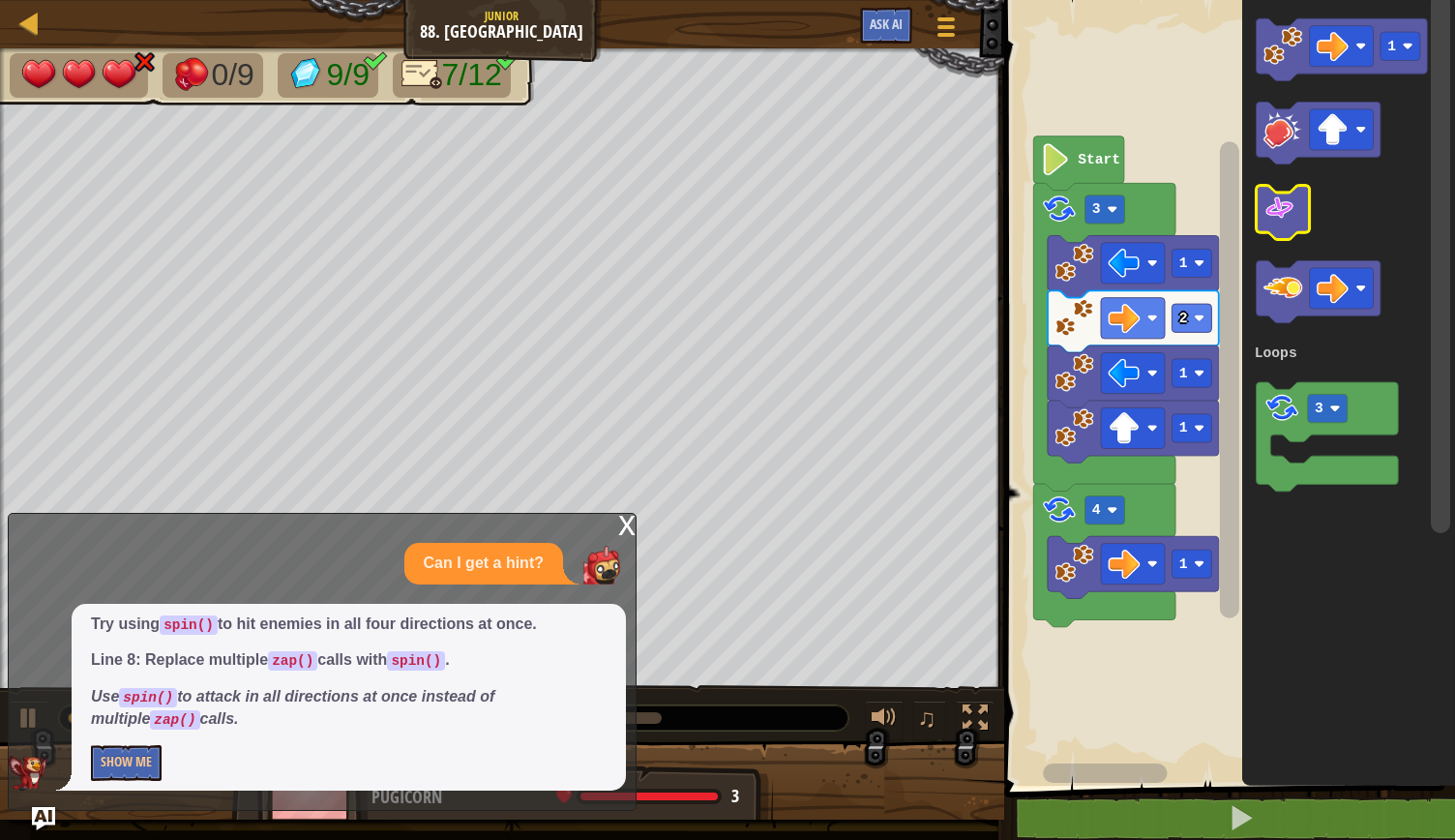
click at [1290, 223] on image "Blockly Workspace" at bounding box center [1280, 209] width 32 height 32
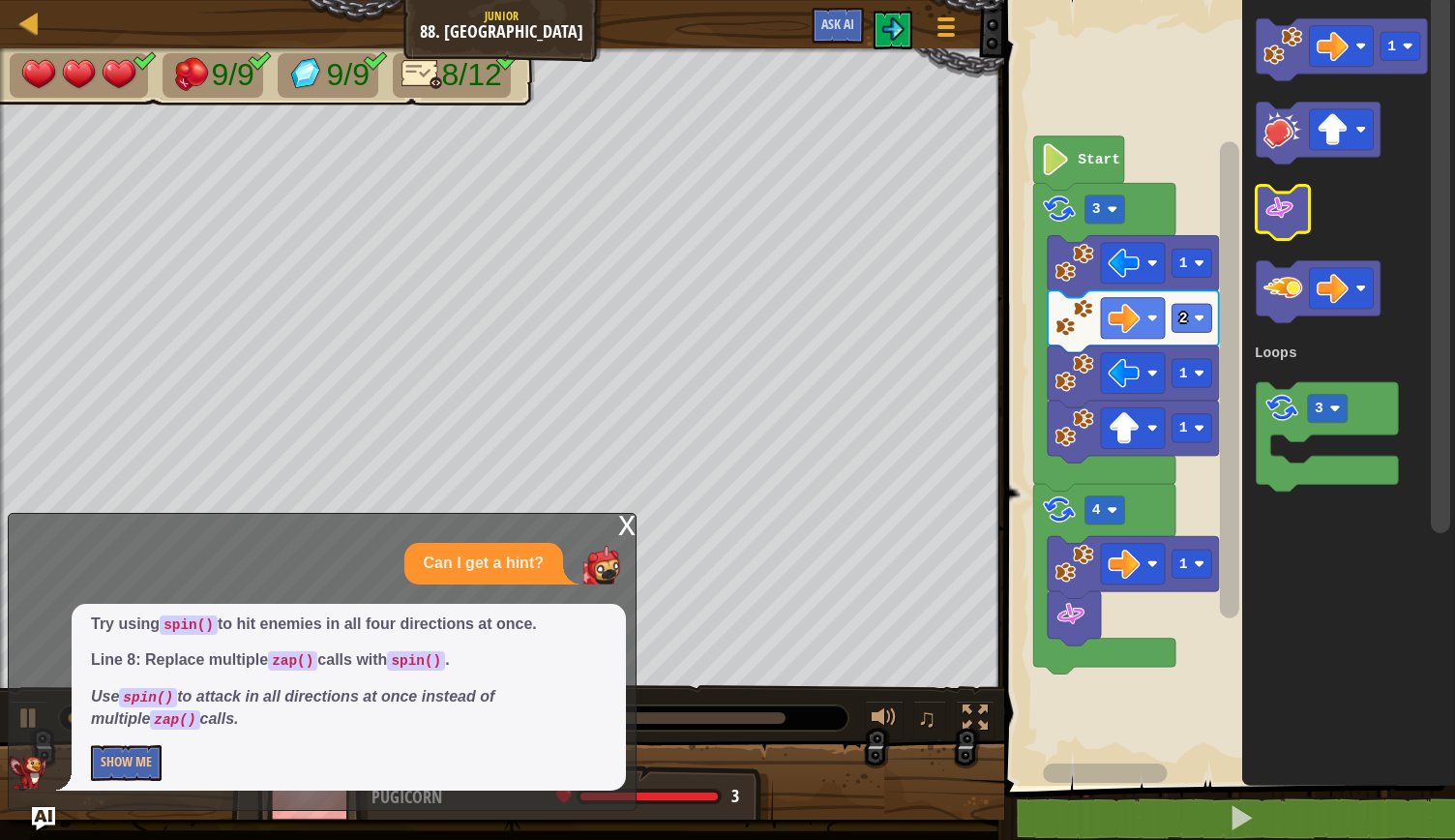
click at [1290, 223] on image "Blockly Workspace" at bounding box center [1280, 209] width 32 height 32
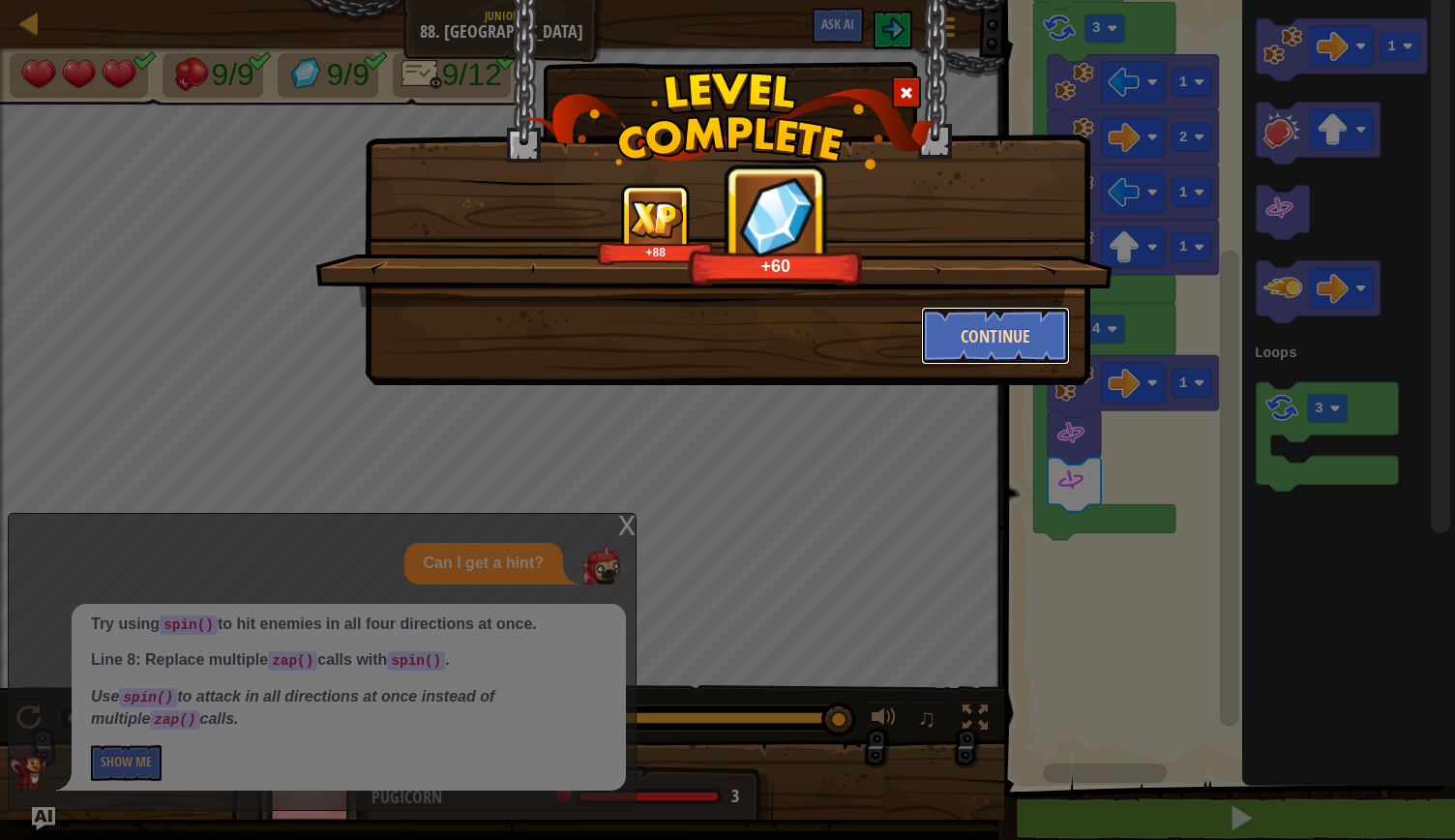
click at [1055, 338] on button "Continue" at bounding box center [996, 335] width 150 height 58
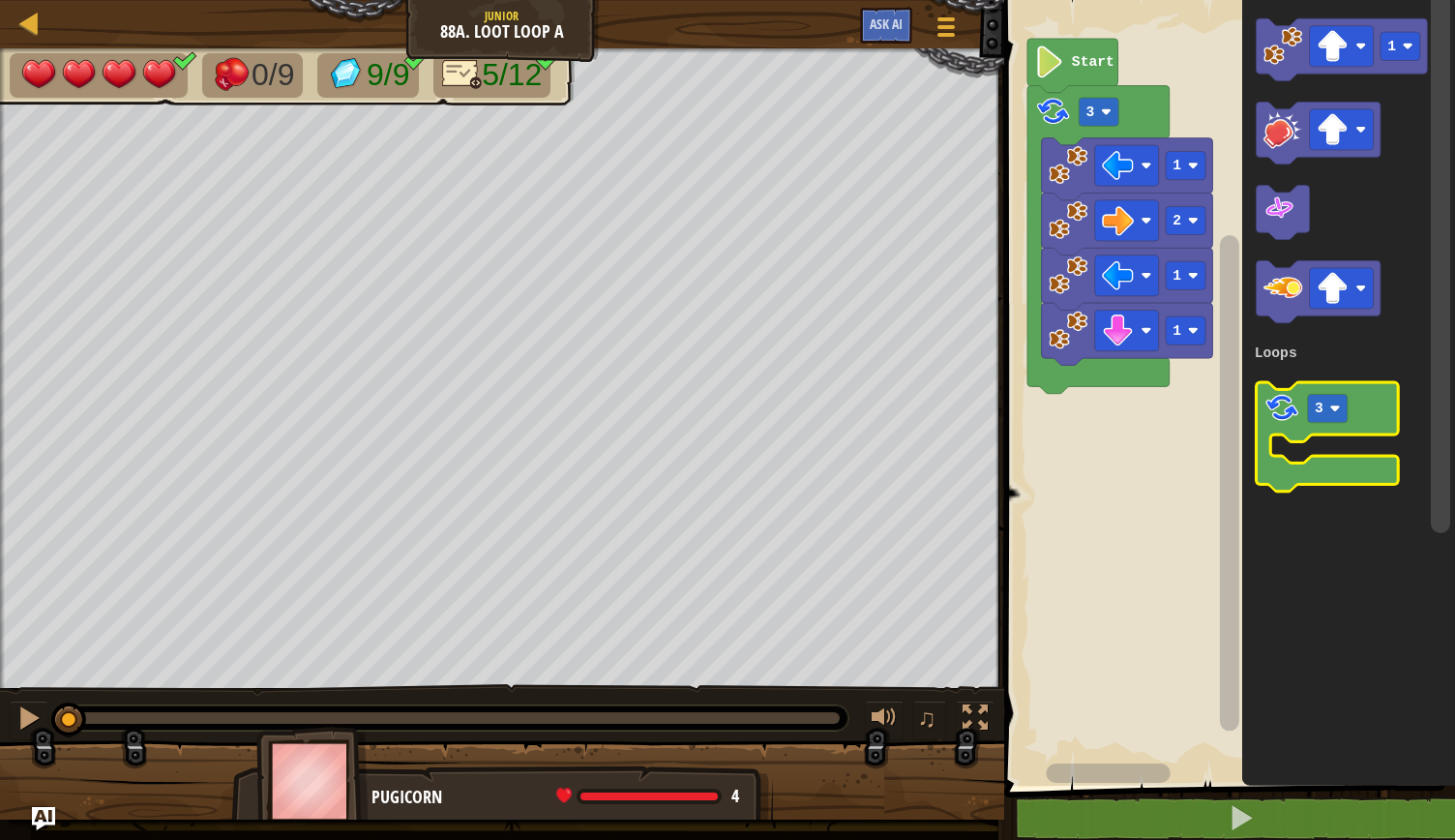
click at [1279, 427] on image "Blockly Workspace" at bounding box center [1283, 409] width 38 height 38
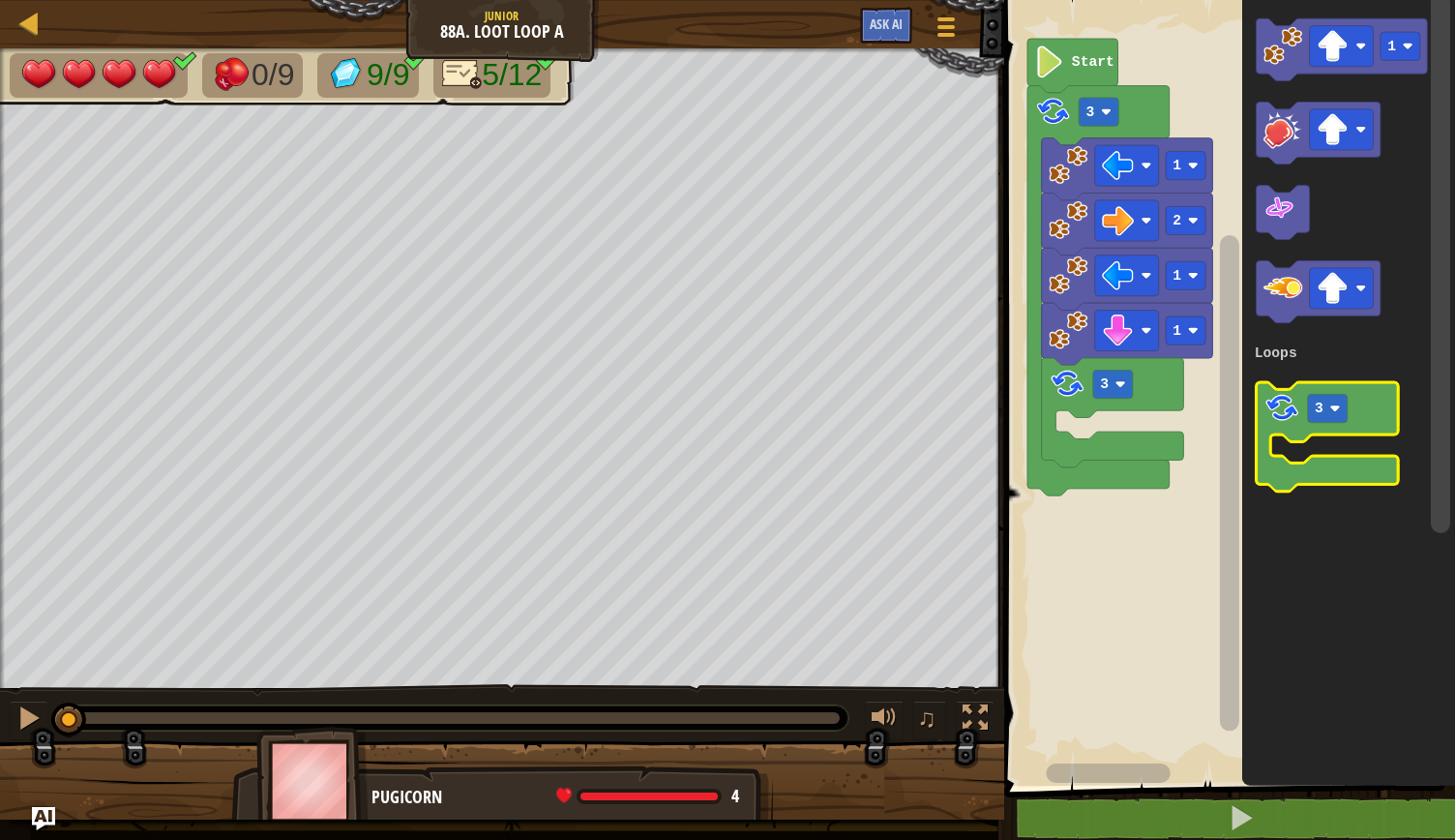
click at [1279, 427] on image "Blockly Workspace" at bounding box center [1283, 409] width 38 height 38
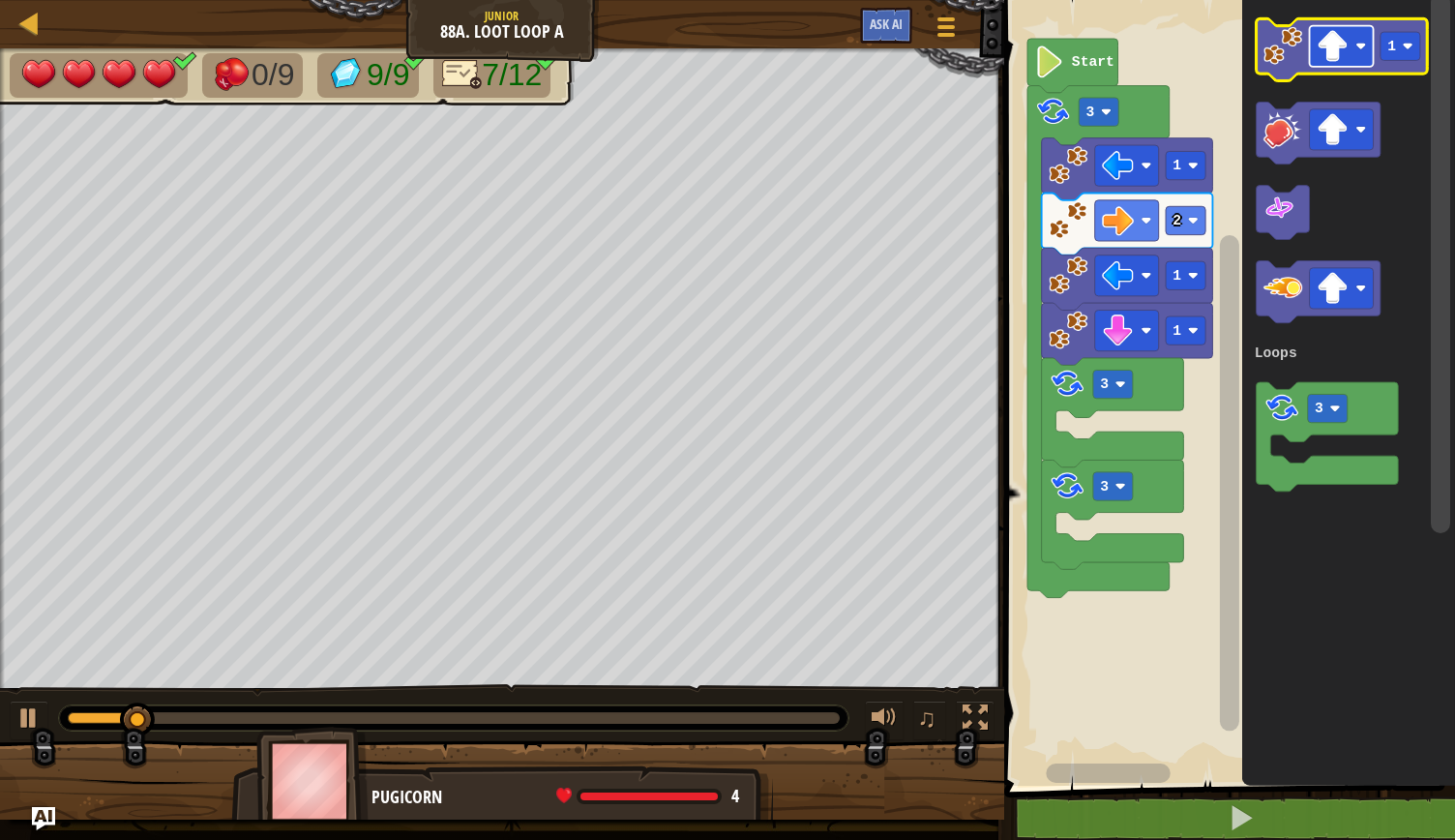
click at [1364, 55] on rect "Blockly Workspace" at bounding box center [1341, 45] width 64 height 41
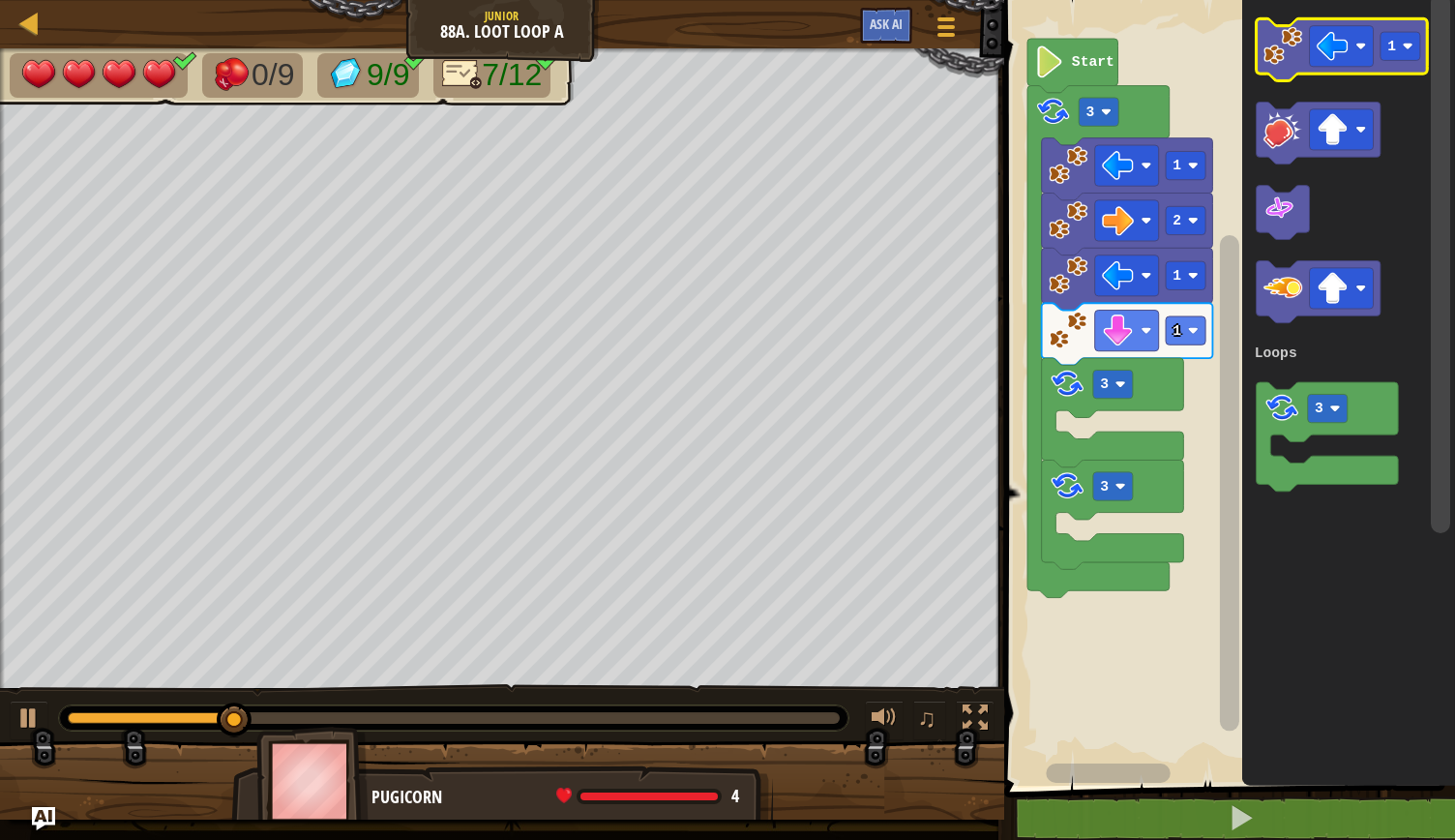
click at [1279, 59] on image "Blockly Workspace" at bounding box center [1283, 44] width 39 height 39
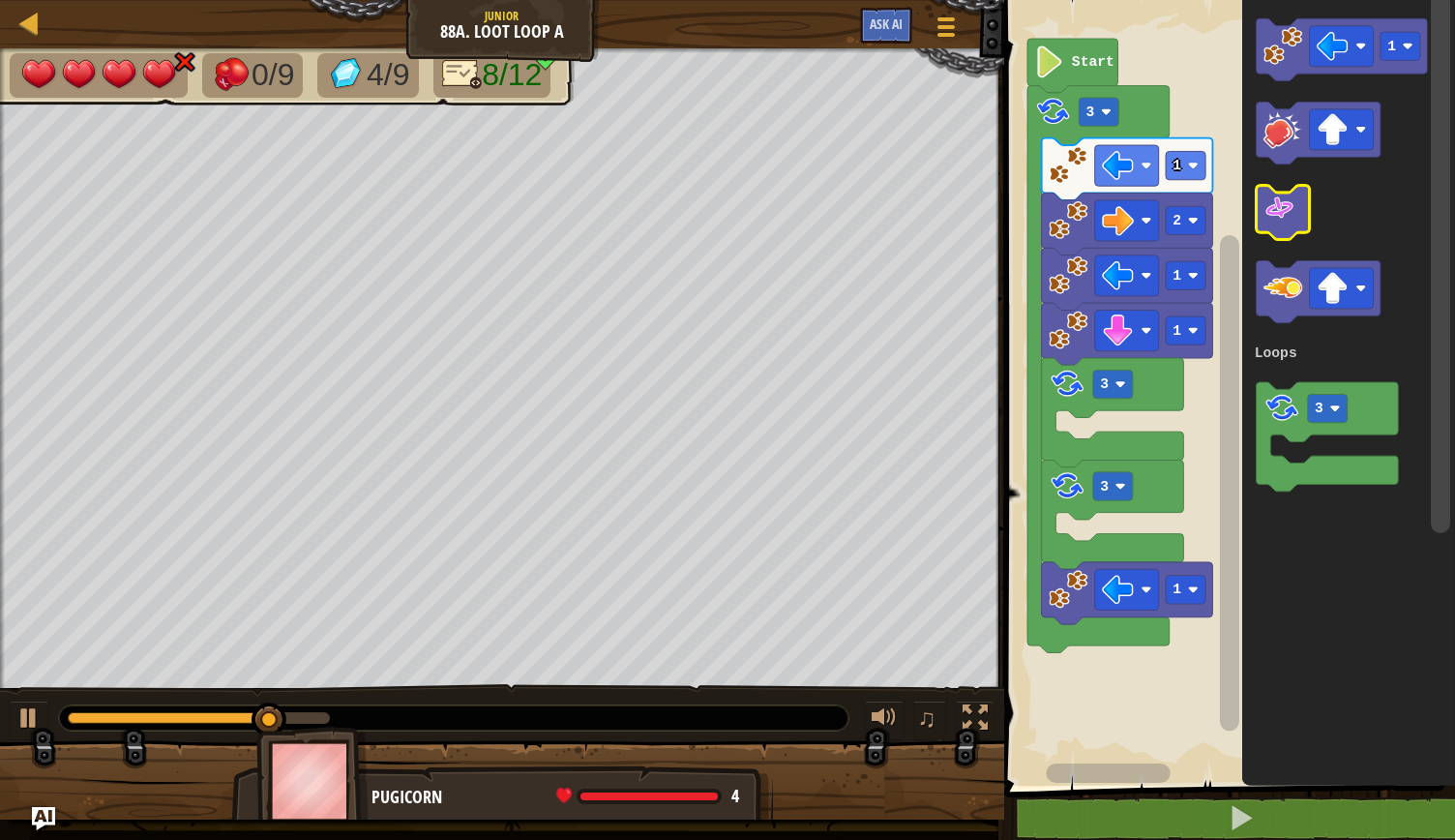
click at [1279, 205] on image "Blockly Workspace" at bounding box center [1280, 209] width 32 height 32
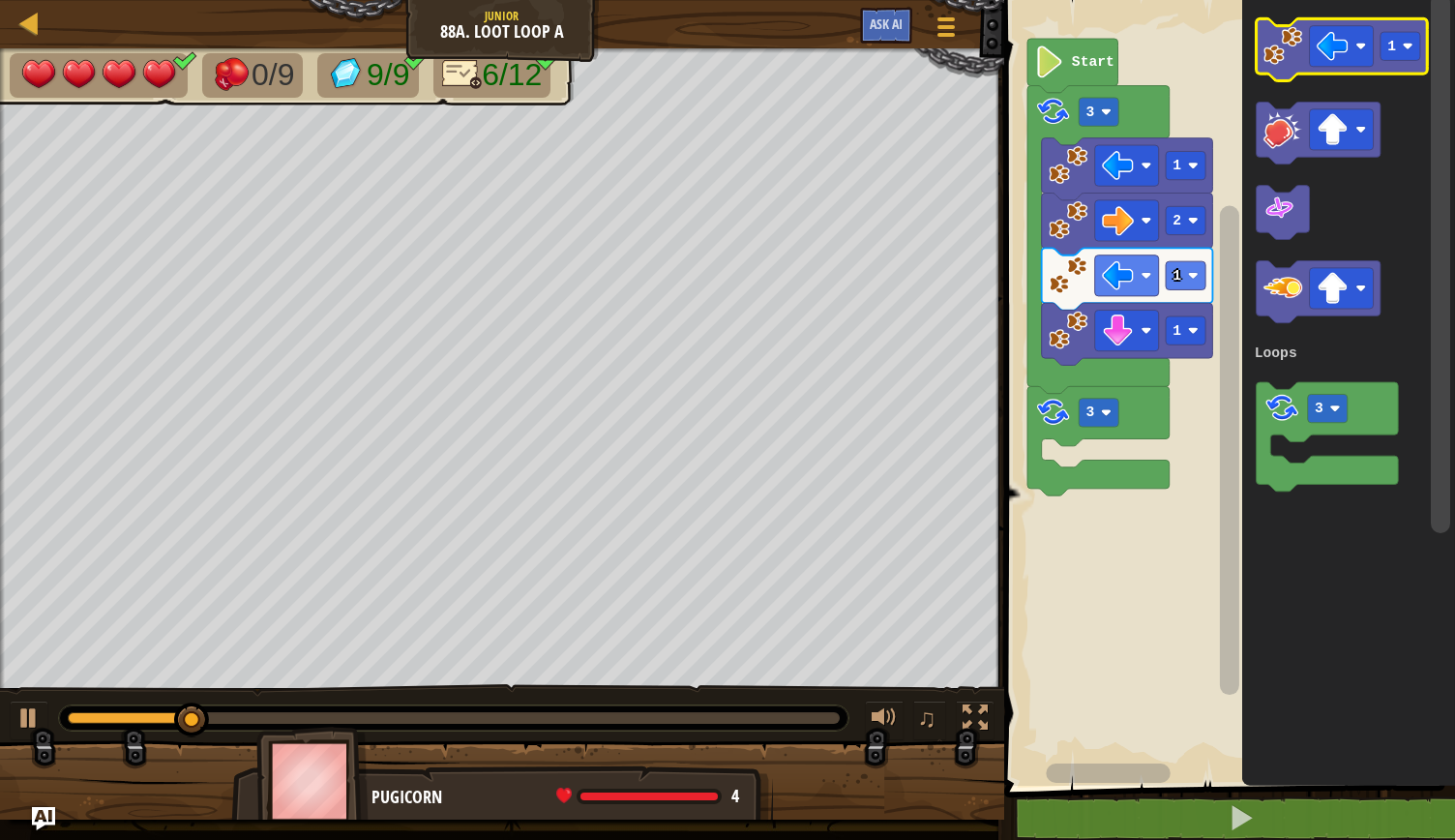
click at [1297, 67] on icon "Blockly Workspace" at bounding box center [1341, 49] width 171 height 62
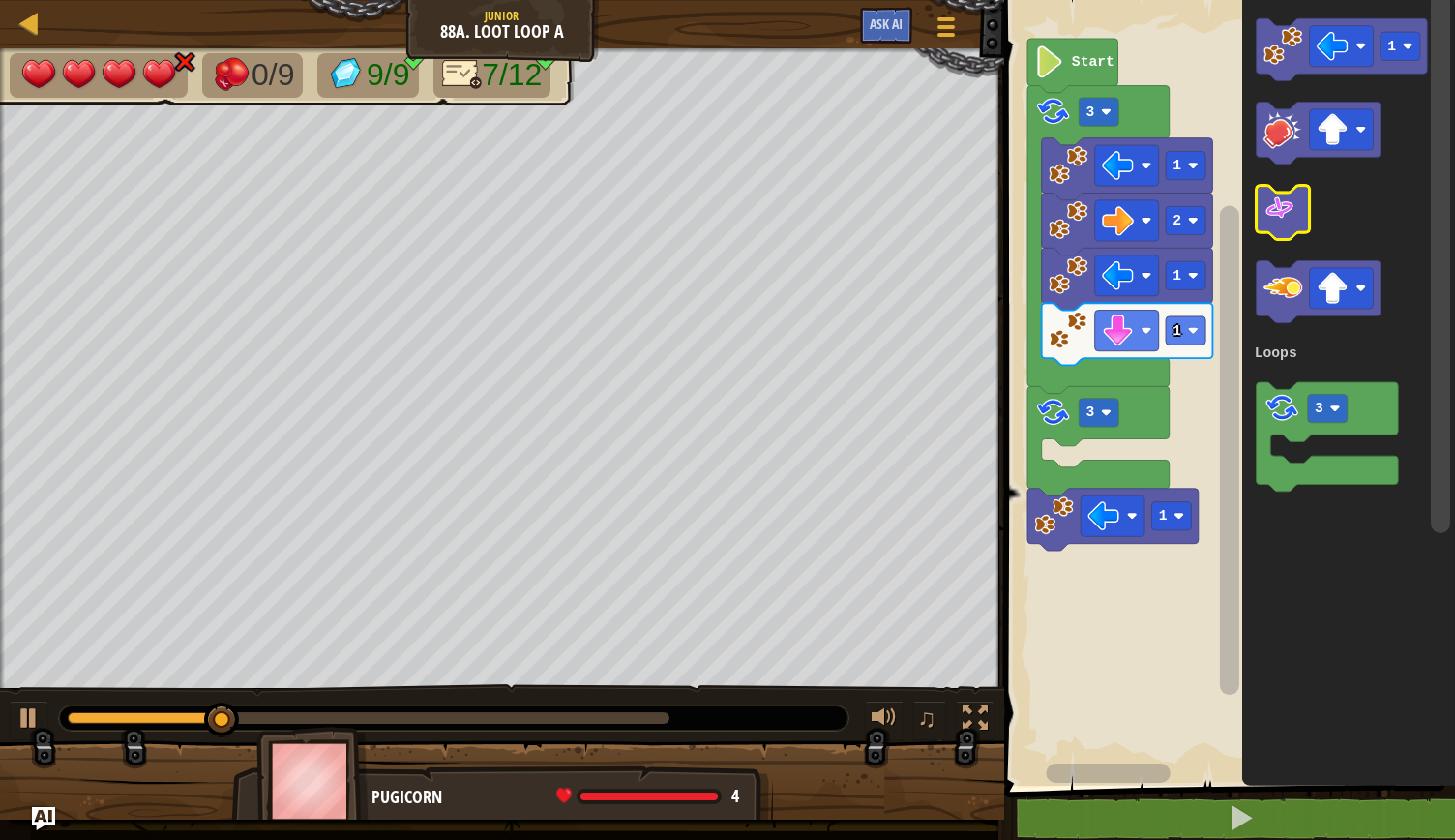
click at [1273, 217] on image "Blockly Workspace" at bounding box center [1280, 209] width 32 height 32
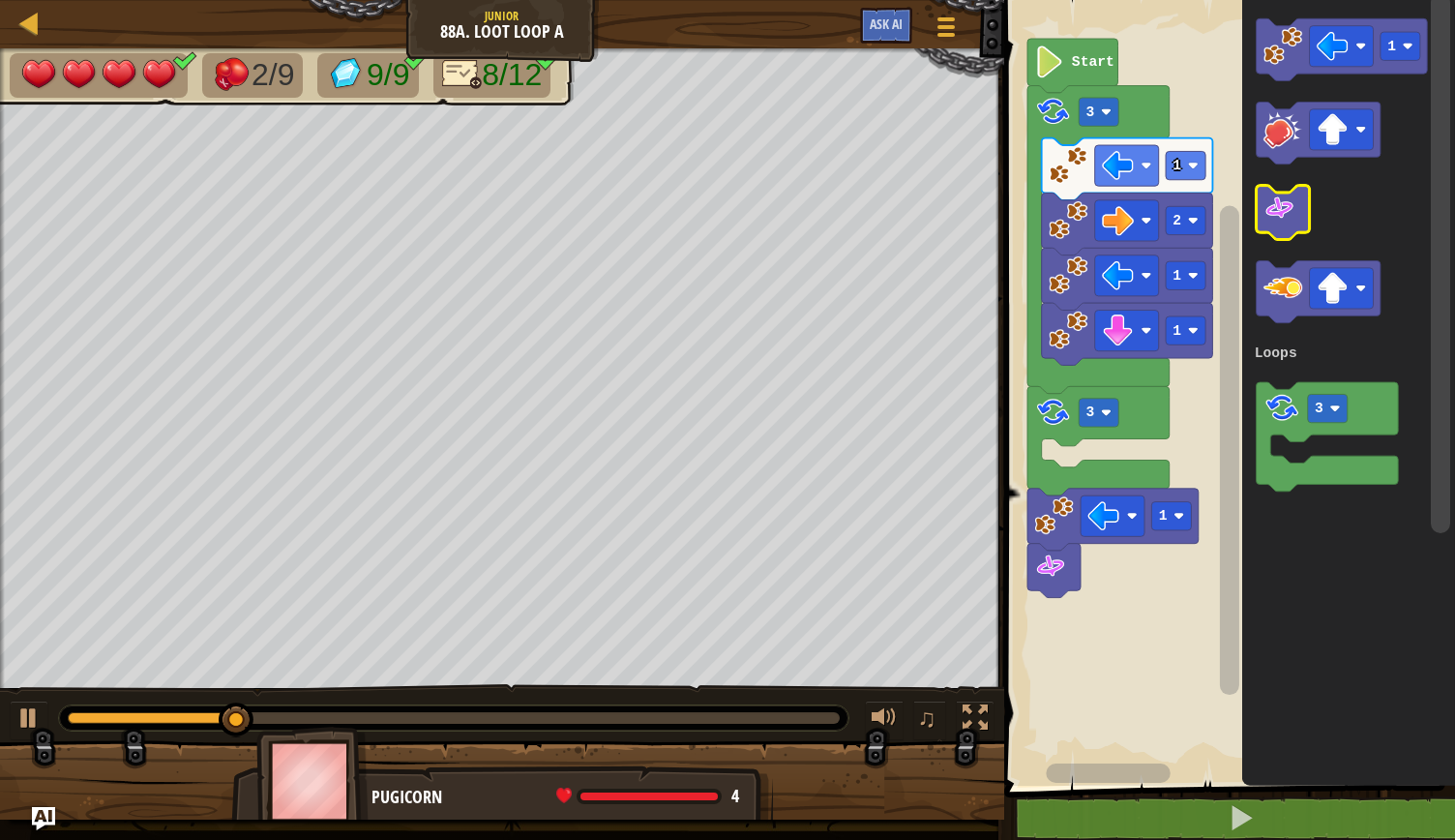
click at [1273, 217] on image "Blockly Workspace" at bounding box center [1280, 209] width 32 height 32
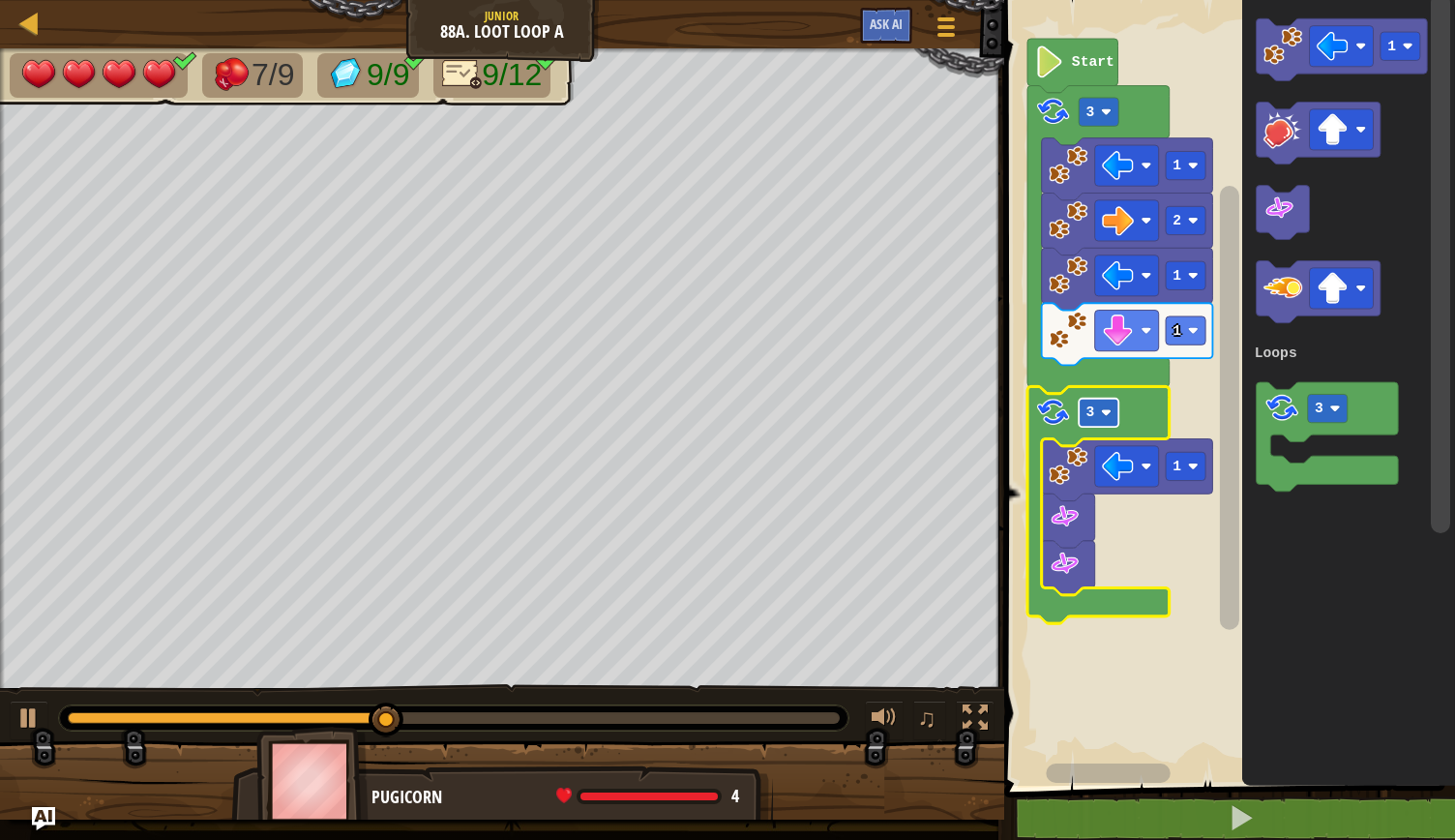
click at [1113, 415] on rect "Blockly Workspace" at bounding box center [1099, 412] width 40 height 28
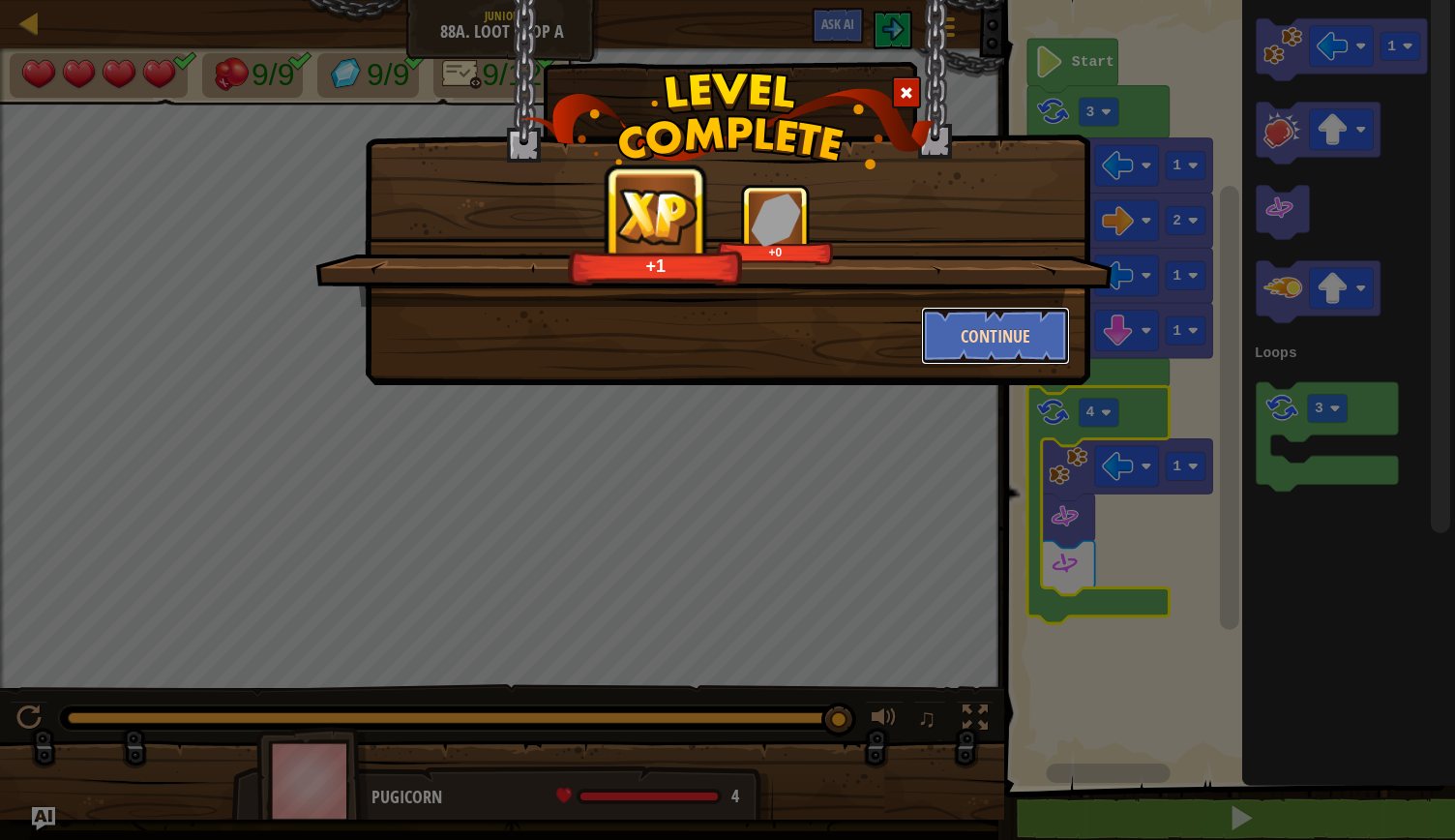
click at [1011, 331] on button "Continue" at bounding box center [996, 335] width 150 height 58
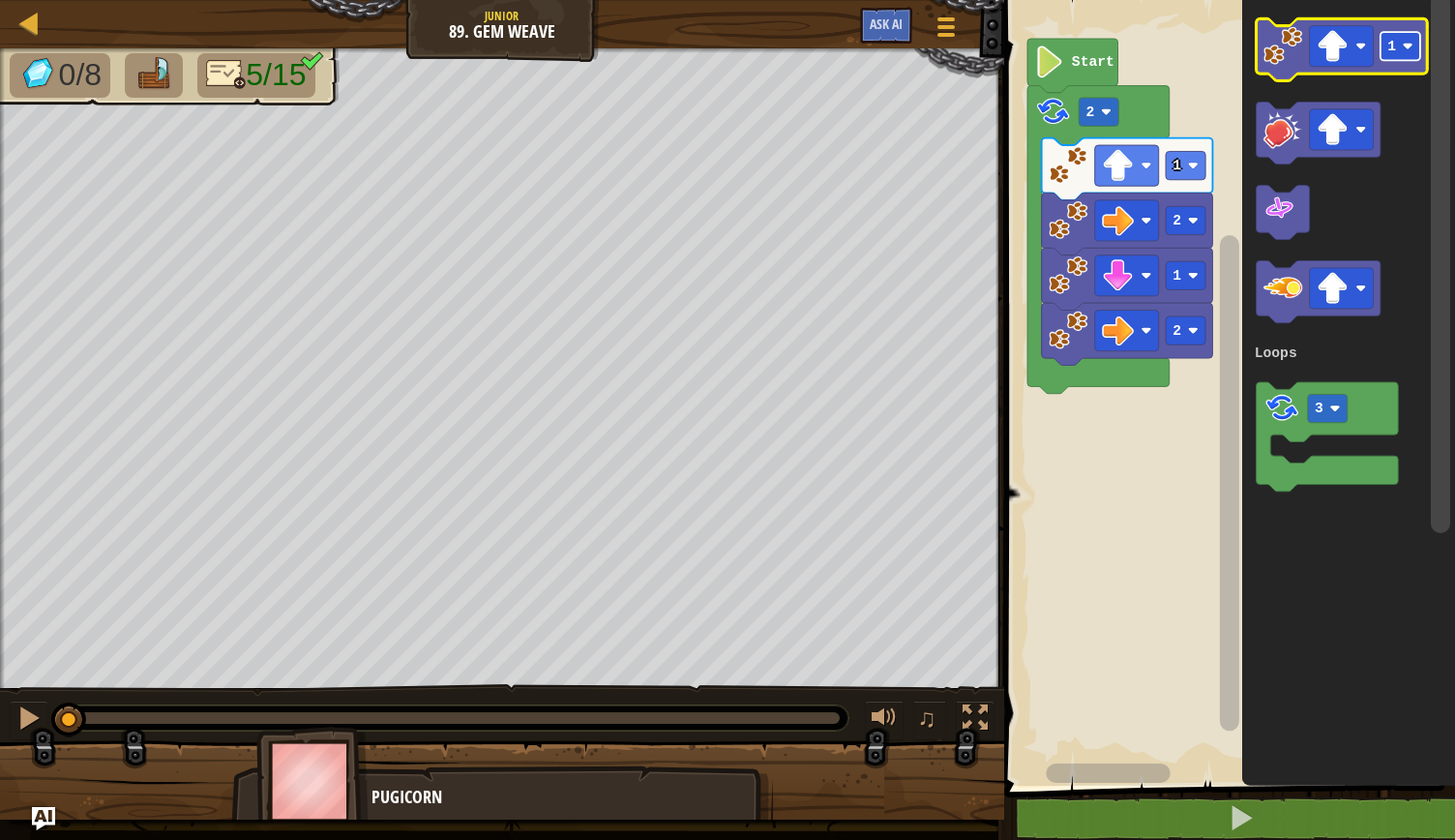
click at [1400, 45] on rect "Blockly Workspace" at bounding box center [1401, 45] width 40 height 28
click at [1276, 70] on icon "Blockly Workspace" at bounding box center [1341, 49] width 171 height 62
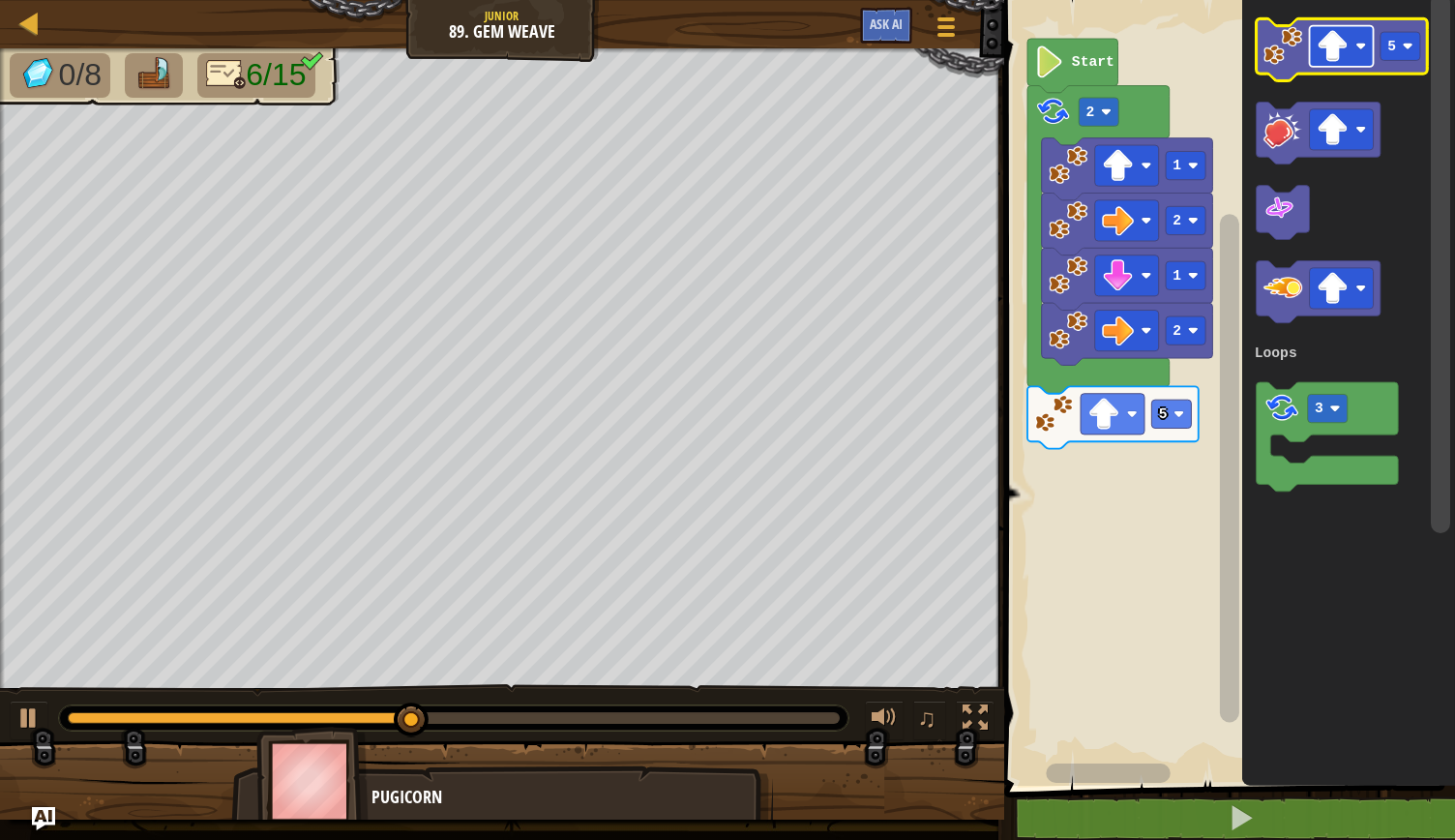
click at [1359, 47] on image "Blockly Workspace" at bounding box center [1361, 45] width 11 height 11
click at [1411, 49] on image "Blockly Workspace" at bounding box center [1409, 45] width 11 height 11
click at [1283, 55] on image "Blockly Workspace" at bounding box center [1283, 44] width 39 height 39
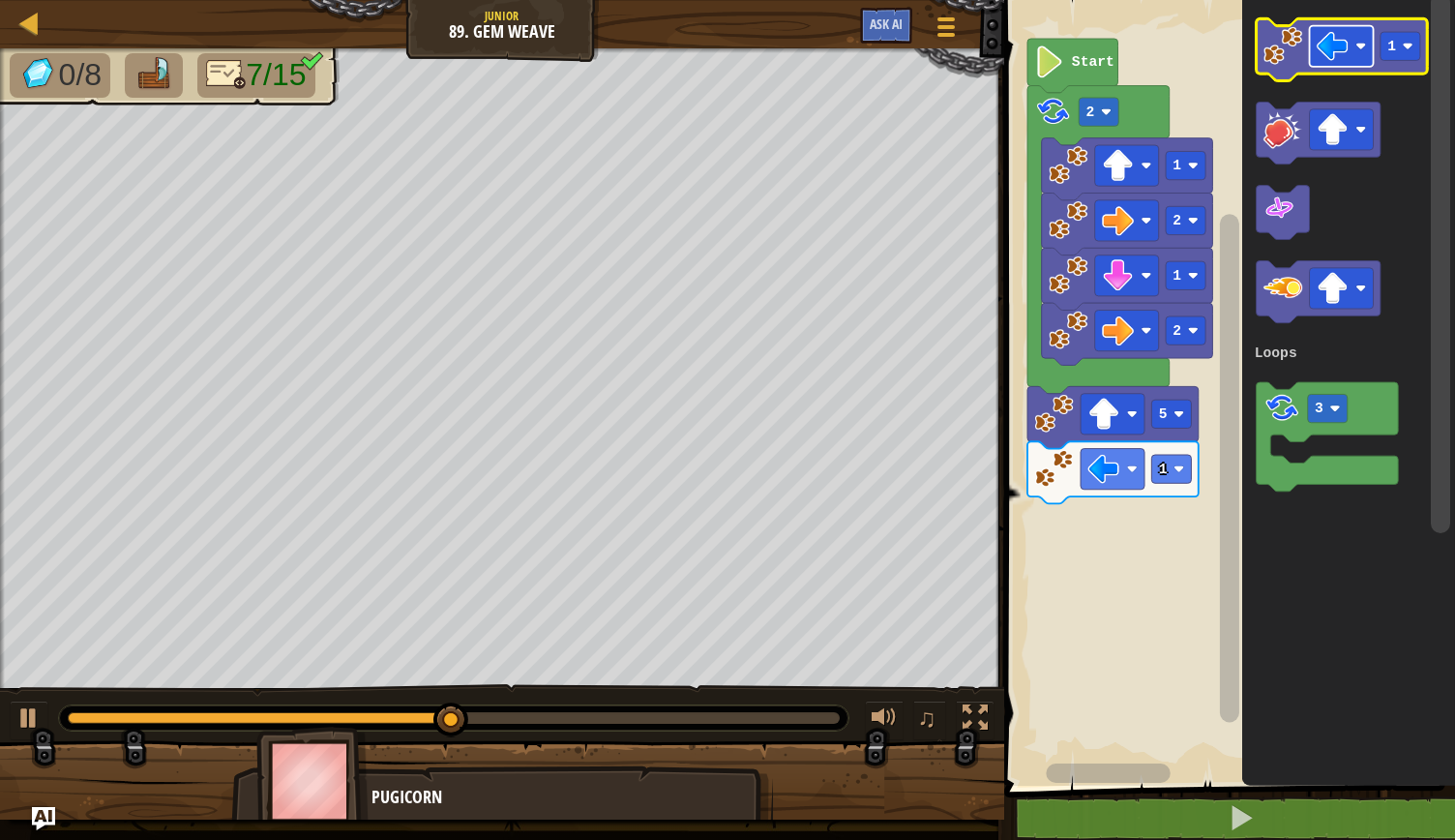
click at [1364, 58] on rect "Blockly Workspace" at bounding box center [1341, 45] width 64 height 41
click at [1287, 49] on image "Blockly Workspace" at bounding box center [1283, 44] width 39 height 39
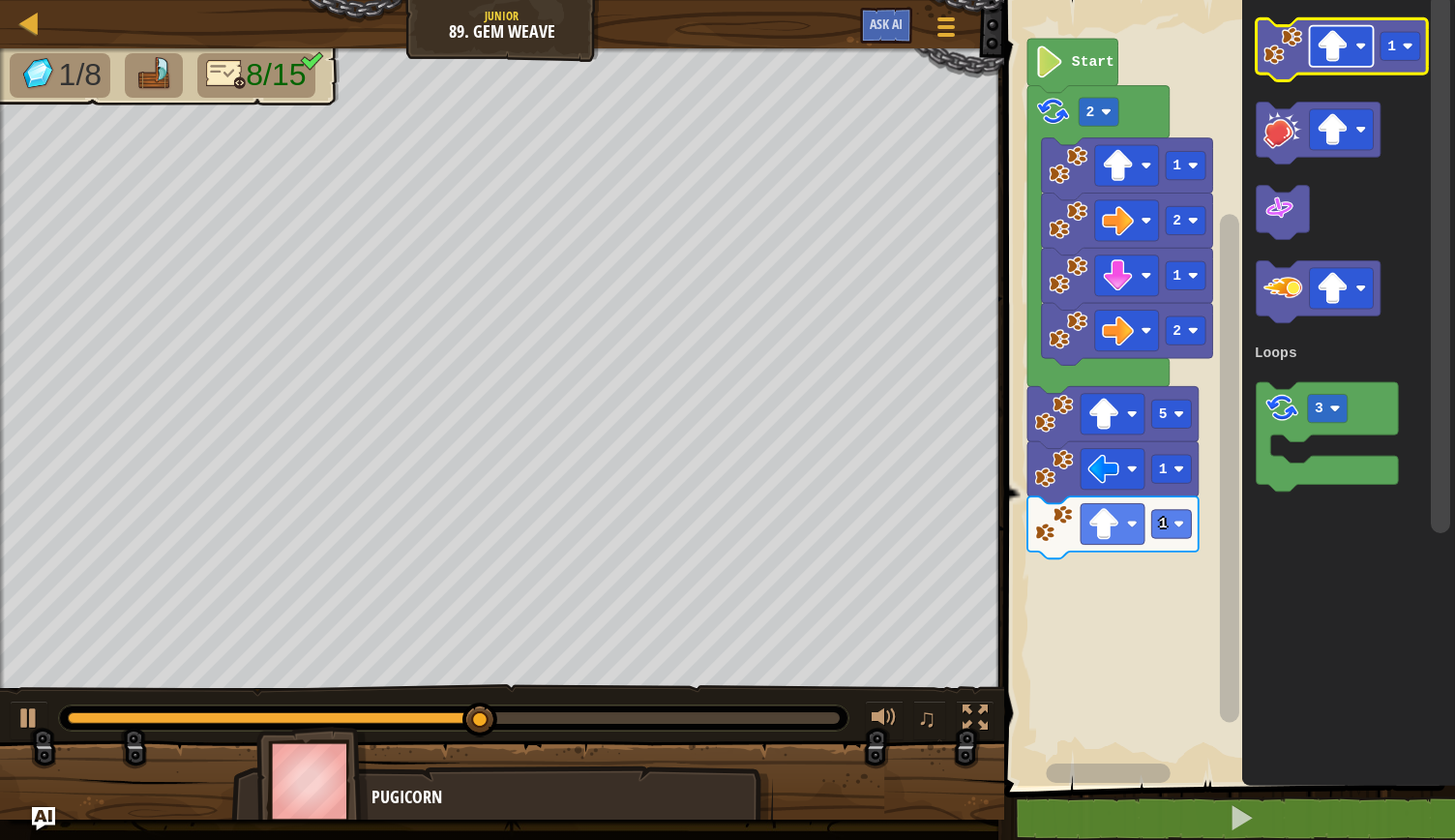
click at [1366, 56] on rect "Blockly Workspace" at bounding box center [1341, 45] width 64 height 41
click at [1282, 69] on icon "Blockly Workspace" at bounding box center [1341, 49] width 171 height 62
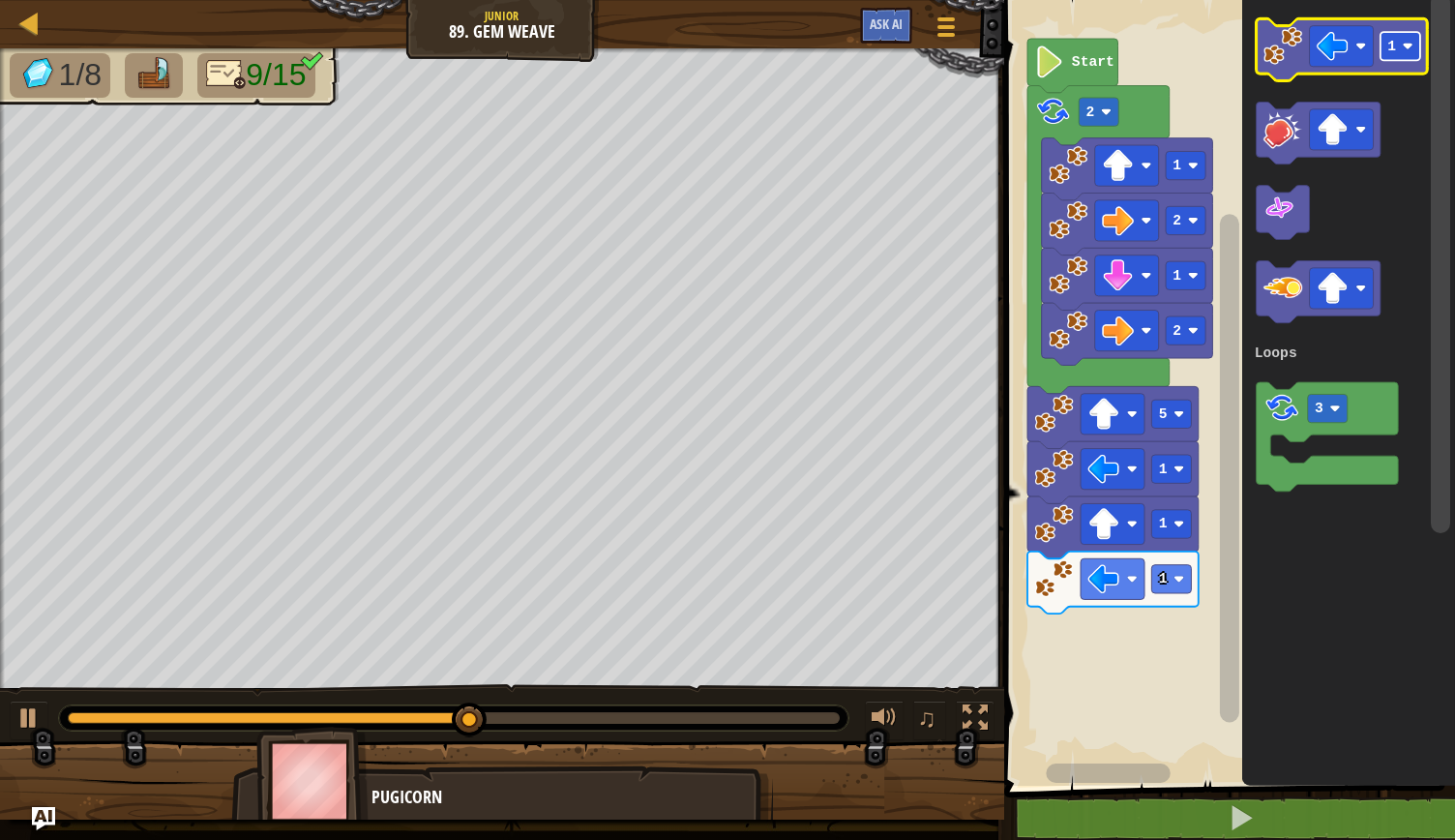
click at [1407, 42] on image "Blockly Workspace" at bounding box center [1409, 45] width 11 height 11
click at [1354, 40] on rect "Blockly Workspace" at bounding box center [1341, 45] width 64 height 41
click at [1281, 52] on image "Blockly Workspace" at bounding box center [1283, 44] width 39 height 39
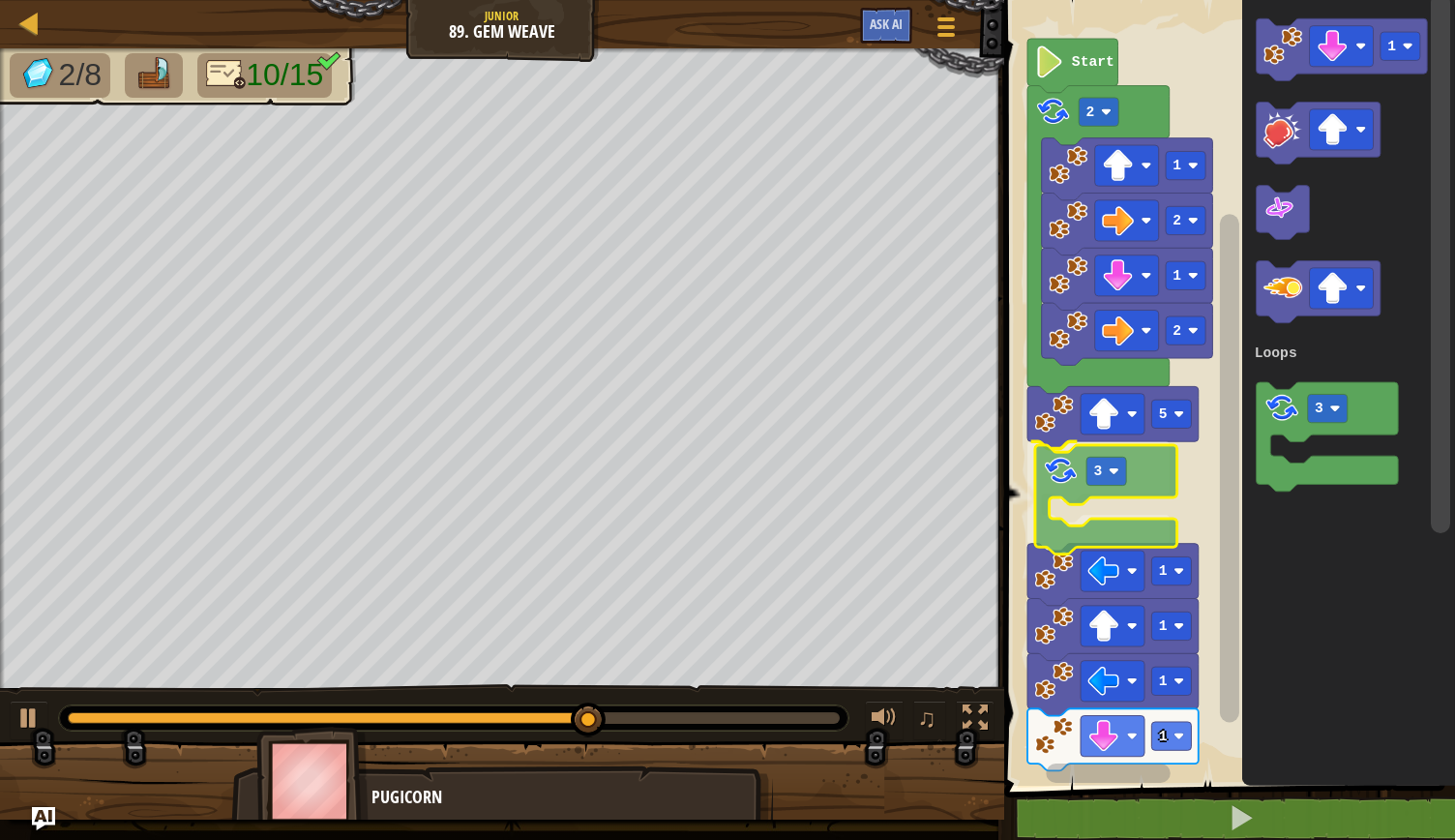
click at [1063, 485] on div "Loops 2 1 2 1 2 5 3 1 1 1 1 Start 1 3 Loops 3" at bounding box center [1227, 387] width 457 height 796
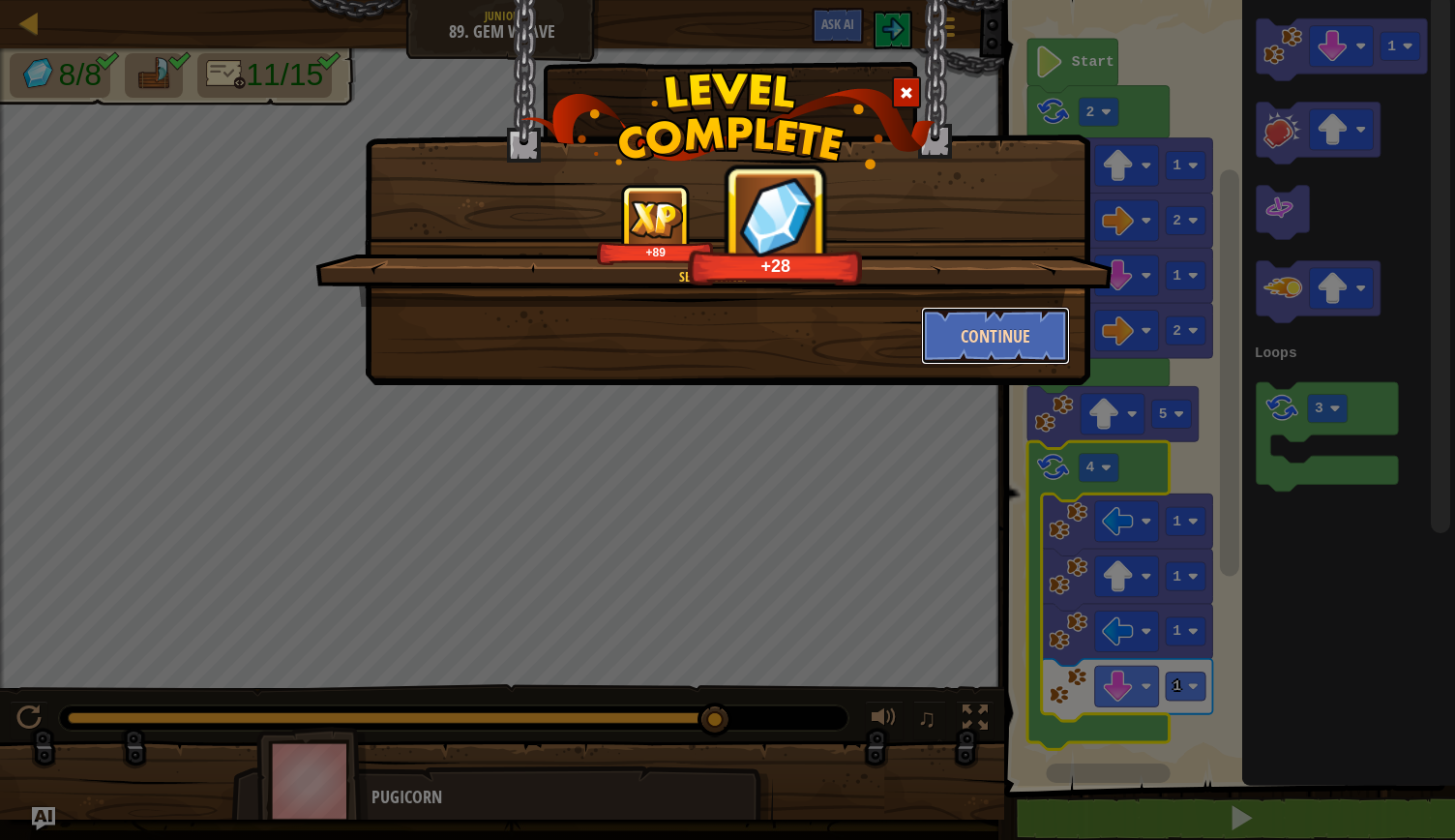
click at [1006, 340] on button "Continue" at bounding box center [996, 335] width 150 height 58
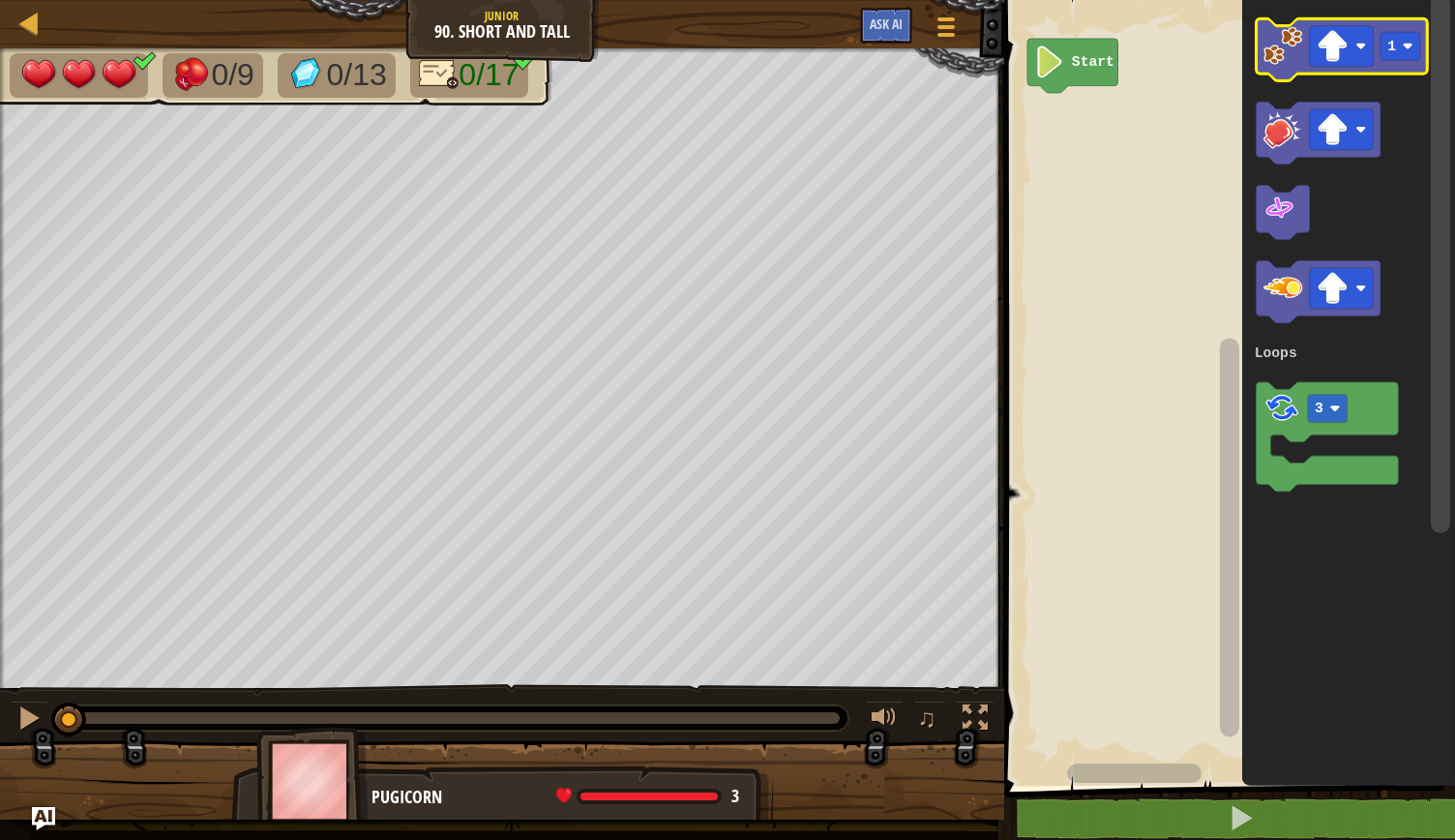
click at [1261, 51] on icon "Blockly Workspace" at bounding box center [1341, 49] width 171 height 62
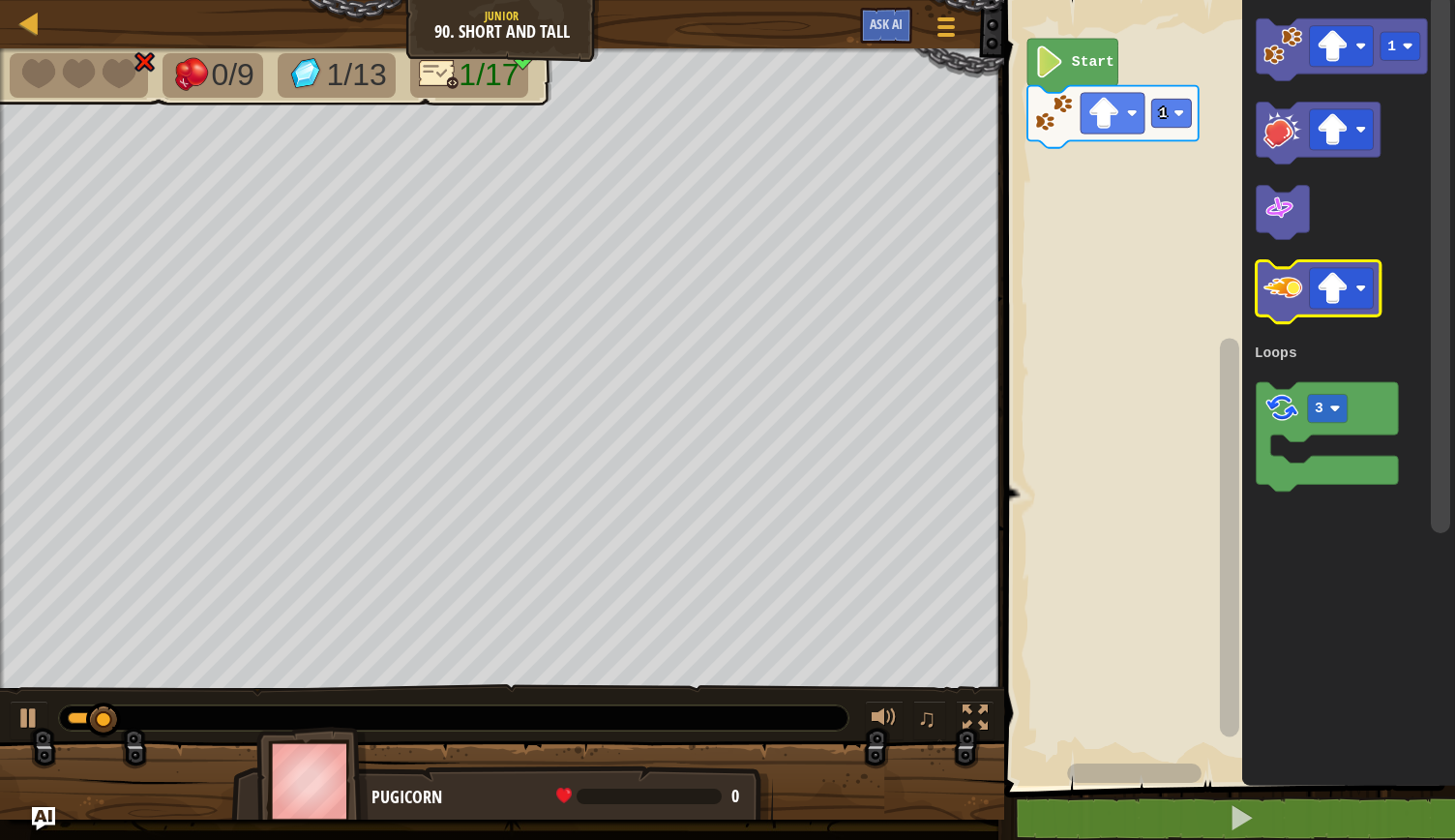
click at [1280, 300] on image "Blockly Workspace" at bounding box center [1283, 287] width 39 height 39
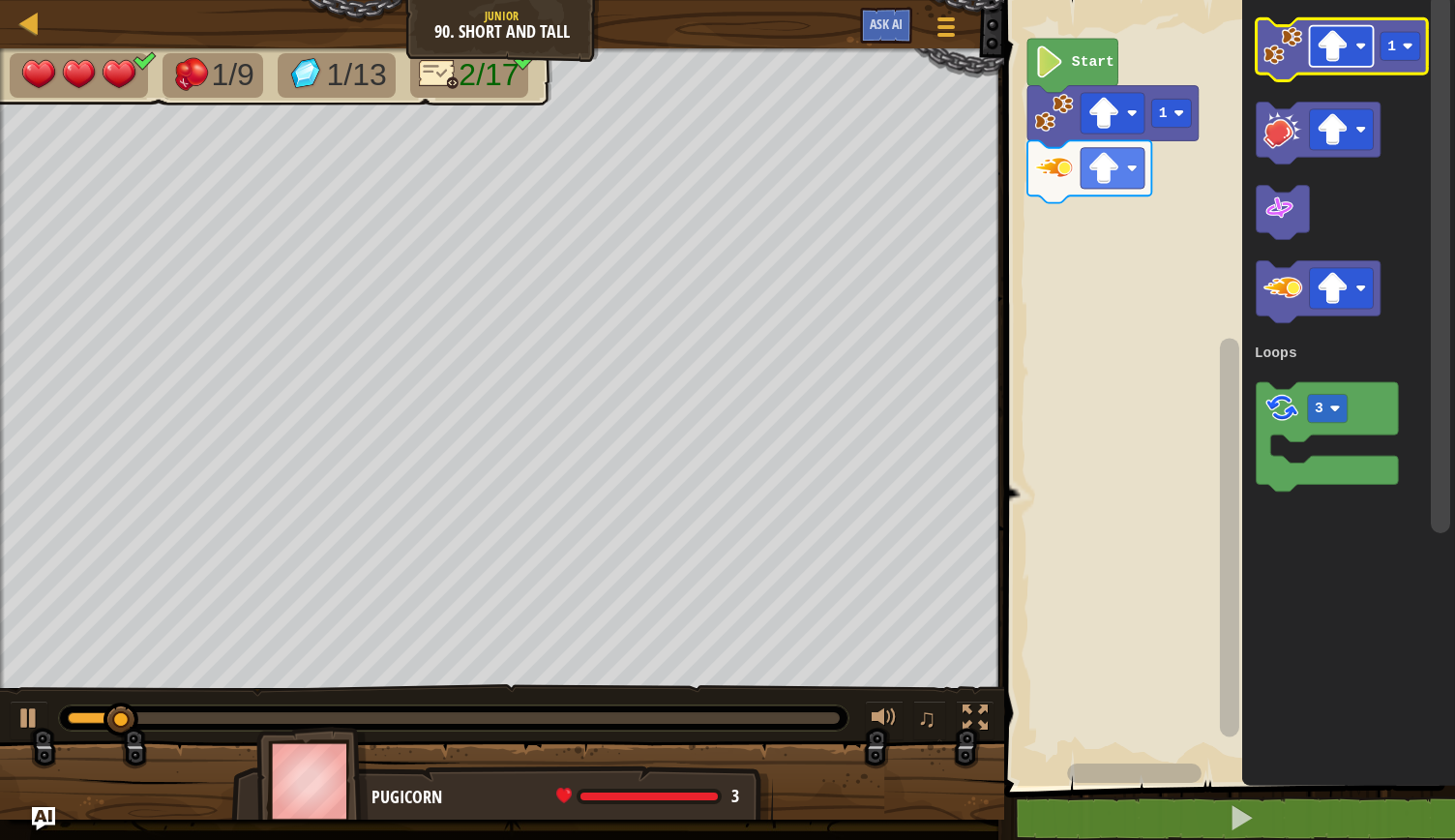
click at [1362, 50] on image "Blockly Workspace" at bounding box center [1361, 45] width 11 height 11
click at [1417, 53] on rect "Blockly Workspace" at bounding box center [1401, 45] width 40 height 28
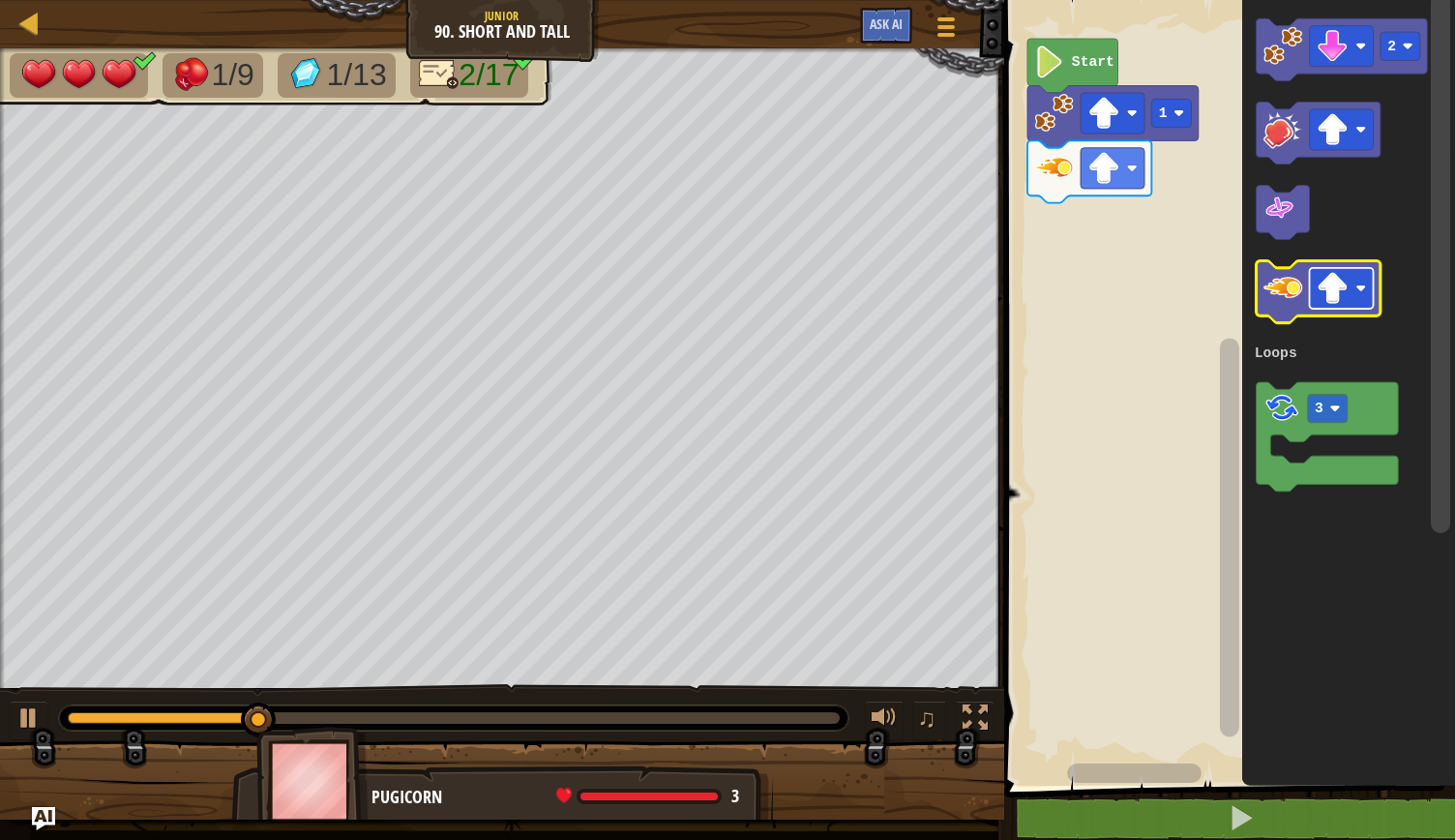
click at [1347, 278] on image "Blockly Workspace" at bounding box center [1332, 289] width 32 height 32
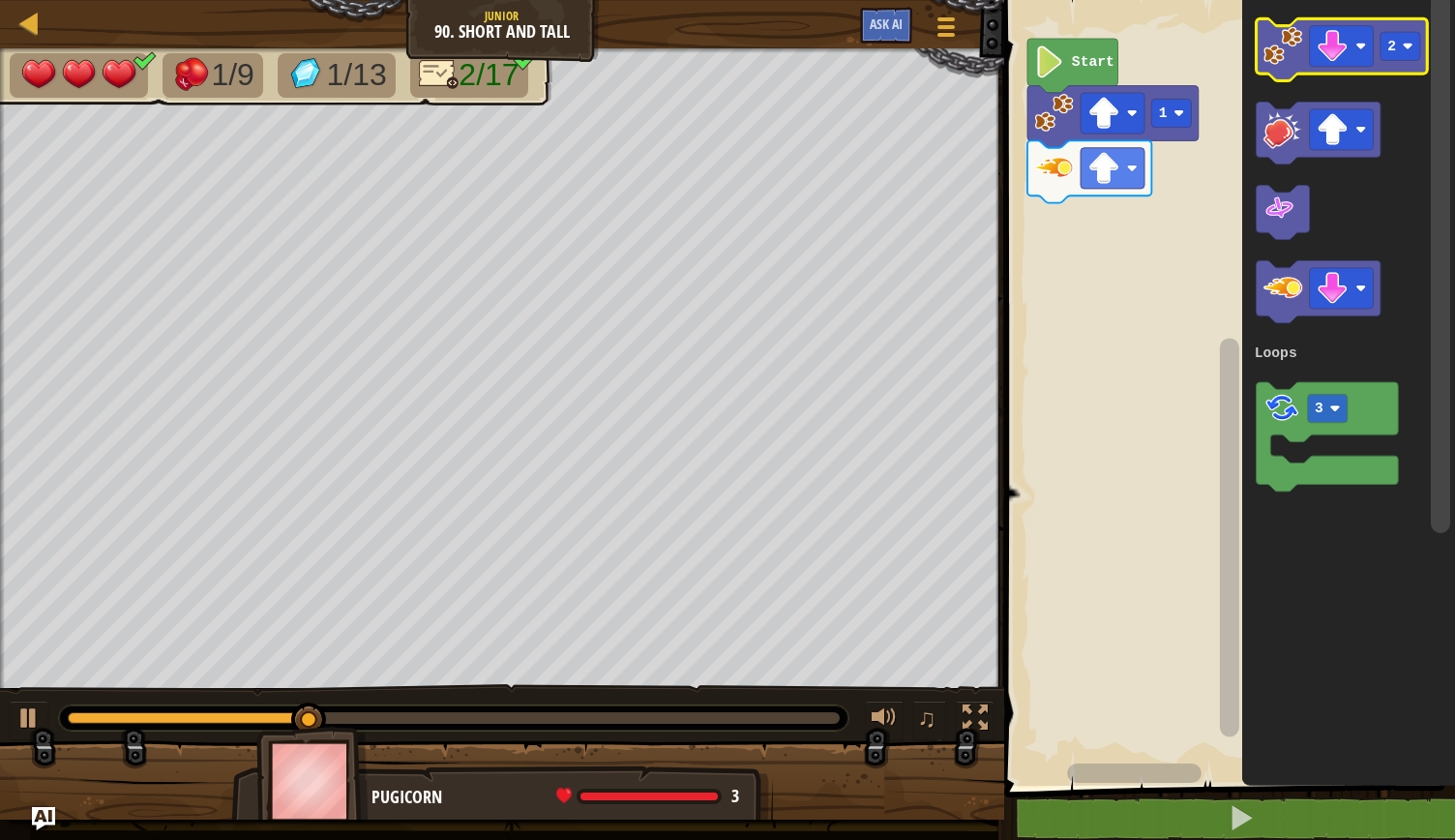
click at [1287, 76] on icon "Blockly Workspace" at bounding box center [1341, 49] width 171 height 62
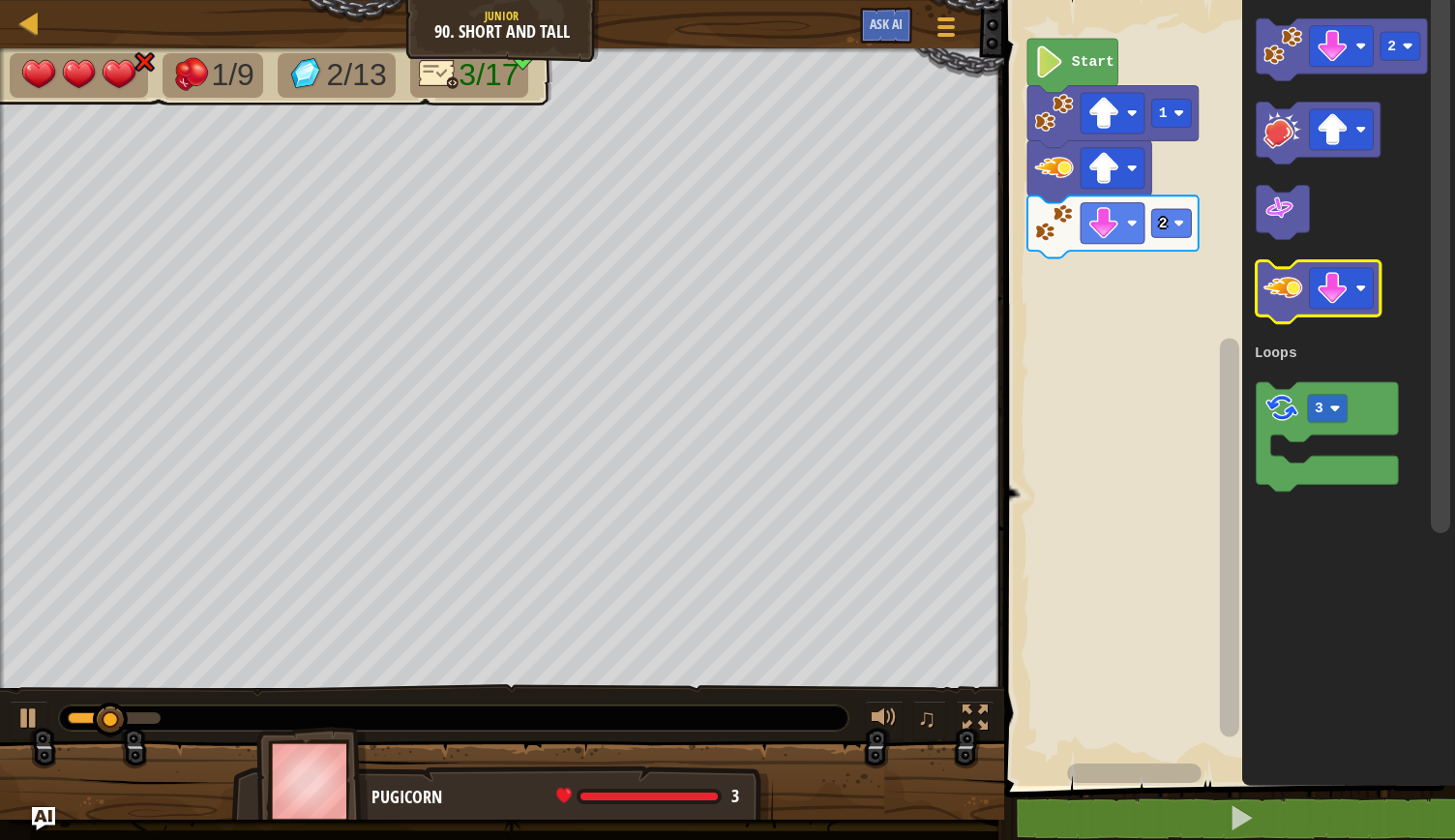
click at [1281, 301] on image "Blockly Workspace" at bounding box center [1283, 287] width 39 height 39
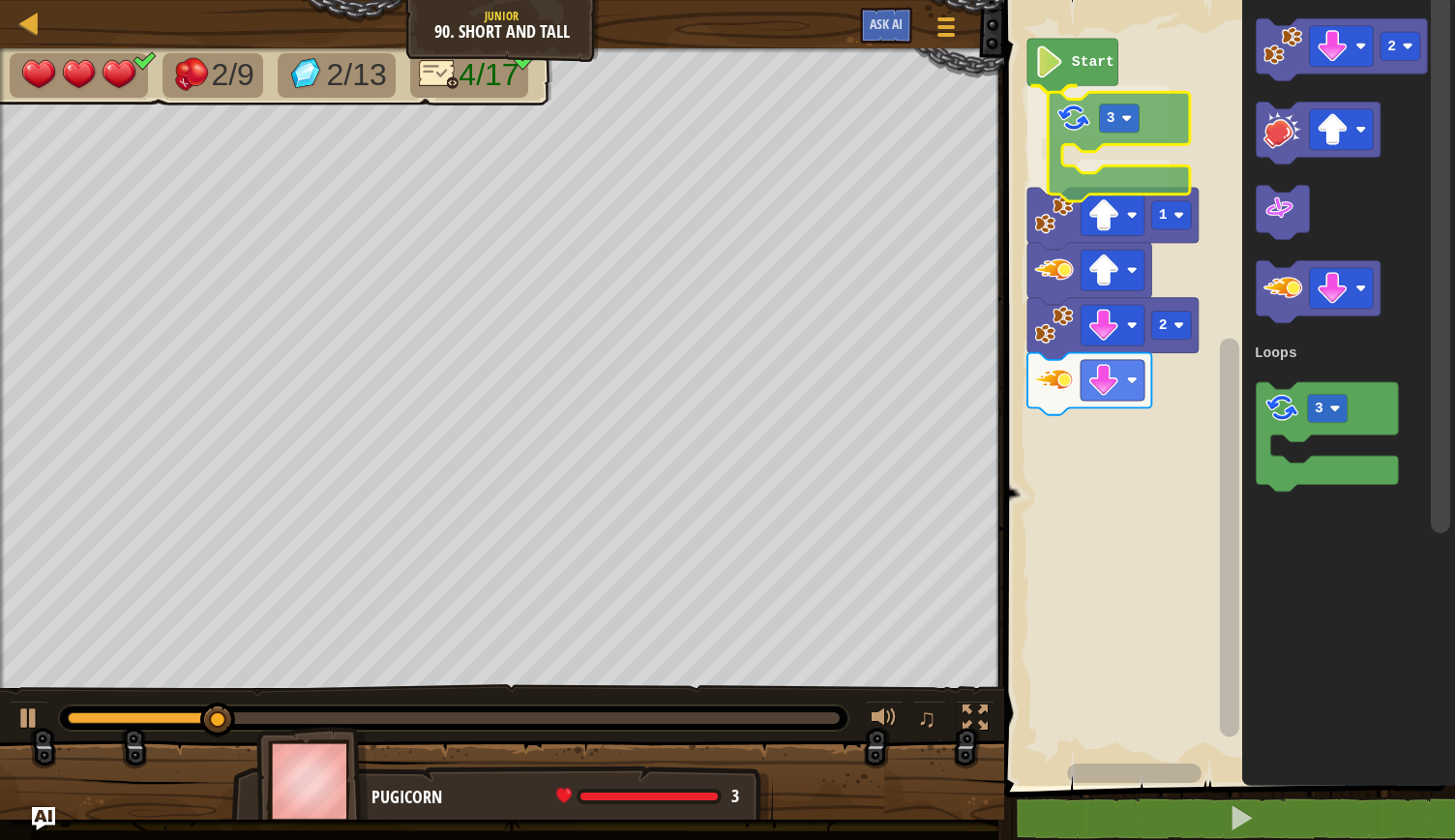
click at [1072, 96] on div "Loops Start 3 1 2 2 3 Loops 3" at bounding box center [1227, 387] width 457 height 796
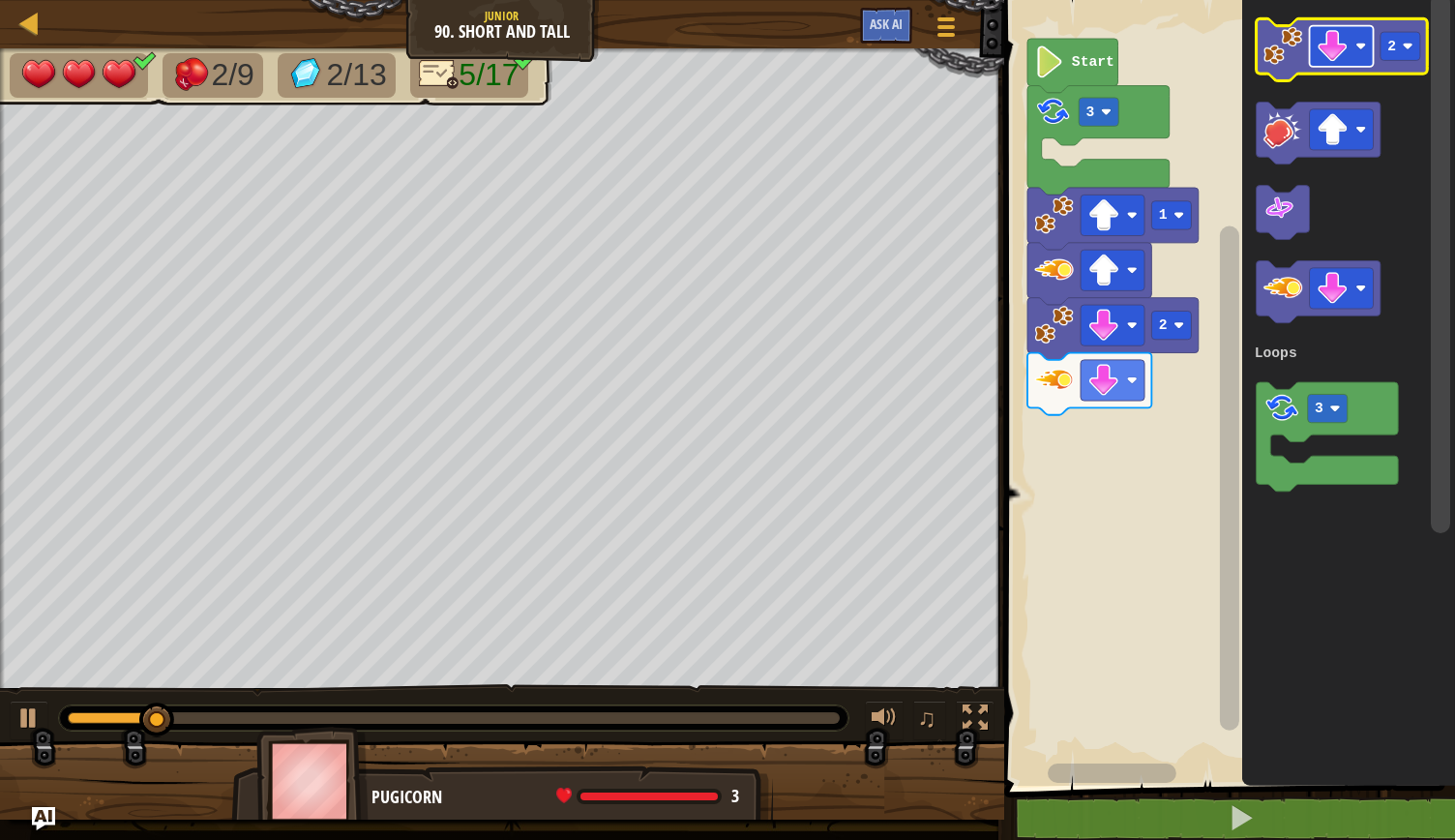
click at [1363, 35] on rect "Blockly Workspace" at bounding box center [1341, 45] width 64 height 41
click at [1411, 54] on rect "Blockly Workspace" at bounding box center [1401, 45] width 40 height 28
click at [1288, 55] on image "Blockly Workspace" at bounding box center [1283, 44] width 39 height 39
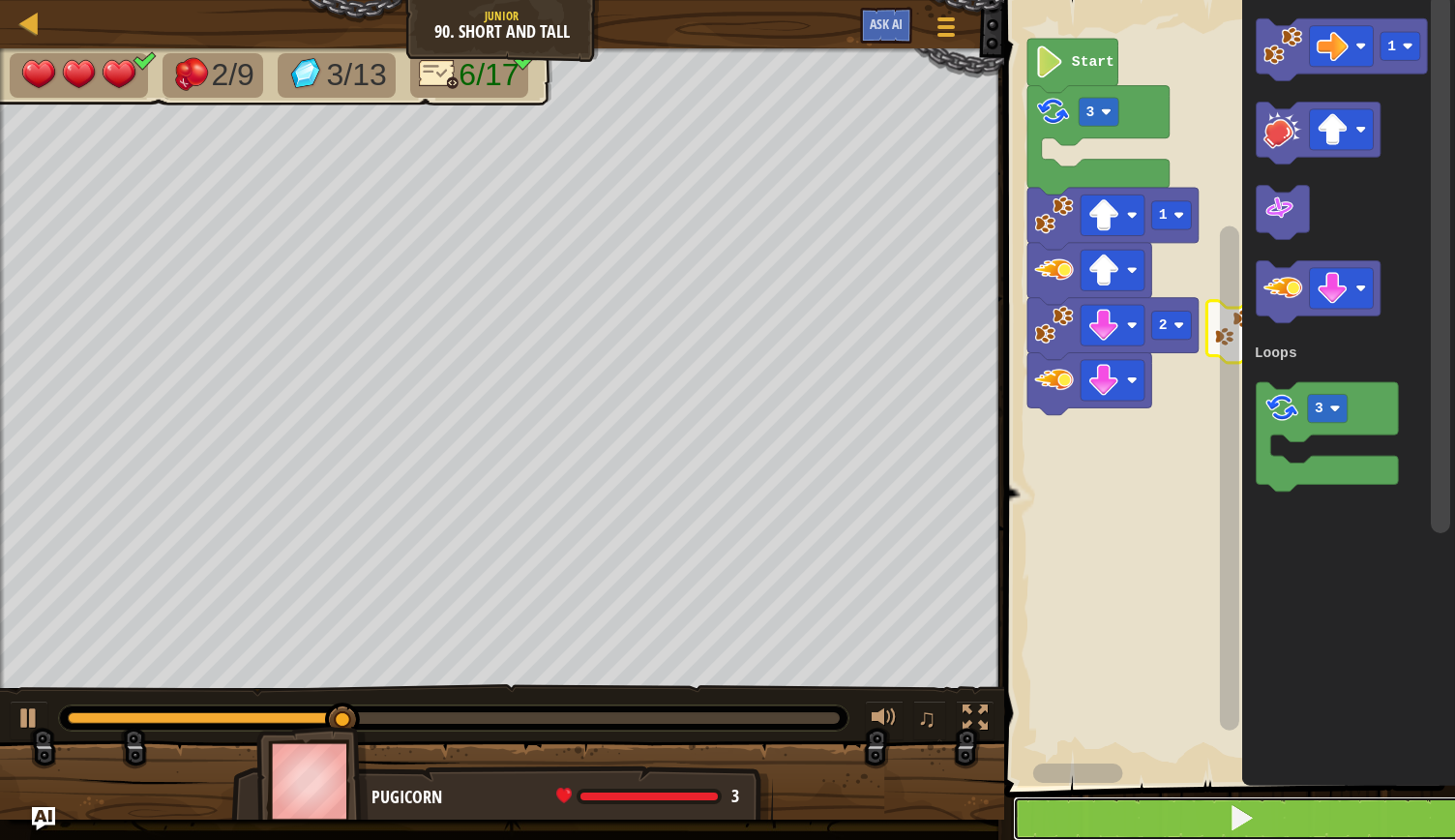
click at [1144, 801] on button at bounding box center [1241, 818] width 457 height 44
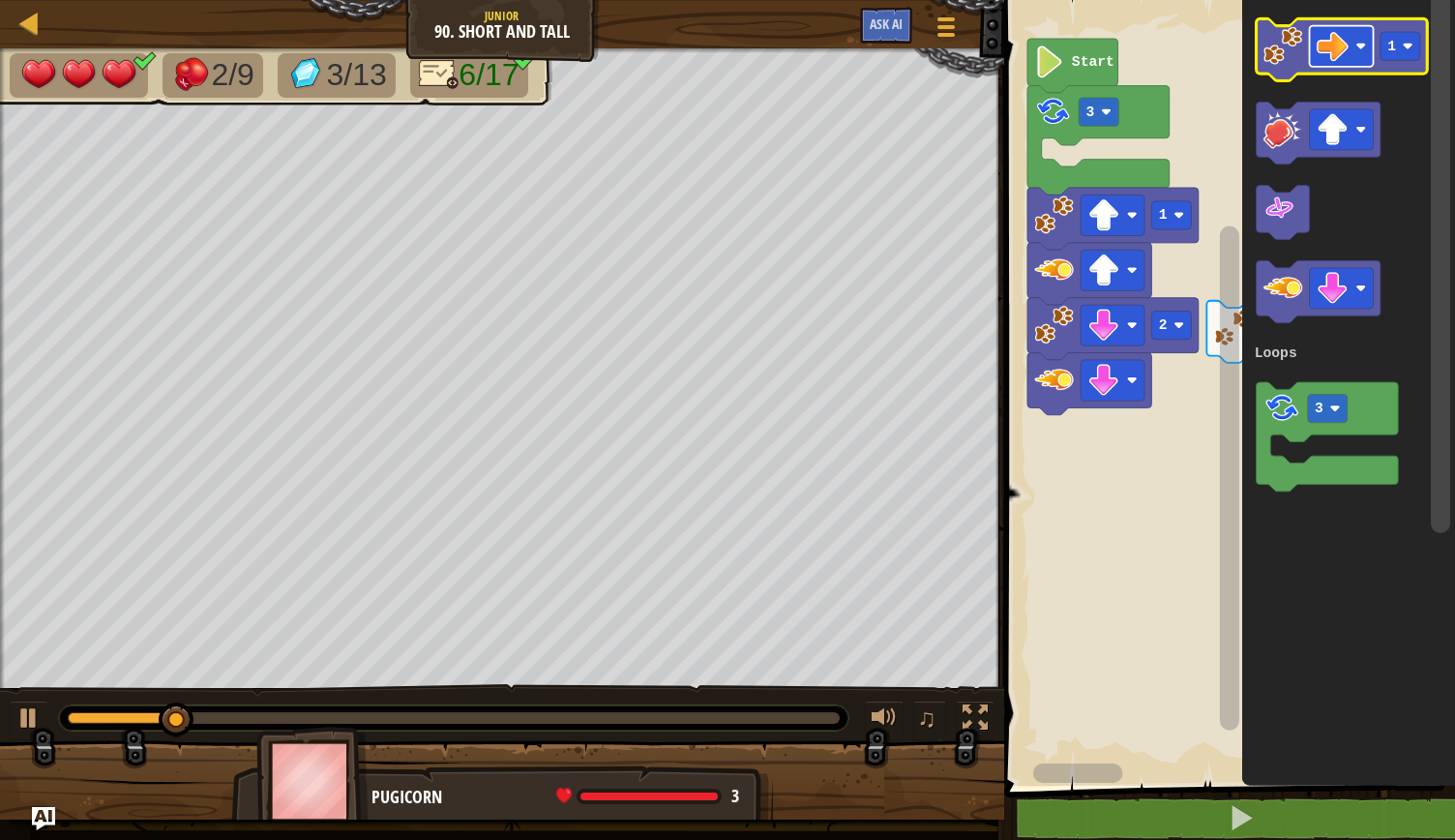
click at [1358, 44] on image "Blockly Workspace" at bounding box center [1361, 45] width 11 height 11
click at [1295, 40] on image "Blockly Workspace" at bounding box center [1283, 44] width 39 height 39
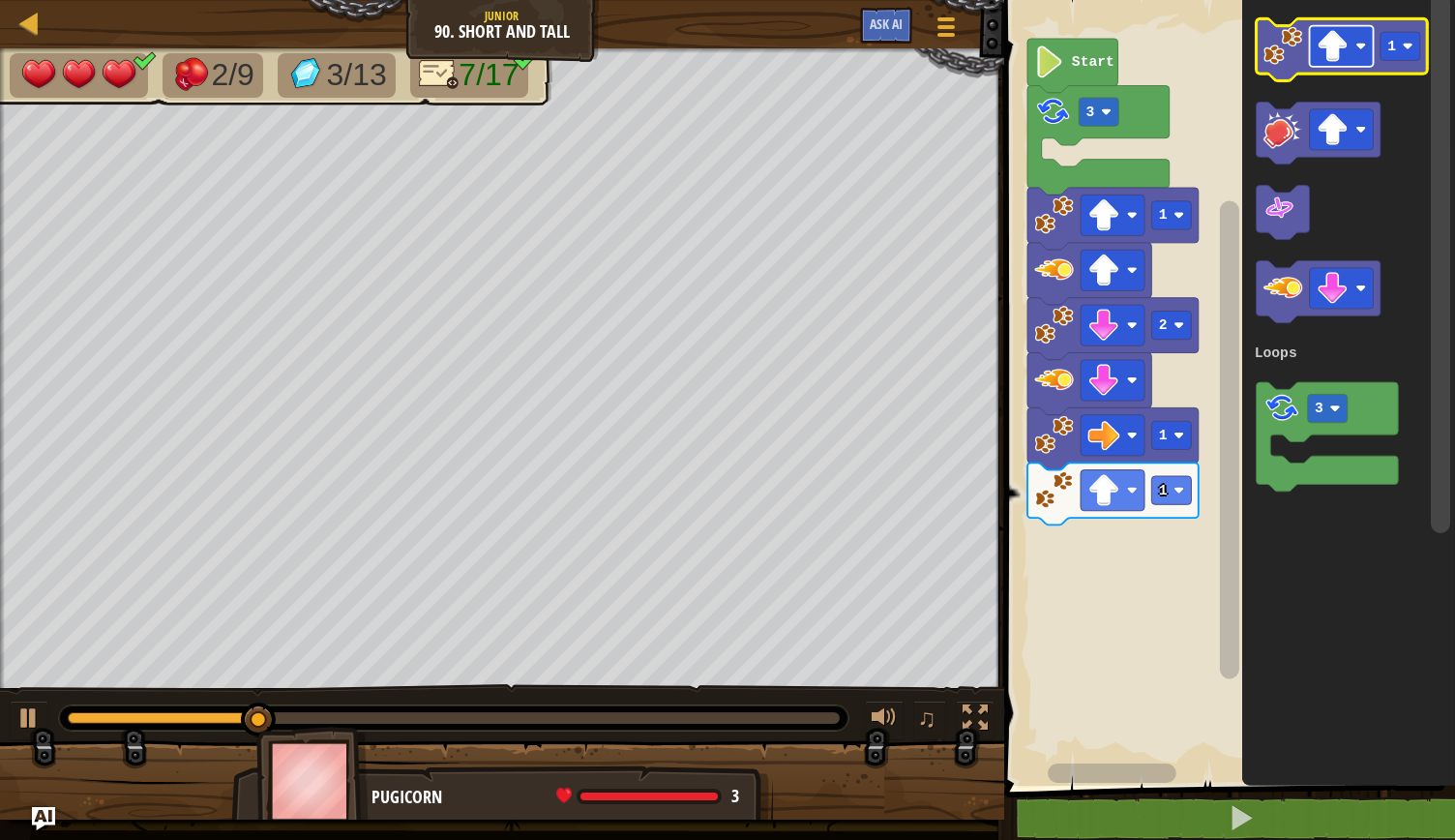
click at [1364, 47] on image "Blockly Workspace" at bounding box center [1361, 45] width 11 height 11
click at [1277, 67] on icon "Blockly Workspace" at bounding box center [1341, 49] width 171 height 62
